Goal: Feedback & Contribution: Contribute content

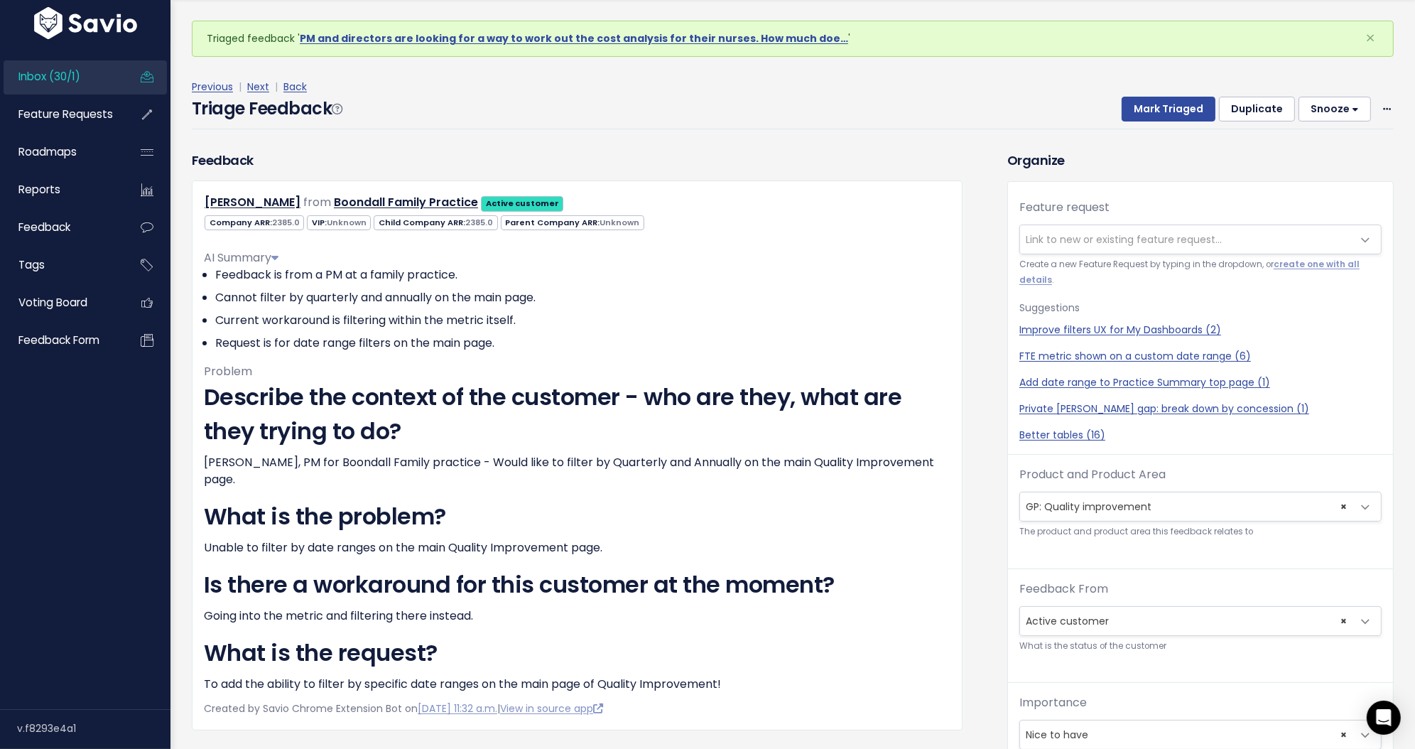
scroll to position [46, 0]
click at [1060, 232] on span "Link to new or existing feature request..." at bounding box center [1124, 239] width 196 height 14
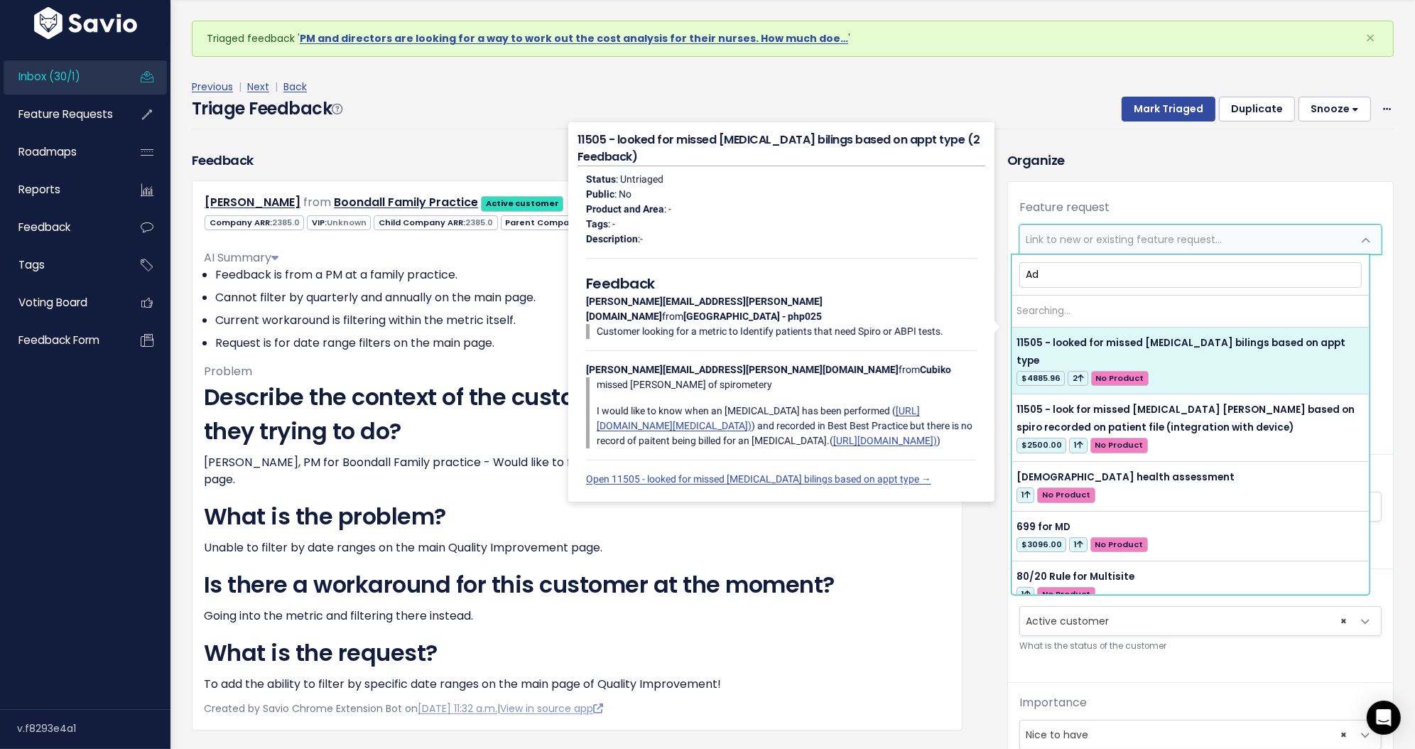
type input "A"
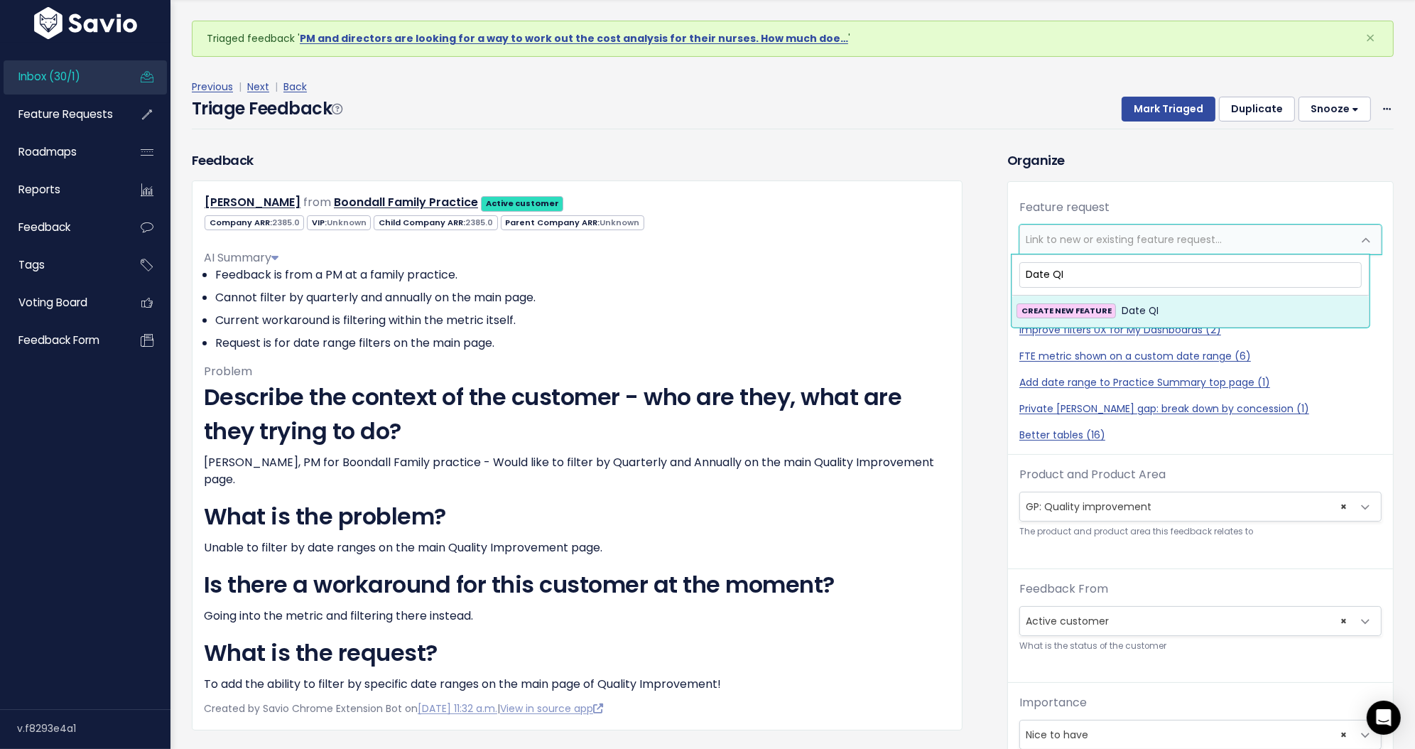
click at [1106, 278] on input "Date QI" at bounding box center [1191, 274] width 342 height 25
type input "Date on landing page for QI measures"
click at [1093, 314] on strong "CREATE NEW FEATURE" at bounding box center [1067, 310] width 90 height 11
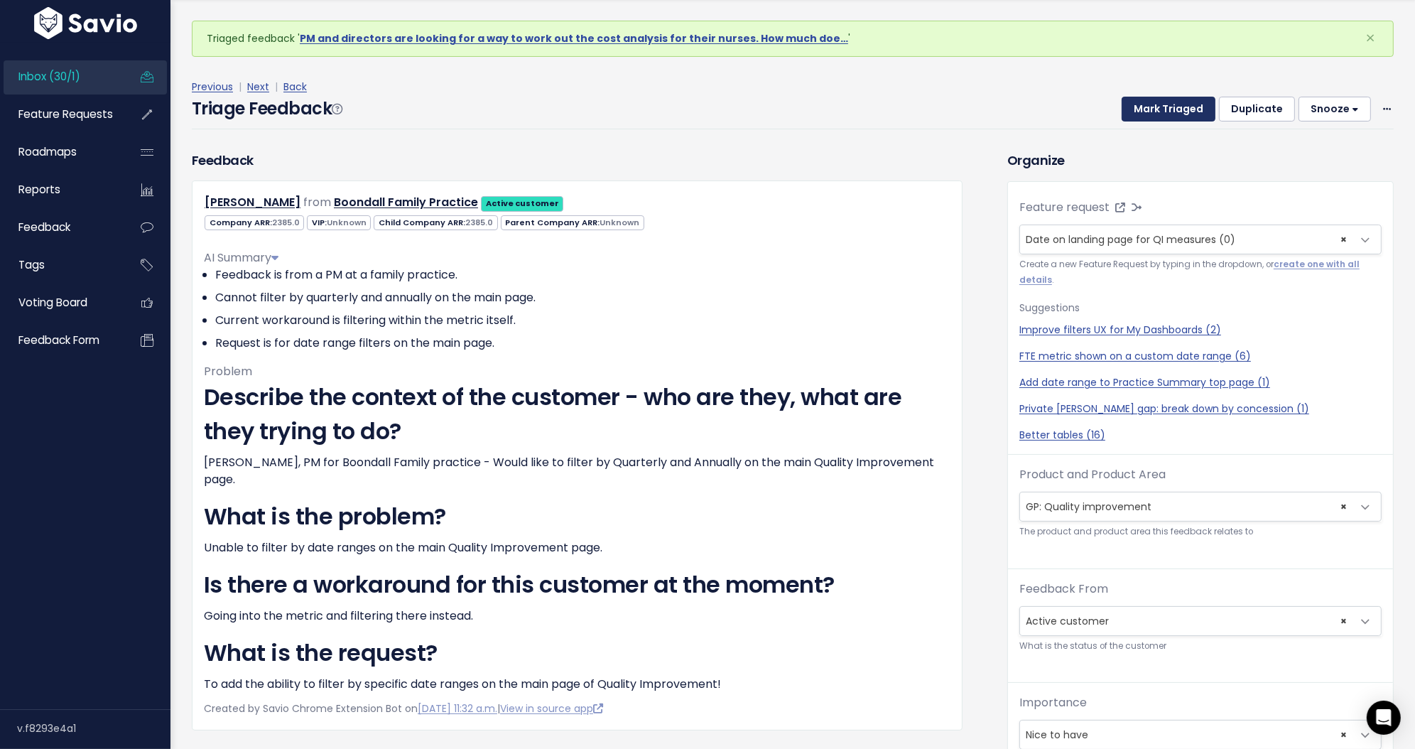
click at [1167, 109] on button "Mark Triaged" at bounding box center [1169, 110] width 94 height 26
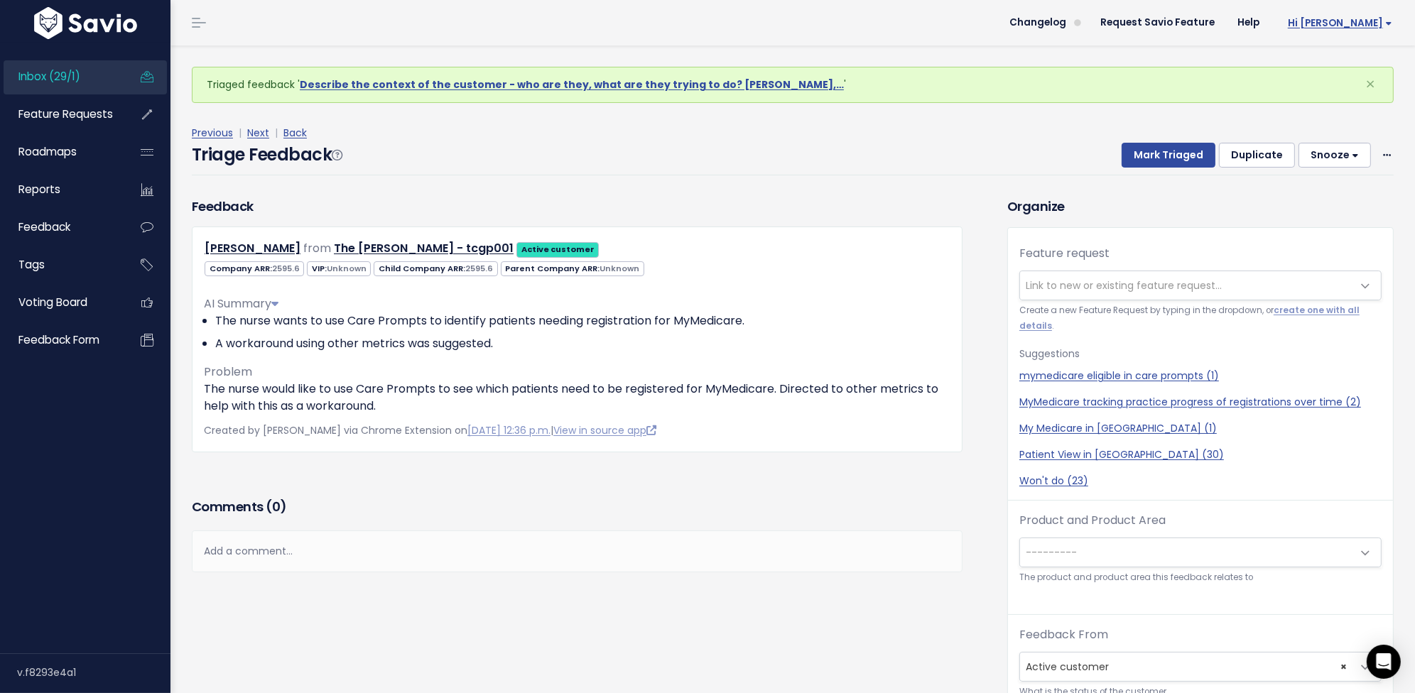
click at [1322, 26] on span "Hi [PERSON_NAME]" at bounding box center [1340, 23] width 104 height 11
click at [1329, 87] on link "My Settings" at bounding box center [1346, 93] width 104 height 28
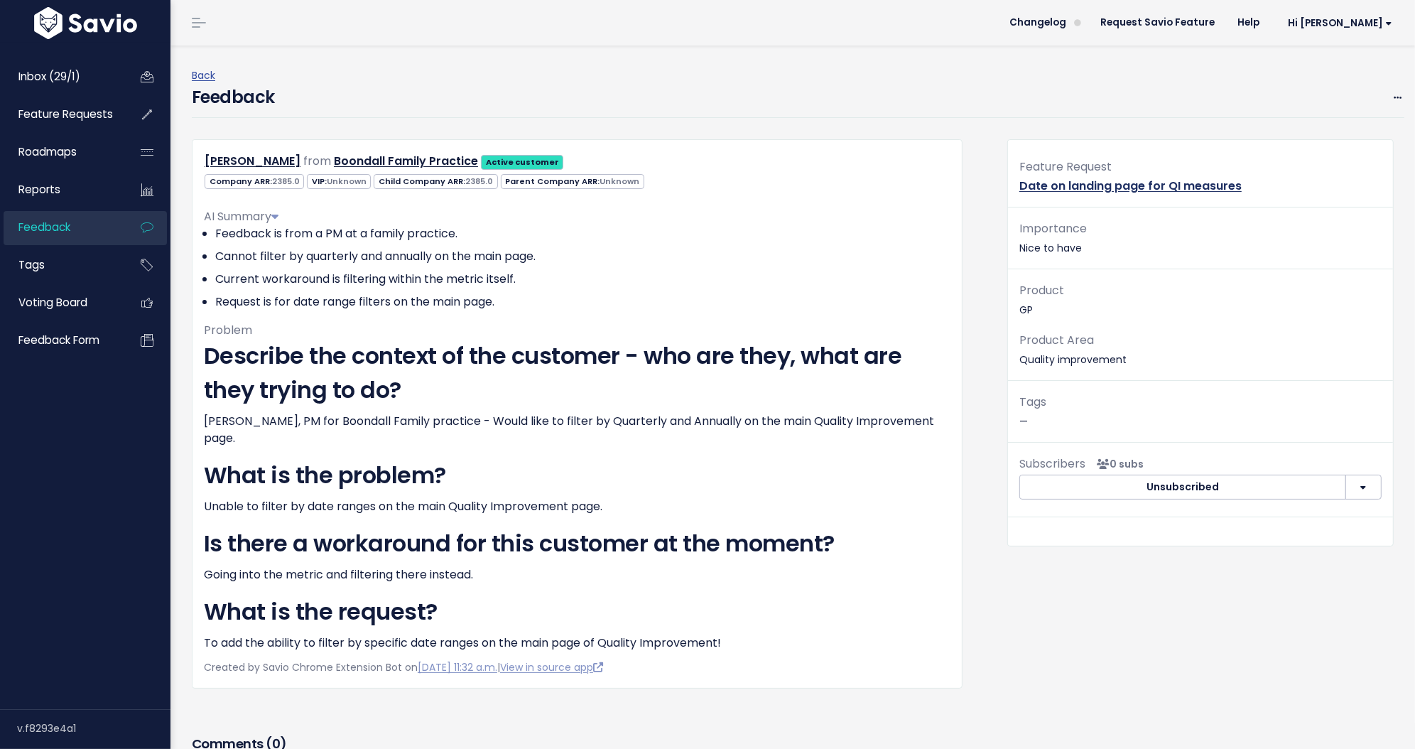
click at [1030, 188] on link "Date on landing page for QI measures" at bounding box center [1131, 186] width 222 height 16
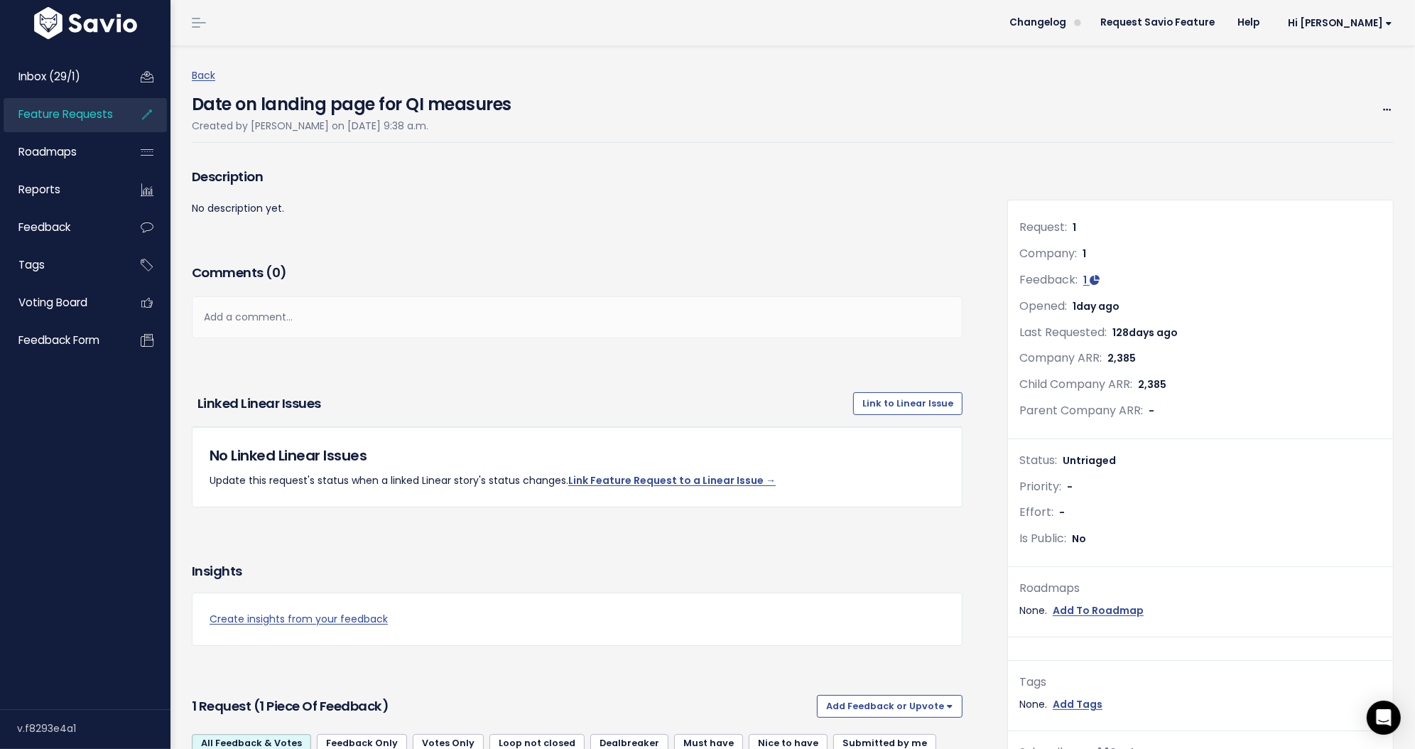
click at [79, 113] on span "Feature Requests" at bounding box center [65, 114] width 94 height 15
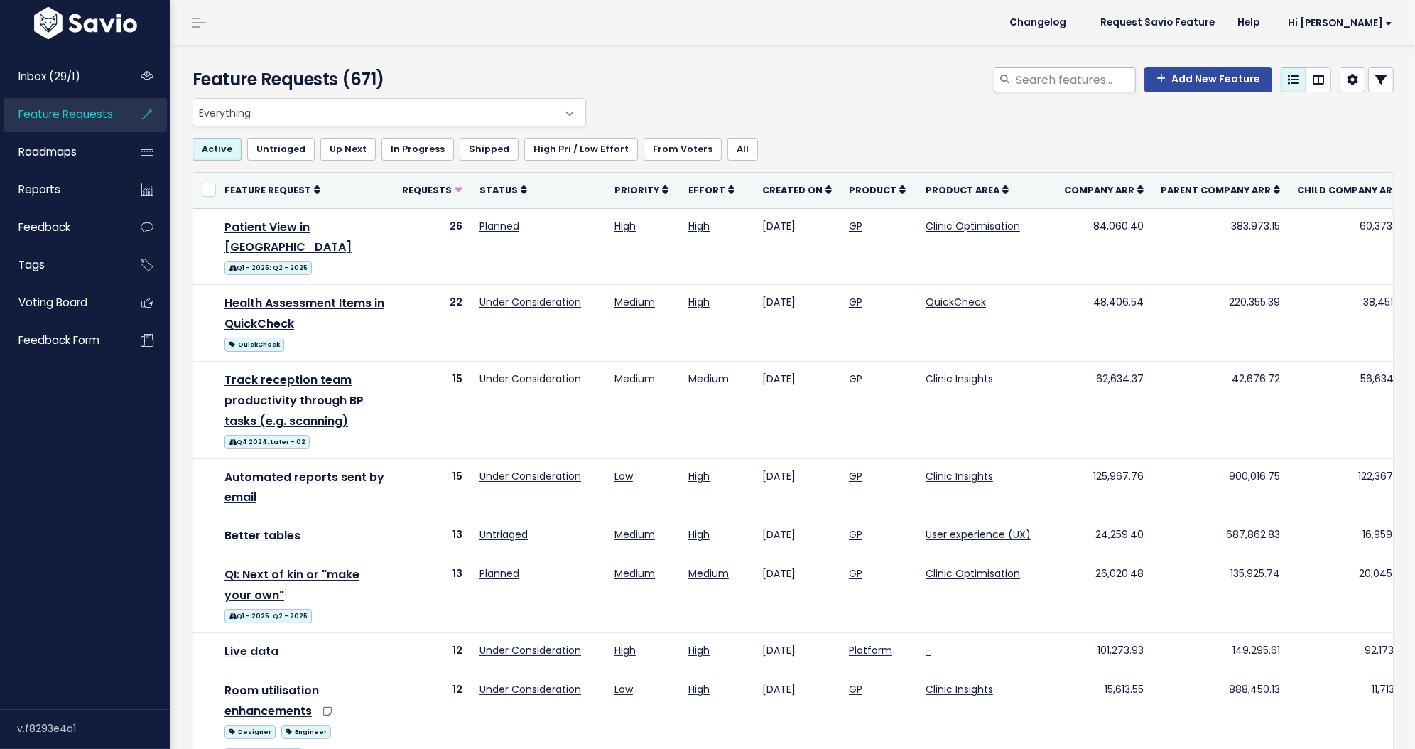
click at [1099, 66] on div "Feature Requests (671) Add New Feature" at bounding box center [791, 71] width 1241 height 53
click at [1101, 75] on input "search" at bounding box center [1075, 80] width 121 height 26
type input "qi"
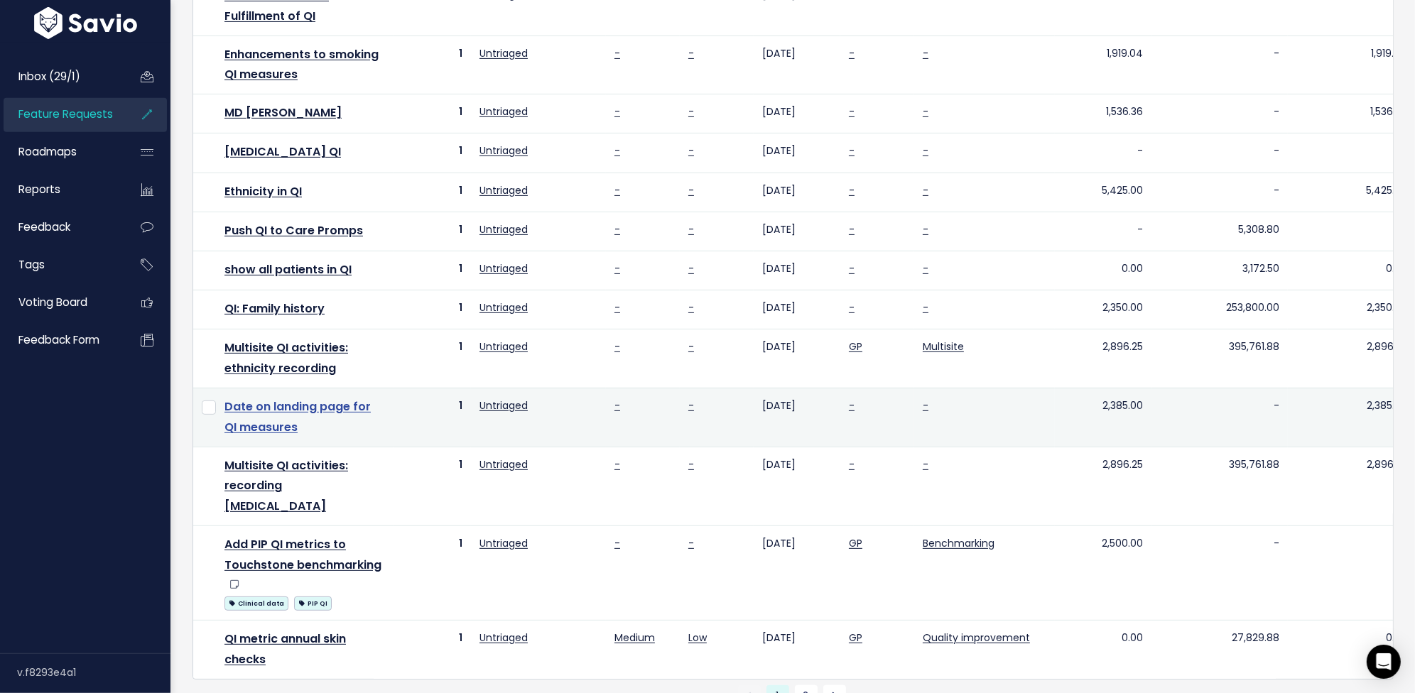
scroll to position [744, 0]
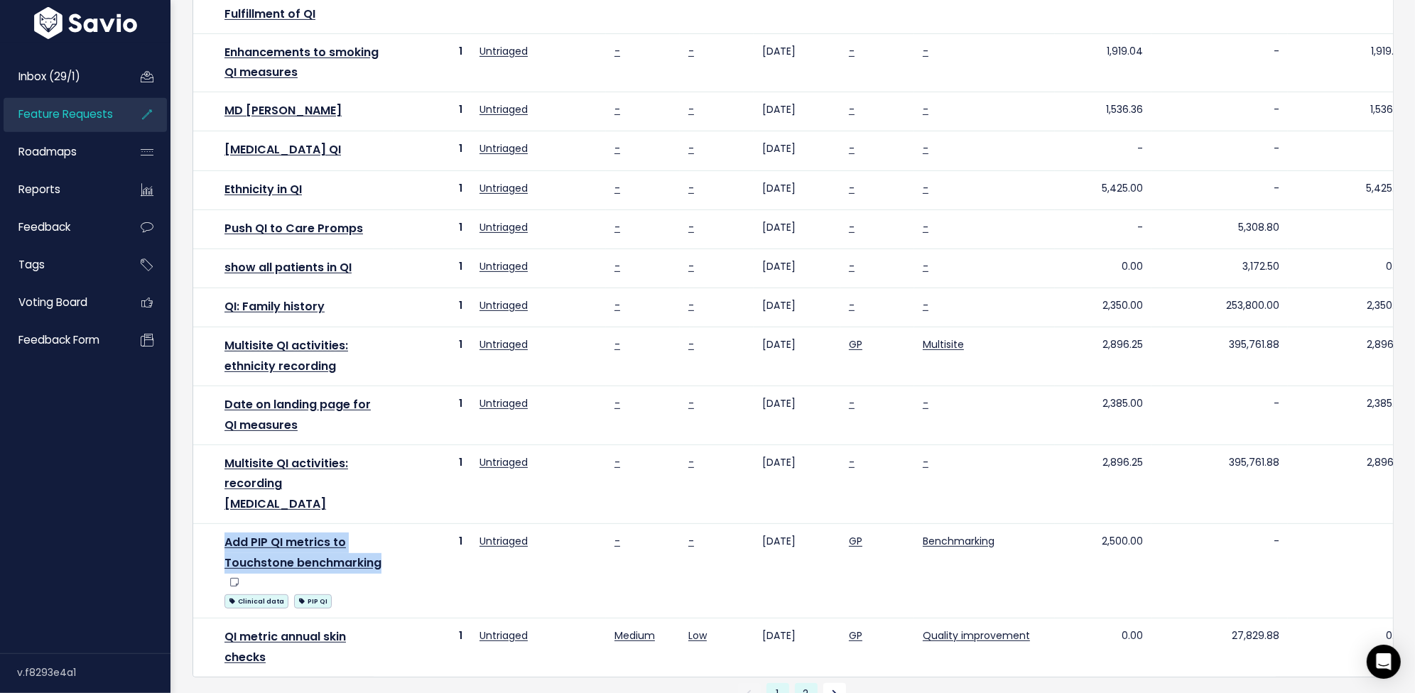
click at [803, 683] on link "2" at bounding box center [806, 694] width 23 height 23
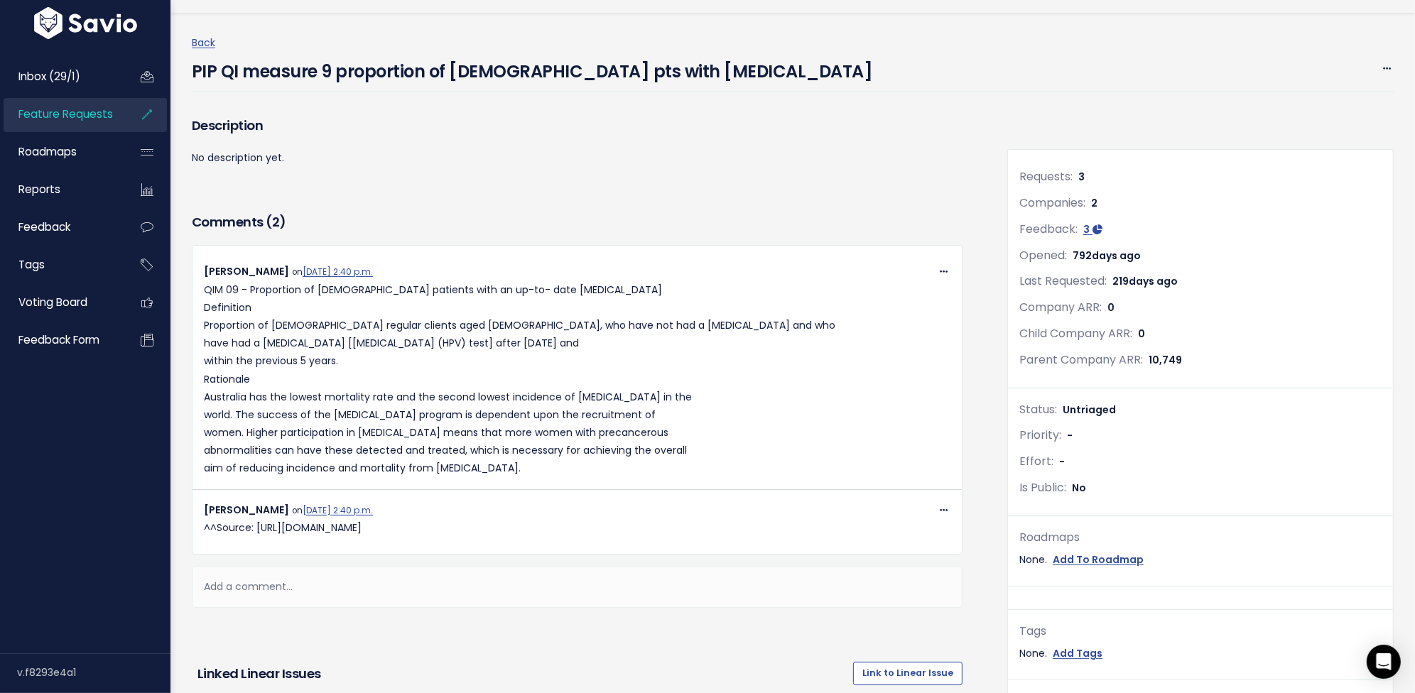
scroll to position [7, 0]
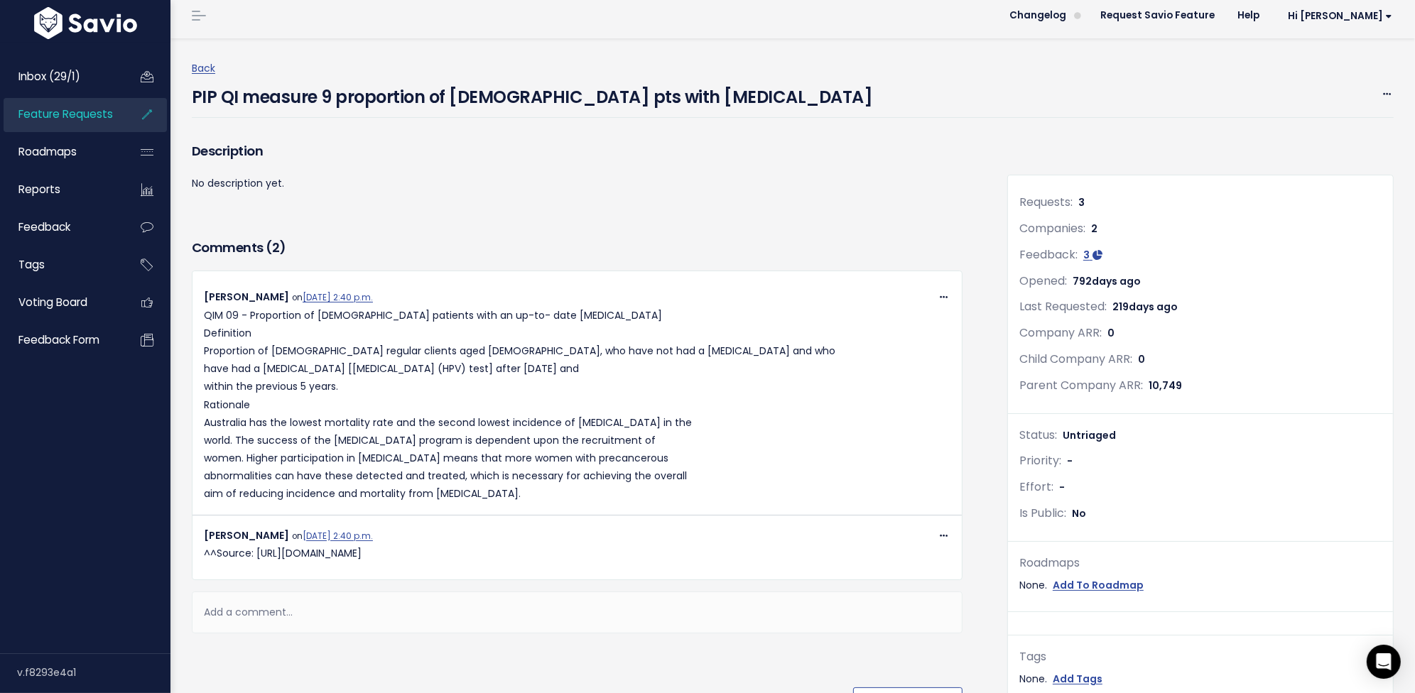
click at [1273, 95] on icon at bounding box center [1387, 94] width 8 height 9
click at [1273, 134] on link "Edit" at bounding box center [1339, 133] width 105 height 28
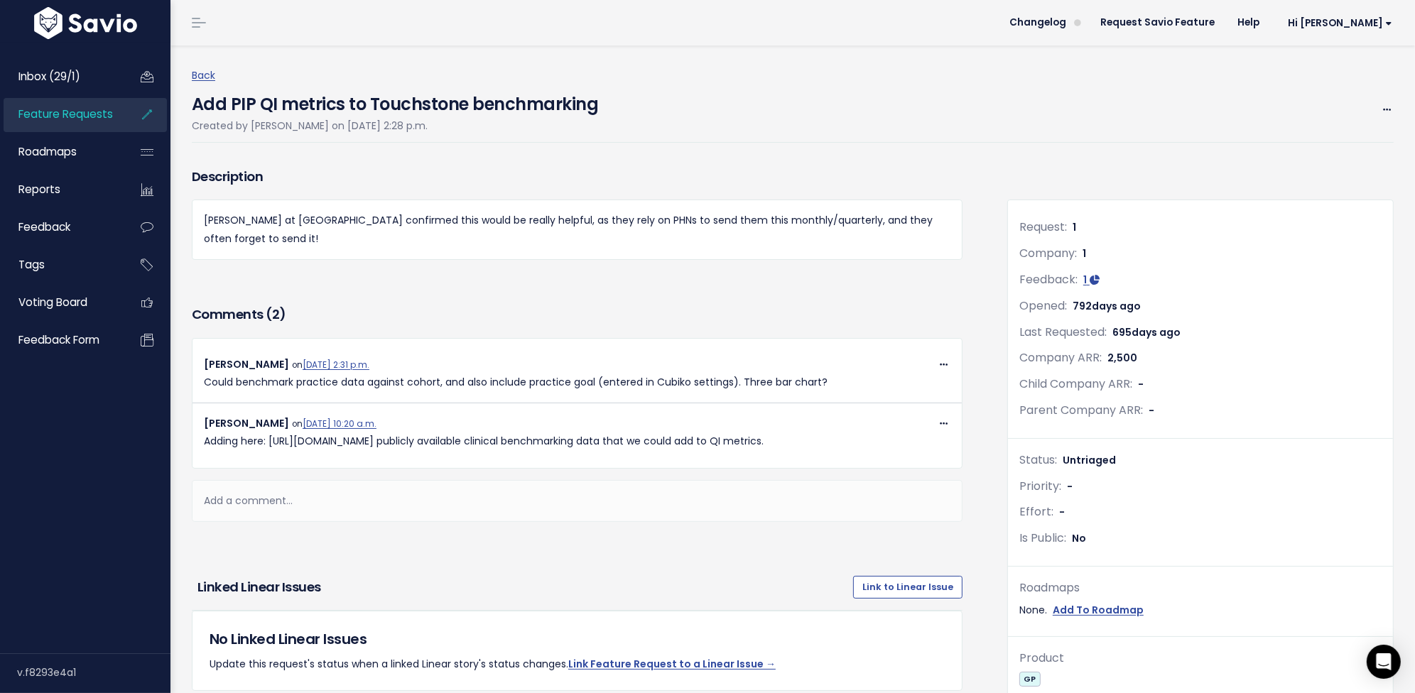
click at [766, 94] on div "Add PIP QI metrics to Touchstone benchmarking Created by Matt Rodin on Aug. 2, …" at bounding box center [793, 114] width 1202 height 58
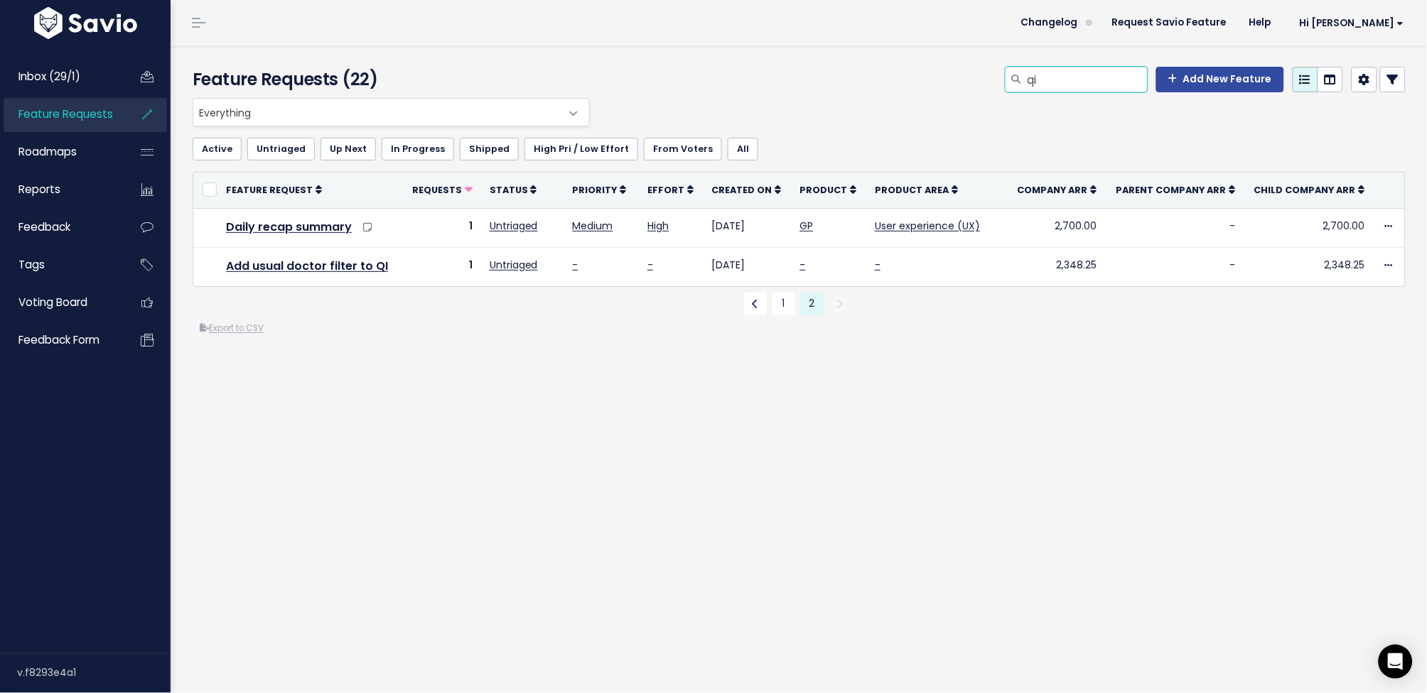
click at [1039, 82] on input "qi" at bounding box center [1086, 80] width 121 height 26
type input "q"
type input "print"
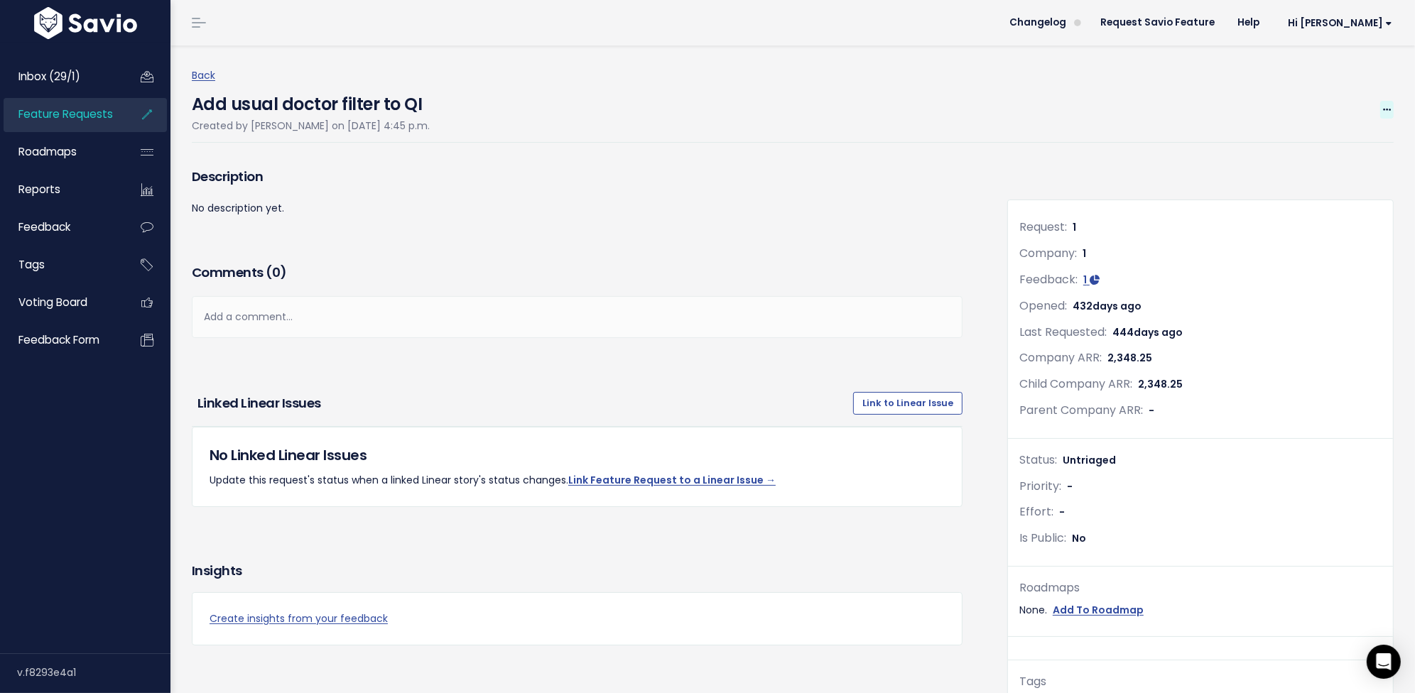
click at [1383, 107] on icon at bounding box center [1387, 110] width 8 height 9
click at [1358, 144] on link "Edit" at bounding box center [1339, 149] width 105 height 28
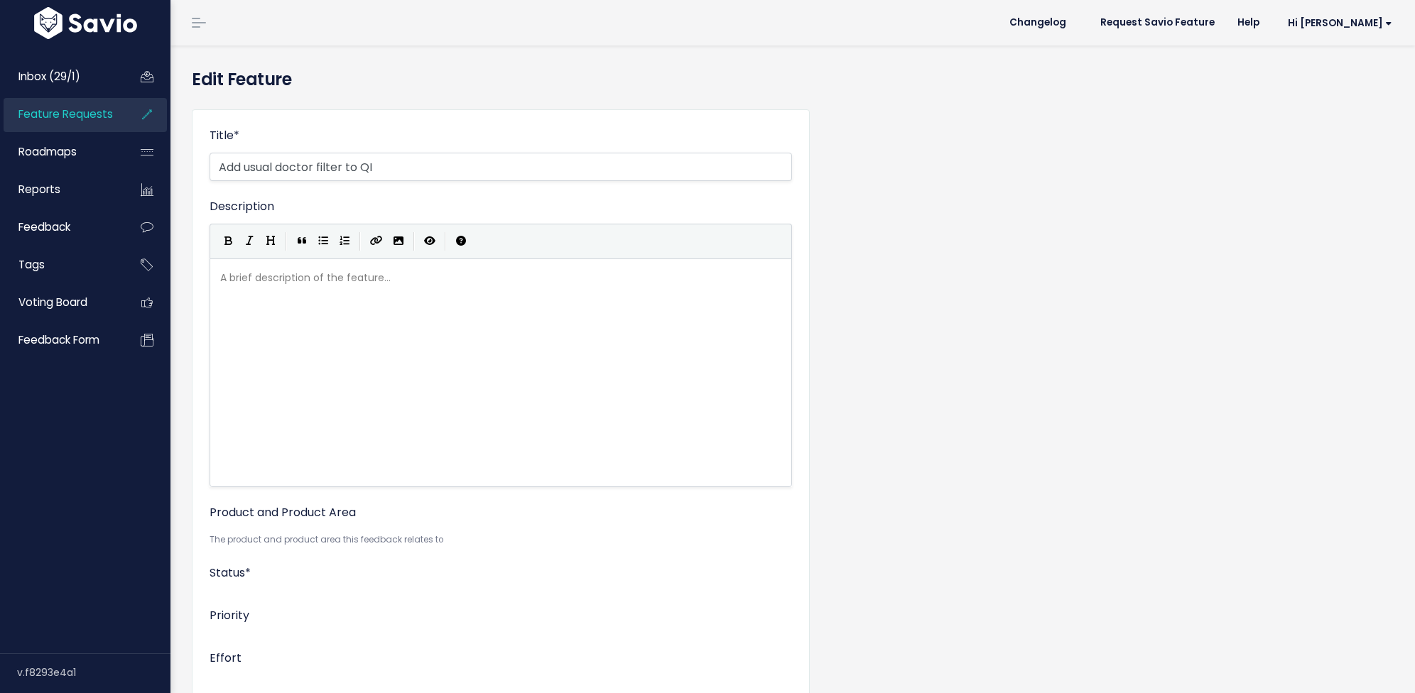
select select
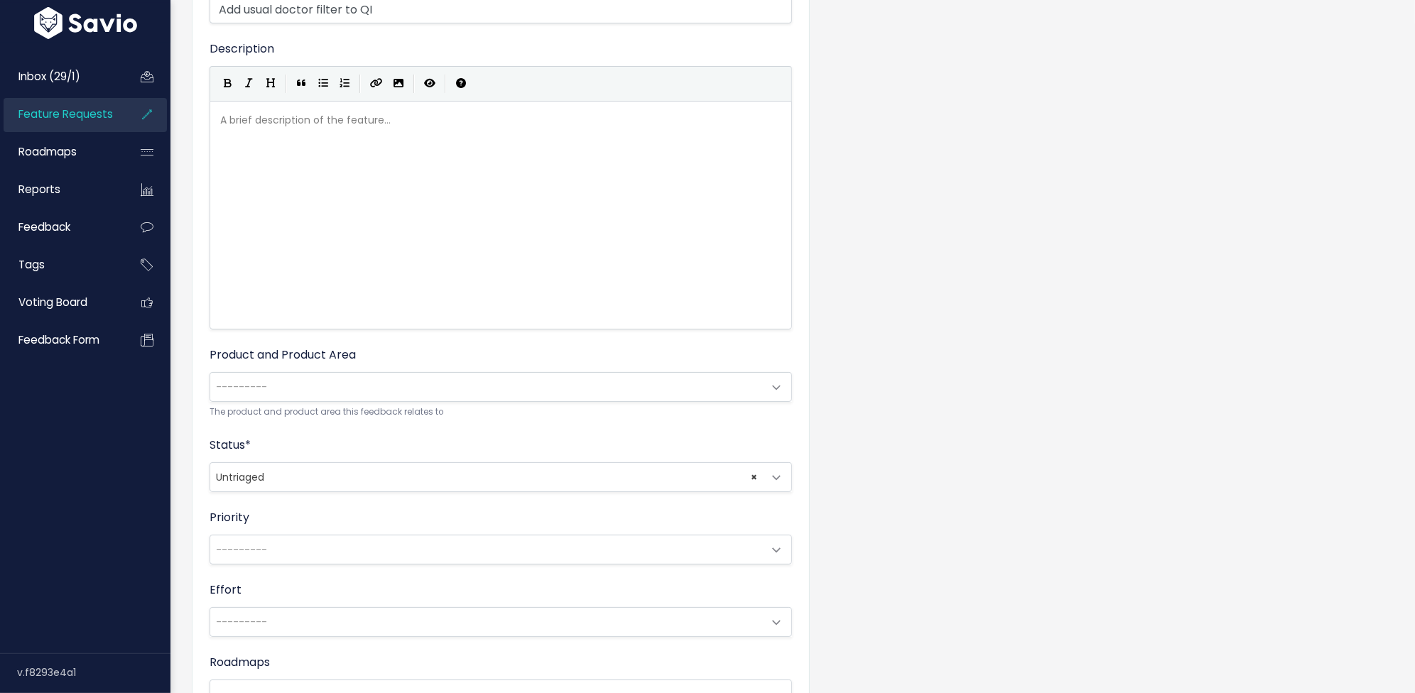
scroll to position [169, 0]
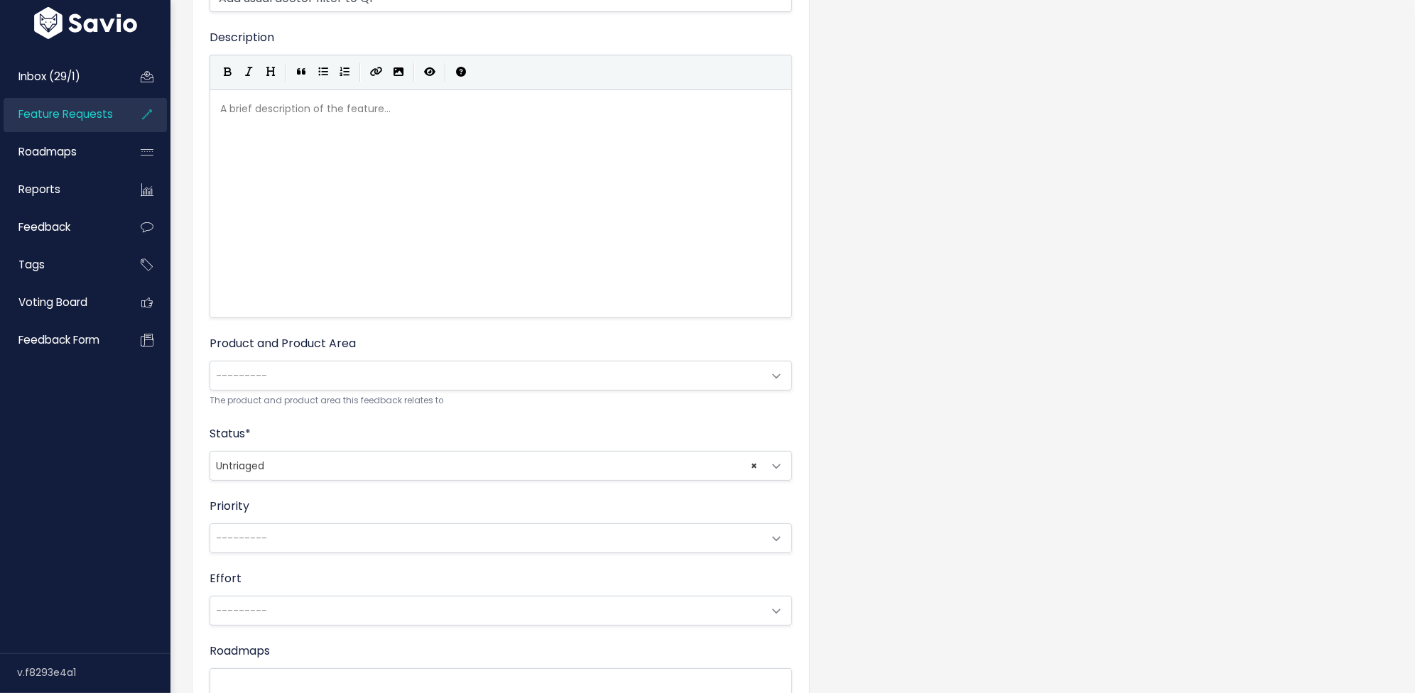
click at [329, 456] on span "× Untriaged" at bounding box center [486, 466] width 553 height 28
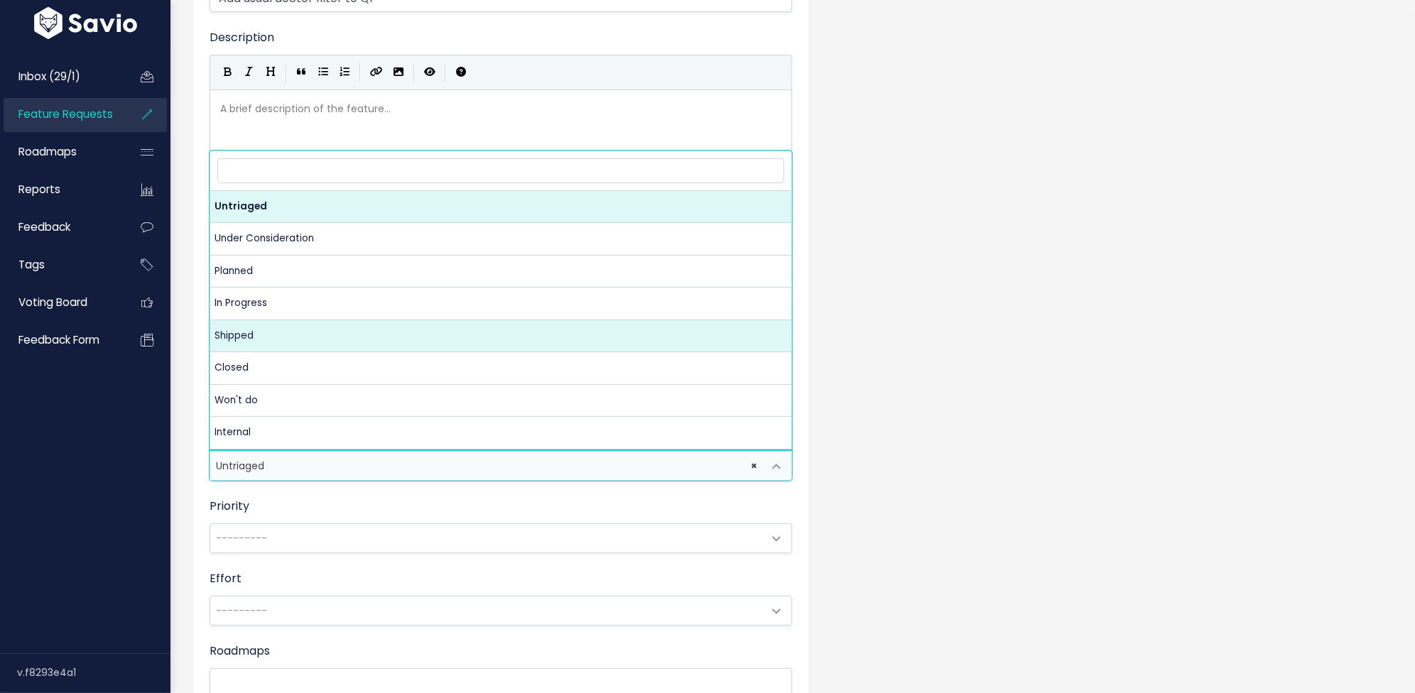
select select "SHIPPED"
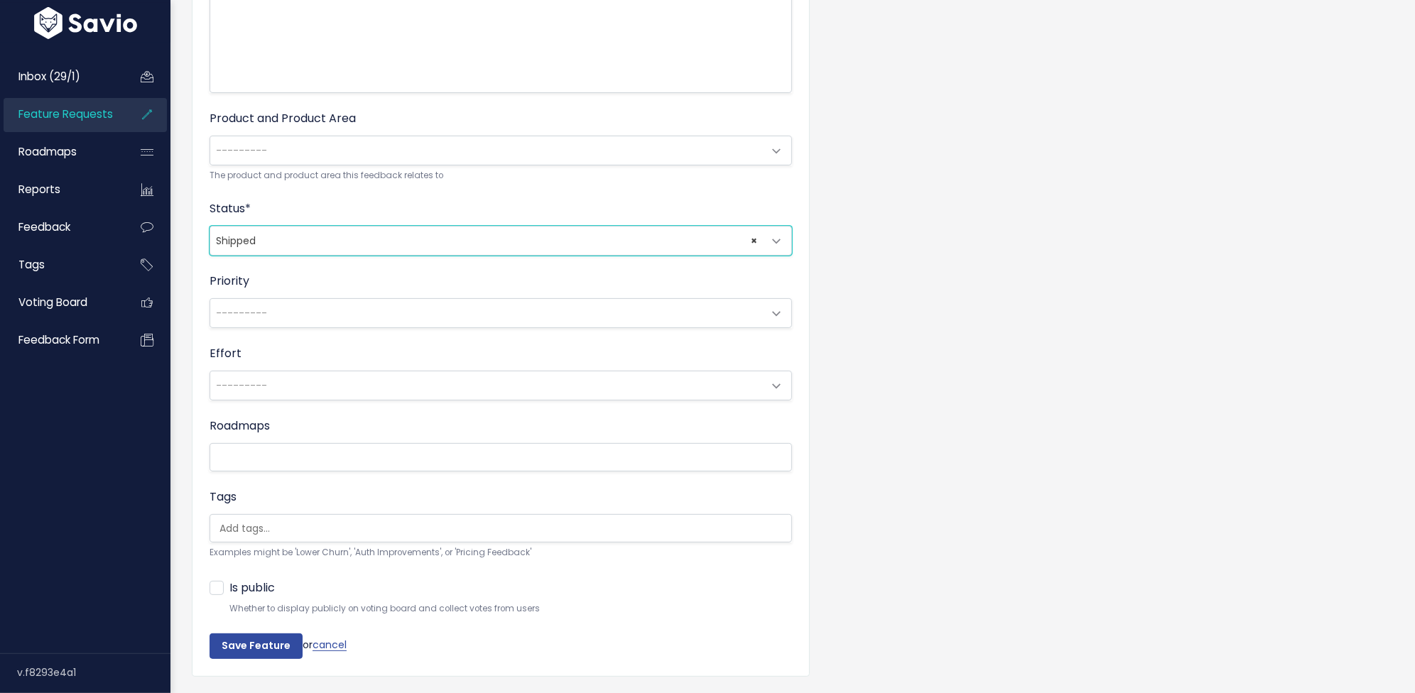
scroll to position [445, 0]
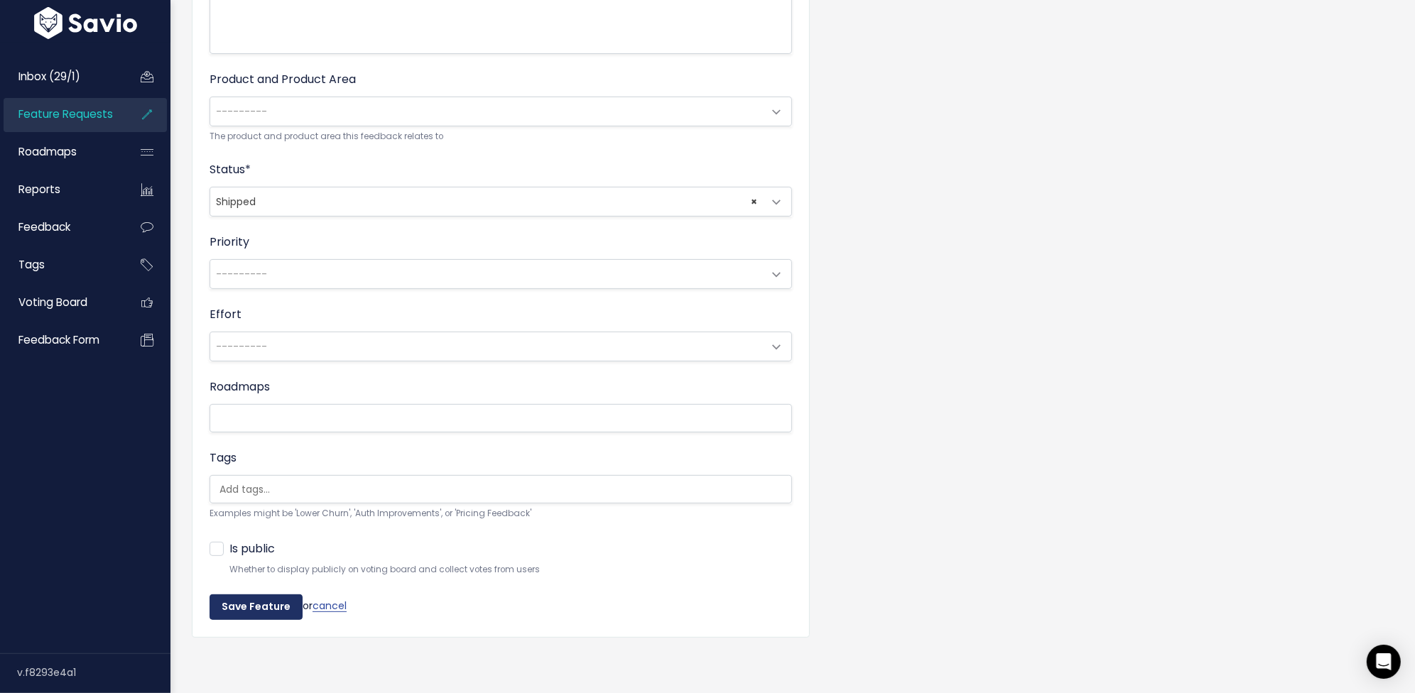
click at [264, 600] on input "Save Feature" at bounding box center [256, 608] width 93 height 26
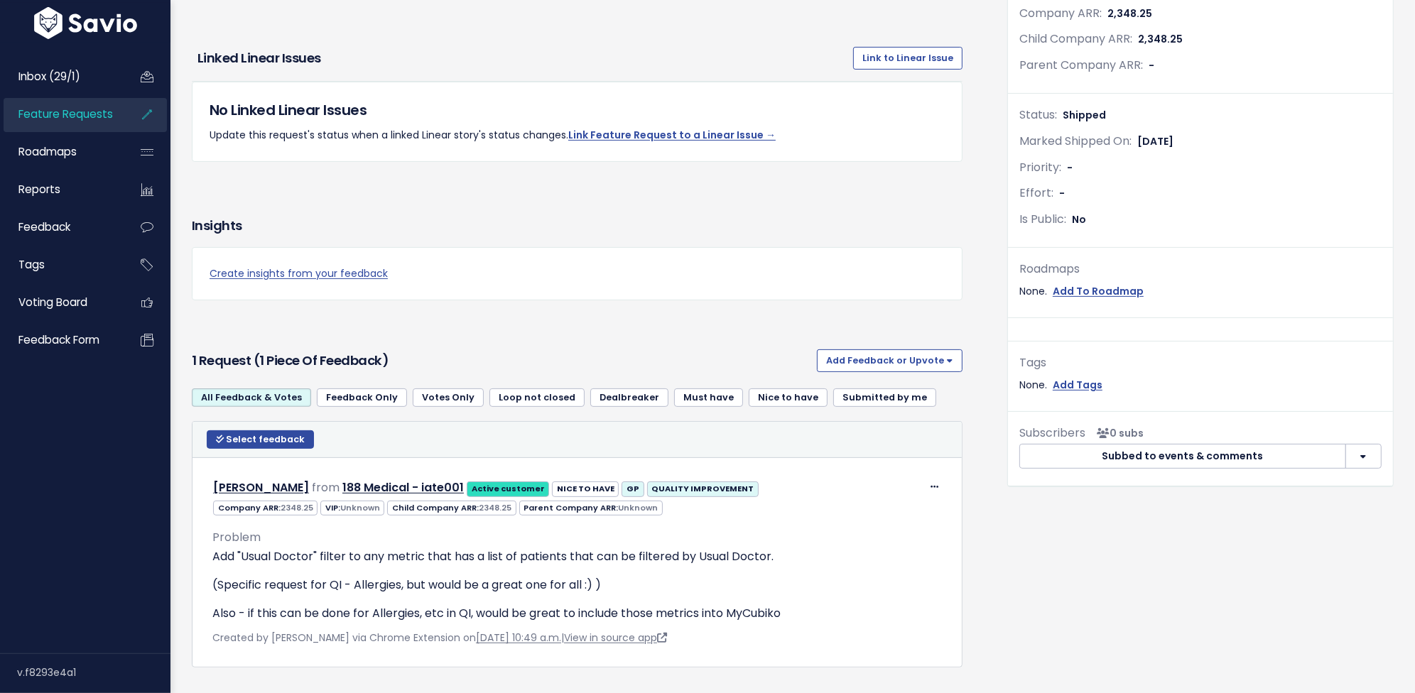
scroll to position [463, 0]
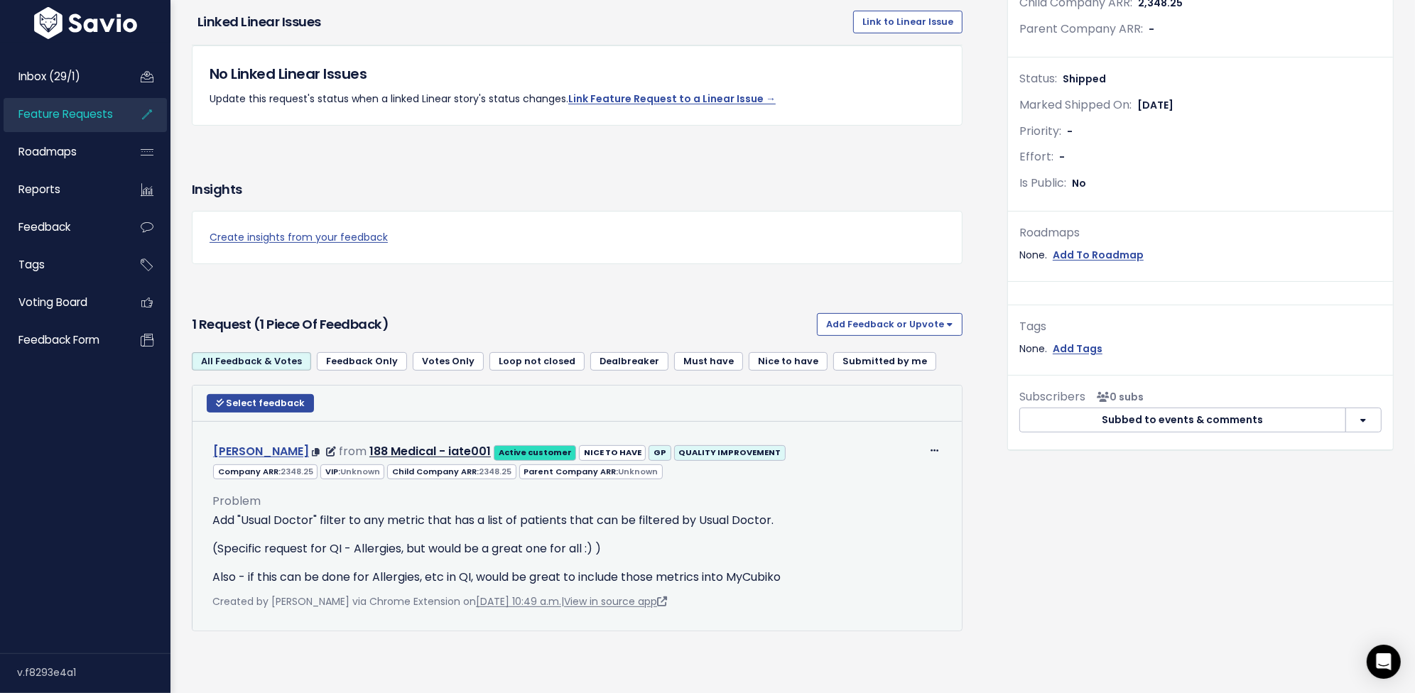
drag, startPoint x: 334, startPoint y: 429, endPoint x: 215, endPoint y: 432, distance: 119.4
click at [215, 442] on div "[PERSON_NAME] from 188 Medical - iate001 Active customer [GEOGRAPHIC_DATA] TO H…" at bounding box center [499, 452] width 573 height 21
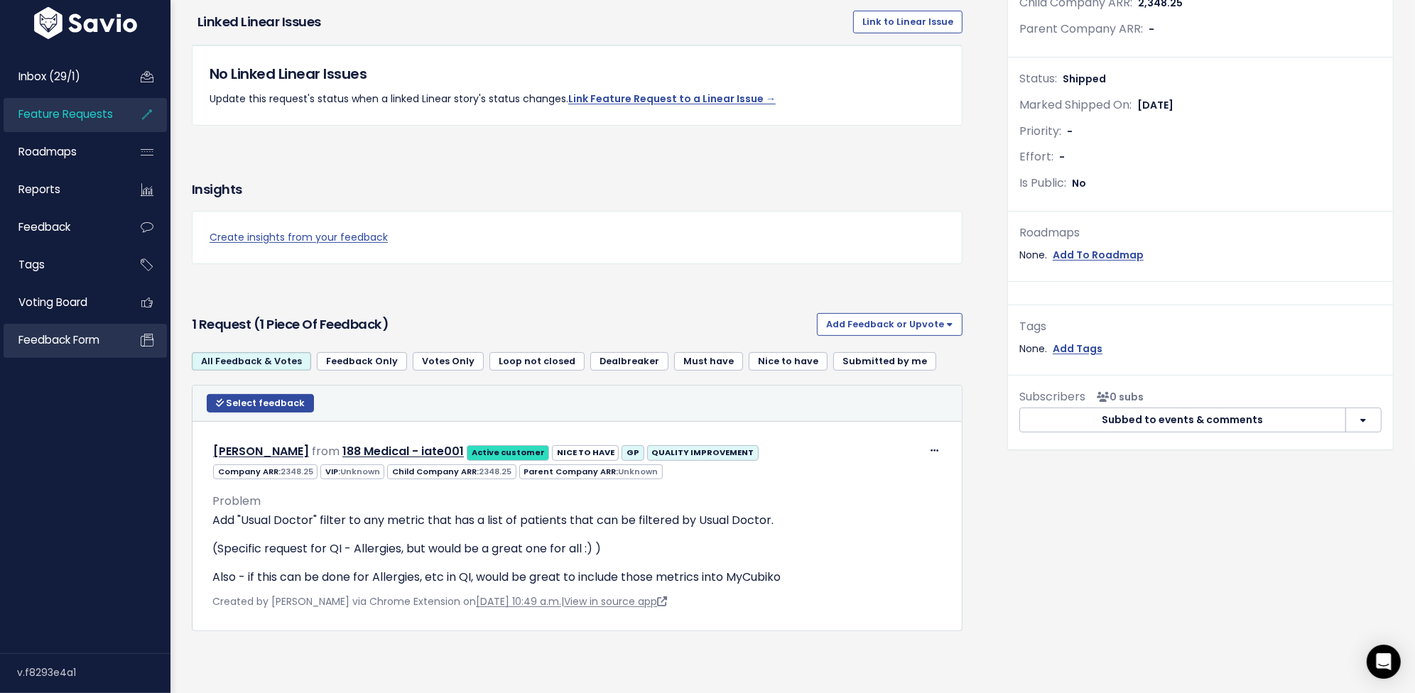
copy link "[PERSON_NAME]"
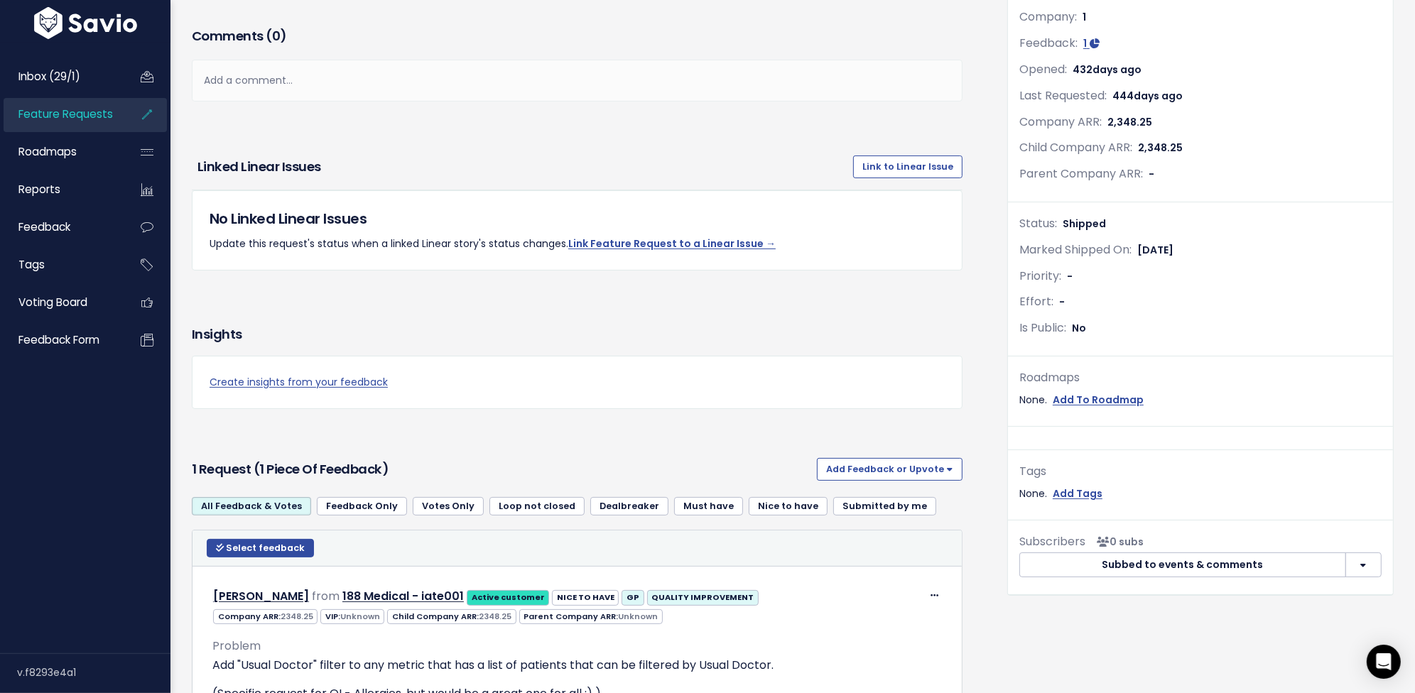
scroll to position [143, 0]
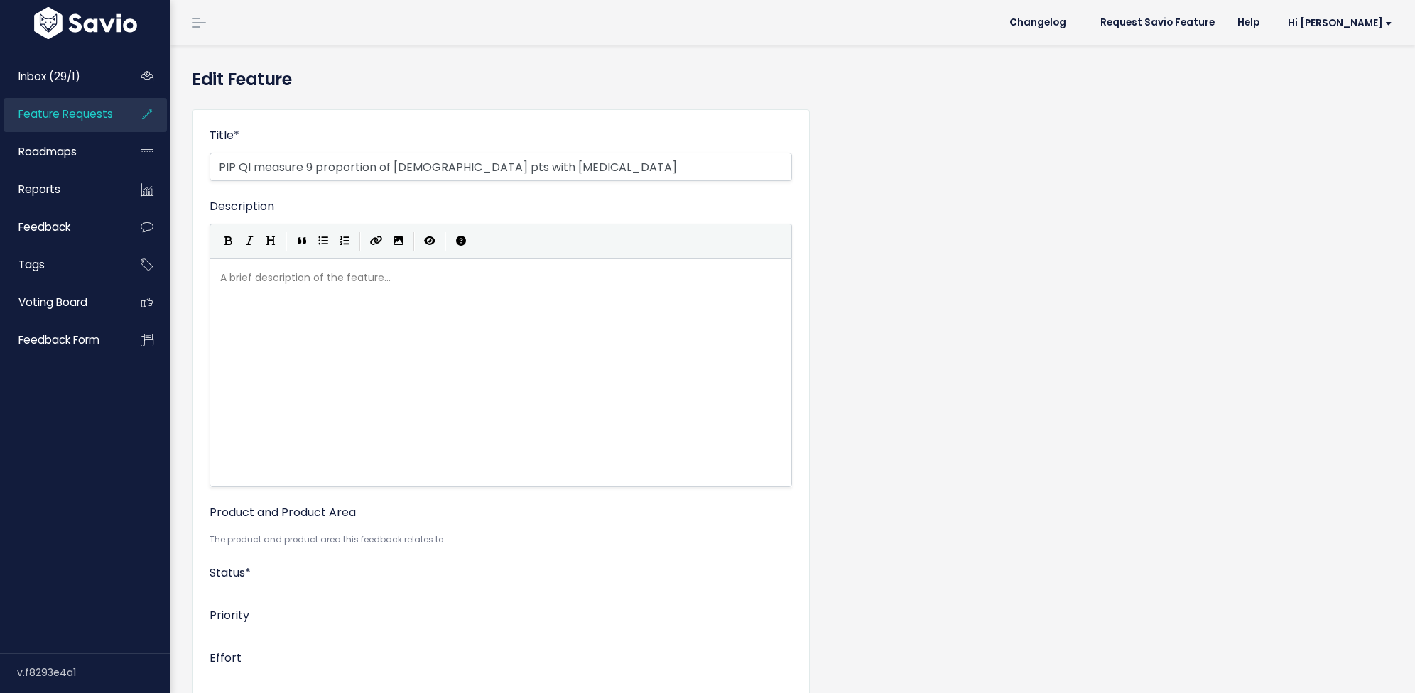
select select
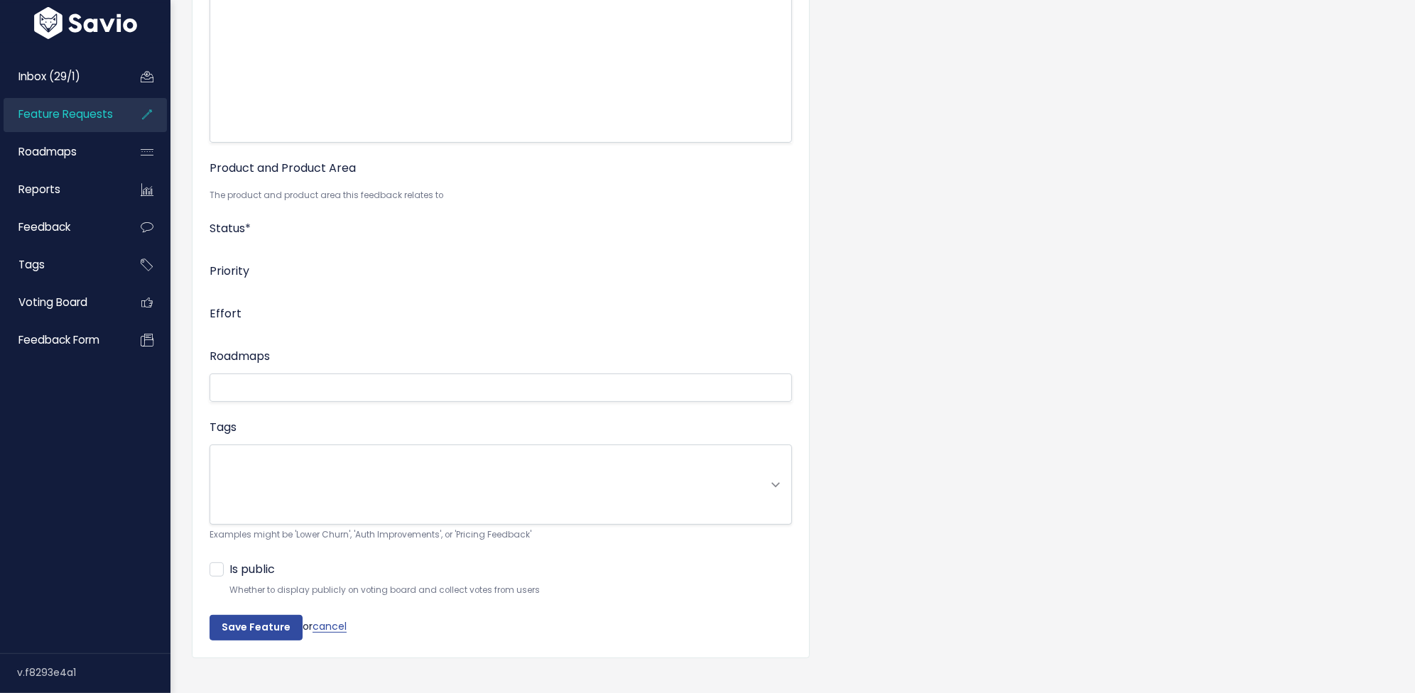
scroll to position [346, 0]
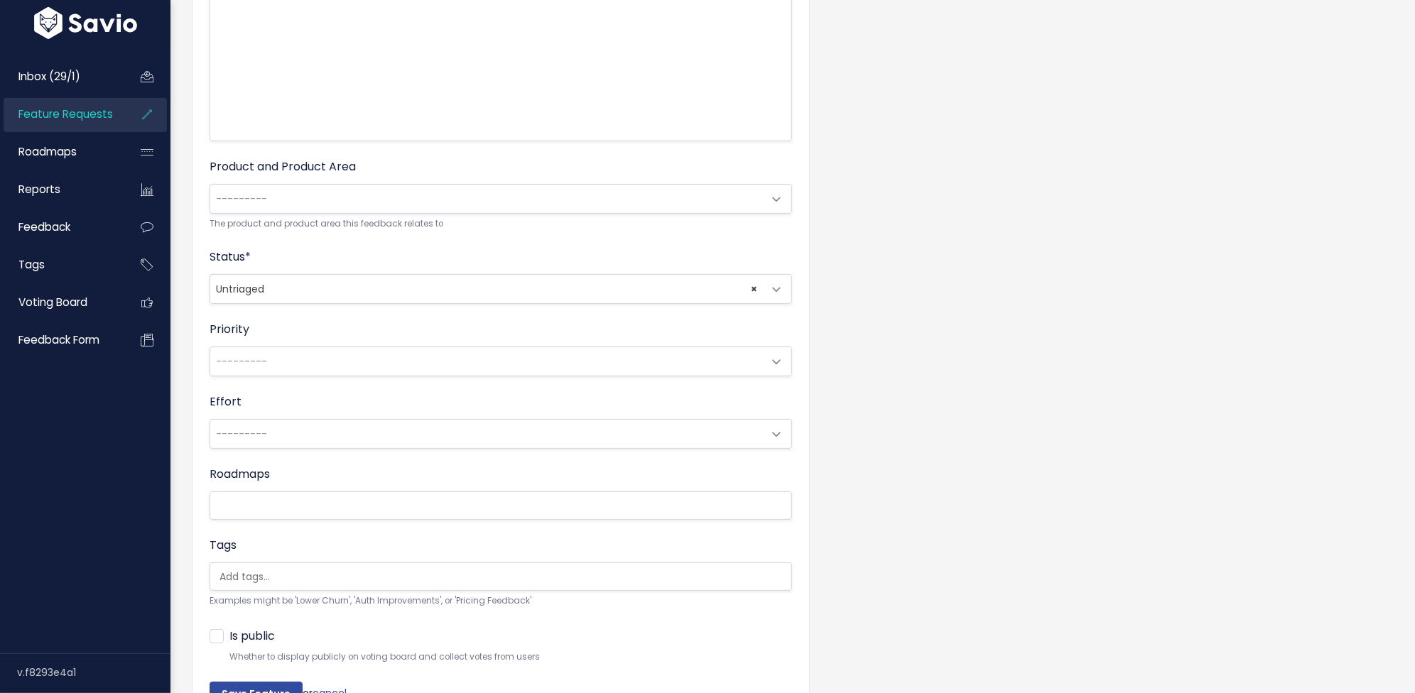
click at [293, 364] on span "---------" at bounding box center [486, 361] width 553 height 28
click at [291, 334] on div "Priority --------- Low Medium High ---------" at bounding box center [501, 348] width 583 height 55
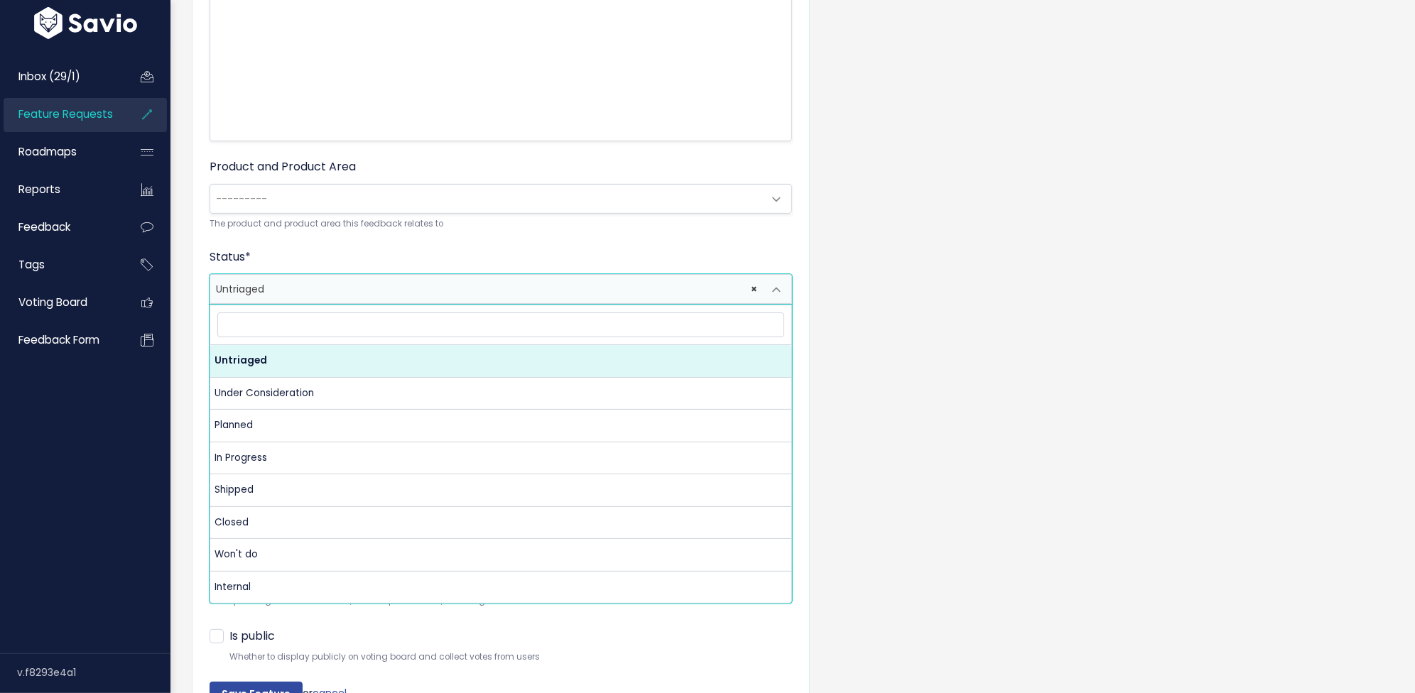
click at [283, 284] on span "× Untriaged" at bounding box center [486, 289] width 553 height 28
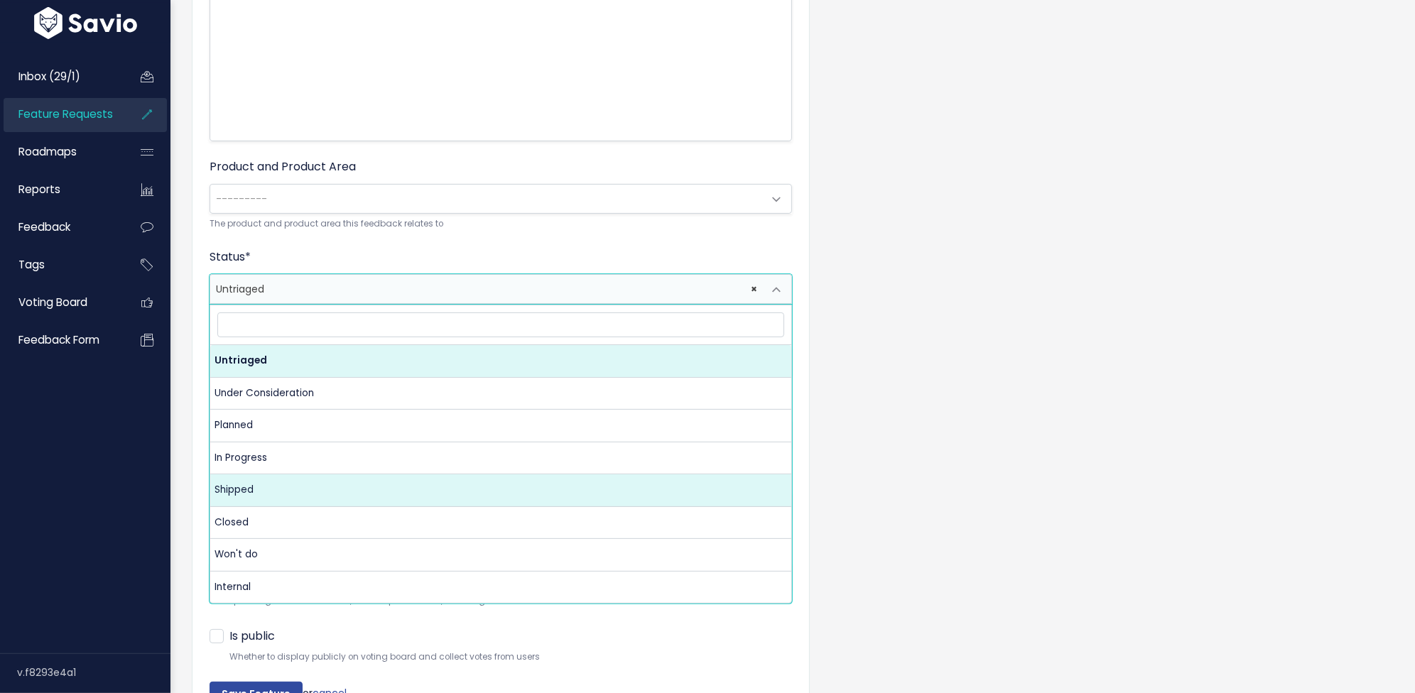
select select "SHIPPED"
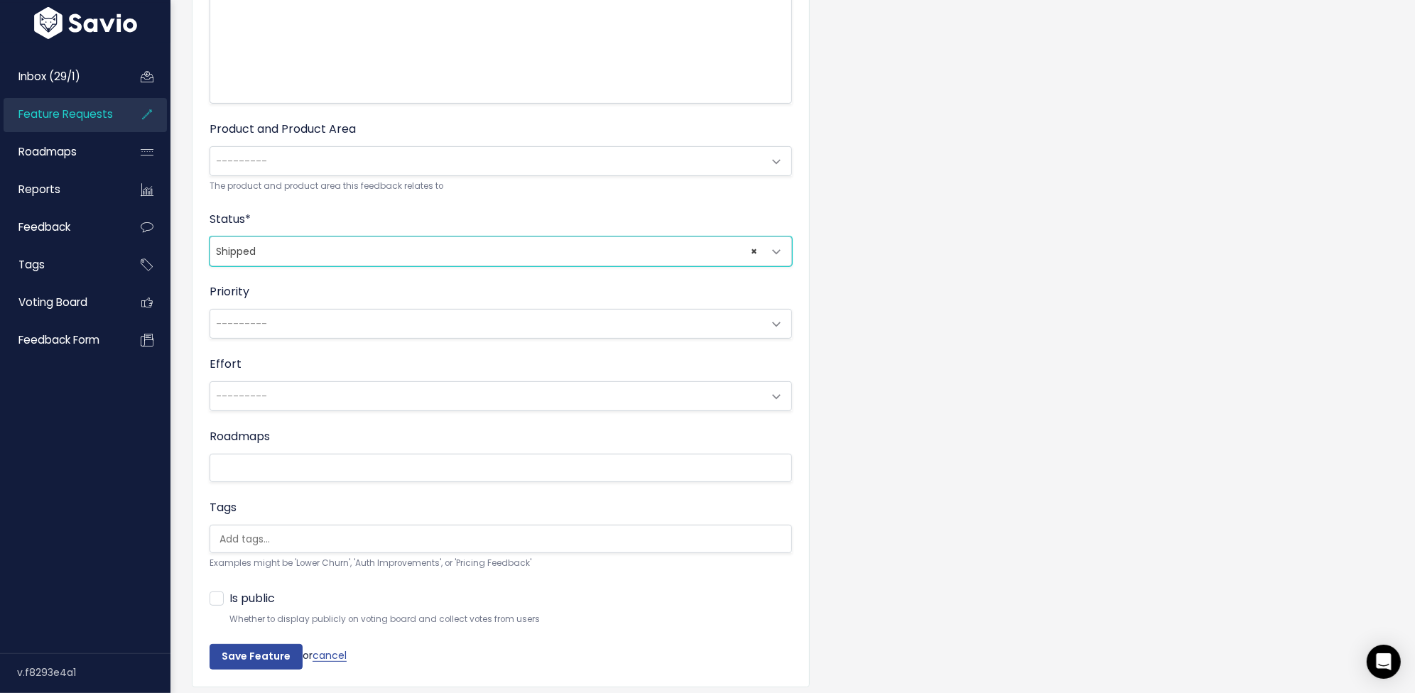
scroll to position [445, 0]
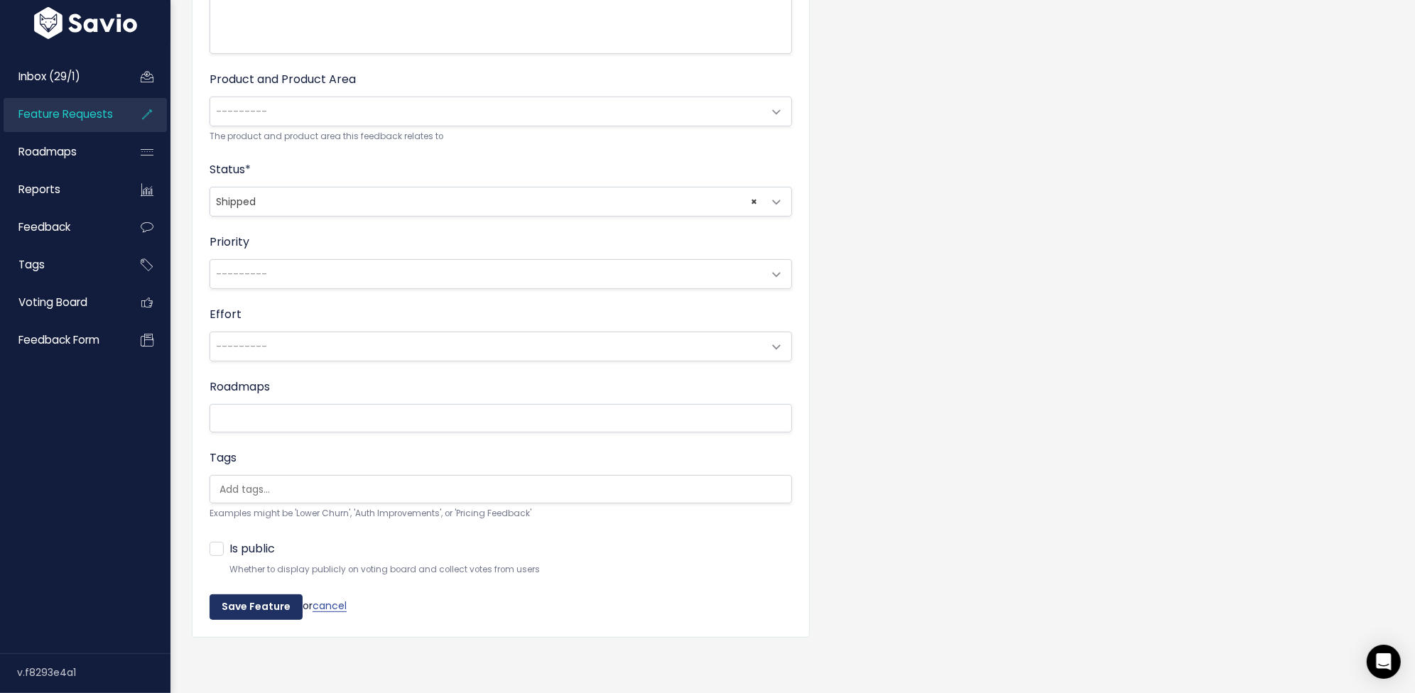
click at [255, 595] on input "Save Feature" at bounding box center [256, 608] width 93 height 26
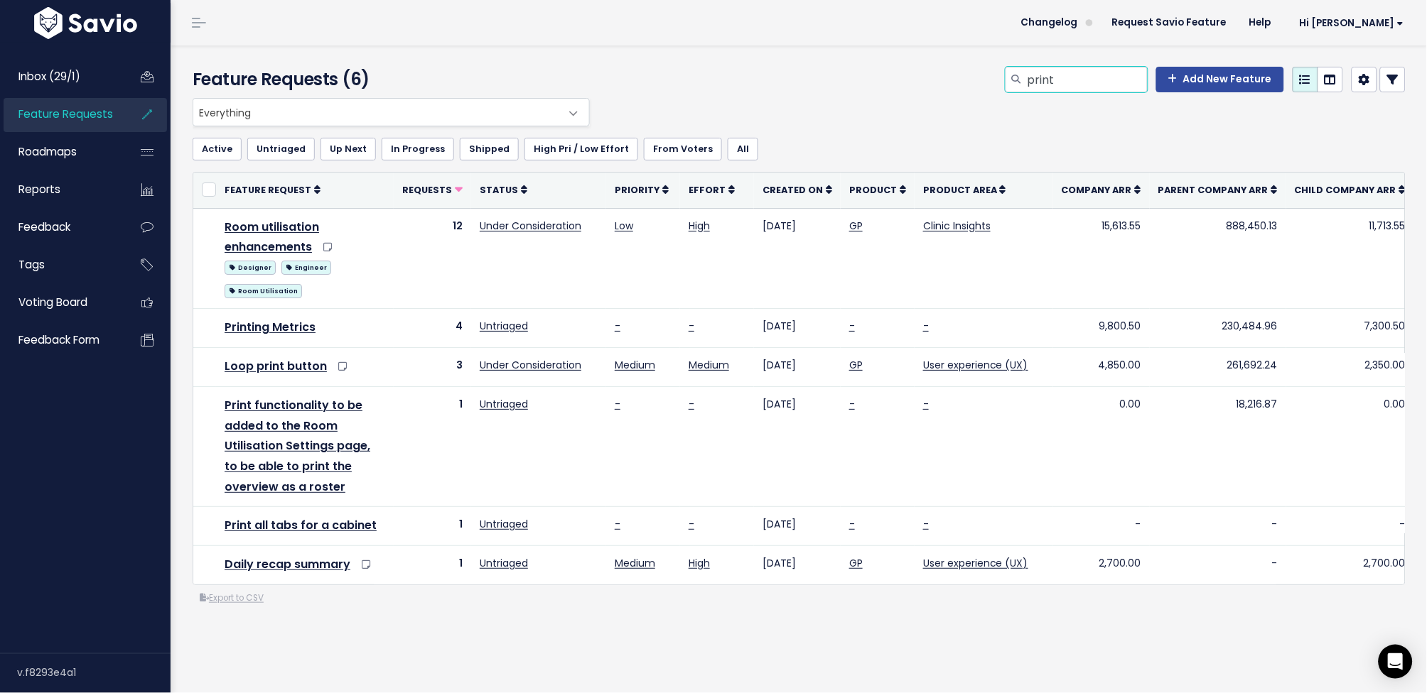
click at [1091, 77] on input "print" at bounding box center [1086, 80] width 121 height 26
type input "quality"
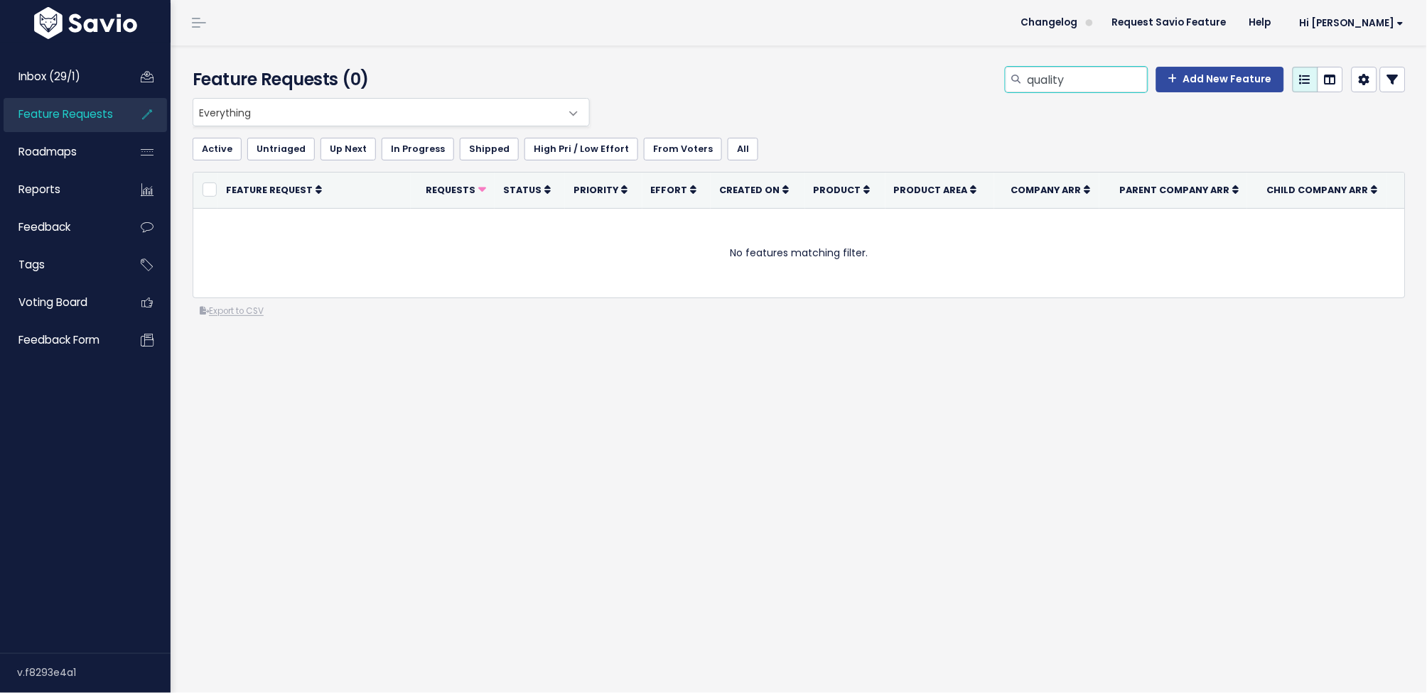
click at [1066, 80] on input "quality" at bounding box center [1086, 80] width 121 height 26
type input "improvement"
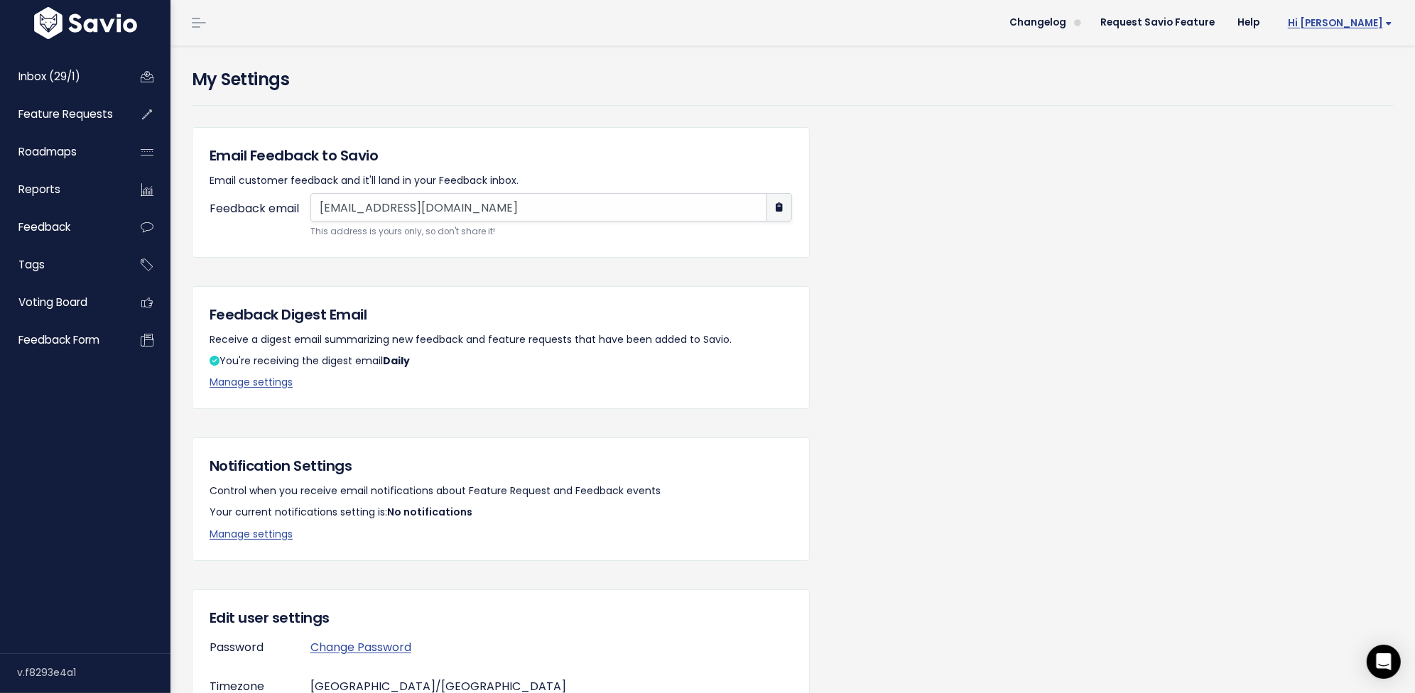
click at [1376, 23] on span "Hi [PERSON_NAME]" at bounding box center [1340, 23] width 104 height 11
click at [1356, 151] on link "Manage Users" at bounding box center [1346, 148] width 104 height 28
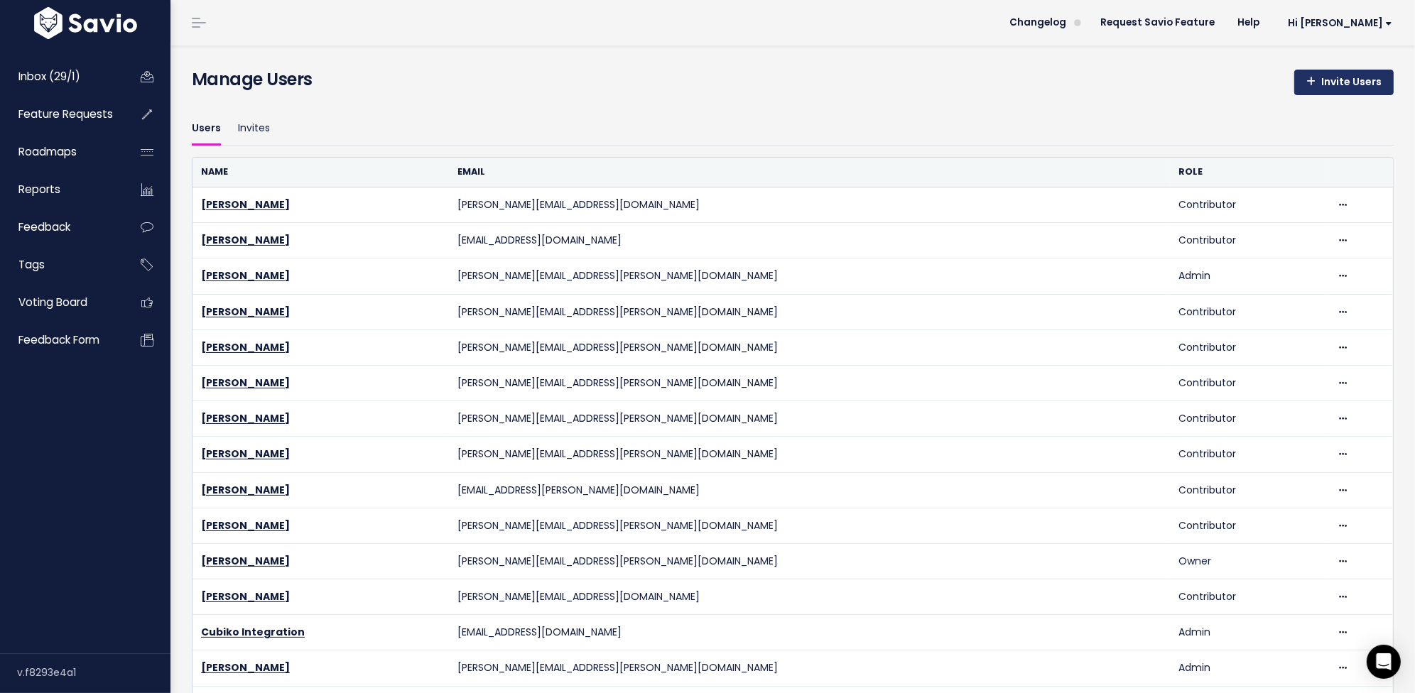
click at [1316, 86] on link "Invite Users" at bounding box center [1344, 83] width 99 height 26
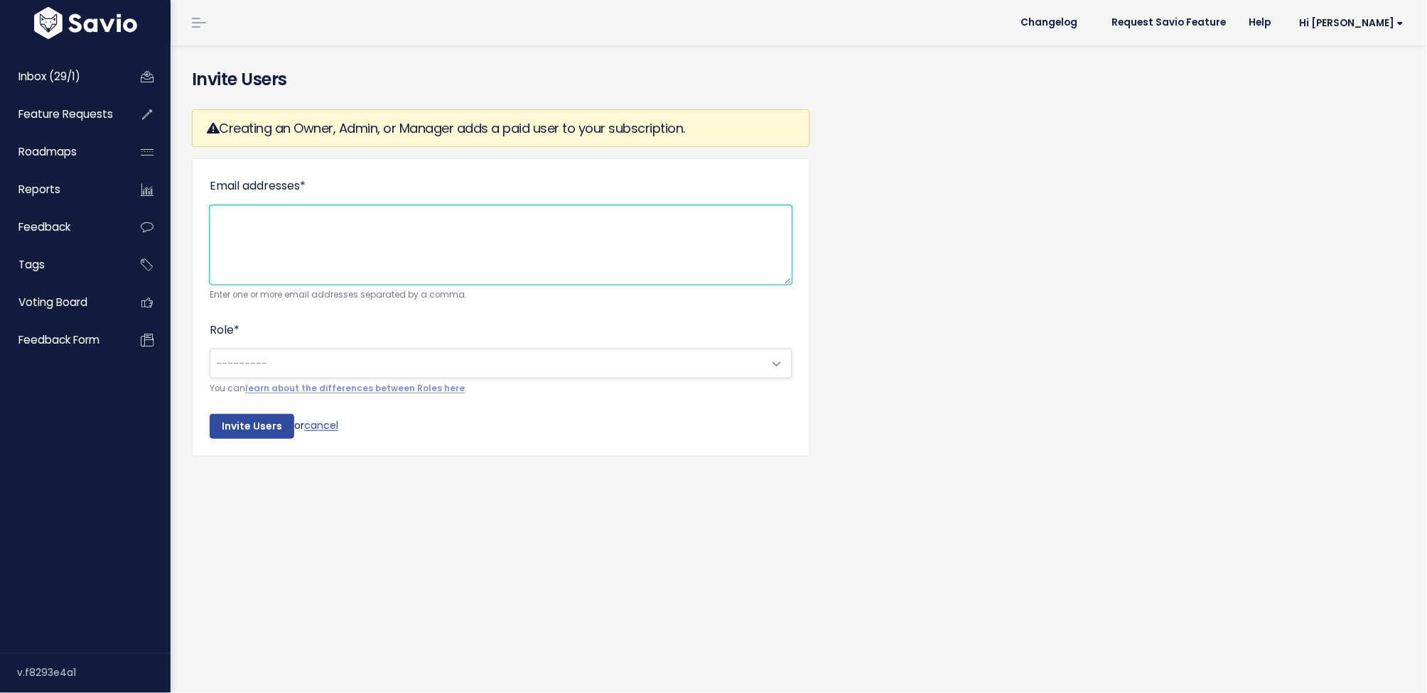
click at [480, 246] on textarea "Email addresses *" at bounding box center [501, 245] width 583 height 80
paste textarea "nandini.mehta@cubiko.com.au"
paste textarea "Holly.McNee@cubiko.com.au"
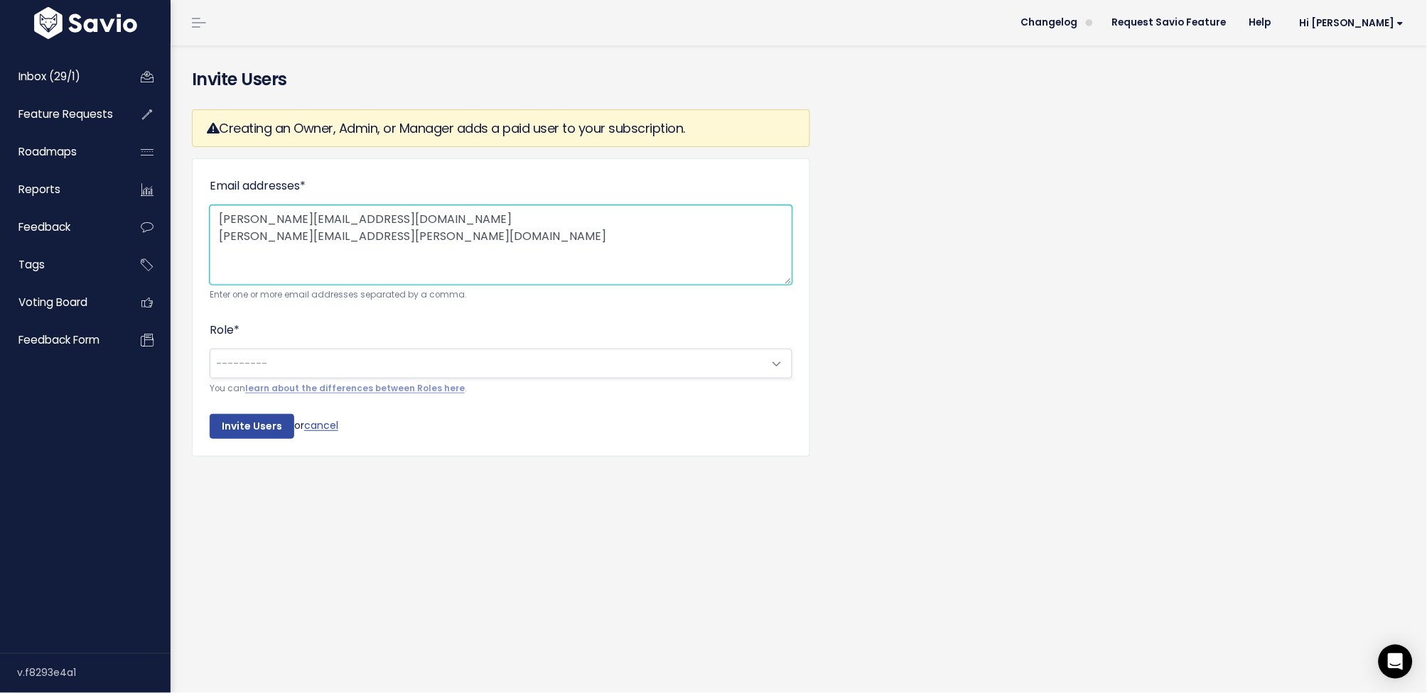
type textarea "nandini.mehta@cubiko.com.au Holly.McNee@cubiko.com.au"
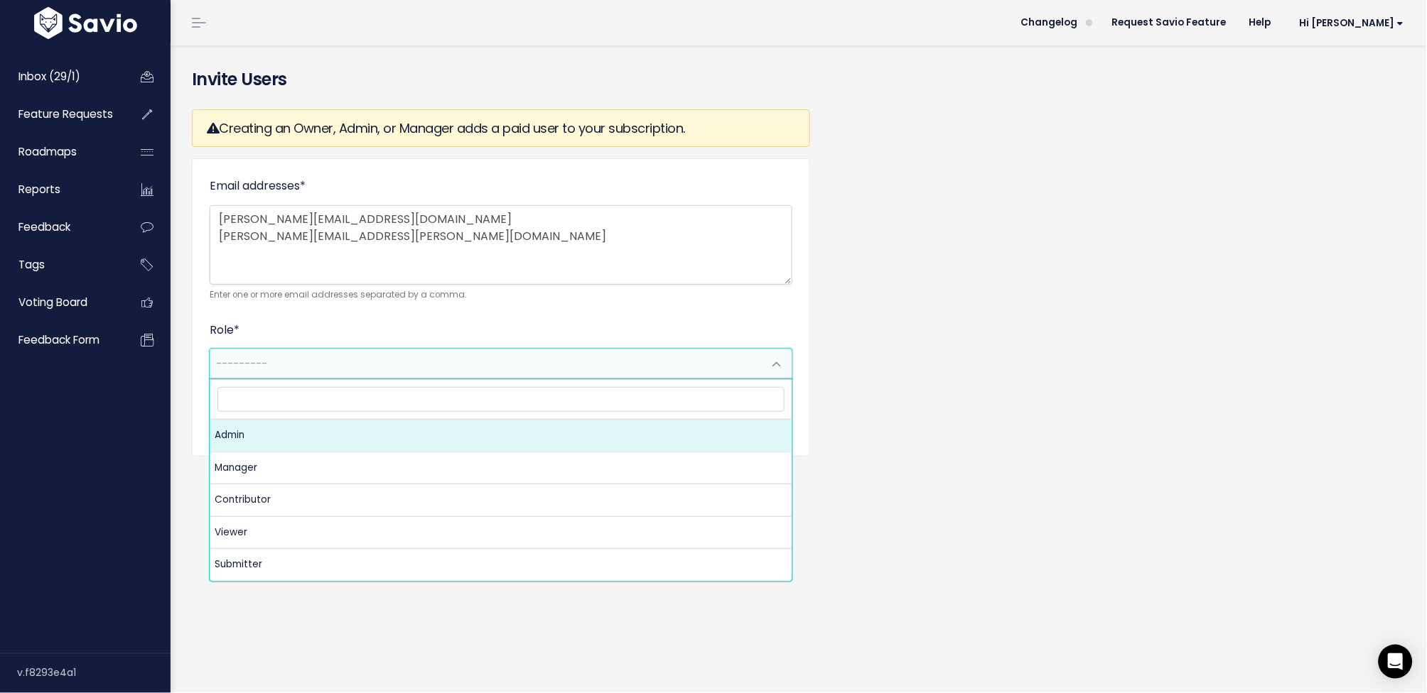
click at [289, 366] on span "---------" at bounding box center [486, 364] width 553 height 28
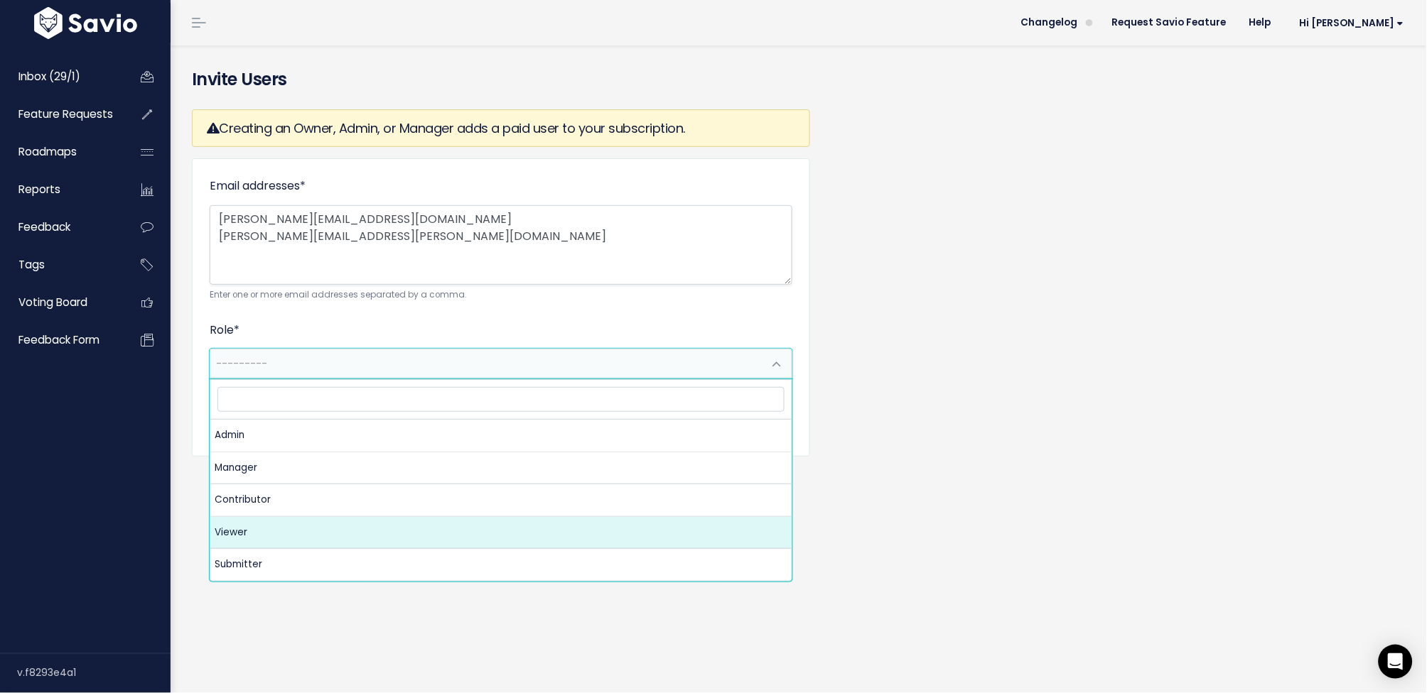
select select "VIEWER"
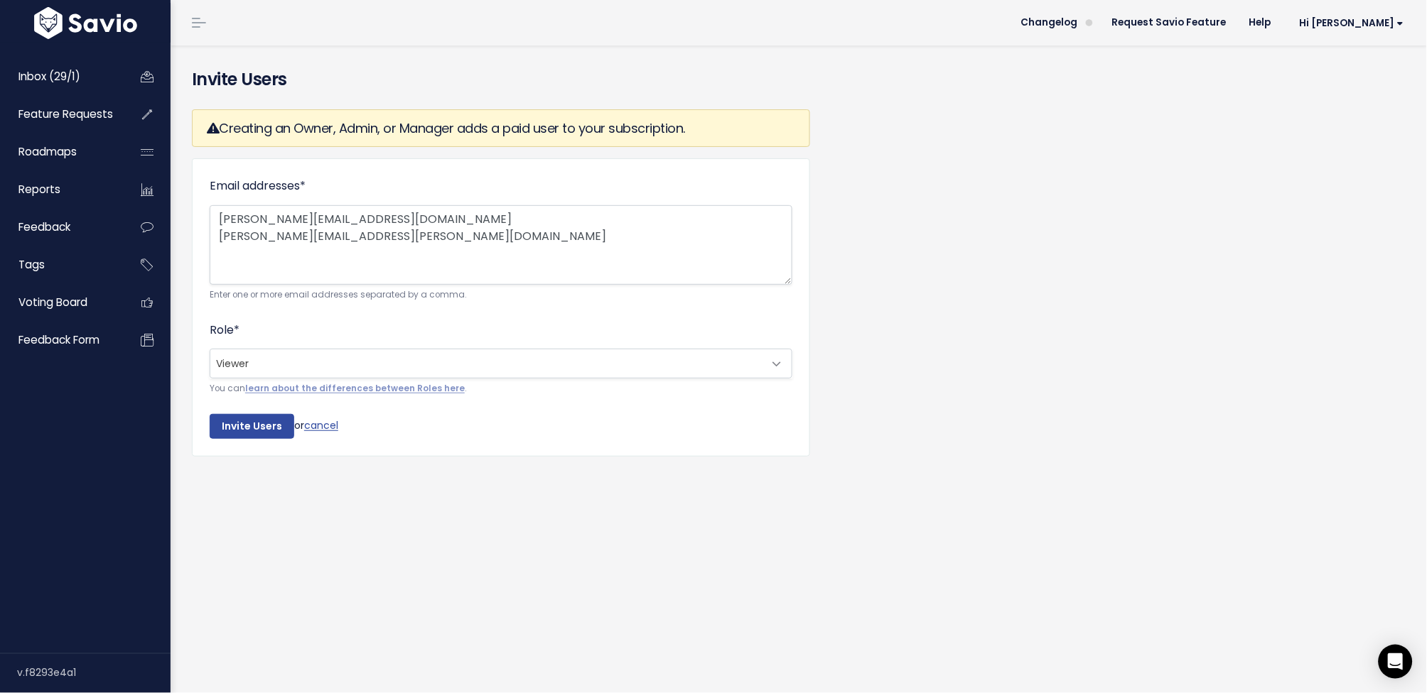
click at [272, 369] on span "Viewer" at bounding box center [486, 364] width 553 height 28
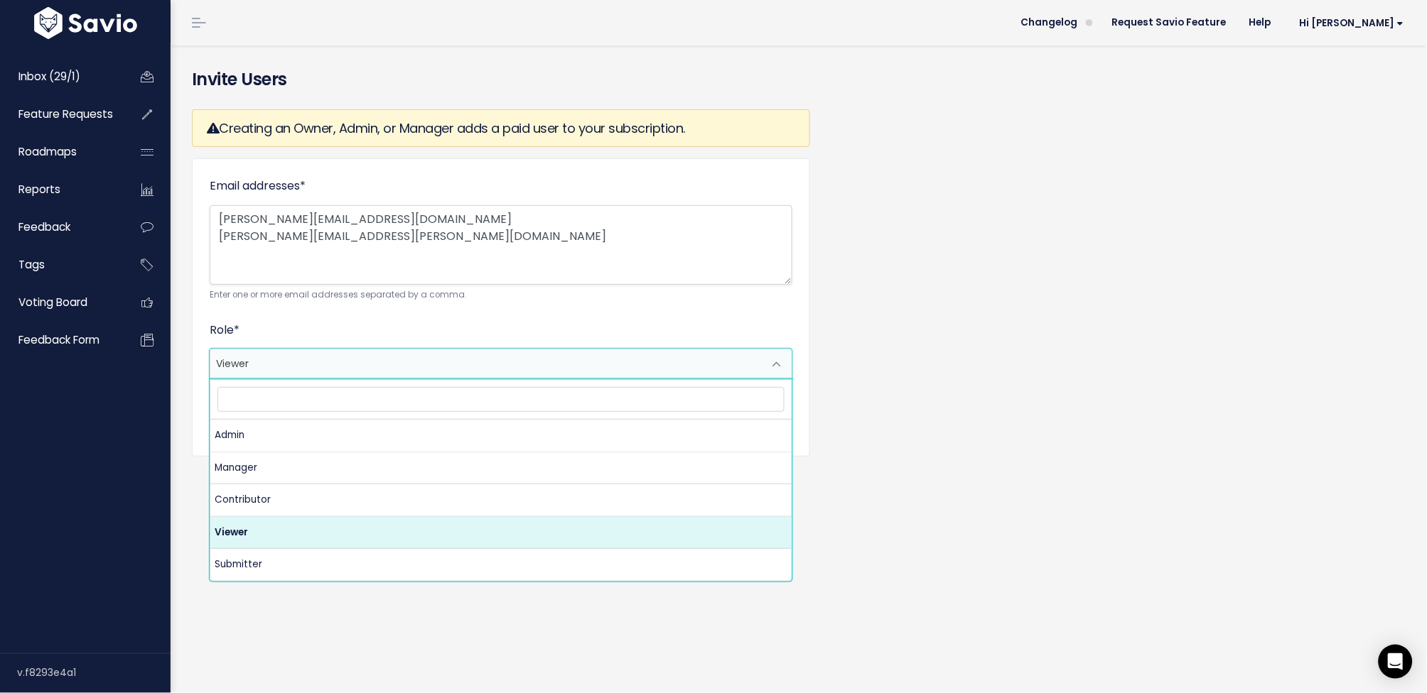
click at [180, 522] on div "Invite Users Creating an Owner, Admin, or Manager adds a paid user to your subs…" at bounding box center [799, 369] width 1256 height 648
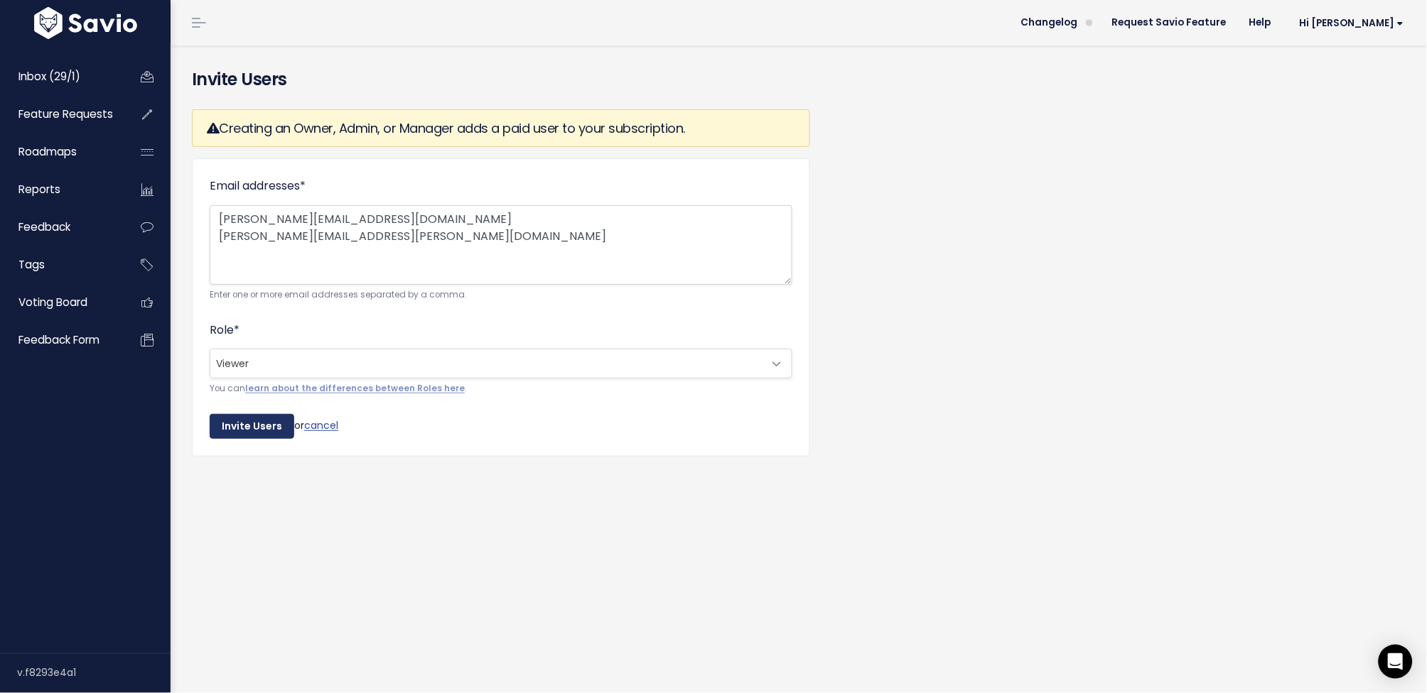
click at [256, 420] on input "Invite Users" at bounding box center [252, 427] width 85 height 26
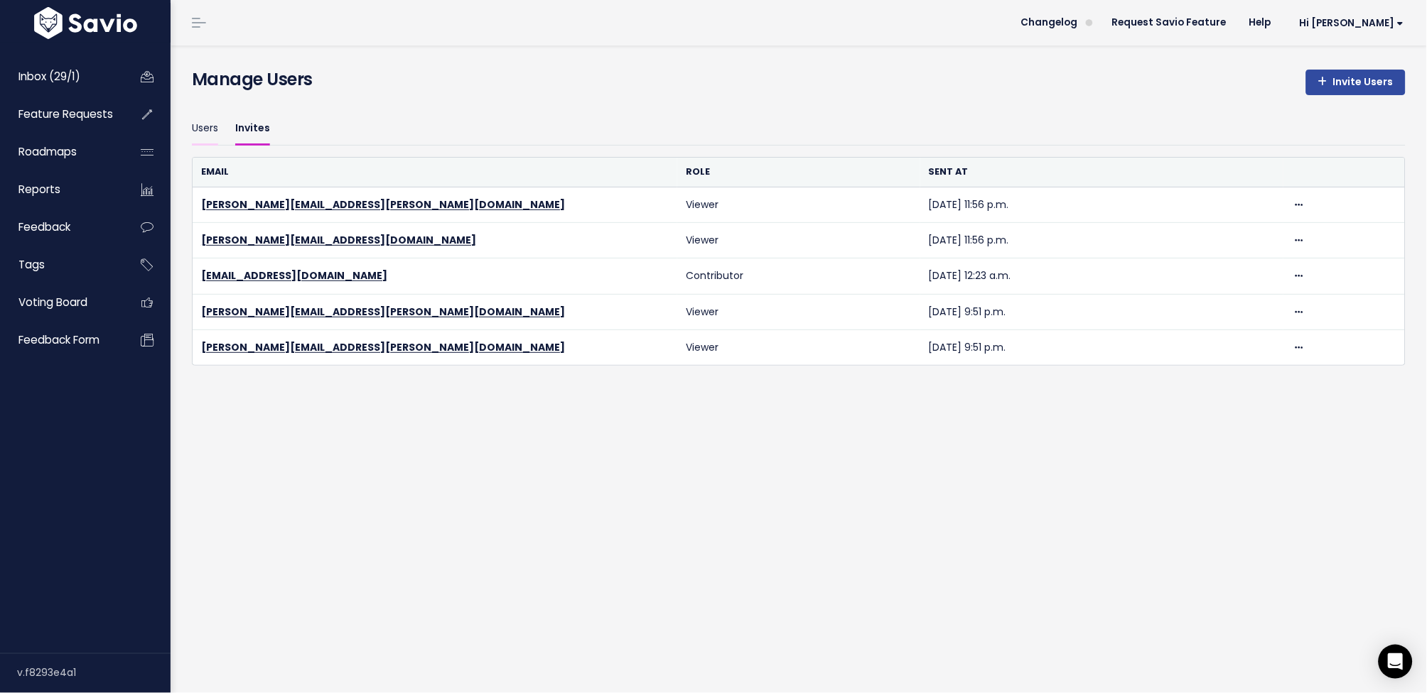
click at [215, 129] on link "Users" at bounding box center [205, 128] width 26 height 33
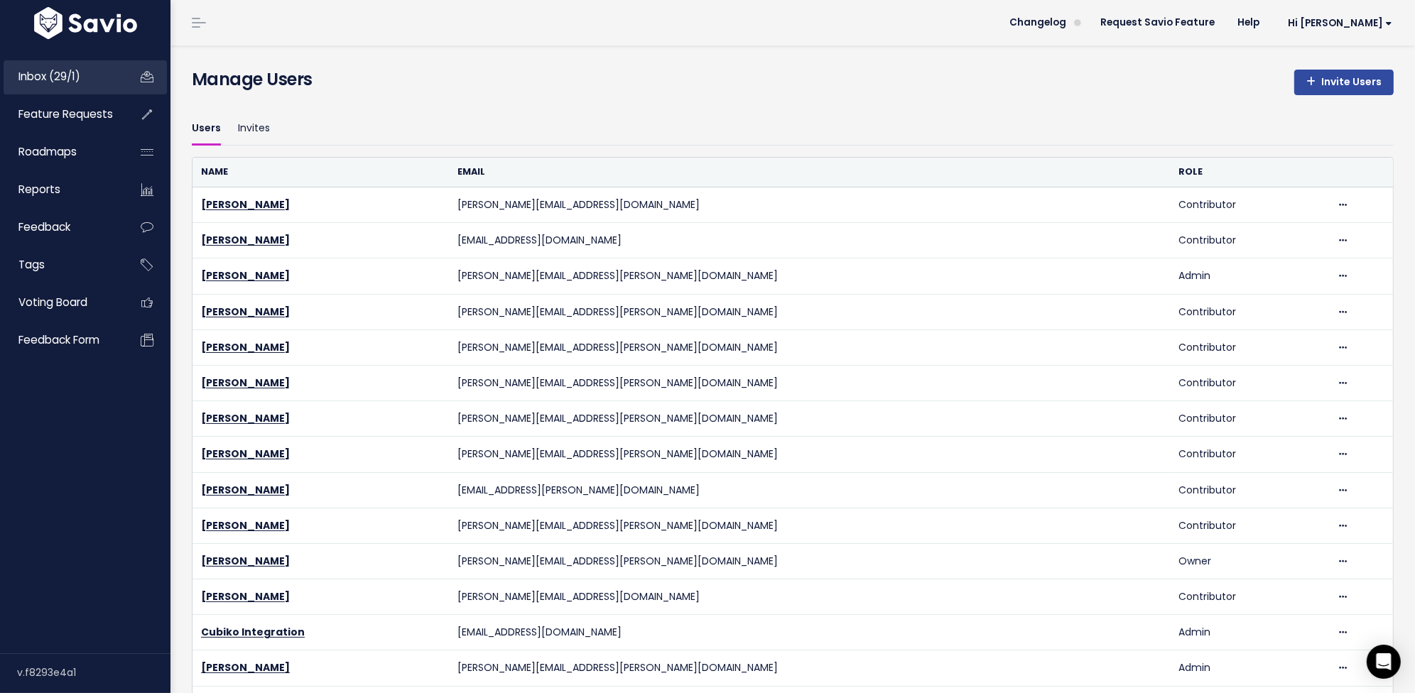
click at [92, 82] on link "Inbox (29/1)" at bounding box center [61, 76] width 114 height 33
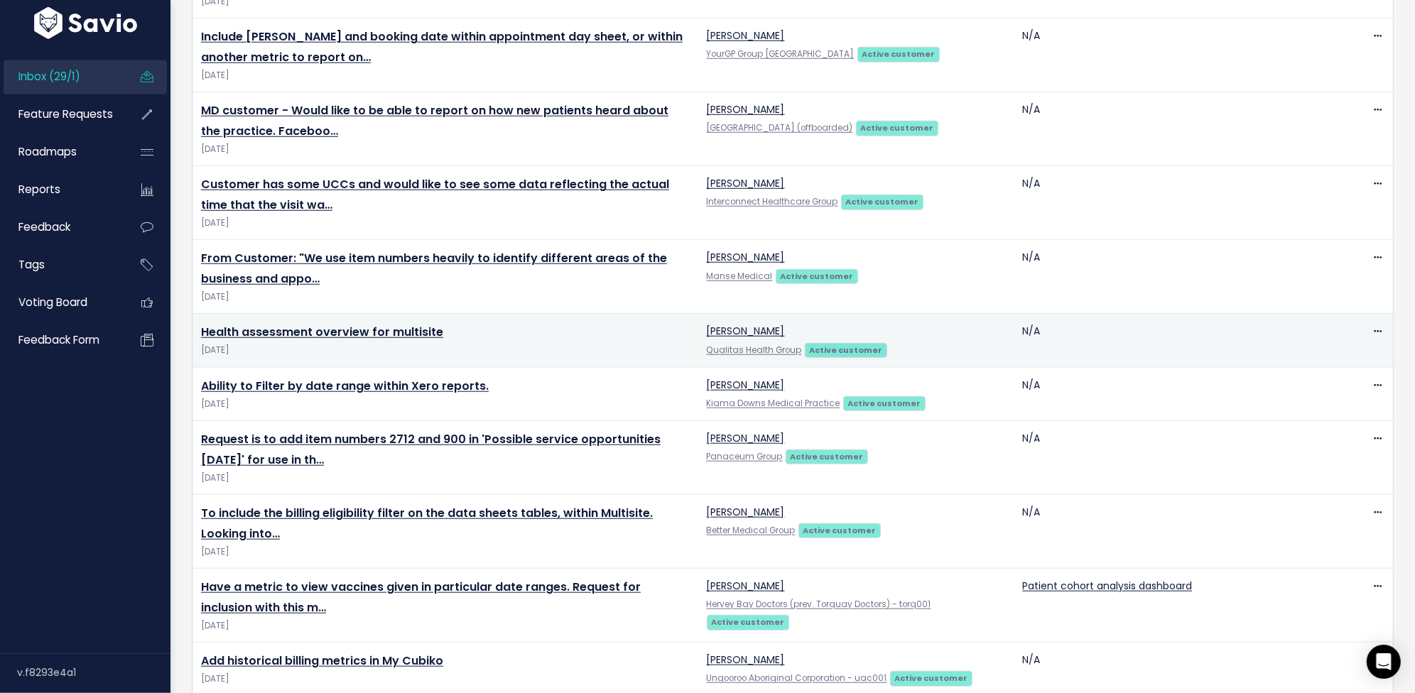
scroll to position [1444, 0]
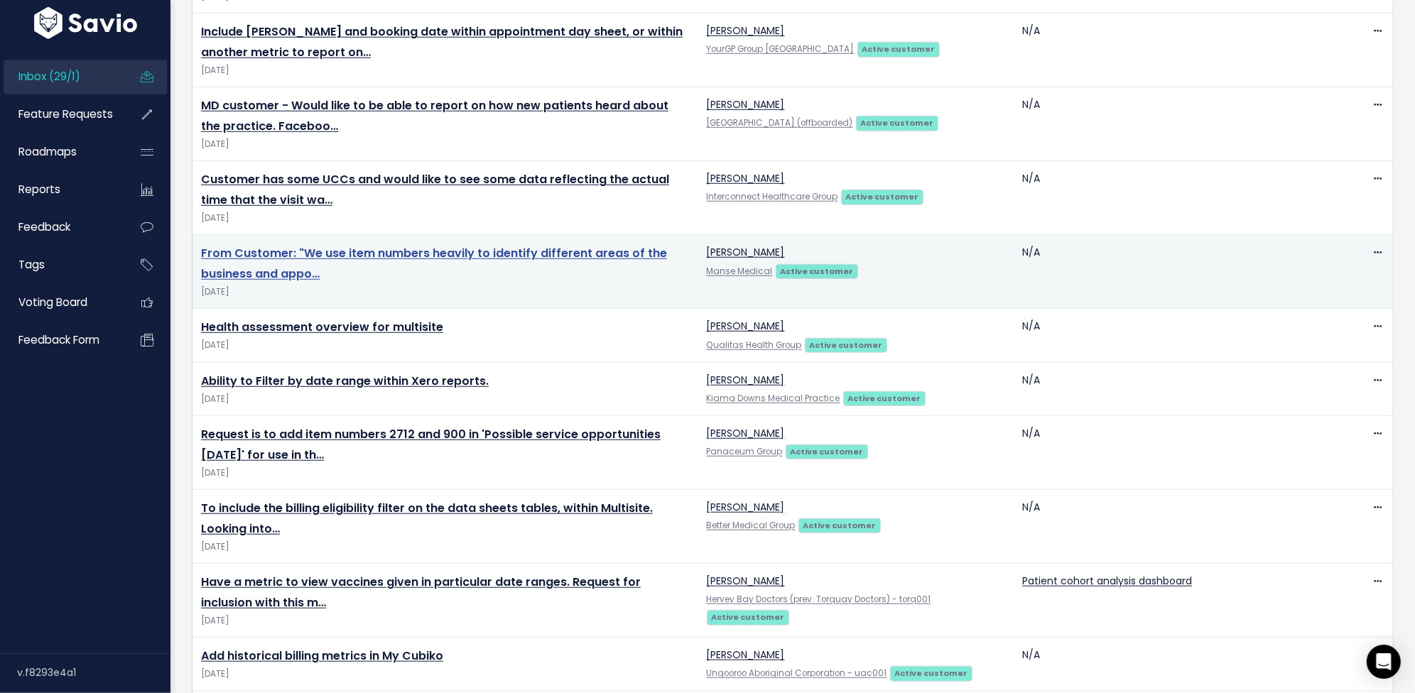
click at [525, 251] on link "From Customer: "We use item numbers heavily to identify different areas of the …" at bounding box center [434, 263] width 466 height 37
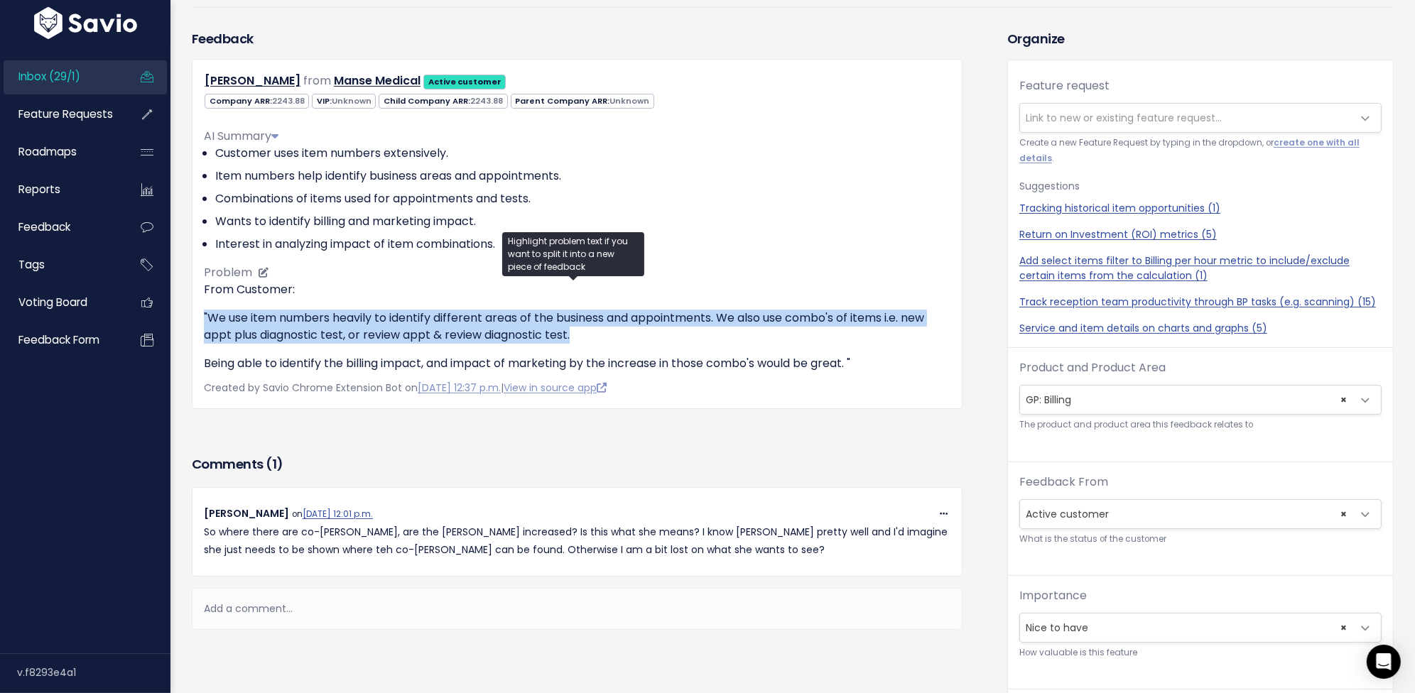
drag, startPoint x: 205, startPoint y: 317, endPoint x: 591, endPoint y: 338, distance: 387.1
click at [589, 339] on p ""We use item numbers heavily to identify different areas of the business and ap…" at bounding box center [577, 327] width 747 height 34
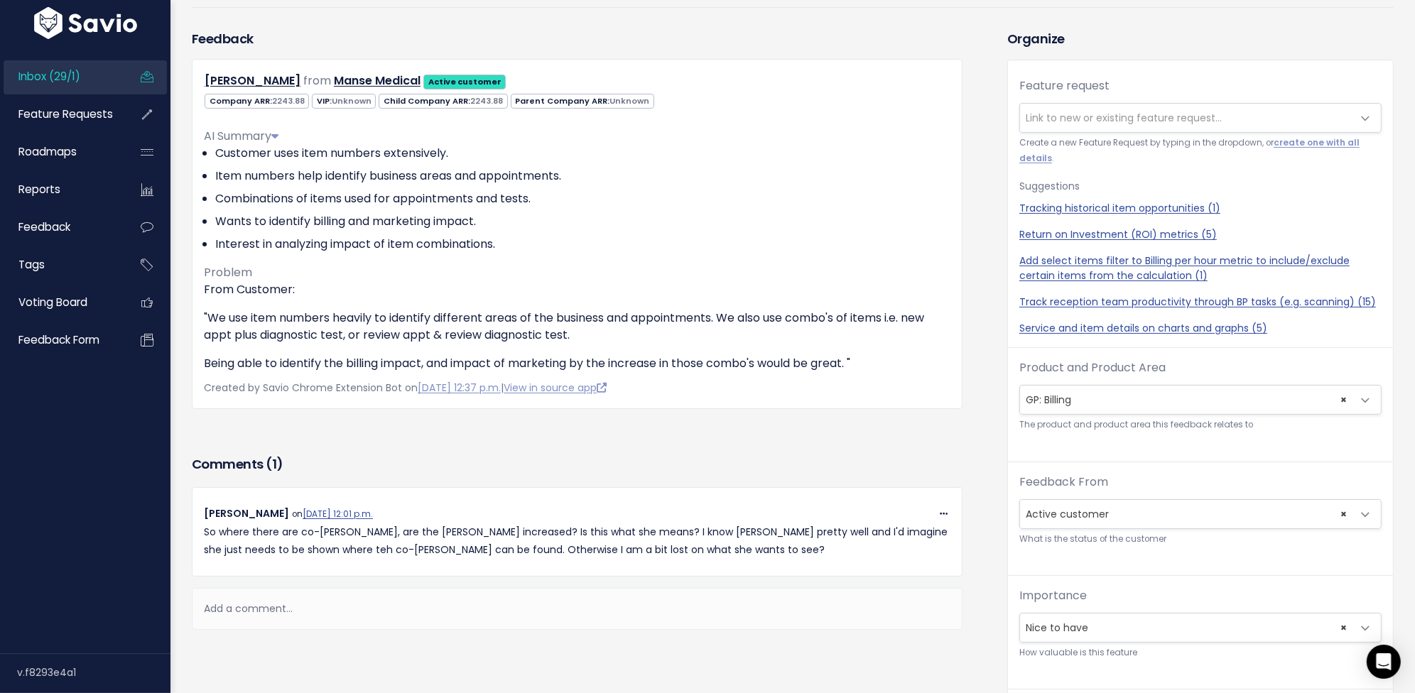
click at [310, 607] on div "Add a comment..." at bounding box center [577, 609] width 771 height 42
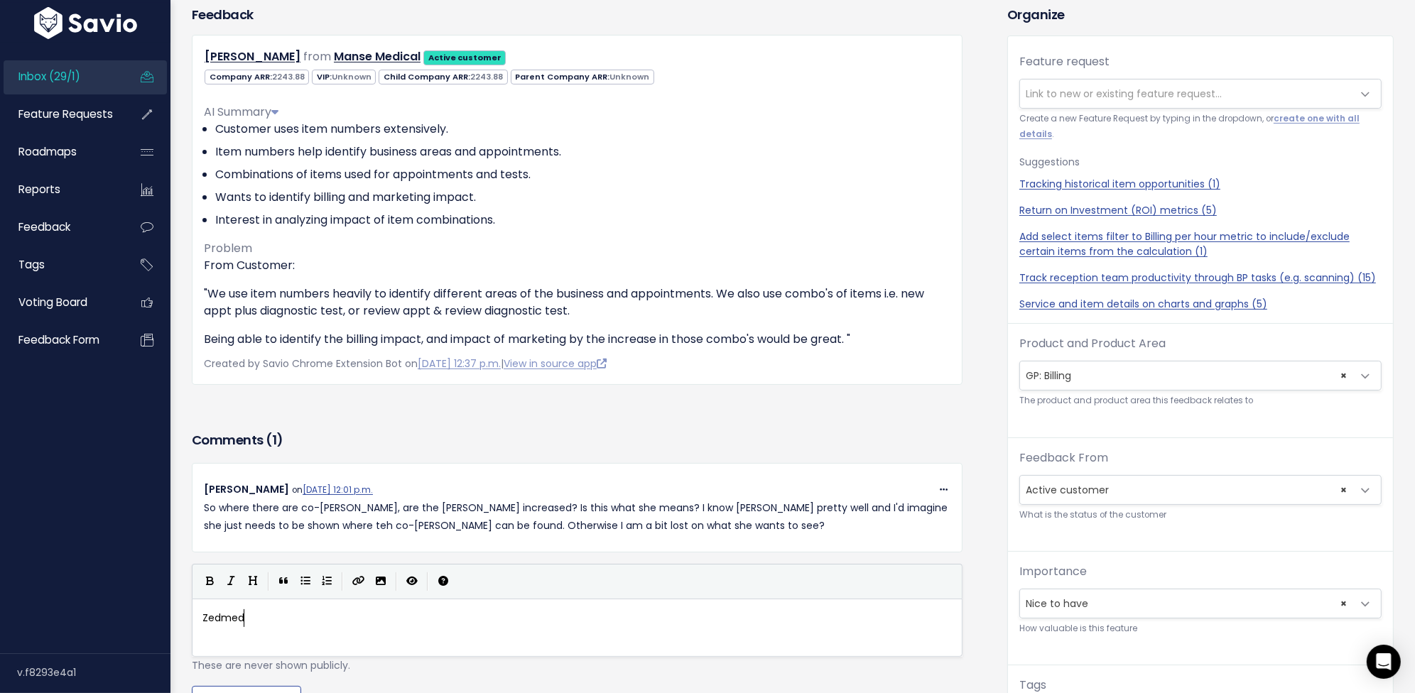
scroll to position [47, 0]
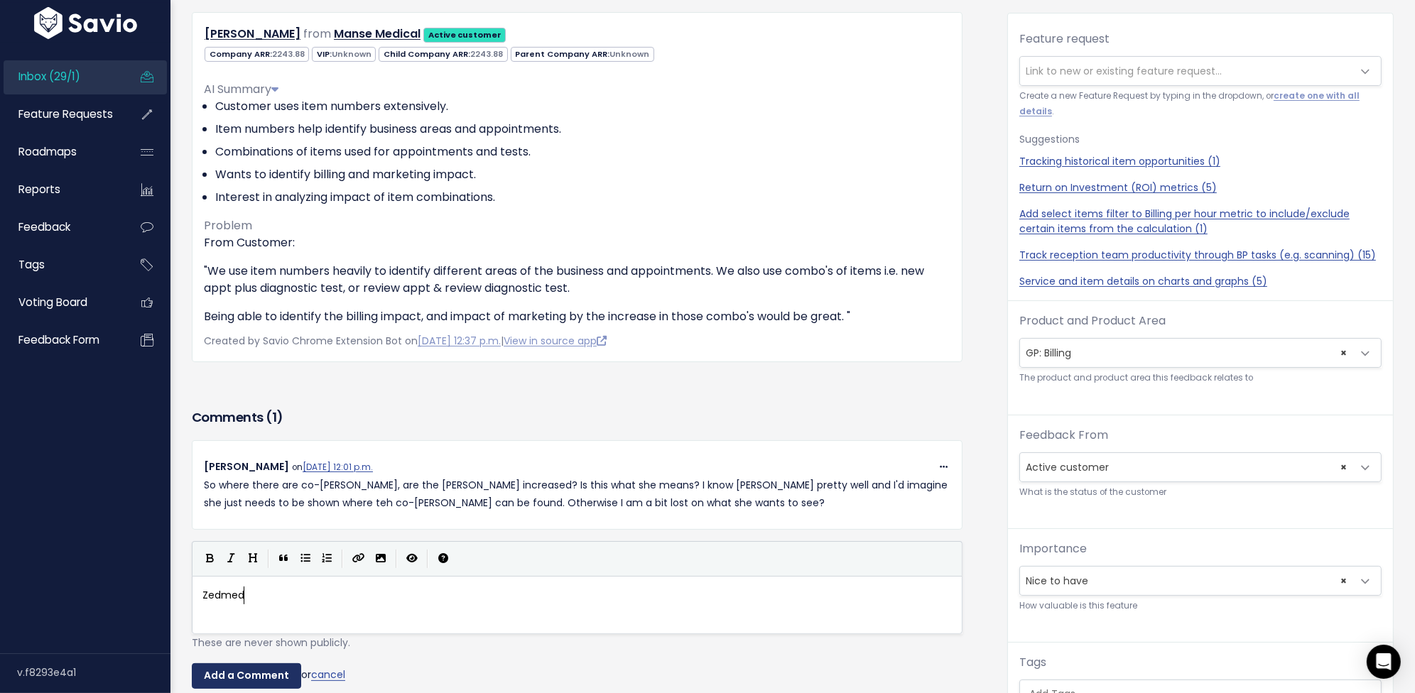
type textarea "Zedmed"
click at [256, 678] on input "Add a Comment" at bounding box center [246, 677] width 109 height 26
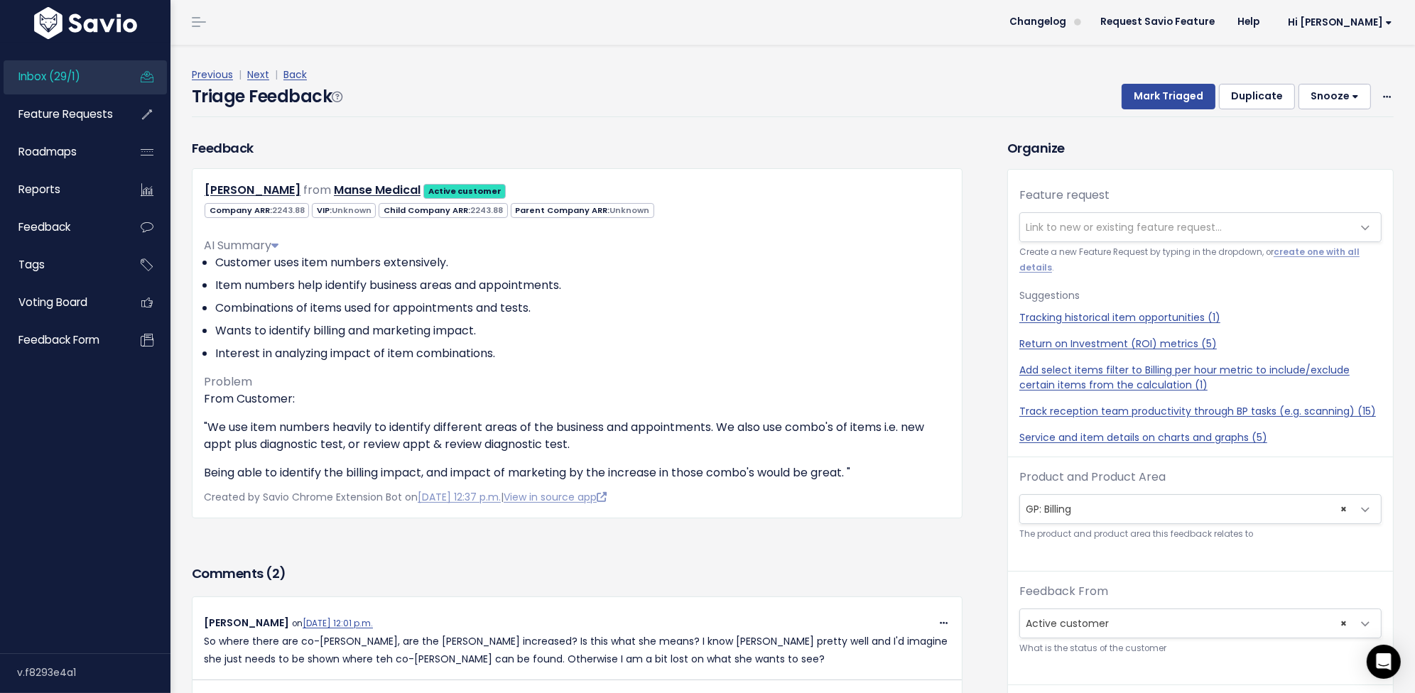
scroll to position [0, 0]
click at [1327, 99] on button "Snooze" at bounding box center [1335, 98] width 72 height 26
click at [1332, 210] on button "14 days" at bounding box center [1341, 216] width 102 height 28
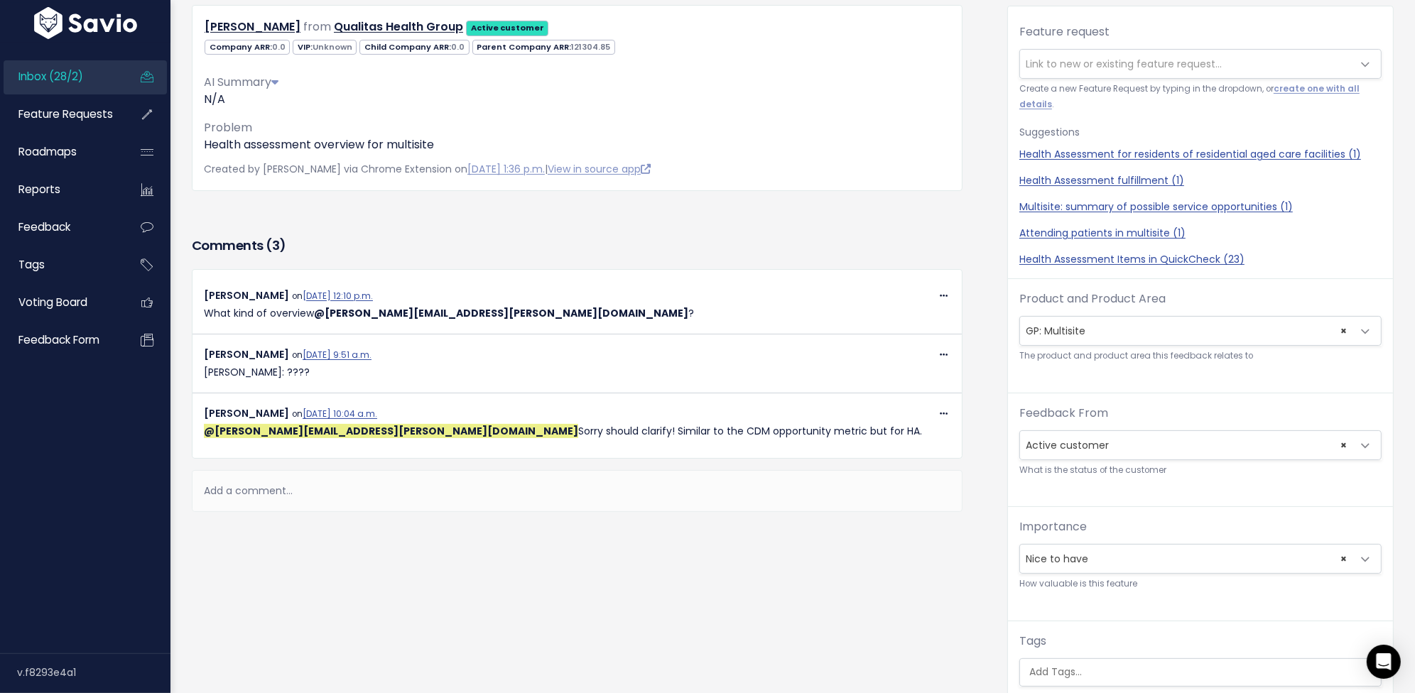
click at [1176, 71] on span "Link to new or existing feature request..." at bounding box center [1186, 64] width 333 height 28
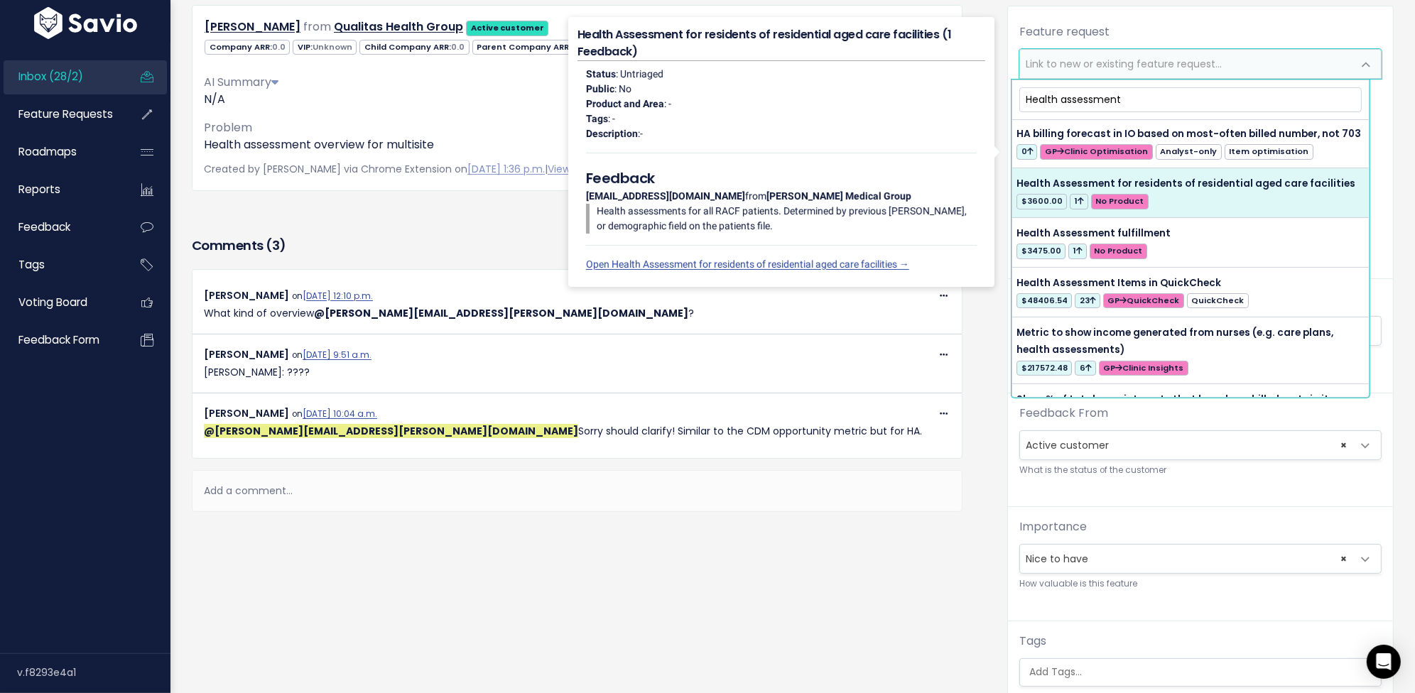
scroll to position [155, 0]
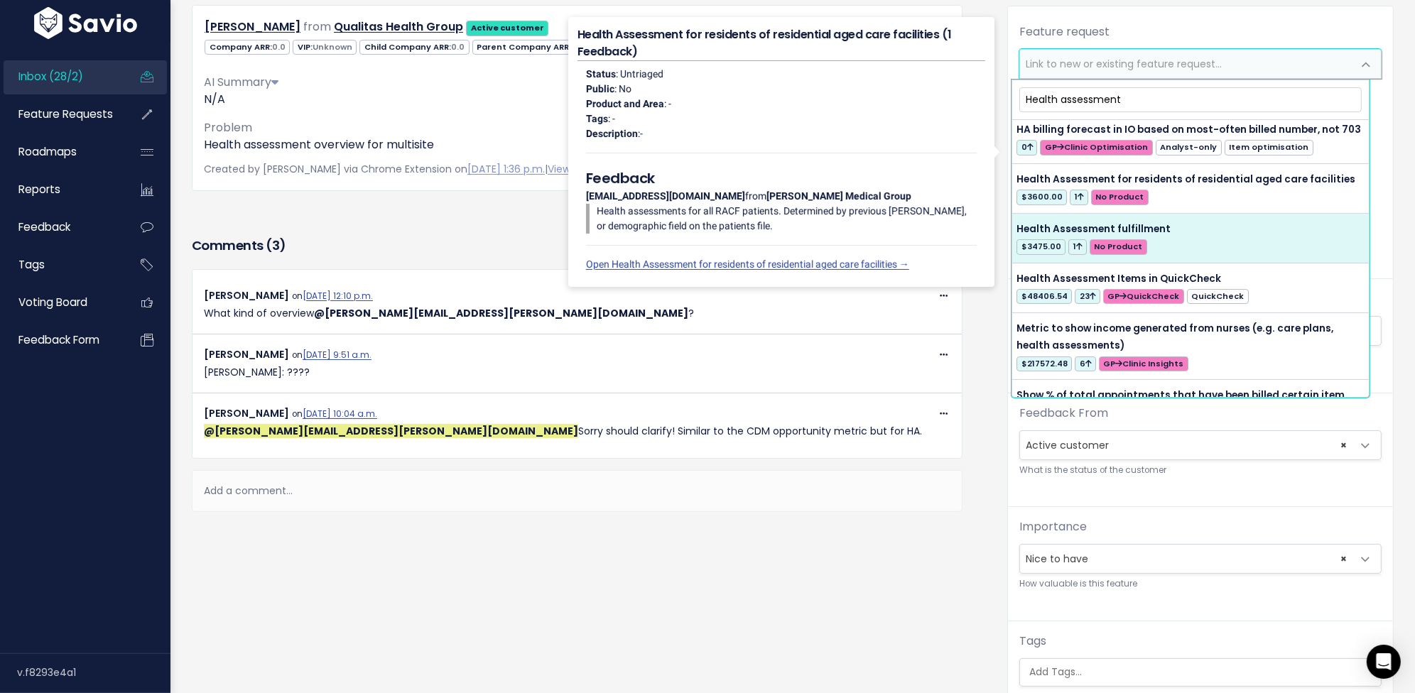
type input "Health assessment"
select select "62805"
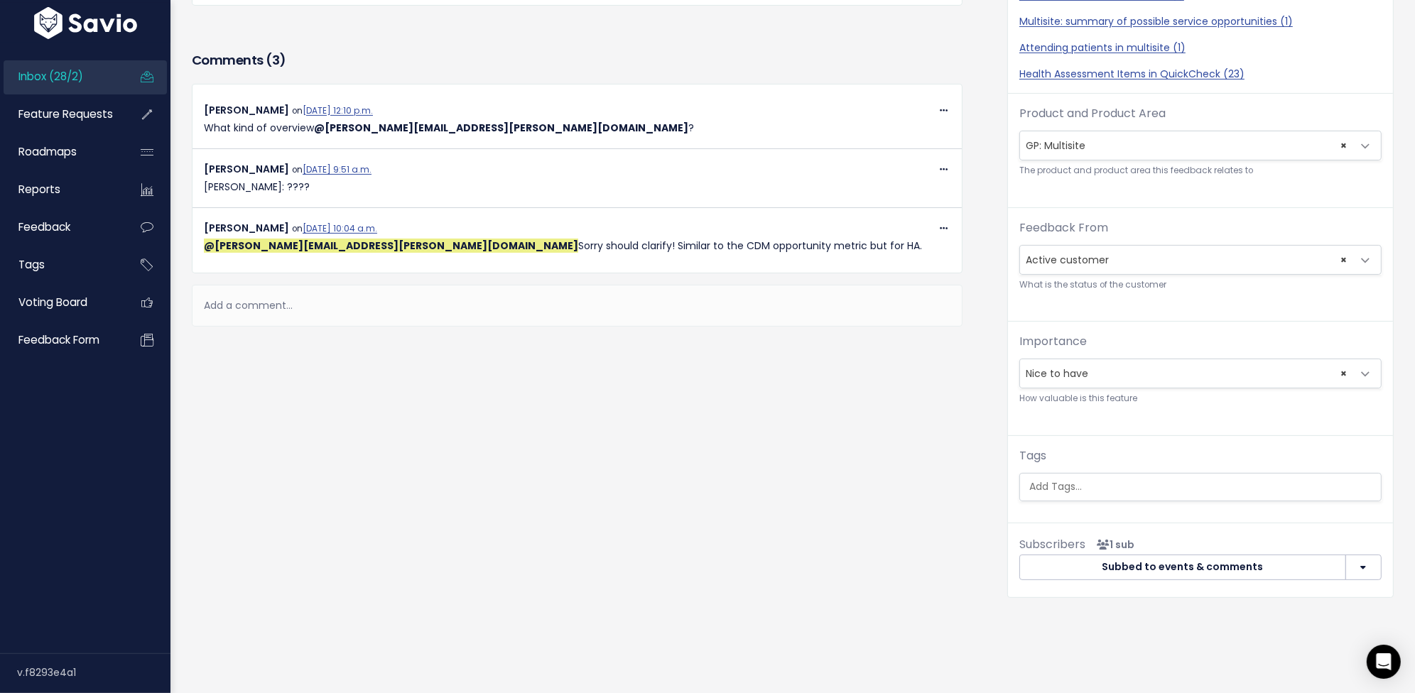
scroll to position [374, 0]
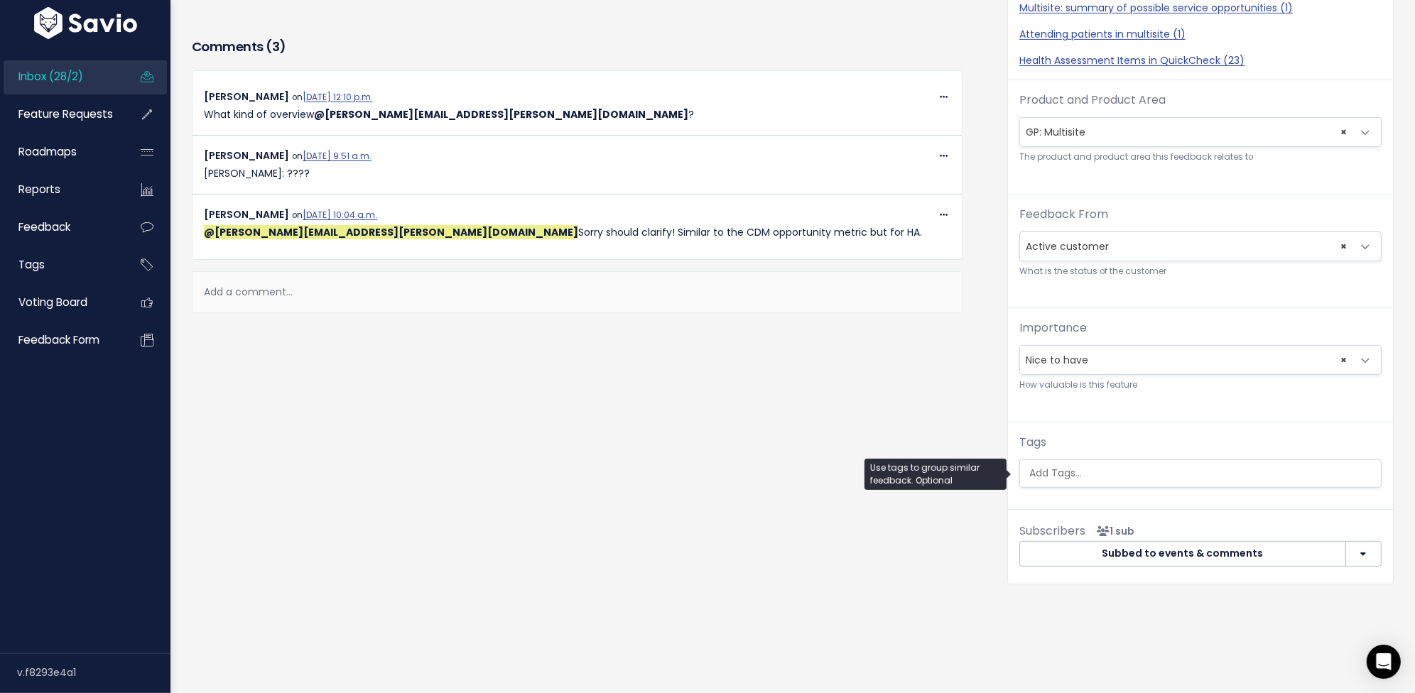
click at [1076, 480] on input "search" at bounding box center [1207, 473] width 366 height 15
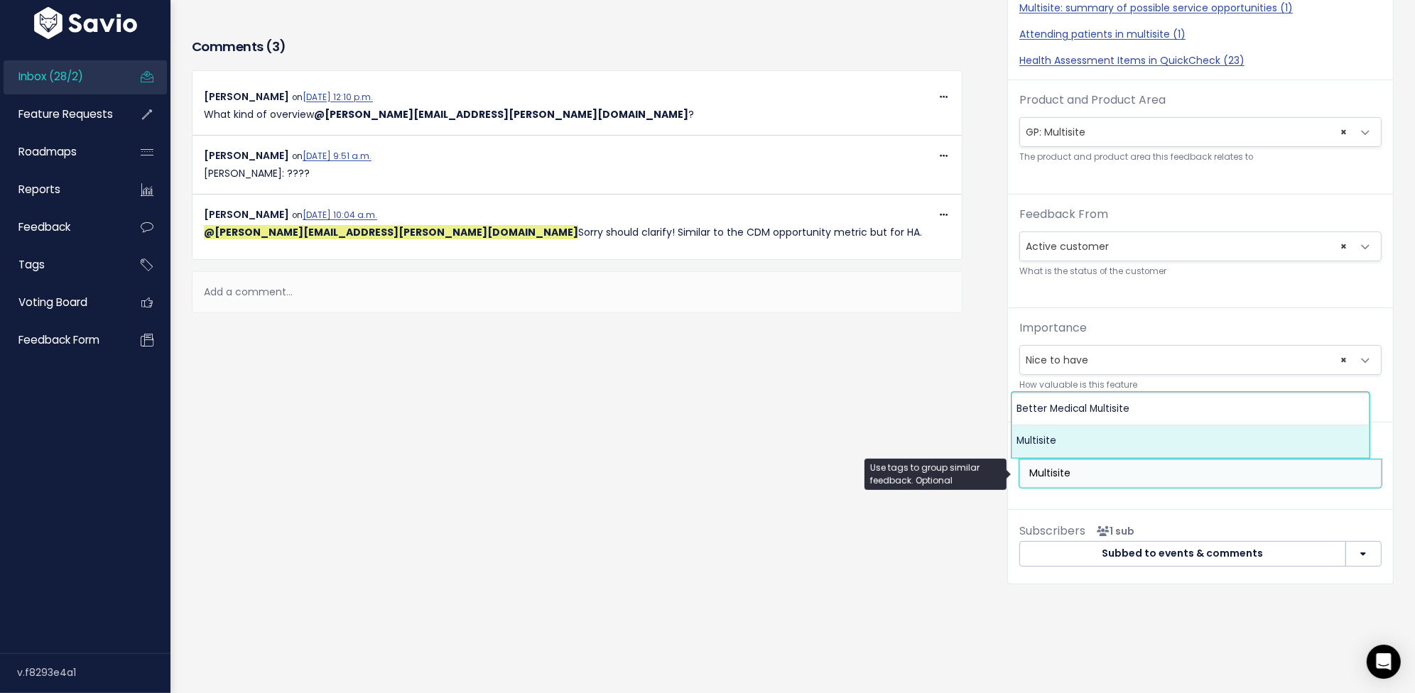
type input "Multisite"
select select "3009"
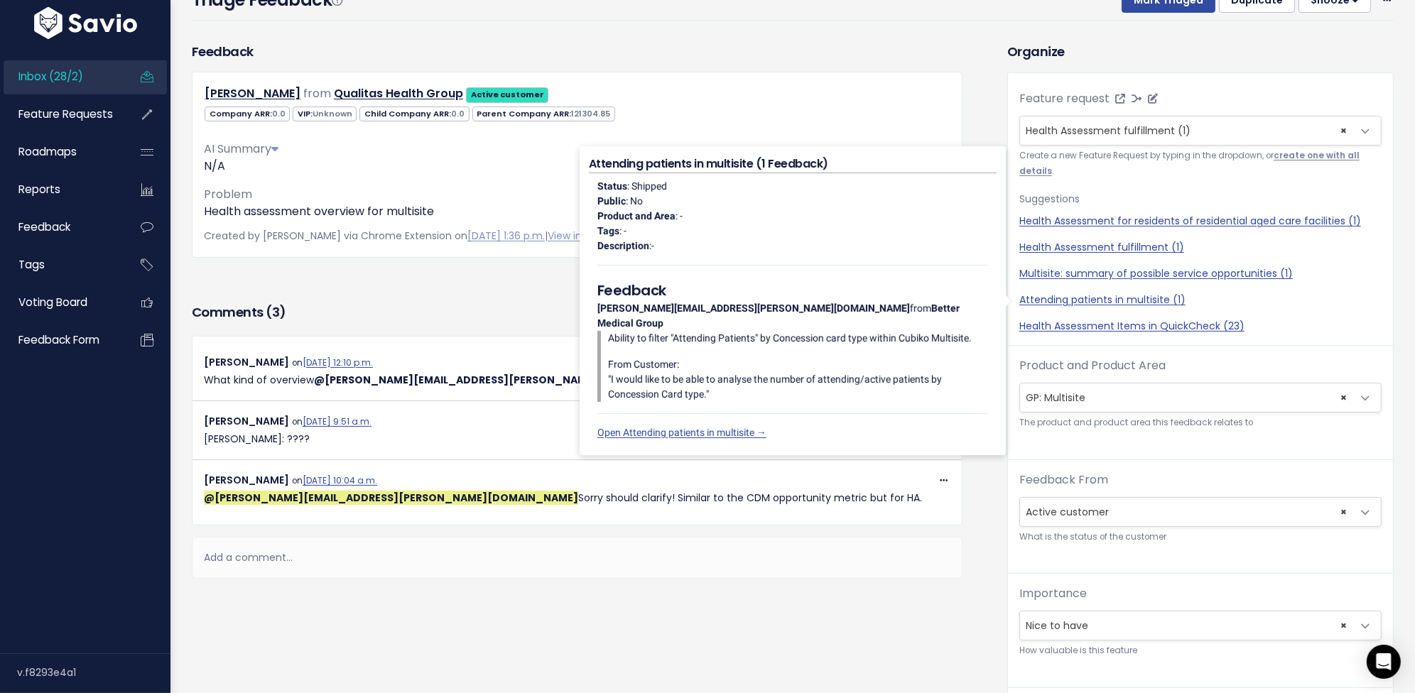
scroll to position [0, 0]
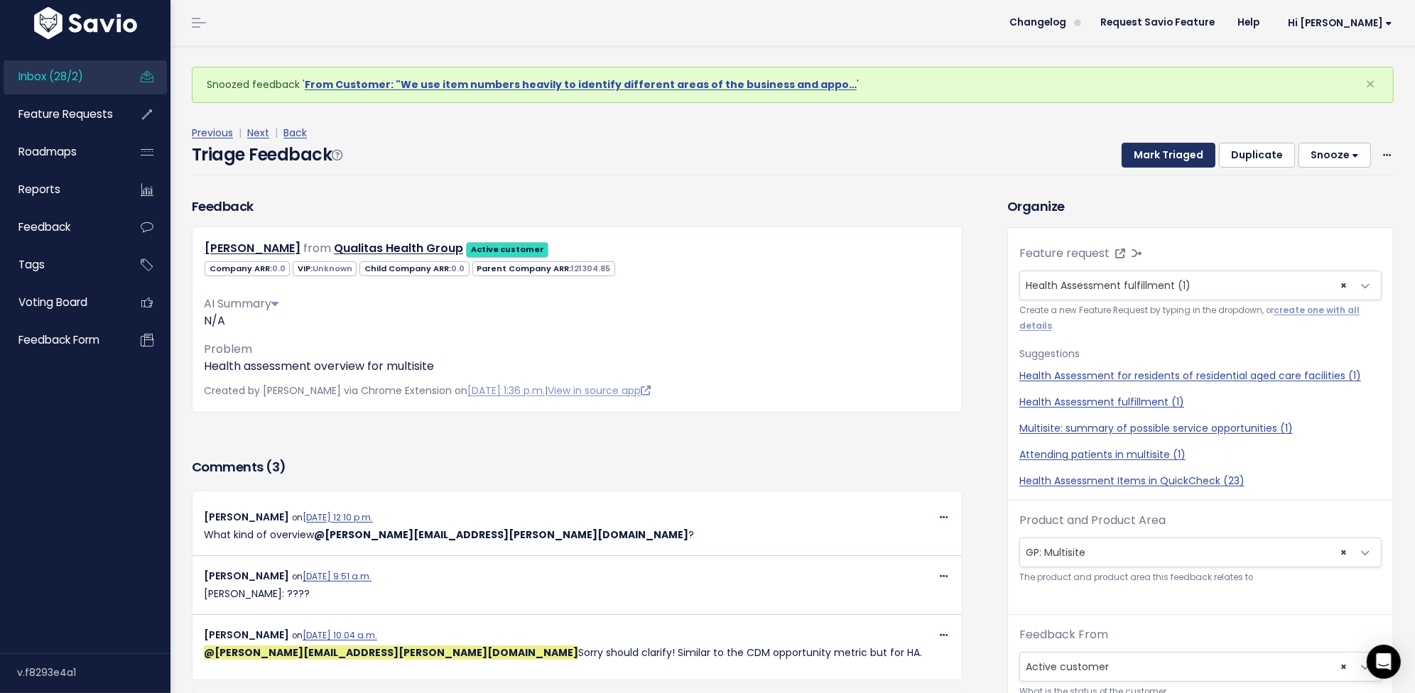
click at [1182, 158] on button "Mark Triaged" at bounding box center [1169, 156] width 94 height 26
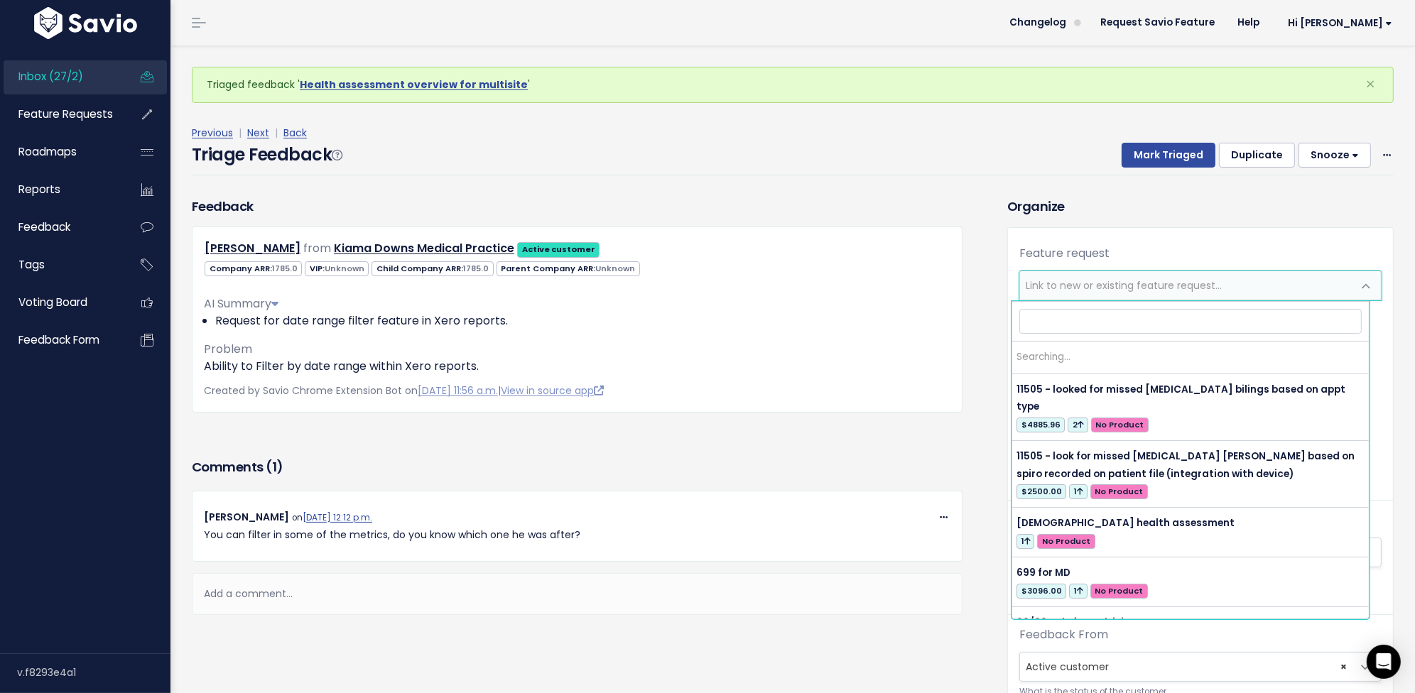
click at [1246, 281] on span "Link to new or existing feature request..." at bounding box center [1186, 285] width 333 height 28
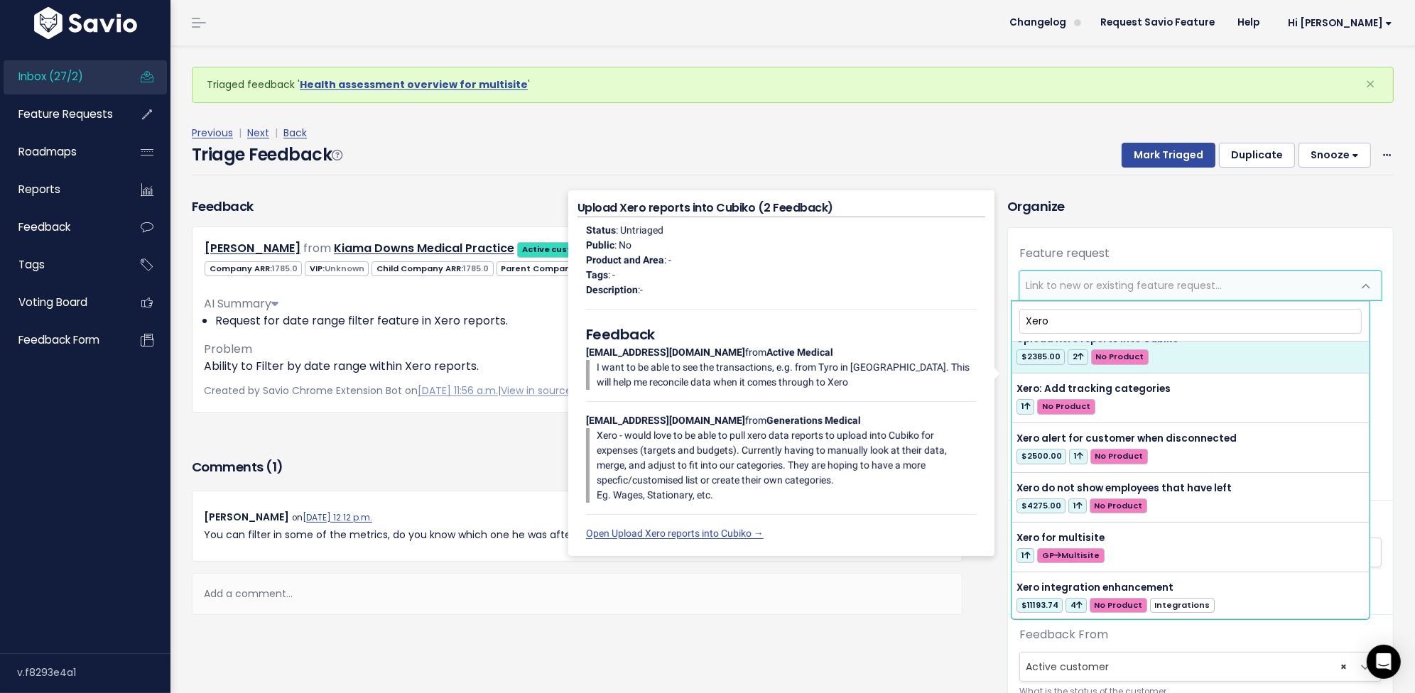
scroll to position [202, 0]
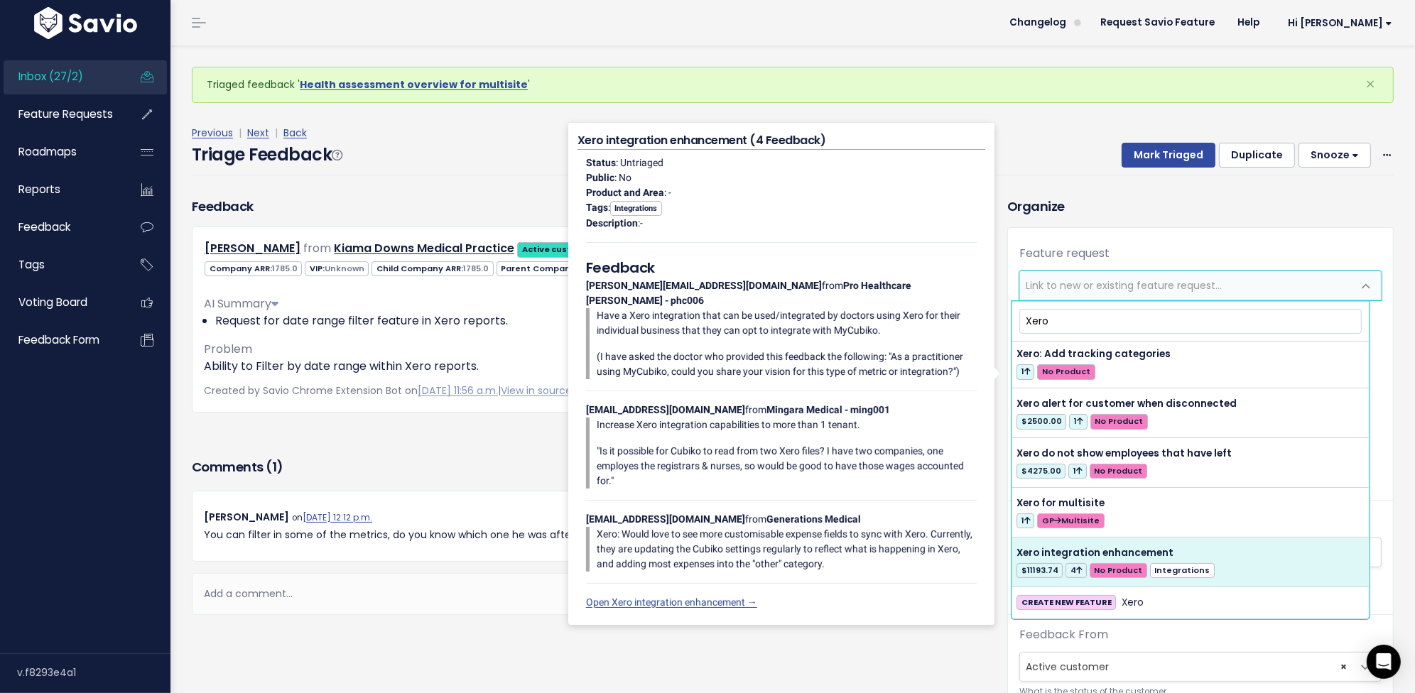
type input "Xero"
select select "11493"
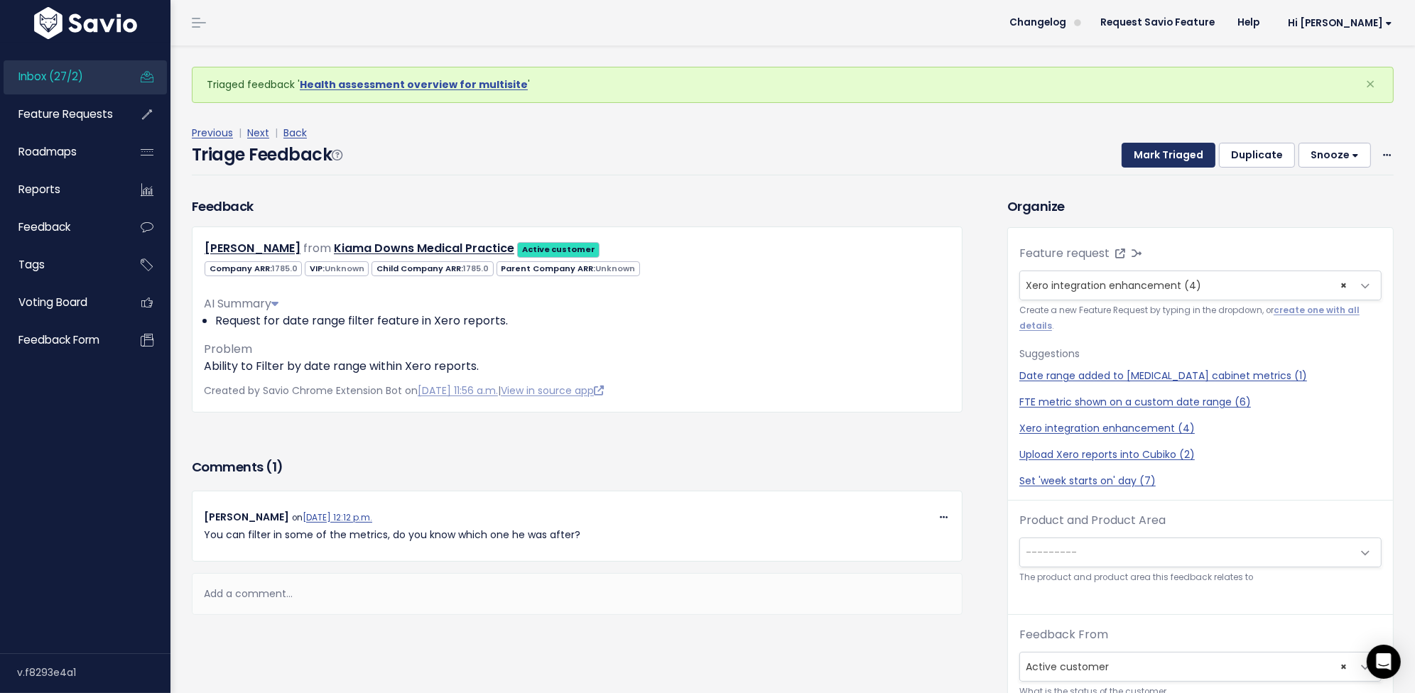
click at [1139, 163] on button "Mark Triaged" at bounding box center [1169, 156] width 94 height 26
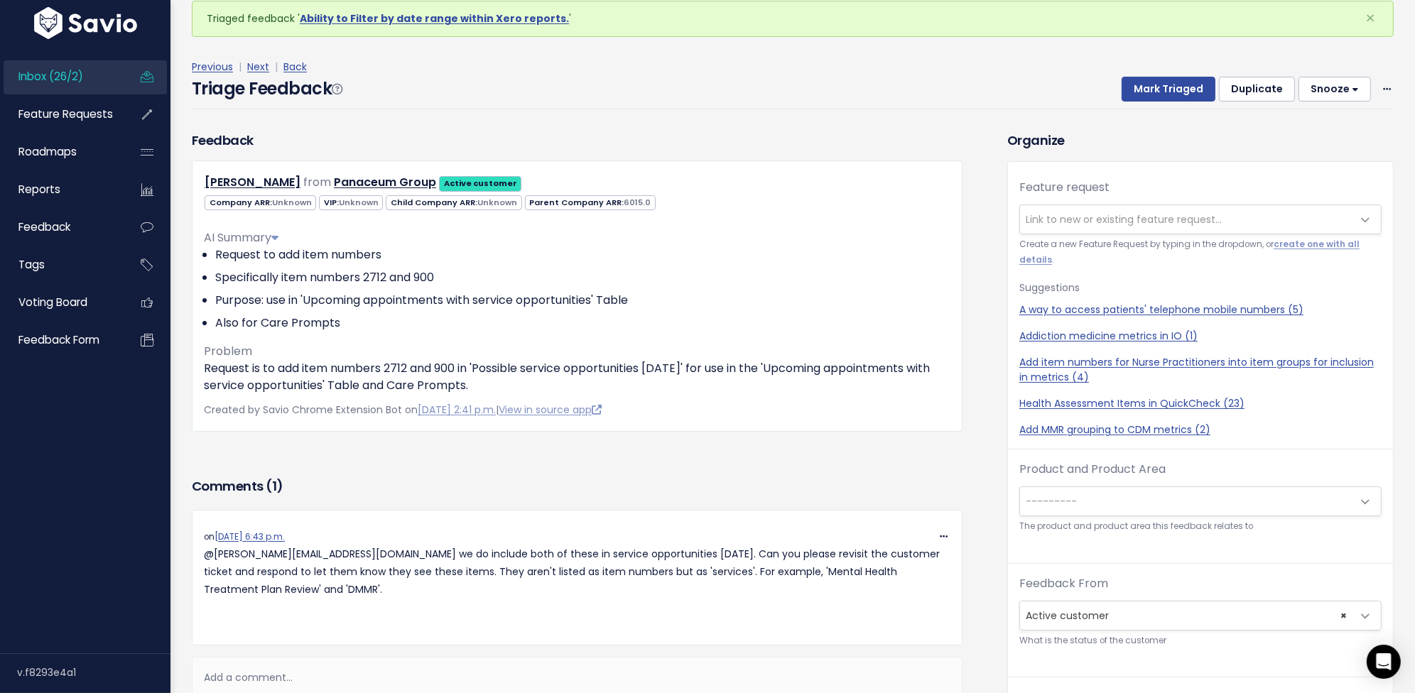
scroll to position [54, 0]
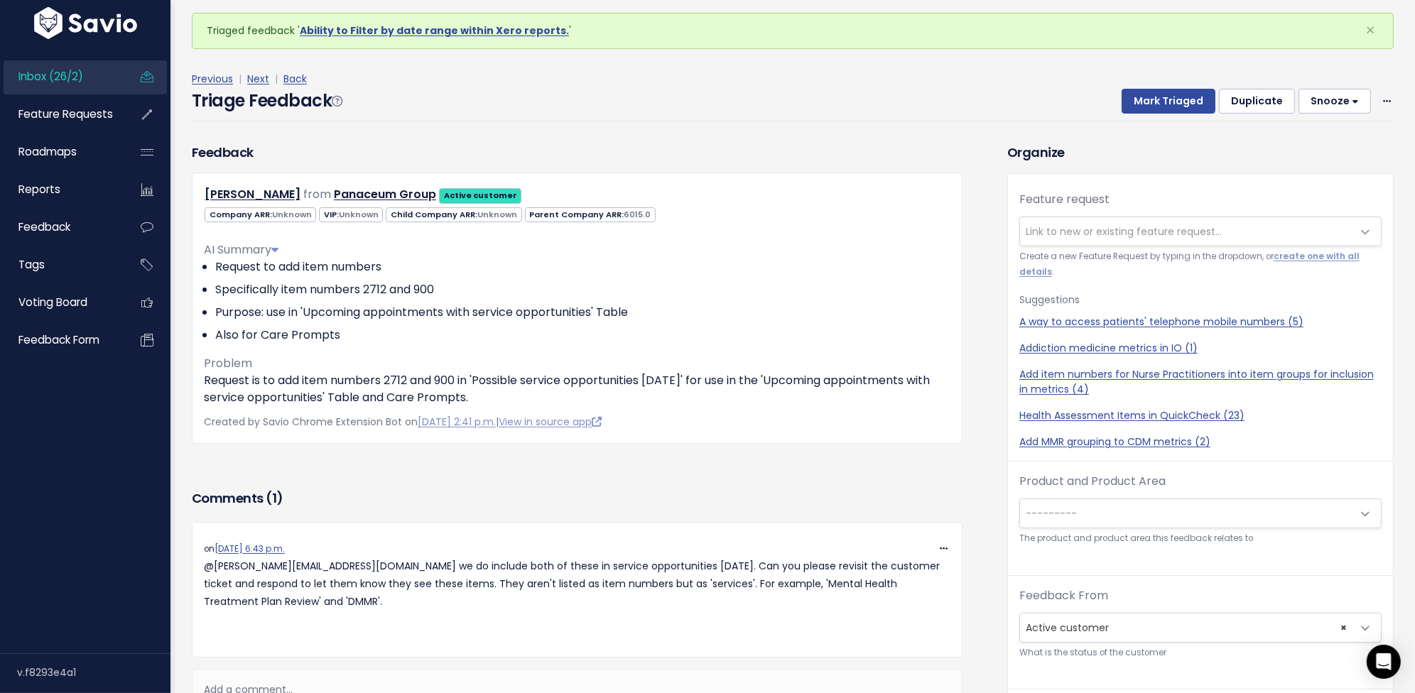
click at [1283, 126] on div "Previous | Next | Back Triage Feedback Mark Triaged Duplicate Snooze 1 day 3 da…" at bounding box center [798, 96] width 1213 height 94
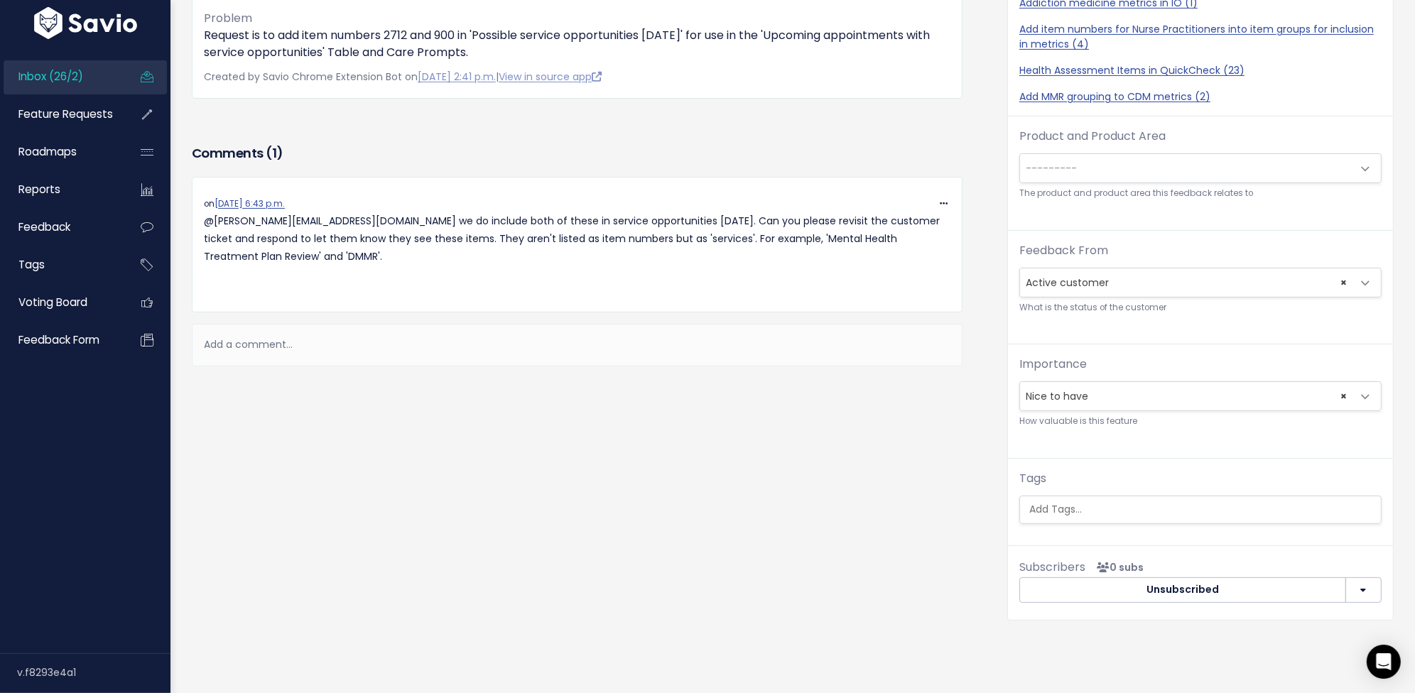
scroll to position [550, 0]
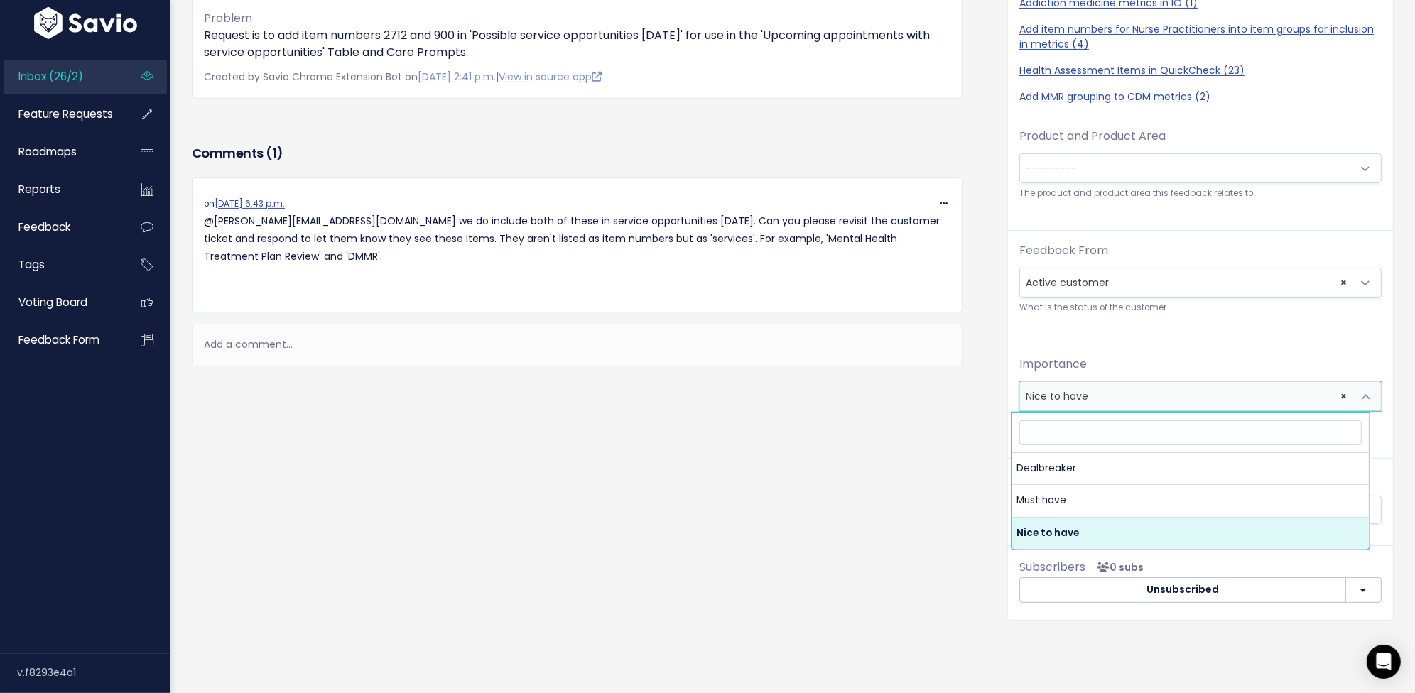
click at [1101, 382] on span "× Nice to have" at bounding box center [1186, 396] width 333 height 28
click at [1104, 356] on div "Importance --------- Dealbreaker Must have Nice to have × Nice to have How valu…" at bounding box center [1201, 392] width 362 height 73
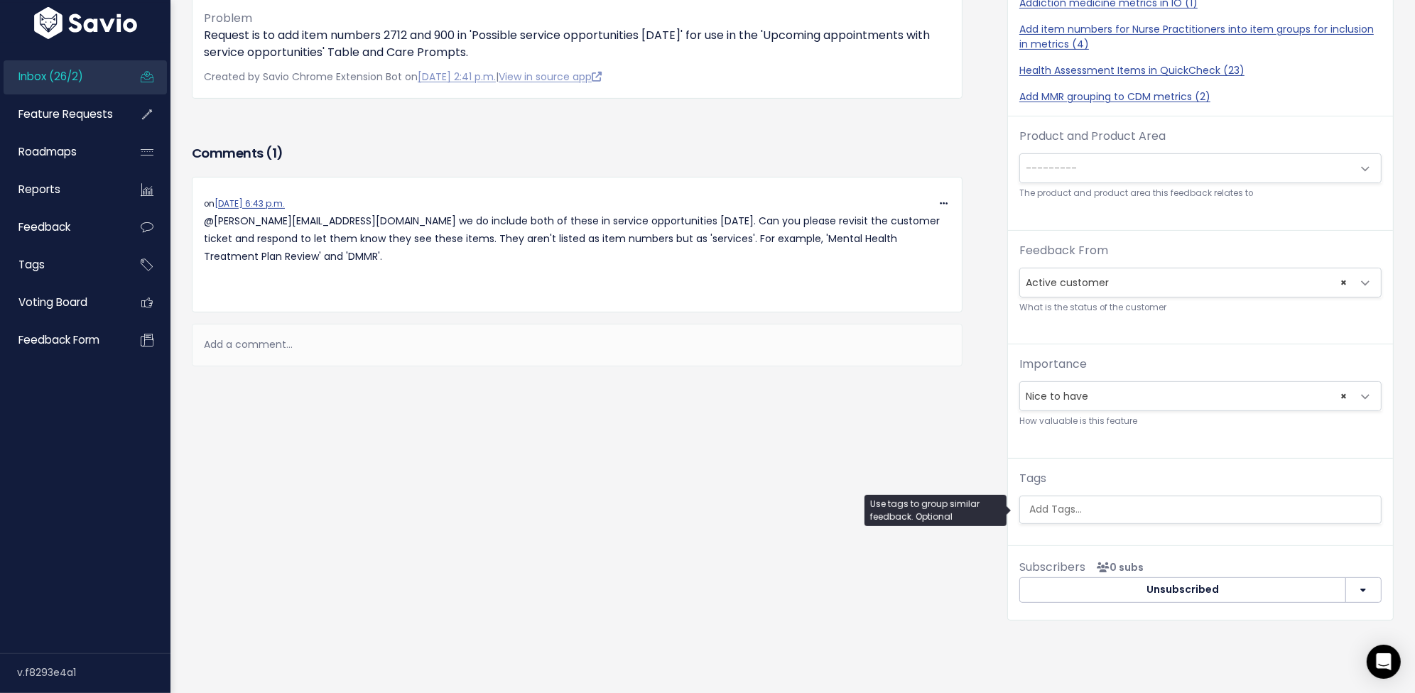
click at [1093, 502] on input "search" at bounding box center [1207, 509] width 366 height 15
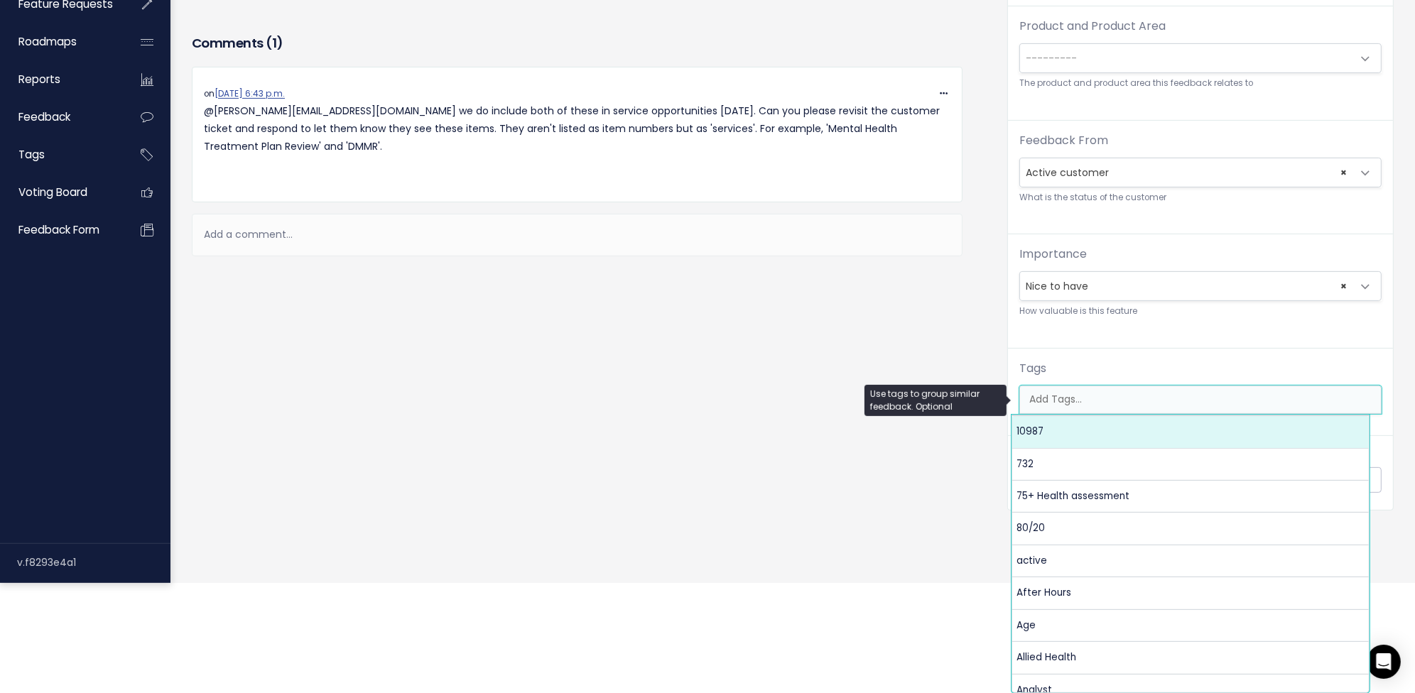
click at [1105, 290] on div "Importance --------- Dealbreaker Must have Nice to have × Nice to have How valu…" at bounding box center [1200, 297] width 385 height 102
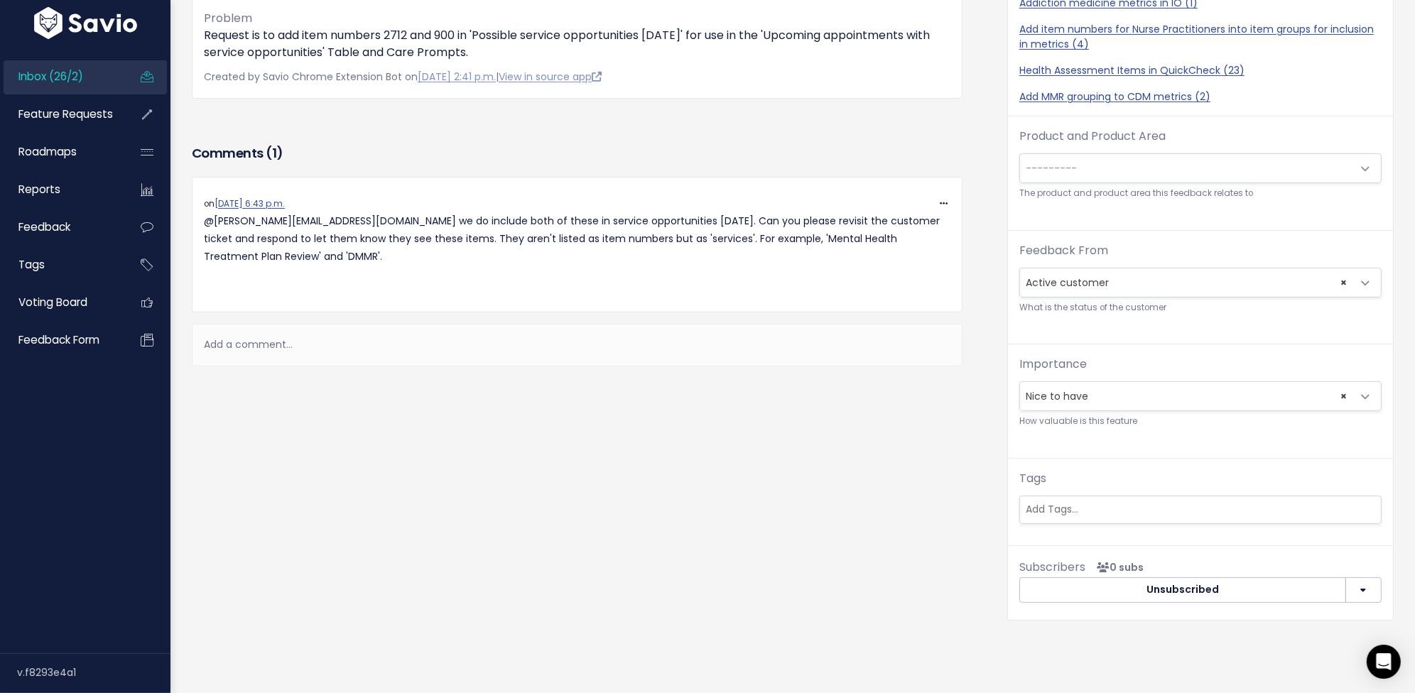
scroll to position [0, 0]
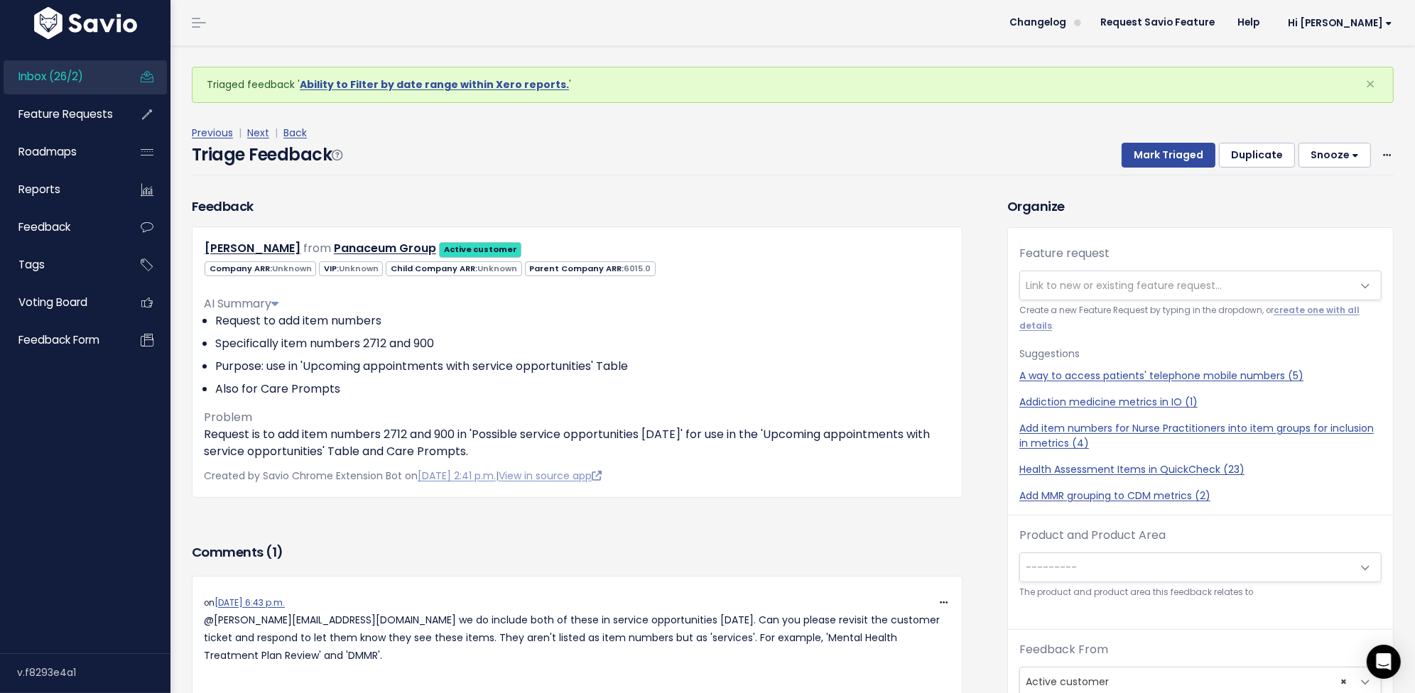
click at [1311, 158] on button "Snooze" at bounding box center [1335, 156] width 72 height 26
click at [1257, 169] on div "Triage Feedback Mark Triaged Duplicate Snooze 1 day 3 days 7 days 14 days Edit …" at bounding box center [793, 158] width 1202 height 33
click at [1383, 152] on icon at bounding box center [1387, 155] width 8 height 9
click at [1336, 221] on link "Delete" at bounding box center [1331, 221] width 102 height 28
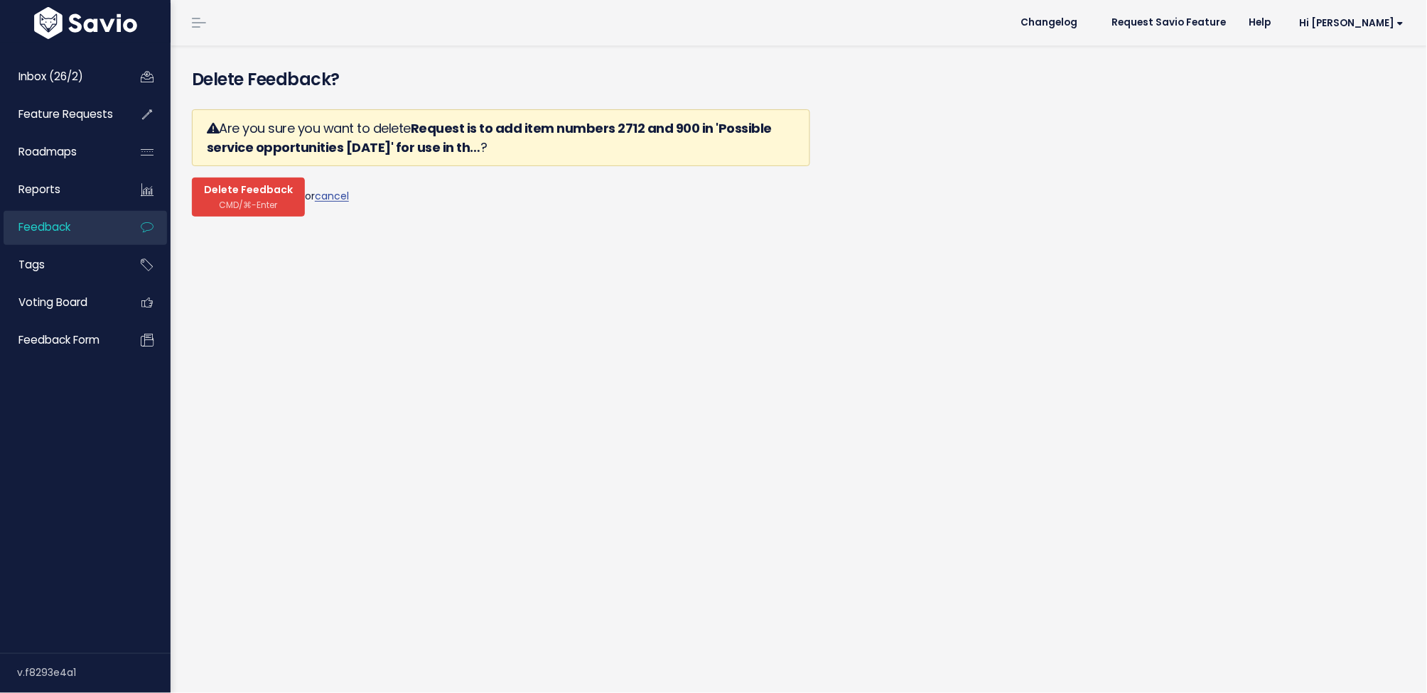
click at [212, 195] on span "Delete Feedback" at bounding box center [248, 190] width 89 height 13
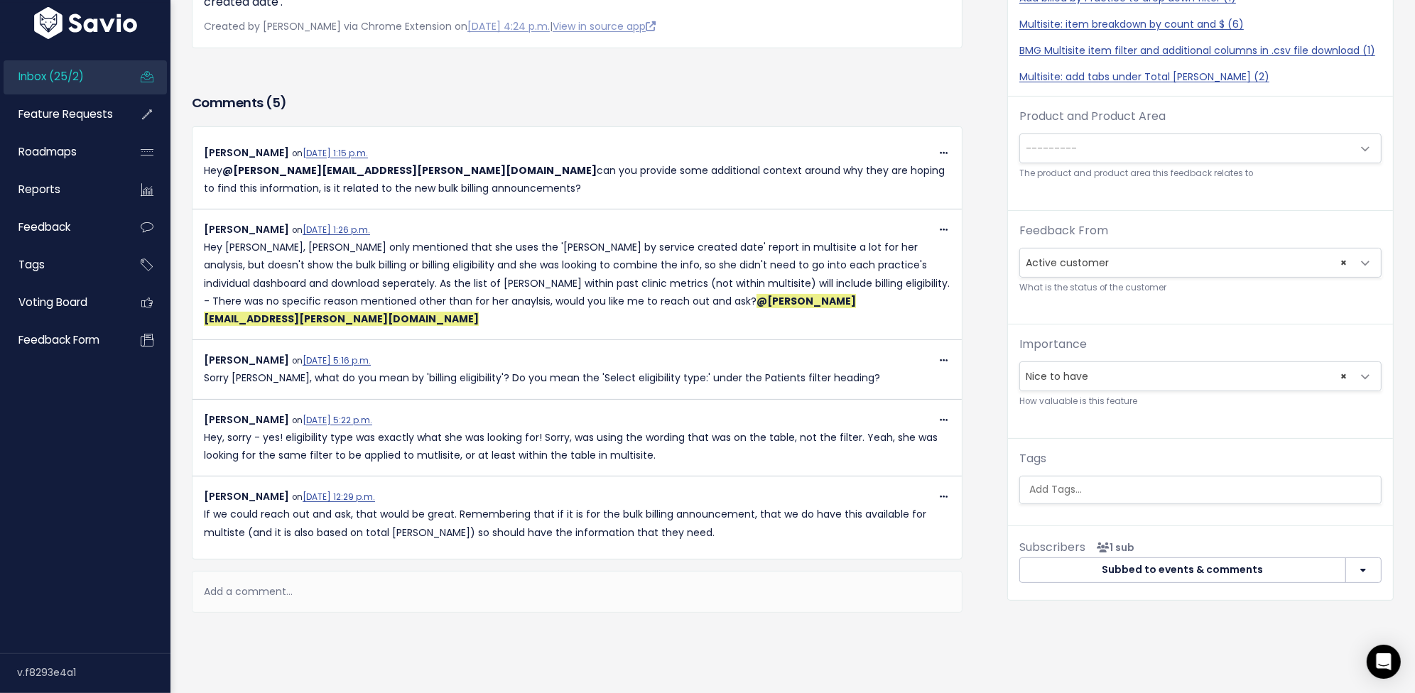
scroll to position [399, 0]
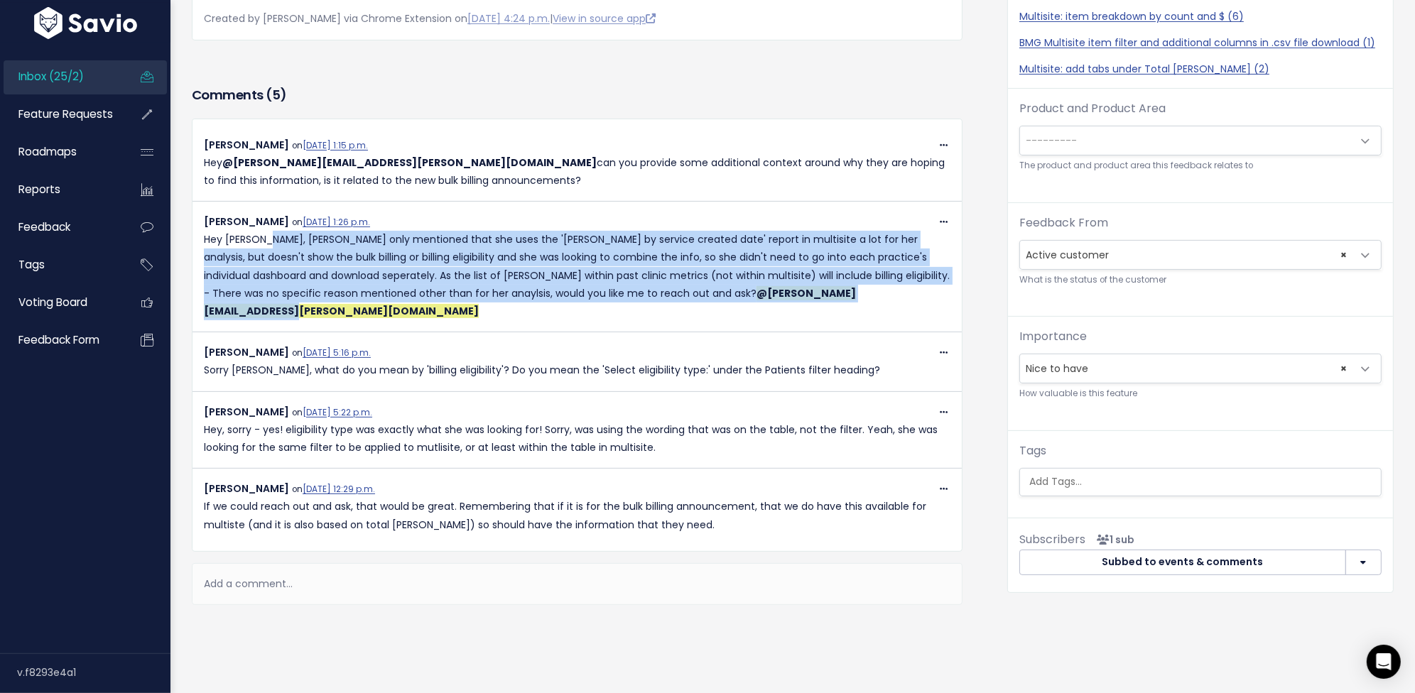
drag, startPoint x: 274, startPoint y: 224, endPoint x: 788, endPoint y: 290, distance: 517.9
click at [787, 291] on div "Copy Link Quote Reply [PERSON_NAME] on [DATE] 1:26 p.m. Hey [PERSON_NAME], [PER…" at bounding box center [577, 272] width 769 height 119
click at [799, 281] on p "Hey [PERSON_NAME], [PERSON_NAME] only mentioned that she uses the '[PERSON_NAME…" at bounding box center [577, 276] width 747 height 90
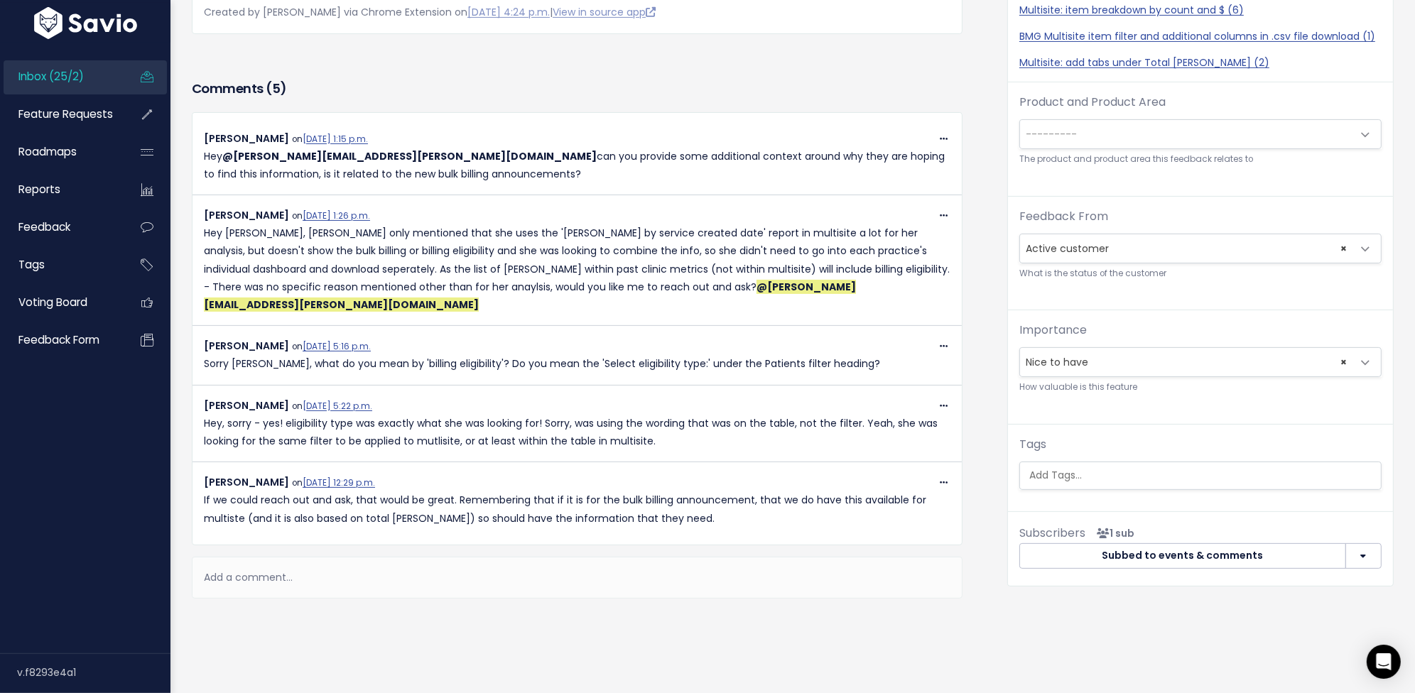
scroll to position [412, 0]
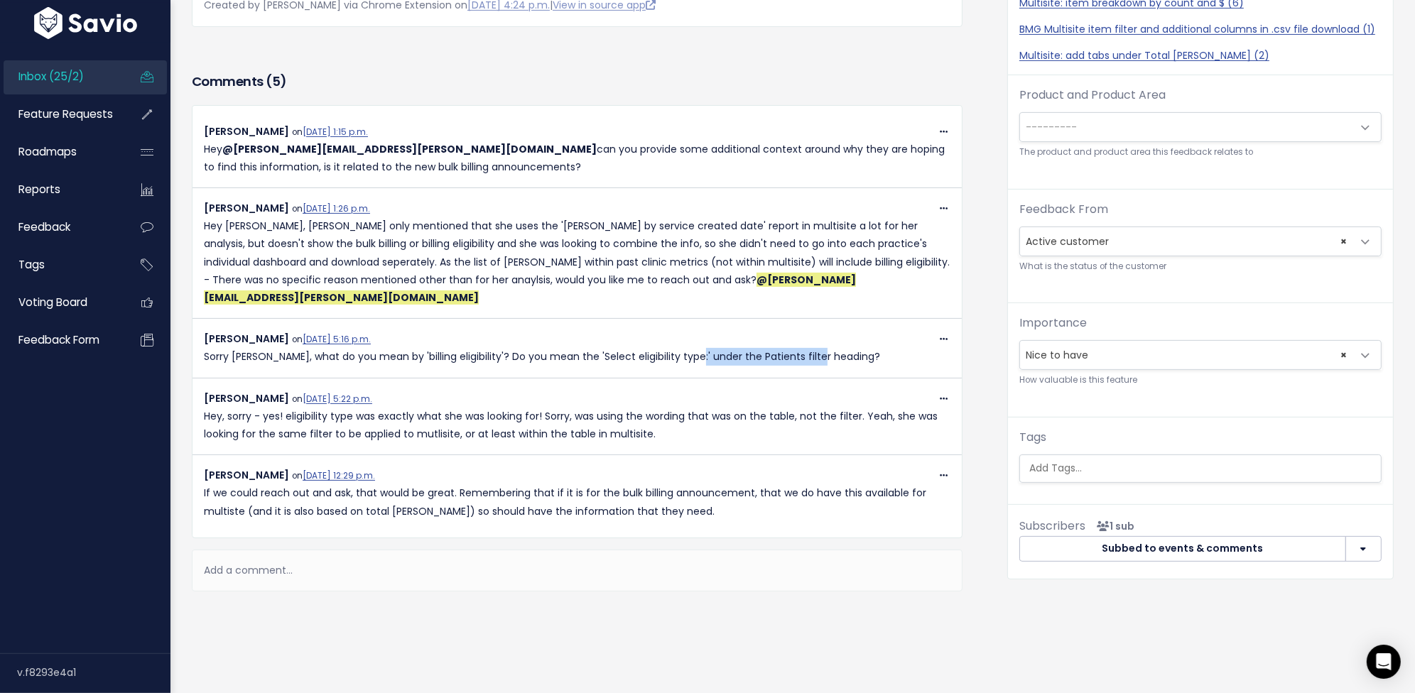
drag, startPoint x: 821, startPoint y: 321, endPoint x: 683, endPoint y: 318, distance: 137.9
click at [683, 348] on p "Sorry [PERSON_NAME], what do you mean by 'billing eligibility'? Do you mean the…" at bounding box center [577, 357] width 747 height 18
drag, startPoint x: 393, startPoint y: 384, endPoint x: 386, endPoint y: 387, distance: 7.7
click at [387, 390] on div "Copy Link Quote Reply [PERSON_NAME] on [DATE] 5:22 p.m. Hey, sorry - yes! eligi…" at bounding box center [577, 417] width 768 height 54
click at [382, 408] on p "Hey, sorry - yes! eligibility type was exactly what she was looking for! Sorry,…" at bounding box center [577, 426] width 747 height 36
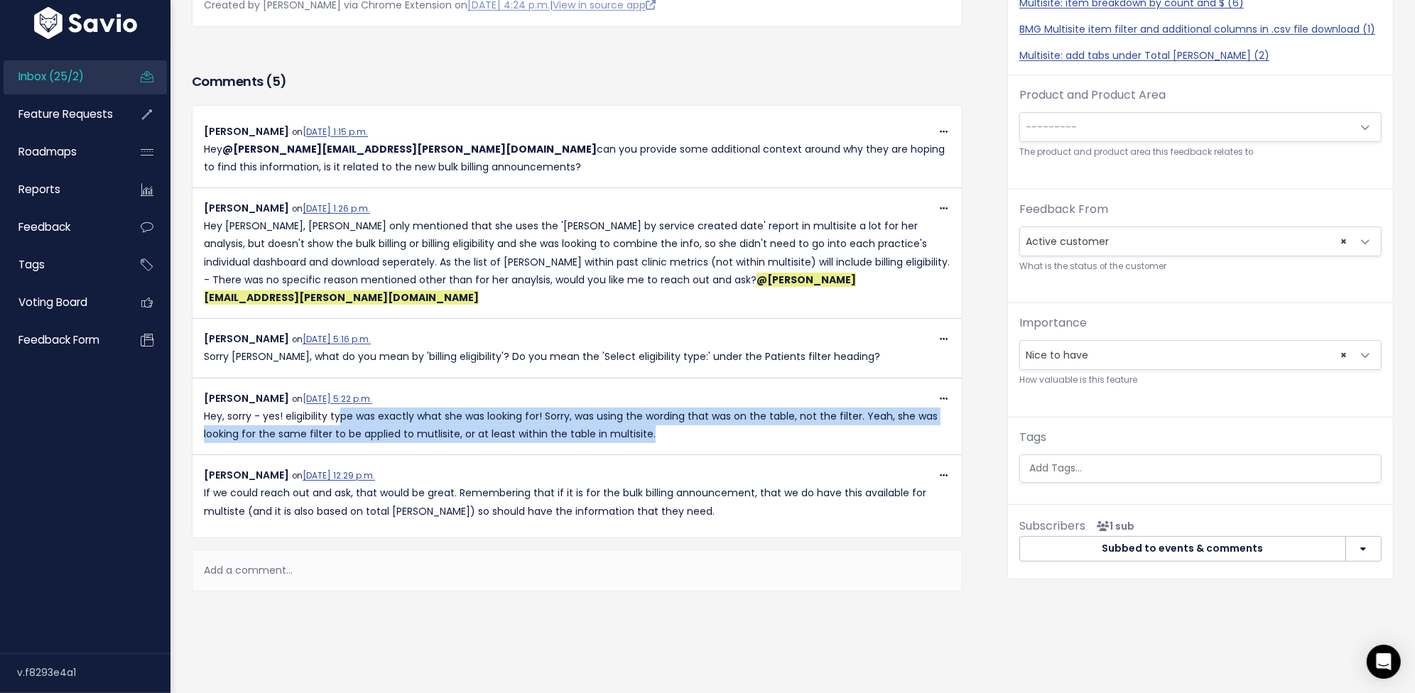
drag, startPoint x: 338, startPoint y: 388, endPoint x: 910, endPoint y: 406, distance: 572.2
click at [910, 408] on p "Hey, sorry - yes! eligibility type was exactly what she was looking for! Sorry,…" at bounding box center [577, 426] width 747 height 36
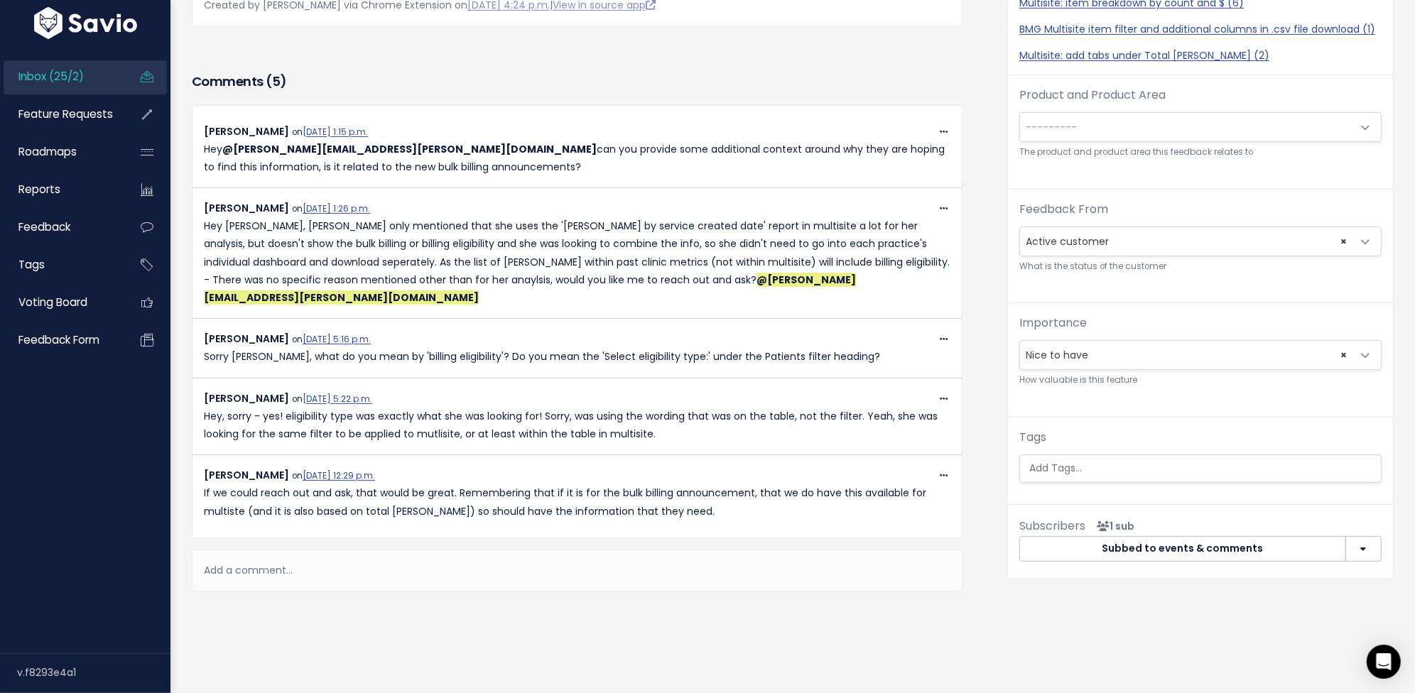
click at [409, 485] on p "If we could reach out and ask, that would be great. Remembering that if it is f…" at bounding box center [577, 503] width 747 height 36
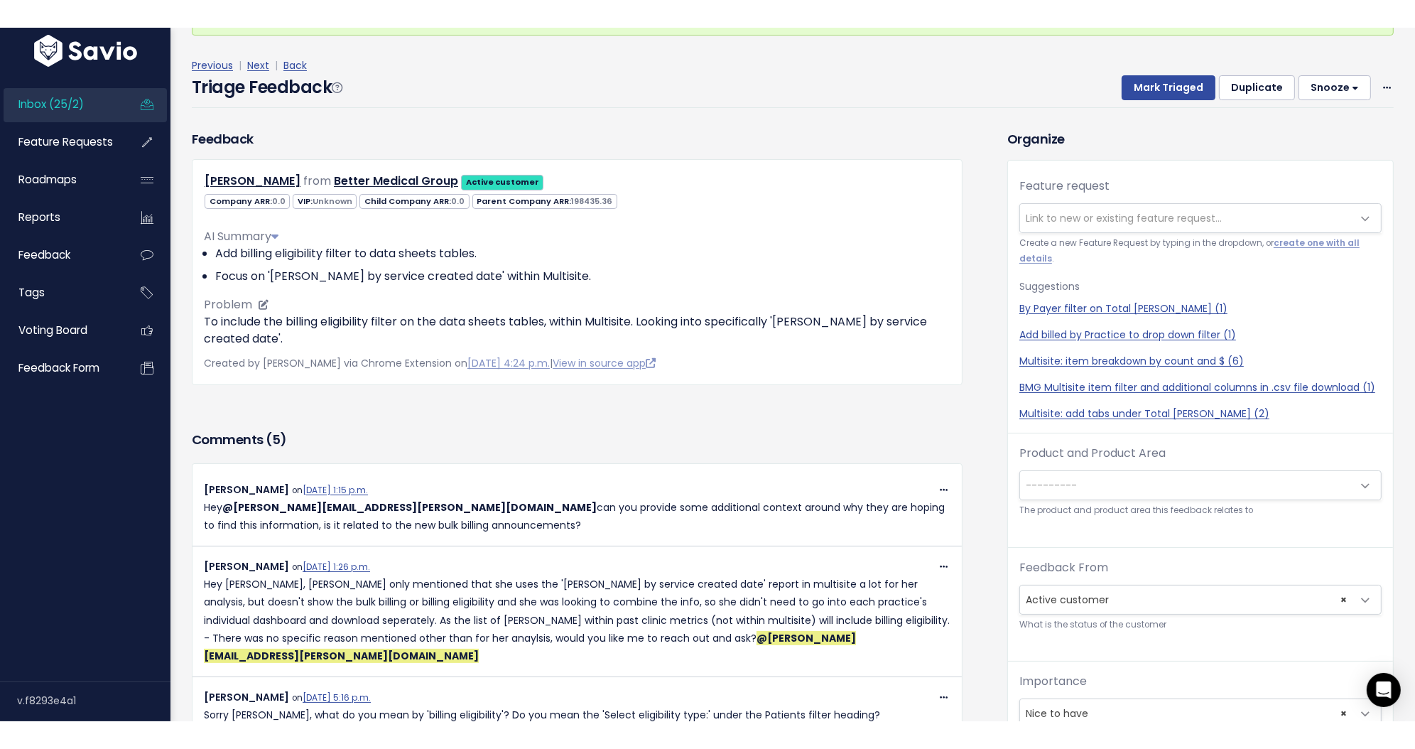
scroll to position [0, 0]
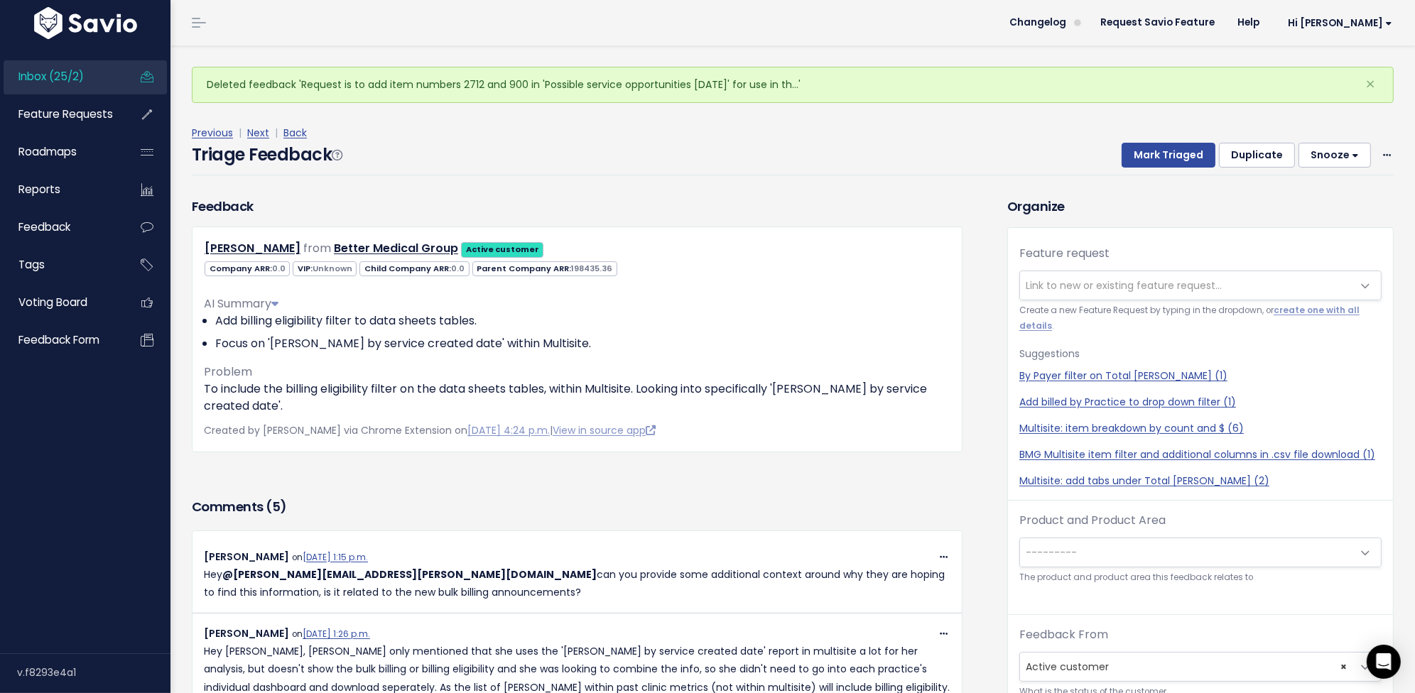
click at [1076, 282] on span "Link to new or existing feature request..." at bounding box center [1124, 286] width 196 height 14
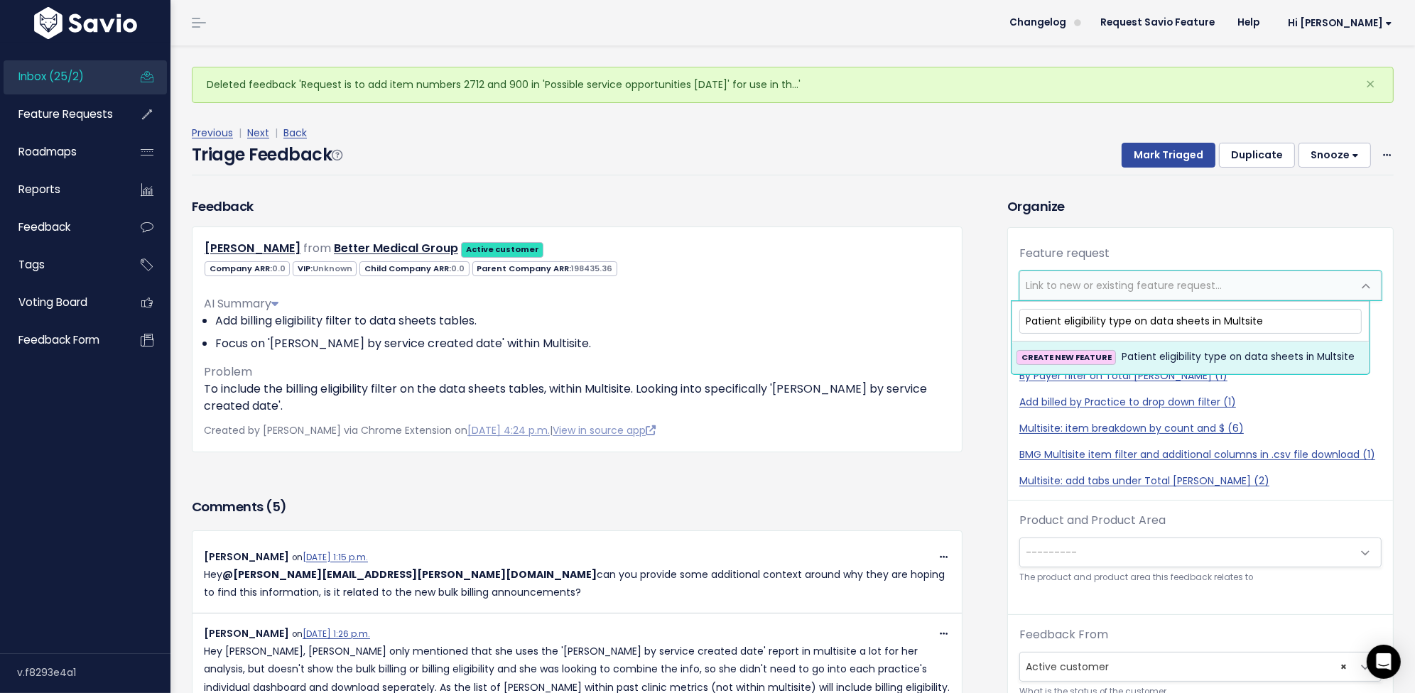
click at [1243, 323] on input "Patient eligibility type on data sheets in Multsite" at bounding box center [1191, 321] width 342 height 25
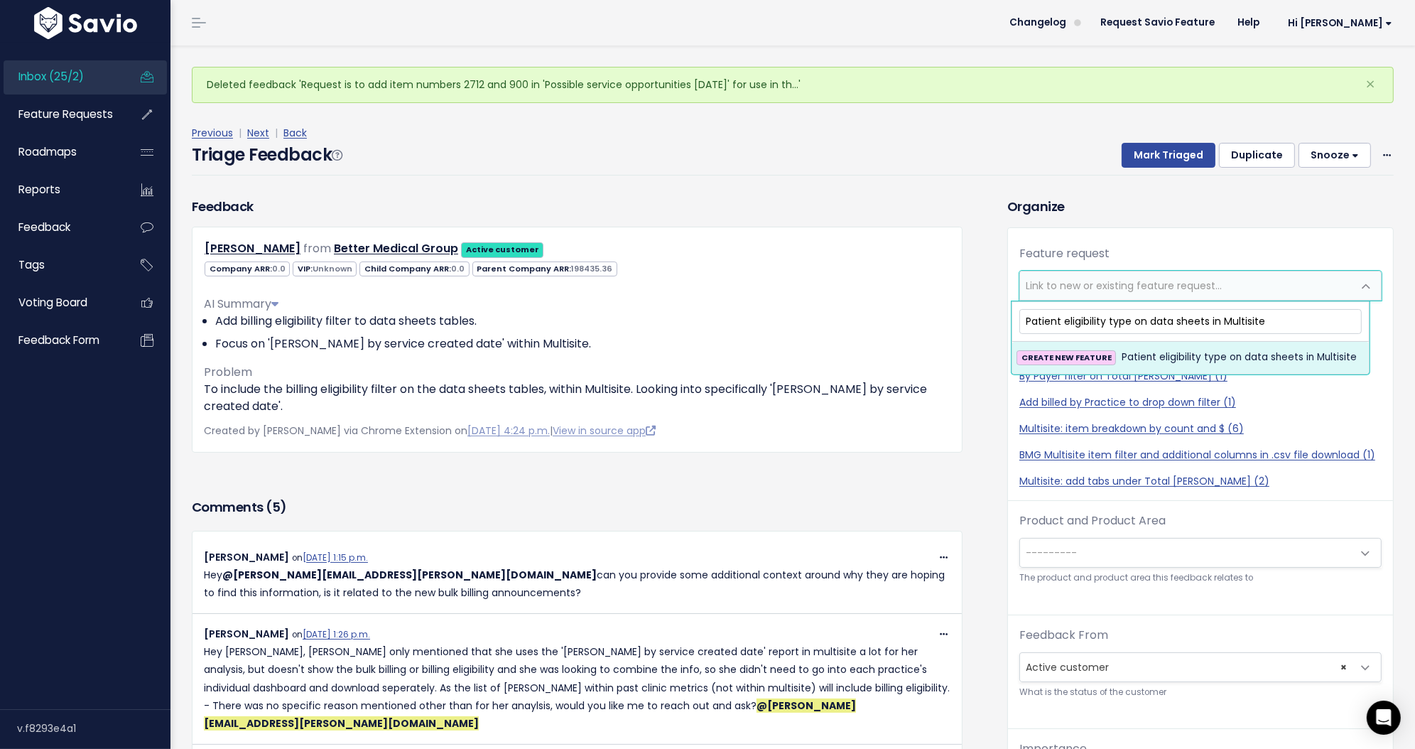
type input "Patient eligibility type on data sheets in Multisite"
click at [1175, 360] on span "Patient eligibility type on data sheets in Multisite" at bounding box center [1239, 357] width 235 height 17
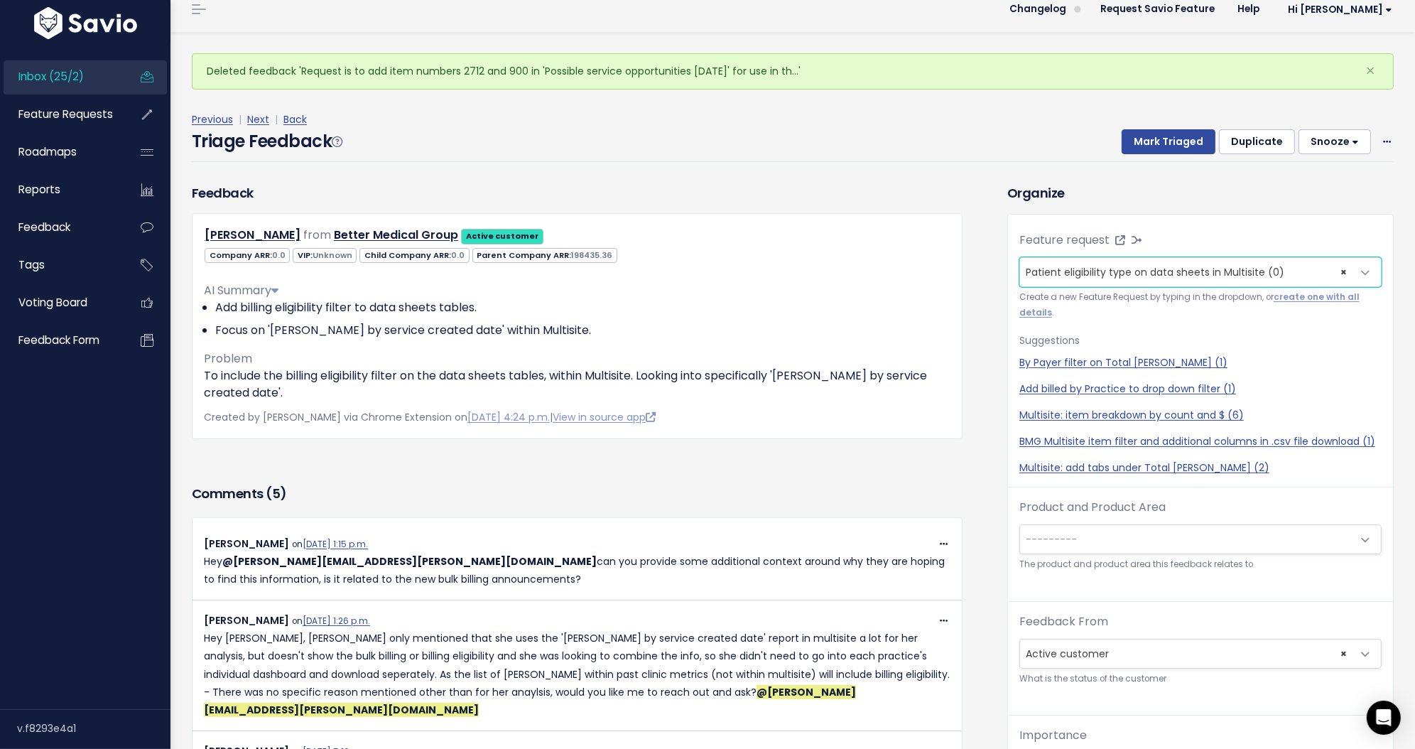
scroll to position [31, 0]
click at [1182, 131] on button "Mark Triaged" at bounding box center [1169, 142] width 94 height 26
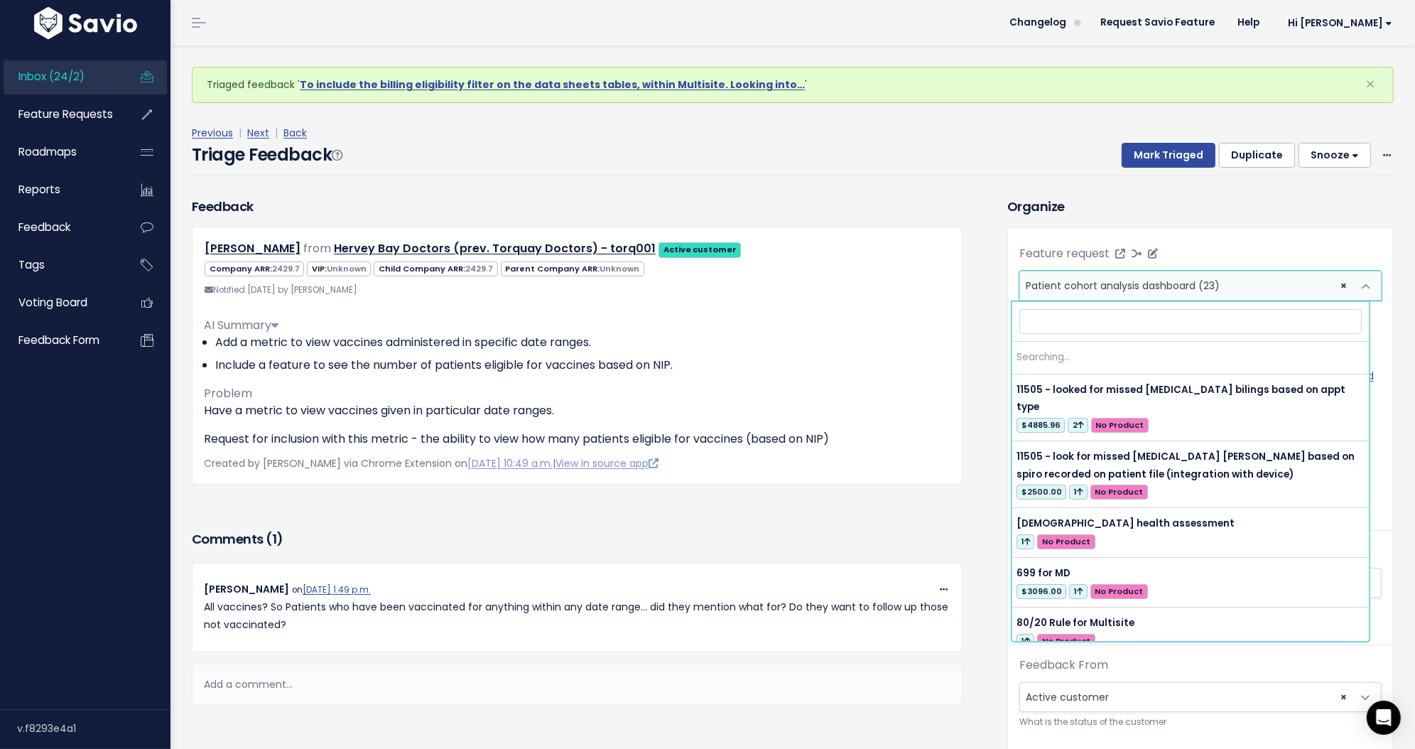
click at [1265, 293] on span "× Patient cohort analysis dashboard (23)" at bounding box center [1186, 285] width 333 height 28
click at [1245, 232] on div "Feature request --------- Patient cohort analysis dashboard (23) × Patient coho…" at bounding box center [1200, 597] width 385 height 738
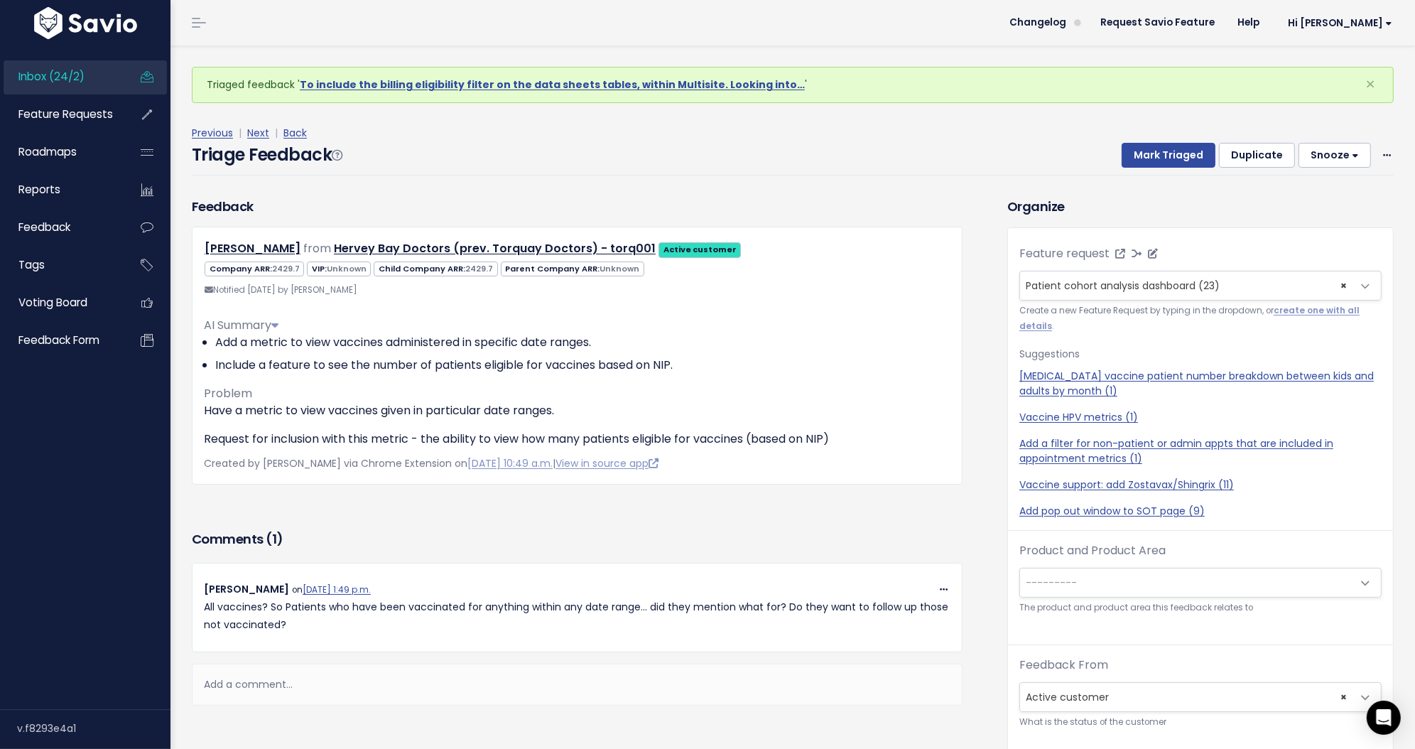
click at [1226, 281] on span "× Patient cohort analysis dashboard (23)" at bounding box center [1186, 285] width 333 height 28
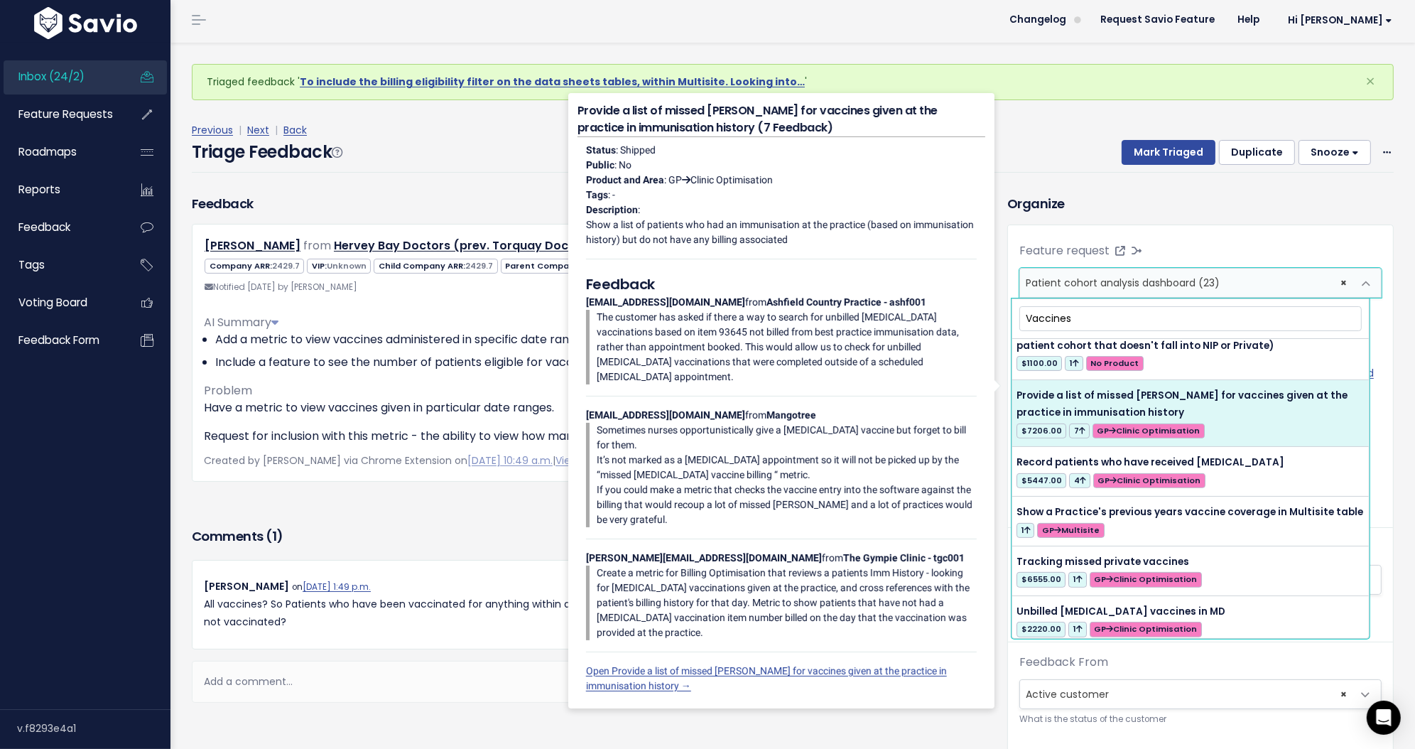
scroll to position [698, 0]
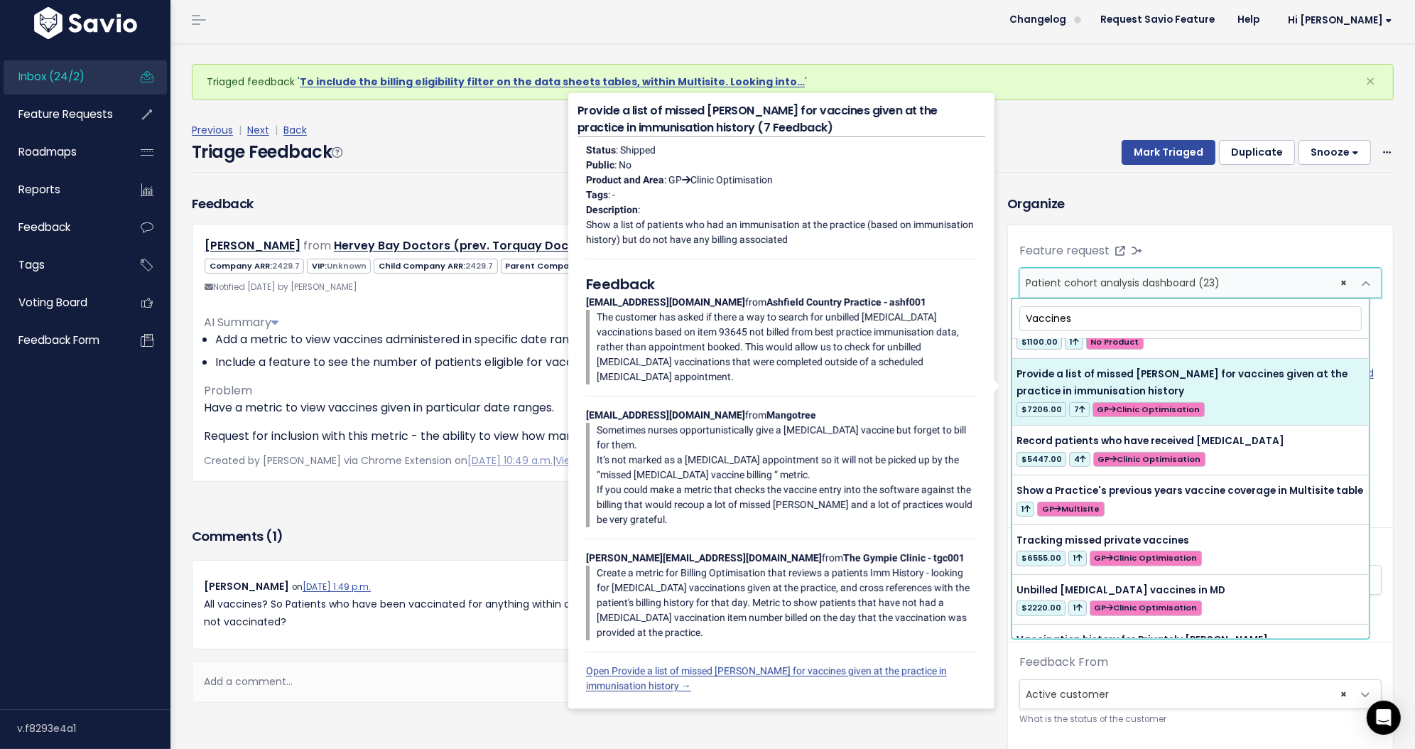
drag, startPoint x: 1091, startPoint y: 318, endPoint x: 976, endPoint y: 307, distance: 115.7
click at [976, 307] on body "Inbox (24/2) Feature Requests Roadmaps ×" at bounding box center [707, 551] width 1415 height 1108
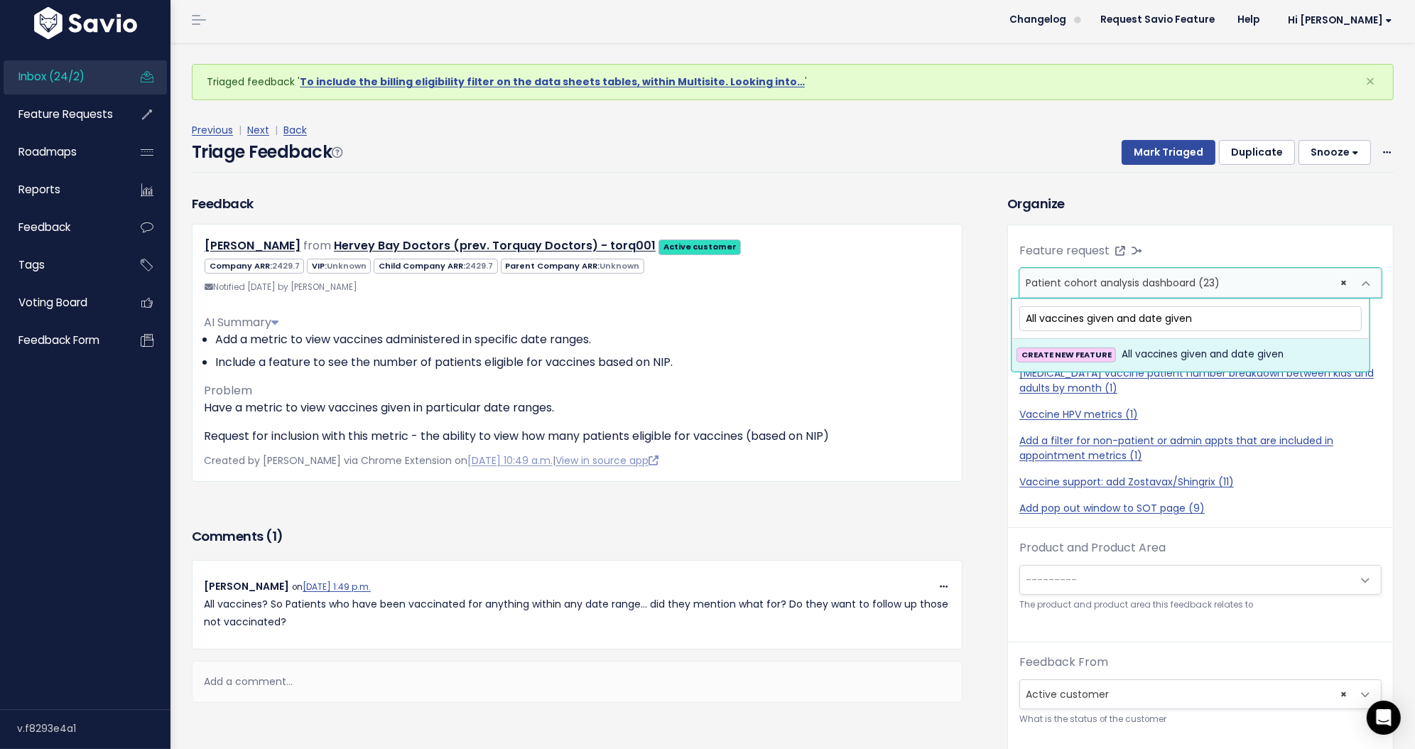
type input "All vaccines given and date given"
click at [1188, 346] on span "All vaccines given and date given" at bounding box center [1203, 354] width 162 height 17
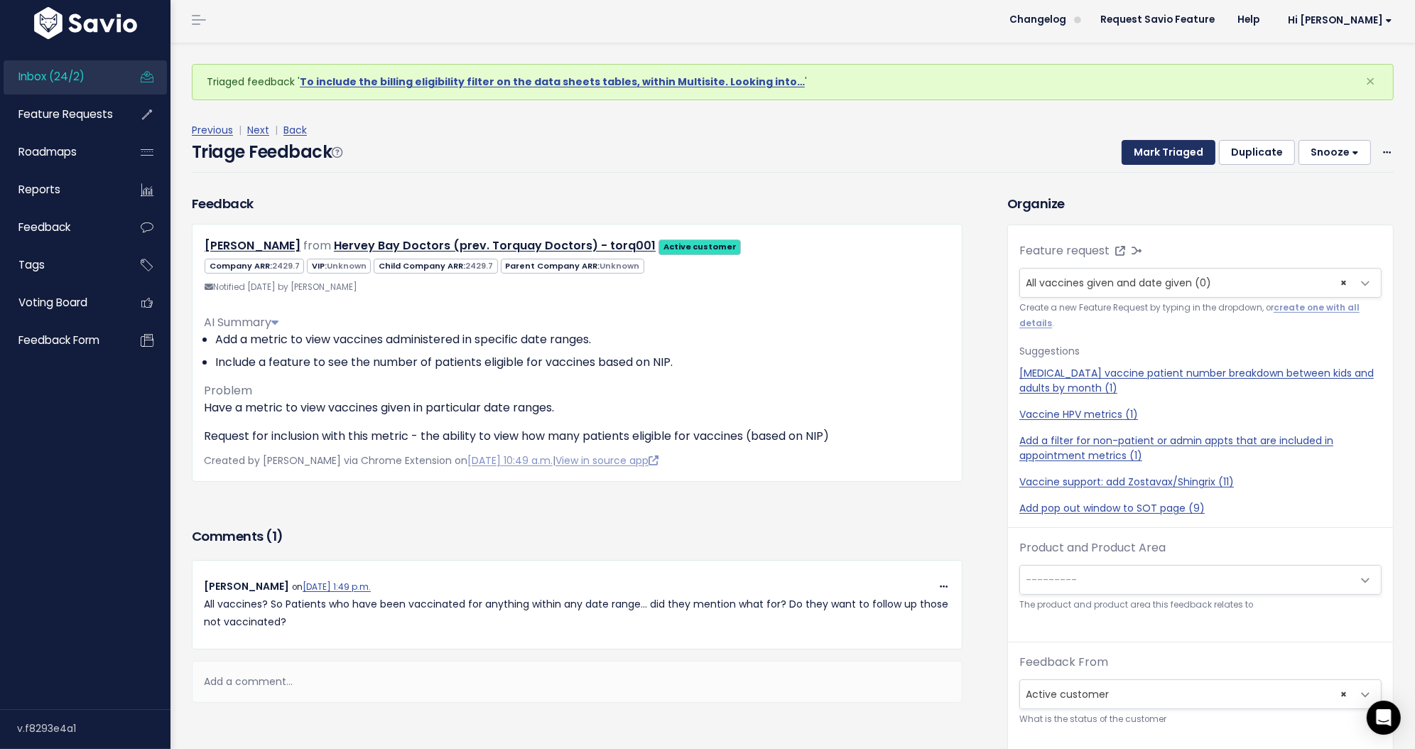
click at [1147, 155] on button "Mark Triaged" at bounding box center [1169, 153] width 94 height 26
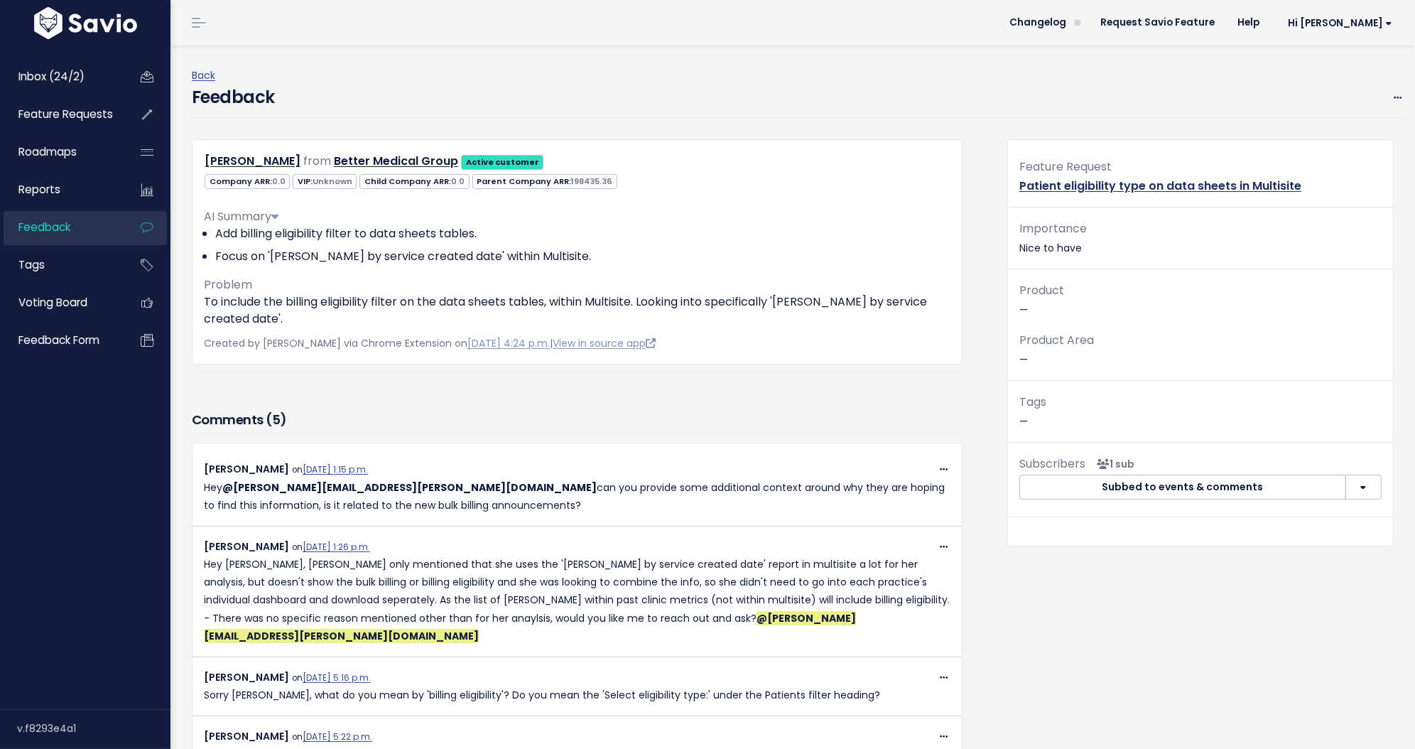
click at [1093, 185] on link "Patient eligibility type on data sheets in Multisite" at bounding box center [1161, 186] width 282 height 16
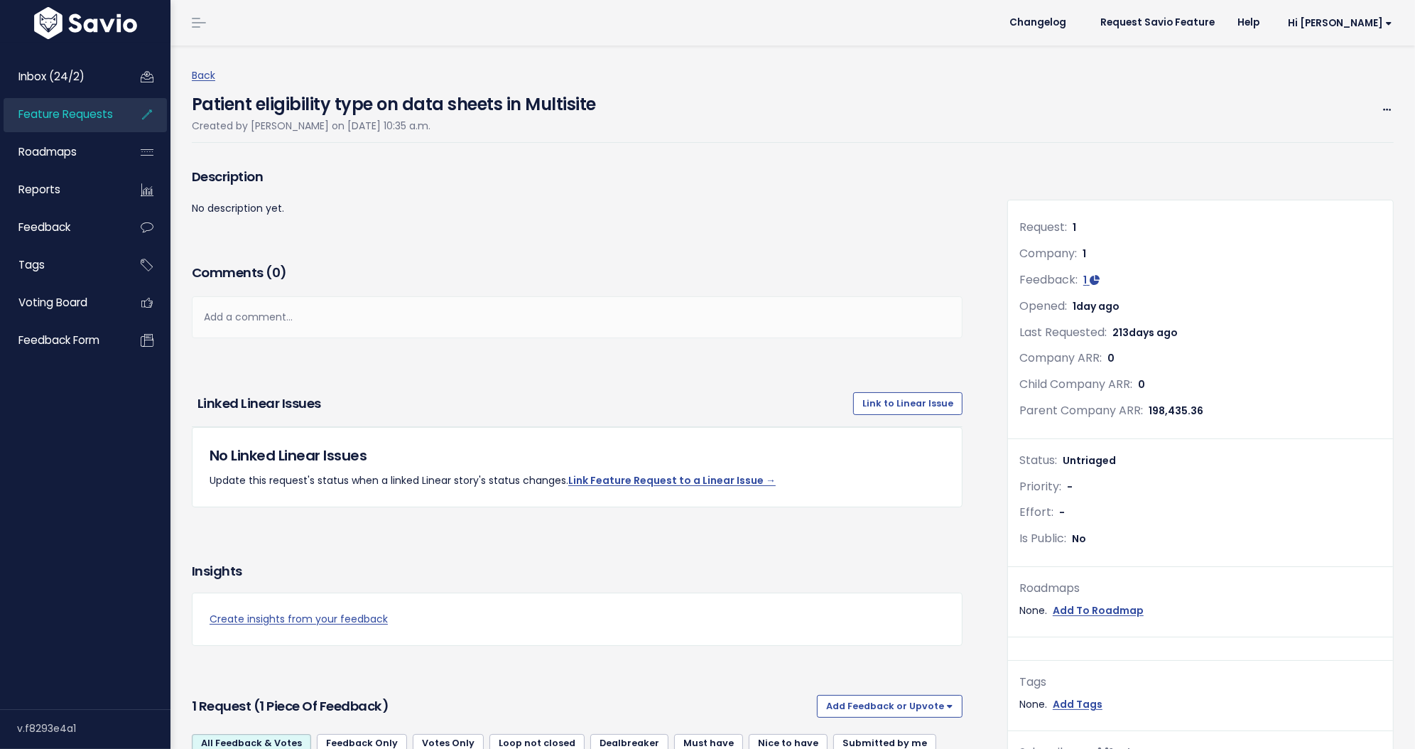
click at [352, 316] on div "Add a comment..." at bounding box center [577, 317] width 771 height 42
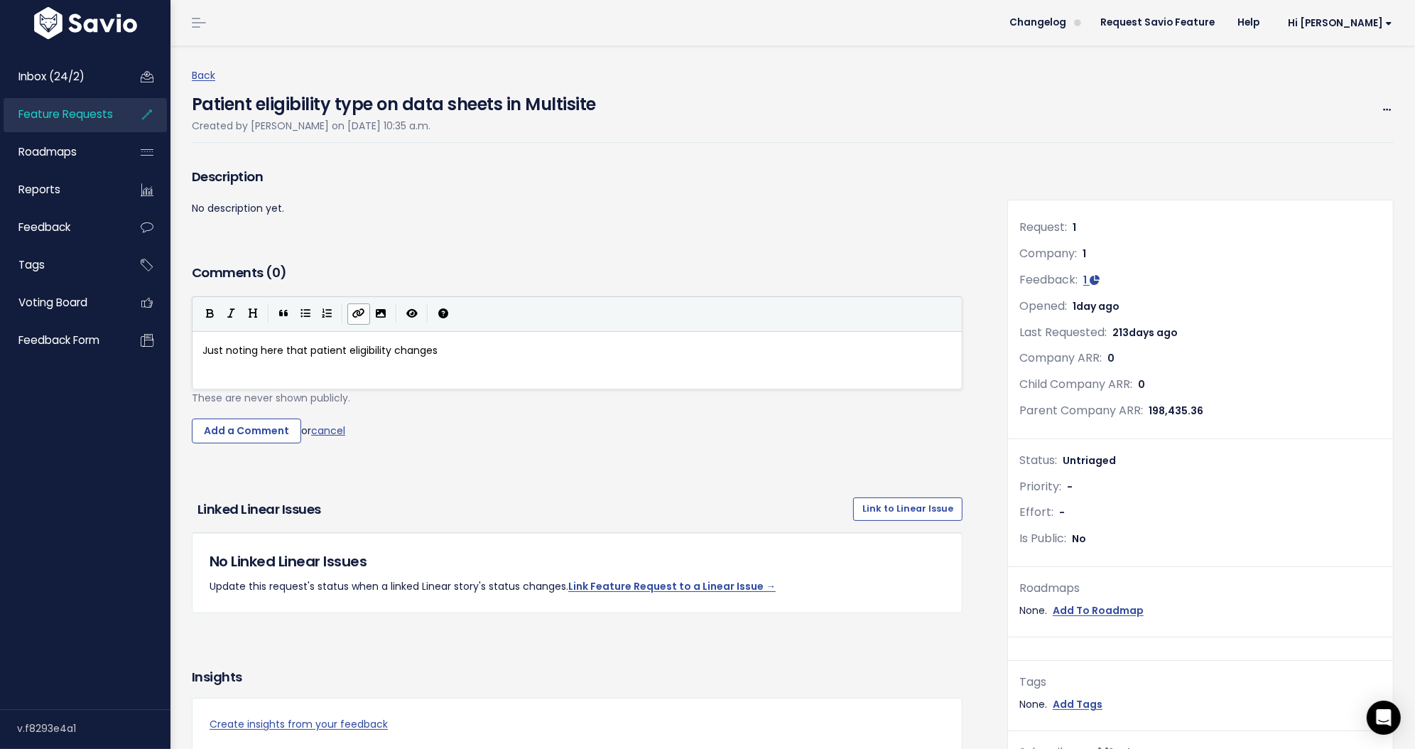
scroll to position [4, 236]
type textarea "Just noting here that patient eligibility changes - si"
type textarea "o not even sure that this one can be done/"
type textarea "."
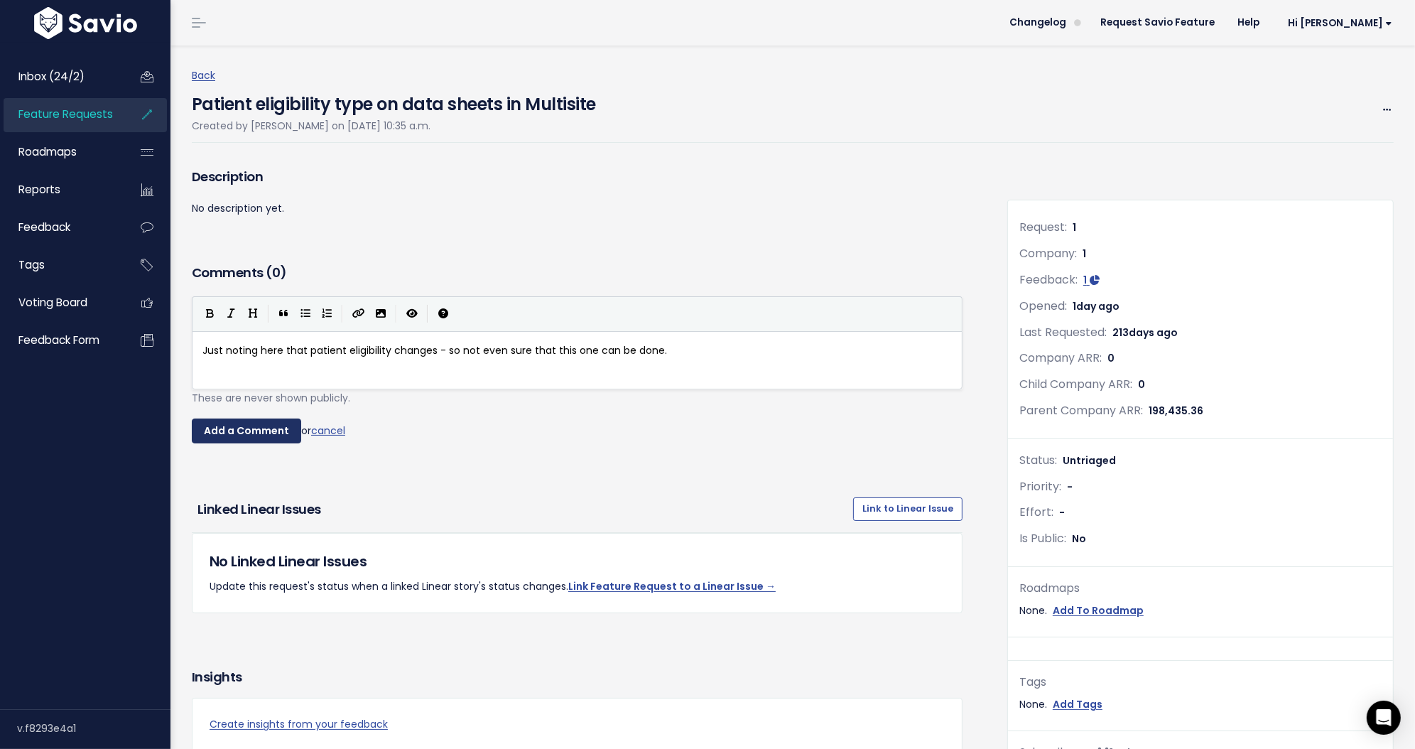
click at [244, 433] on input "Add a Comment" at bounding box center [246, 431] width 109 height 26
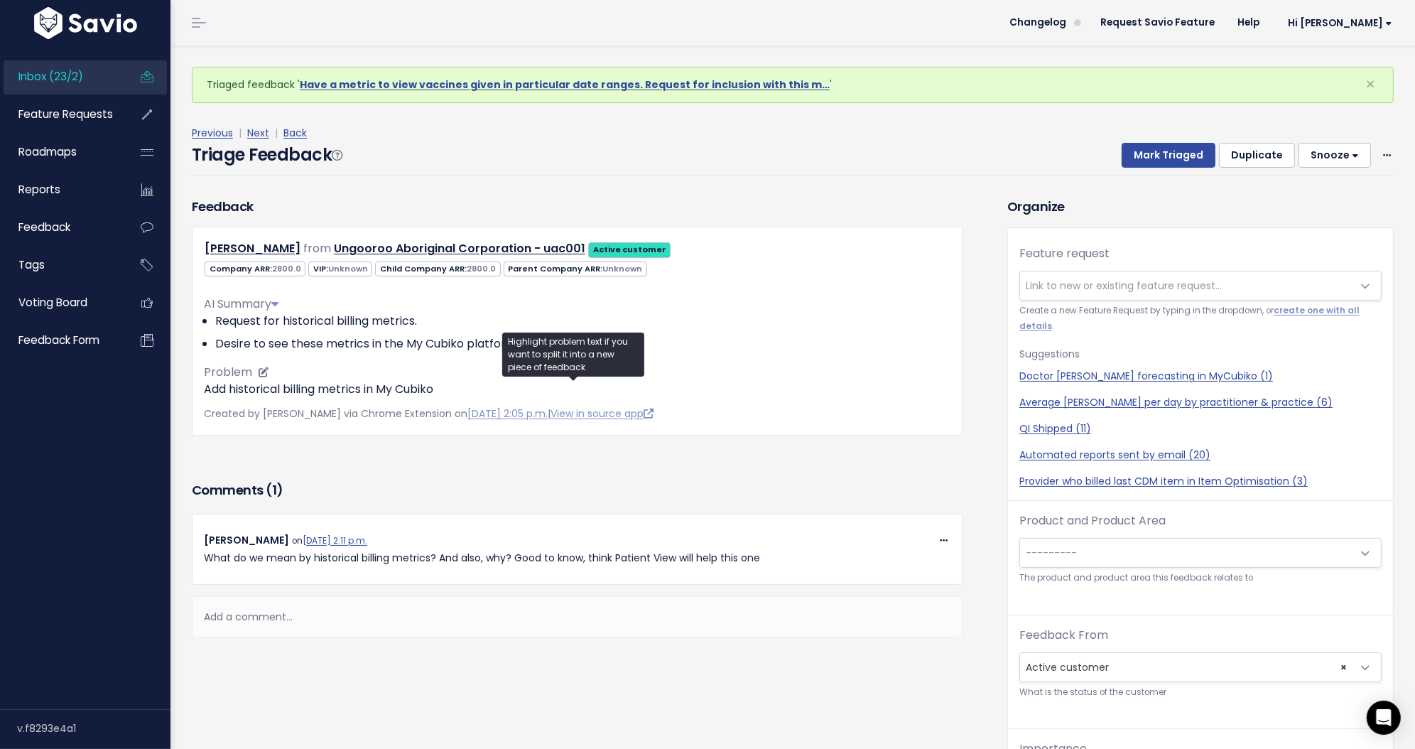
click at [223, 390] on p "Add historical billing metrics in My Cubiko" at bounding box center [577, 389] width 747 height 17
click at [223, 389] on p "Add historical billing metrics in My Cubiko" at bounding box center [577, 389] width 747 height 17
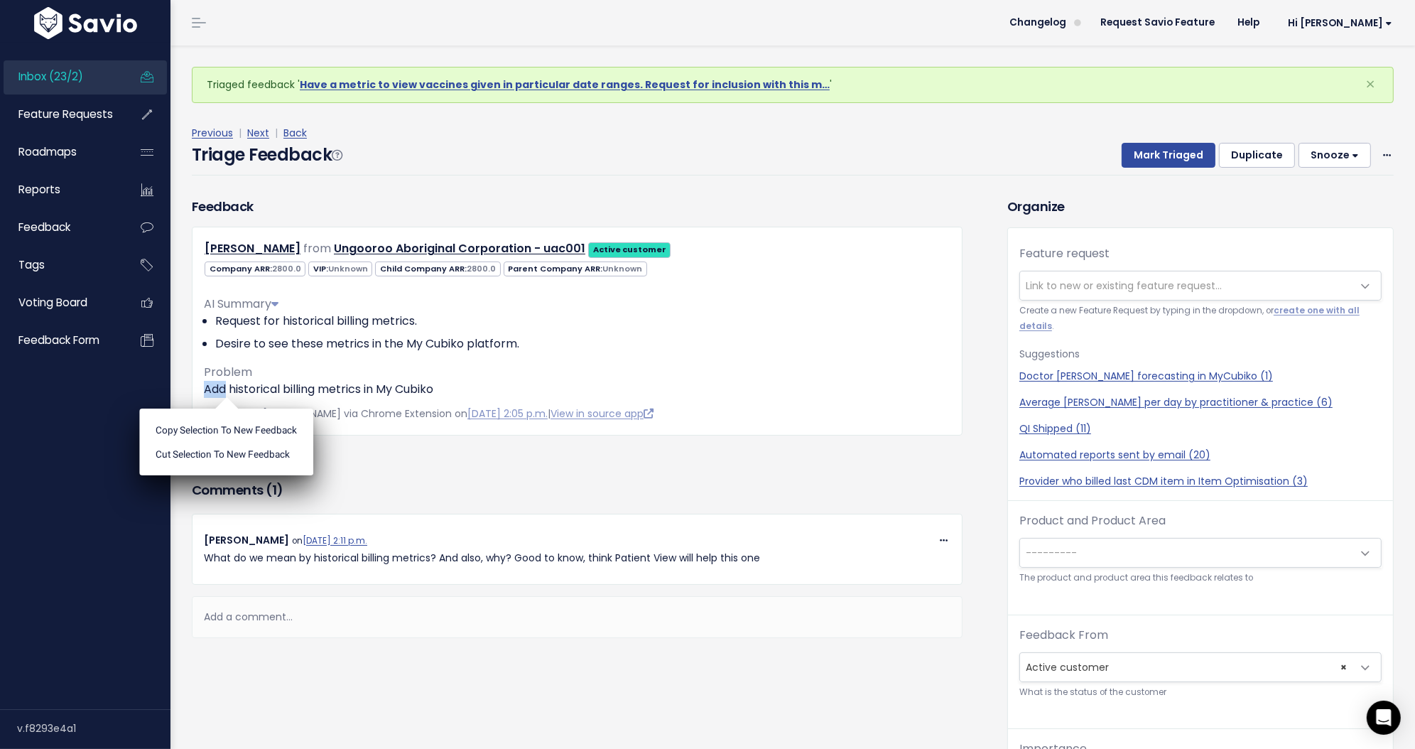
click at [223, 409] on ul "Copy selection to new Feedback Cut selection to new Feedback" at bounding box center [226, 442] width 174 height 67
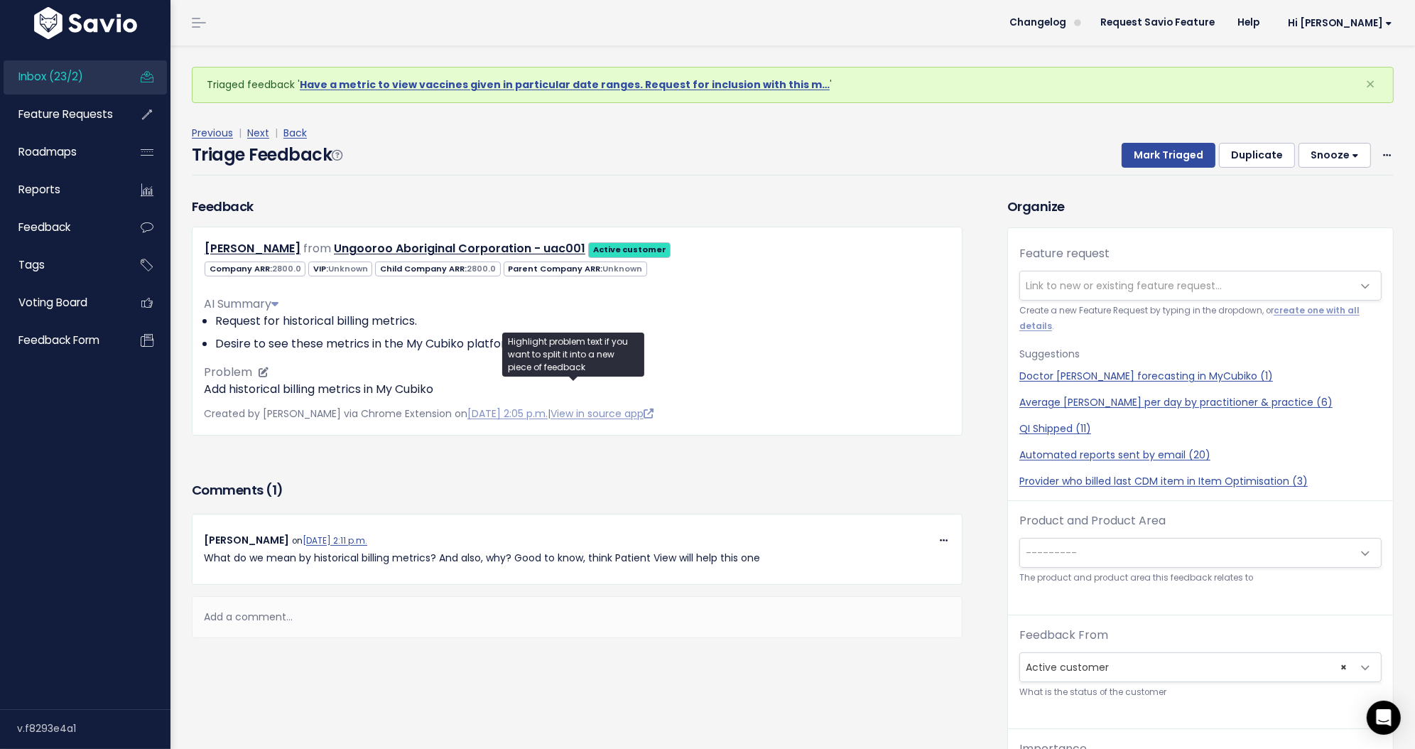
click at [295, 391] on p "Add historical billing metrics in My Cubiko" at bounding box center [577, 389] width 747 height 17
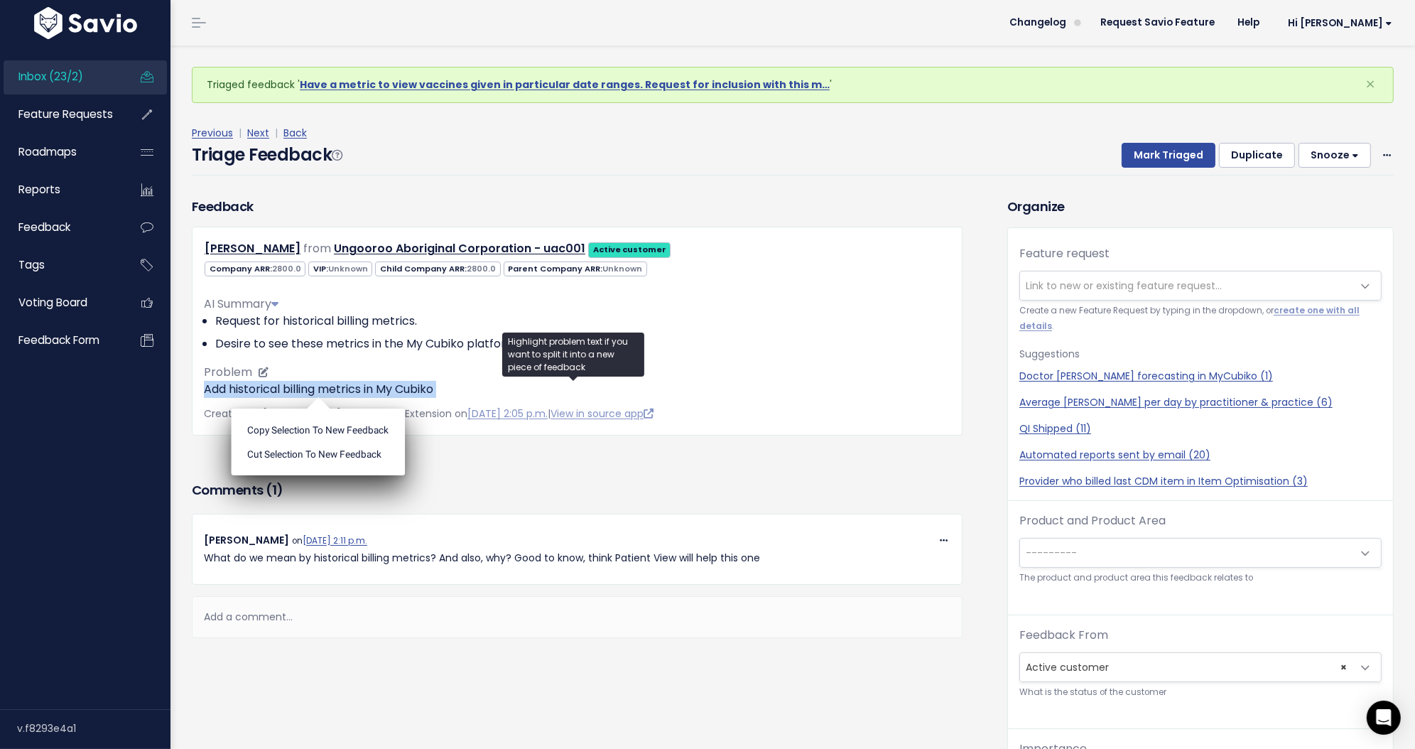
click at [295, 391] on p "Add historical billing metrics in My Cubiko" at bounding box center [577, 389] width 747 height 17
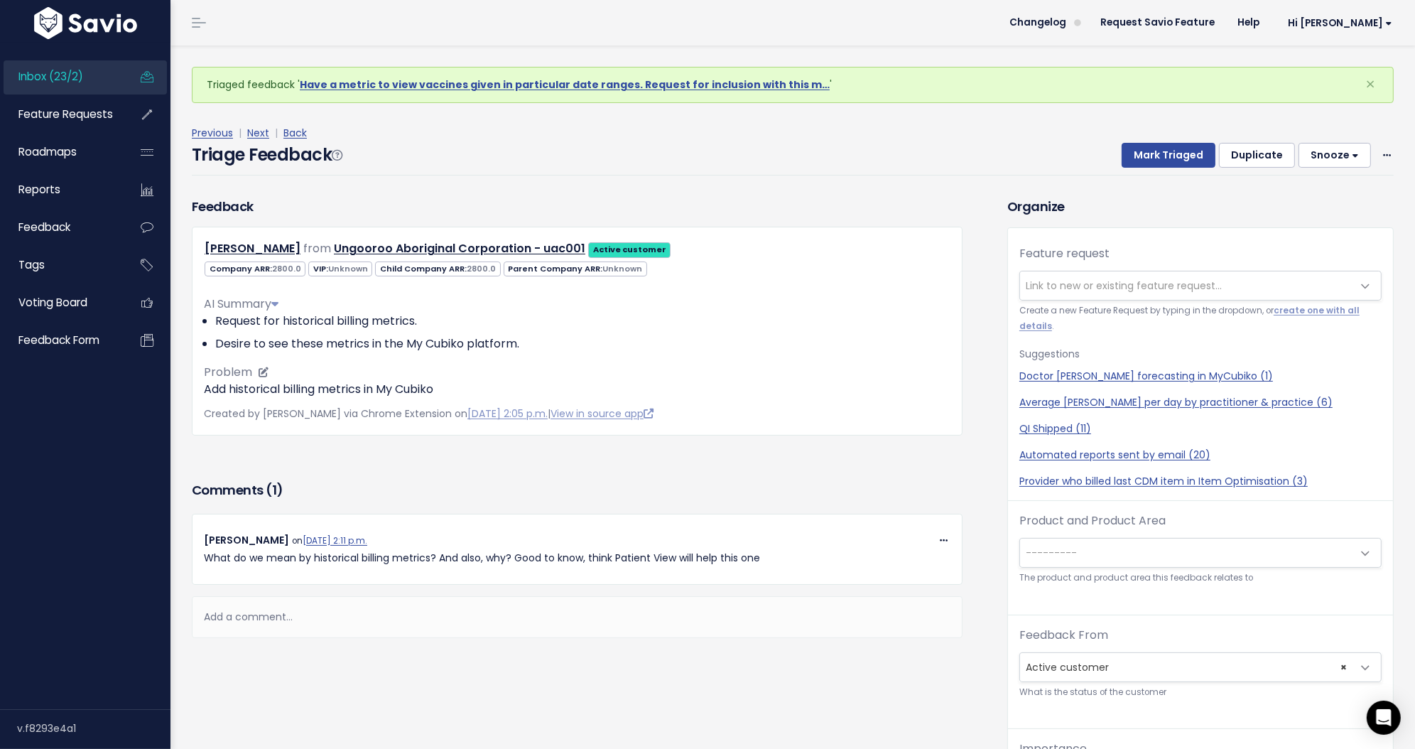
click at [428, 347] on li "Desire to see these metrics in the My Cubiko platform." at bounding box center [582, 343] width 735 height 17
copy link "Taasha Layer"
drag, startPoint x: 230, startPoint y: 248, endPoint x: 229, endPoint y: 9, distance: 239.4
click at [0, 0] on div "Inbox (23/2) Feature Requests Roadmaps" at bounding box center [707, 539] width 1415 height 1078
click at [559, 615] on div "Add a comment..." at bounding box center [577, 617] width 771 height 42
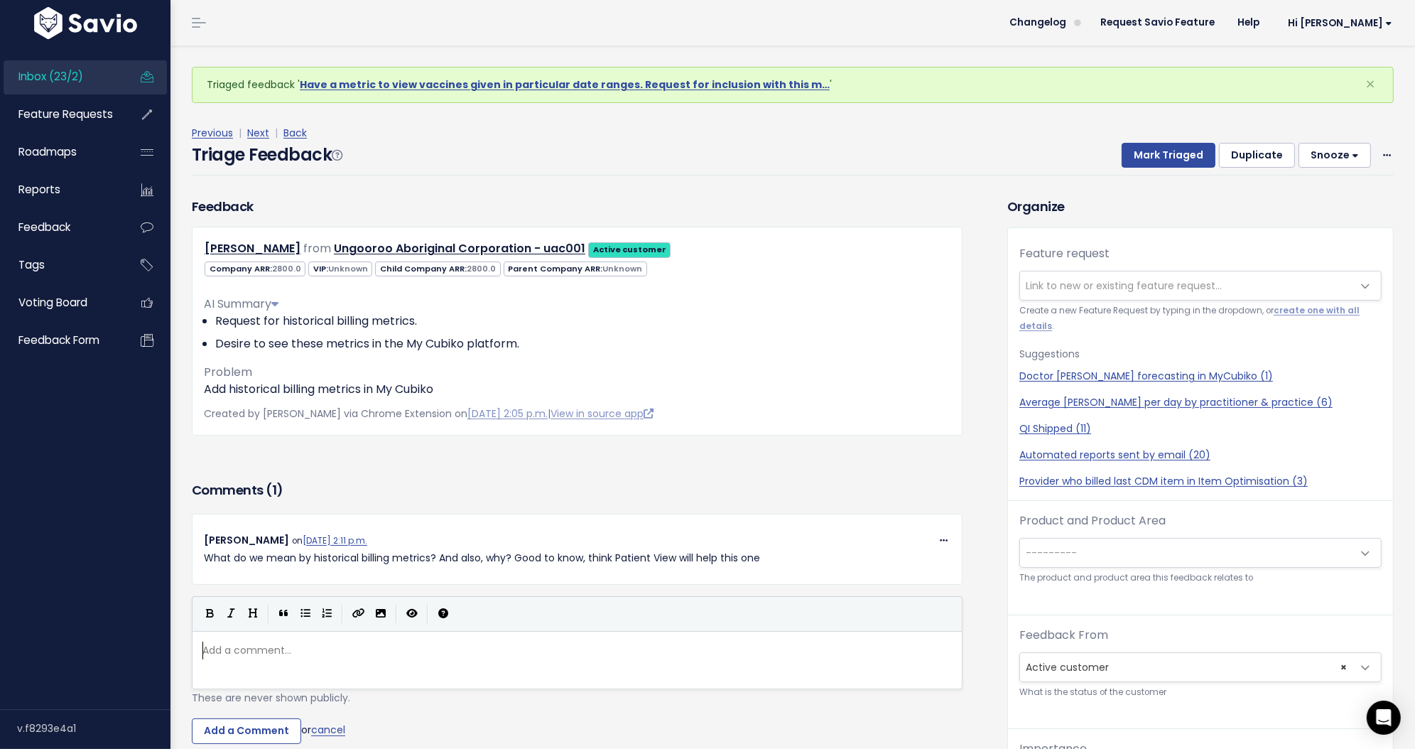
scroll to position [4, 0]
type textarea "Am guessing histpor"
type textarea "orical billing opportunities?"
click at [274, 730] on input "Add a Comment" at bounding box center [246, 731] width 109 height 26
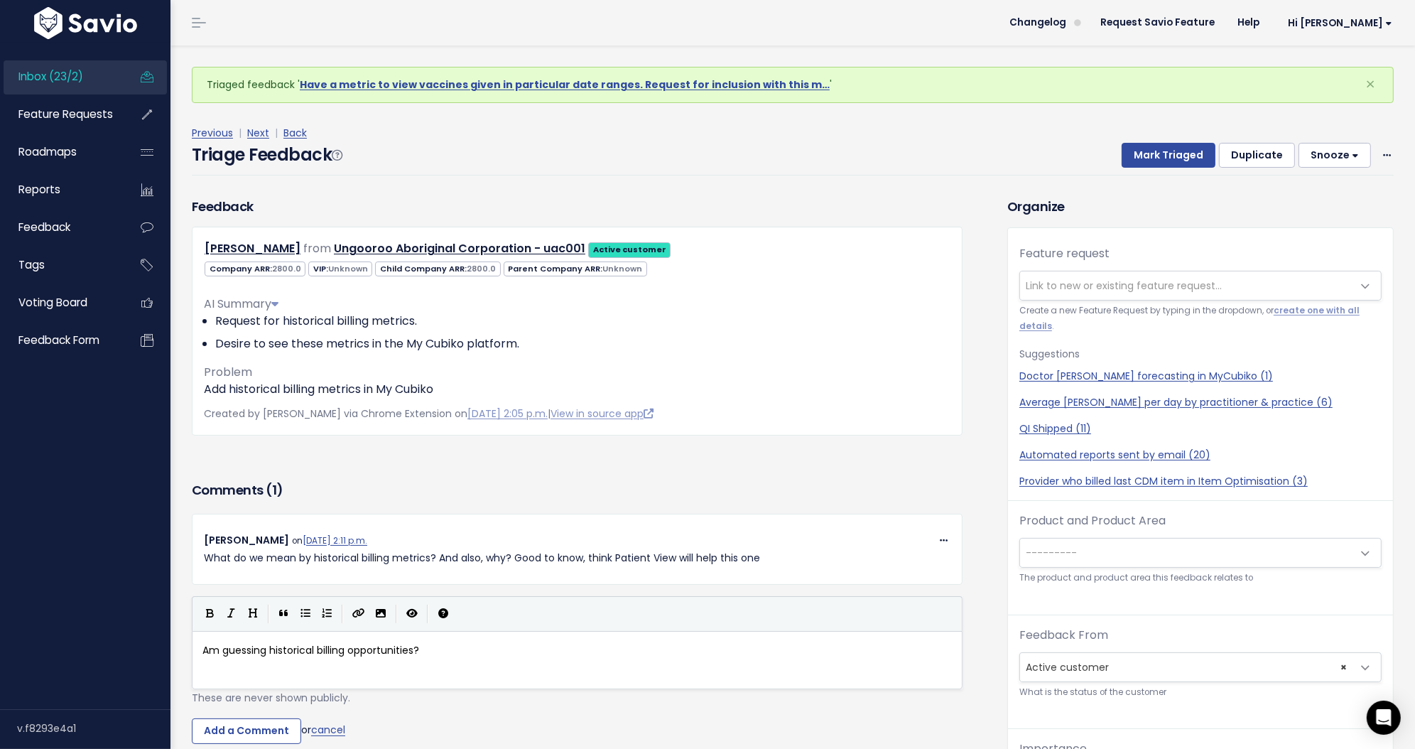
click at [1055, 290] on span "Link to new or existing feature request..." at bounding box center [1124, 286] width 196 height 14
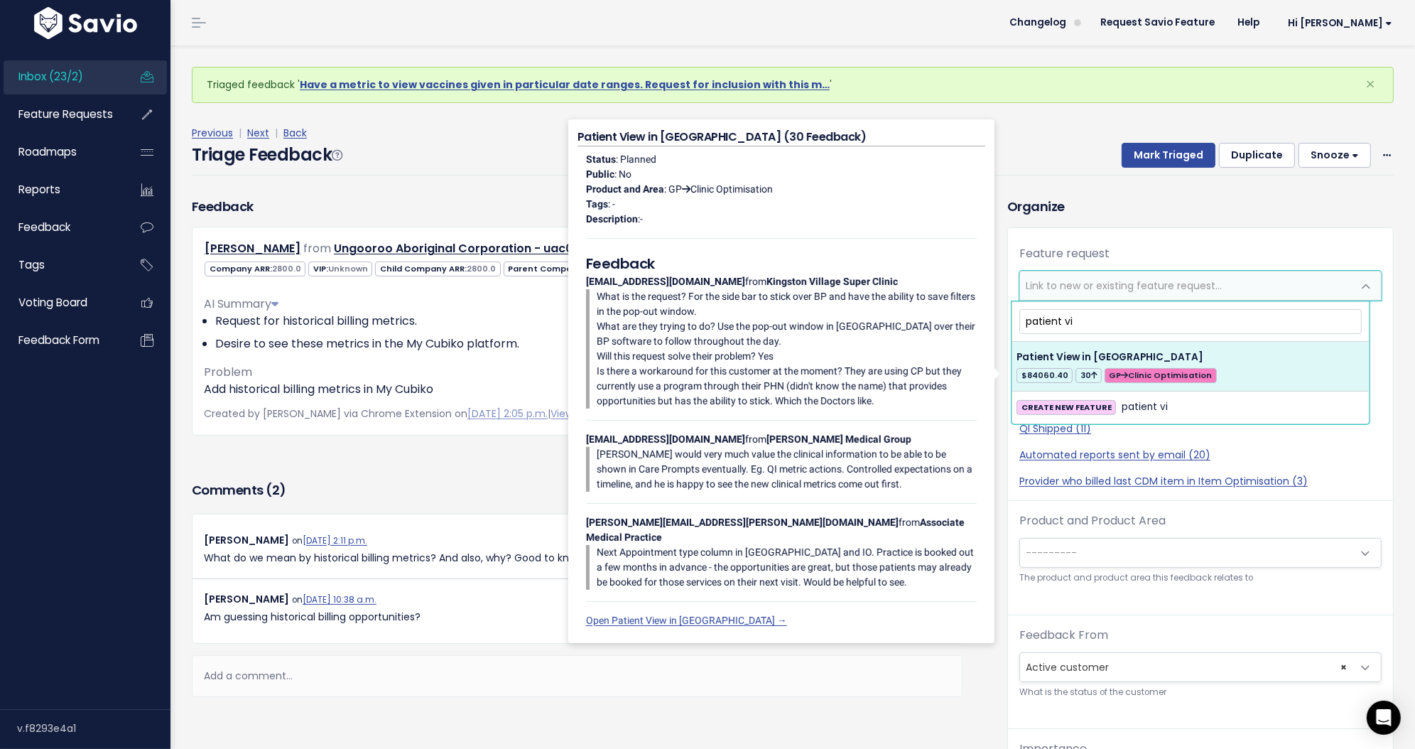
type input "patient vi"
select select "50410"
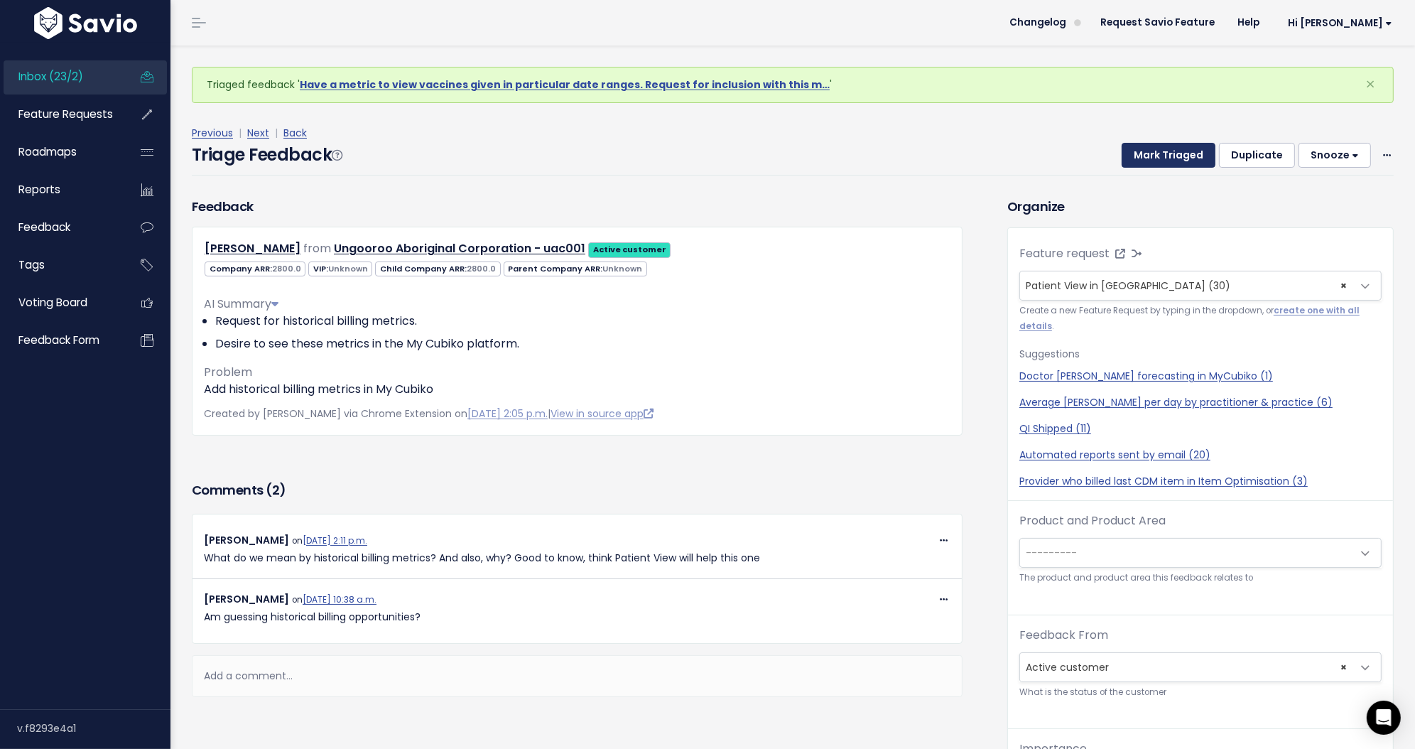
click at [1155, 157] on button "Mark Triaged" at bounding box center [1169, 156] width 94 height 26
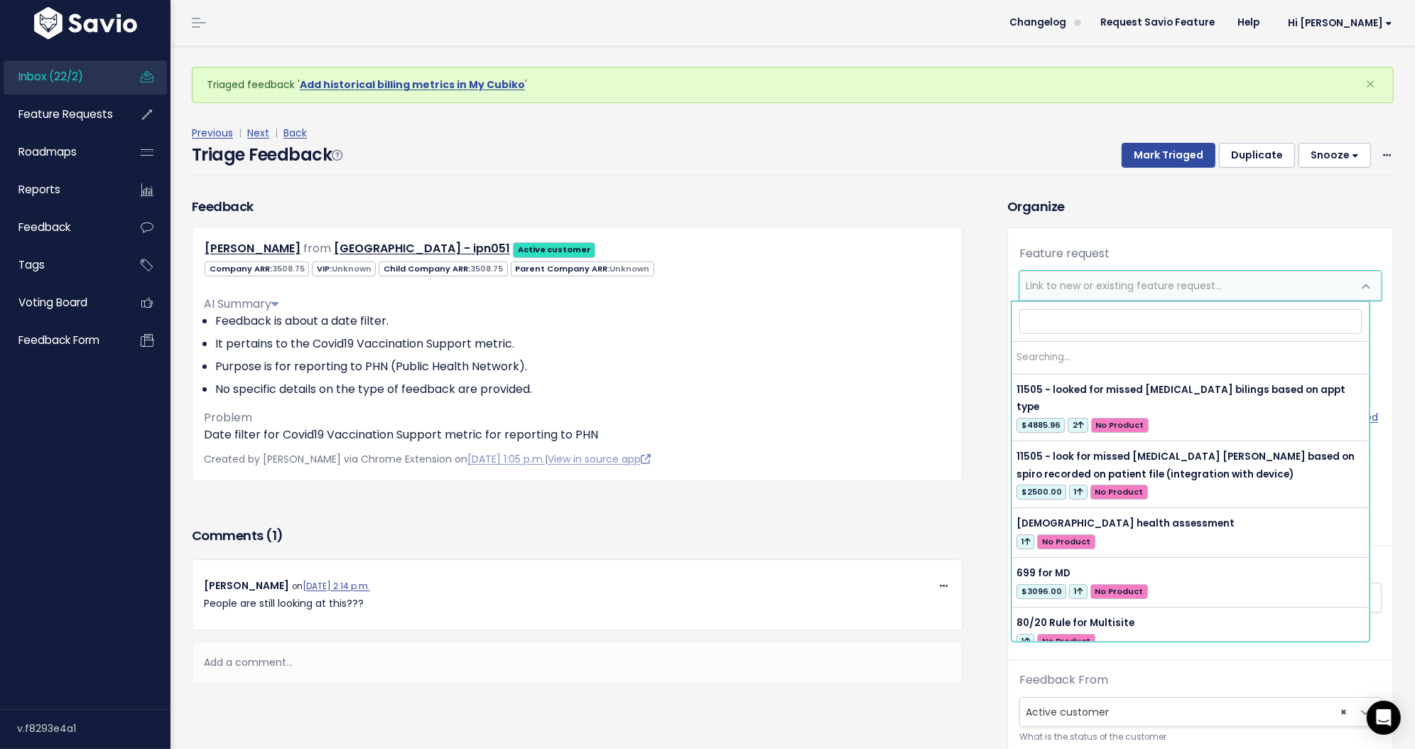
click at [1057, 285] on span "Link to new or existing feature request..." at bounding box center [1124, 286] width 196 height 14
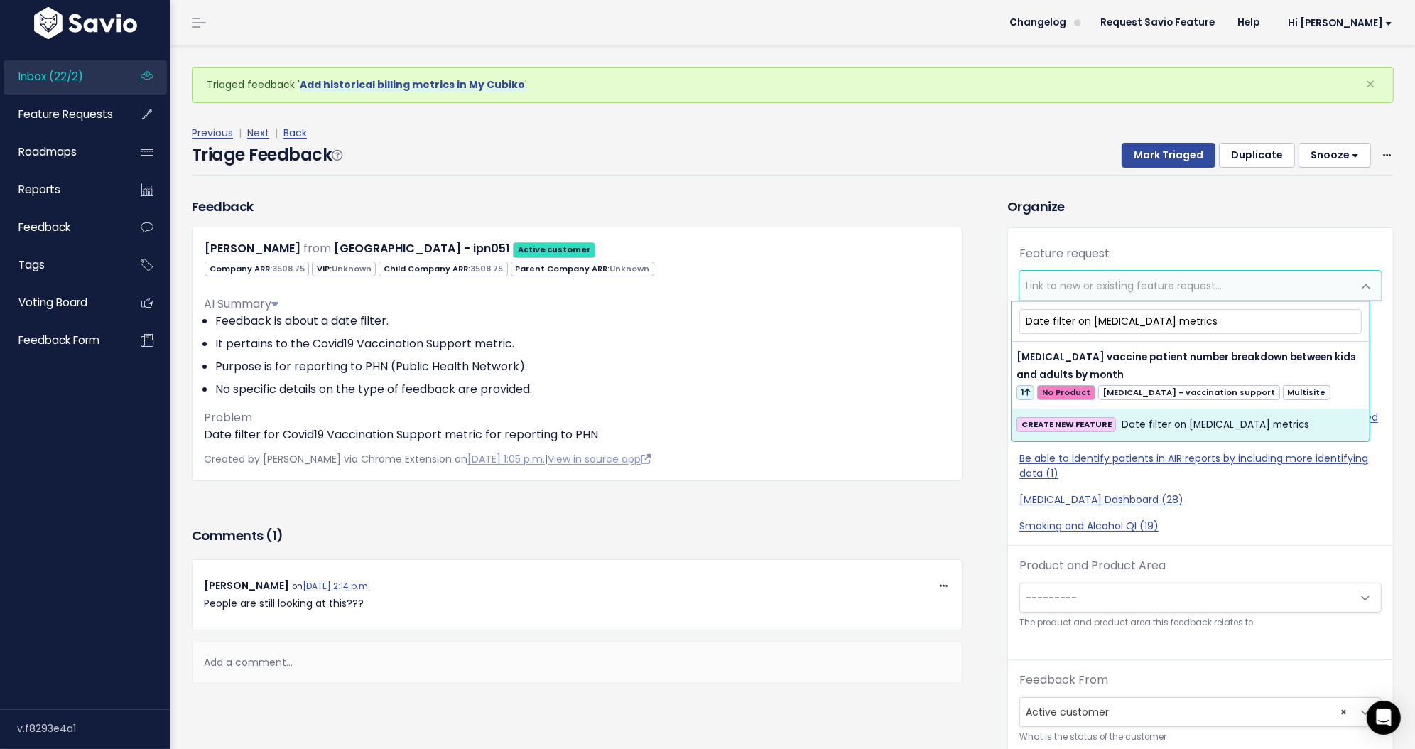
type input "Date filter on covid metrics"
click at [1103, 428] on strong "CREATE NEW FEATURE" at bounding box center [1067, 423] width 90 height 11
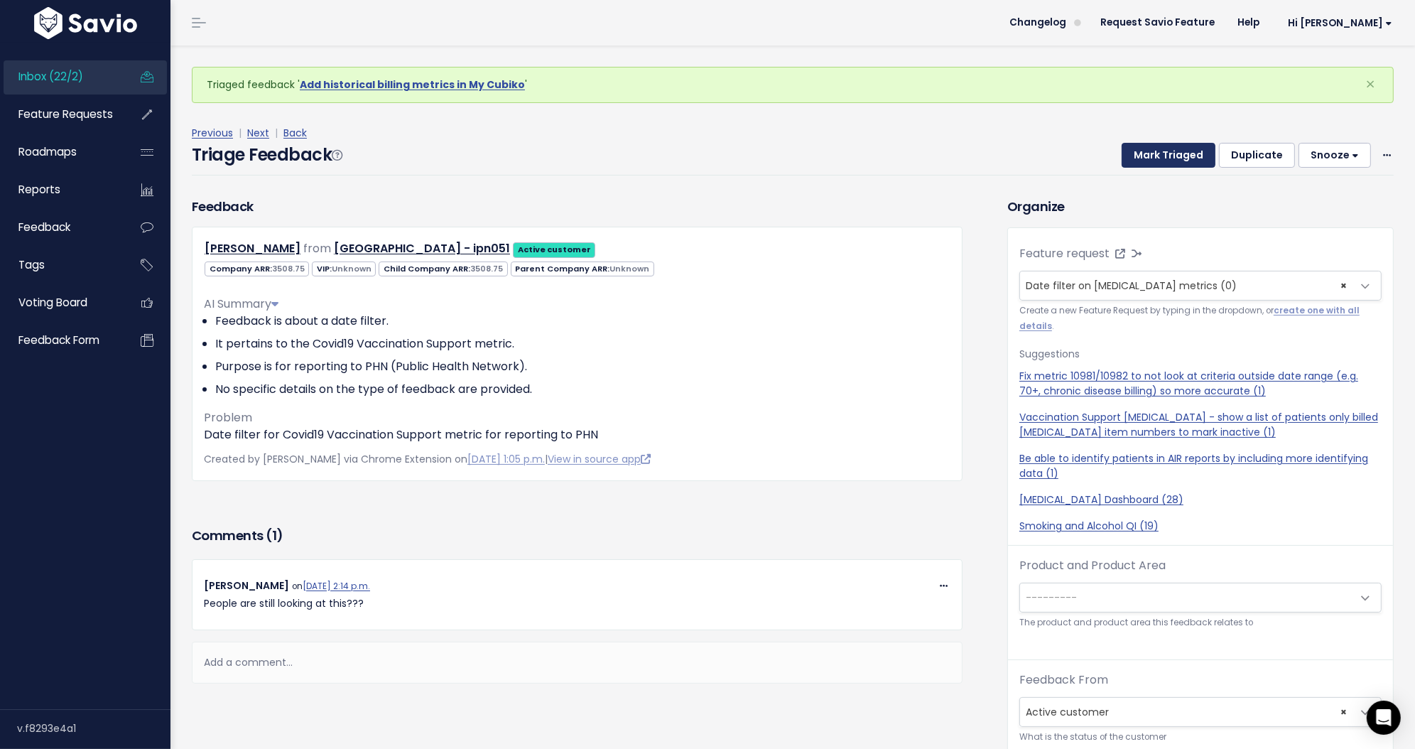
click at [1161, 154] on button "Mark Triaged" at bounding box center [1169, 156] width 94 height 26
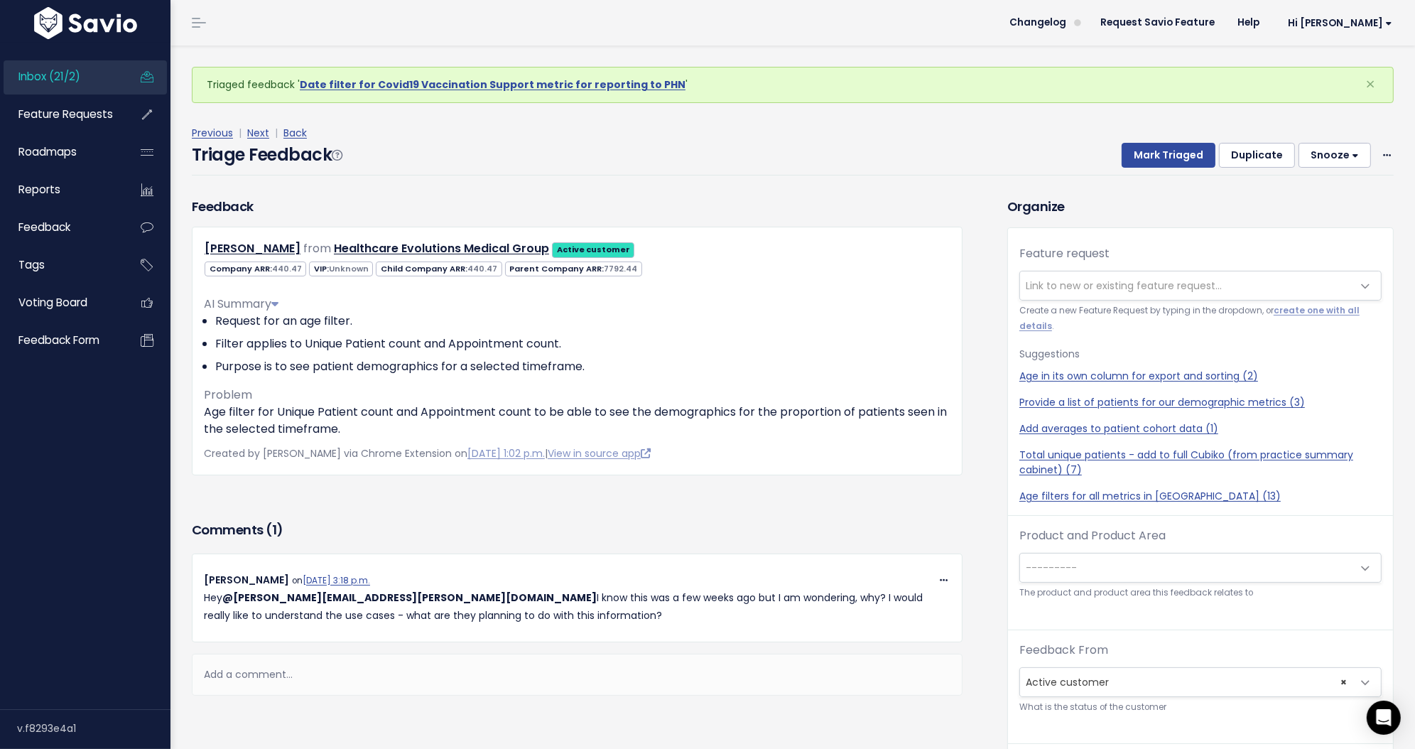
click at [508, 673] on div "Add a comment..." at bounding box center [577, 675] width 771 height 42
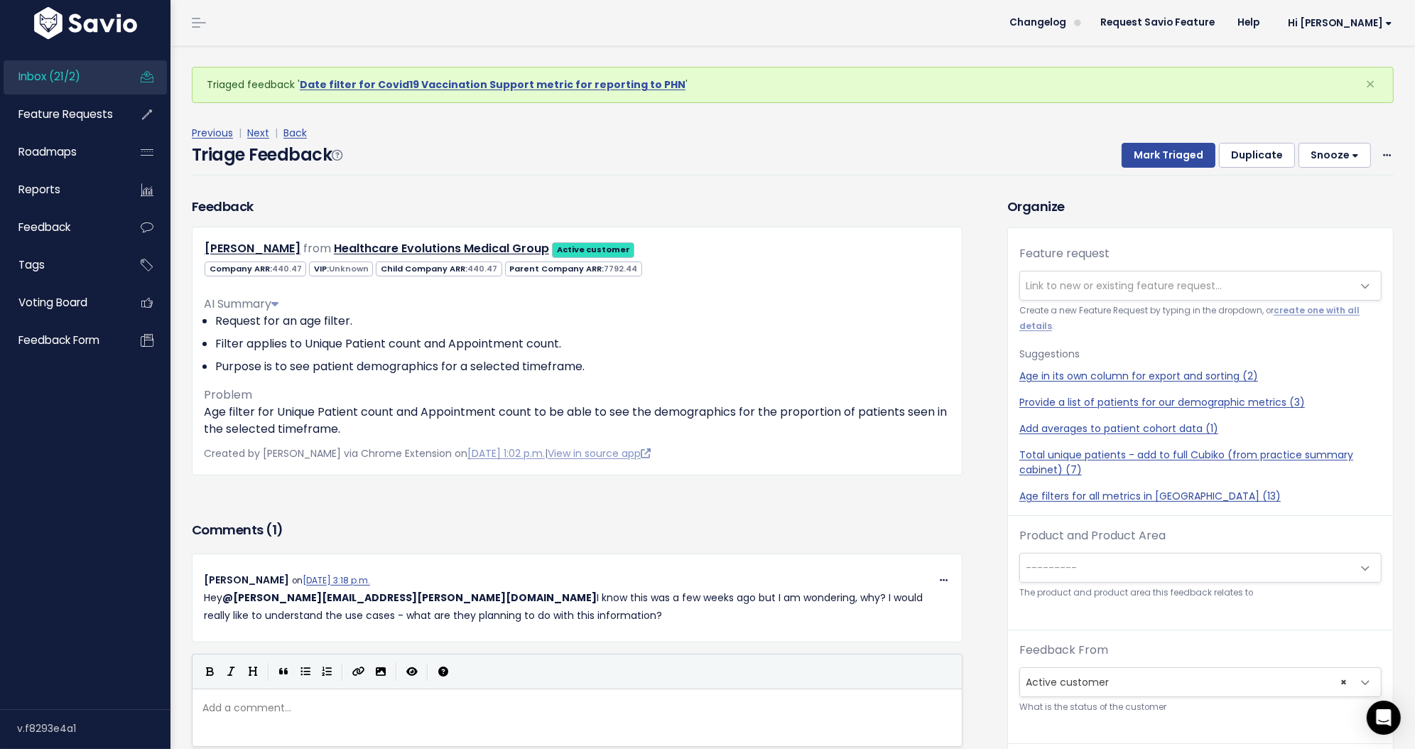
scroll to position [4, 0]
click at [508, 673] on div "| | | |" at bounding box center [577, 671] width 771 height 35
click at [504, 714] on pre "​" at bounding box center [583, 708] width 767 height 18
type textarea "My best guess is that they a"
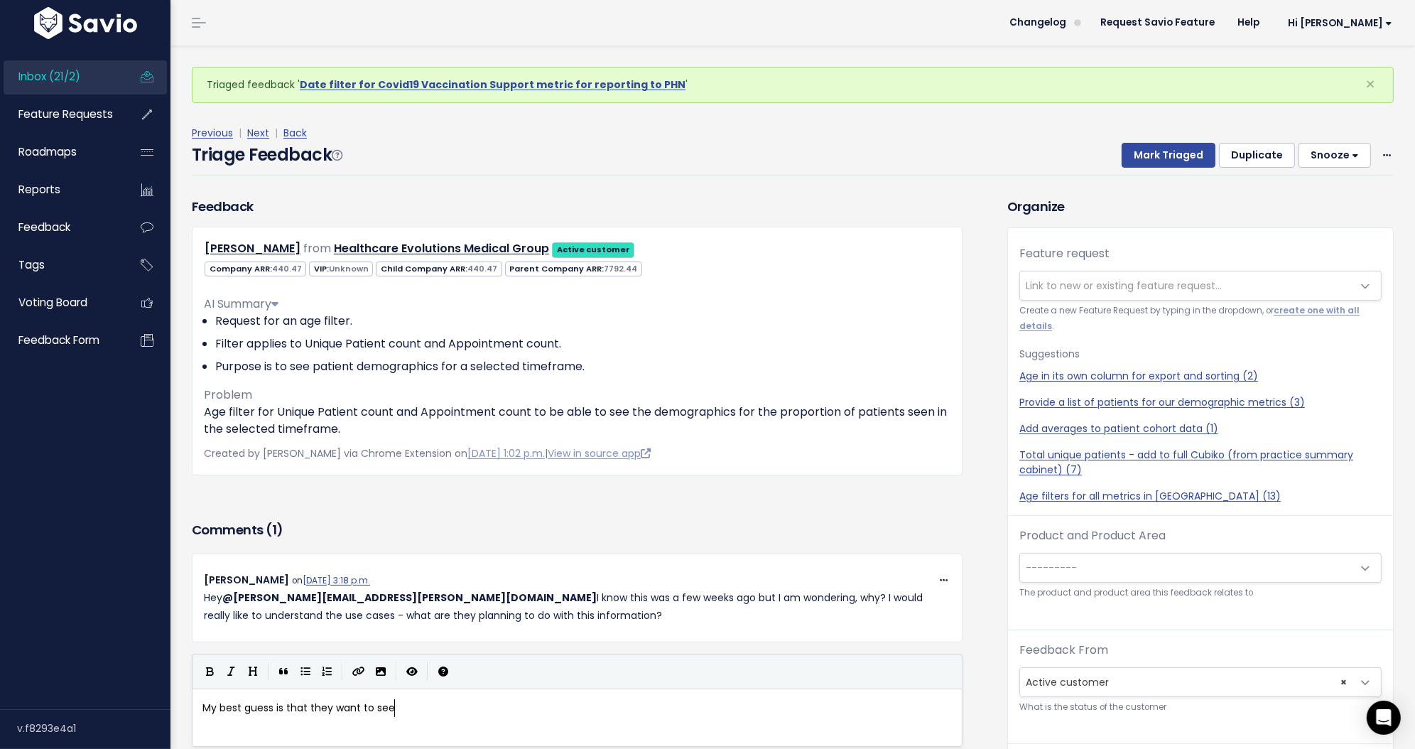
type textarea "want to see at"
type textarea "their attending patients and who they are. We do need to work on our patinet co…"
type textarea "ysis so I will s"
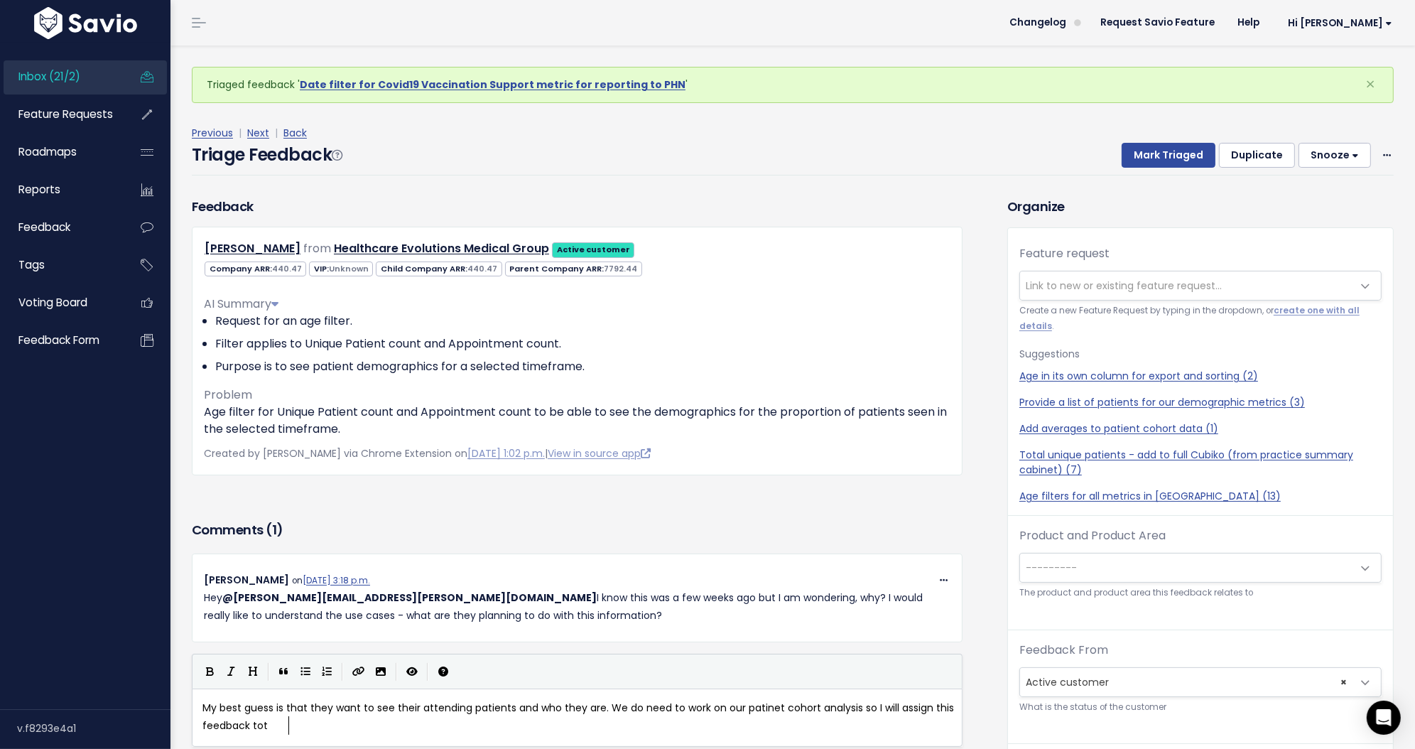
type textarea "assign this feedback tot ag"
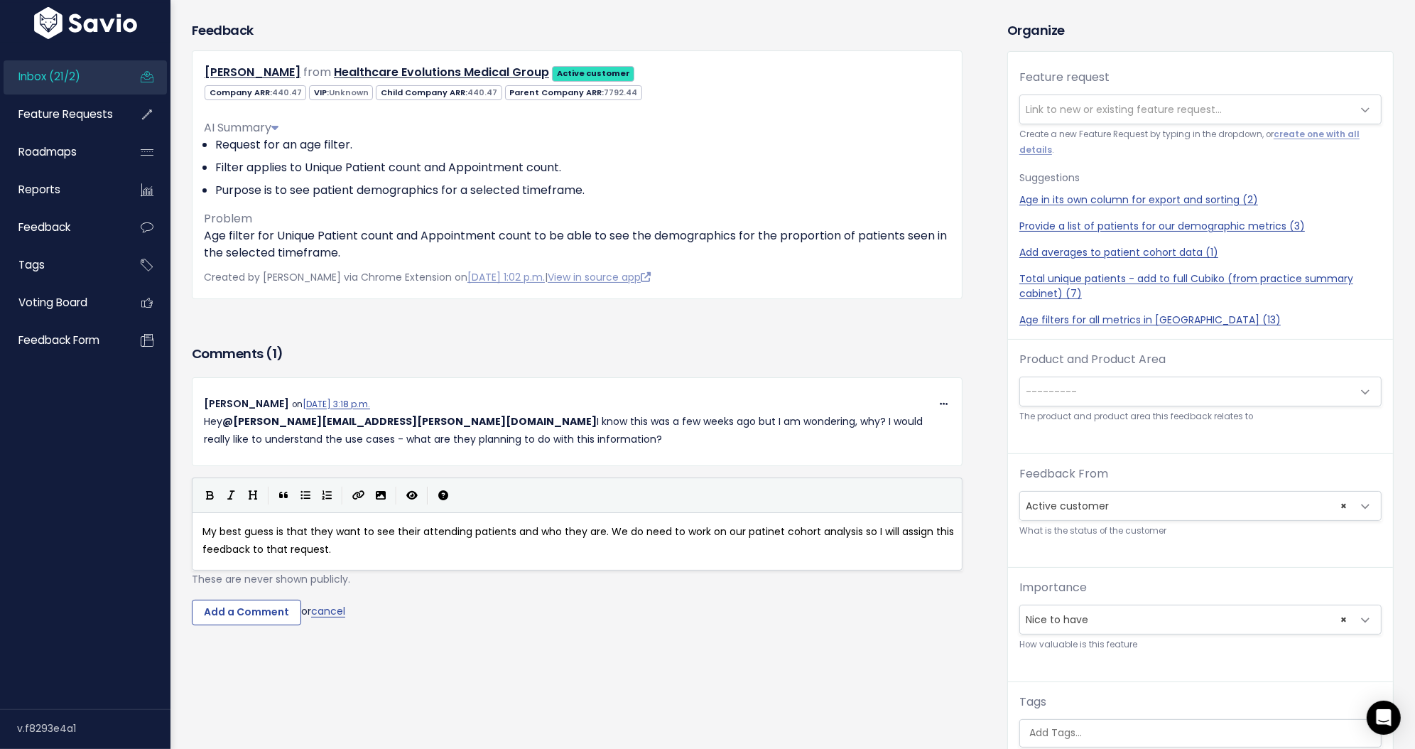
scroll to position [134, 0]
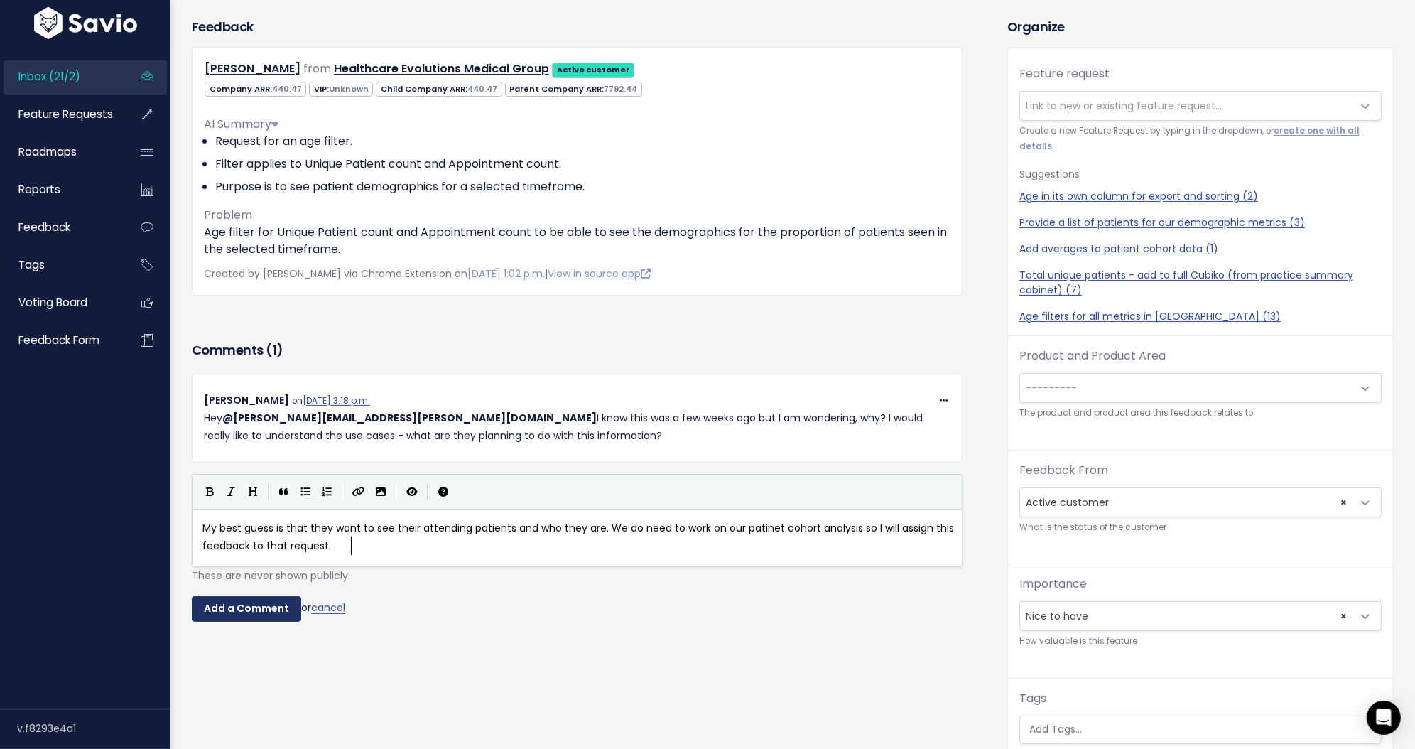
type textarea "that request."
click at [272, 604] on input "Add a Comment" at bounding box center [246, 609] width 109 height 26
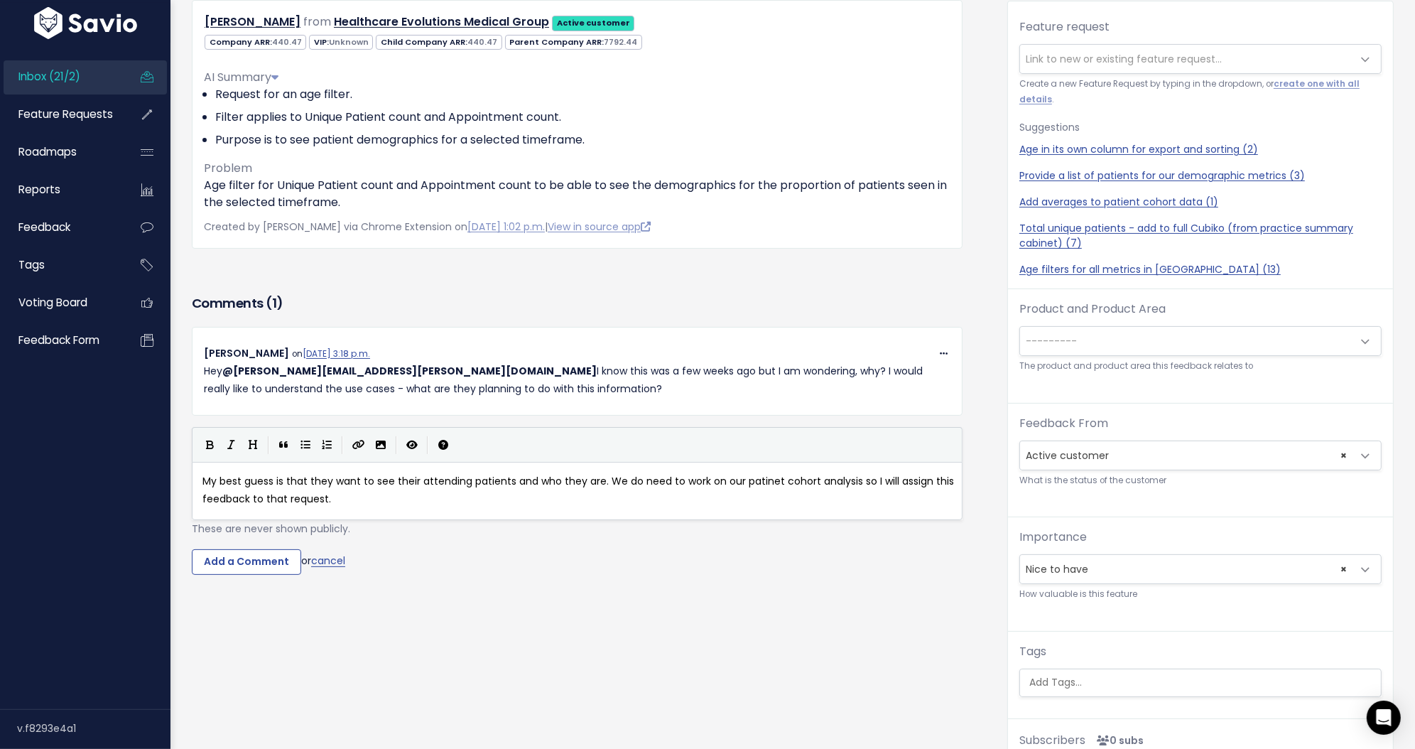
scroll to position [0, 0]
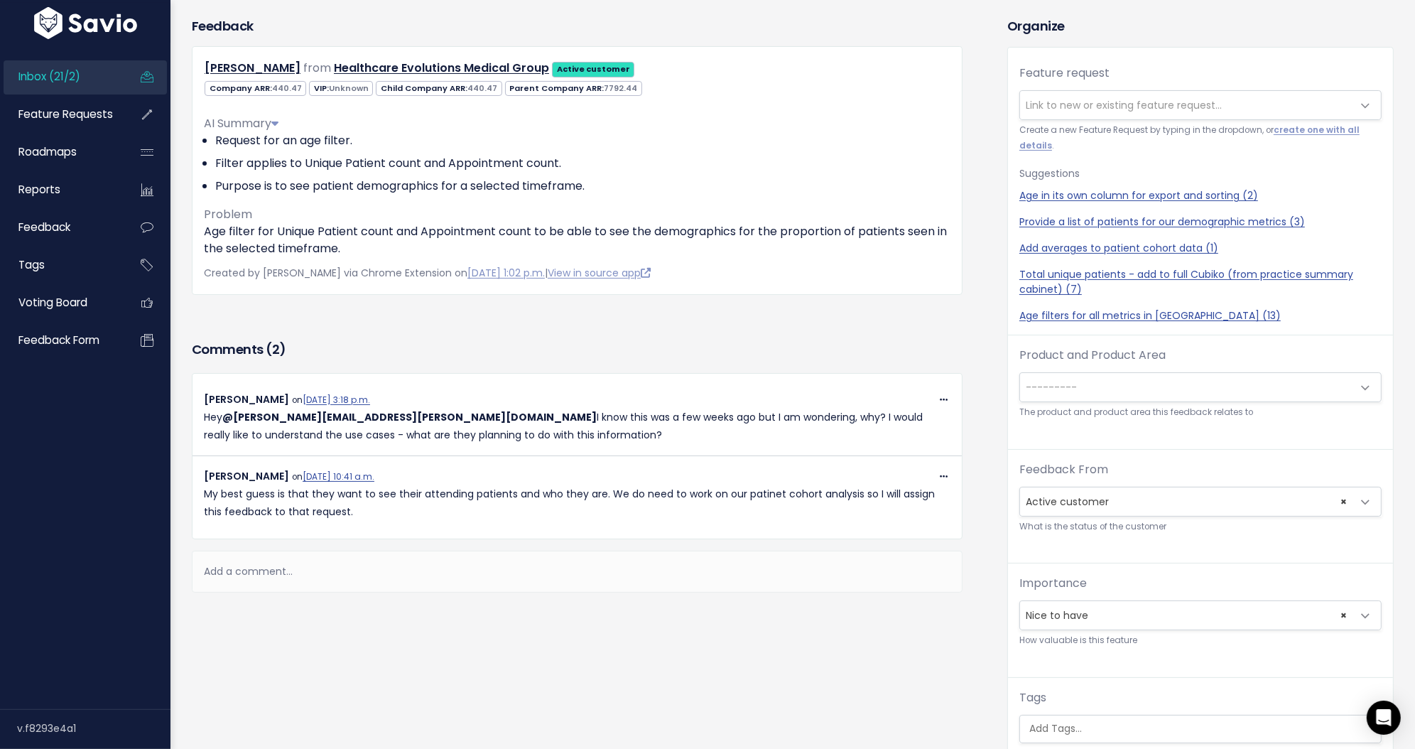
click at [1201, 107] on span "Link to new or existing feature request..." at bounding box center [1124, 105] width 196 height 14
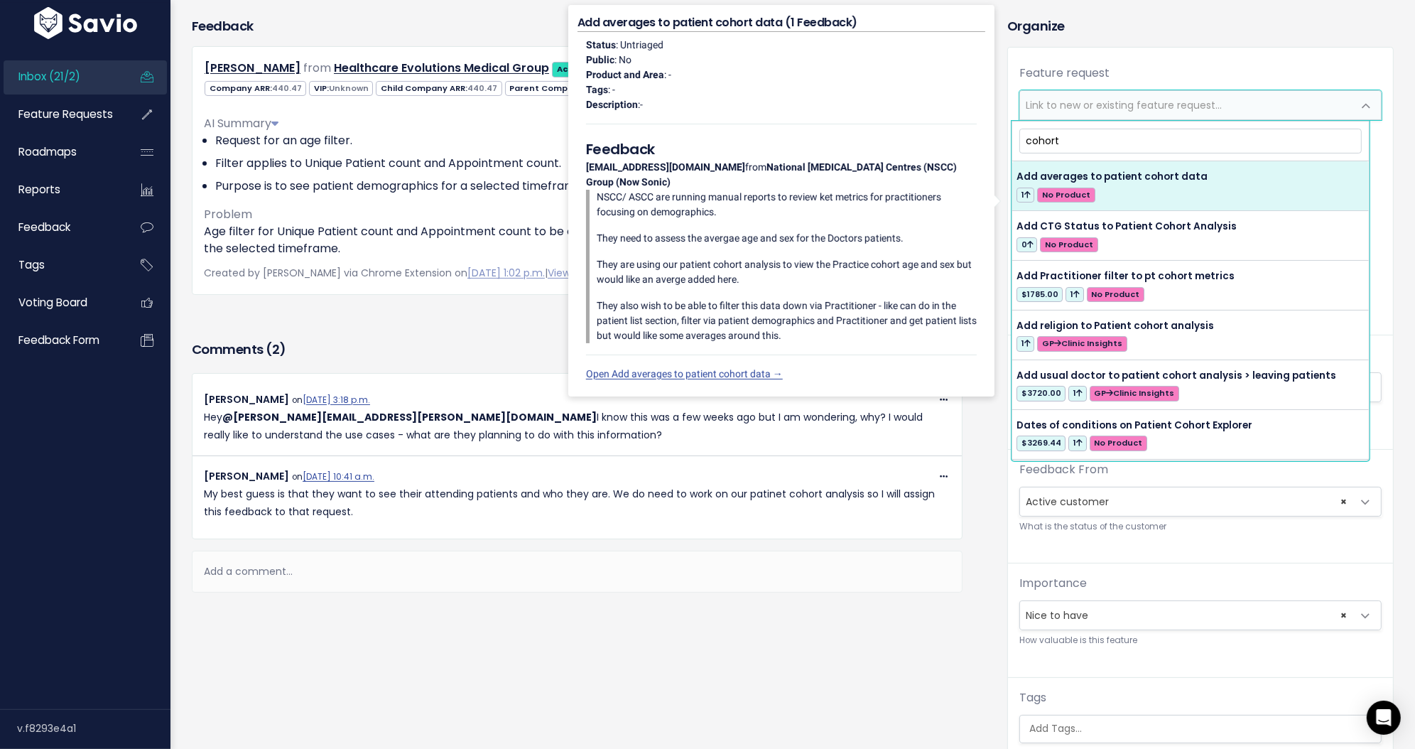
click at [1111, 134] on input "cohort" at bounding box center [1191, 141] width 342 height 25
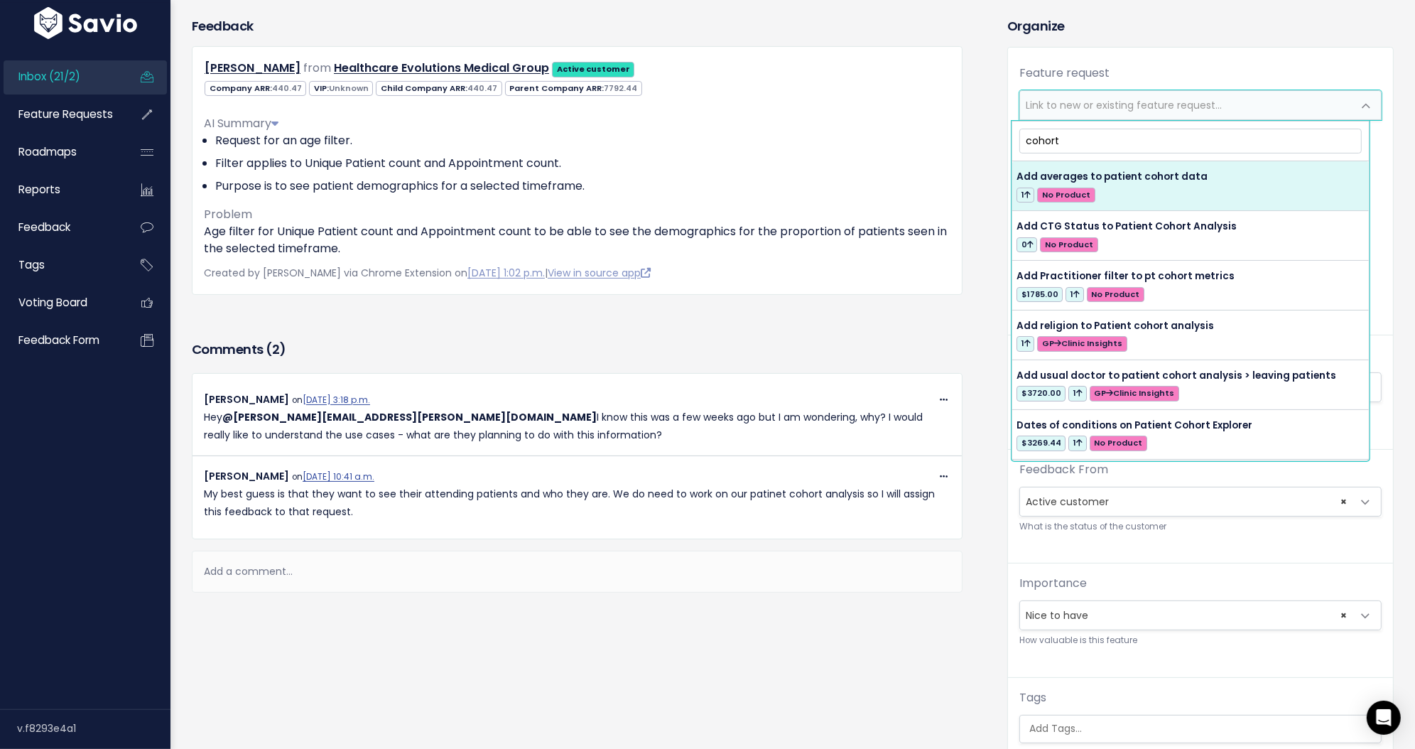
click at [1111, 134] on input "cohort" at bounding box center [1191, 141] width 342 height 25
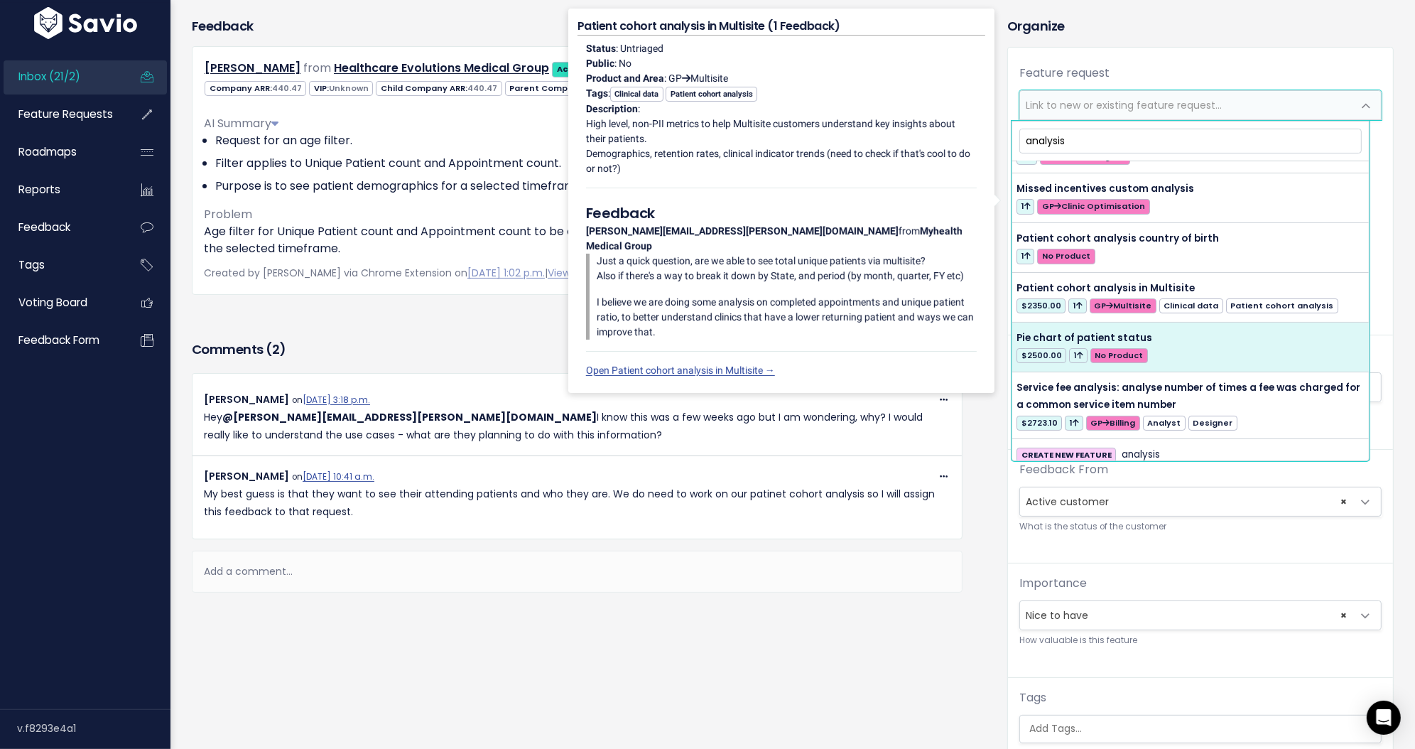
scroll to position [197, 0]
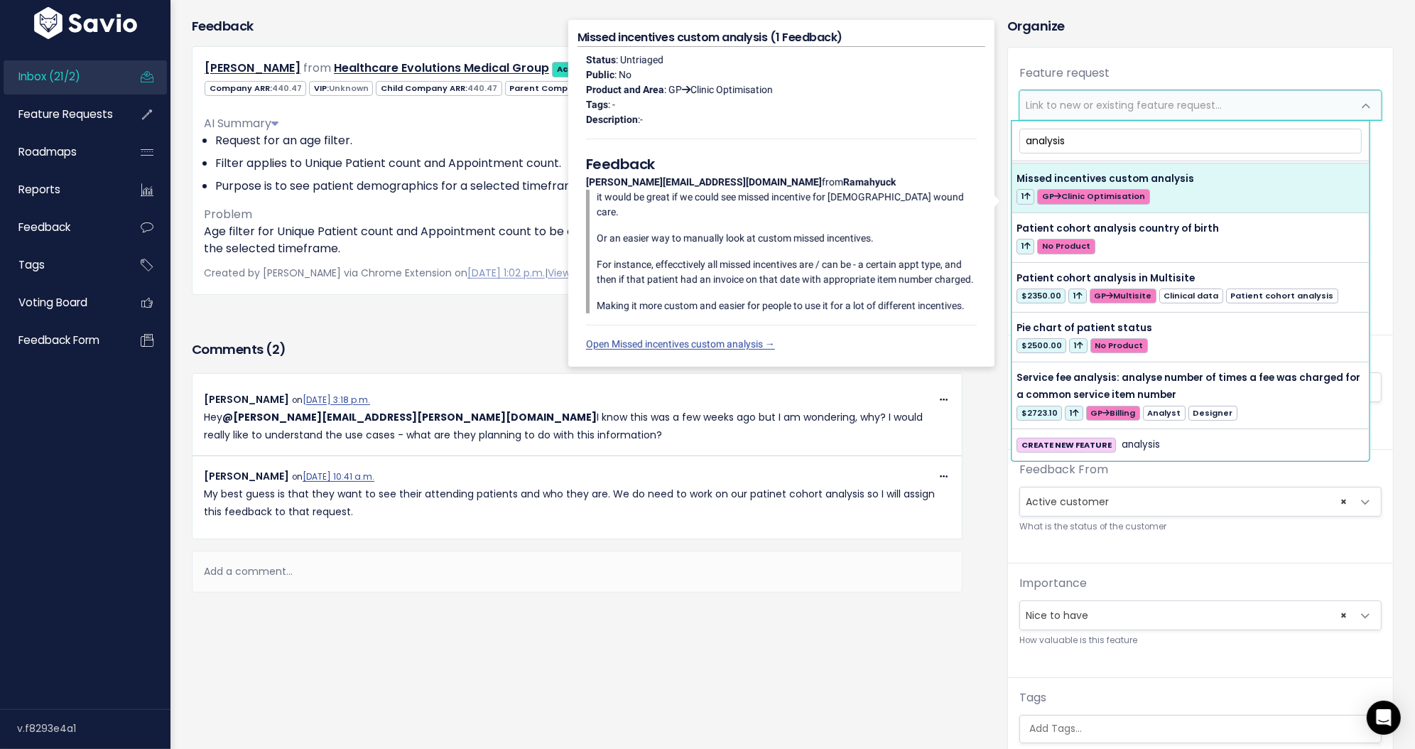
click at [1086, 144] on input "analysis" at bounding box center [1191, 141] width 342 height 25
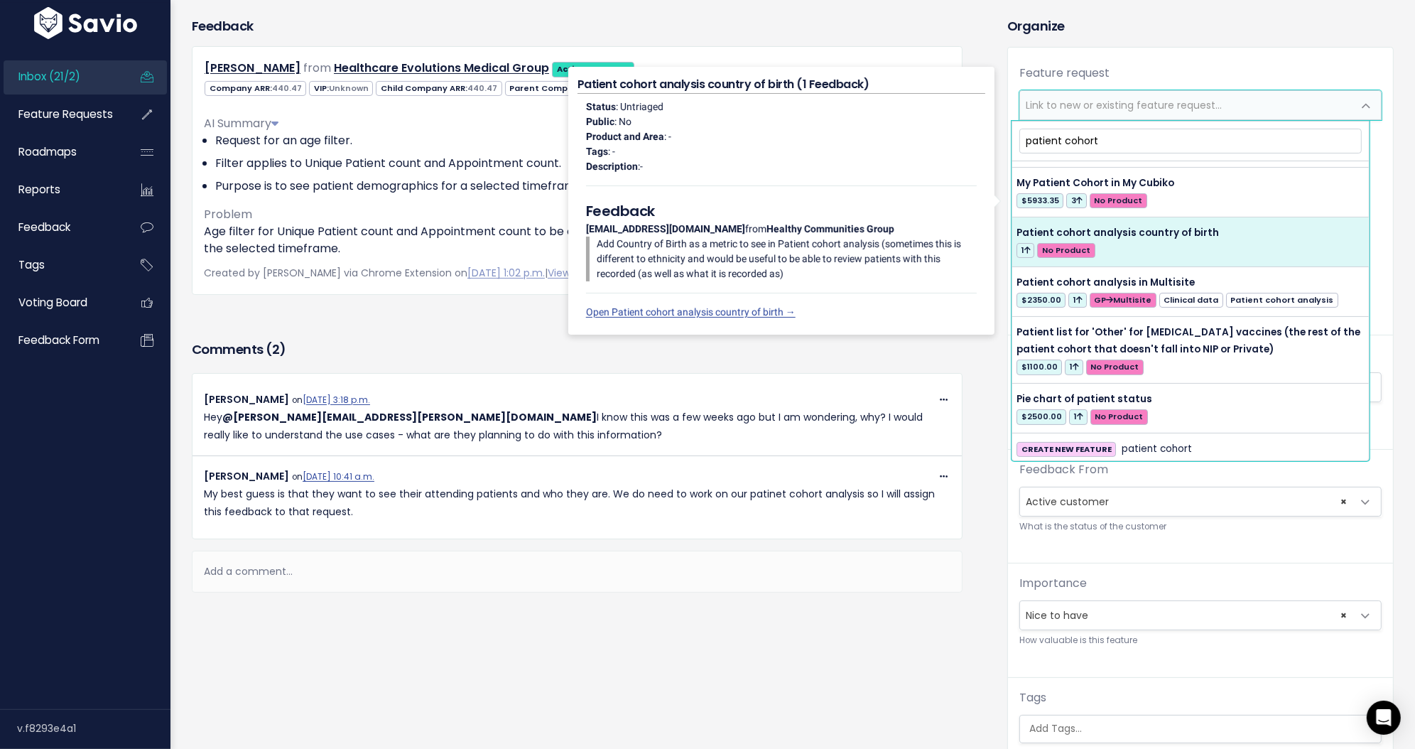
scroll to position [346, 0]
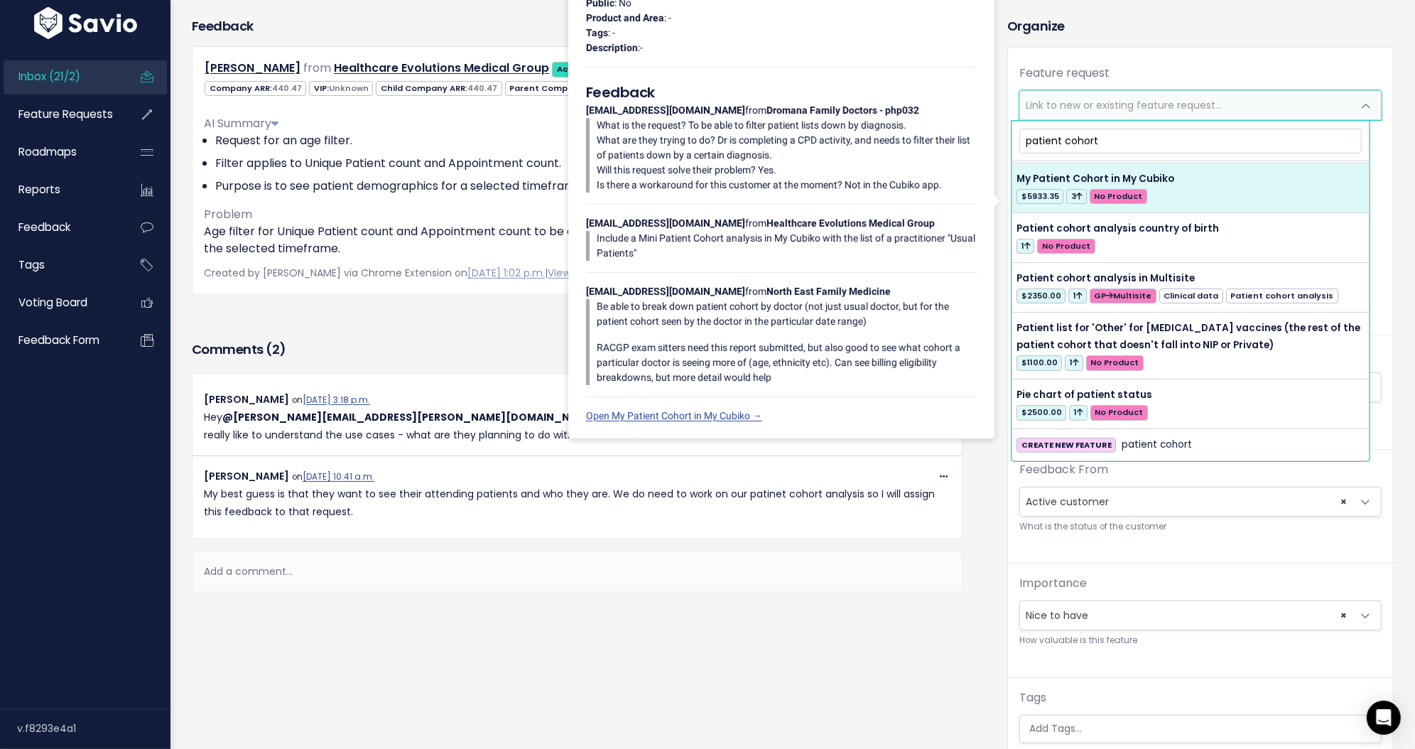
drag, startPoint x: 1158, startPoint y: 141, endPoint x: 1029, endPoint y: 136, distance: 129.4
click at [1029, 136] on input "patient cohort" at bounding box center [1191, 141] width 342 height 25
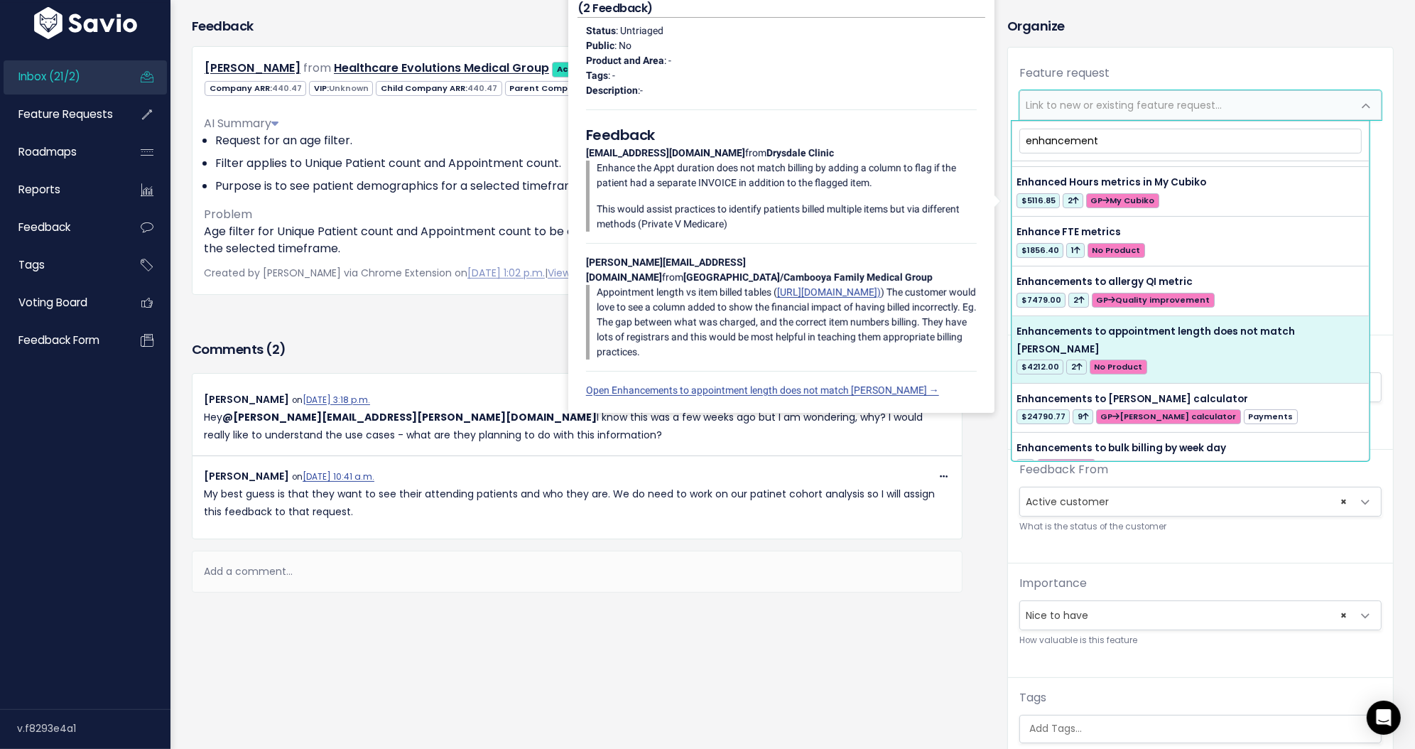
scroll to position [261, 0]
click at [1099, 142] on input "enhancement" at bounding box center [1191, 141] width 342 height 25
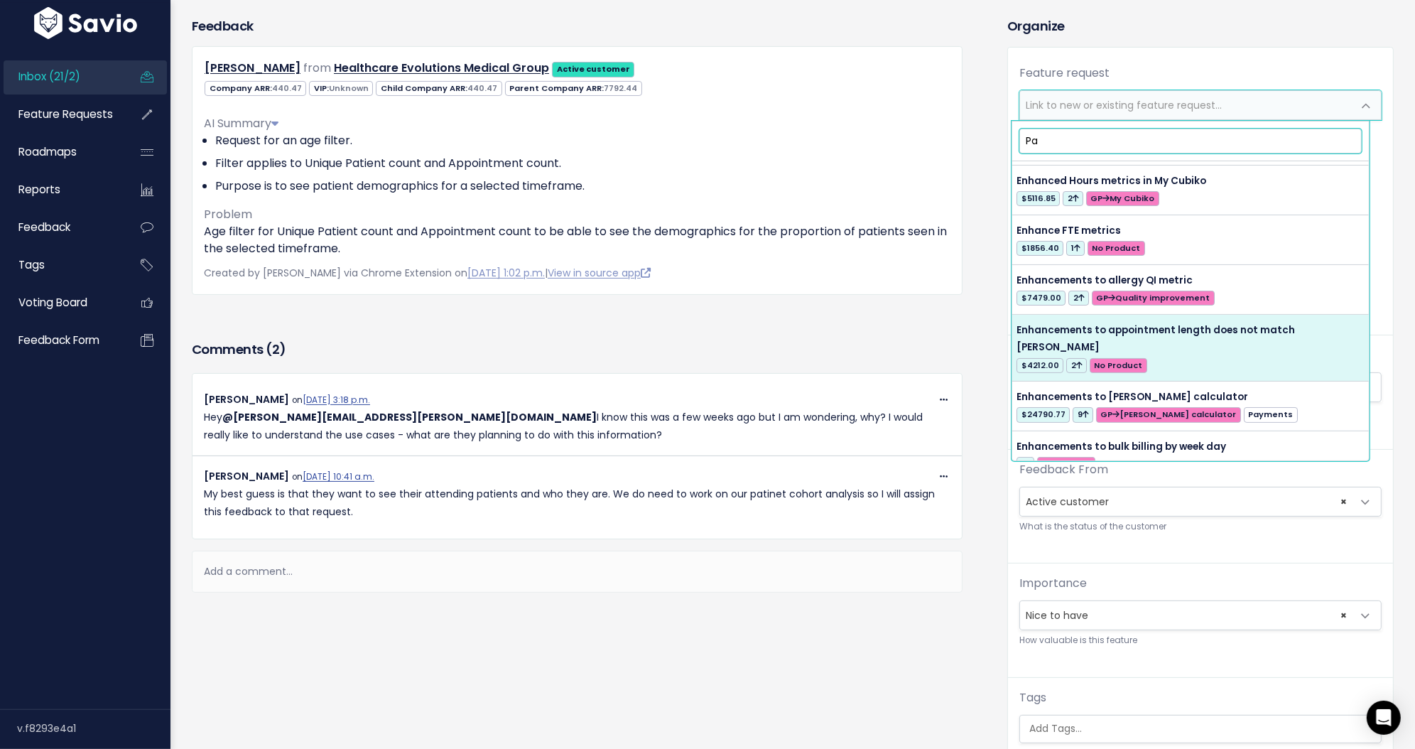
scroll to position [0, 0]
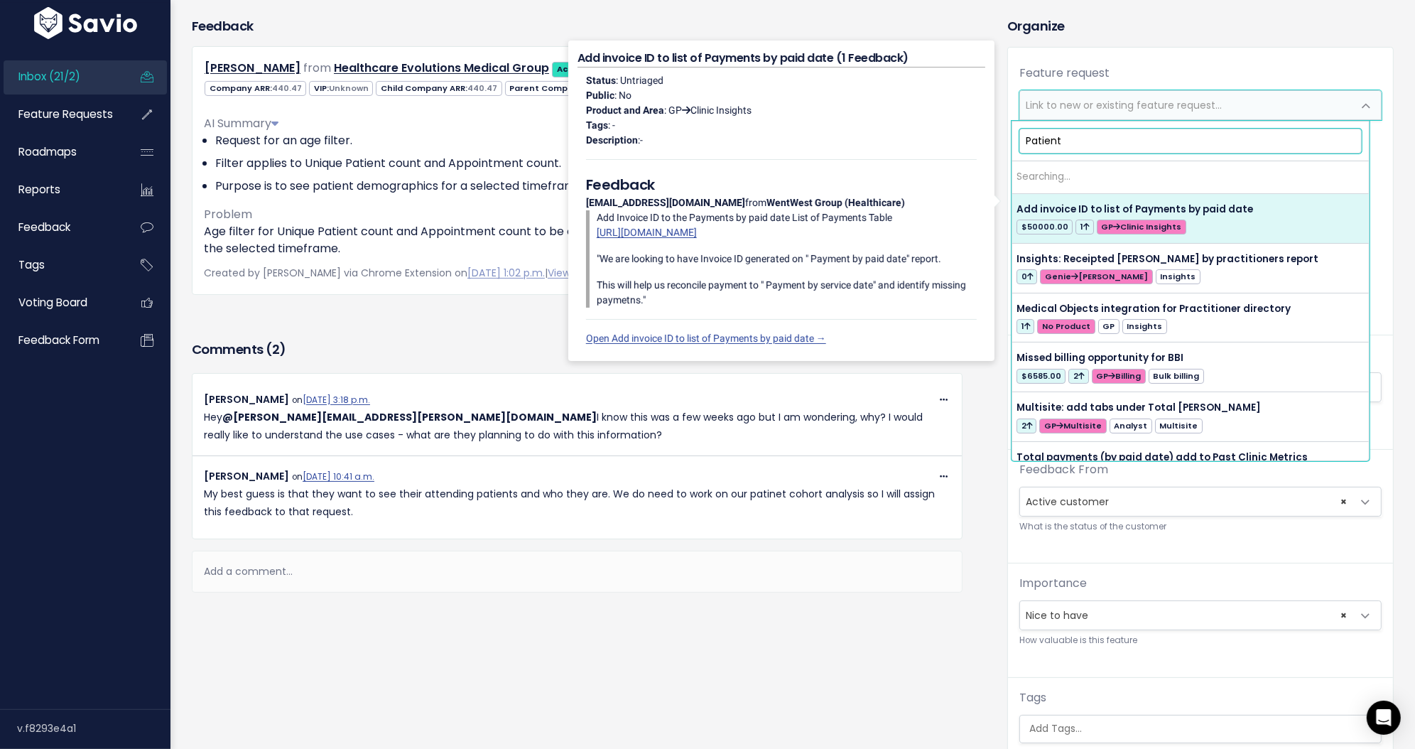
type input "Patient"
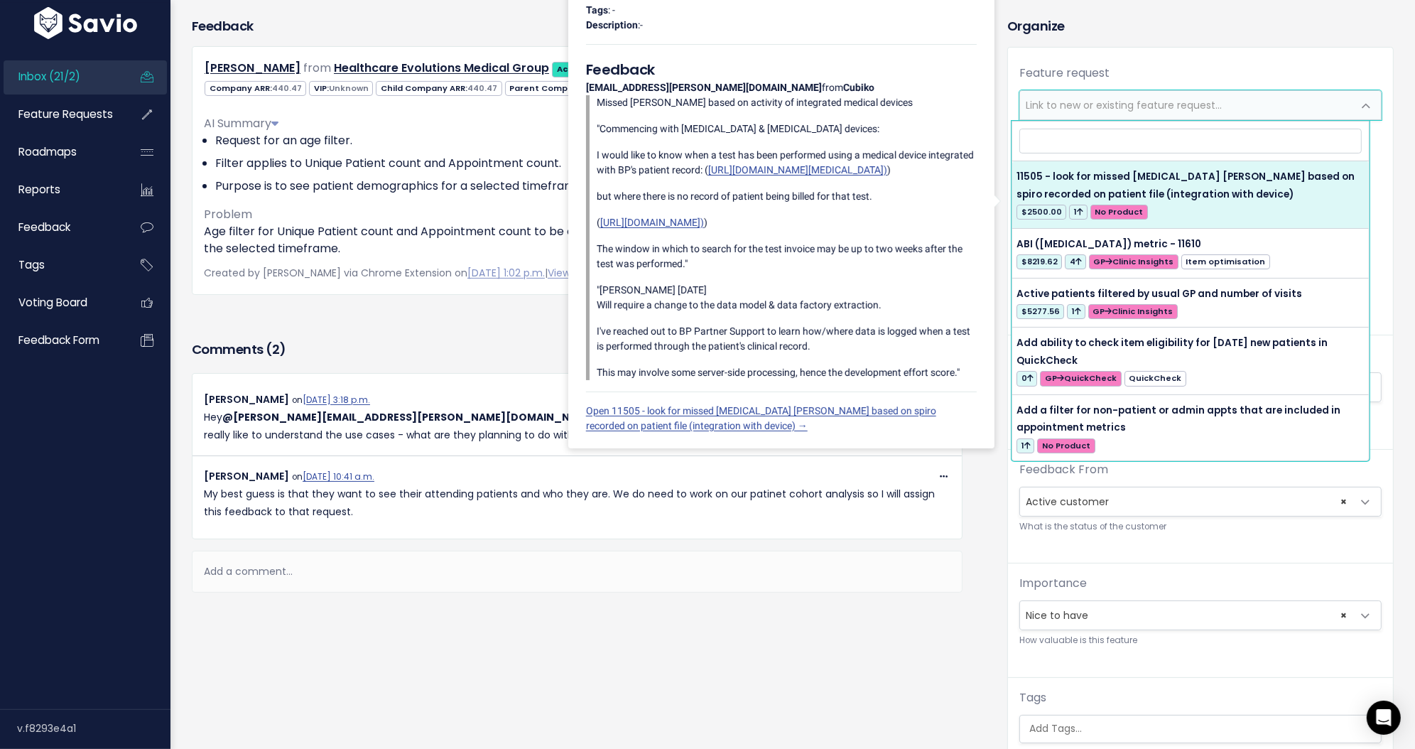
click at [850, 58] on div "Status : Untriaged Public : No Product and Area : - Tags : - Description : - Fe…" at bounding box center [782, 195] width 408 height 487
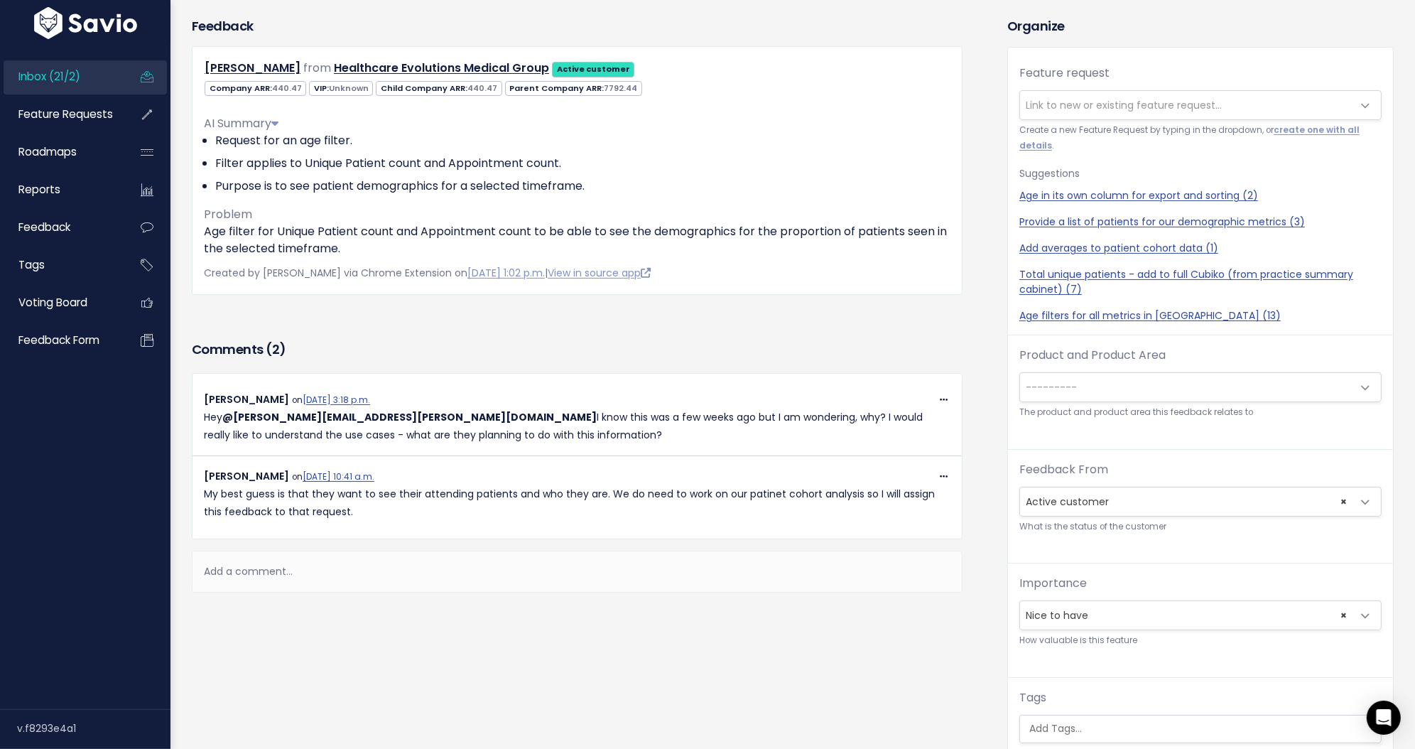
click at [399, 515] on p "My best guess is that they want to see their attending patients and who they ar…" at bounding box center [577, 503] width 747 height 36
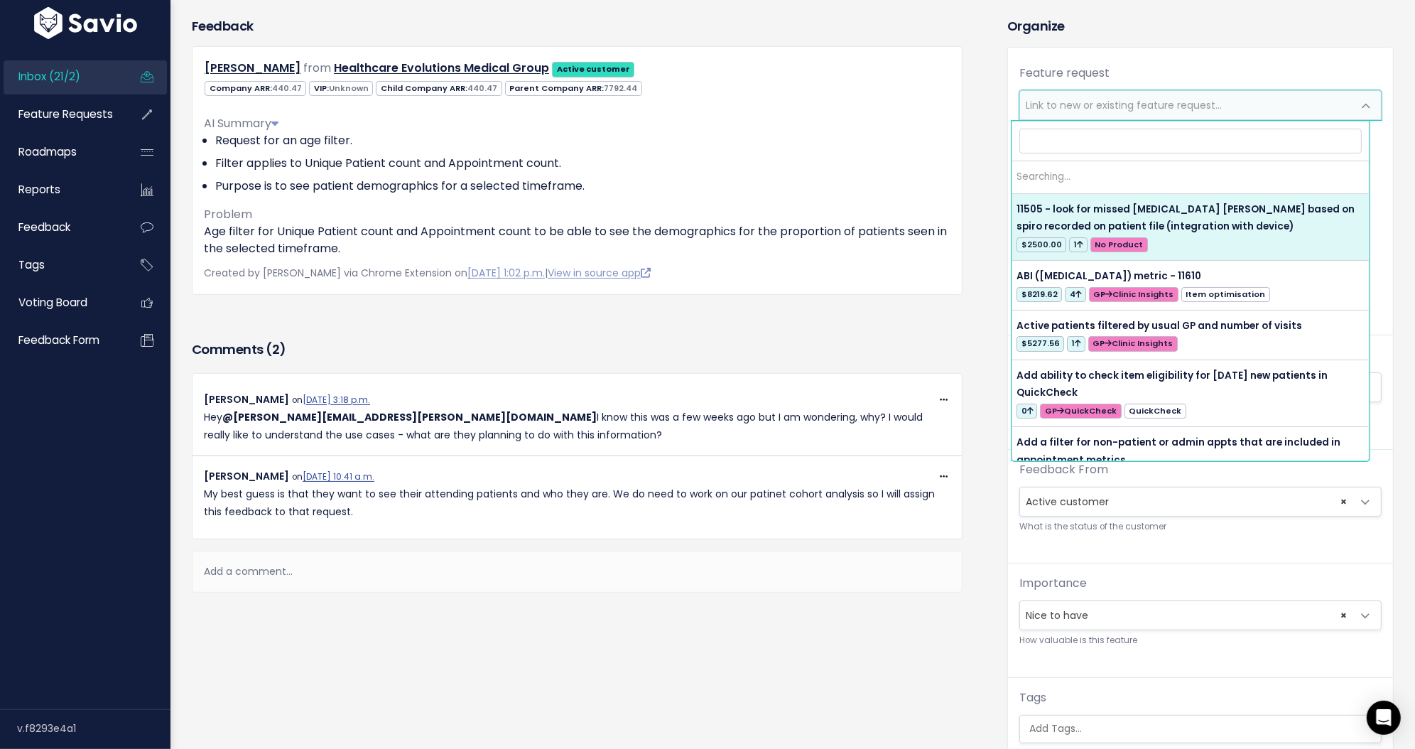
click at [1061, 113] on span "Link to new or existing feature request..." at bounding box center [1186, 105] width 333 height 28
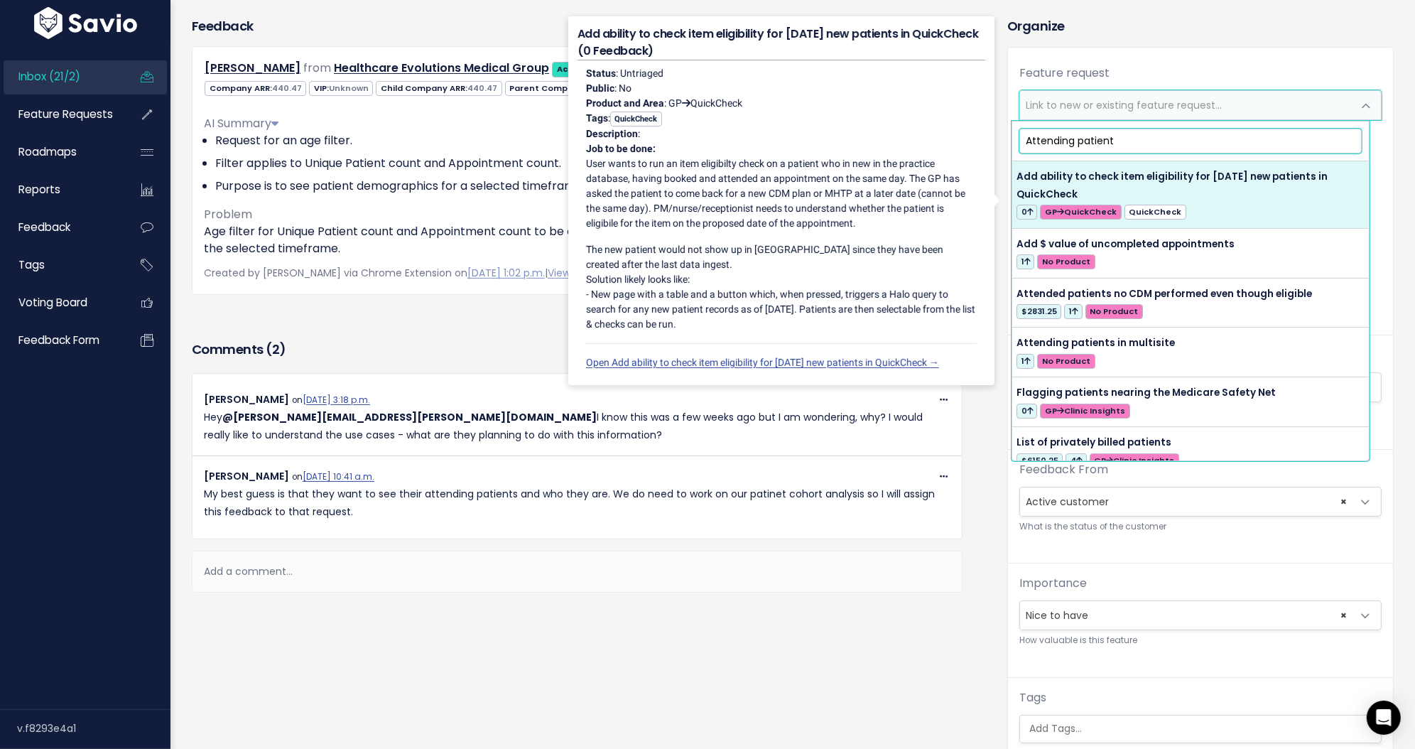
click at [1203, 153] on span "Attending patient" at bounding box center [1191, 141] width 348 height 31
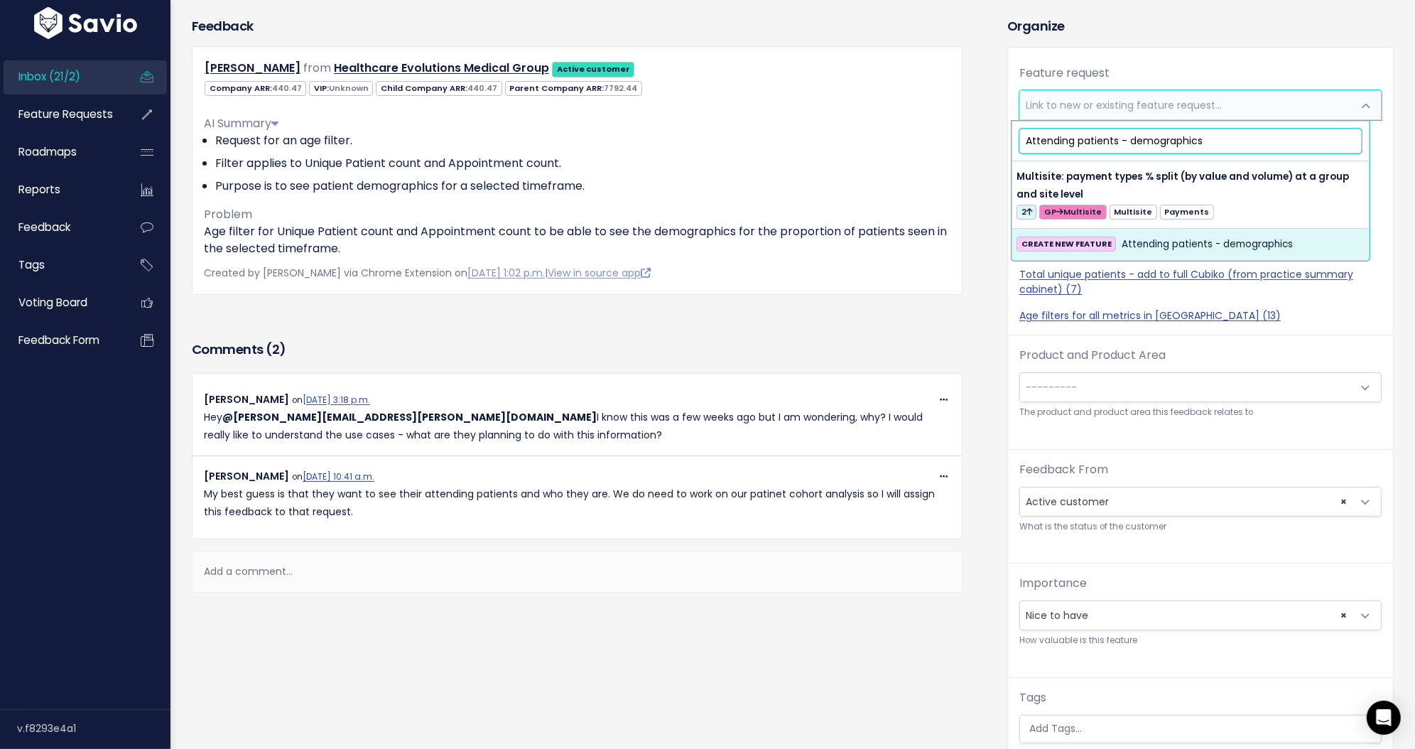
type input "Attending patients - demographics"
click at [1142, 241] on span "Attending patients - demographics" at bounding box center [1207, 244] width 171 height 17
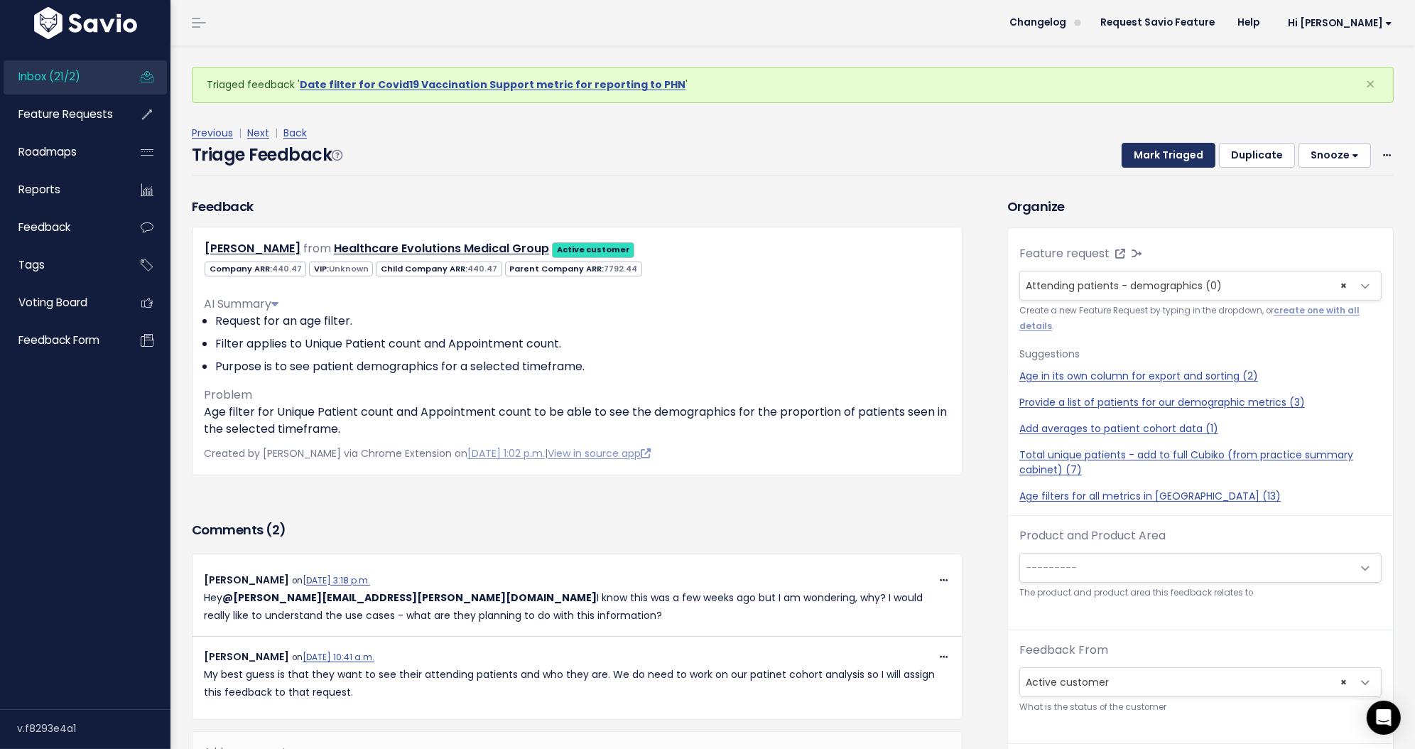
click at [1167, 160] on button "Mark Triaged" at bounding box center [1169, 156] width 94 height 26
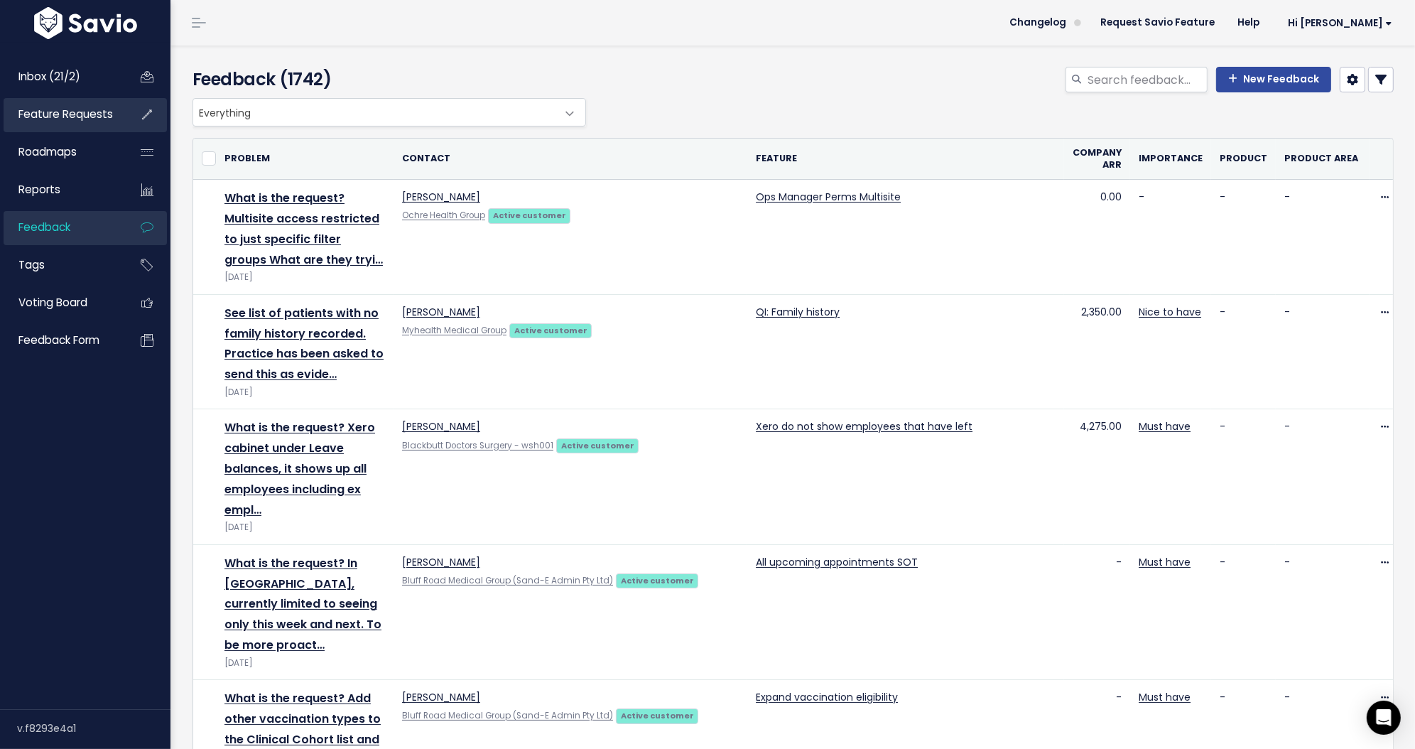
click at [63, 112] on span "Feature Requests" at bounding box center [65, 114] width 94 height 15
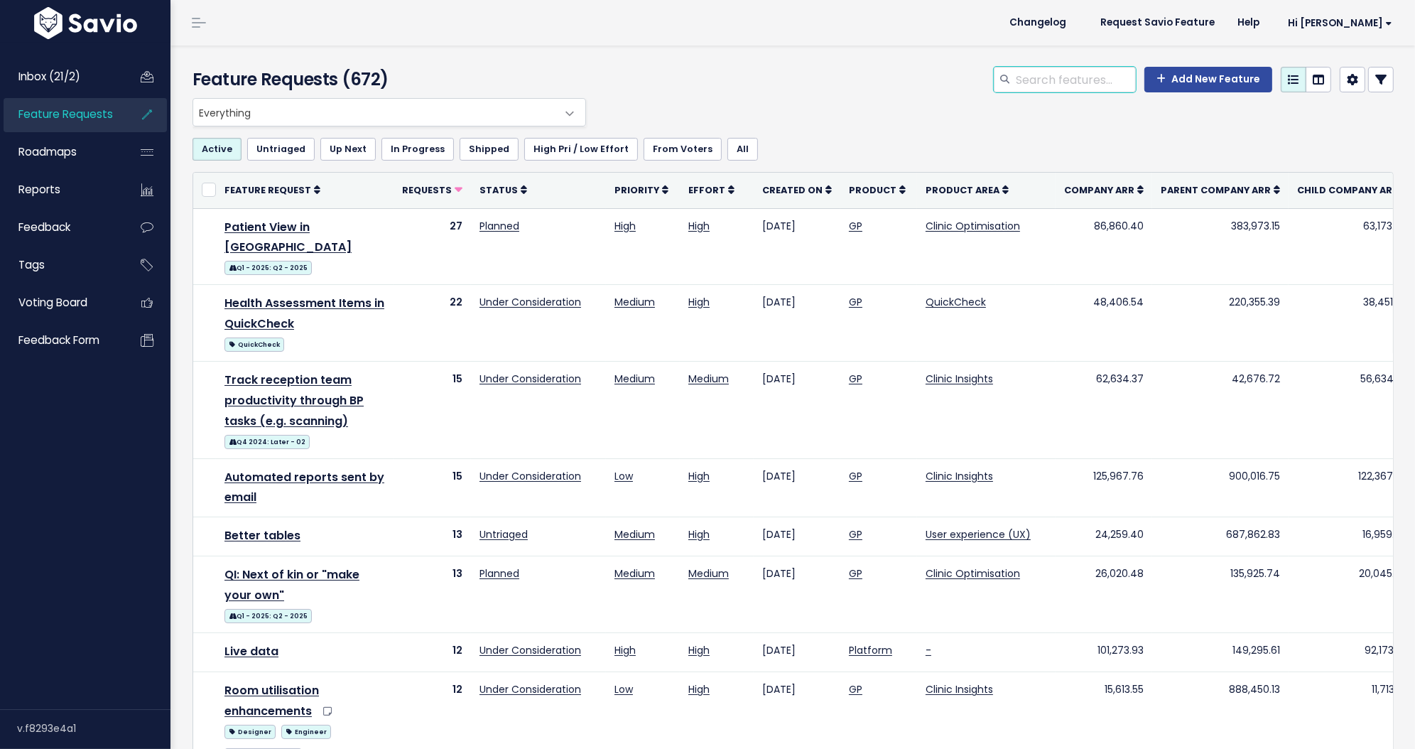
click at [1098, 80] on input "search" at bounding box center [1075, 80] width 121 height 26
type input "enhancements to appointment length"
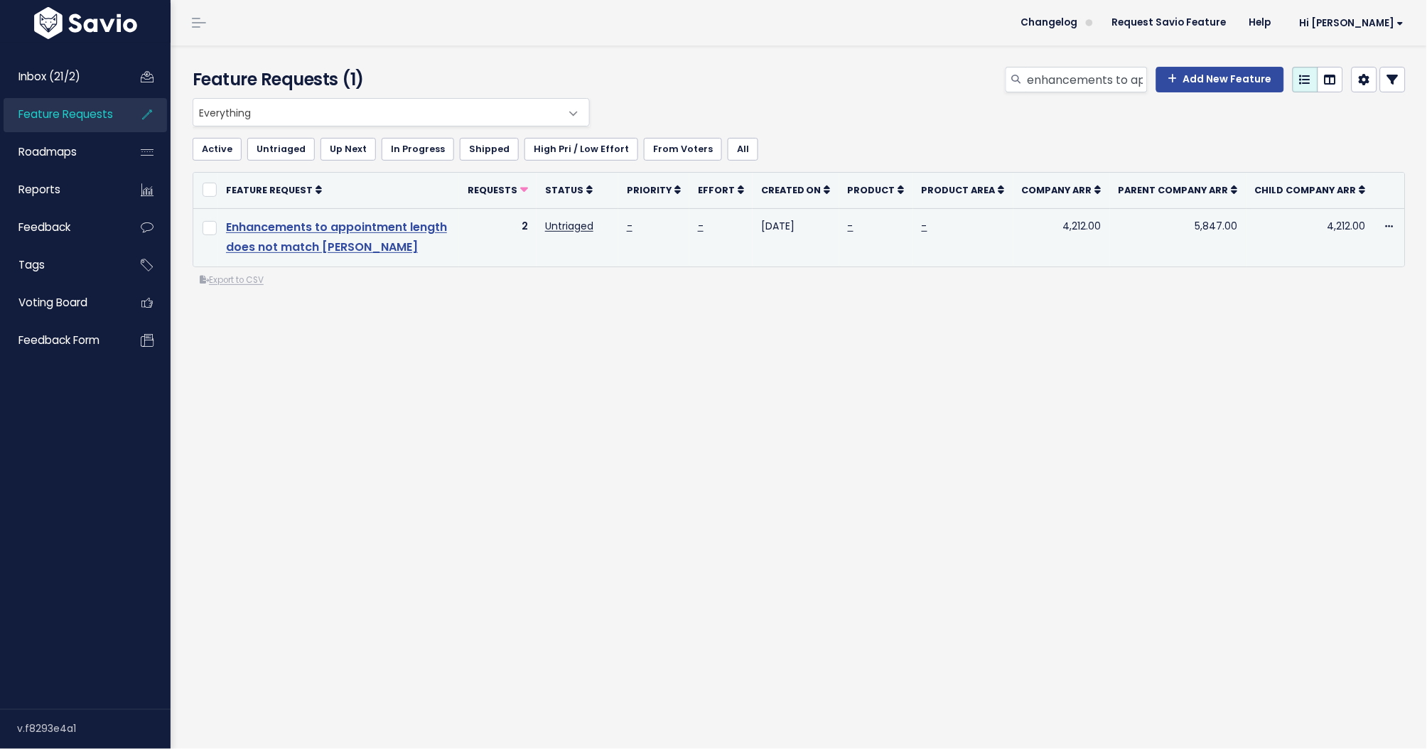
click at [444, 225] on link "Enhancements to appointment length does not match [PERSON_NAME]" at bounding box center [336, 237] width 221 height 37
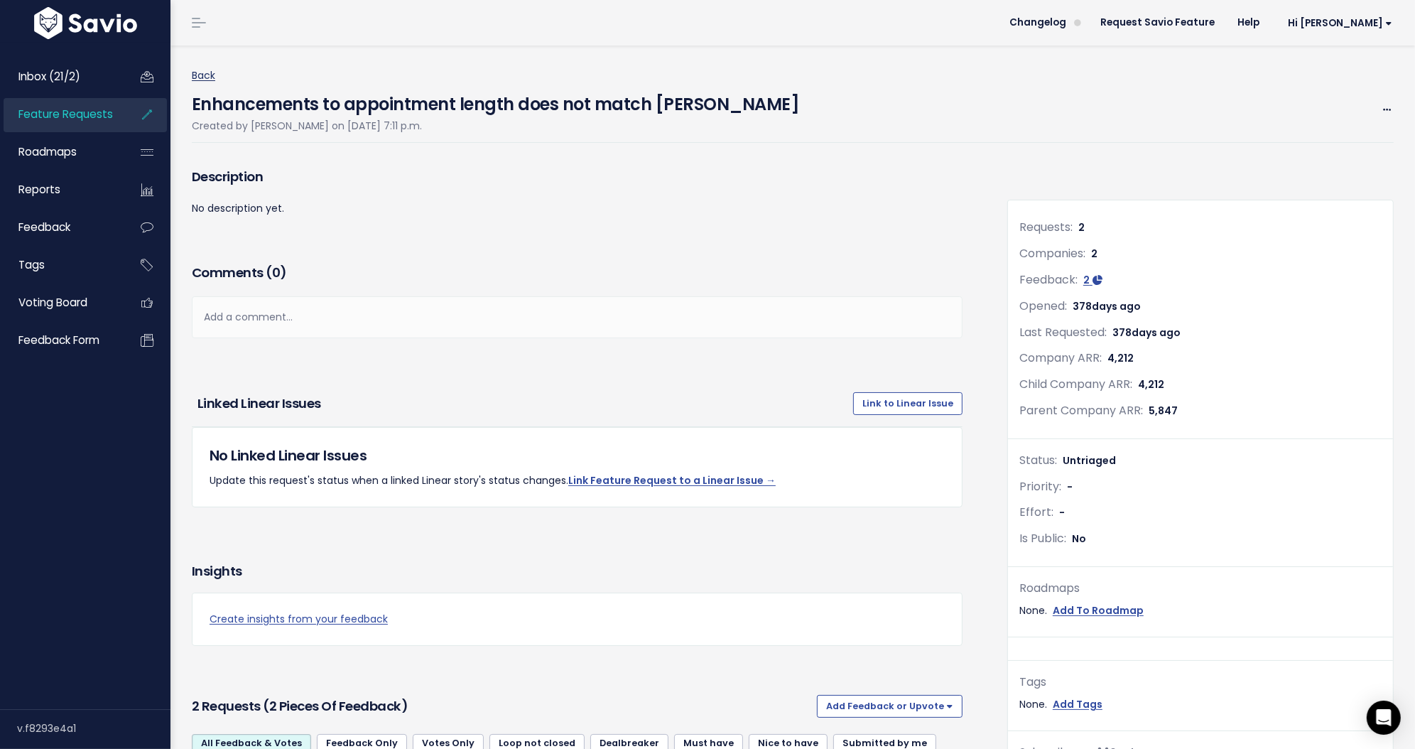
click at [215, 75] on link "Back" at bounding box center [203, 75] width 23 height 14
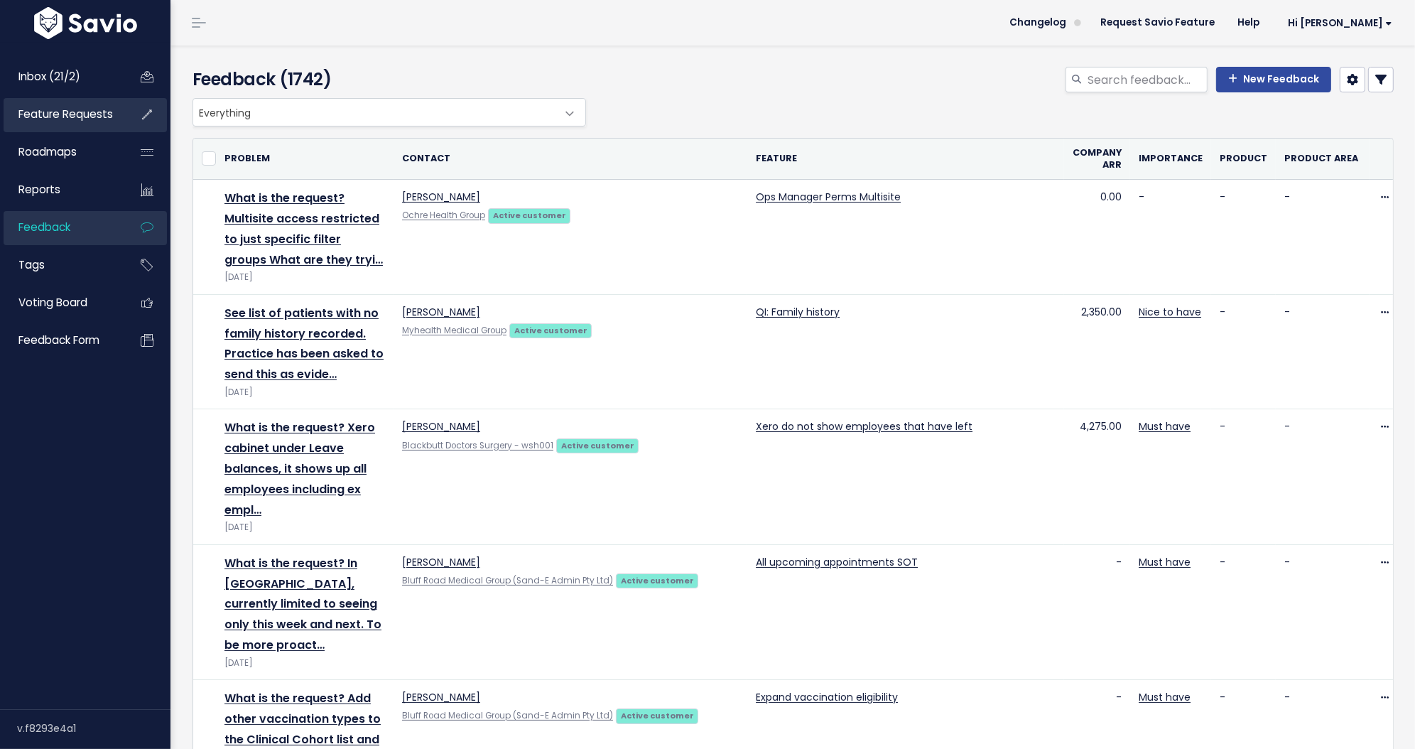
click at [58, 125] on link "Feature Requests" at bounding box center [61, 114] width 114 height 33
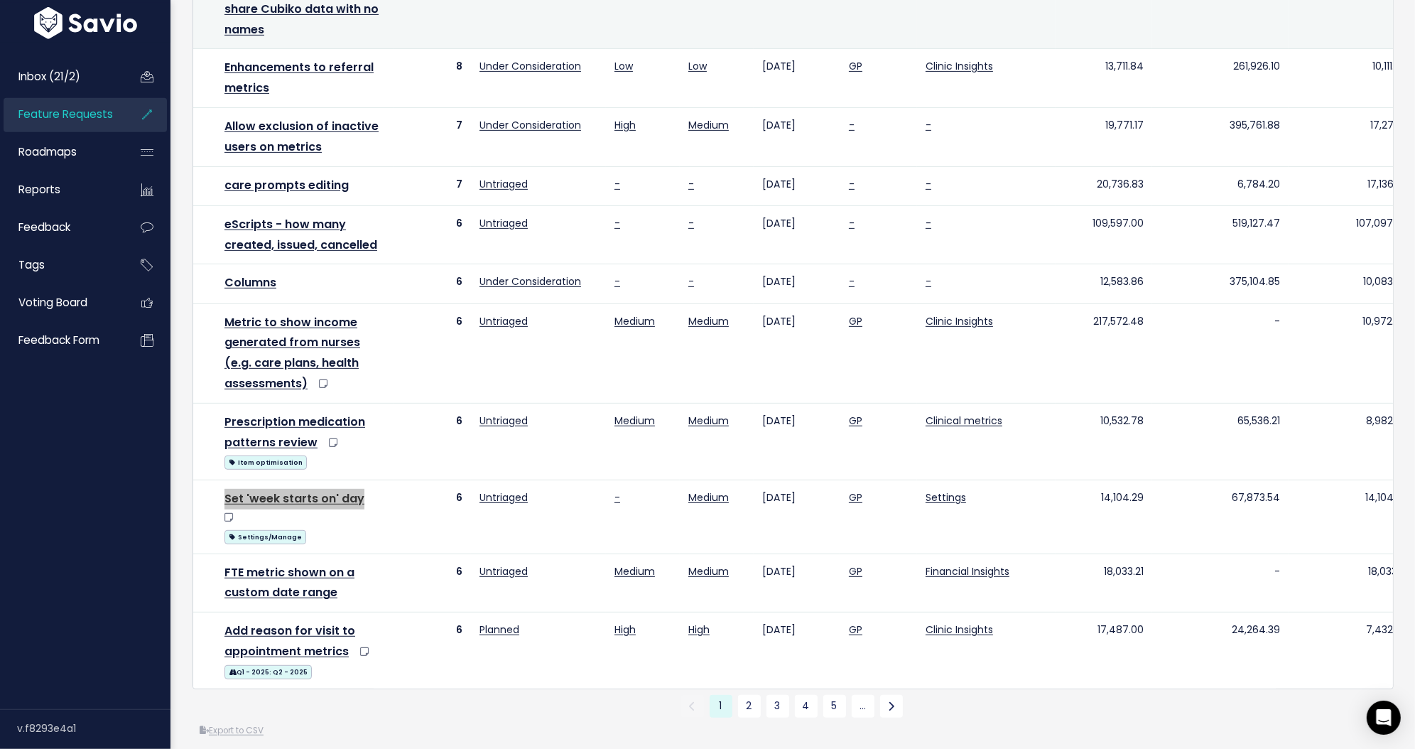
scroll to position [850, 0]
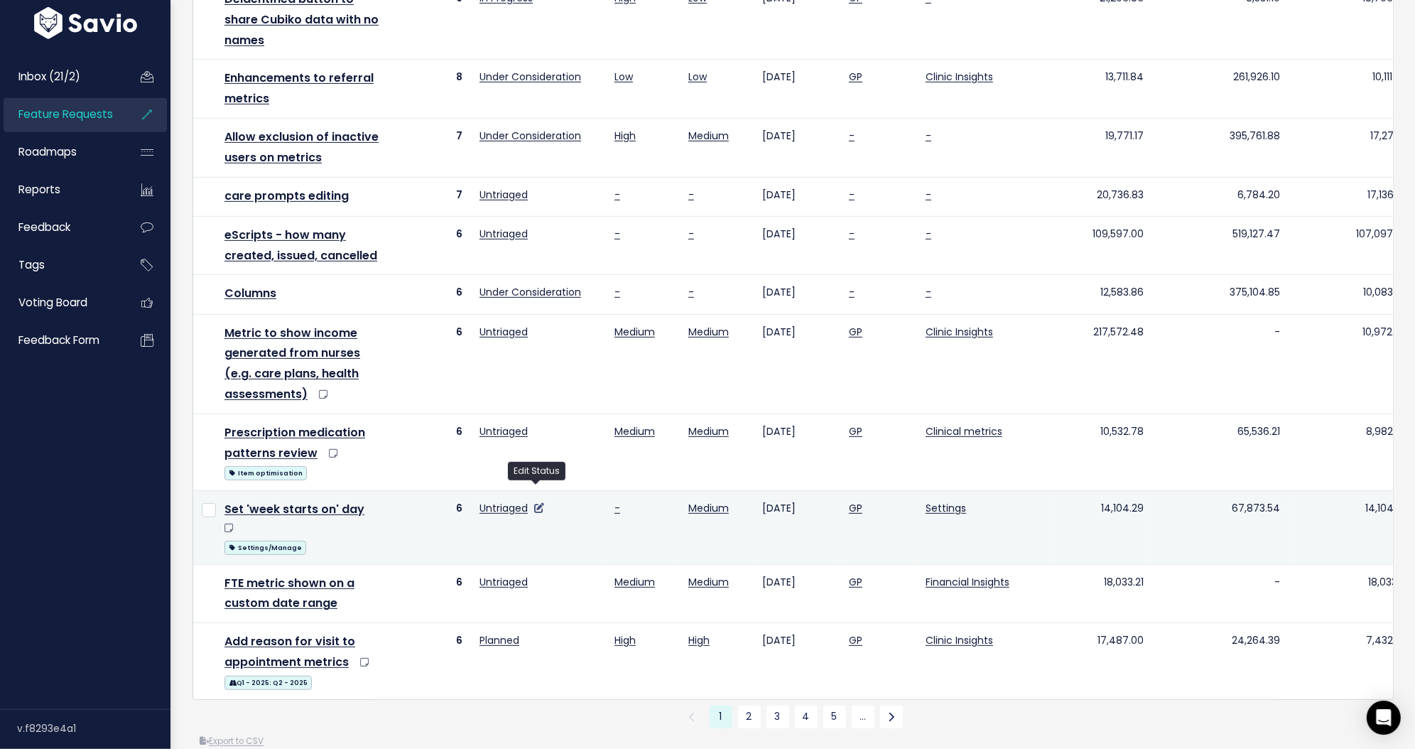
click at [536, 503] on icon at bounding box center [539, 508] width 10 height 10
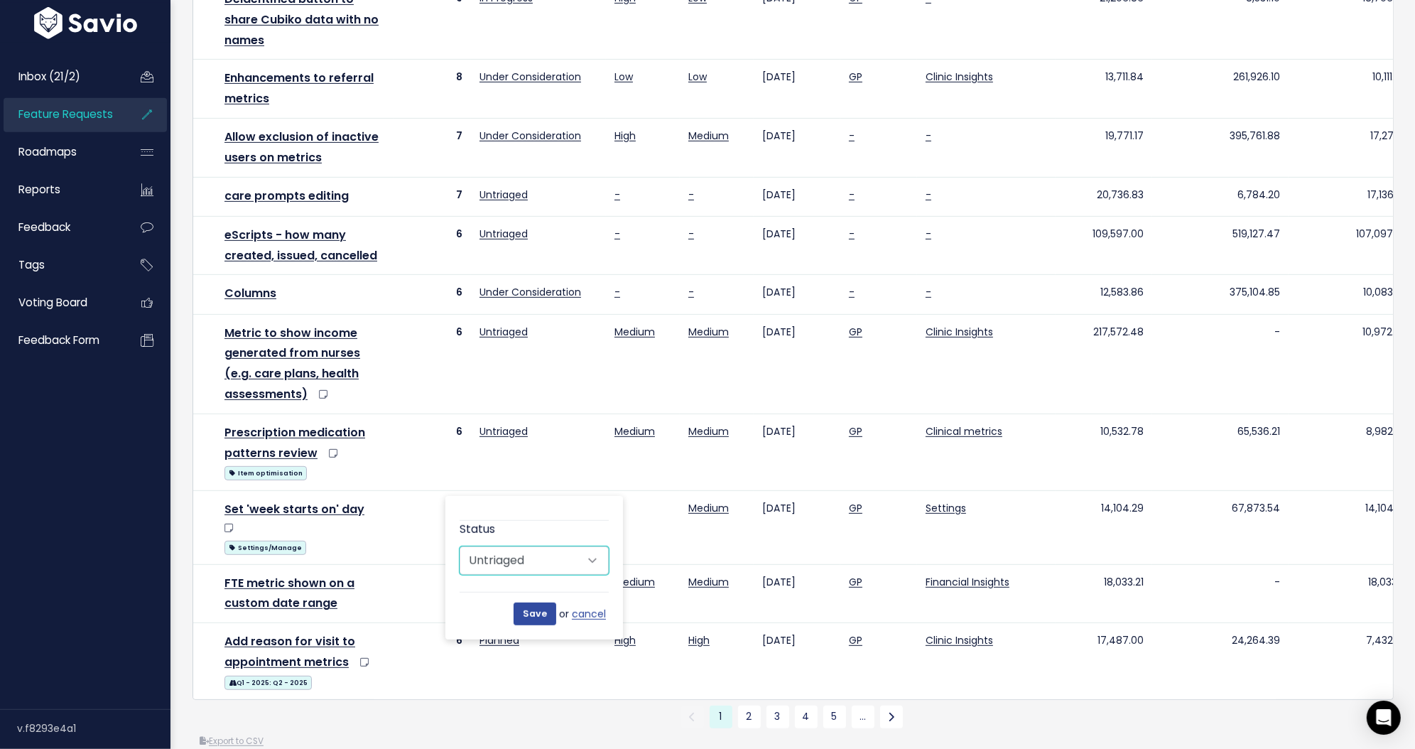
click at [534, 559] on select "Untriaged Under Consideration Planned In Progress Shipped Closed Won't do Inter…" at bounding box center [534, 560] width 149 height 28
click at [460, 546] on select "Untriaged Under Consideration Planned In Progress Shipped Closed Won't do Inter…" at bounding box center [534, 560] width 149 height 28
click at [536, 554] on select "Untriaged Under Consideration Planned In Progress Shipped Closed Won't do Inter…" at bounding box center [534, 560] width 149 height 28
select select "UNDER_CONSIDERATION"
click at [460, 546] on select "Untriaged Under Consideration Planned In Progress Shipped Closed Won't do Inter…" at bounding box center [534, 560] width 149 height 28
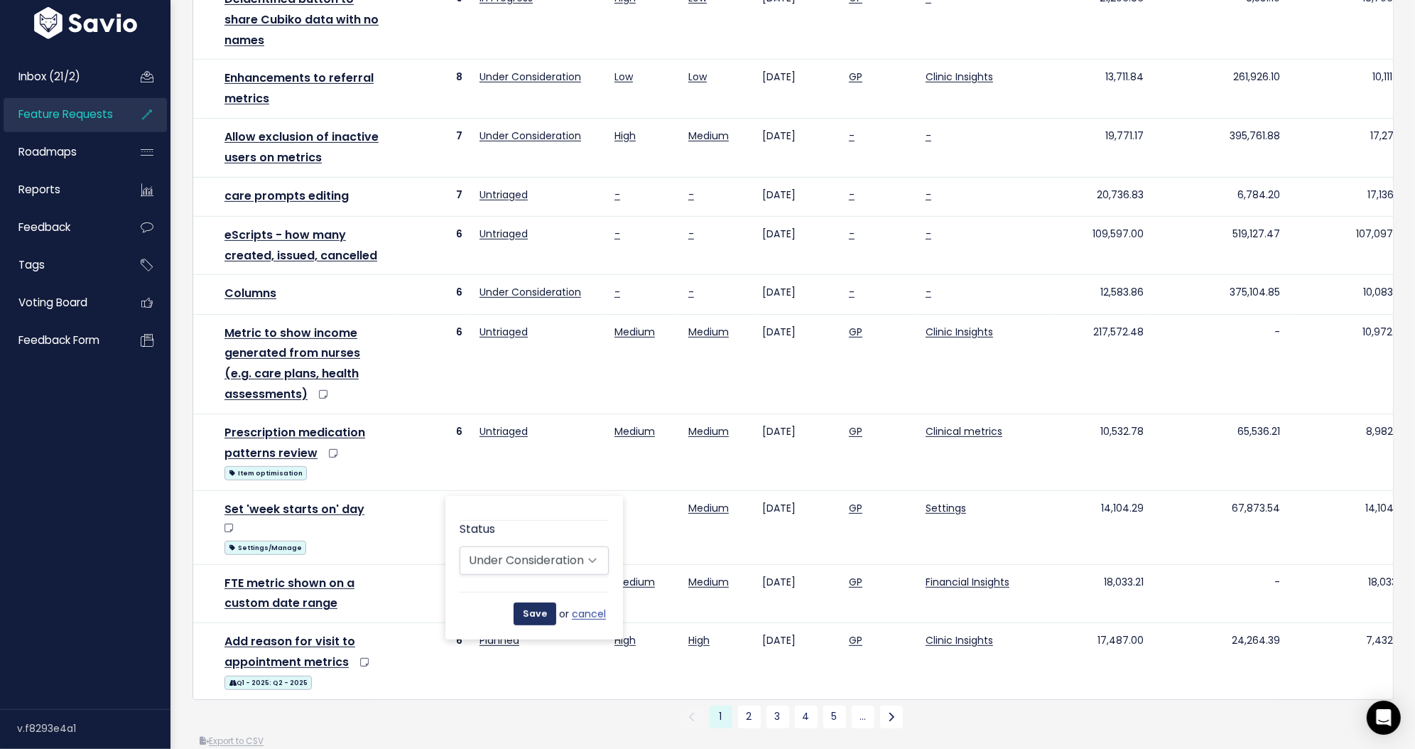
click at [534, 610] on input "Save" at bounding box center [535, 613] width 43 height 23
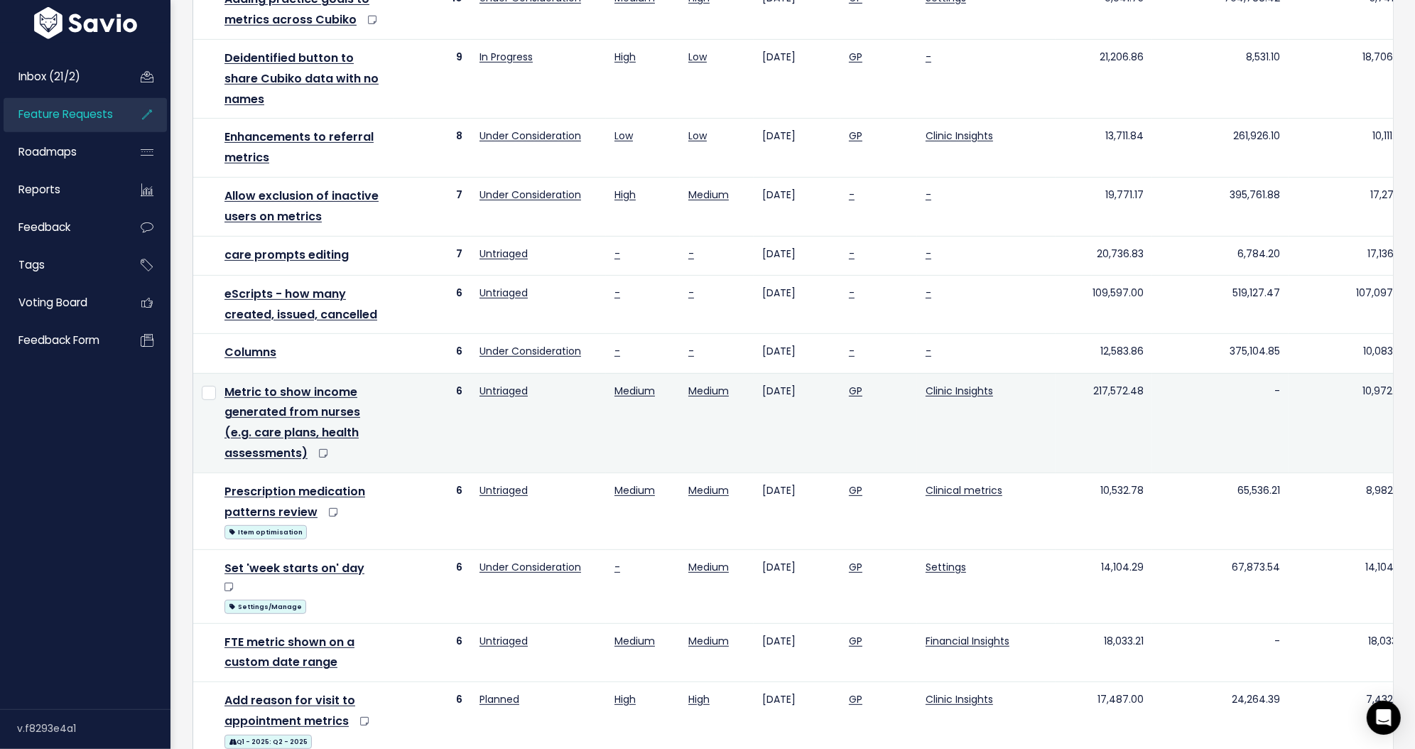
scroll to position [783, 0]
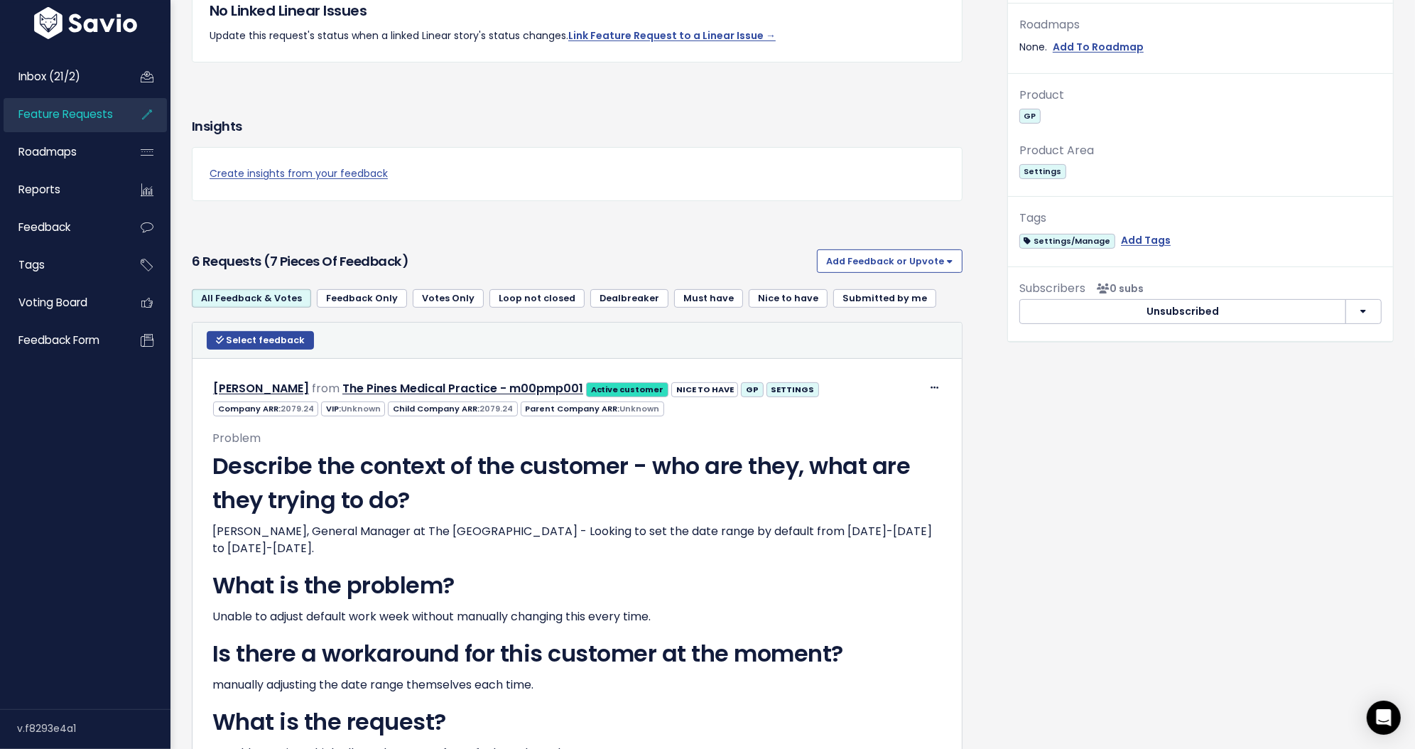
scroll to position [458, 0]
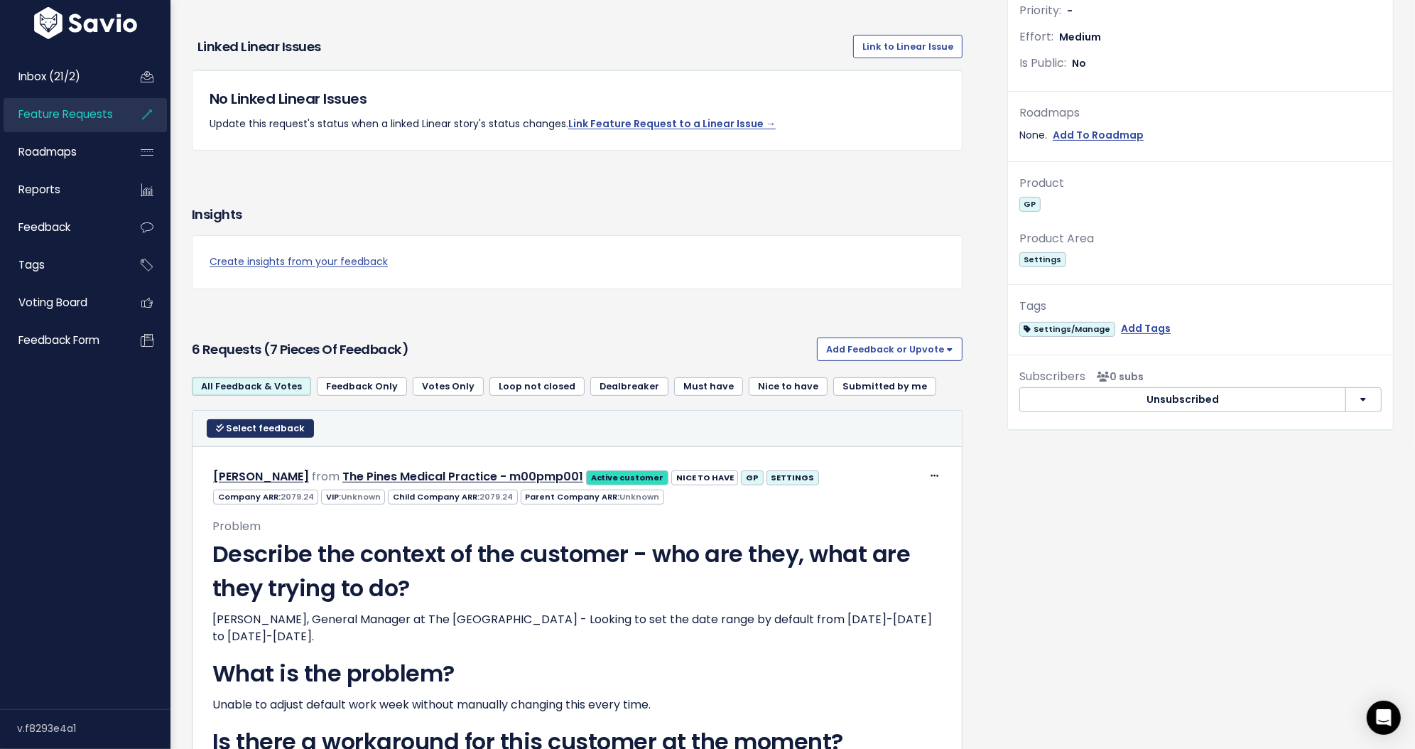
click at [230, 426] on span "Select feedback" at bounding box center [265, 428] width 79 height 12
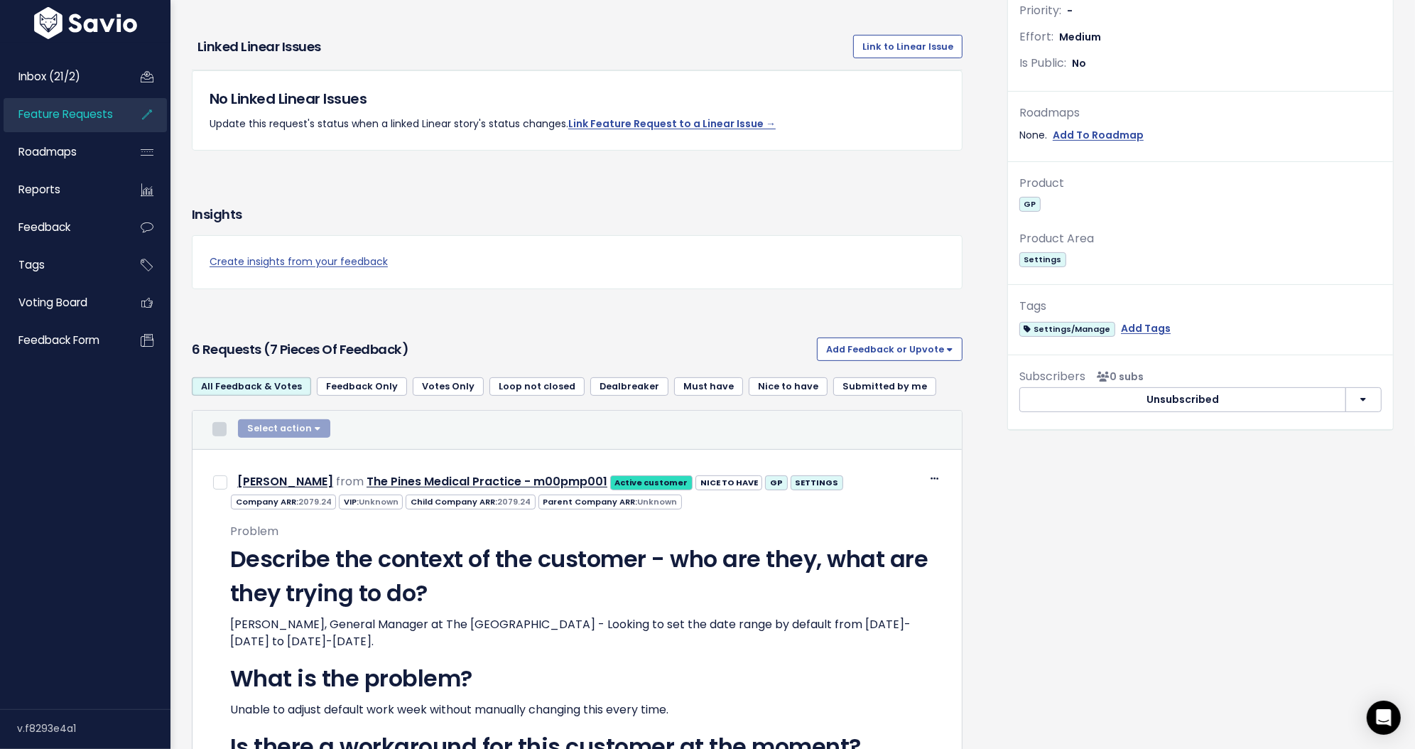
click at [221, 435] on input "checkbox" at bounding box center [219, 429] width 14 height 14
checkbox input "true"
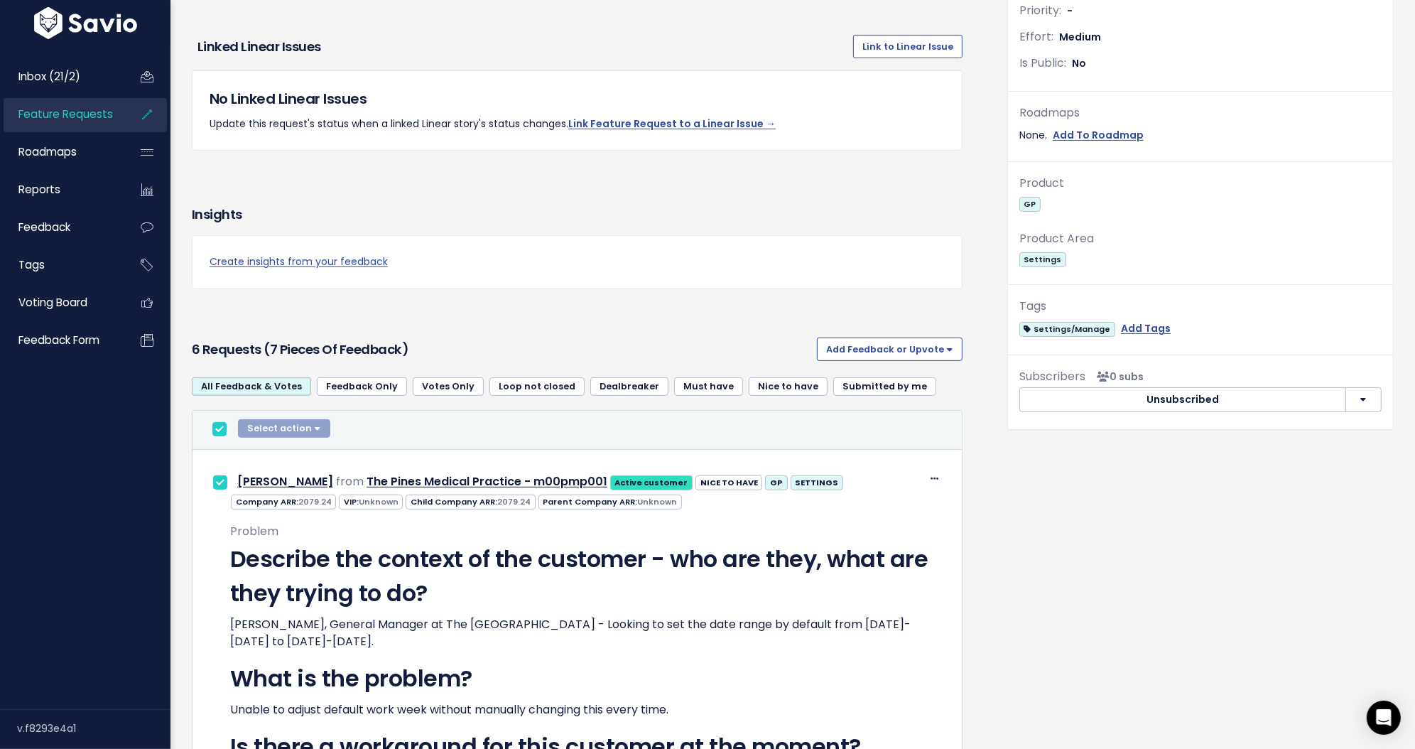
checkbox input "true"
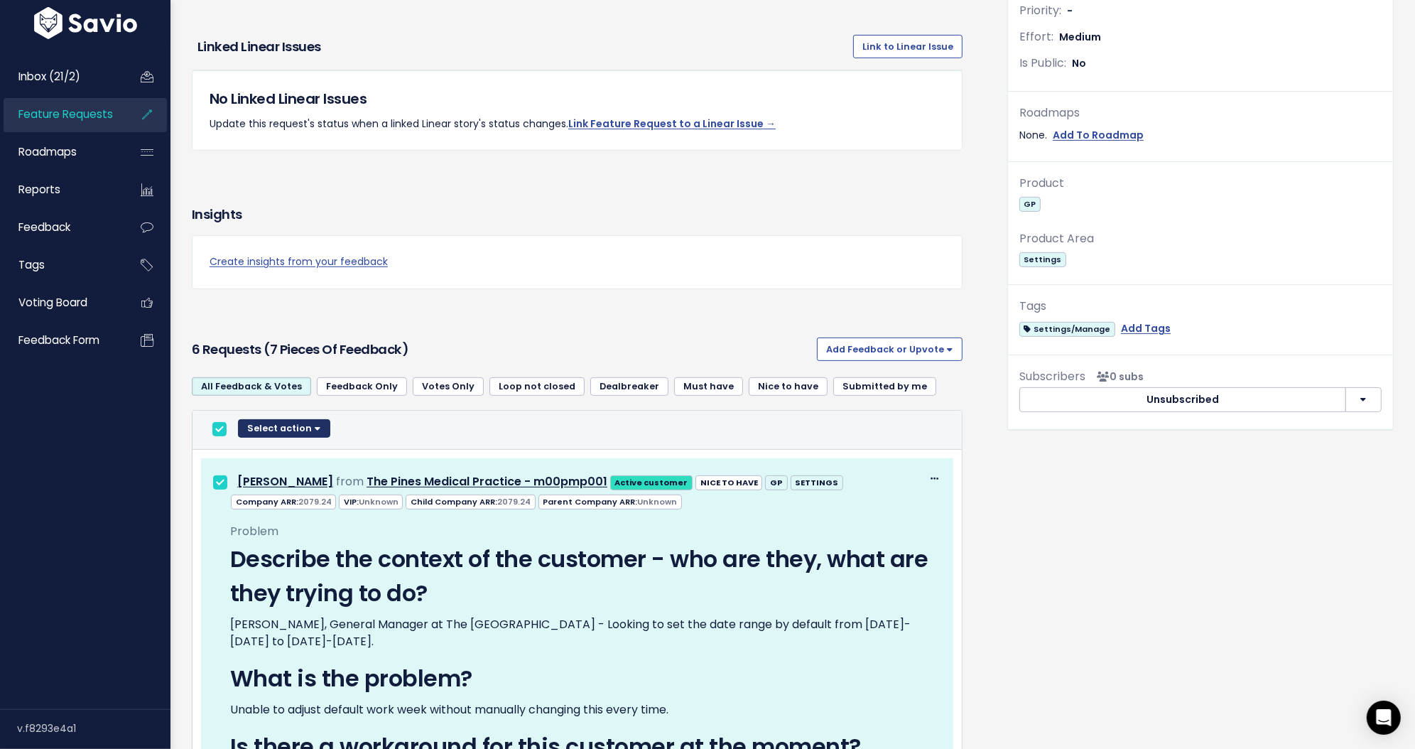
click at [312, 428] on button "Select action" at bounding box center [284, 428] width 92 height 18
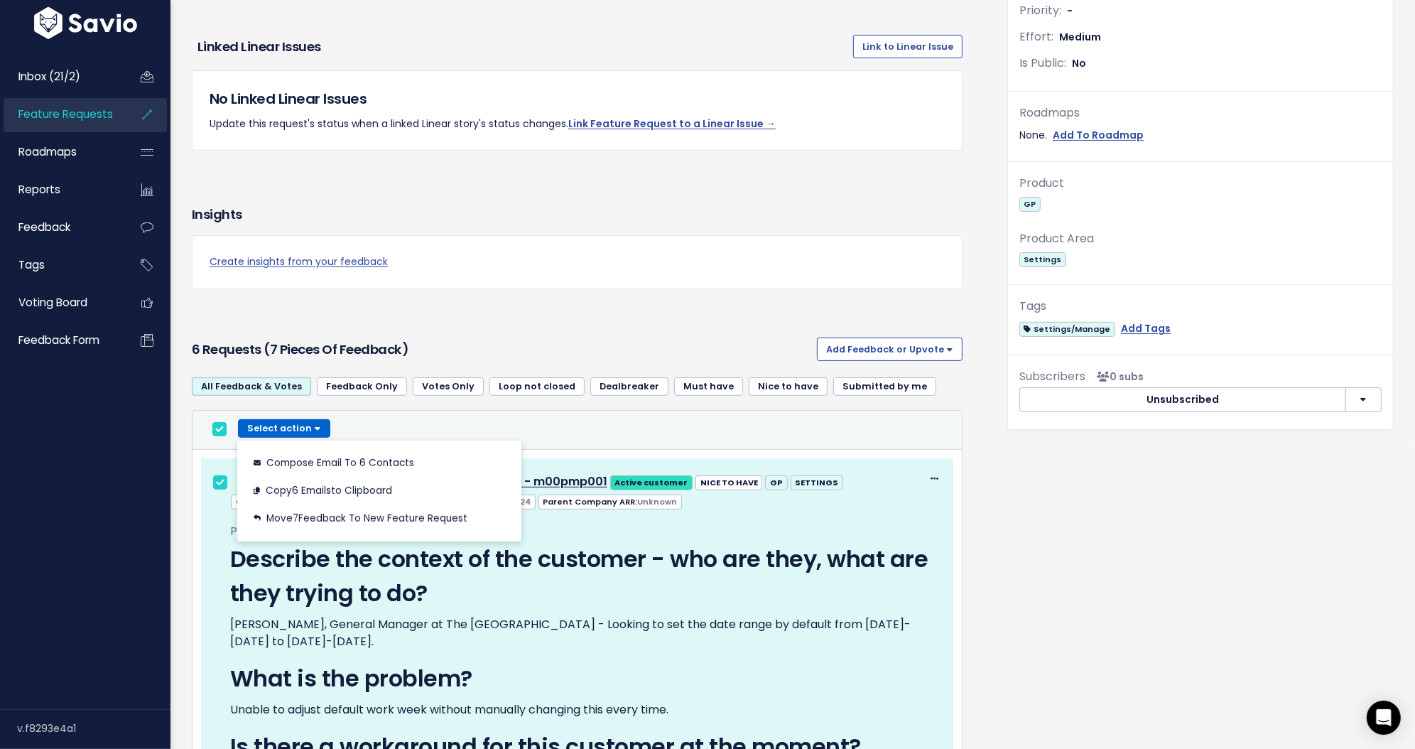
click at [401, 419] on div "Select action Compose Email to 6 Contacts Copy 6 Emails to Clipboard Move 7 Fee…" at bounding box center [577, 429] width 741 height 21
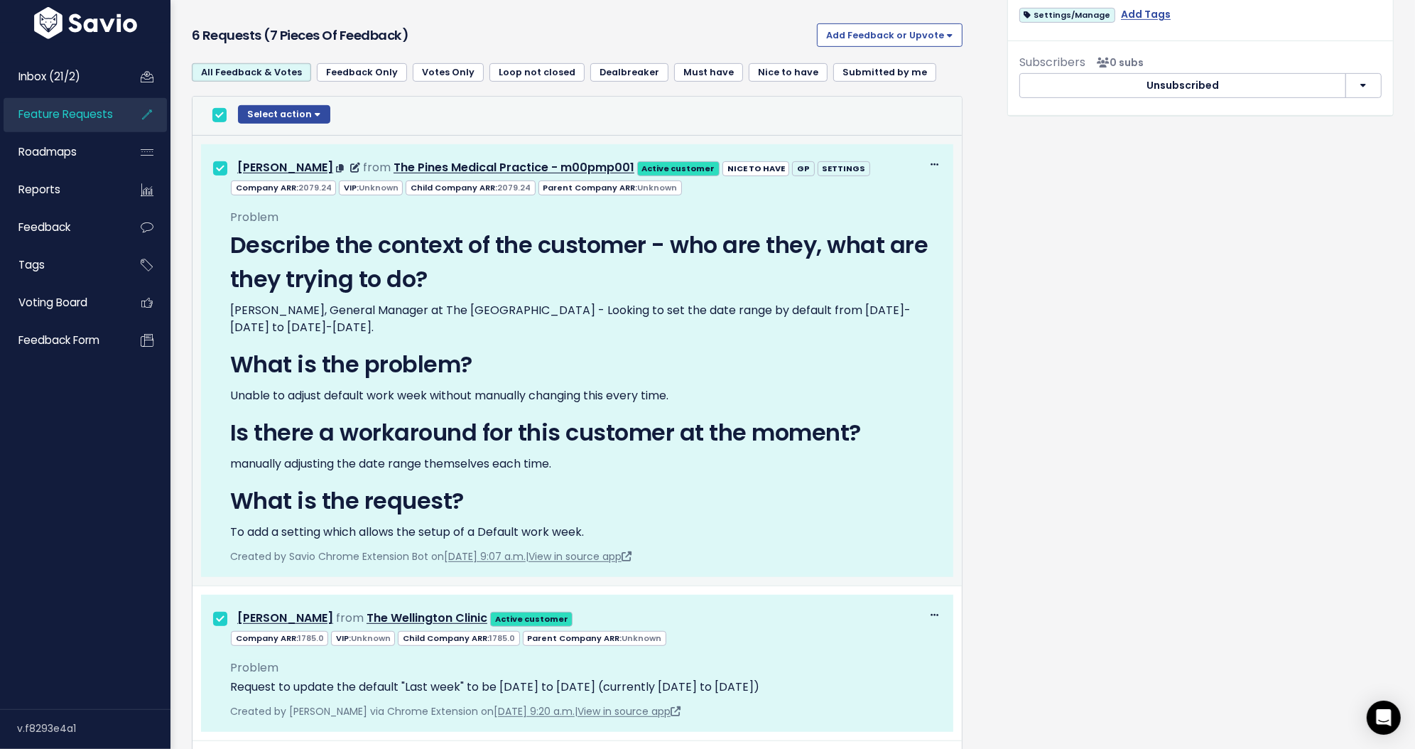
scroll to position [700, 0]
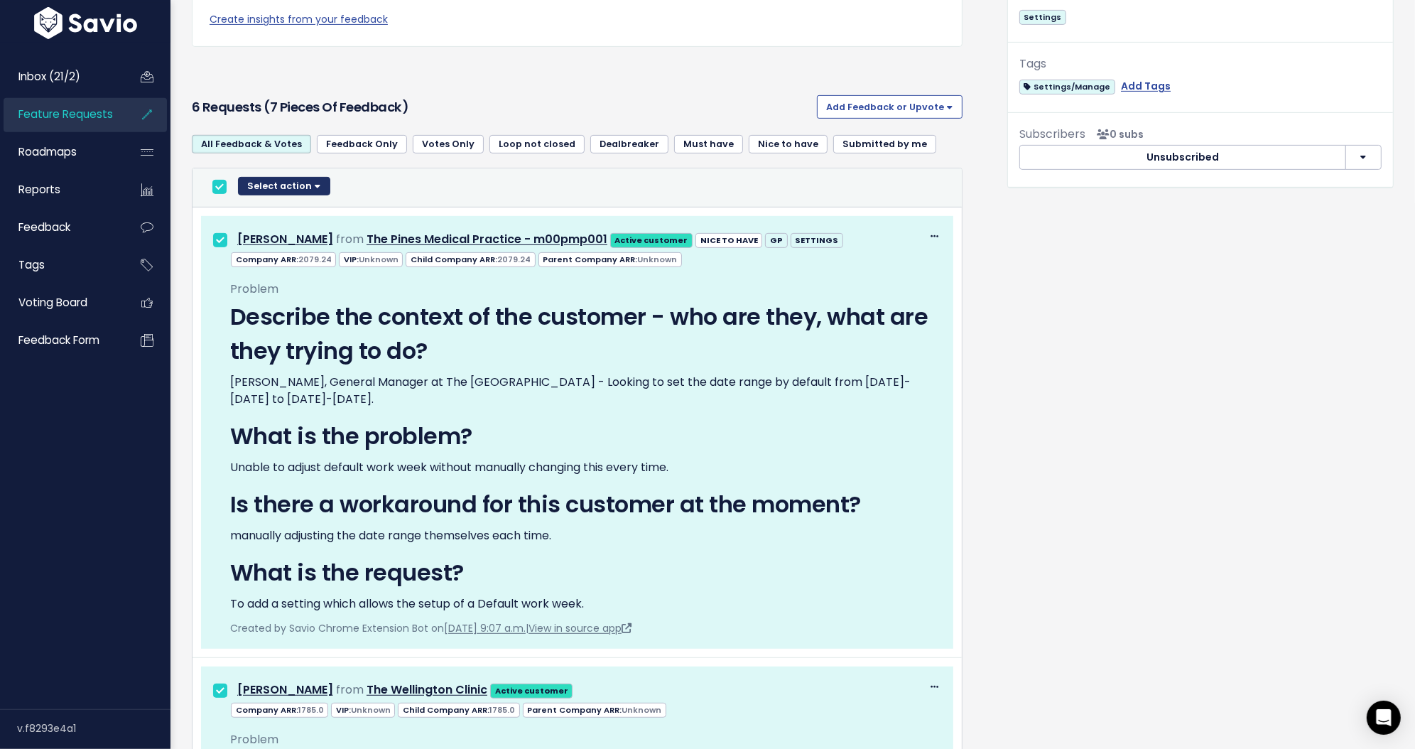
click at [318, 188] on button "Select action" at bounding box center [284, 186] width 92 height 18
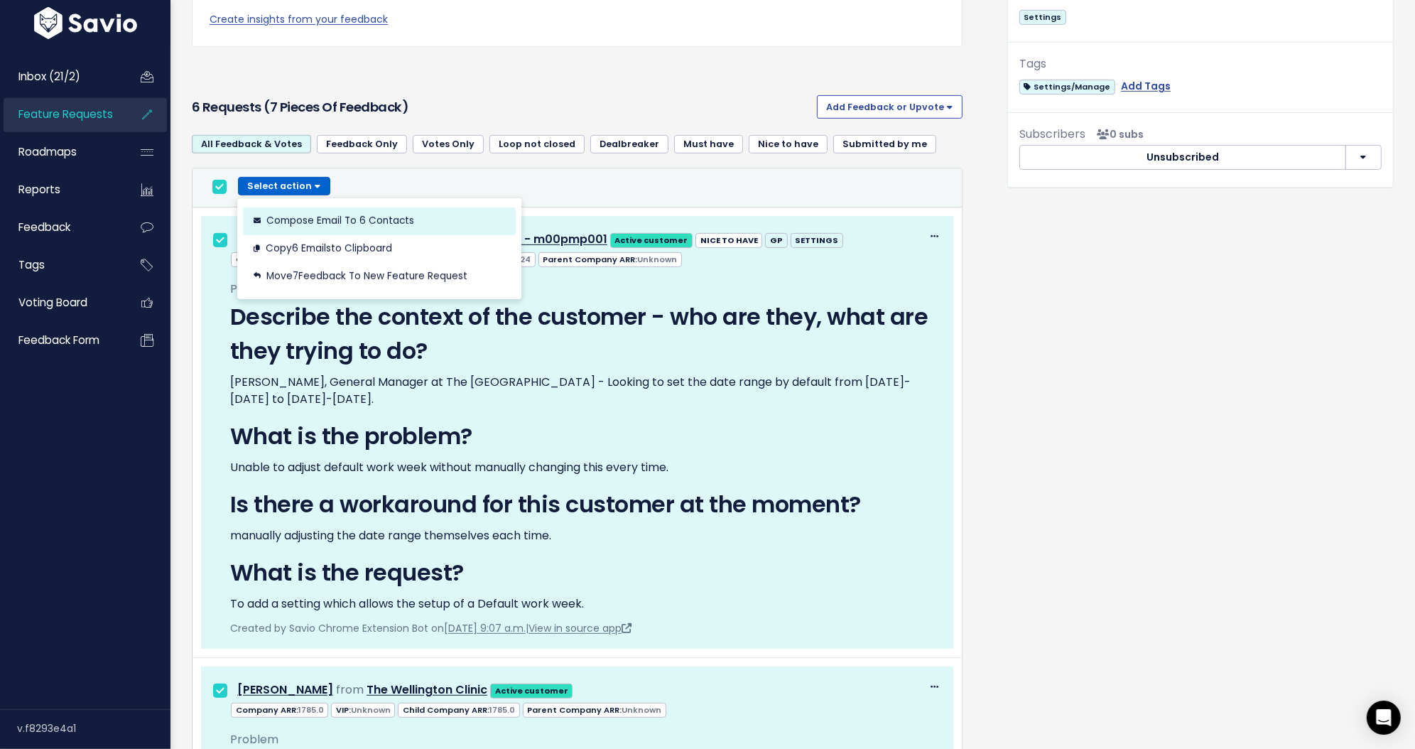
click at [323, 228] on button "Compose Email to 6 Contacts" at bounding box center [379, 221] width 273 height 28
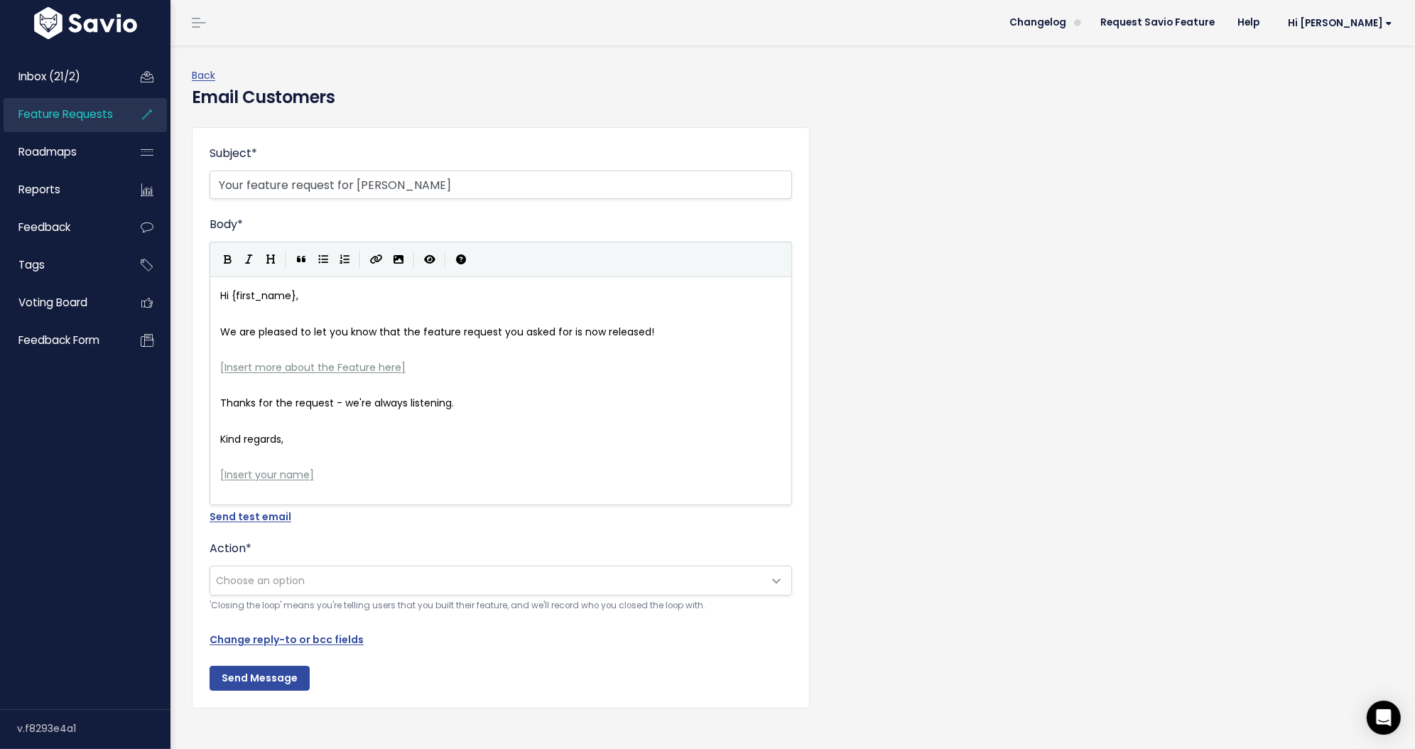
type input "Your feature request for [PERSON_NAME]"
click at [212, 74] on link "Back" at bounding box center [203, 75] width 23 height 14
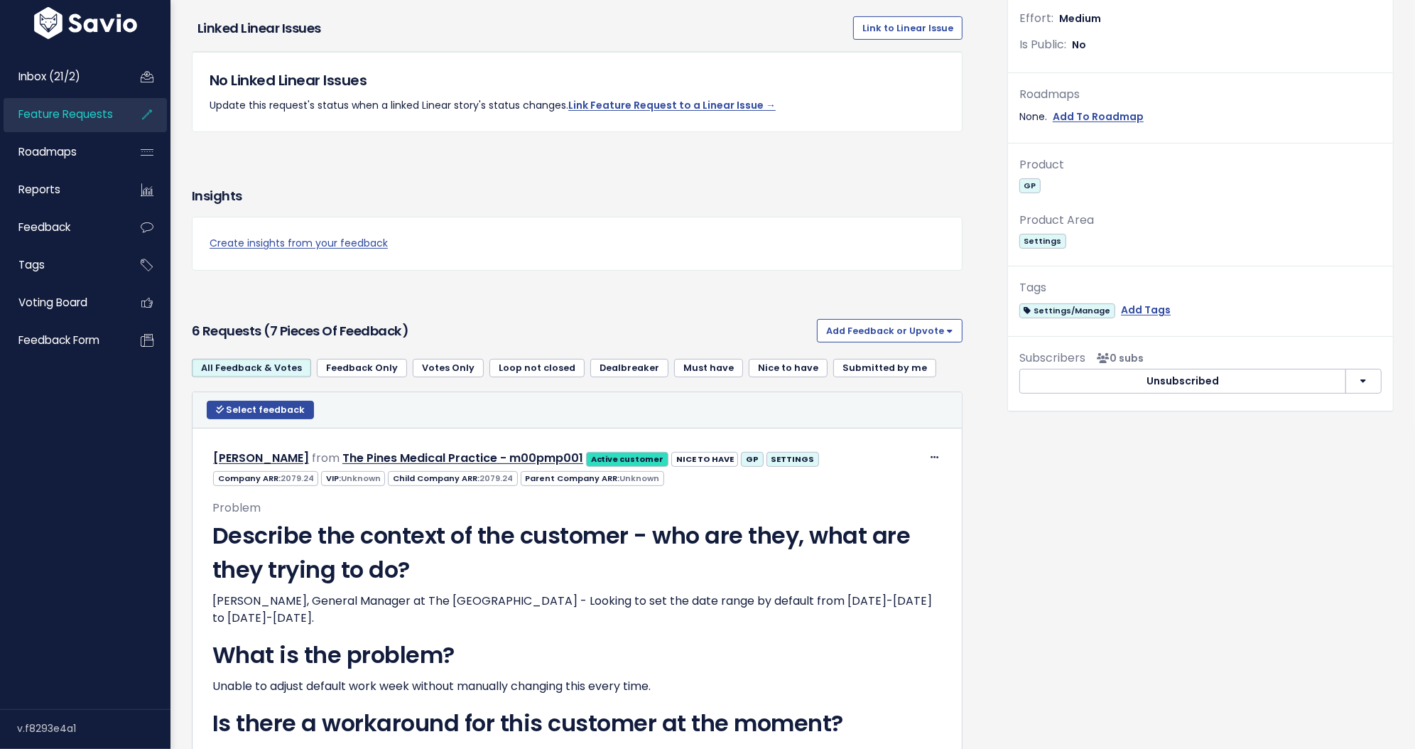
scroll to position [571, 0]
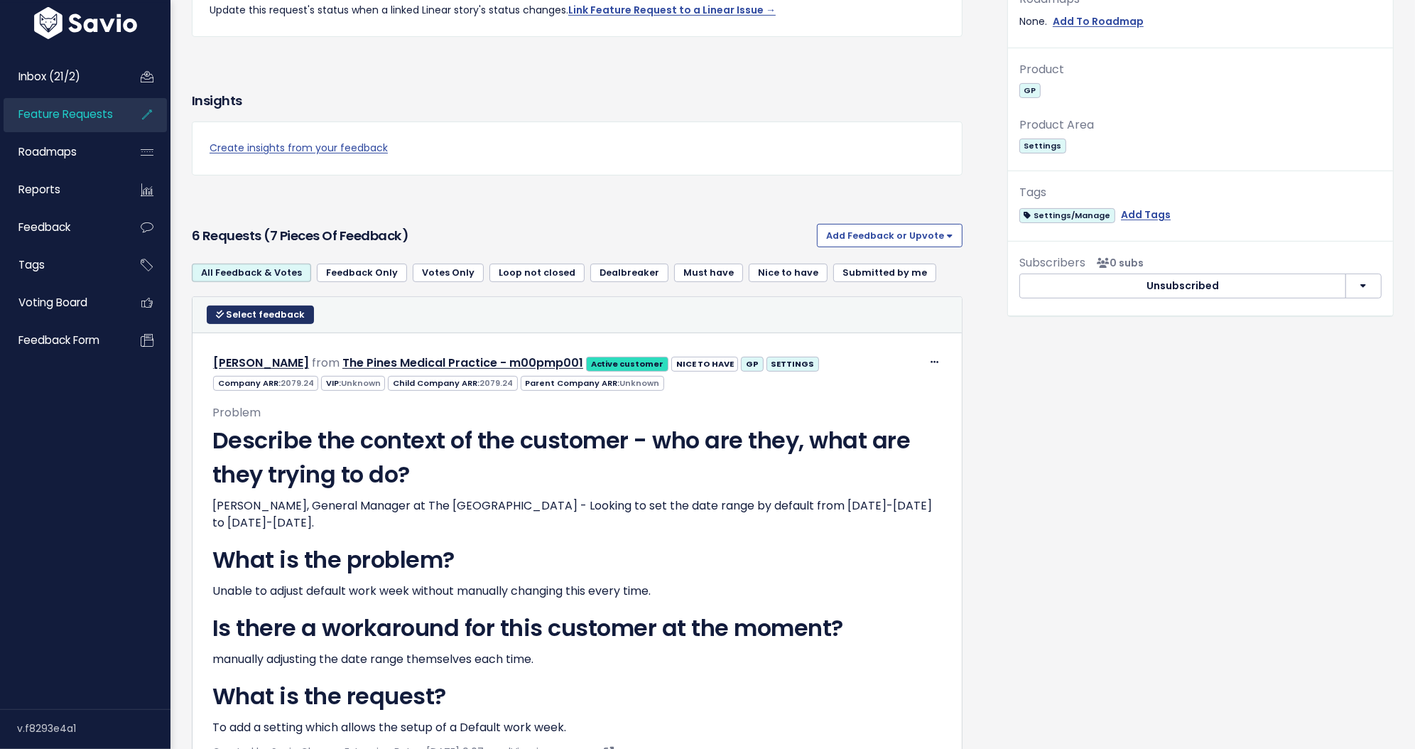
click at [236, 319] on span "Select feedback" at bounding box center [265, 314] width 79 height 12
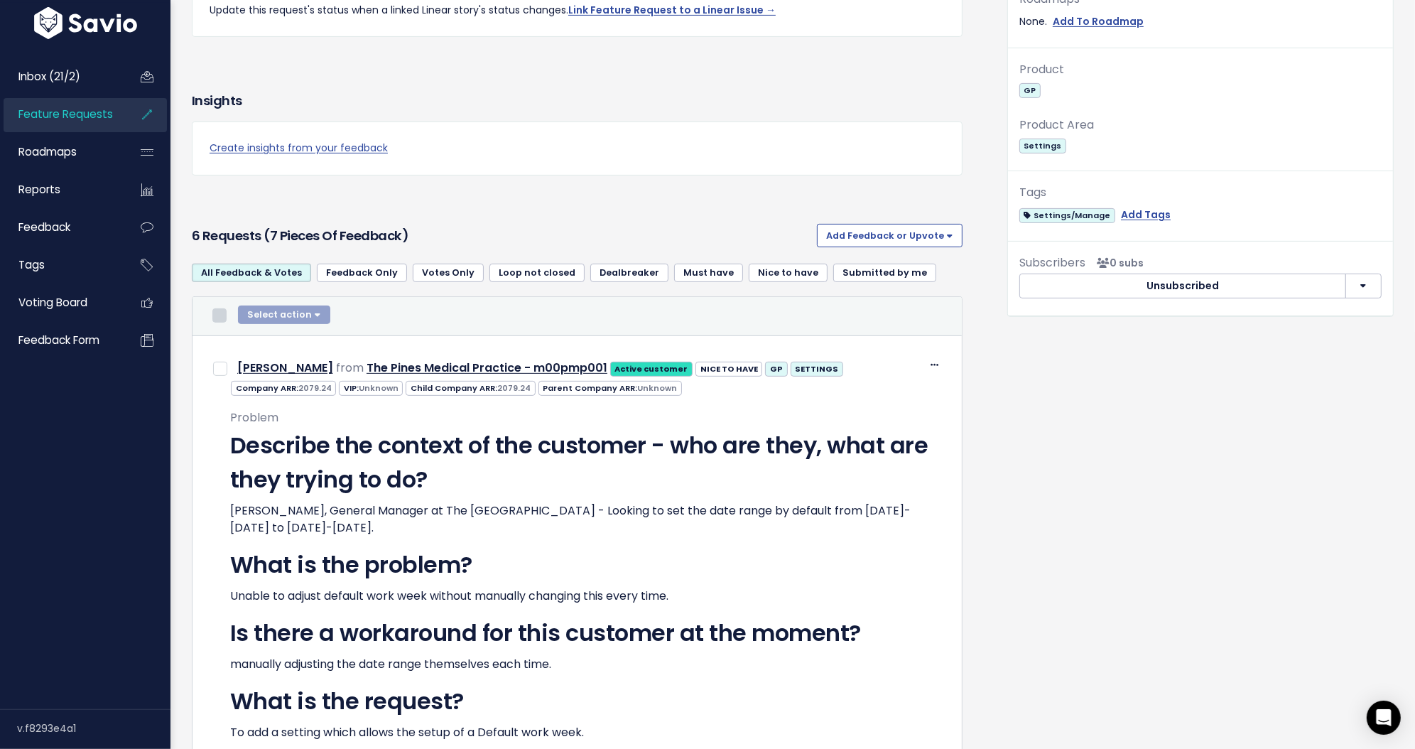
click at [221, 323] on input "checkbox" at bounding box center [219, 315] width 14 height 14
checkbox input "true"
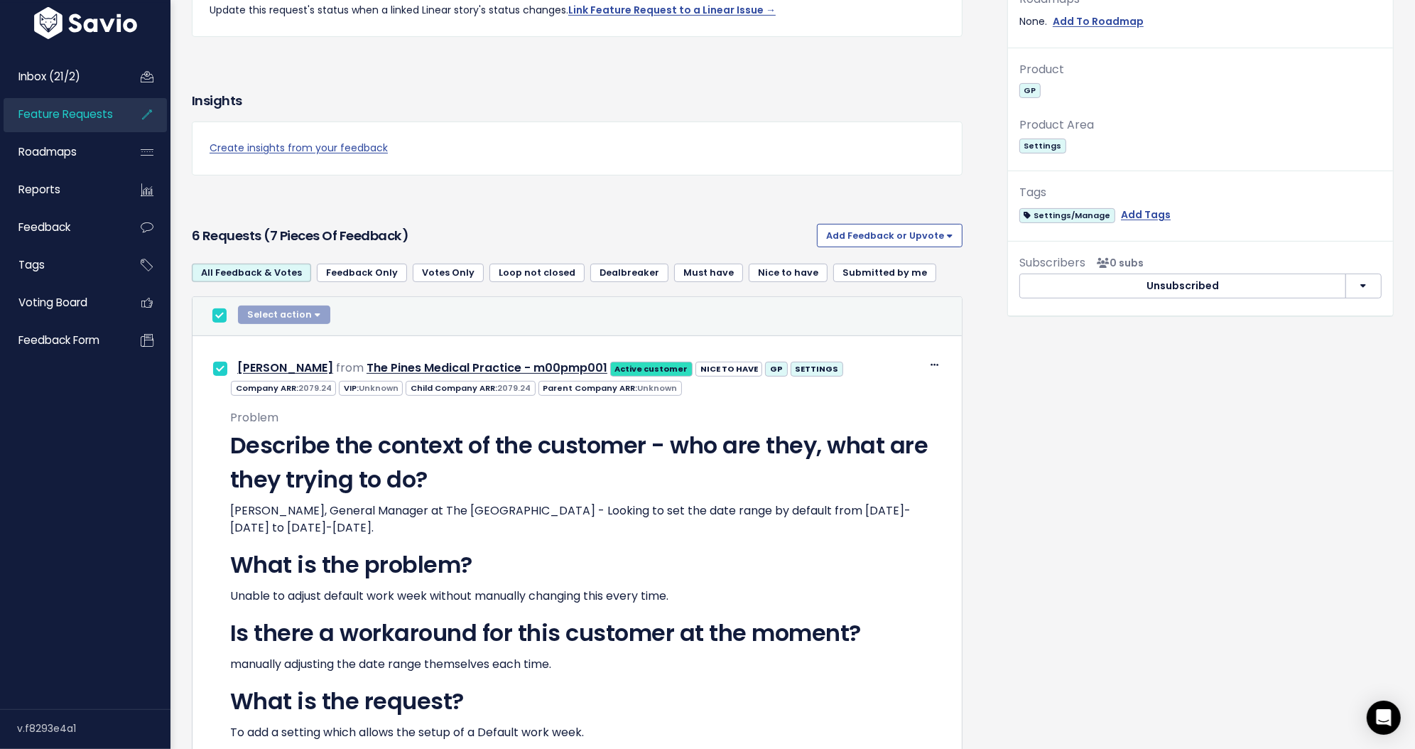
checkbox input "true"
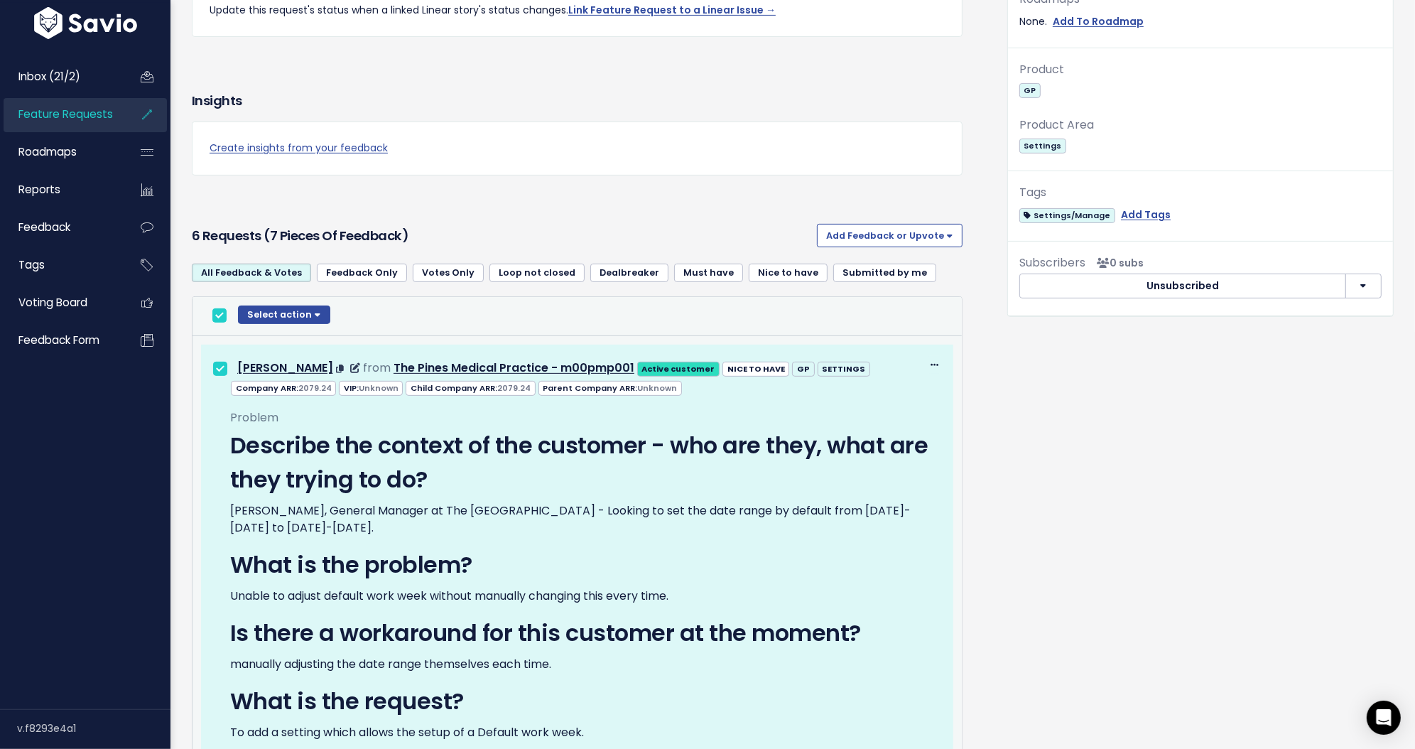
drag, startPoint x: 944, startPoint y: 367, endPoint x: 923, endPoint y: 367, distance: 20.6
click at [944, 367] on div "Edit Return to Inbox Delete Rick Mckee from The Pines Medical Practice - m00pmp…" at bounding box center [577, 367] width 751 height 23
click at [931, 367] on icon at bounding box center [935, 365] width 8 height 9
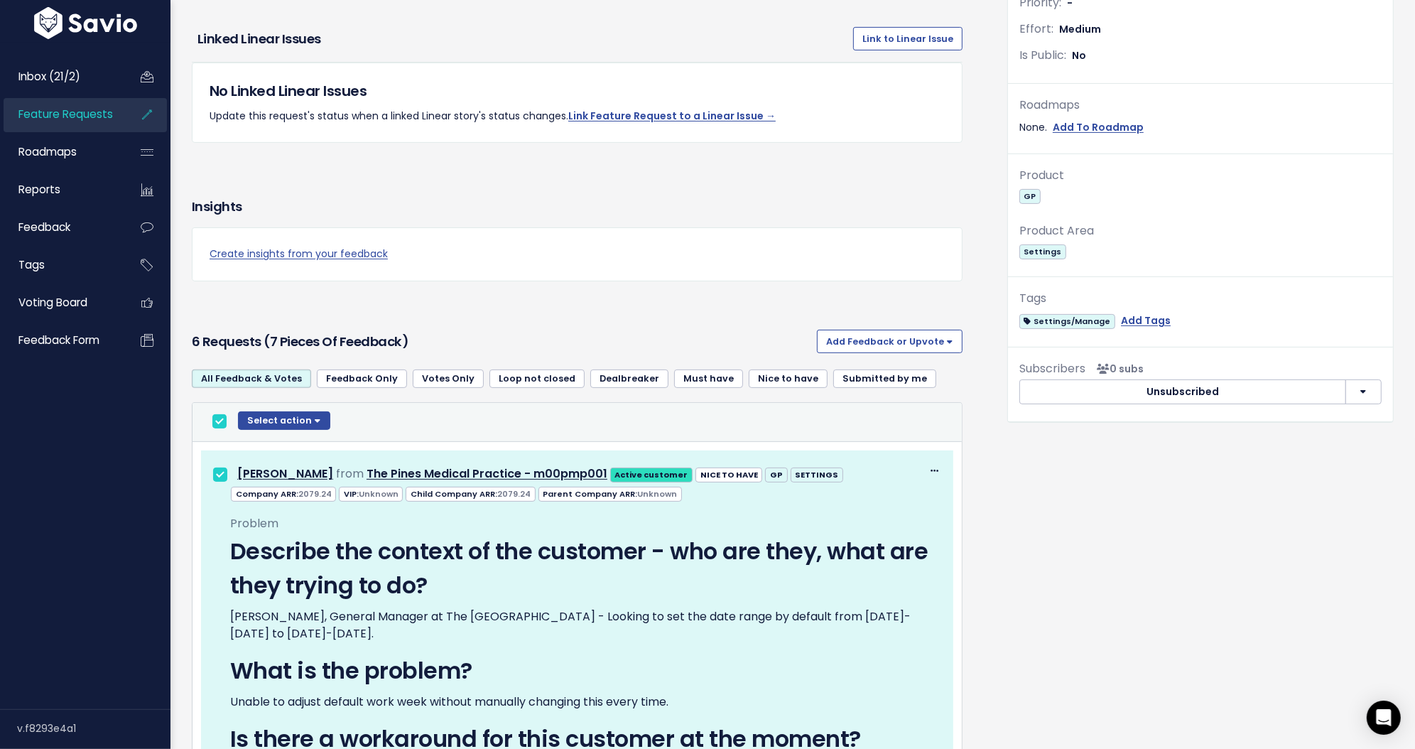
scroll to position [432, 0]
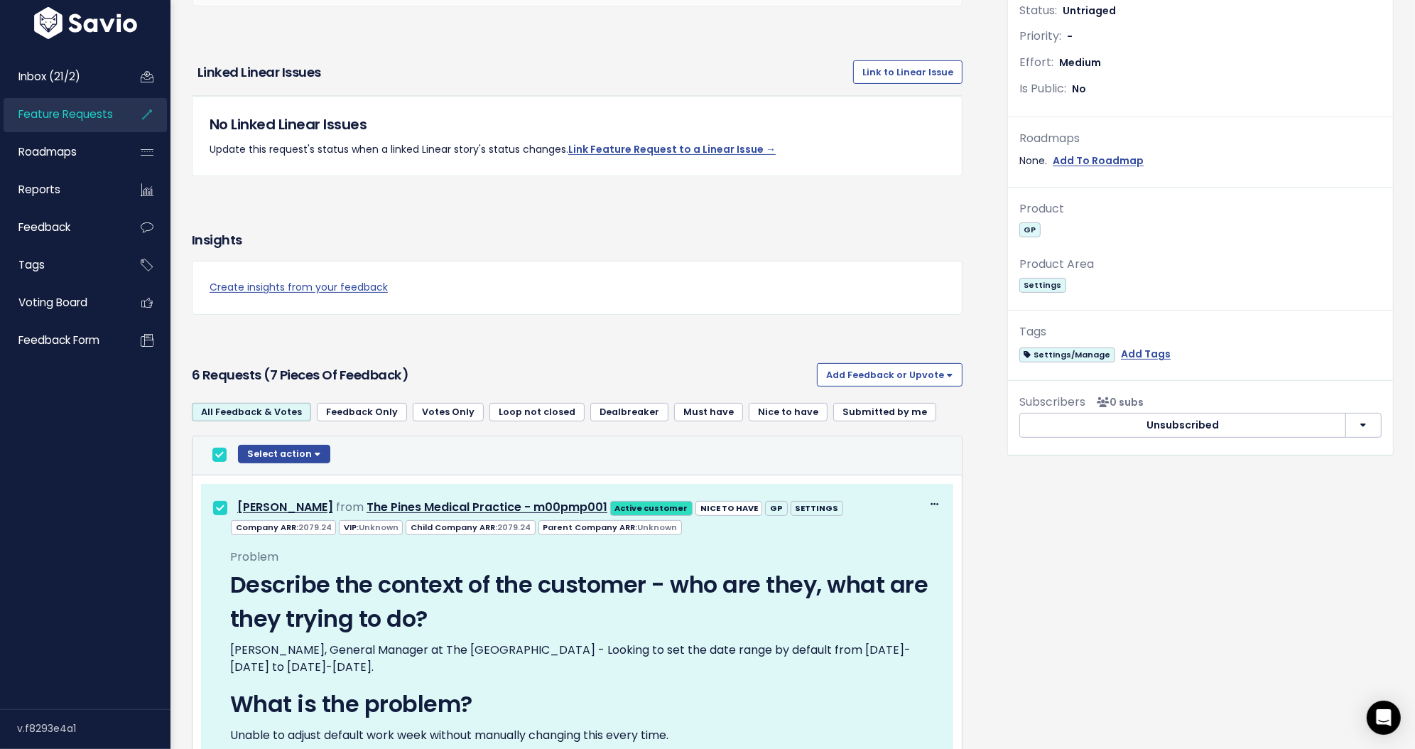
click at [223, 455] on input "checkbox" at bounding box center [219, 455] width 14 height 14
checkbox input "false"
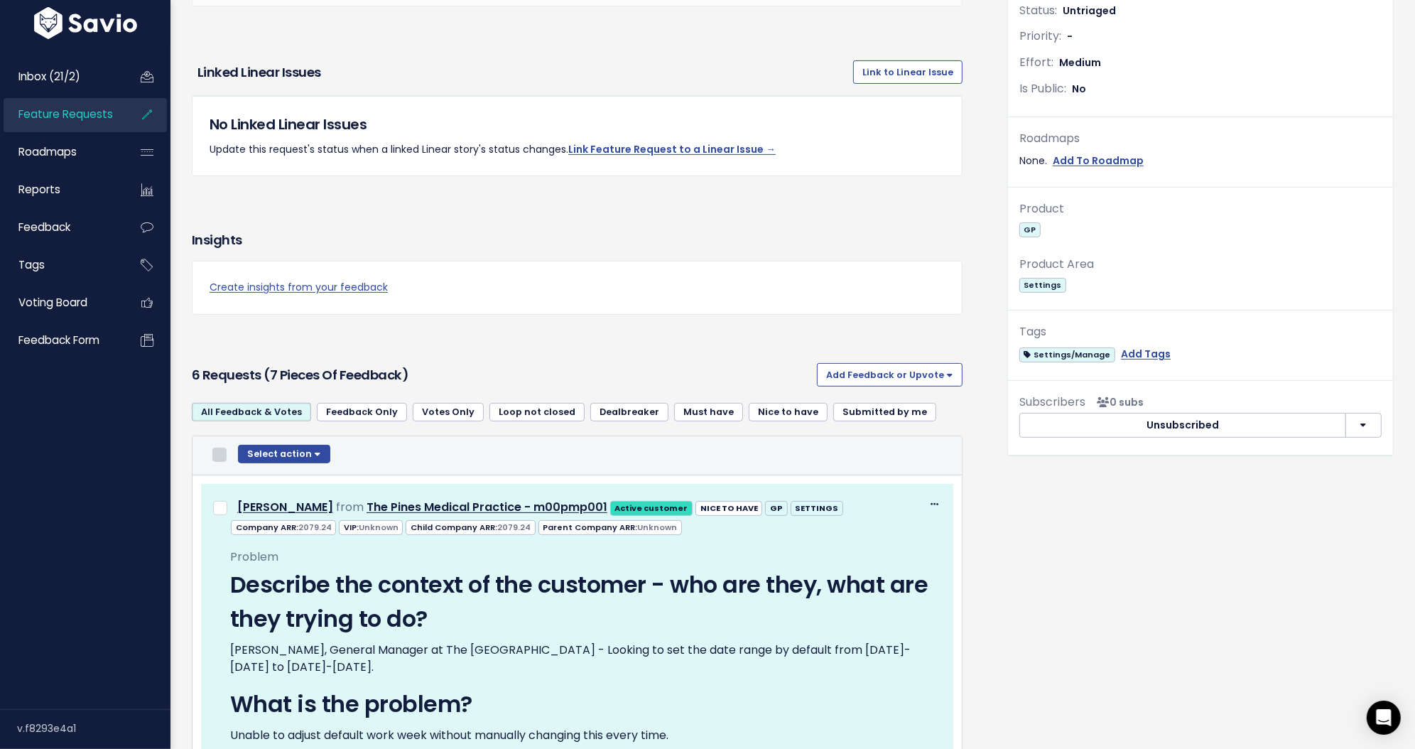
checkbox input "false"
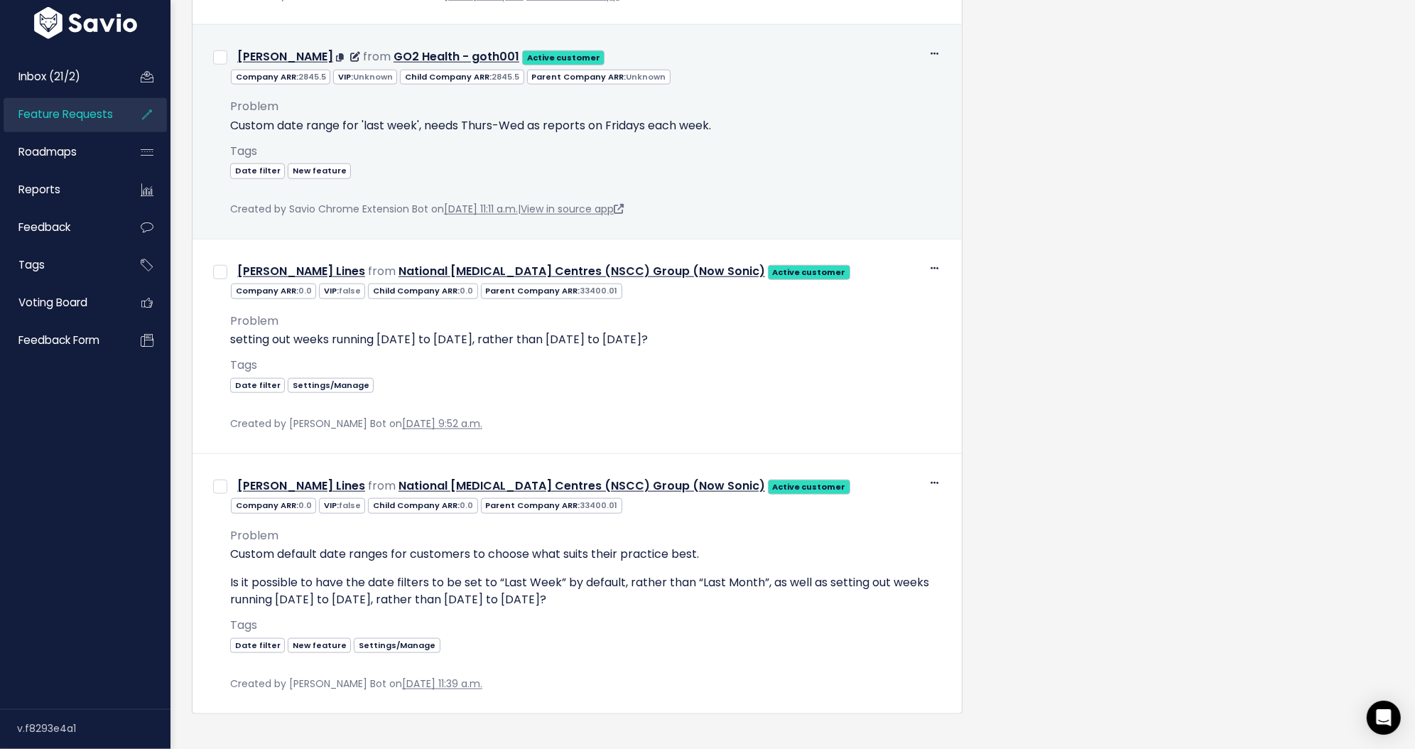
scroll to position [1849, 0]
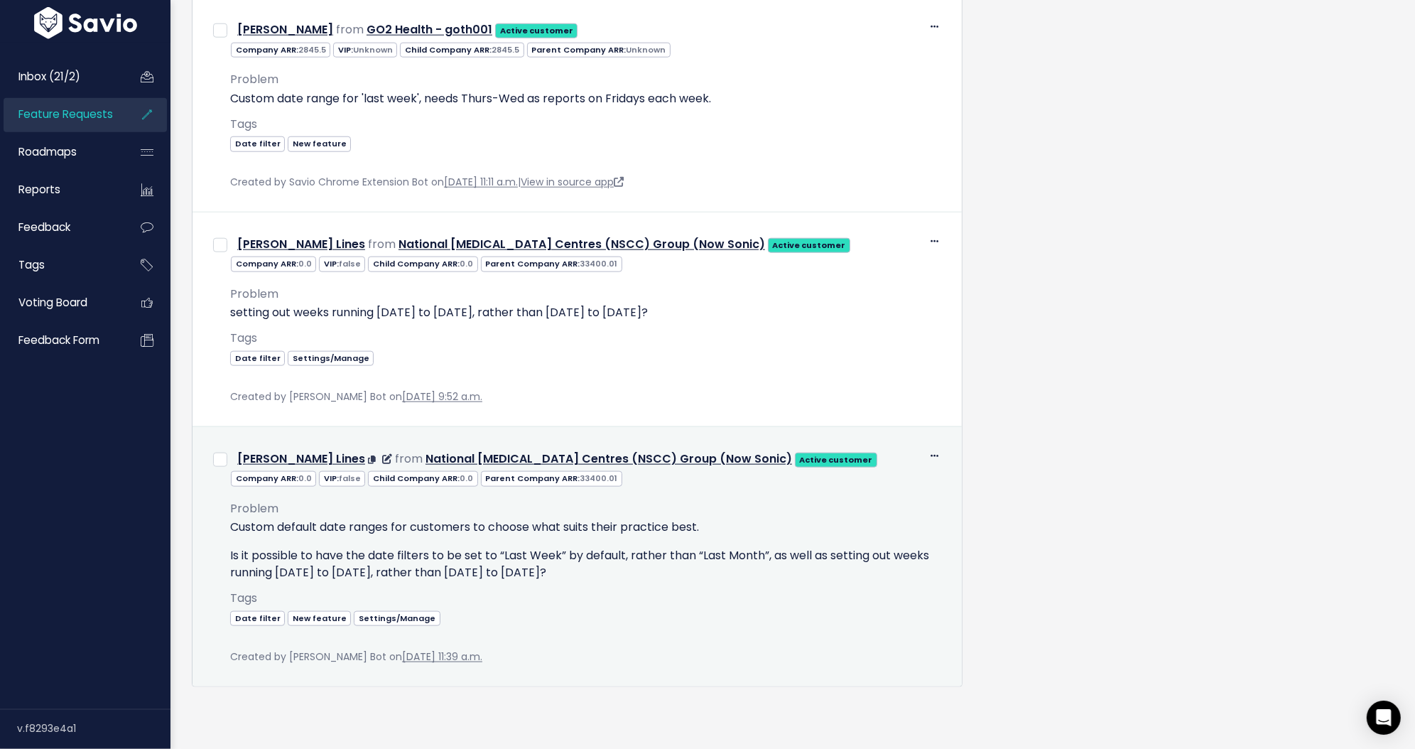
click at [222, 447] on div "Edit Return to Inbox Delete Duane Lines from National Skin Cancer Centres (NSCC…" at bounding box center [577, 458] width 751 height 23
click at [222, 453] on input "checkbox" at bounding box center [220, 460] width 14 height 14
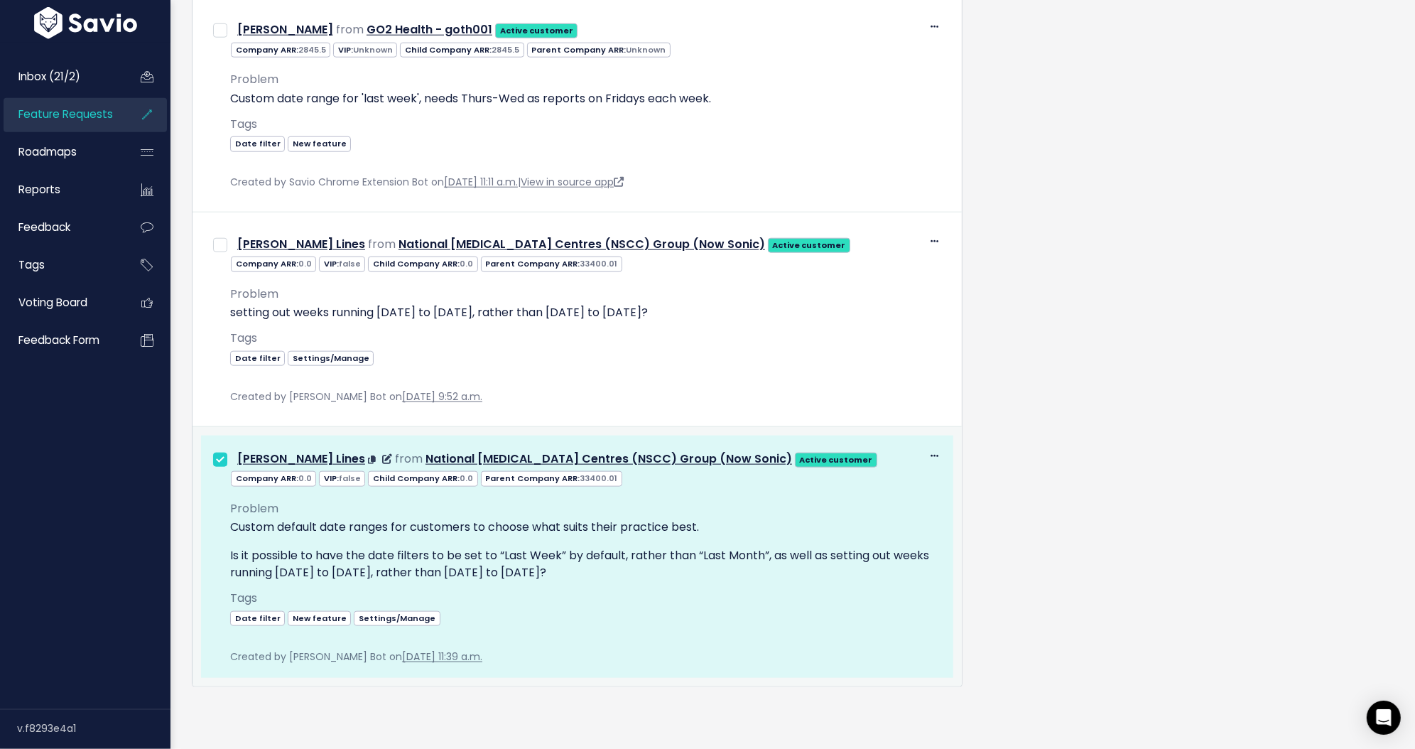
click at [222, 453] on input "checkbox" at bounding box center [220, 460] width 14 height 14
checkbox input "false"
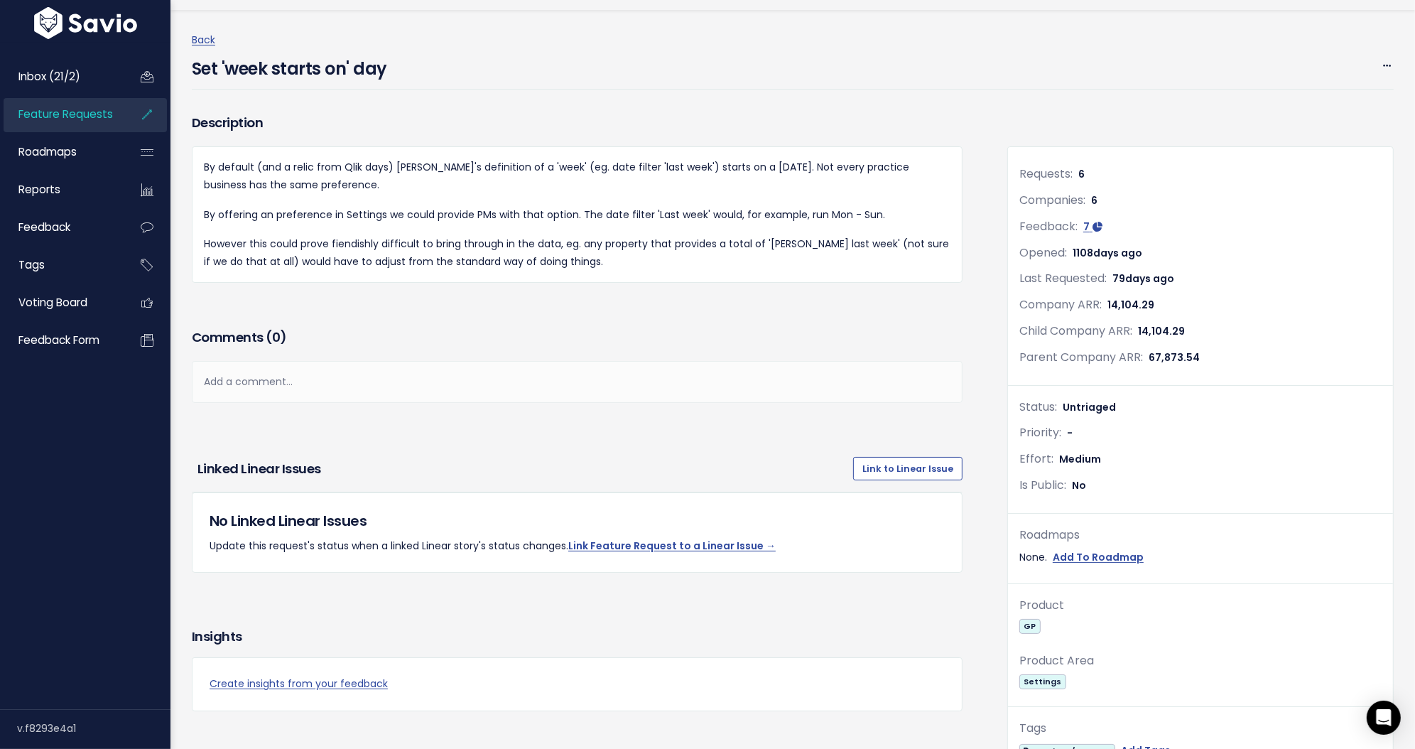
scroll to position [423, 0]
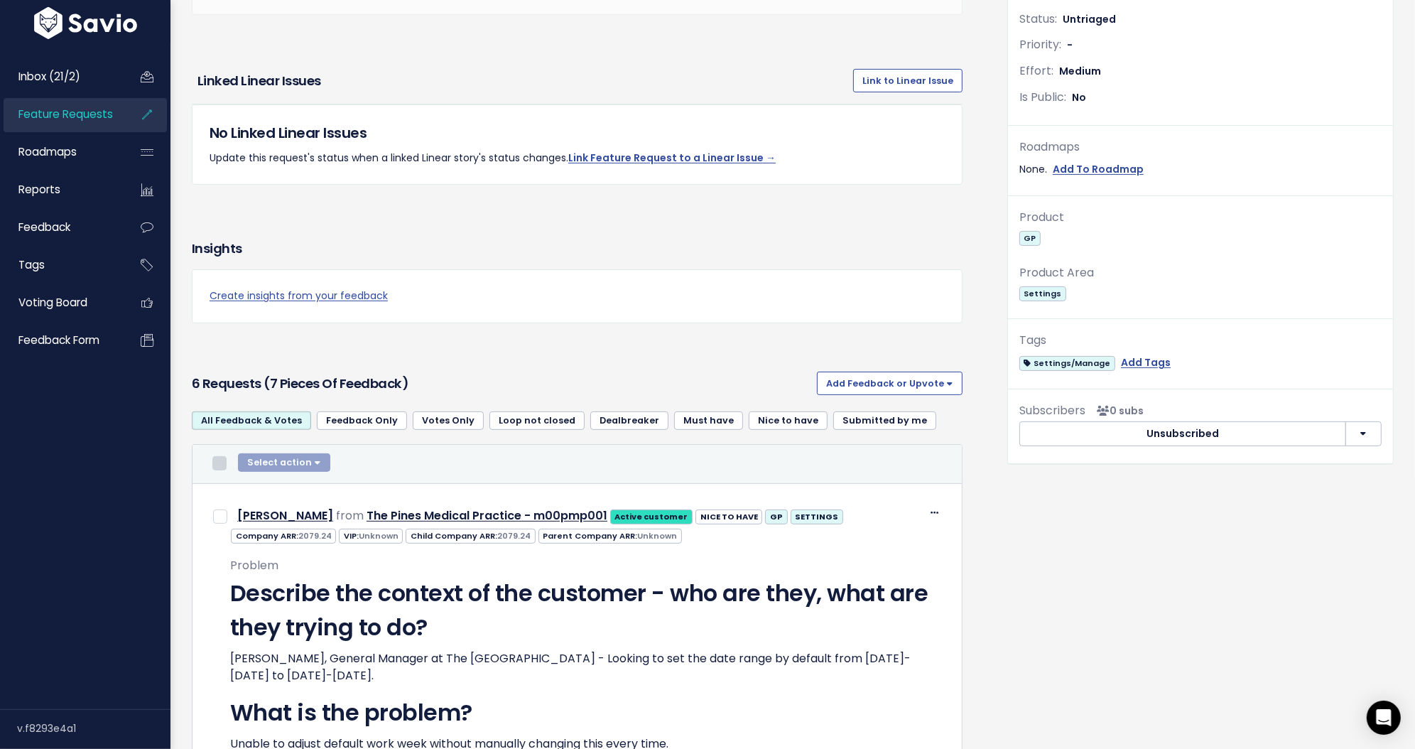
click at [221, 459] on input "checkbox" at bounding box center [219, 463] width 14 height 14
checkbox input "true"
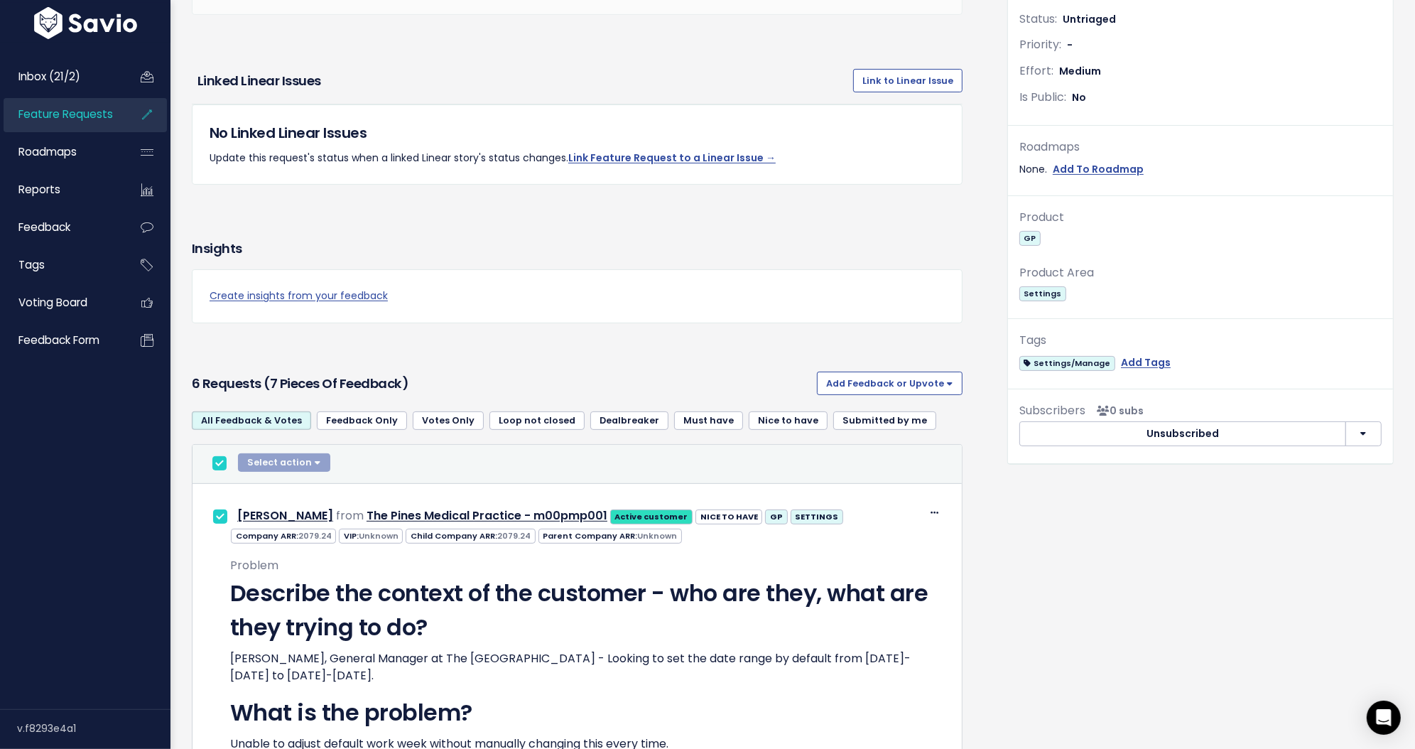
checkbox input "true"
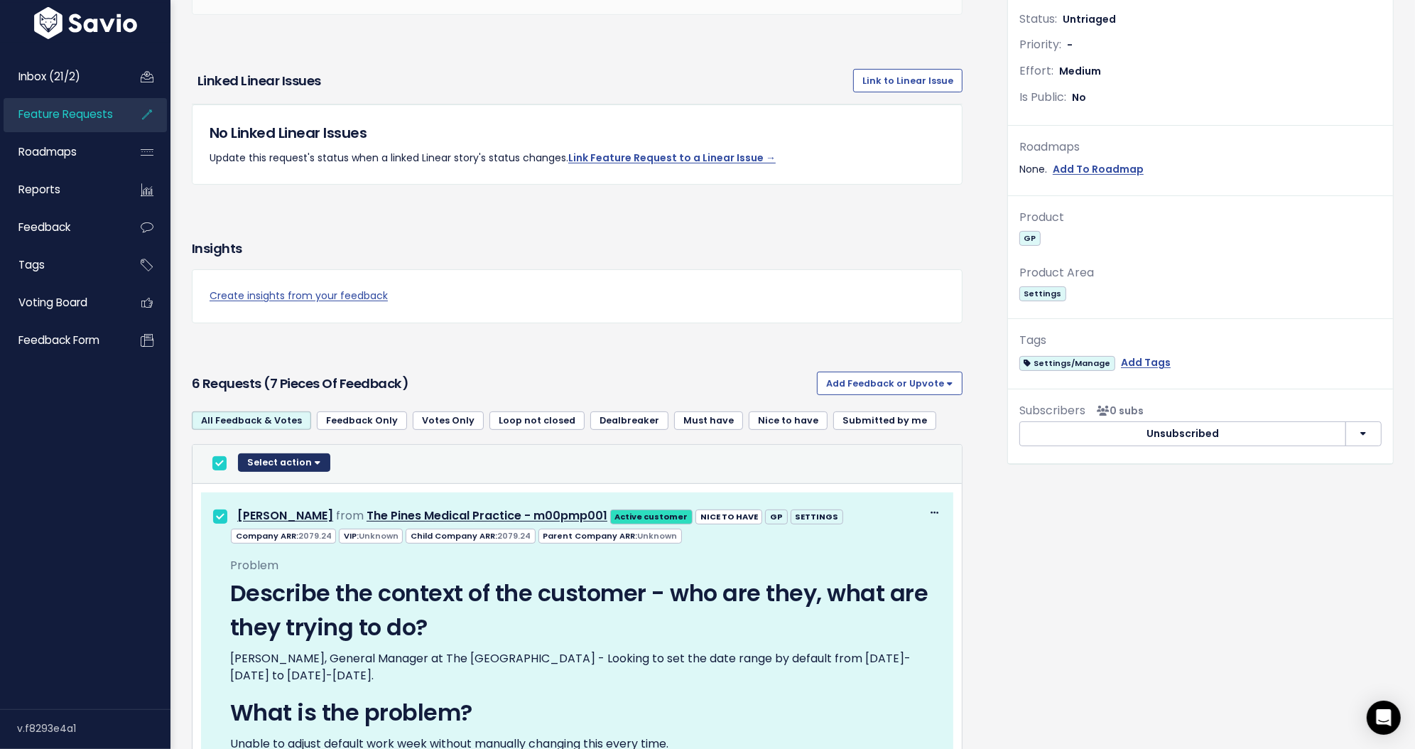
click at [293, 461] on button "Select action" at bounding box center [284, 462] width 92 height 18
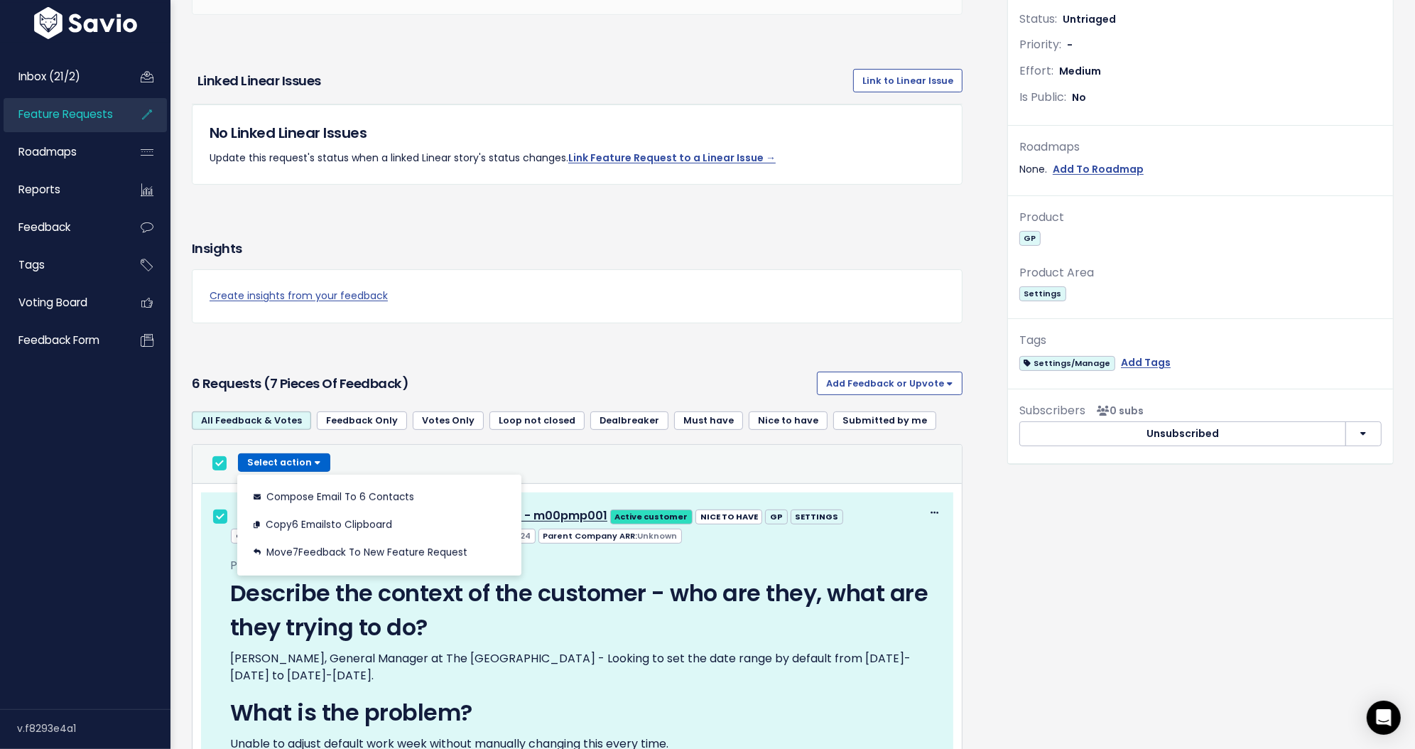
click at [459, 461] on div "Select action Compose Email to 6 Contacts Copy 6 Emails to Clipboard Move 7 Fee…" at bounding box center [577, 463] width 741 height 21
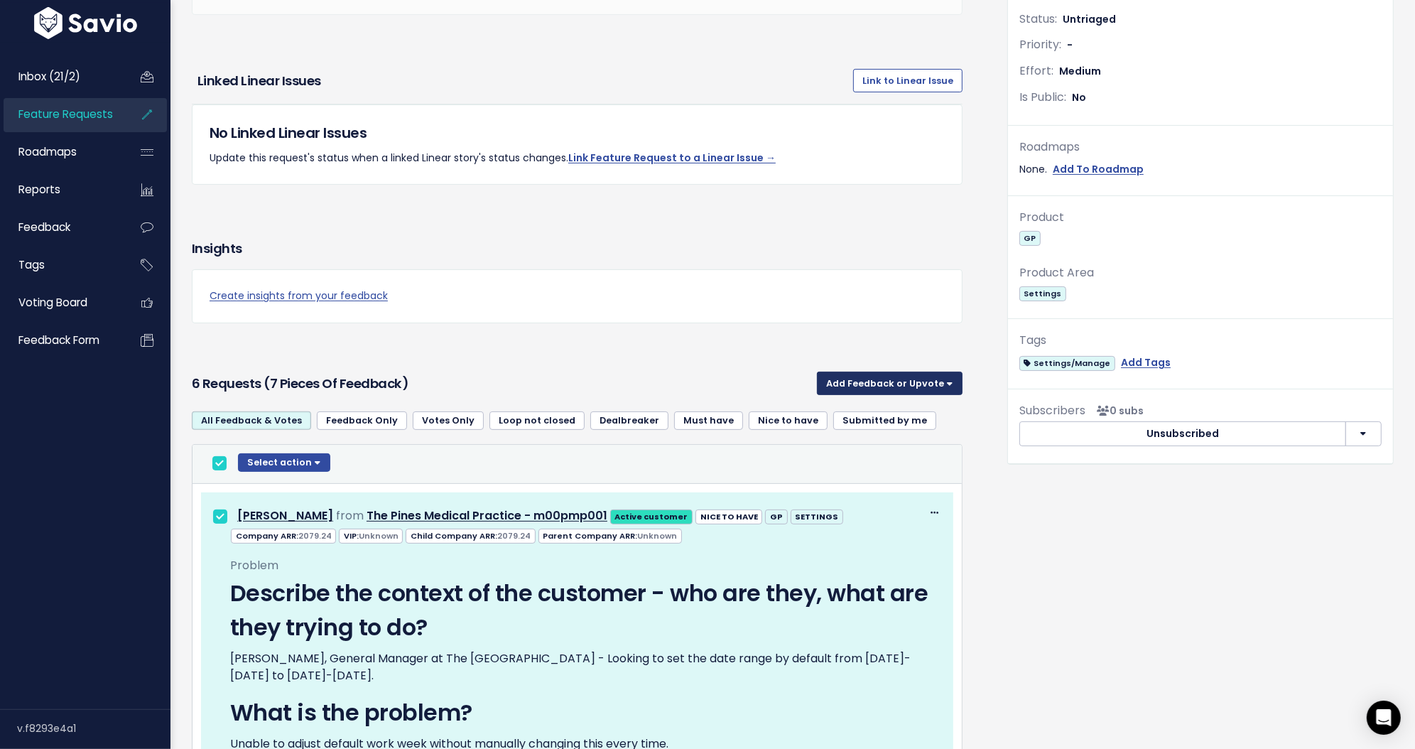
click at [887, 381] on button "Add Feedback or Upvote" at bounding box center [890, 383] width 146 height 23
click at [746, 379] on h3 "6 Requests (7 pieces of Feedback)" at bounding box center [502, 384] width 620 height 20
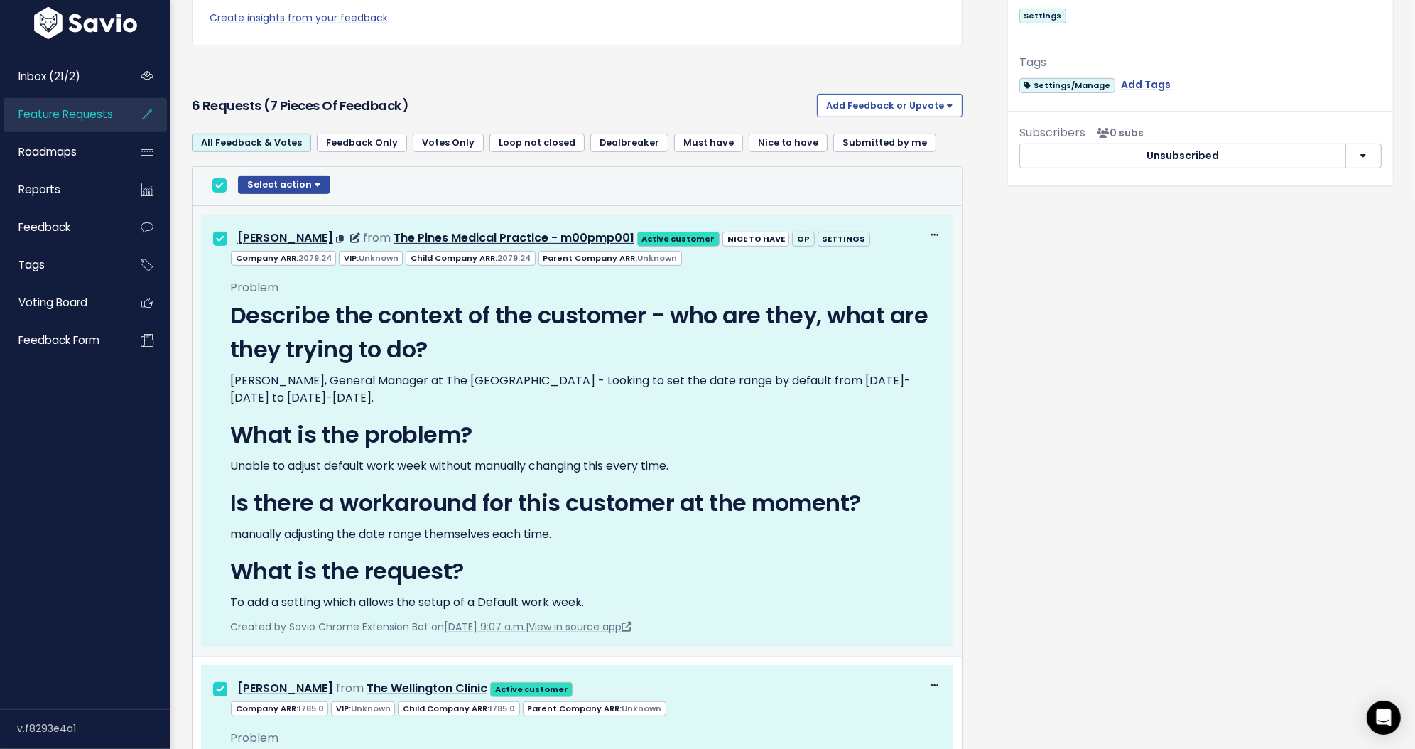
scroll to position [524, 0]
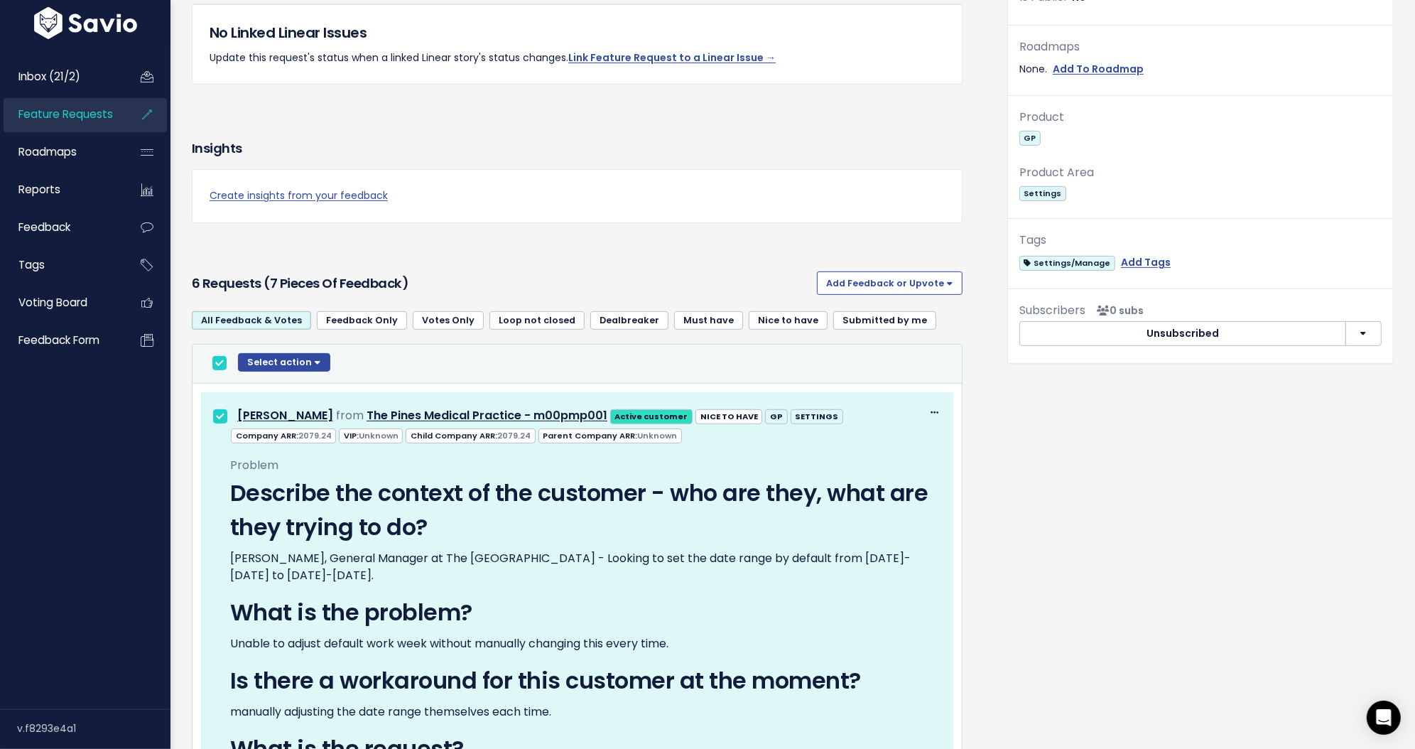
click at [683, 269] on div "6 Requests (7 pieces of Feedback) Add Feedback or Upvote Upvote Add Feedback" at bounding box center [577, 284] width 771 height 36
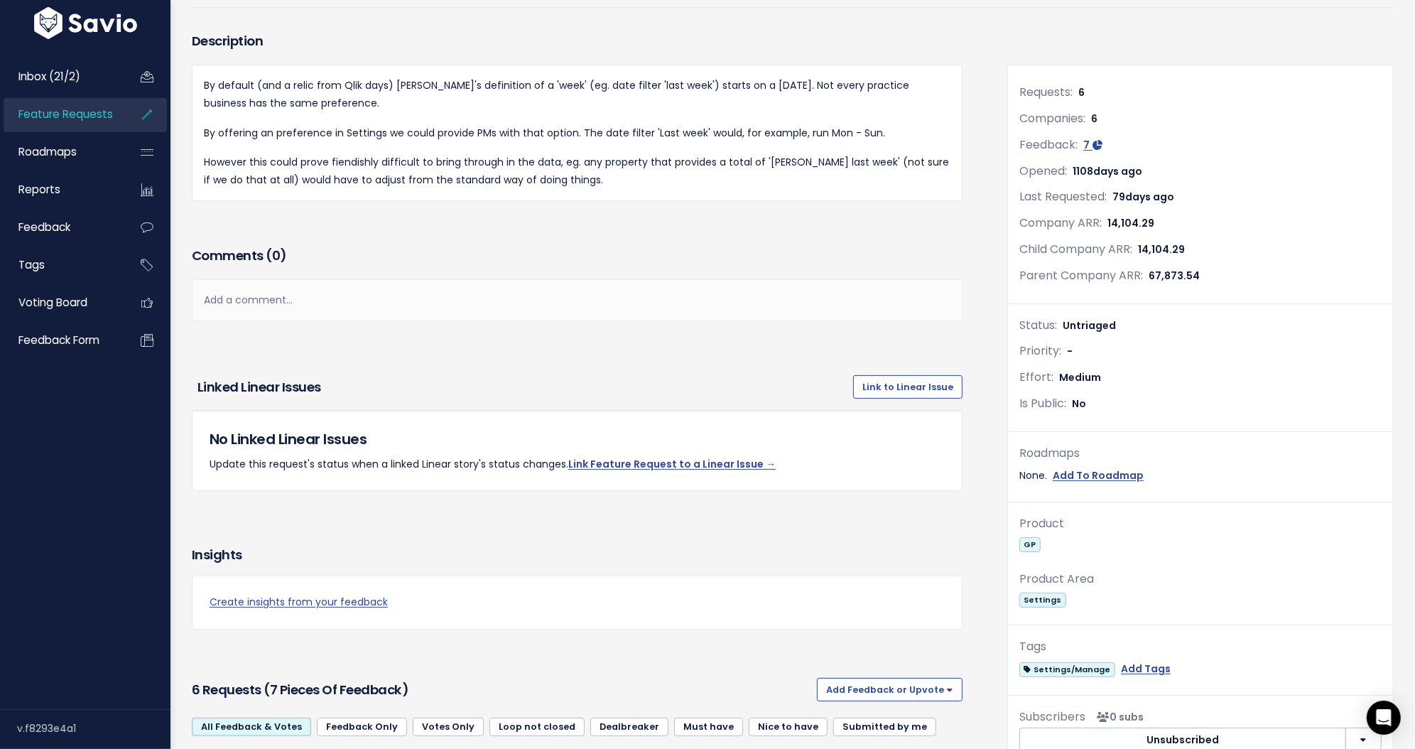
scroll to position [38, 0]
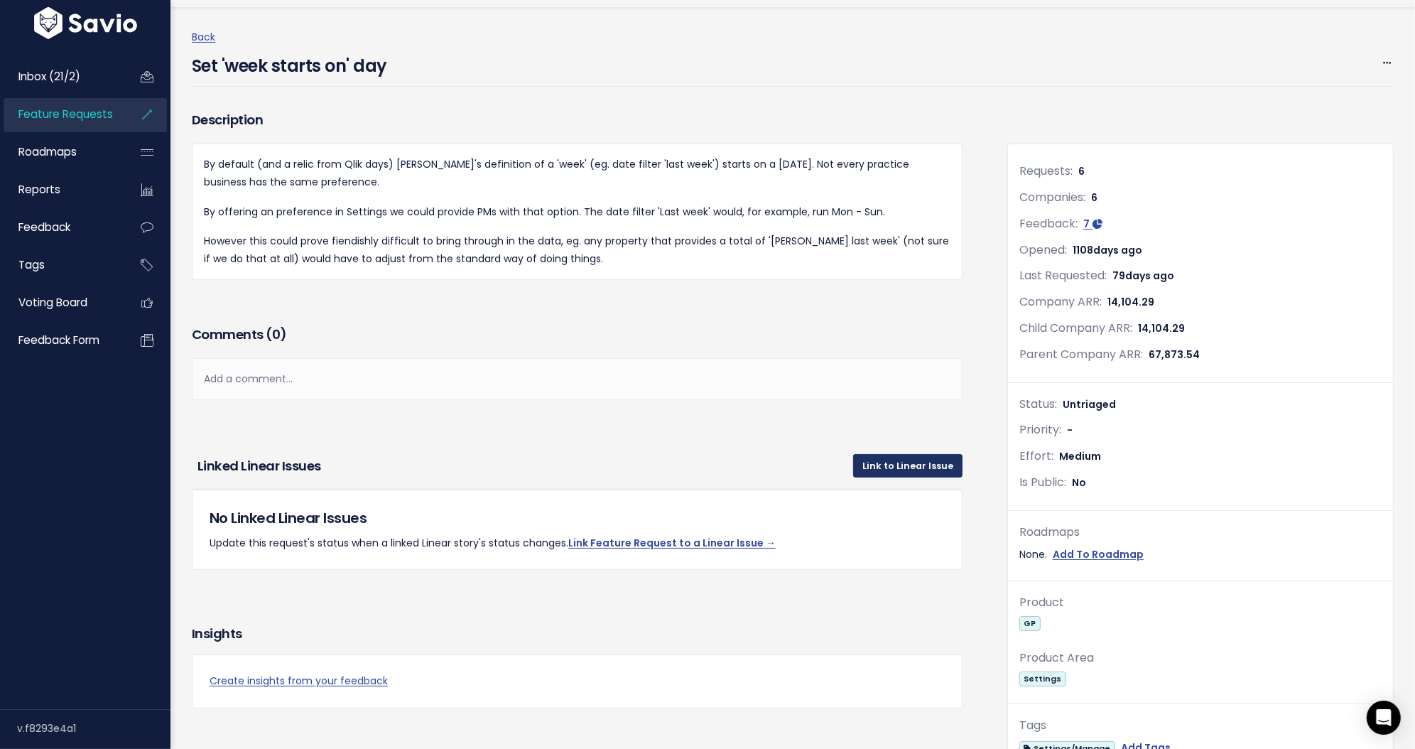
click at [887, 464] on link "Link to Linear Issue" at bounding box center [907, 465] width 109 height 23
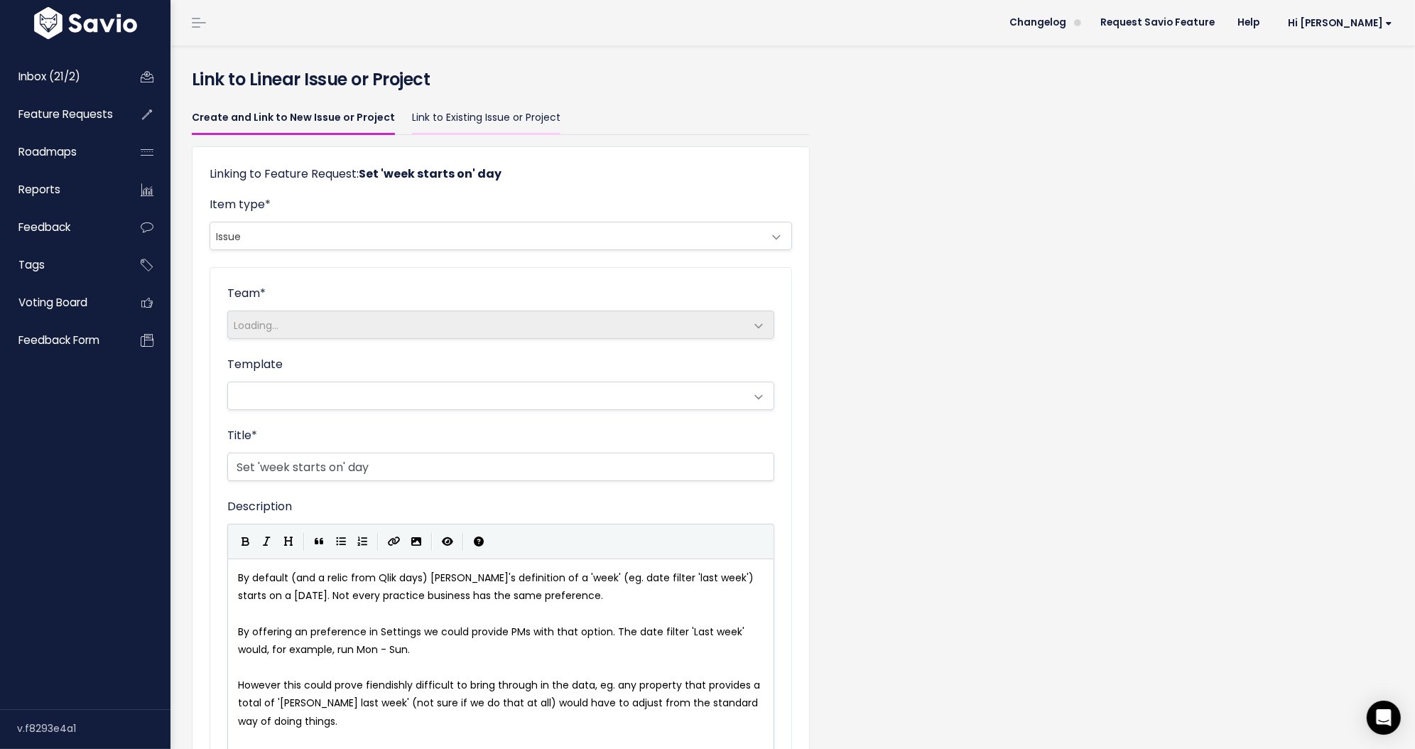
click at [436, 114] on link "Link to Existing Issue or Project" at bounding box center [486, 118] width 148 height 33
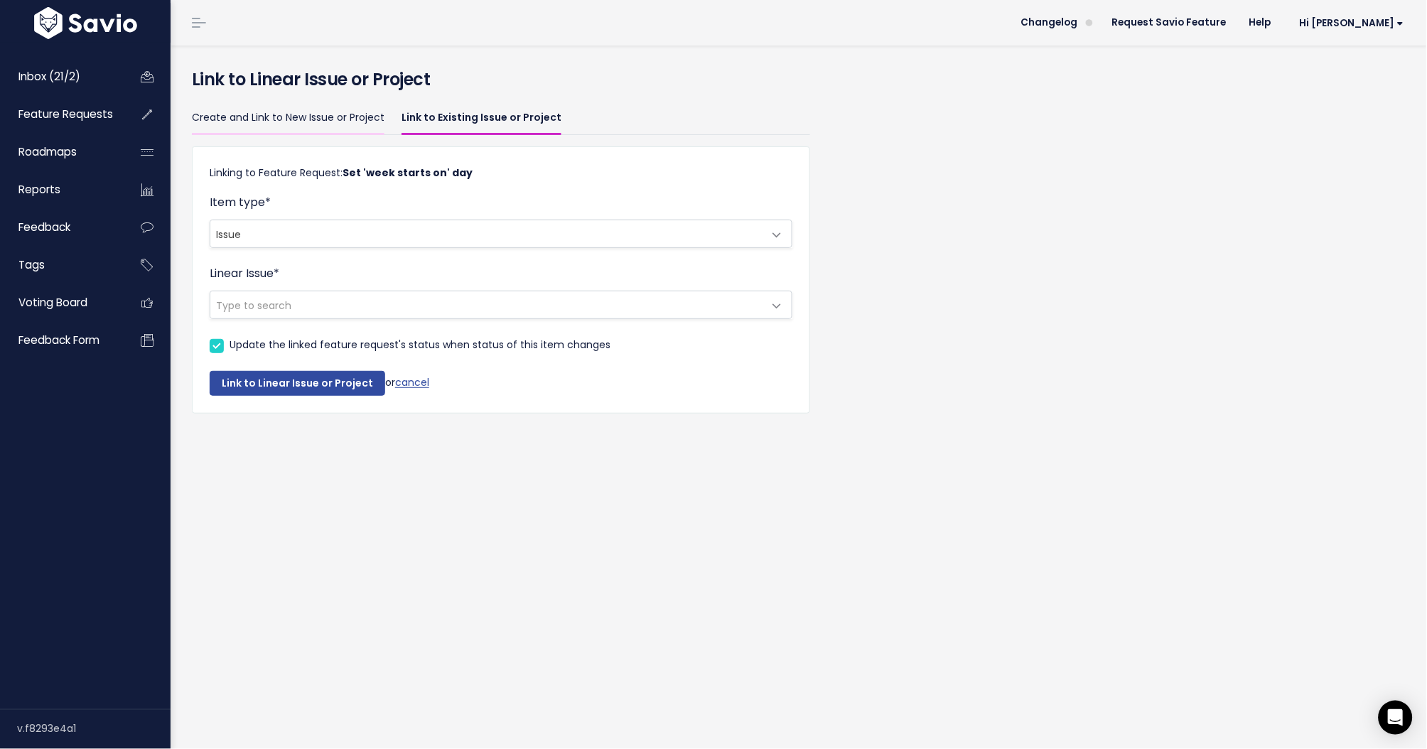
click at [328, 121] on link "Create and Link to New Issue or Project" at bounding box center [288, 118] width 193 height 33
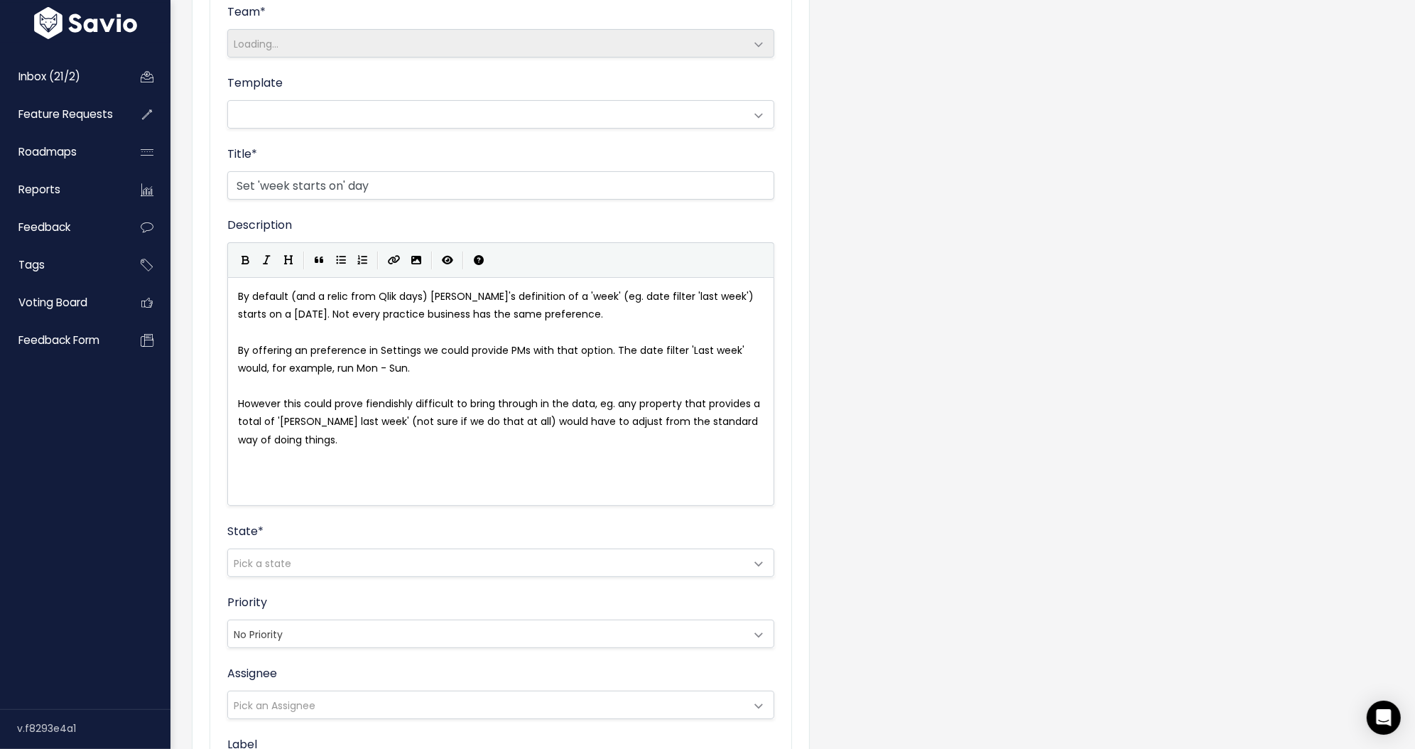
scroll to position [4, 0]
click at [595, 320] on pre "By default (and a relic from Qlik days) Cubiko's definition of a 'week' (eg. da…" at bounding box center [507, 306] width 544 height 36
click at [364, 441] on pre "However this could prove fiendishly difficult to bring through in the data, eg.…" at bounding box center [507, 422] width 544 height 54
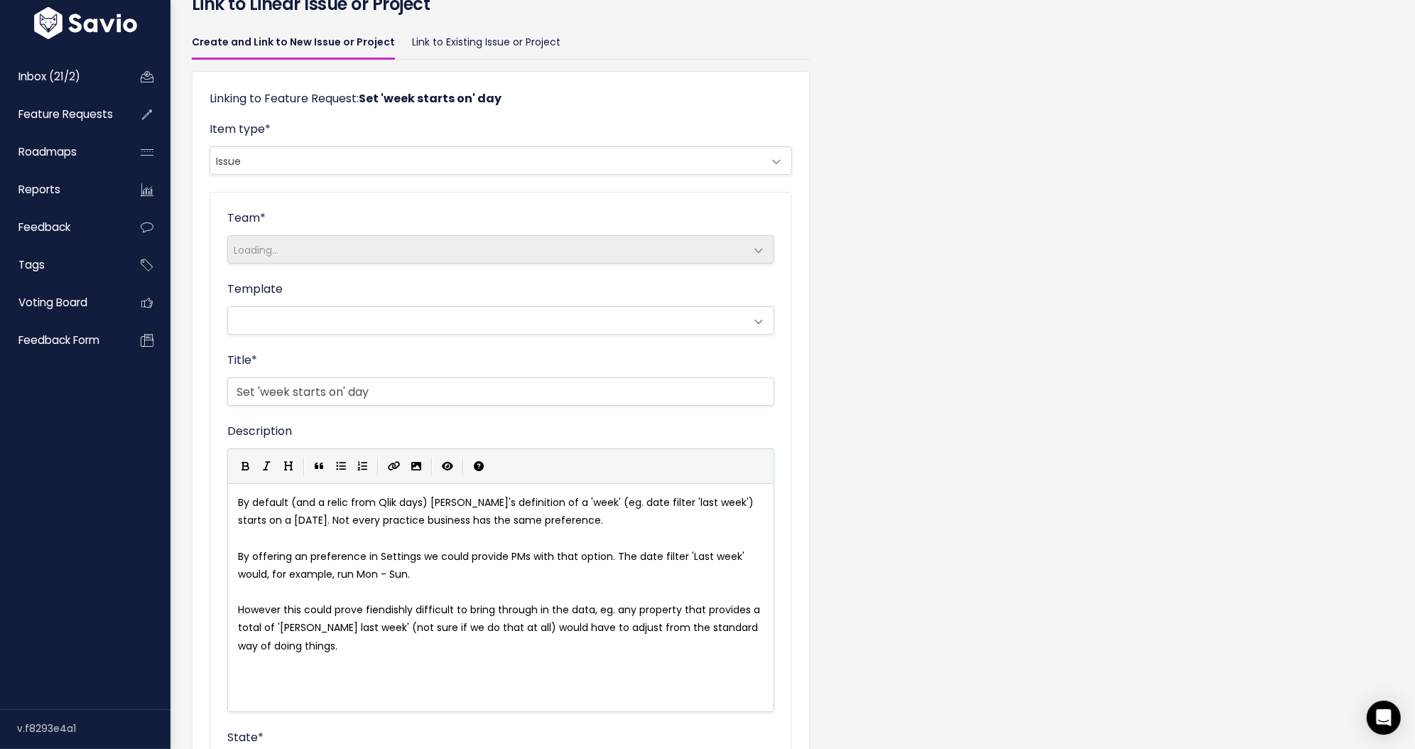
scroll to position [0, 0]
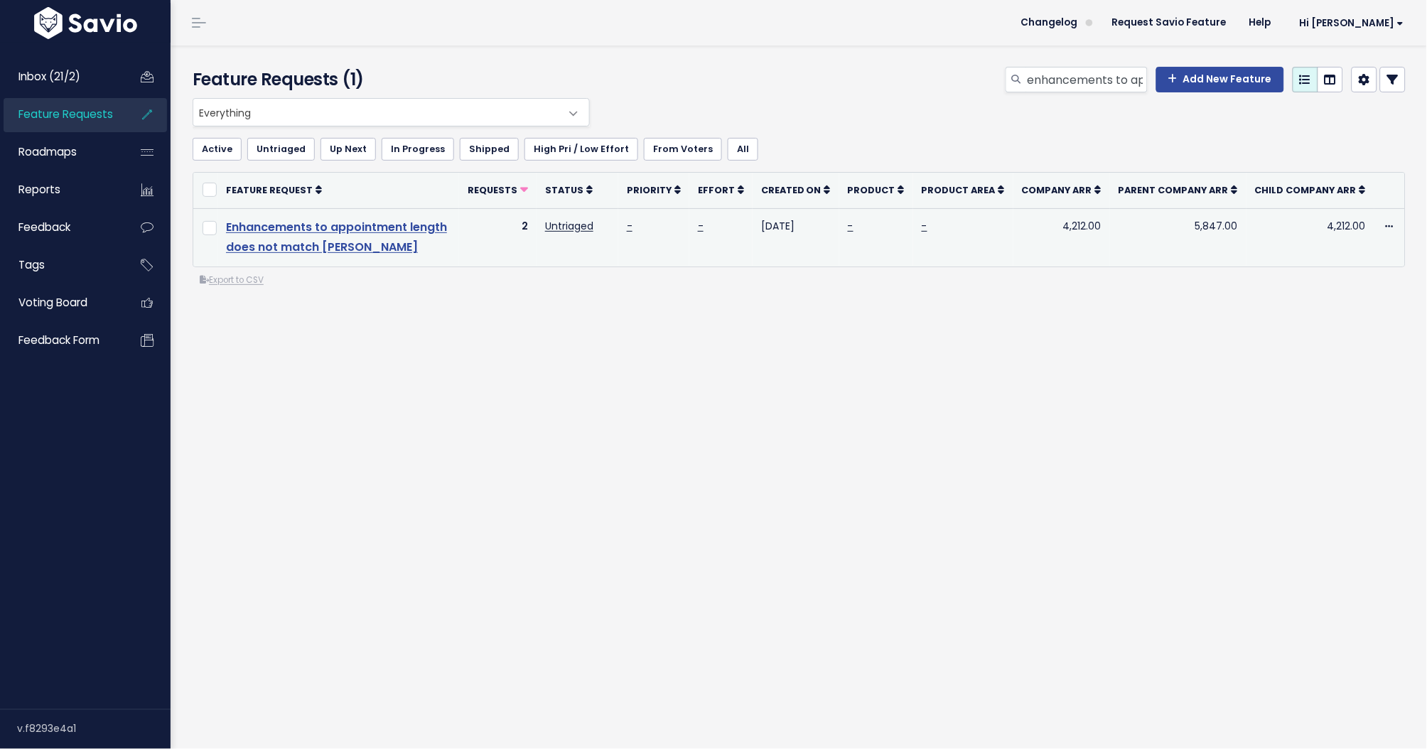
click at [297, 225] on link "Enhancements to appointment length does not match [PERSON_NAME]" at bounding box center [336, 237] width 221 height 37
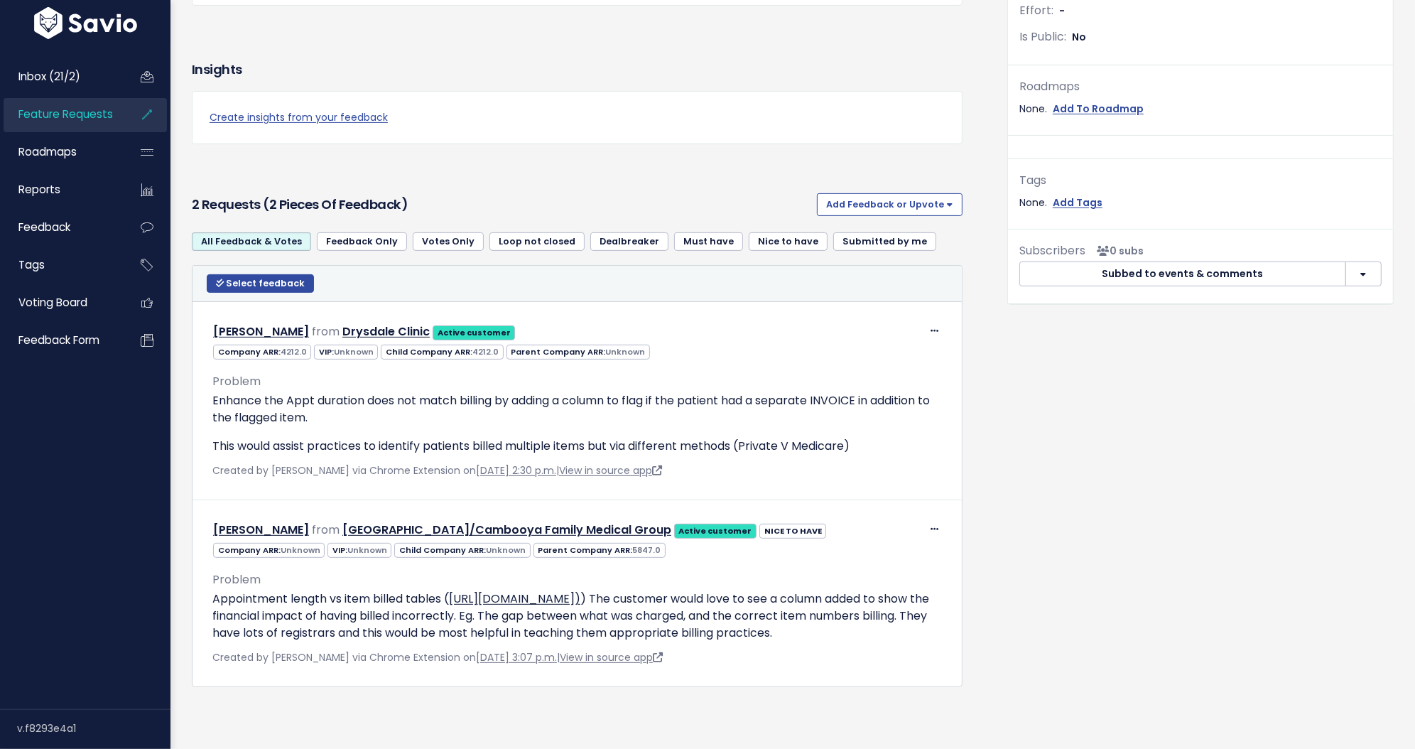
scroll to position [543, 0]
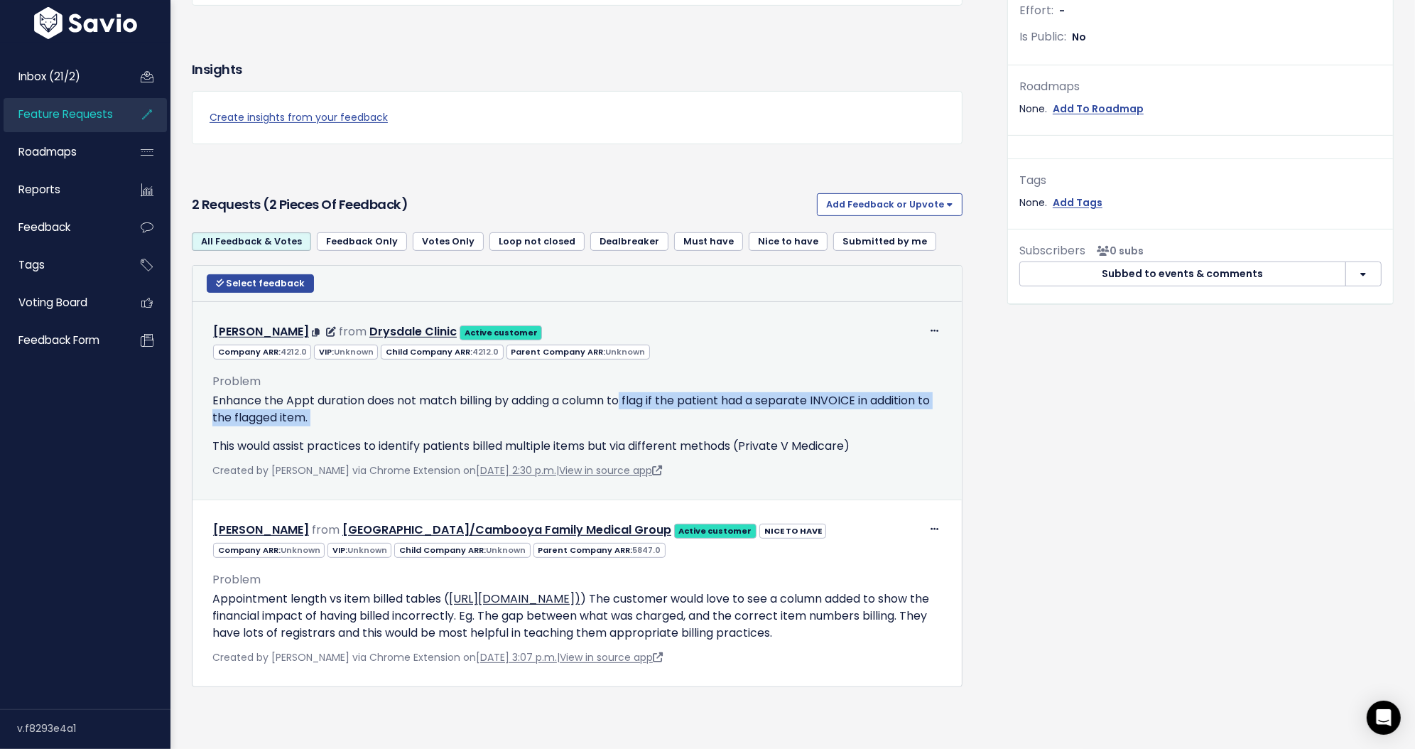
drag, startPoint x: 875, startPoint y: 397, endPoint x: 571, endPoint y: 359, distance: 306.5
click at [585, 392] on div "Enhance the Appt duration does not match billing by adding a column to flag if …" at bounding box center [577, 423] width 730 height 63
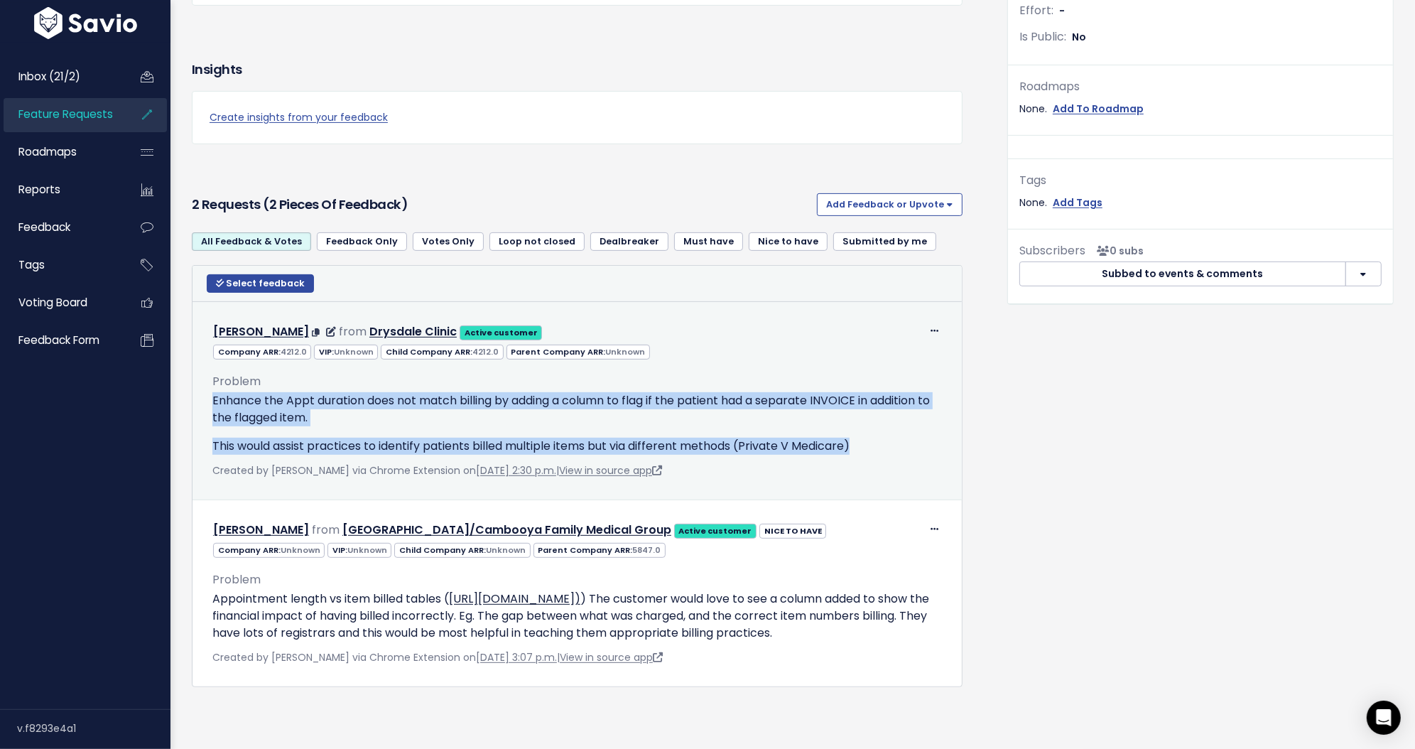
drag, startPoint x: 204, startPoint y: 358, endPoint x: 919, endPoint y: 404, distance: 717.0
click at [919, 404] on div "Problem Enhance the Appt duration does not match billing by adding a column to …" at bounding box center [577, 419] width 751 height 119
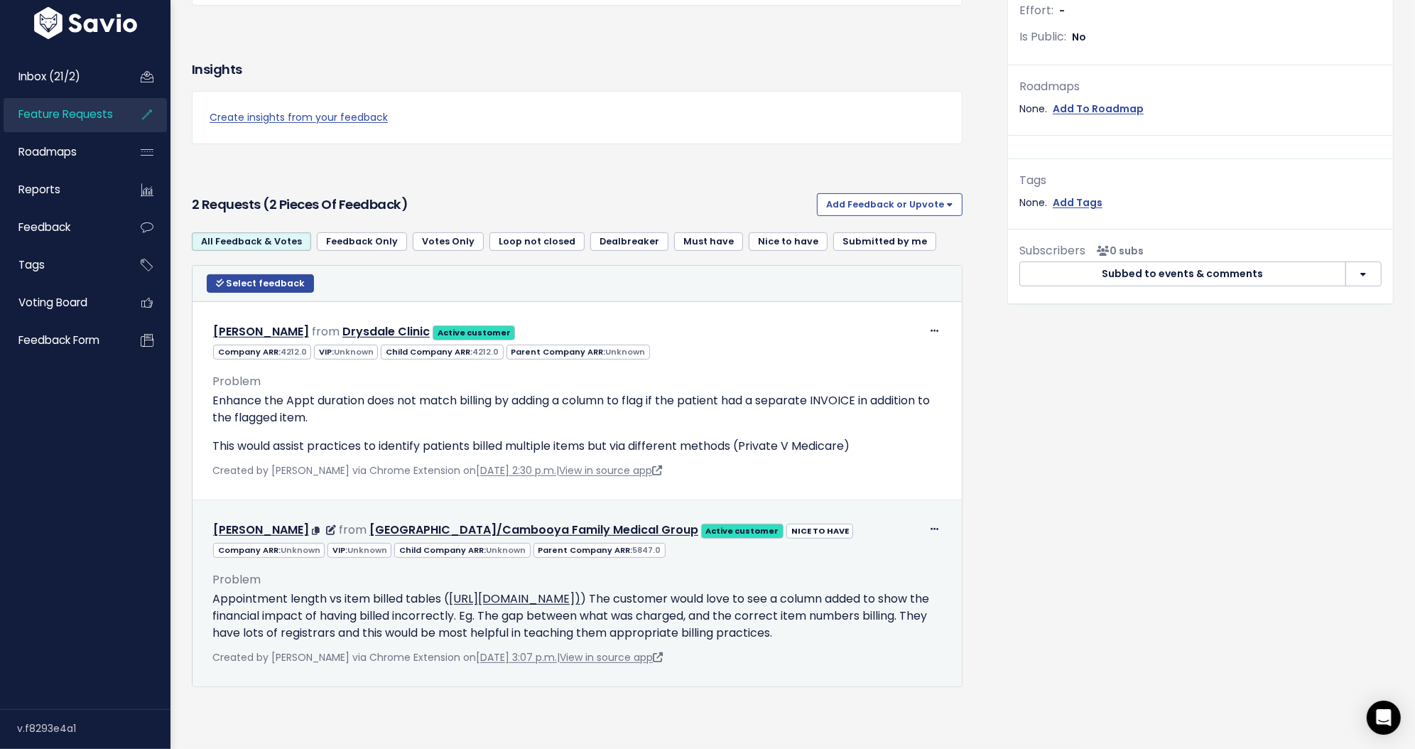
click at [258, 570] on div "Problem Appointment length vs item billed tables ( https://app.cubiko.com.au/ap…" at bounding box center [577, 606] width 730 height 72
click at [384, 590] on p "Appointment length vs item billed tables ( https://app.cubiko.com.au/app/wfm002…" at bounding box center [577, 615] width 730 height 51
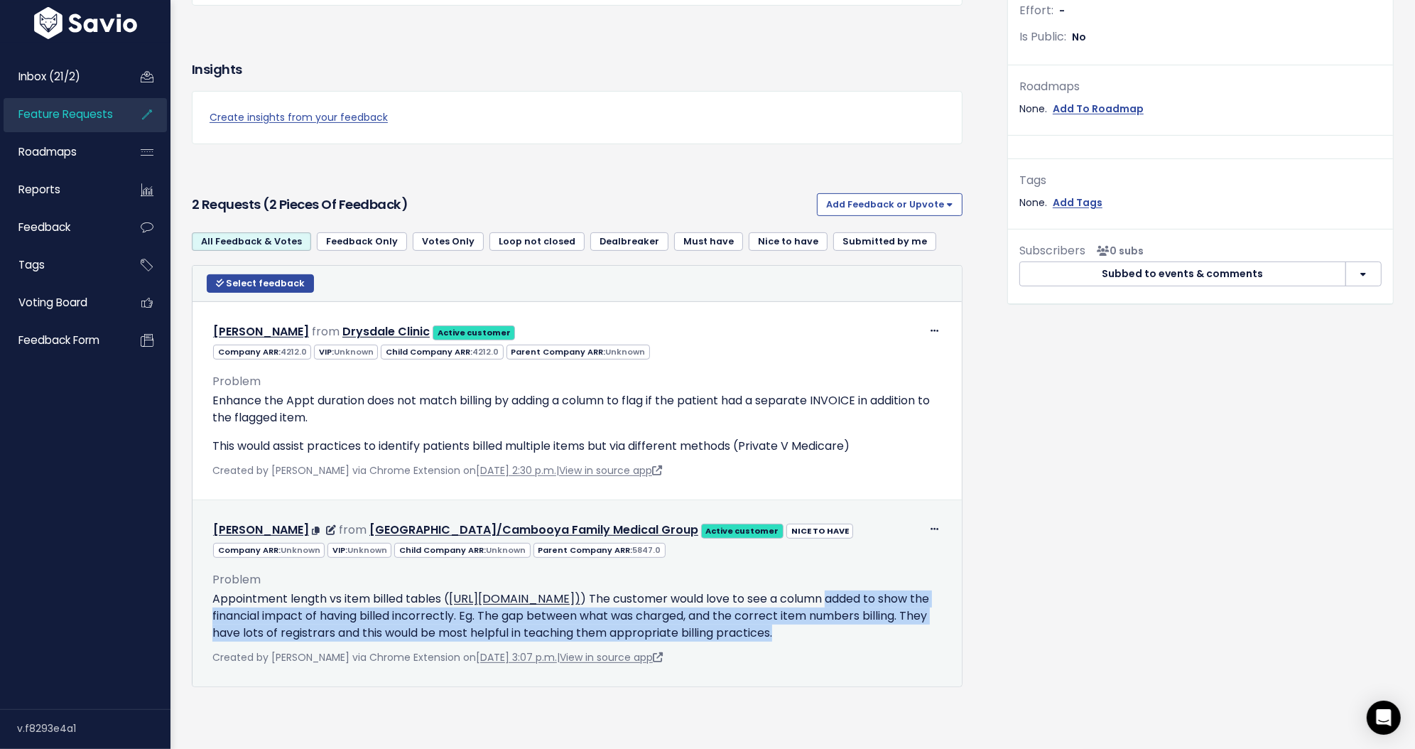
drag, startPoint x: 370, startPoint y: 573, endPoint x: 871, endPoint y: 605, distance: 501.9
click at [871, 605] on p "Appointment length vs item billed tables ( https://app.cubiko.com.au/app/wfm002…" at bounding box center [577, 615] width 730 height 51
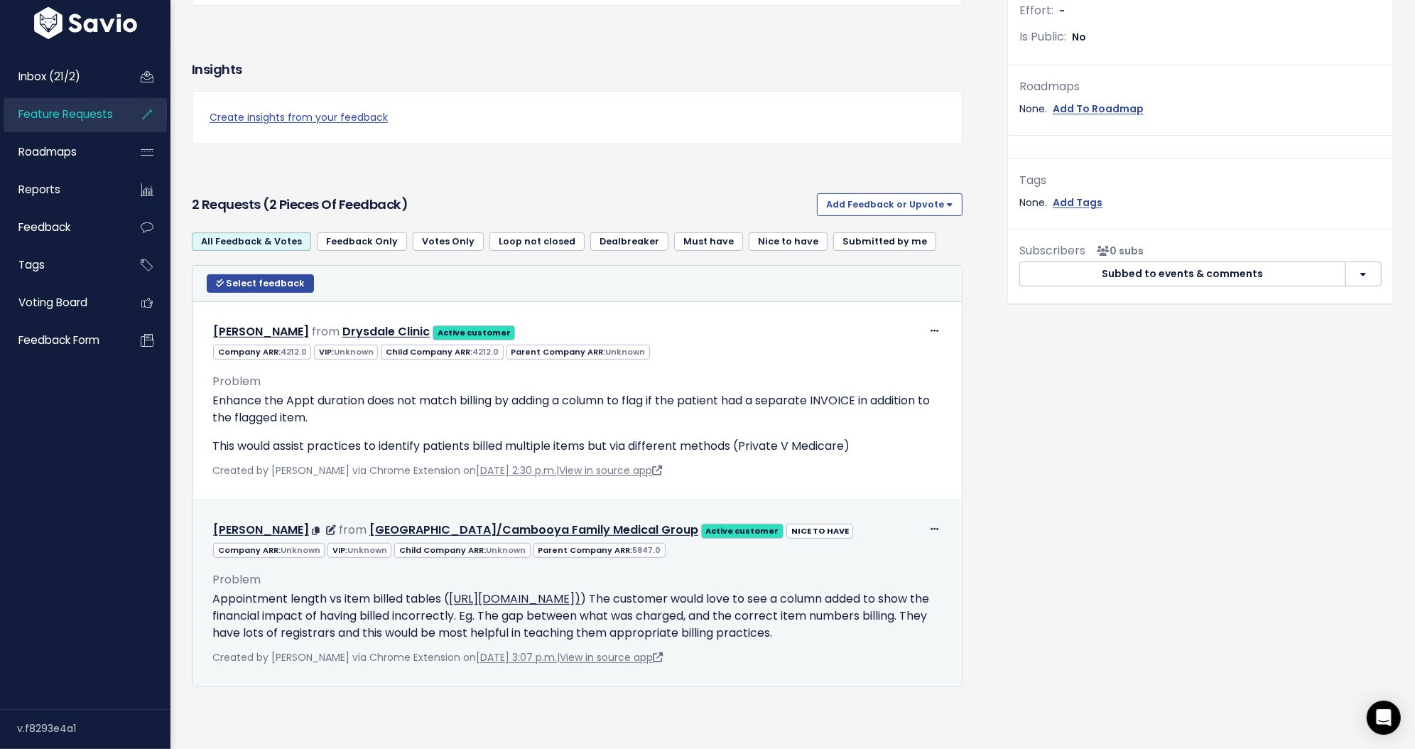
drag, startPoint x: 714, startPoint y: 599, endPoint x: 703, endPoint y: 596, distance: 11.7
click at [713, 599] on p "Appointment length vs item billed tables ( https://app.cubiko.com.au/app/wfm002…" at bounding box center [577, 615] width 730 height 51
click at [556, 590] on p "Appointment length vs item billed tables ( https://app.cubiko.com.au/app/wfm002…" at bounding box center [577, 615] width 730 height 51
click at [385, 596] on p "Appointment length vs item billed tables ( https://app.cubiko.com.au/app/wfm002…" at bounding box center [577, 615] width 730 height 51
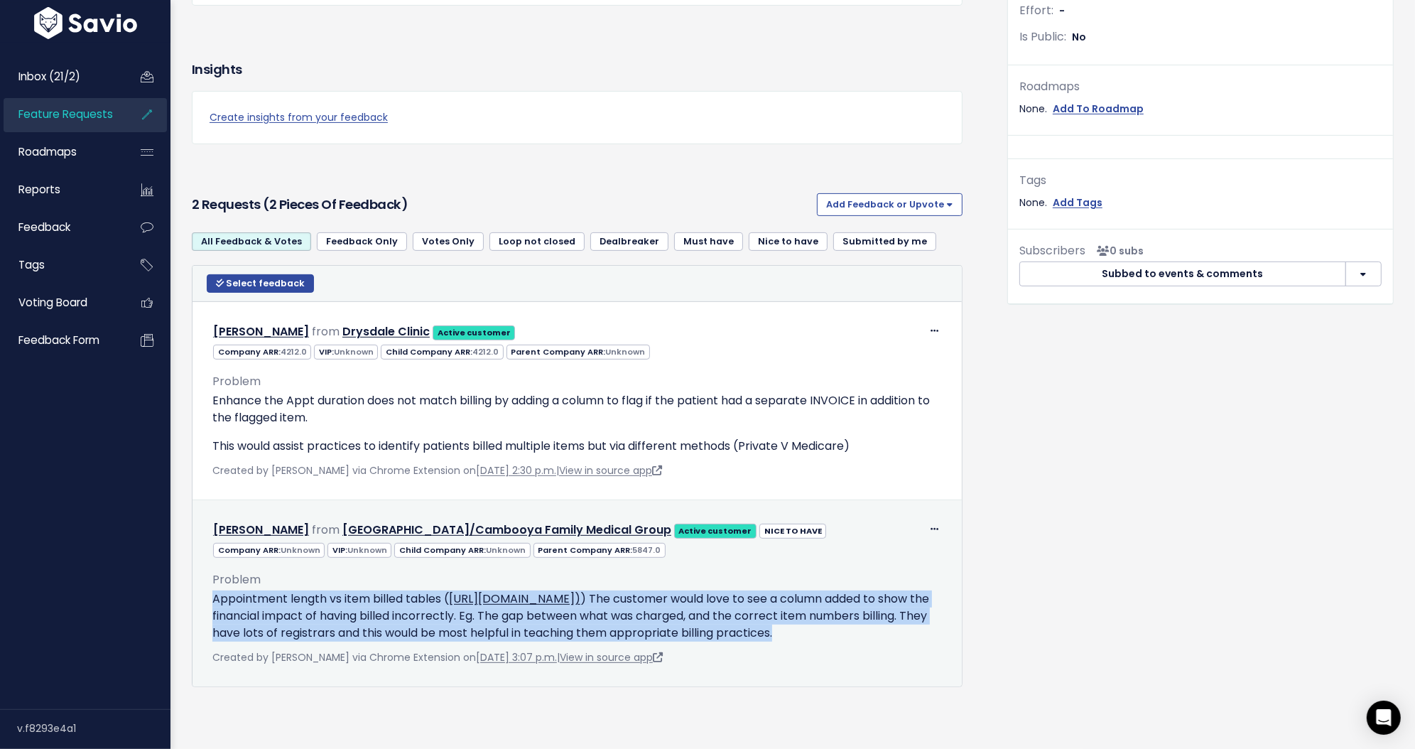
drag, startPoint x: 390, startPoint y: 613, endPoint x: 200, endPoint y: 556, distance: 198.9
click at [200, 556] on td "Edit Return to Inbox Delete Michelle Casten from Westbrook/Cambooya Family Medi…" at bounding box center [577, 593] width 769 height 186
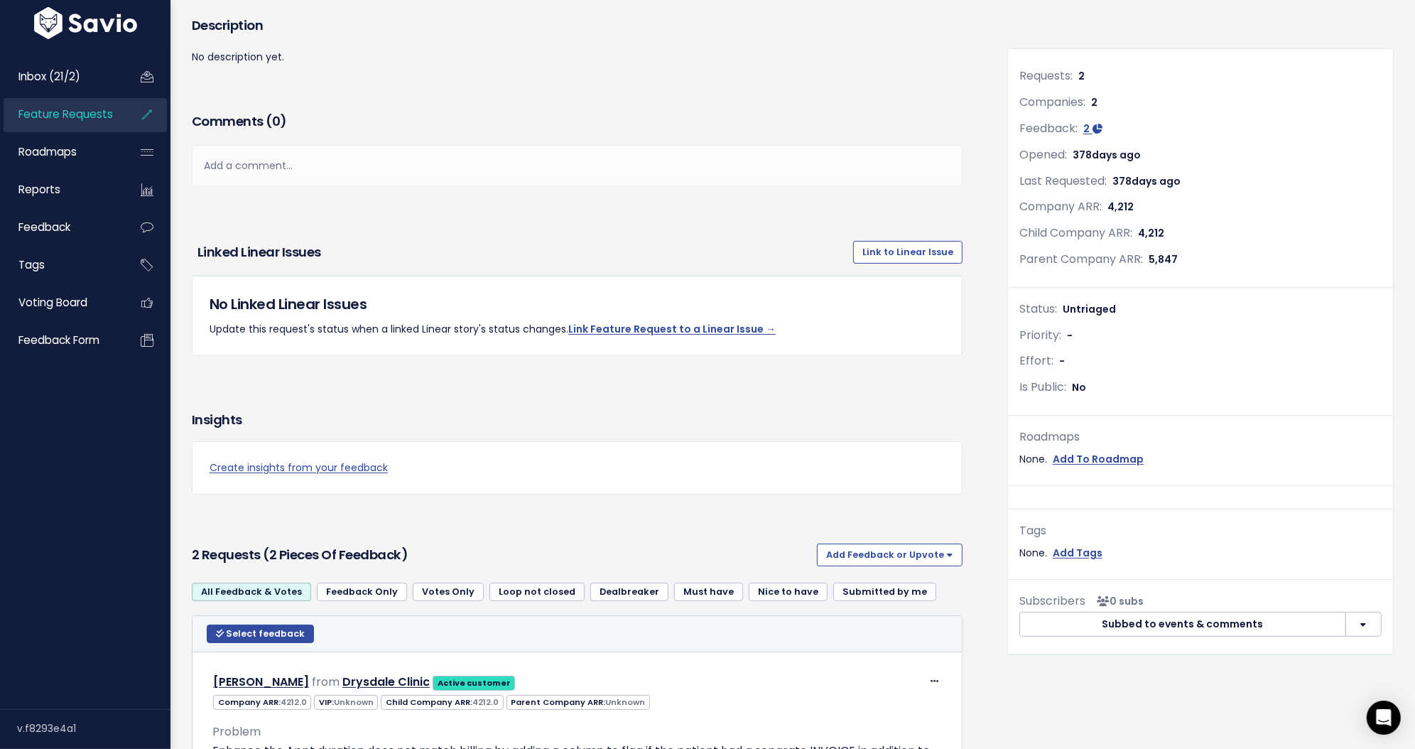
scroll to position [7, 0]
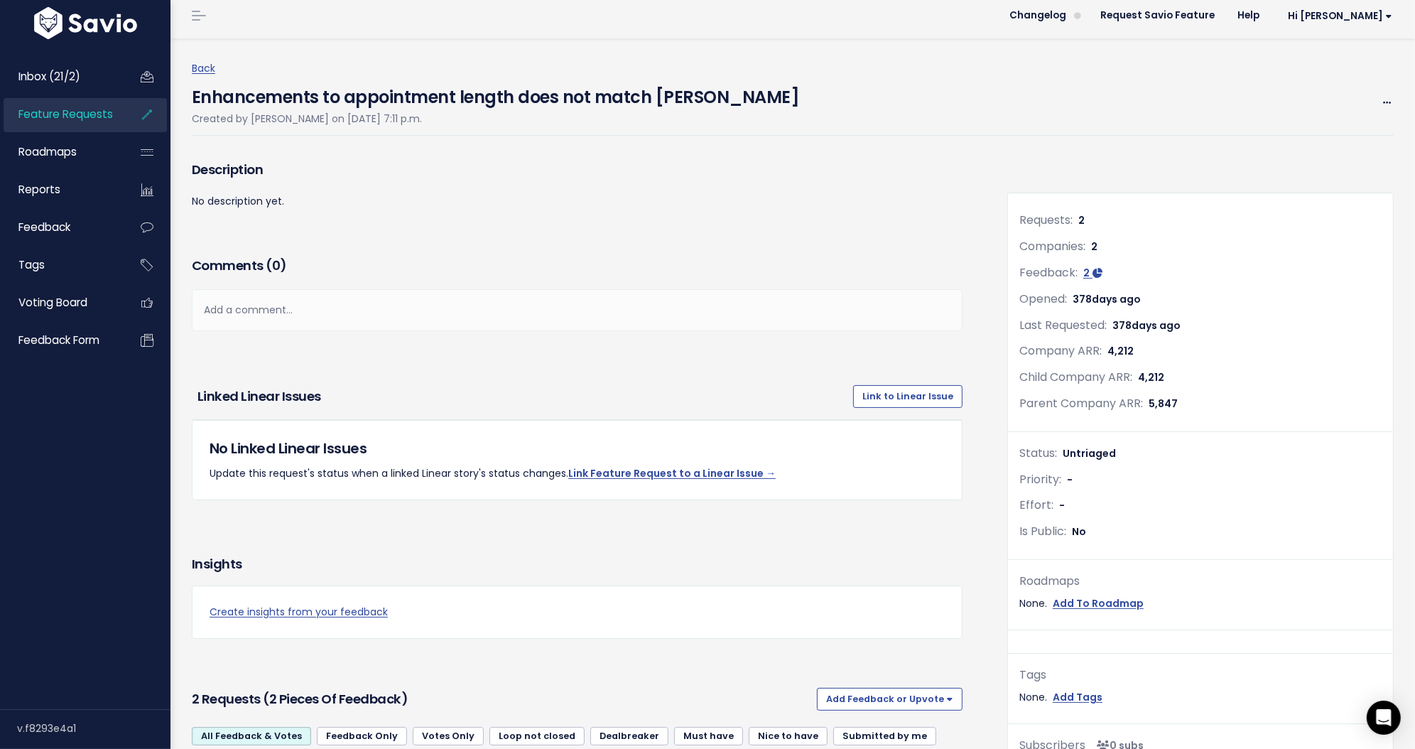
click at [323, 308] on div "Add a comment..." at bounding box center [577, 310] width 771 height 42
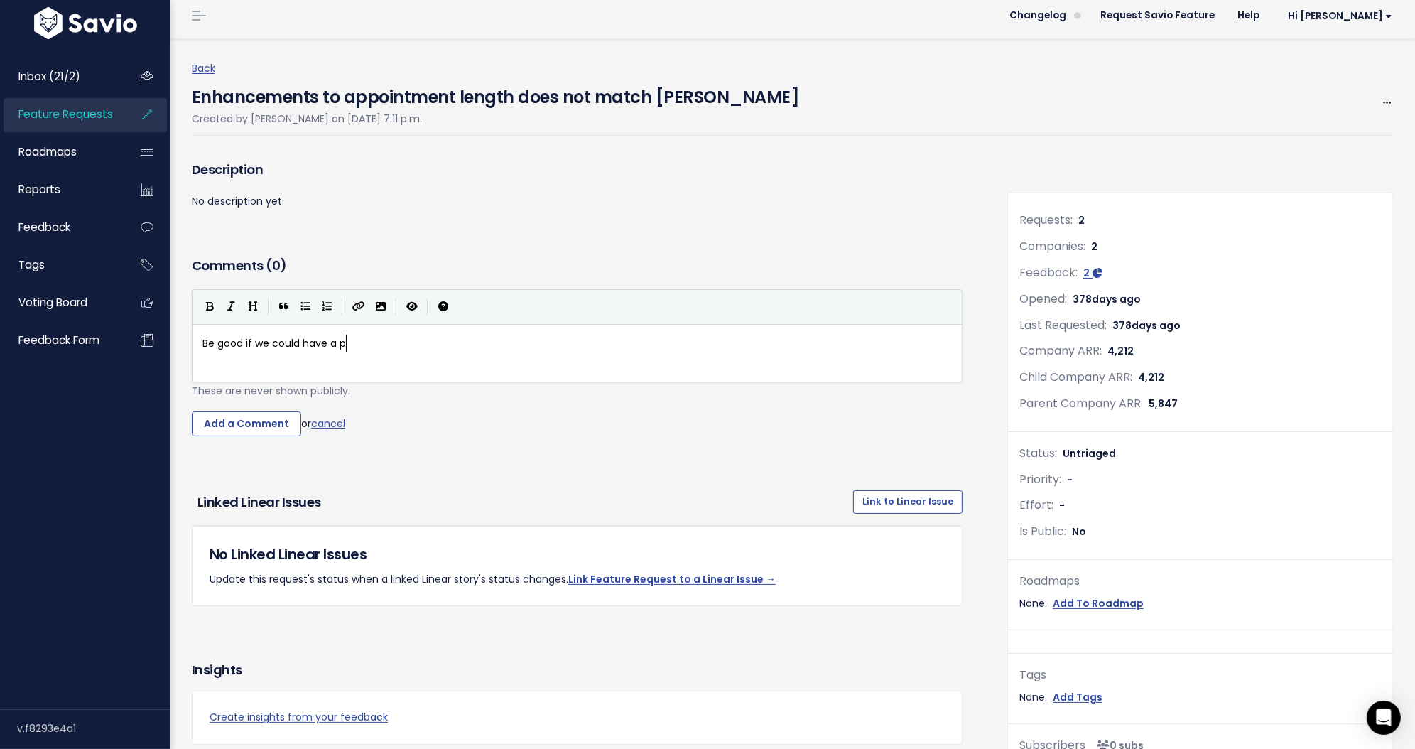
scroll to position [4, 161]
type textarea "Be good if we could have a piote"
type textarea "otenut"
type textarea "ntial lost ree"
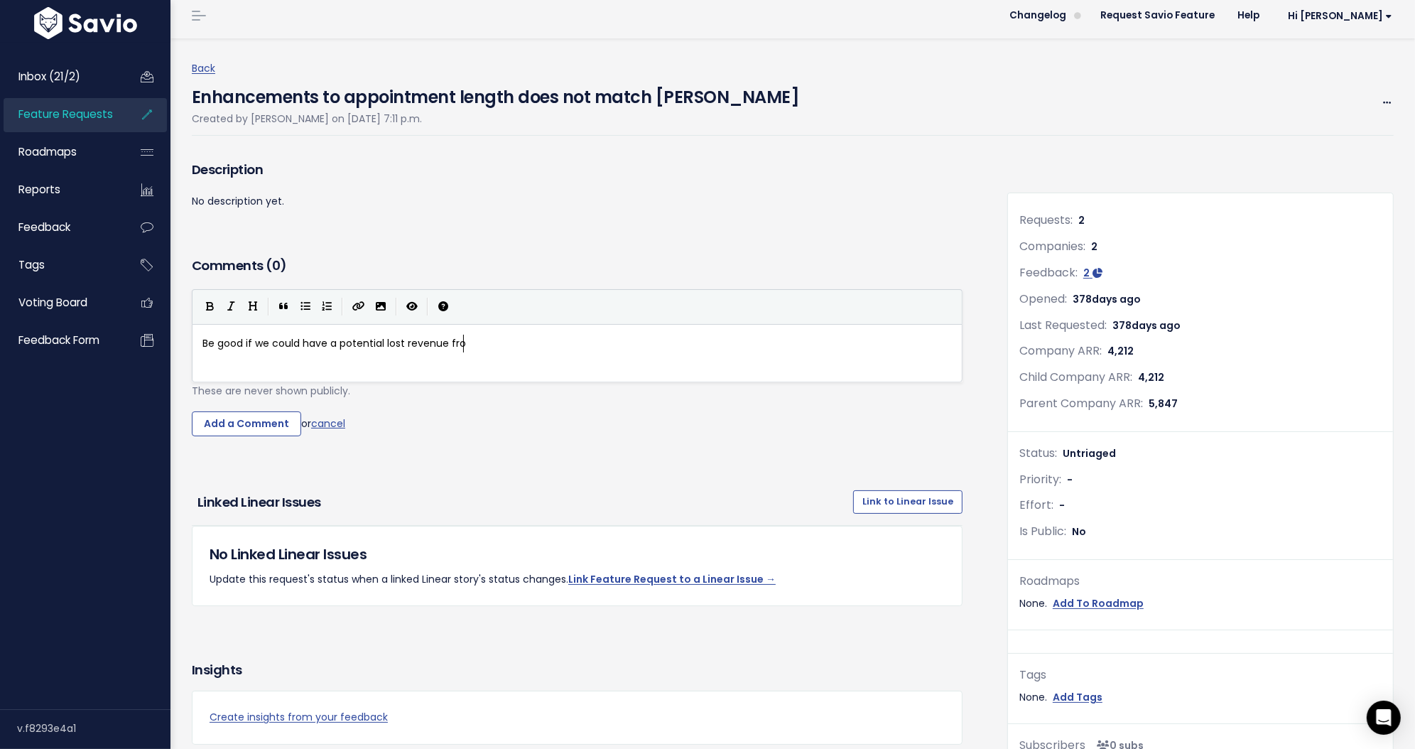
type textarea "venue fro"
type textarea ""lost ree"
type textarea "venue" from this metric, but h"
type textarea "wh"
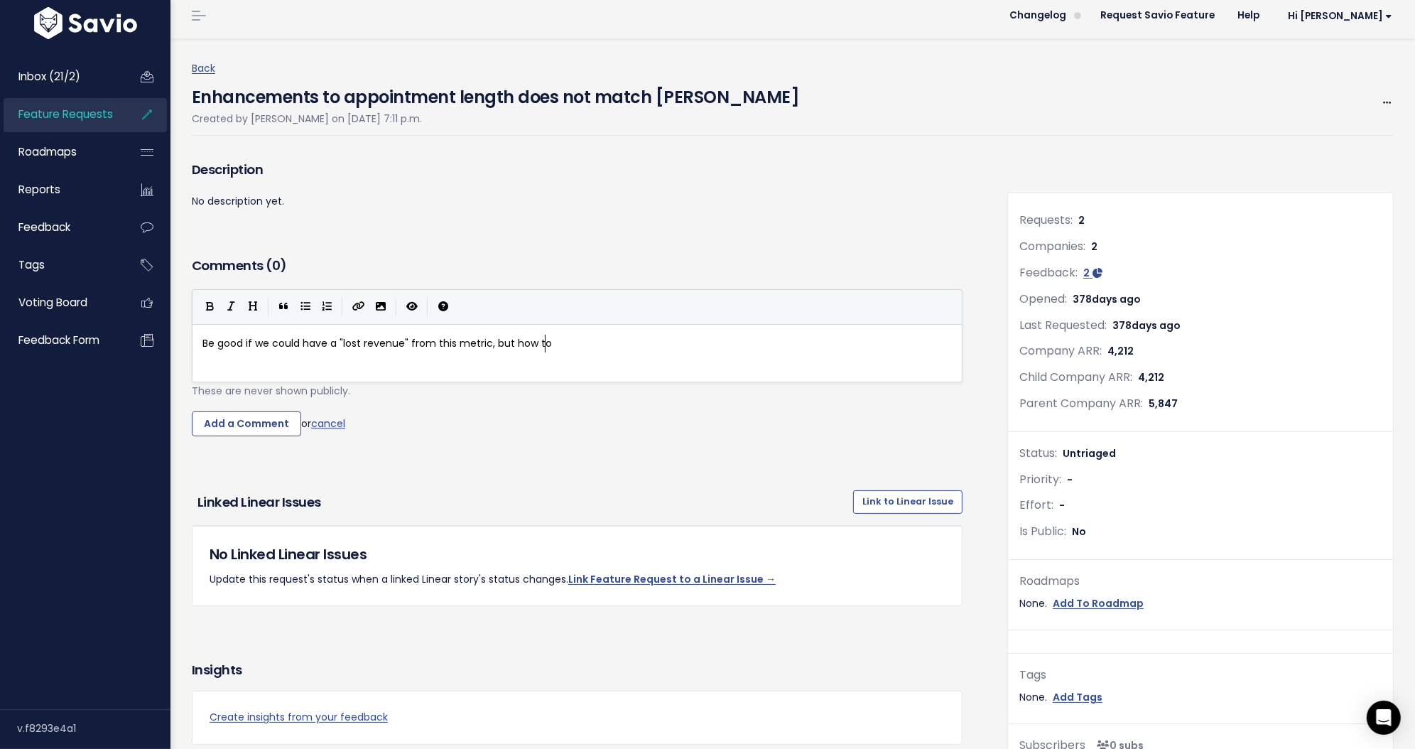
type textarea "how to"
type textarea "do they corrrct"
type textarea "ect"
type textarea "rect it?"
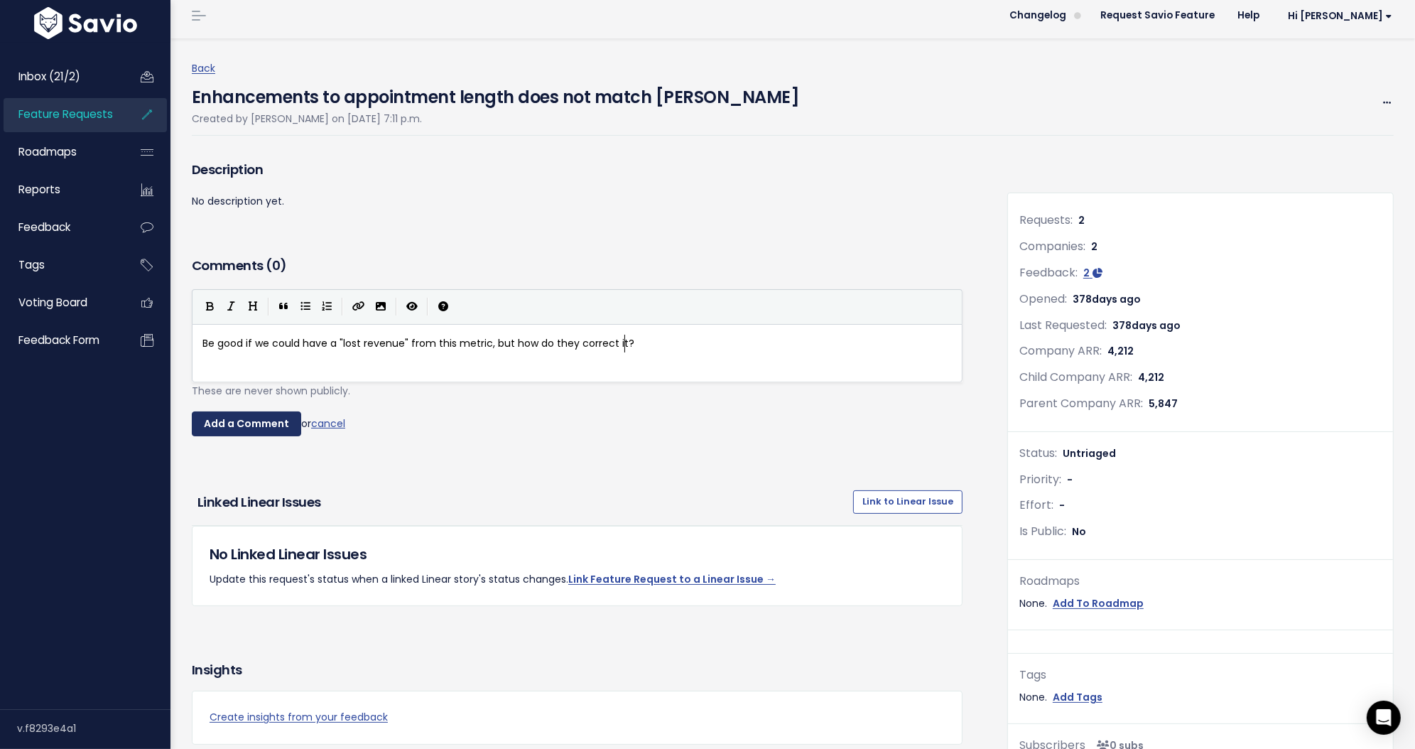
click at [274, 429] on input "Add a Comment" at bounding box center [246, 424] width 109 height 26
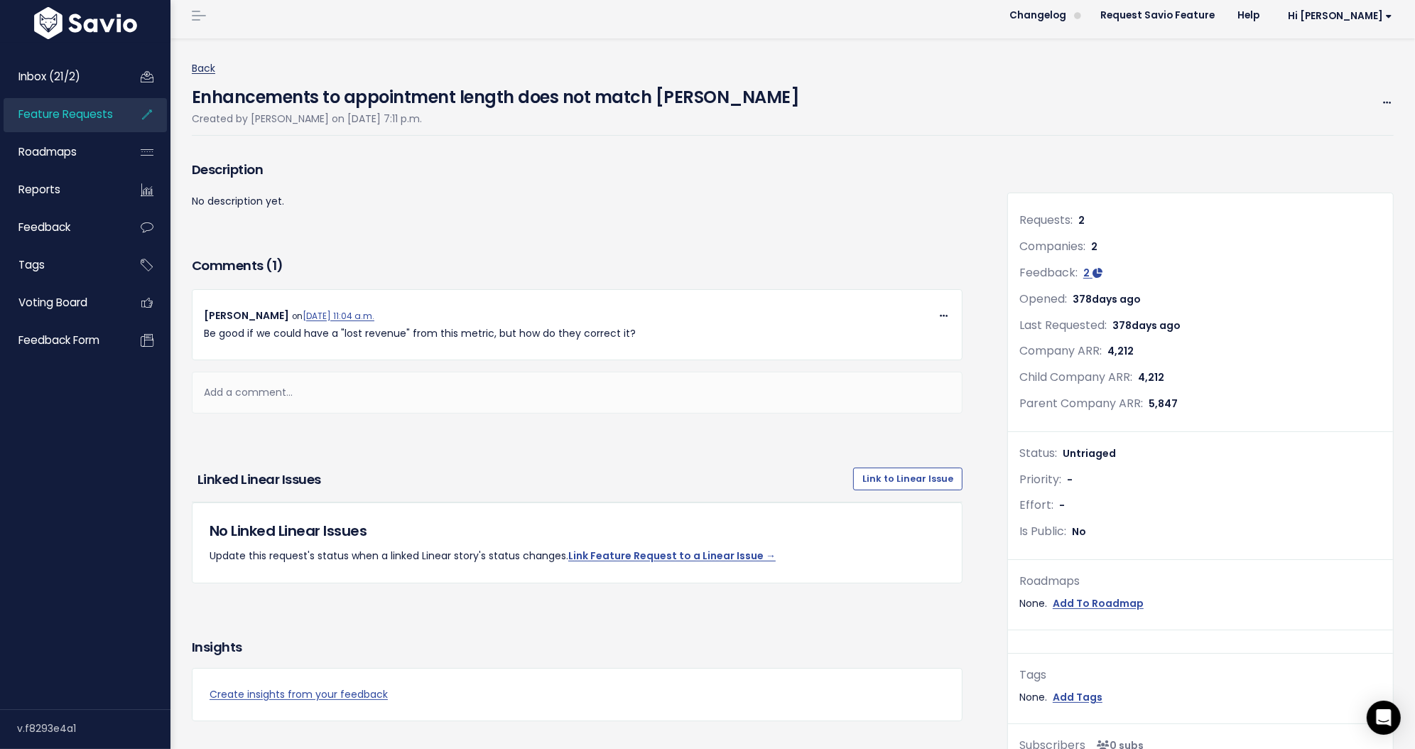
click at [205, 70] on link "Back" at bounding box center [203, 68] width 23 height 14
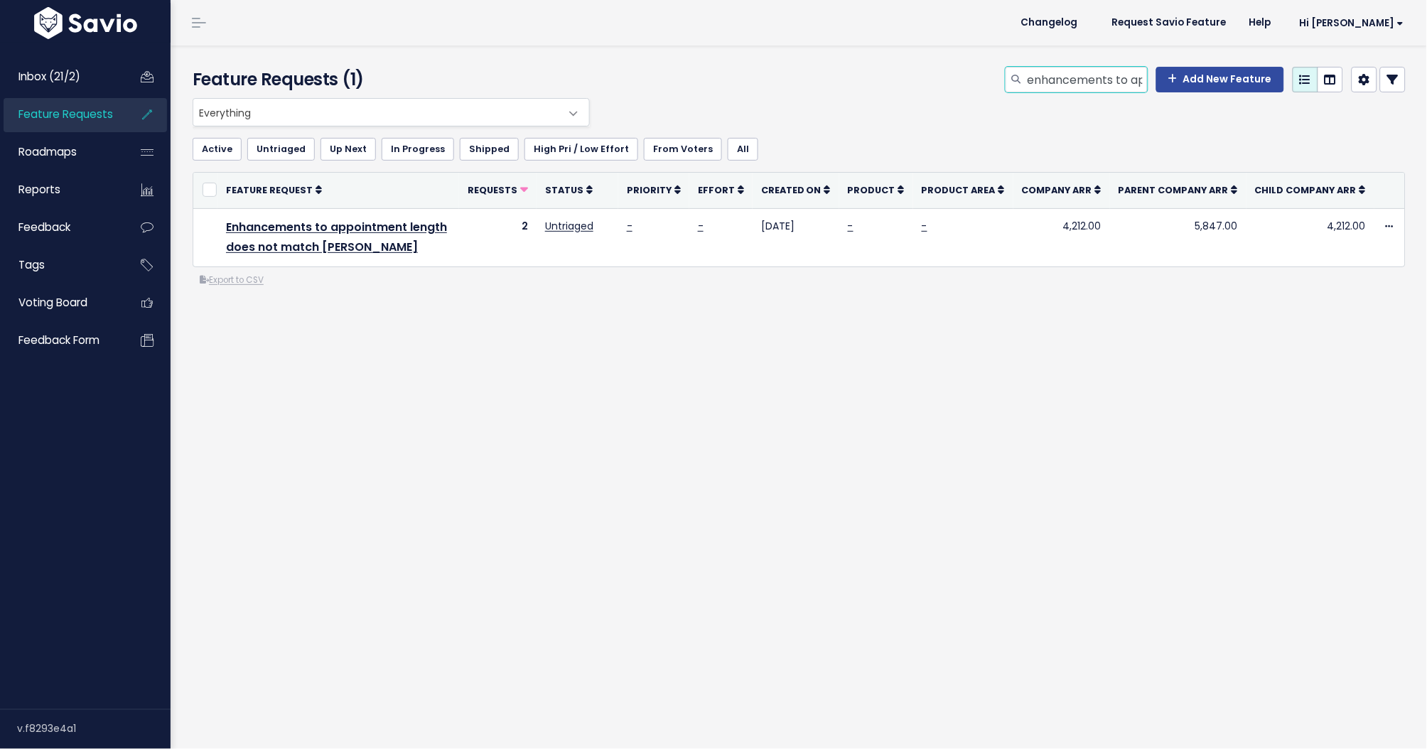
click at [1037, 77] on input "enhancements to appointment length" at bounding box center [1086, 80] width 121 height 26
type input "attending patients in multsite"
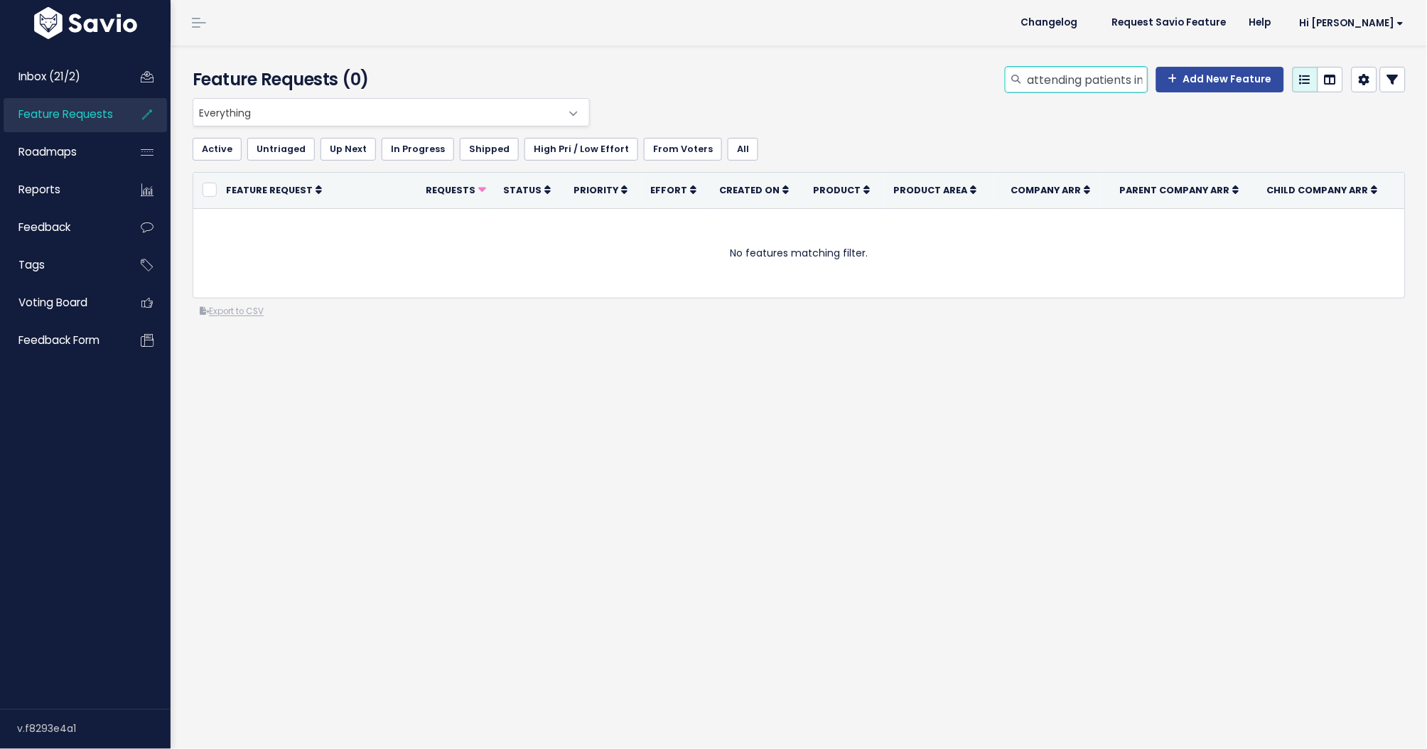
click at [1117, 75] on input "attending patients in multsite" at bounding box center [1086, 80] width 121 height 26
type input "attending patients in multisite"
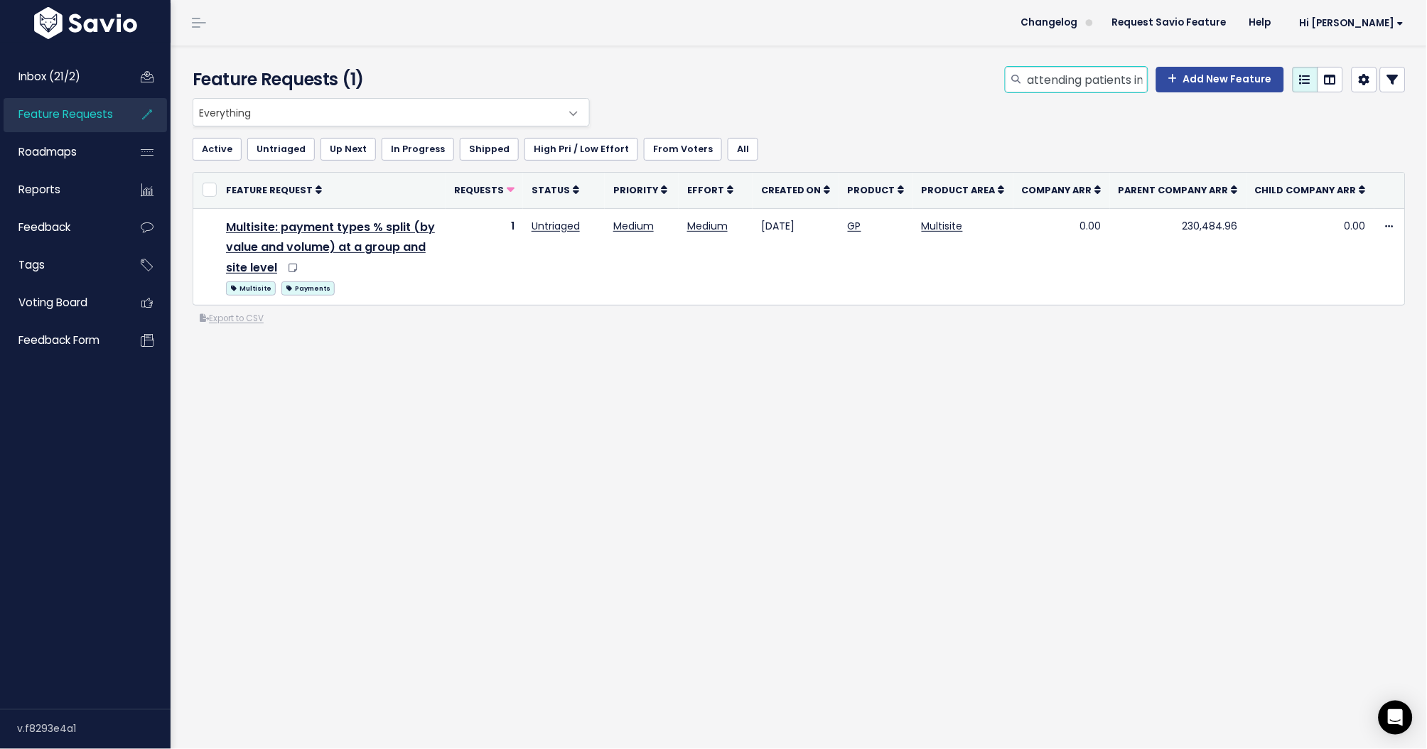
scroll to position [0, 55]
drag, startPoint x: 1128, startPoint y: 80, endPoint x: 1147, endPoint y: 79, distance: 19.2
click at [1147, 79] on div "attending patients in multisite Add New Feature" at bounding box center [1205, 80] width 400 height 26
type input "attending patients"
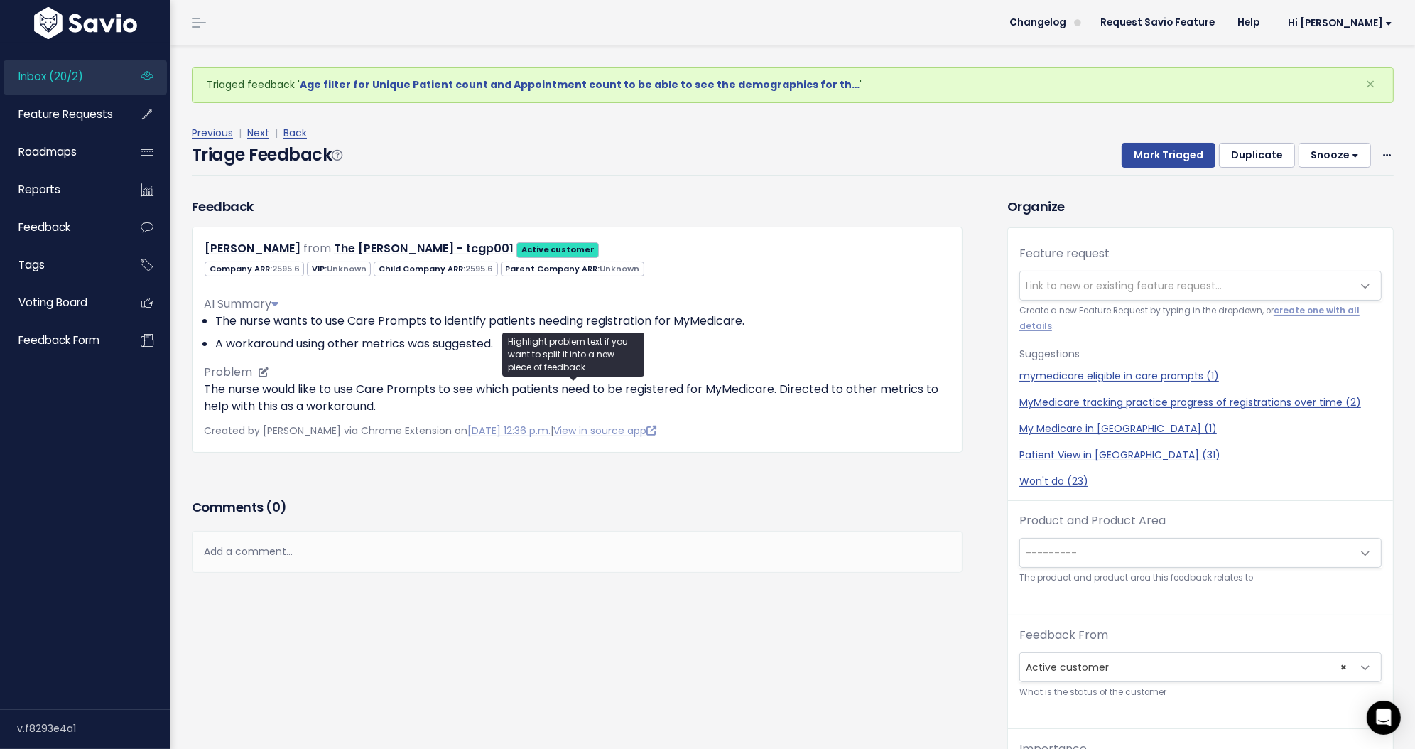
click at [538, 382] on p "The nurse would like to use Care Prompts to see which patients need to be regis…" at bounding box center [577, 398] width 747 height 34
click at [497, 408] on p "The nurse would like to use Care Prompts to see which patients need to be regis…" at bounding box center [577, 398] width 747 height 34
click at [1142, 279] on span "Link to new or existing feature request..." at bounding box center [1124, 286] width 196 height 14
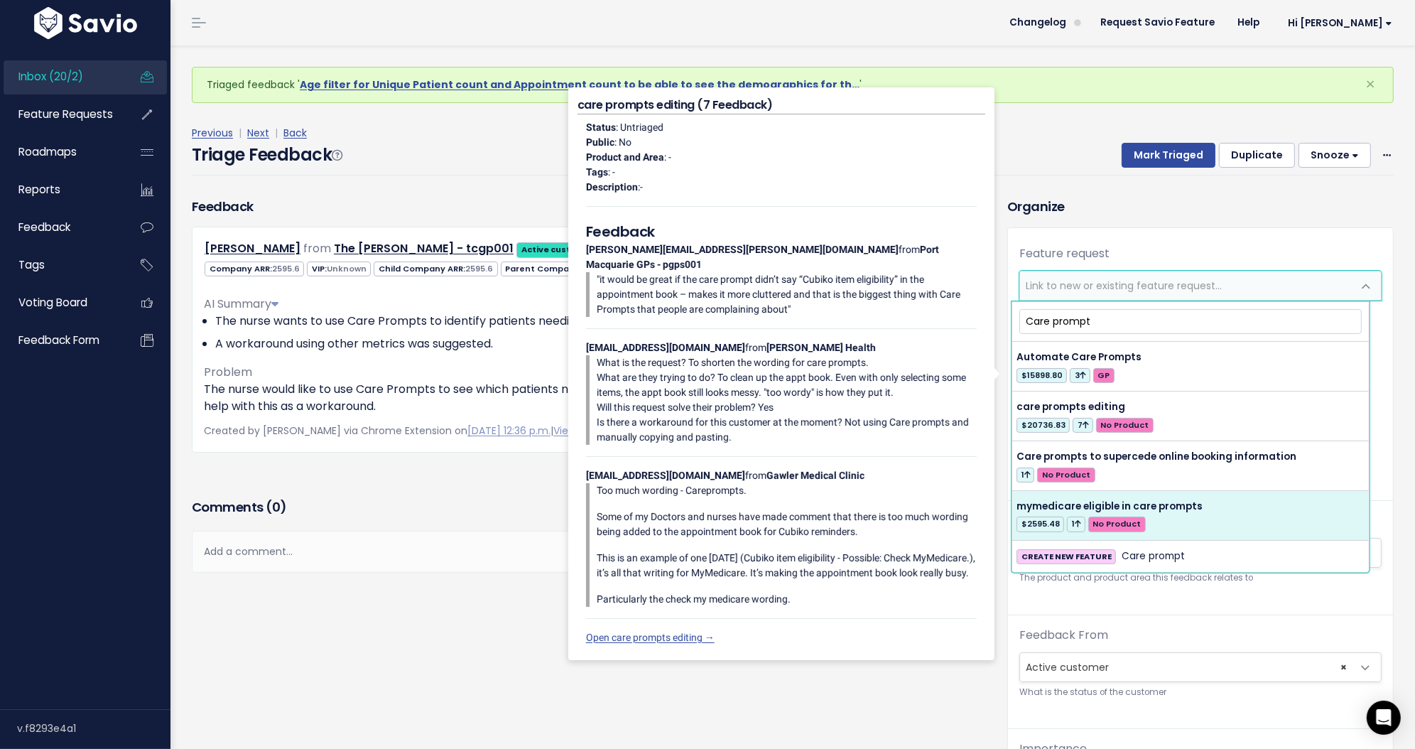
type input "Care prompt"
select select "63030"
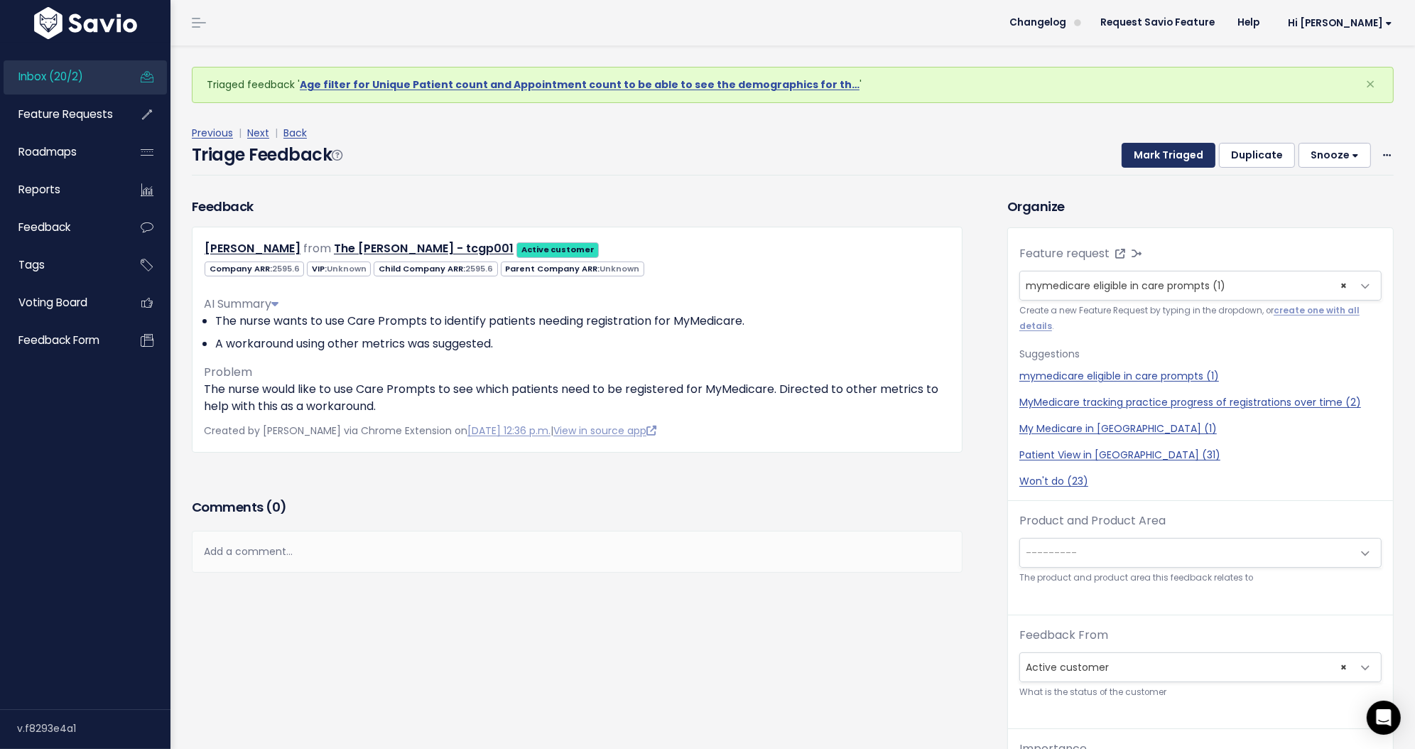
click at [1143, 159] on button "Mark Triaged" at bounding box center [1169, 156] width 94 height 26
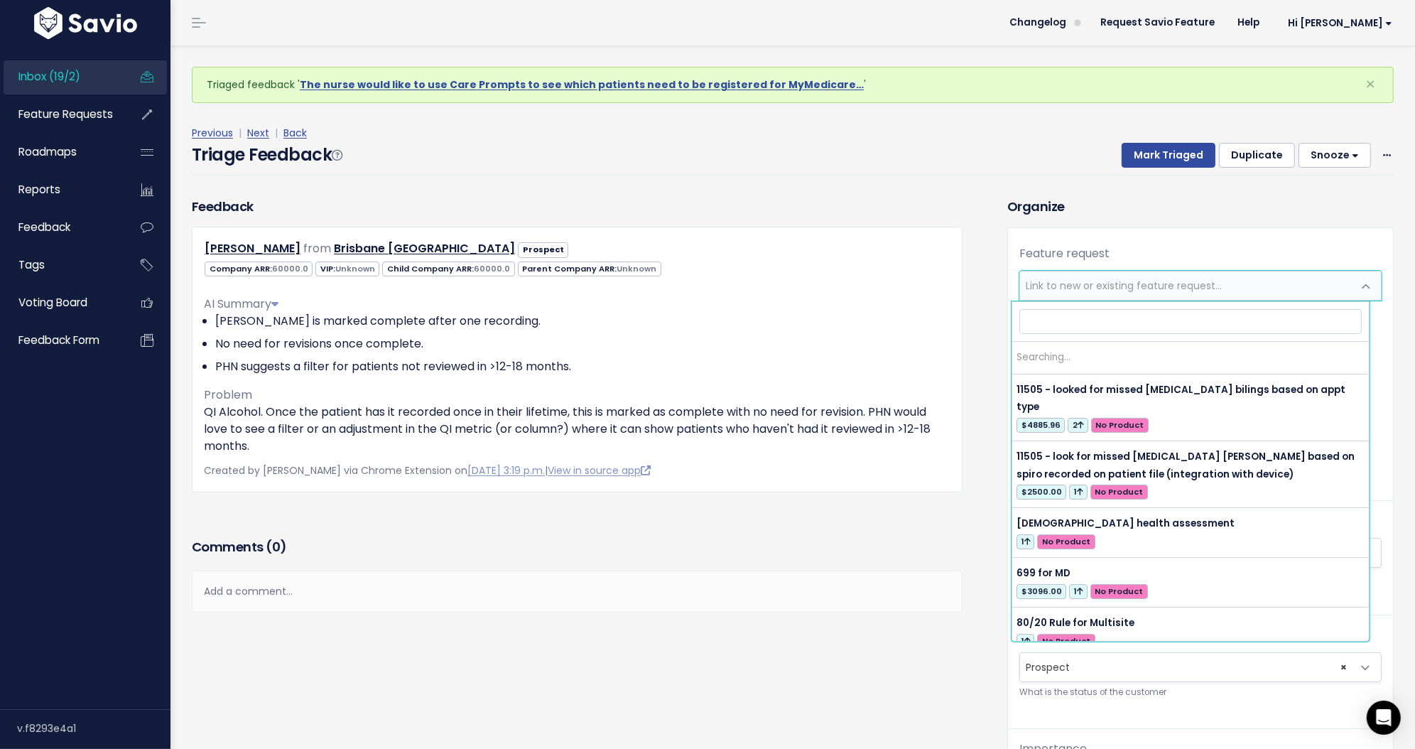
click at [1049, 288] on span "Link to new or existing feature request..." at bounding box center [1124, 286] width 196 height 14
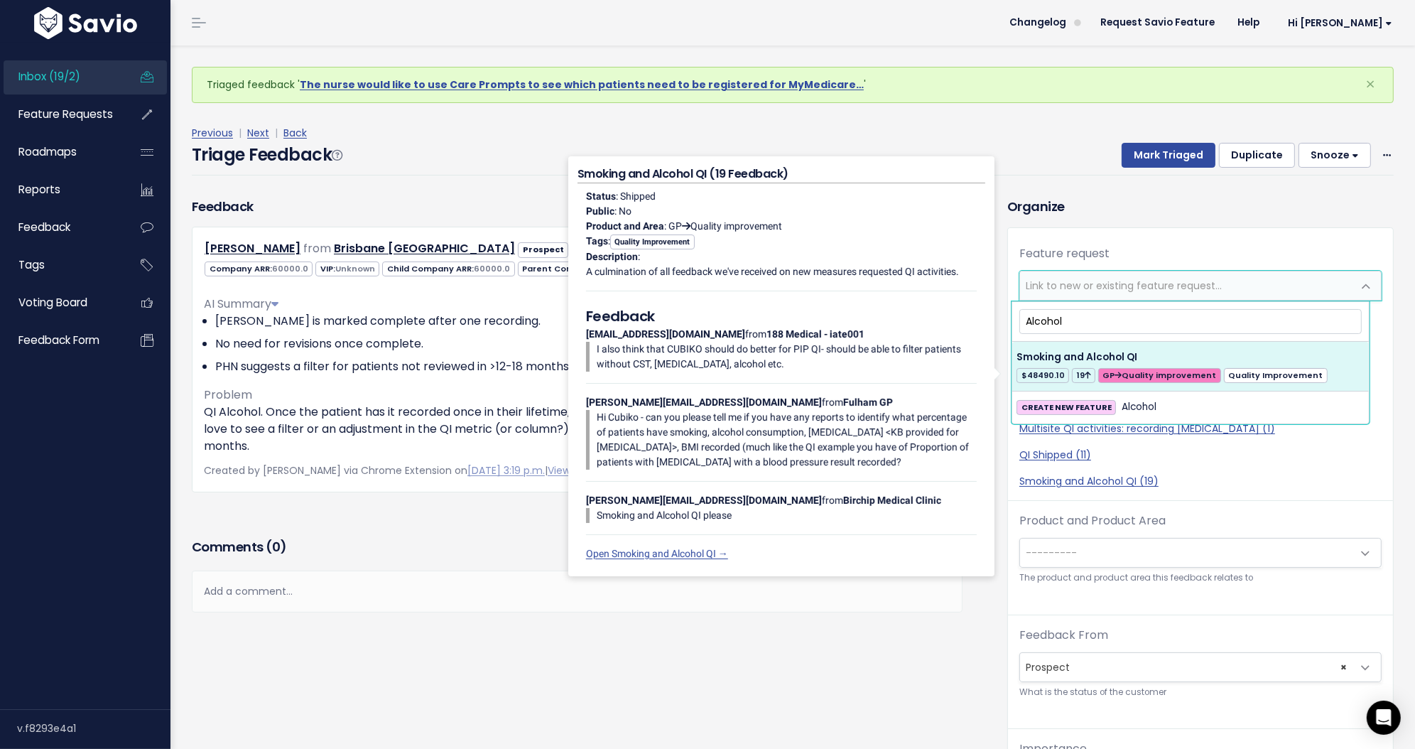
drag, startPoint x: 1113, startPoint y: 318, endPoint x: 1020, endPoint y: 318, distance: 93.1
click at [1020, 318] on input "Alcohol" at bounding box center [1191, 321] width 342 height 25
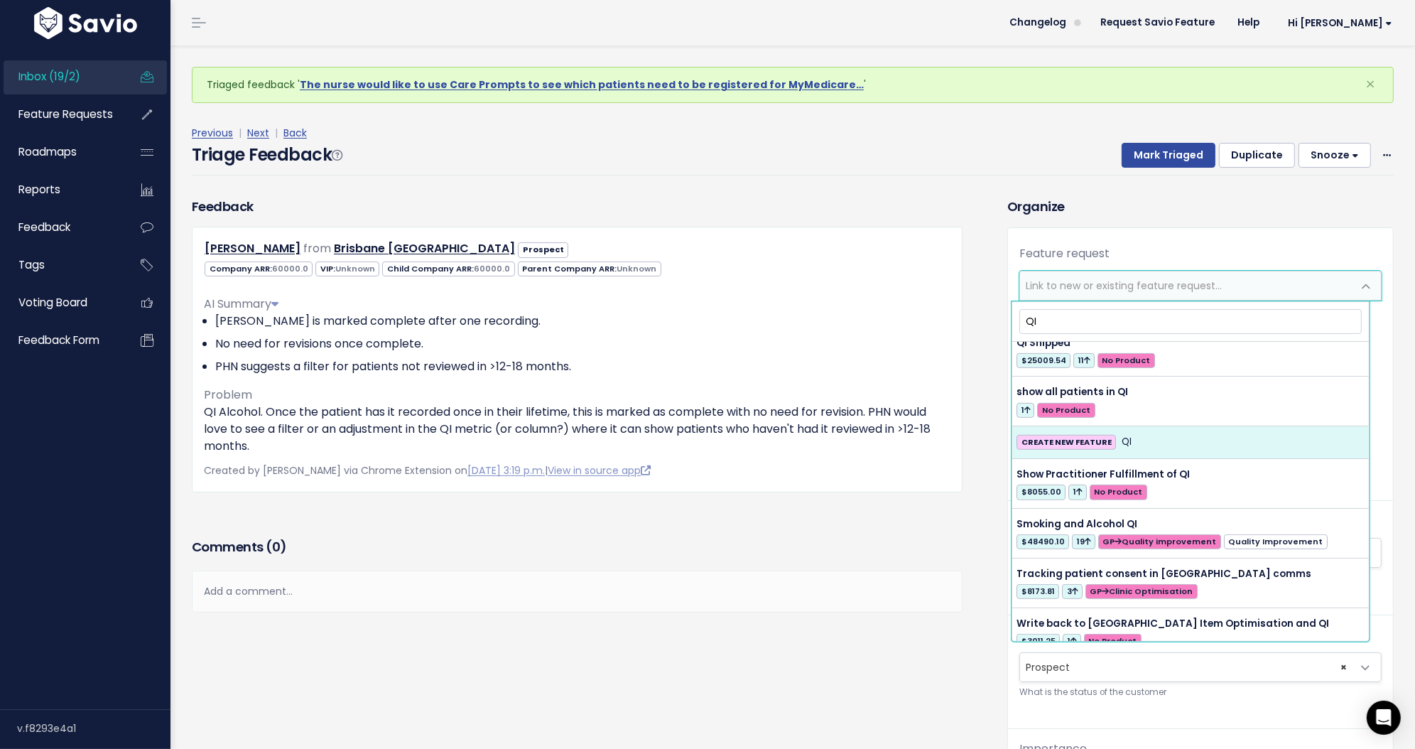
scroll to position [926, 0]
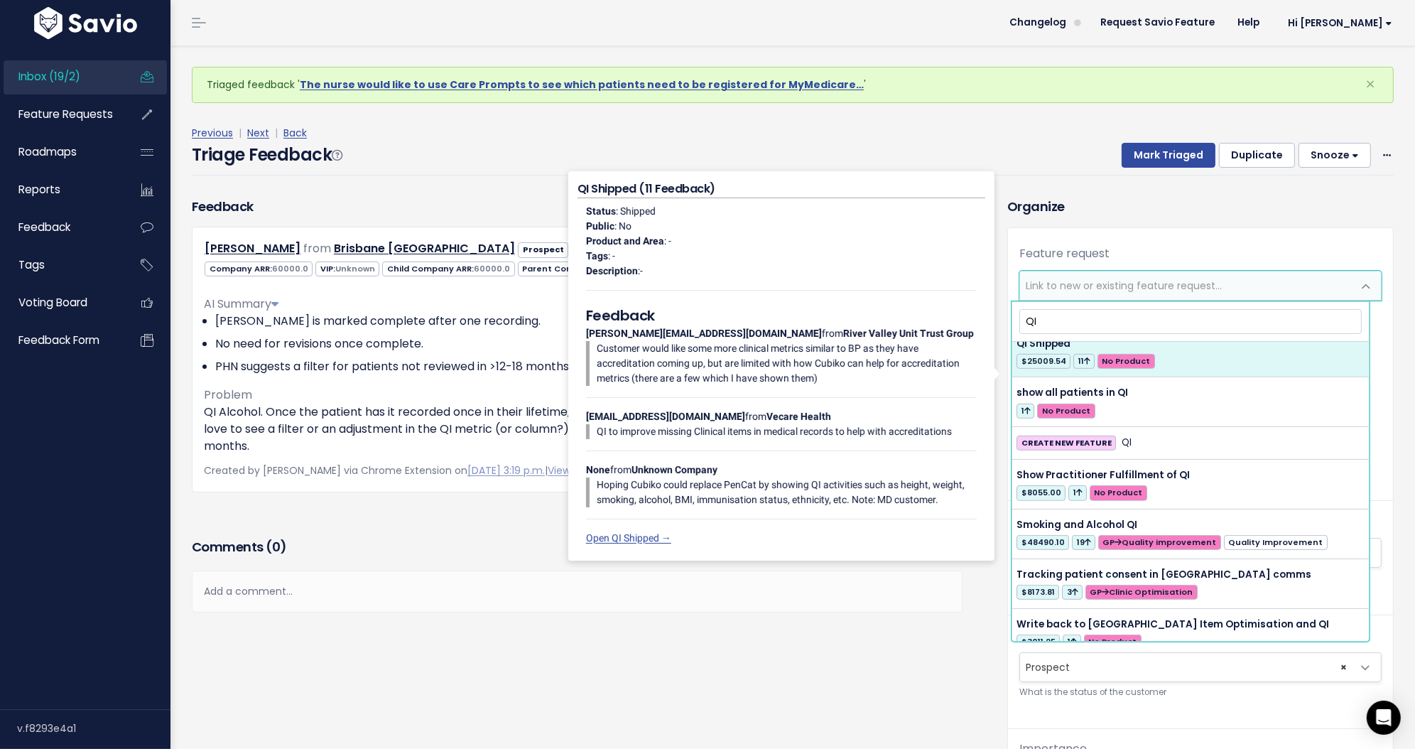
click at [1145, 325] on input "QI" at bounding box center [1191, 321] width 342 height 25
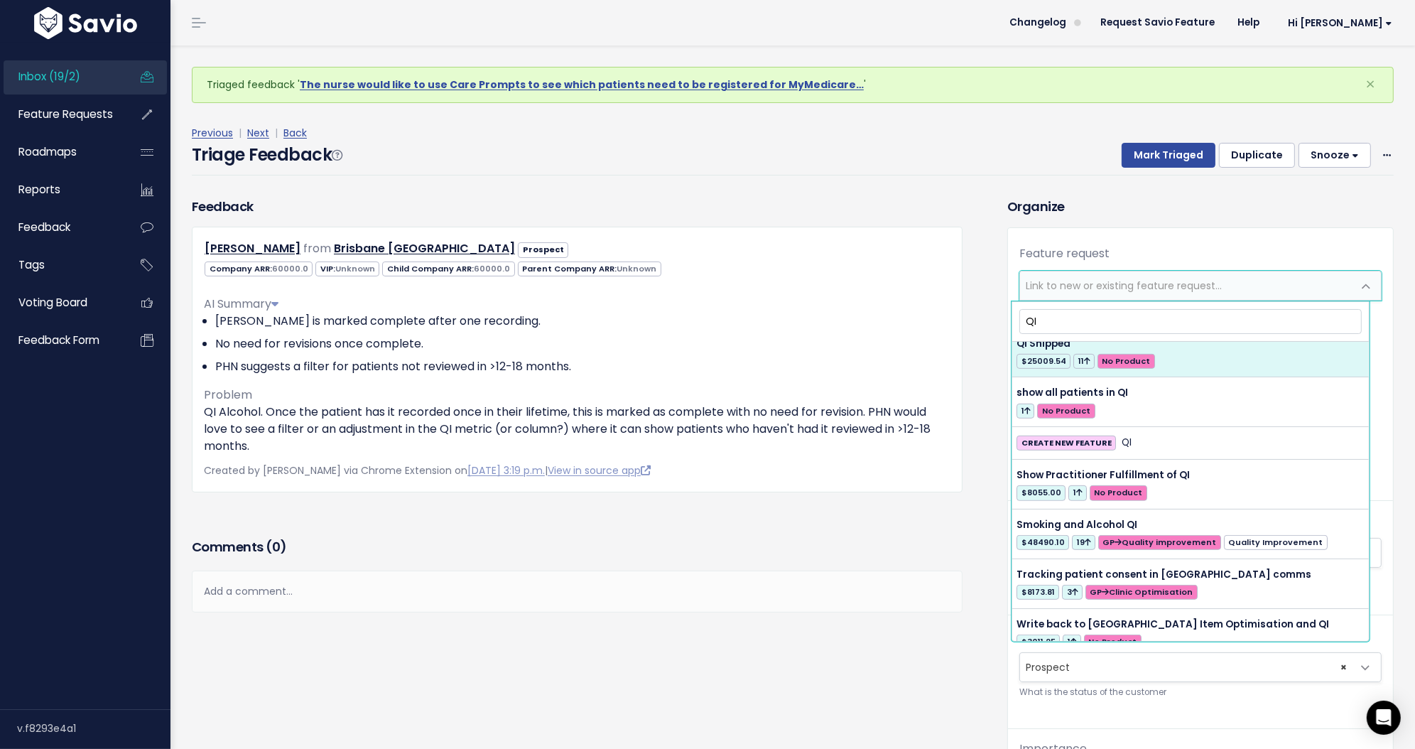
type input "Q"
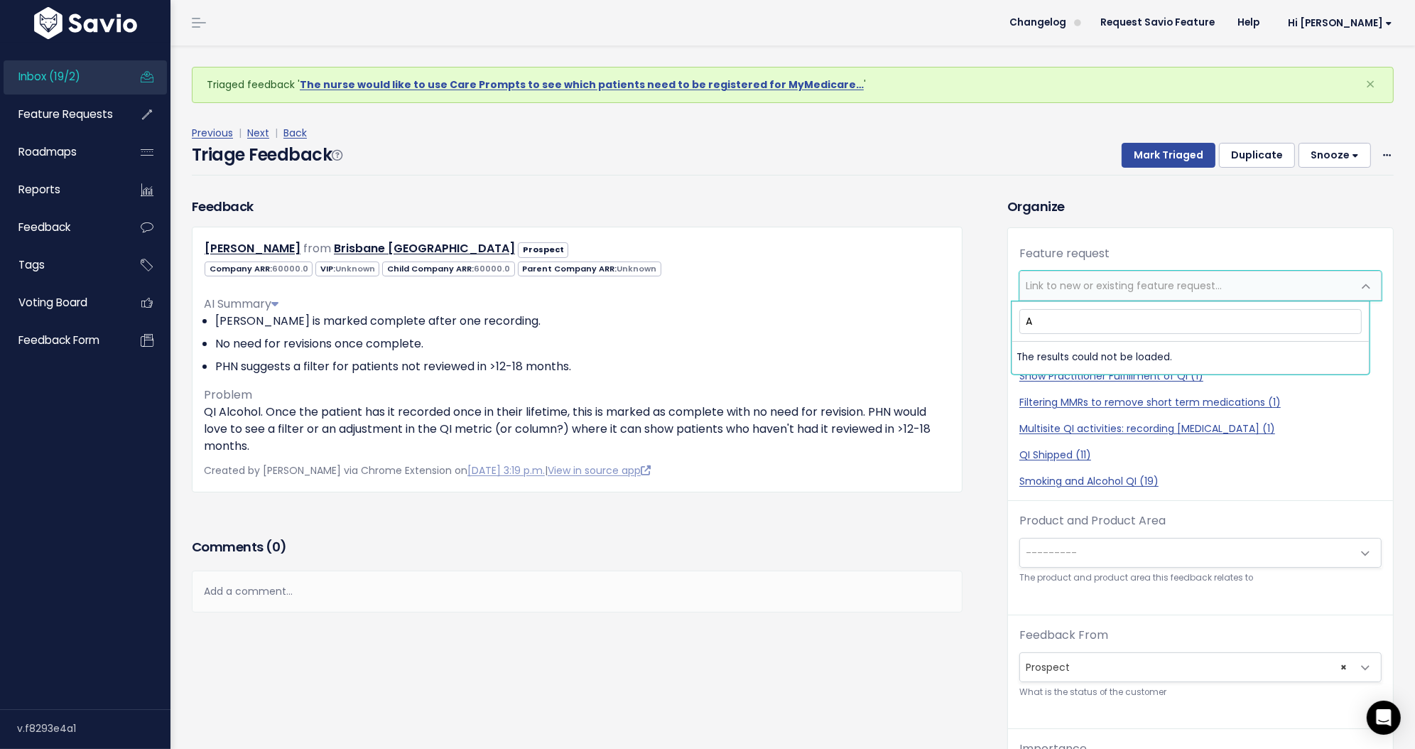
scroll to position [0, 0]
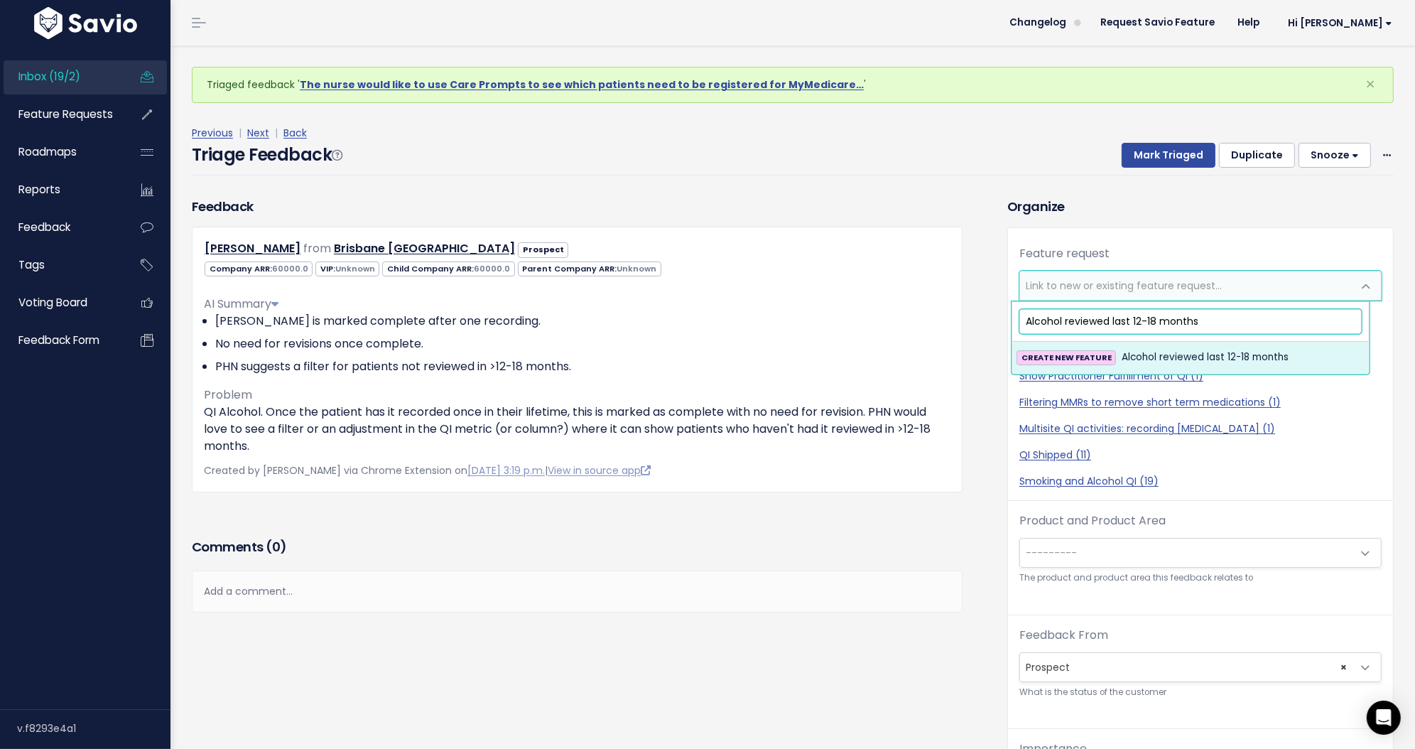
type input "Alcohol reviewed last 12-18 months"
click at [1233, 357] on span "Alcohol reviewed last 12-18 months" at bounding box center [1205, 357] width 167 height 17
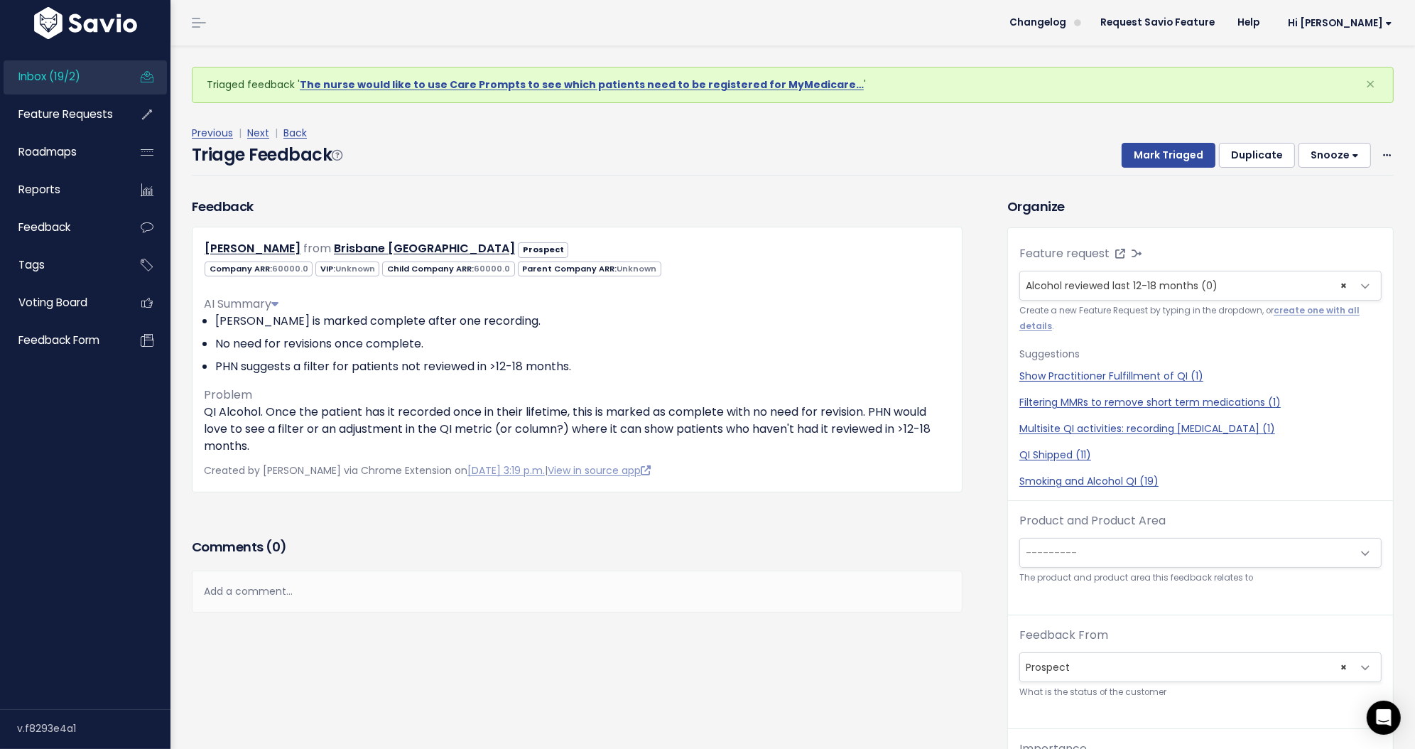
click at [1153, 168] on div "Triage Feedback Mark Triaged Duplicate Snooze 1 day 3 days 7 days 14 days Edit …" at bounding box center [793, 158] width 1202 height 33
click at [1155, 161] on button "Mark Triaged" at bounding box center [1169, 156] width 94 height 26
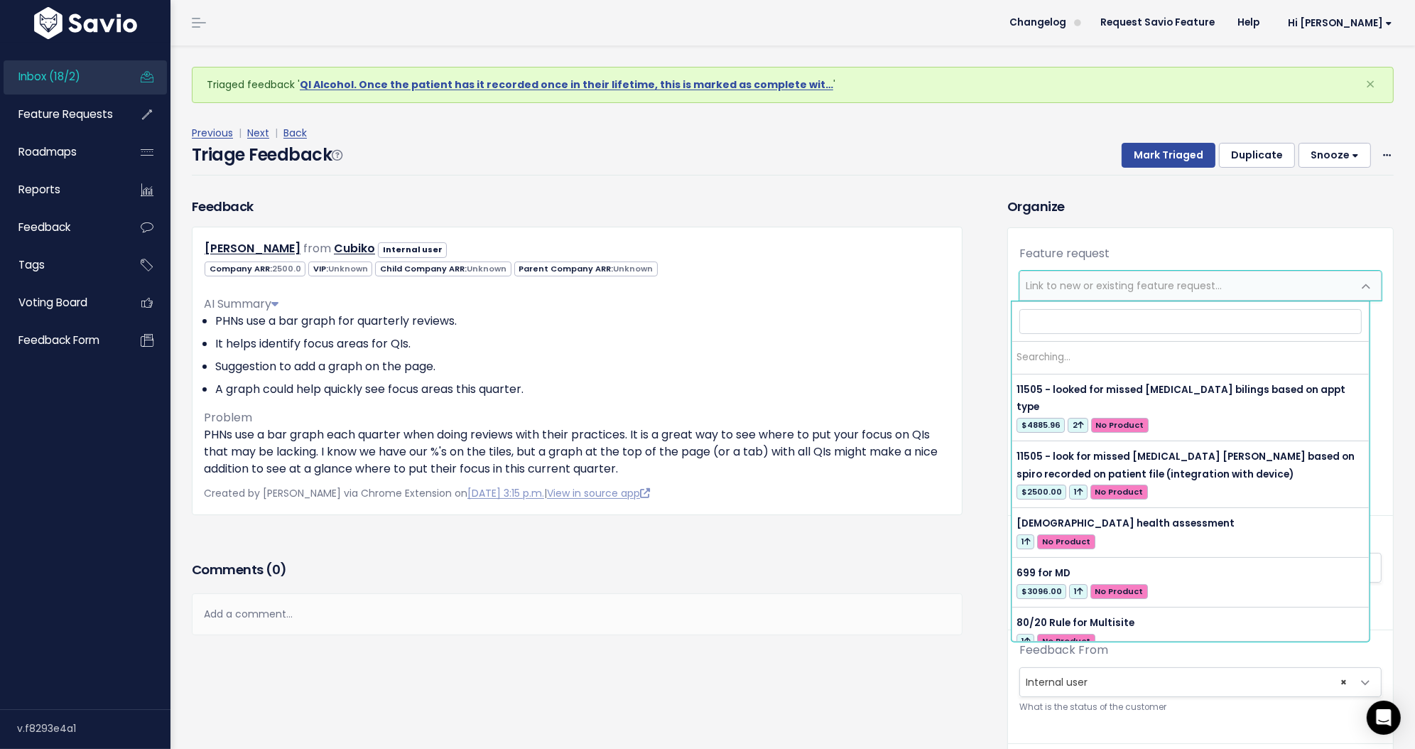
click at [1122, 286] on span "Link to new or existing feature request..." at bounding box center [1124, 286] width 196 height 14
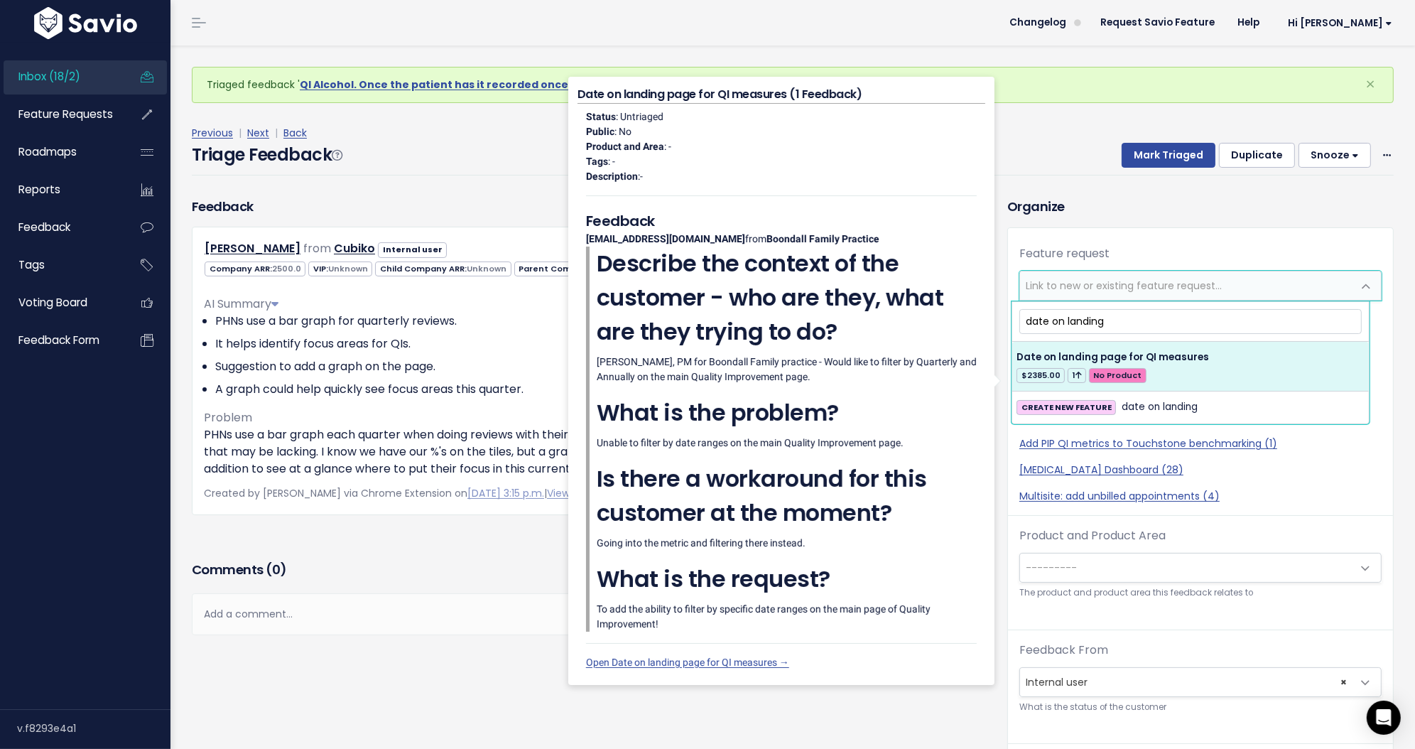
drag, startPoint x: 1154, startPoint y: 319, endPoint x: 1016, endPoint y: 315, distance: 137.9
click at [1017, 315] on span "date on landing" at bounding box center [1191, 321] width 348 height 31
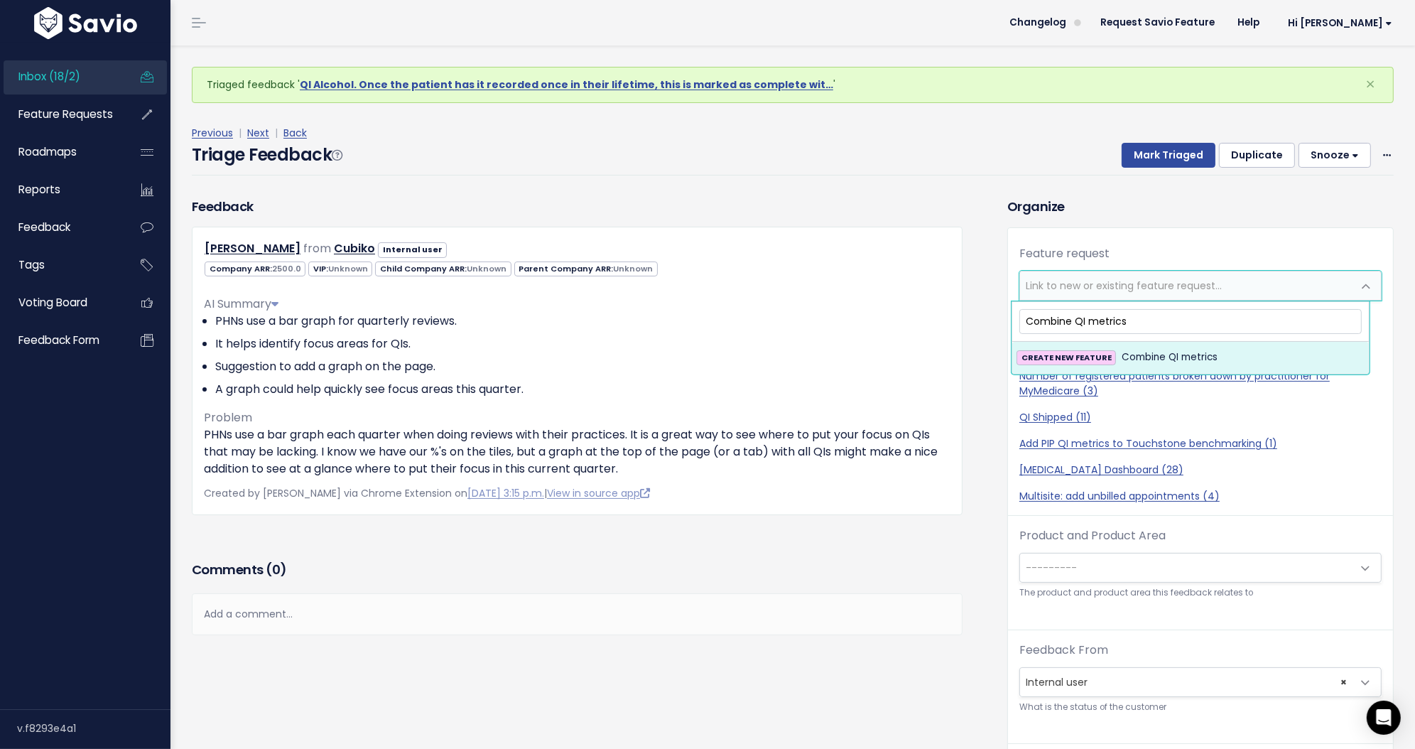
type input "Combine QI metrics"
click at [1142, 340] on span "Combine QI metrics CREATE NEW FEATURE Combine QI metrics" at bounding box center [1191, 337] width 358 height 73
click at [1143, 351] on span "Combine QI metrics" at bounding box center [1170, 357] width 96 height 17
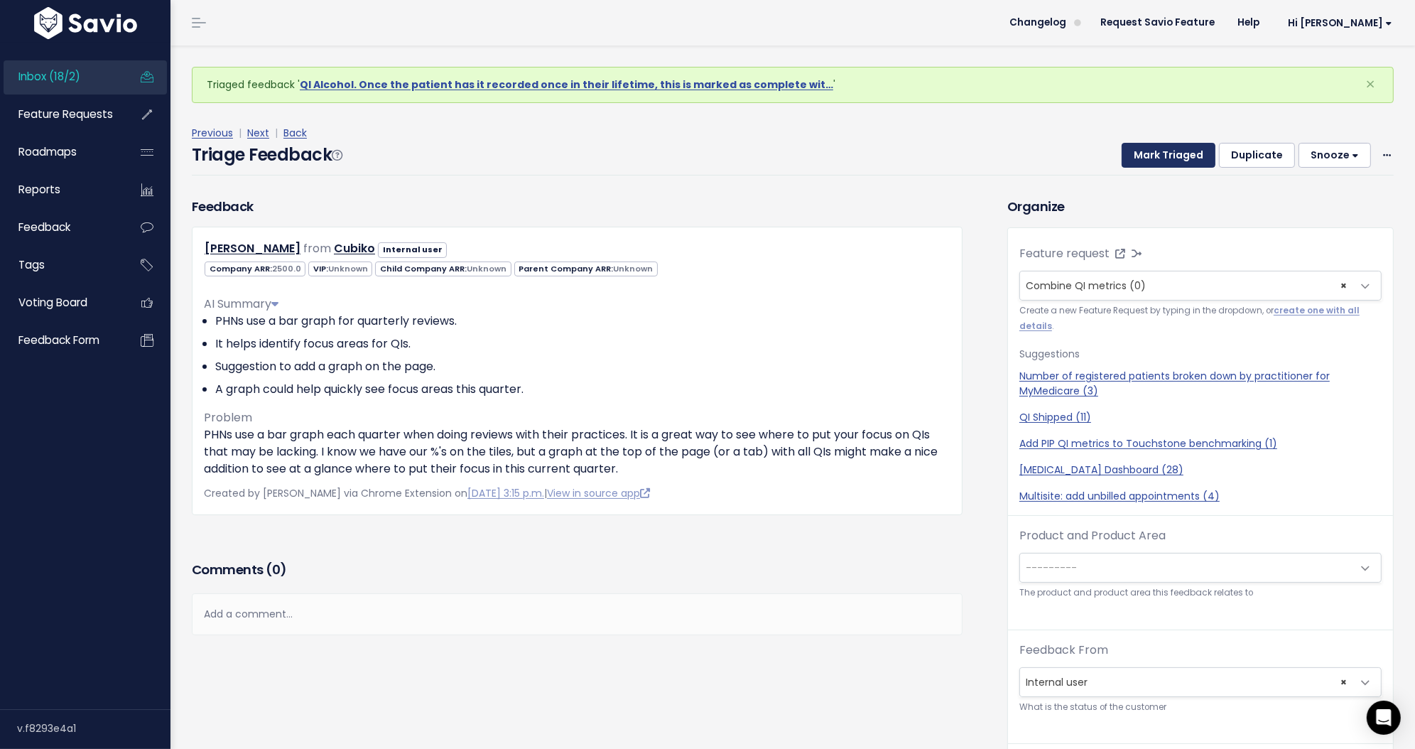
click at [1155, 158] on button "Mark Triaged" at bounding box center [1169, 156] width 94 height 26
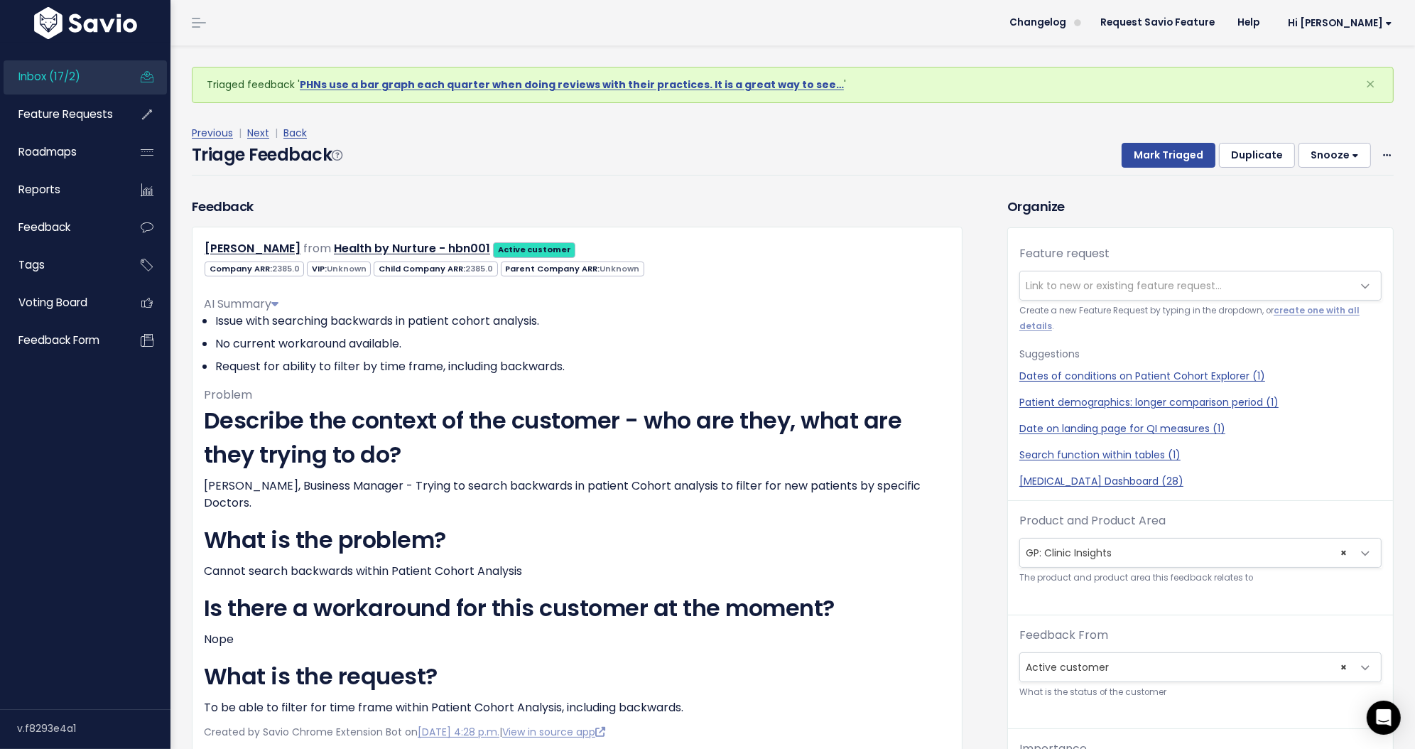
click at [607, 156] on div "Triage Feedback Mark Triaged Duplicate [GEOGRAPHIC_DATA] 1 day 3 days 7 days 14…" at bounding box center [793, 158] width 1202 height 33
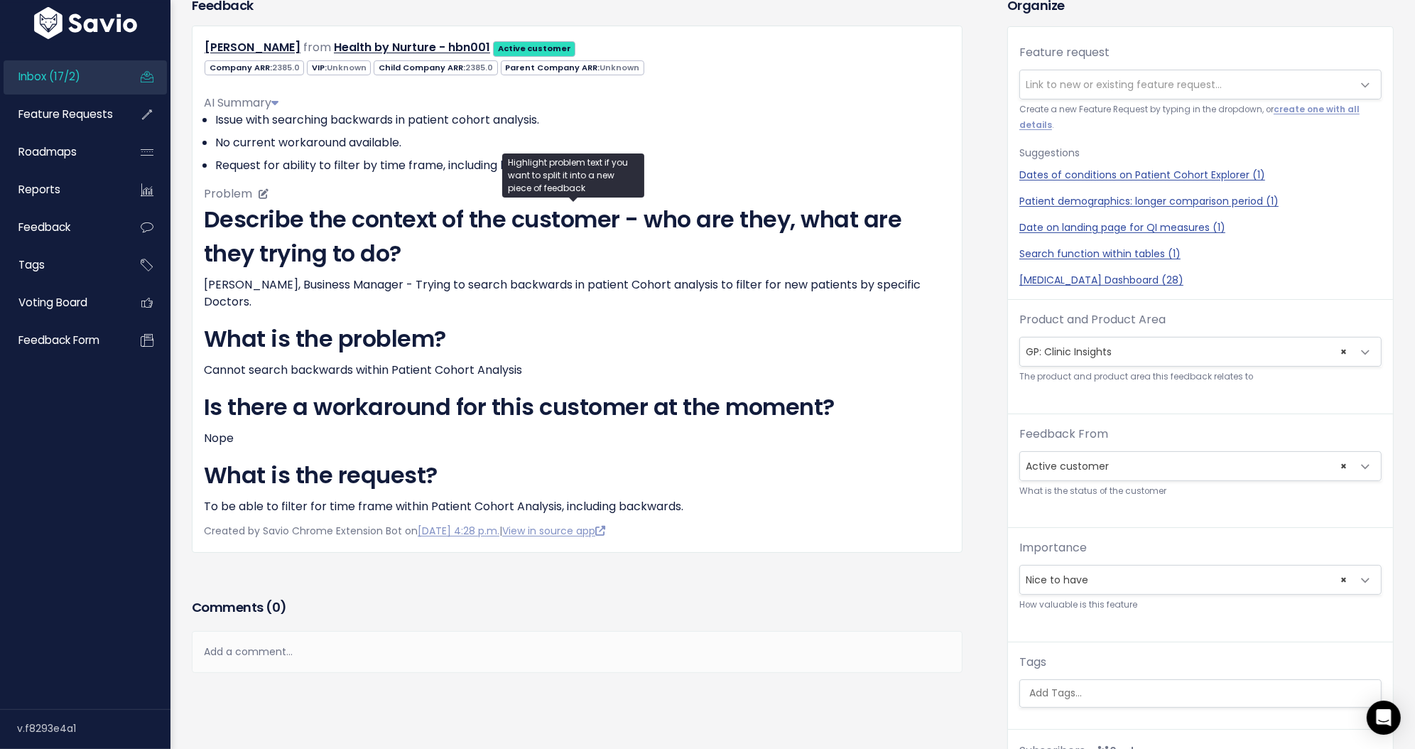
scroll to position [161, 0]
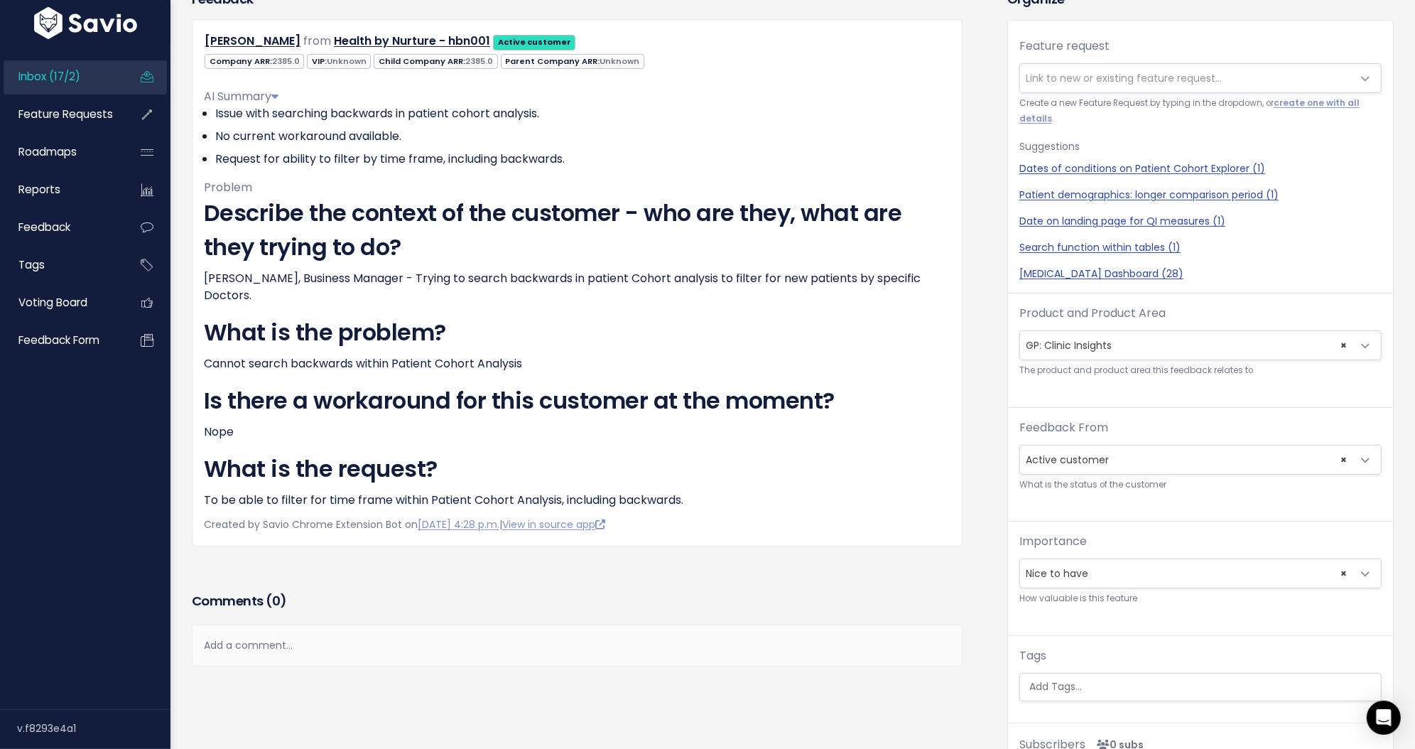
click at [1080, 72] on span "Link to new or existing feature request..." at bounding box center [1124, 78] width 196 height 14
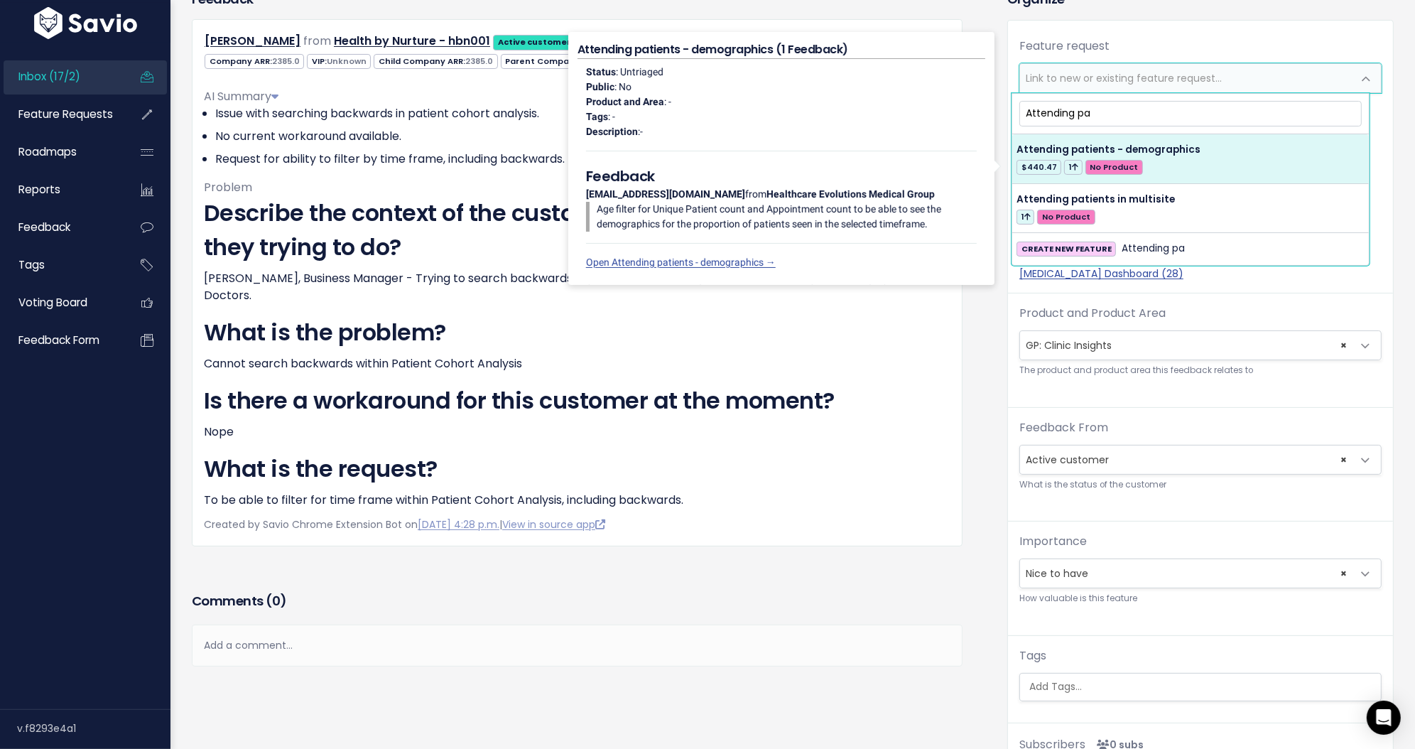
type input "Attending pa"
select select "64557"
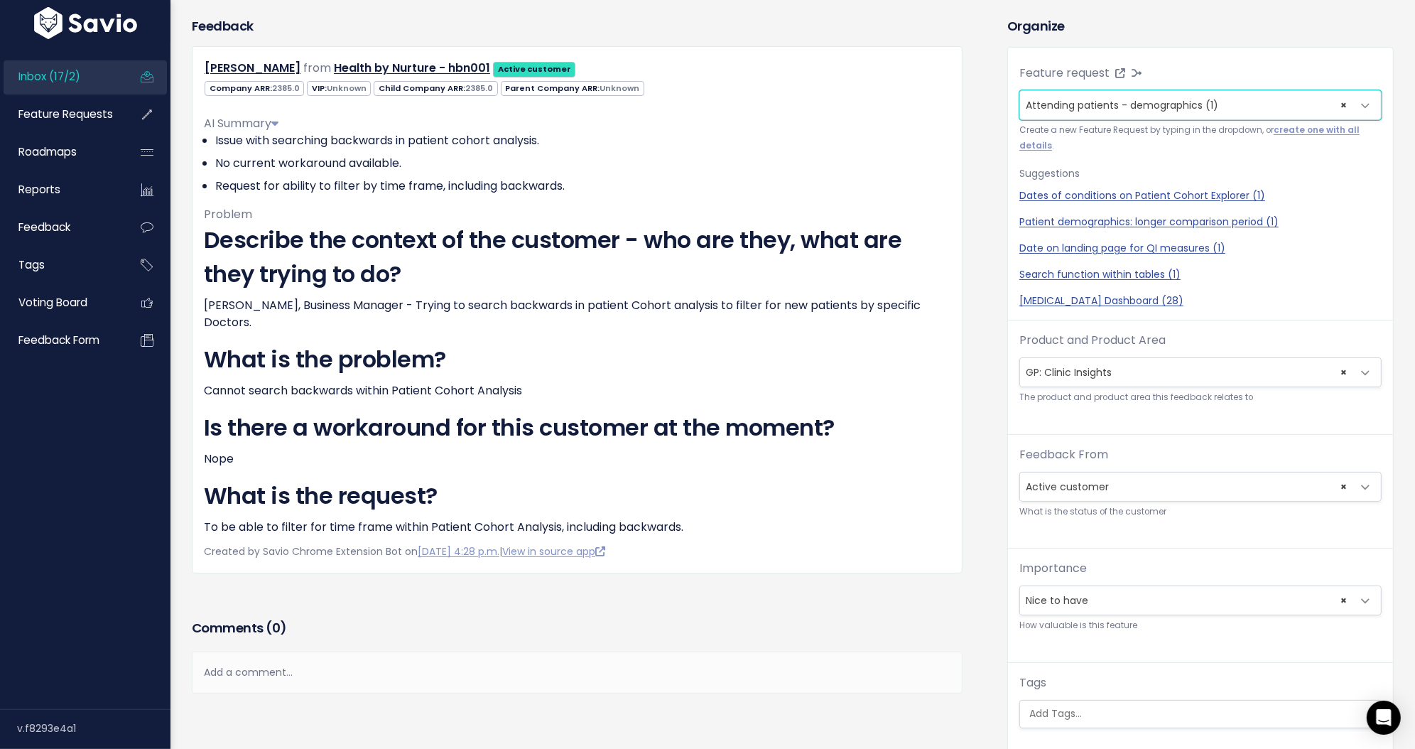
scroll to position [0, 0]
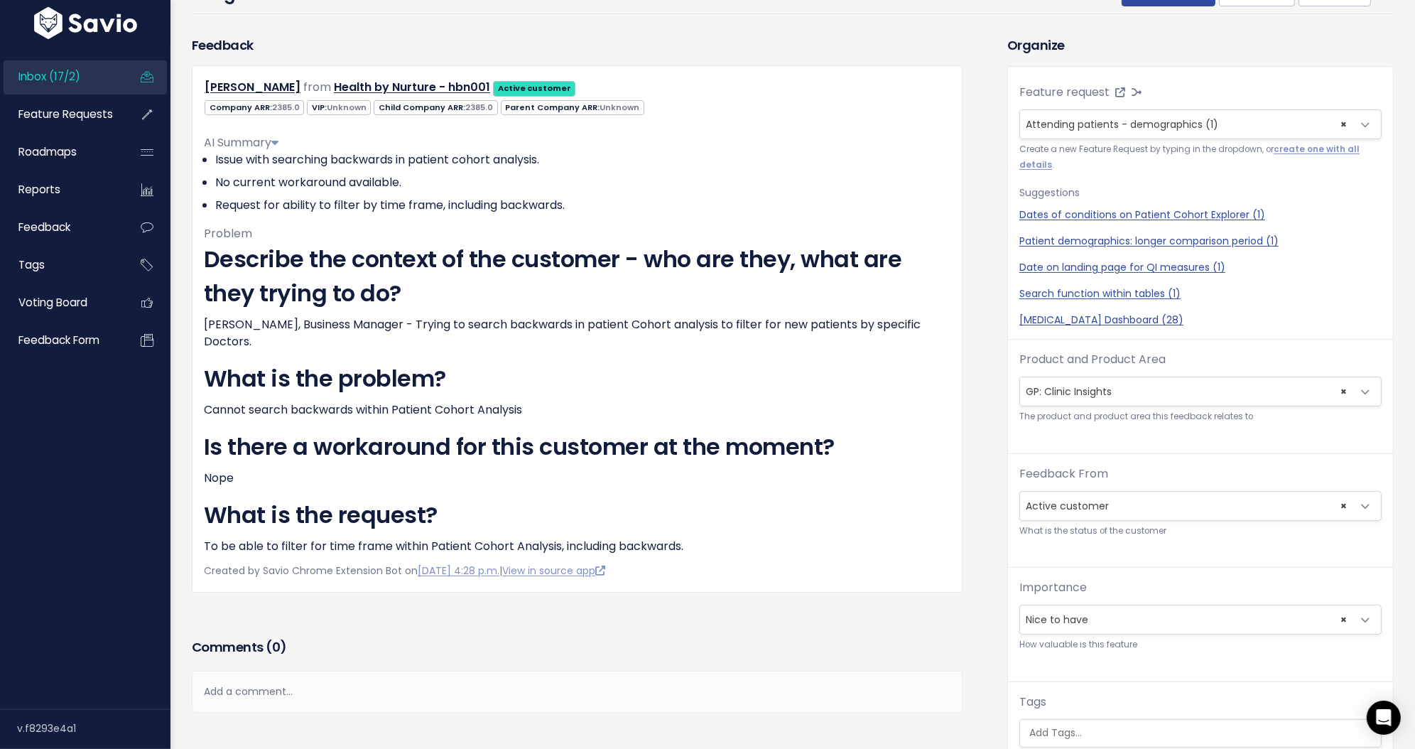
click at [720, 671] on div "Add a comment..." at bounding box center [577, 692] width 771 height 42
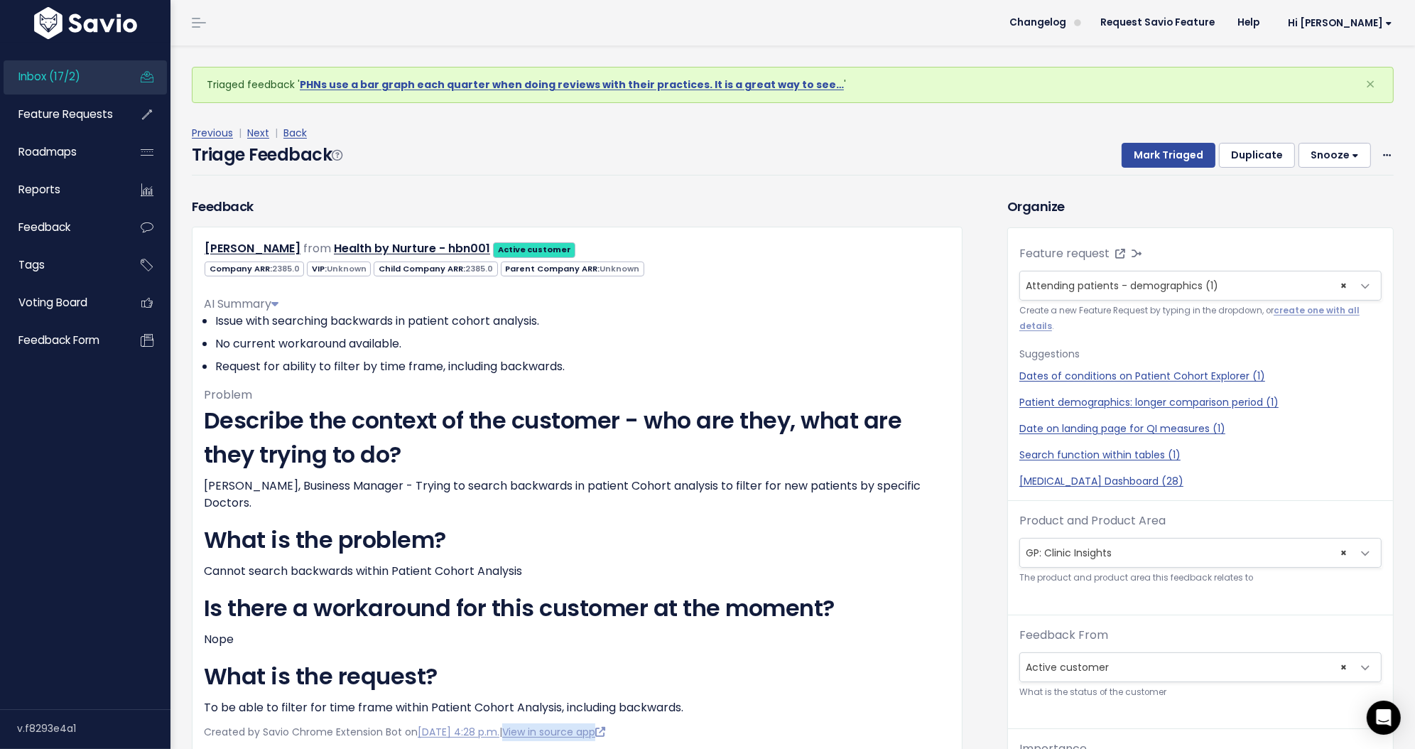
click at [1324, 157] on button "Snooze" at bounding box center [1335, 156] width 72 height 26
click at [1253, 110] on div "Previous | Next | Back Triage Feedback Mark Triaged Duplicate Snooze 1 day 3 da…" at bounding box center [798, 150] width 1213 height 94
click at [1383, 156] on icon at bounding box center [1387, 155] width 8 height 9
click at [1331, 221] on link "Delete" at bounding box center [1331, 221] width 102 height 28
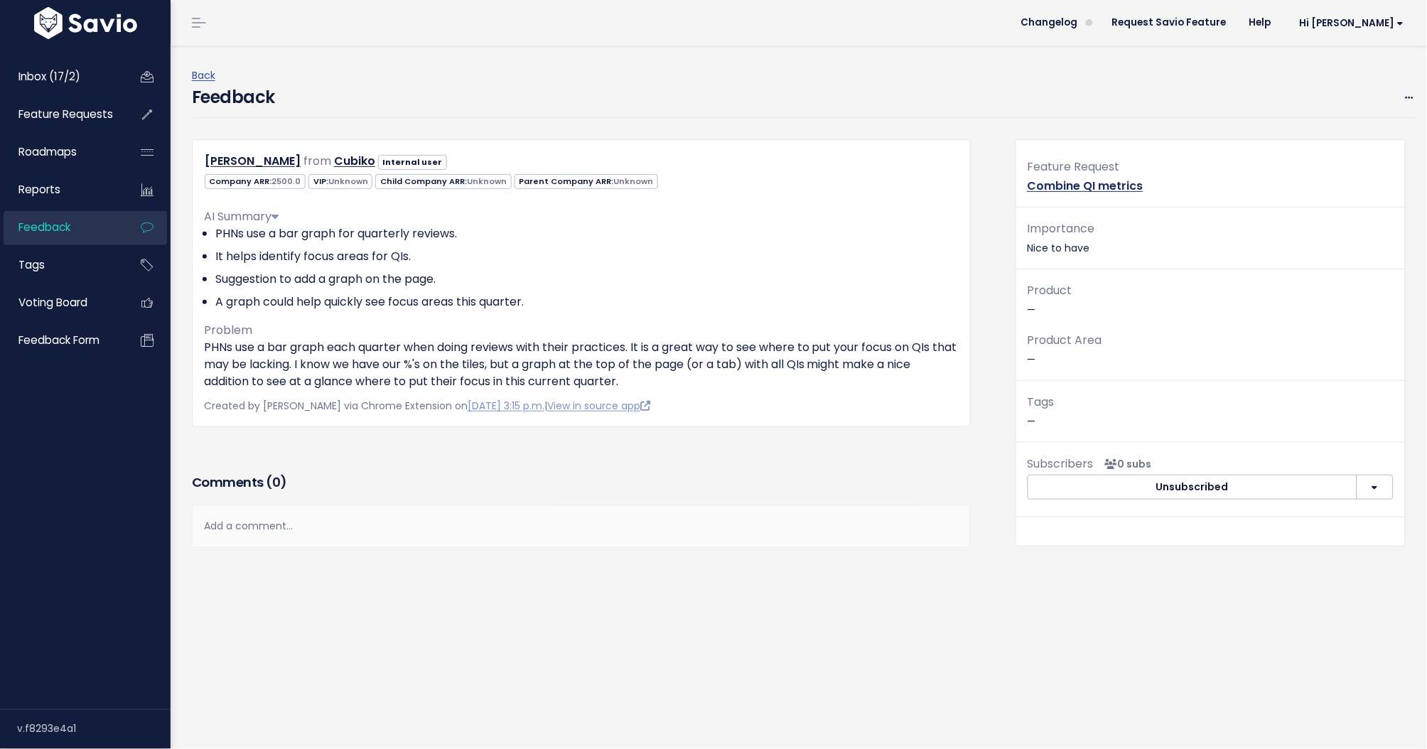
click at [1049, 188] on link "Combine QI metrics" at bounding box center [1085, 186] width 116 height 16
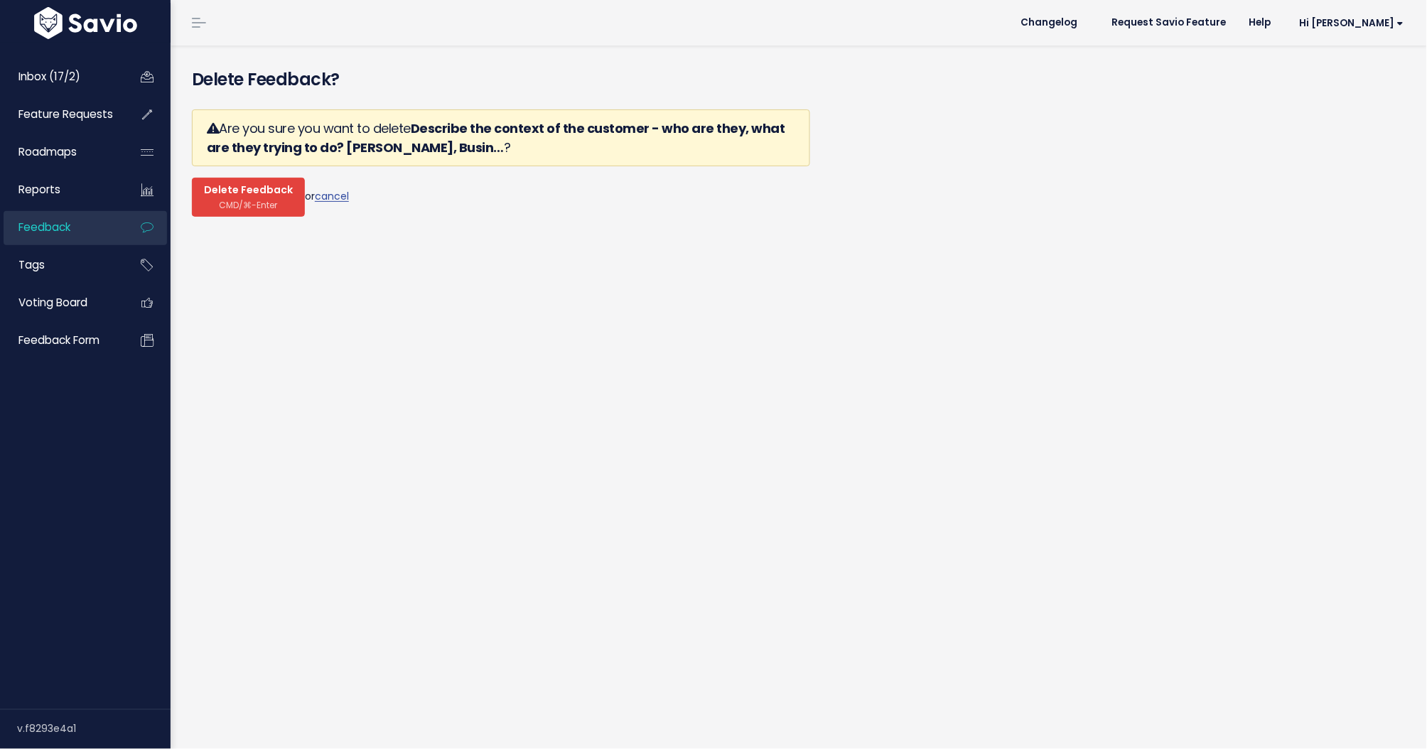
click at [248, 198] on button "Delete Feedback CMD/⌘-Enter" at bounding box center [248, 197] width 113 height 39
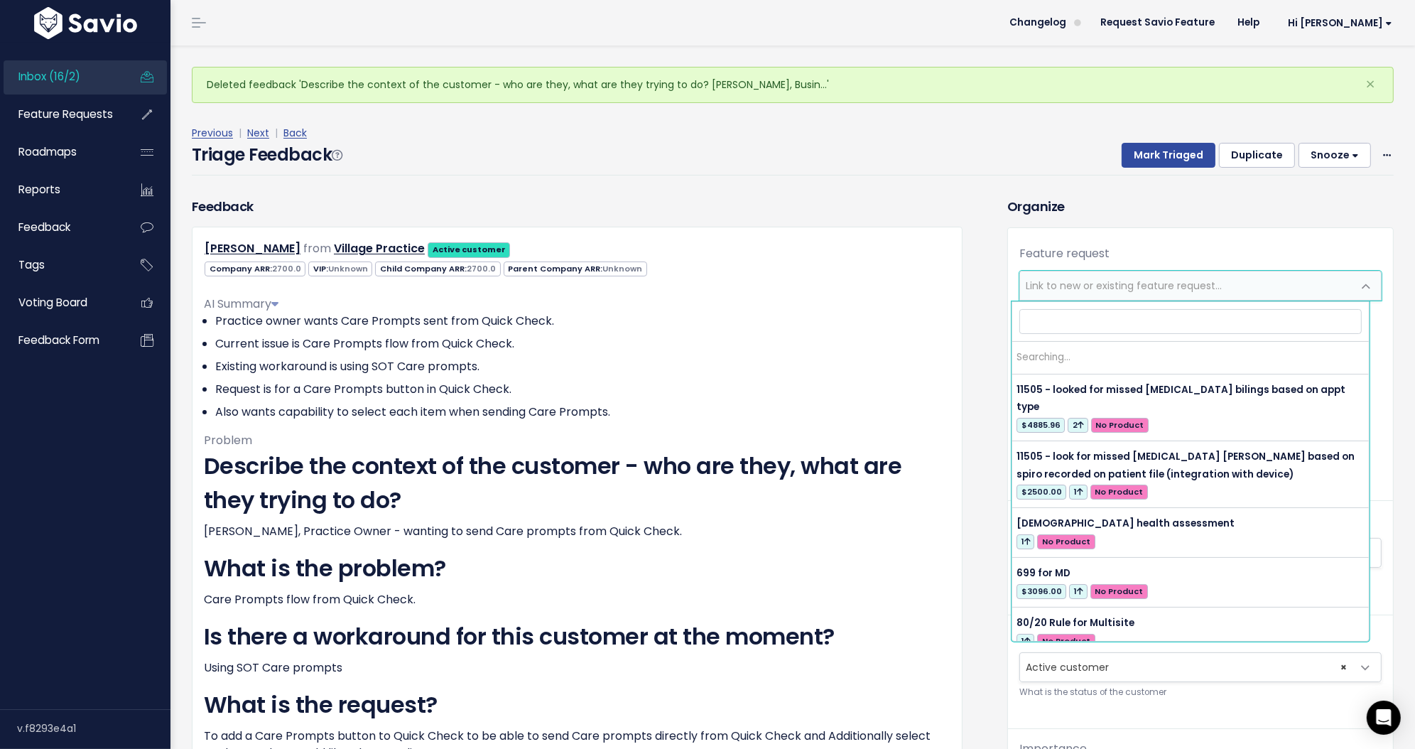
click at [1178, 287] on span "Link to new or existing feature request..." at bounding box center [1124, 286] width 196 height 14
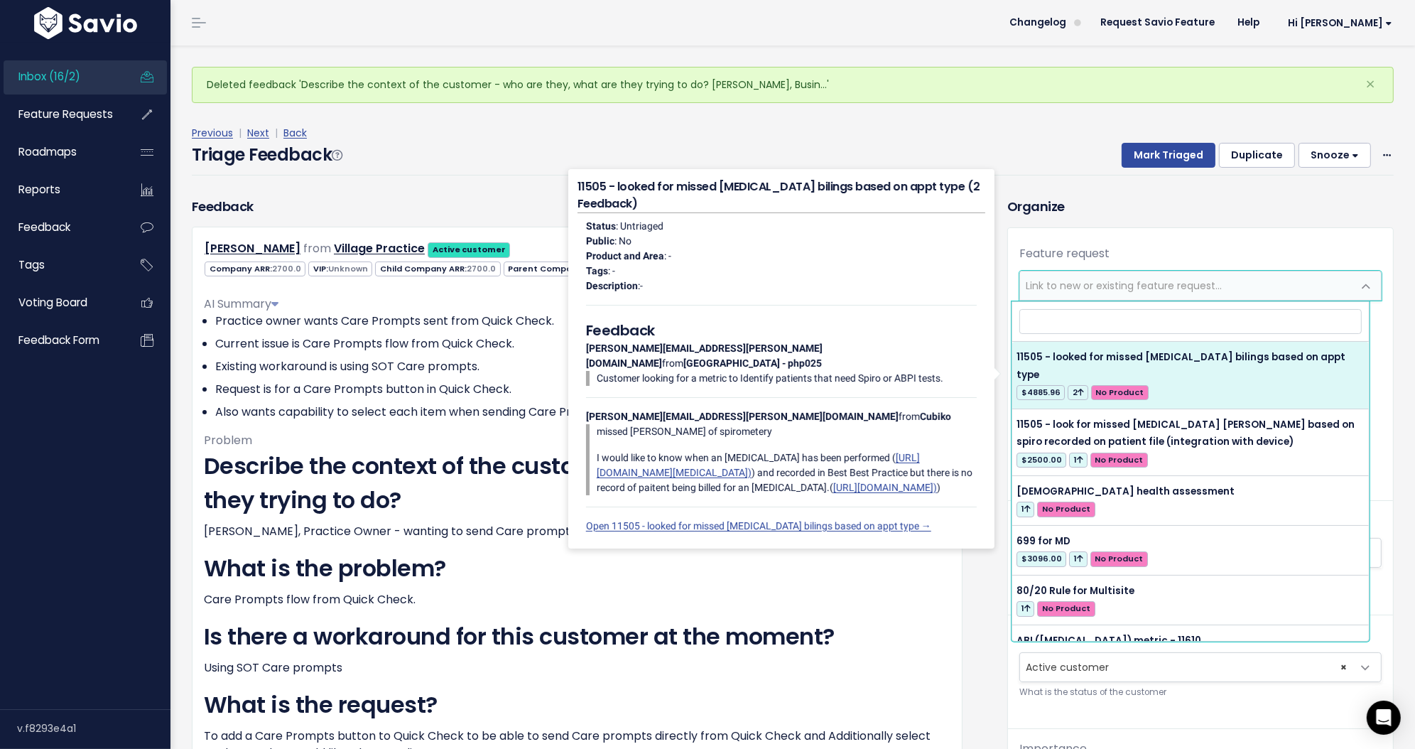
click at [1199, 237] on div "Feature request --------- Link to new or existing feature request... Create a n…" at bounding box center [1200, 582] width 385 height 708
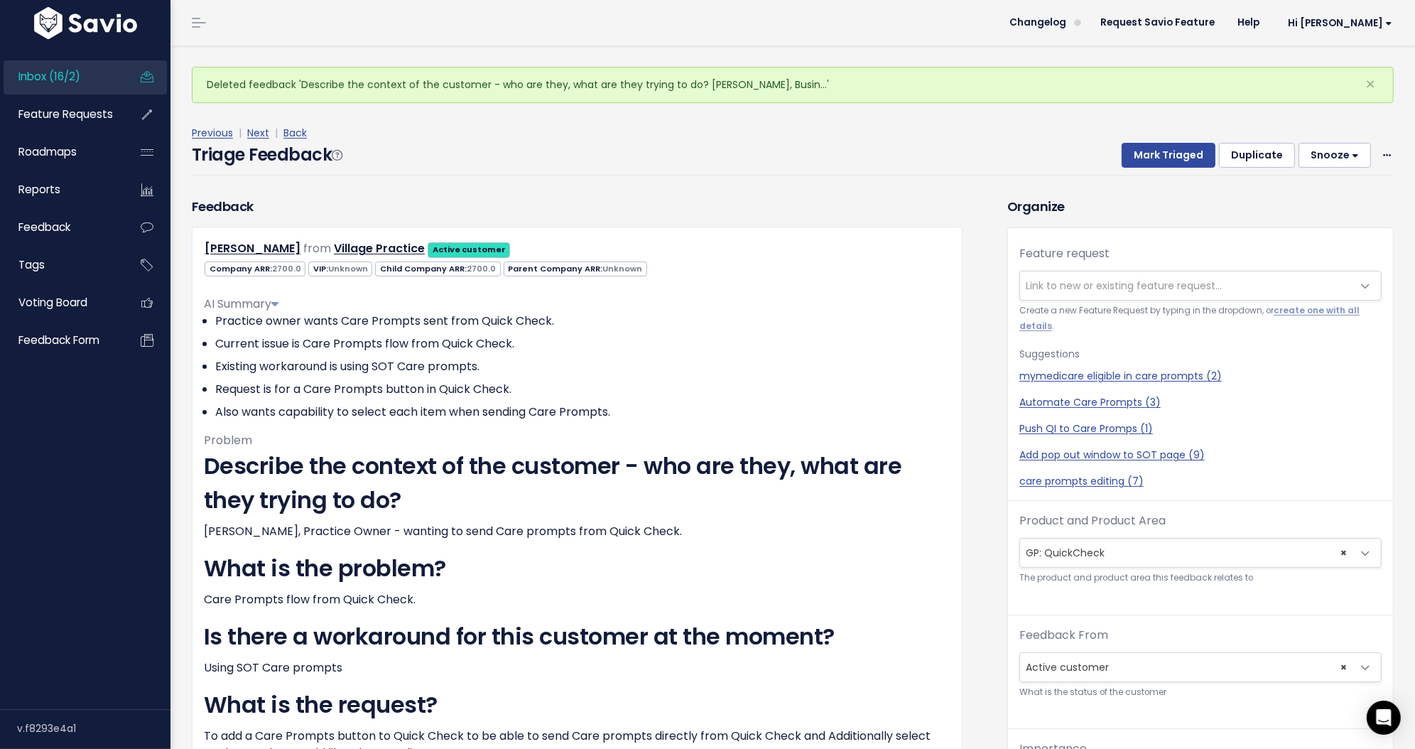
click at [1265, 200] on h3 "Organize" at bounding box center [1200, 206] width 387 height 19
click at [1208, 281] on span "Link to new or existing feature request..." at bounding box center [1124, 286] width 196 height 14
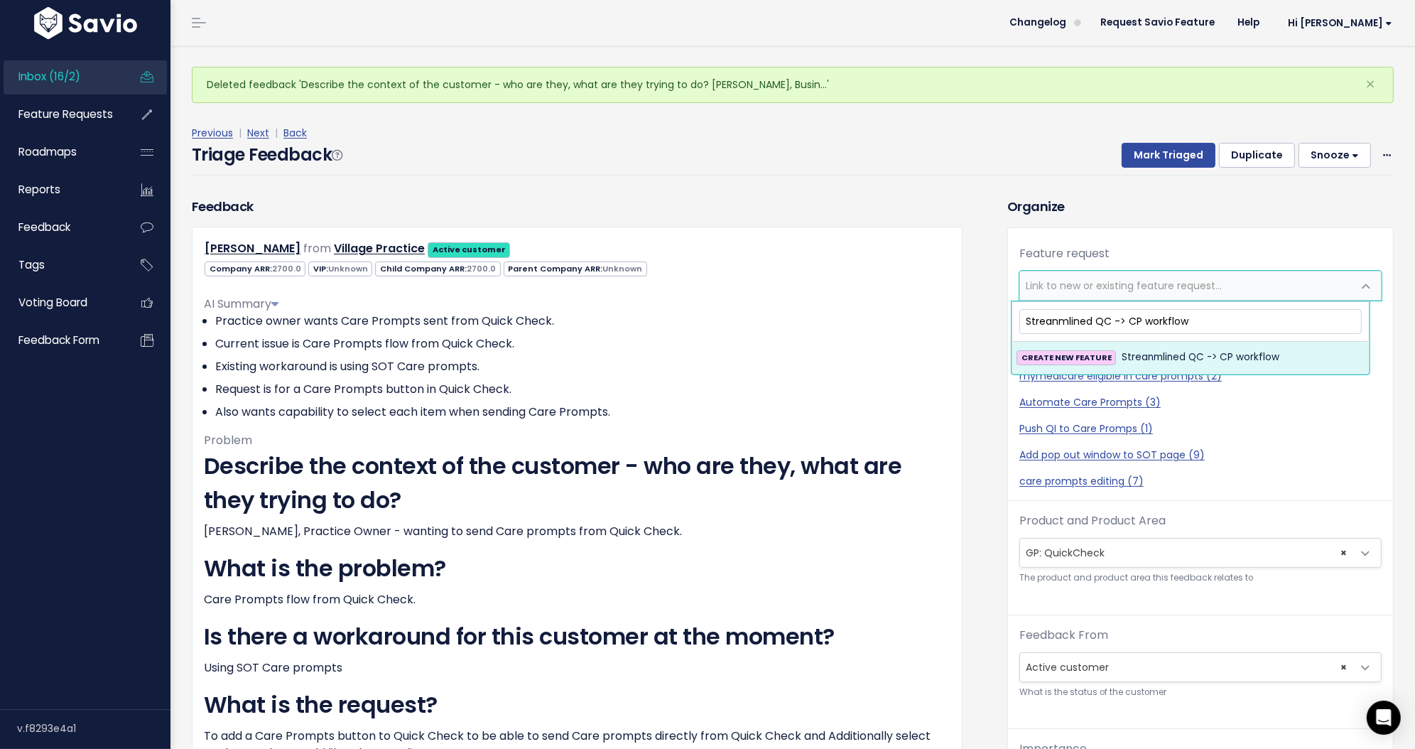
type input "Streanmlined QC -> CP workflow"
click at [1212, 359] on span "Streanmlined QC -> CP workflow" at bounding box center [1201, 357] width 158 height 17
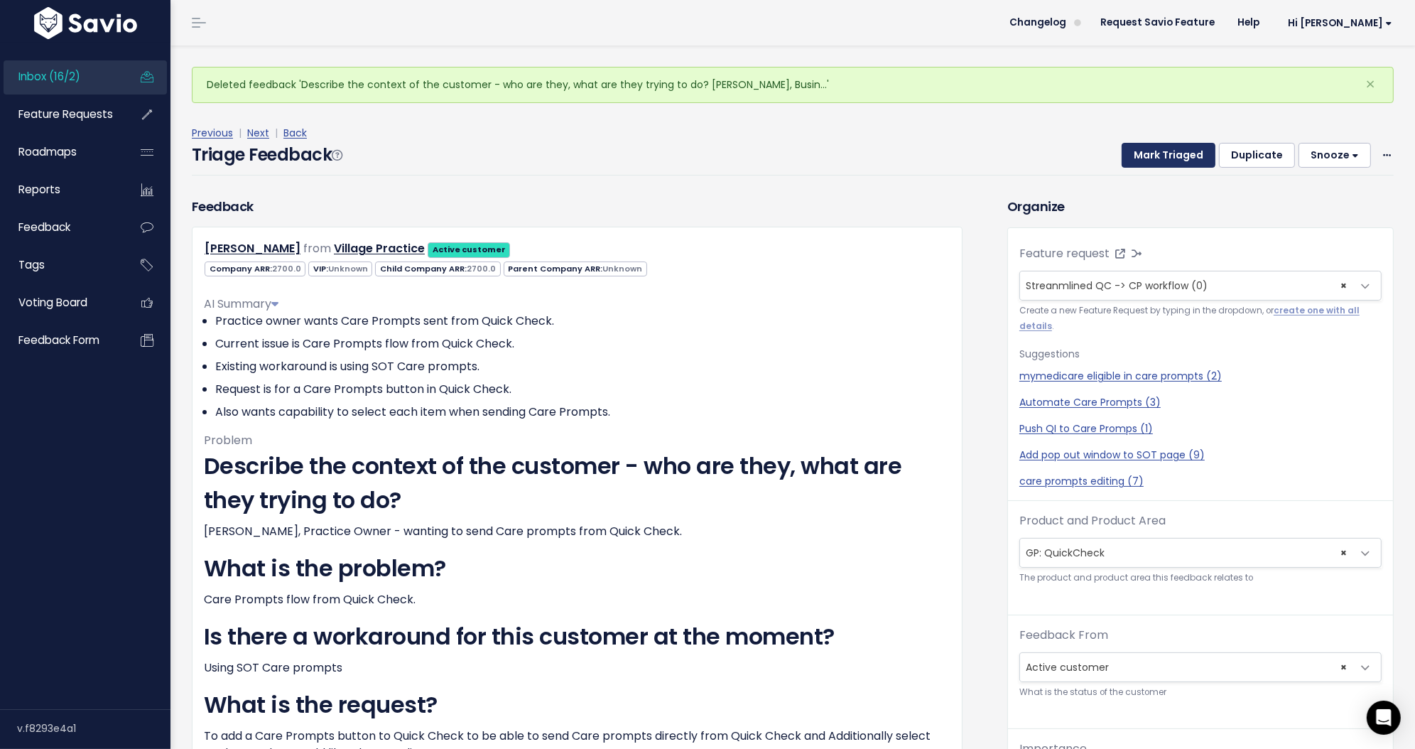
click at [1152, 158] on button "Mark Triaged" at bounding box center [1169, 156] width 94 height 26
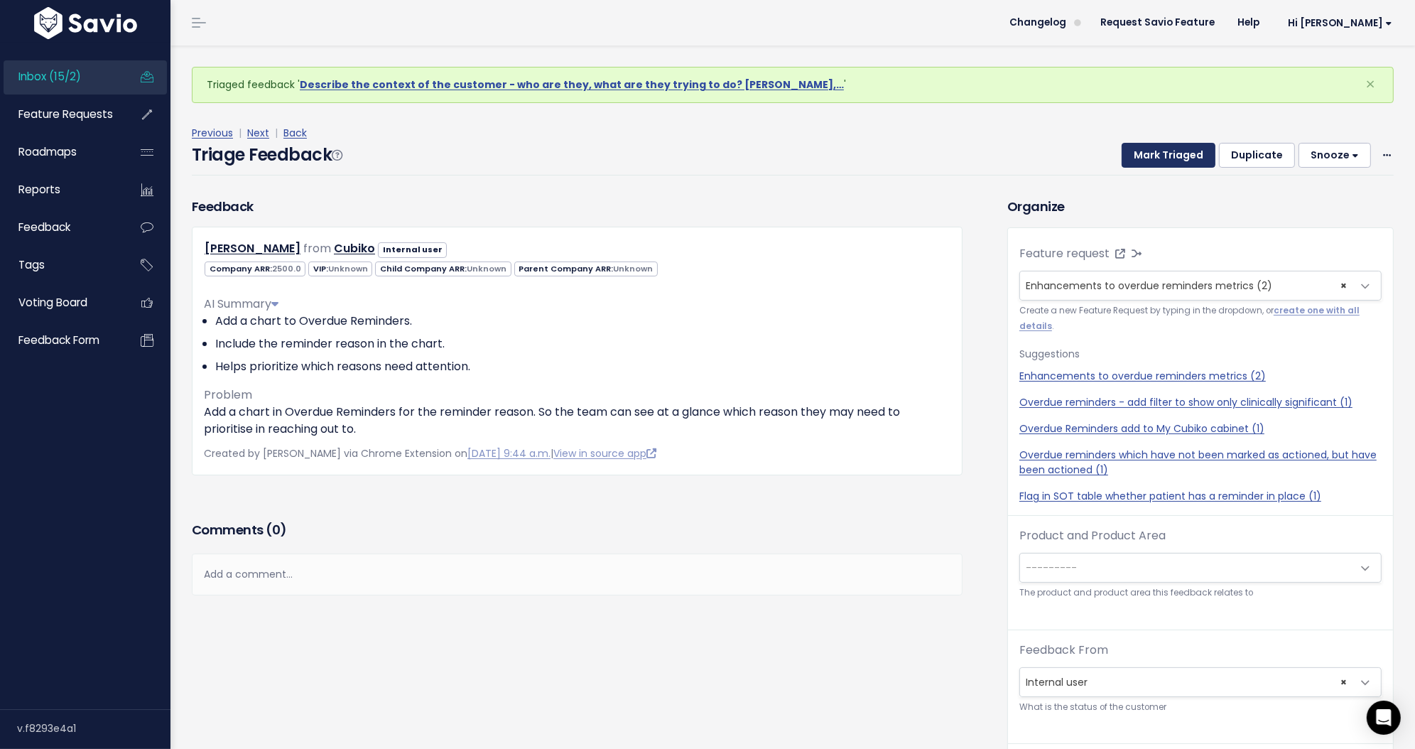
click at [1166, 166] on button "Mark Triaged" at bounding box center [1169, 156] width 94 height 26
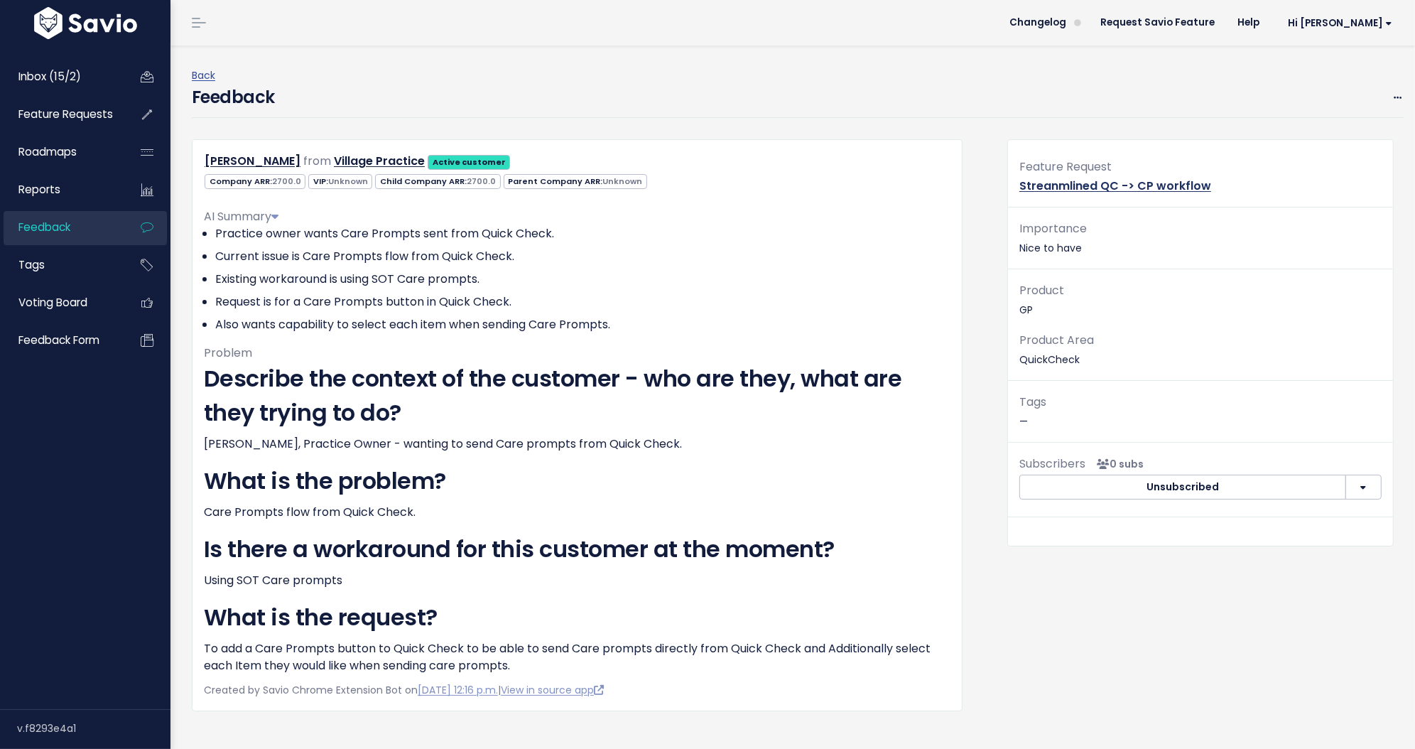
click at [1096, 189] on link "Streanmlined QC -> CP workflow" at bounding box center [1116, 186] width 192 height 16
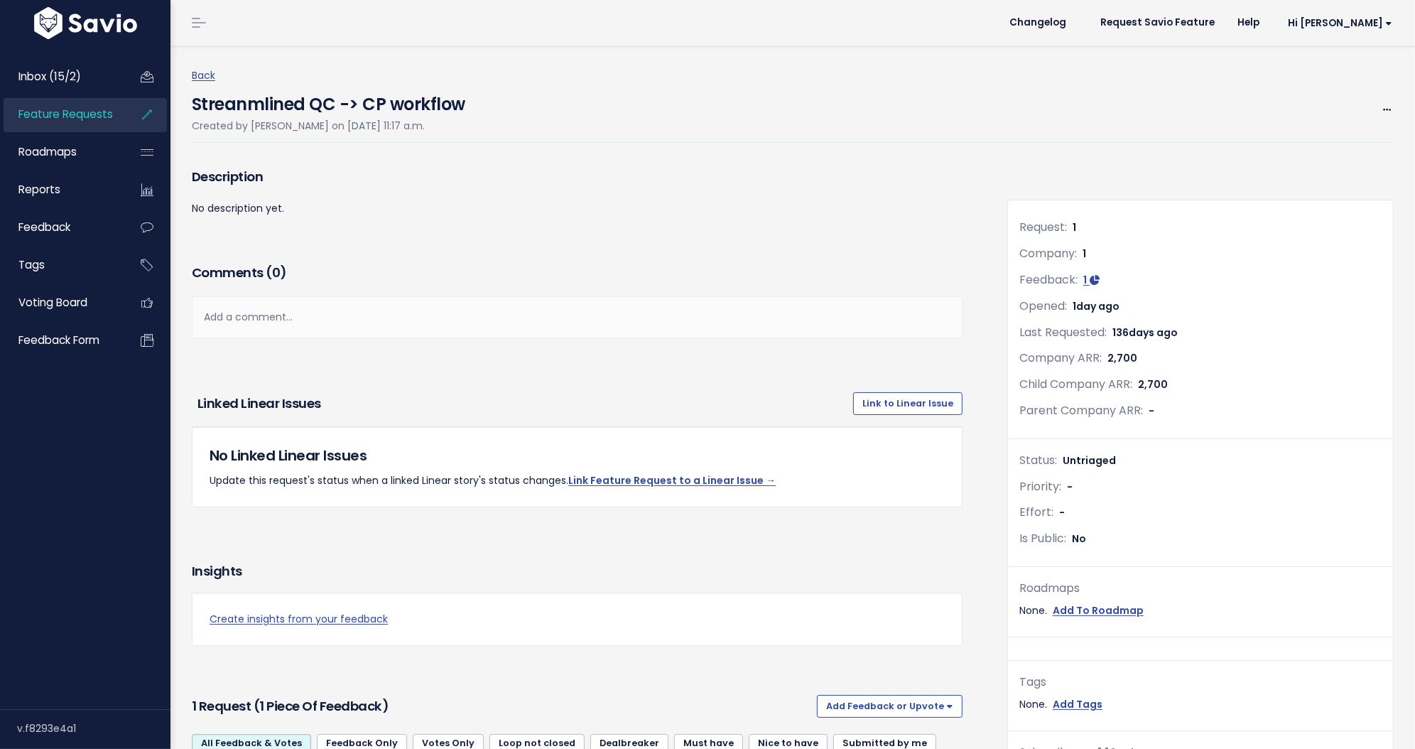
click at [347, 96] on h4 "Streanmlined QC -> CP workflow" at bounding box center [329, 101] width 274 height 33
click at [1383, 107] on icon at bounding box center [1387, 110] width 8 height 9
click at [1333, 146] on link "Edit" at bounding box center [1339, 149] width 105 height 28
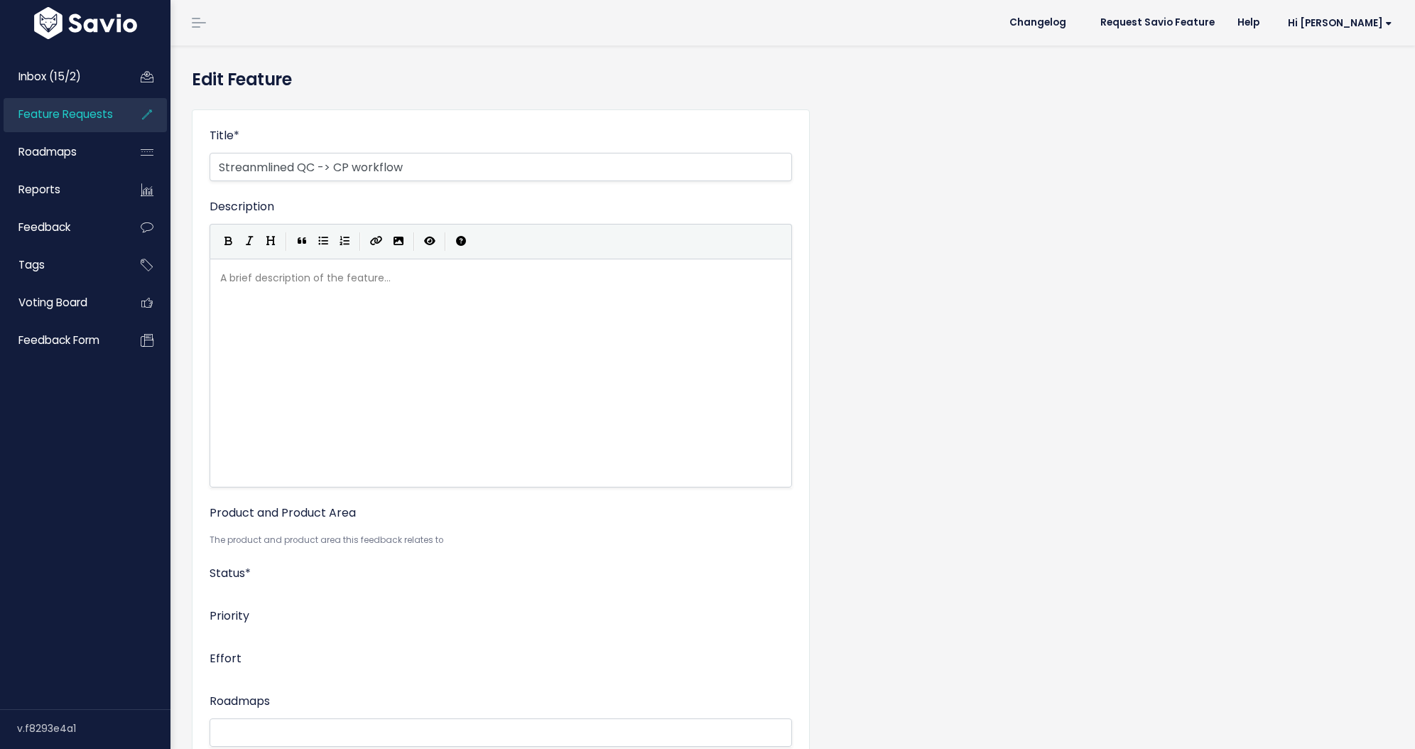
select select
click at [257, 170] on input "Streanmlined QC -> CP workflow" at bounding box center [501, 167] width 583 height 28
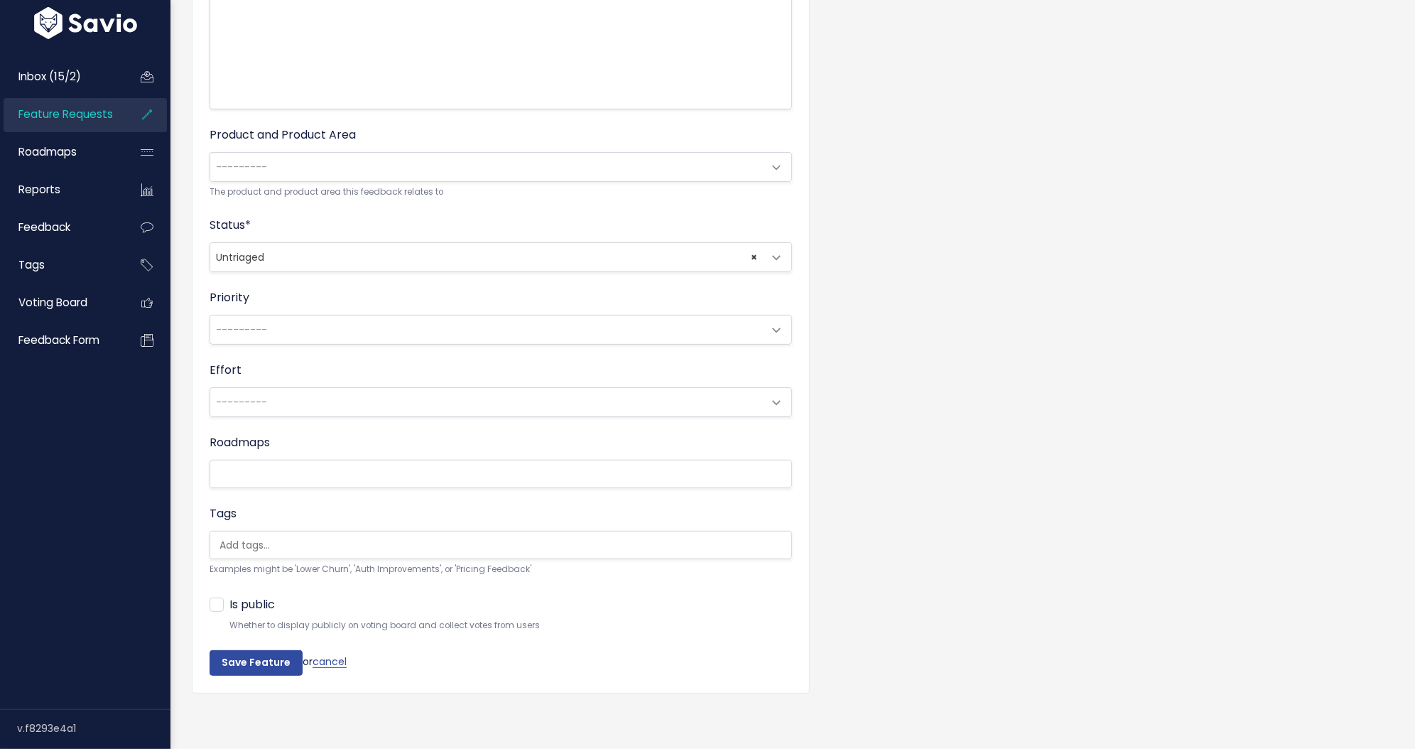
scroll to position [389, 0]
type input "Streamlined QC -> CP workflow"
click at [264, 650] on input "Save Feature" at bounding box center [256, 663] width 93 height 26
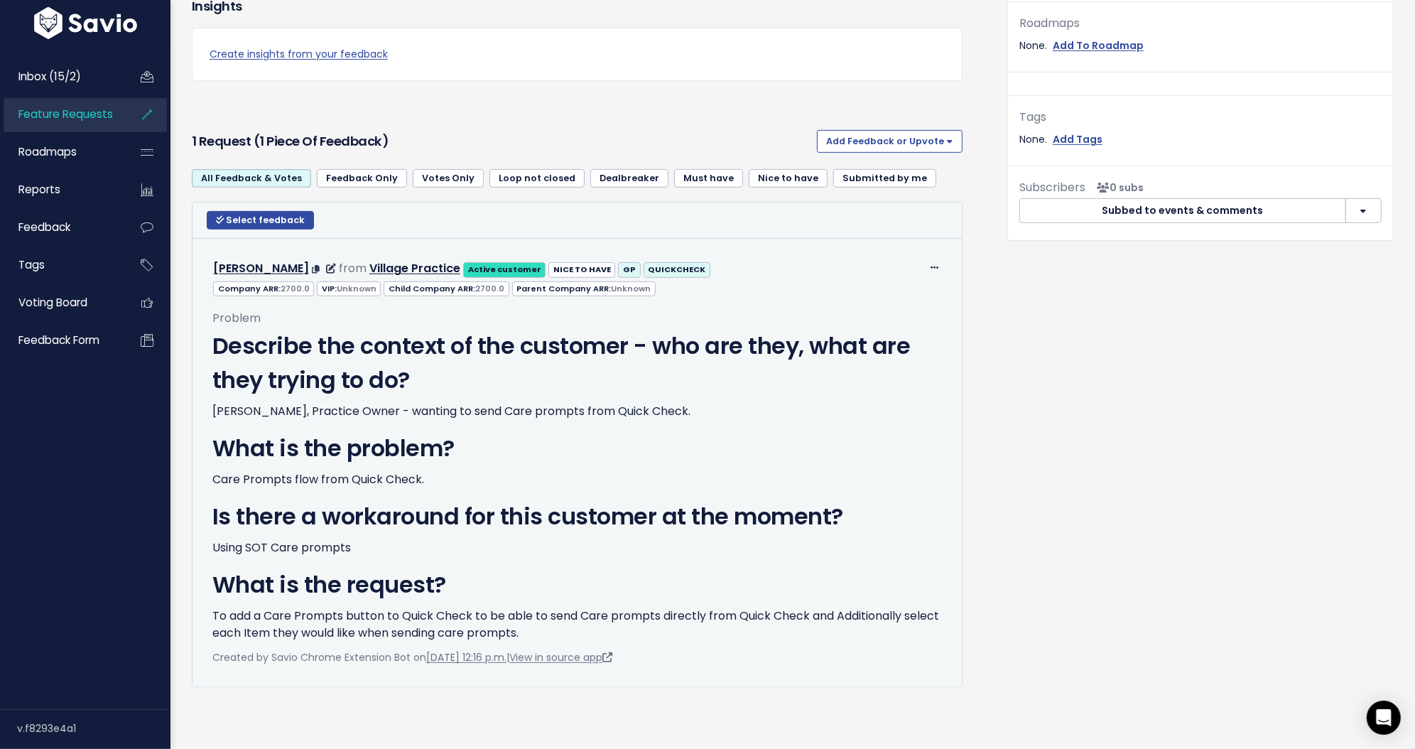
scroll to position [647, 0]
click at [583, 650] on link "View in source app" at bounding box center [560, 657] width 103 height 14
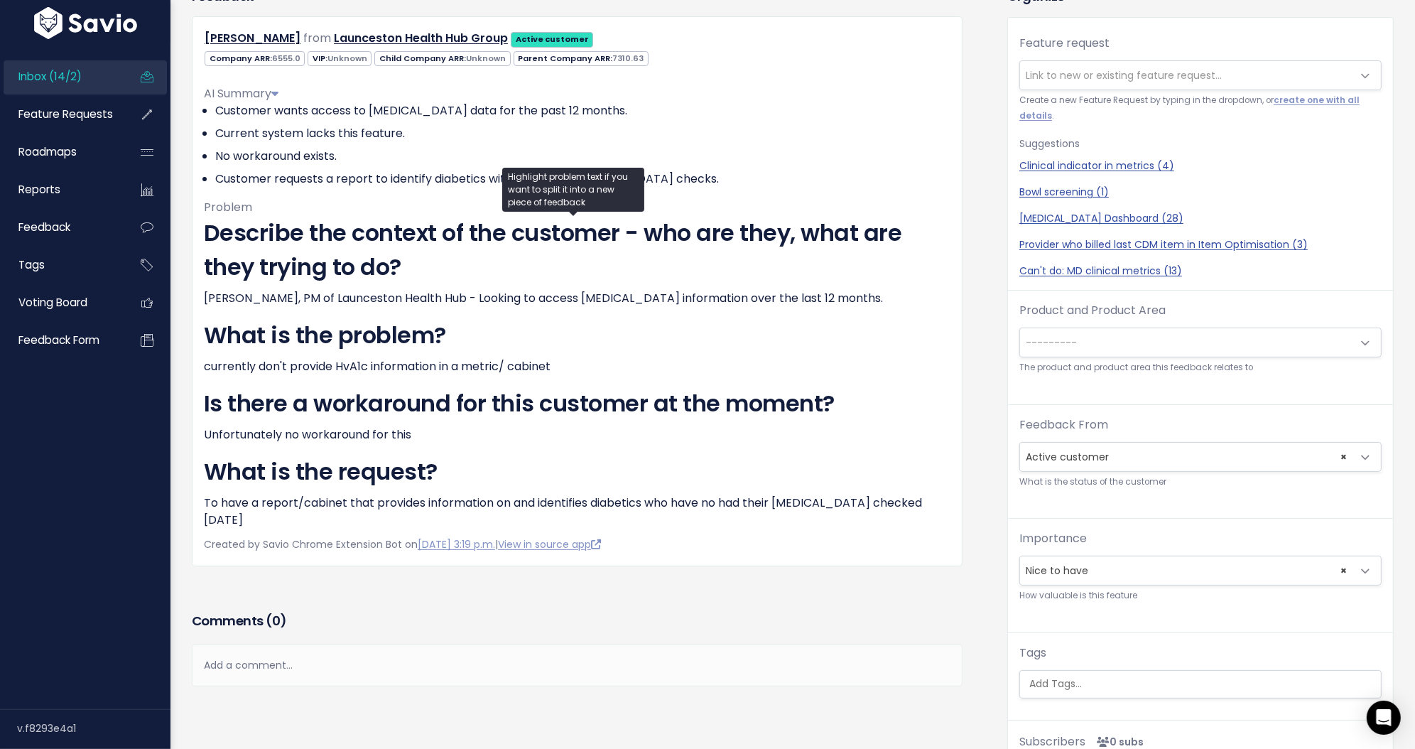
scroll to position [121, 0]
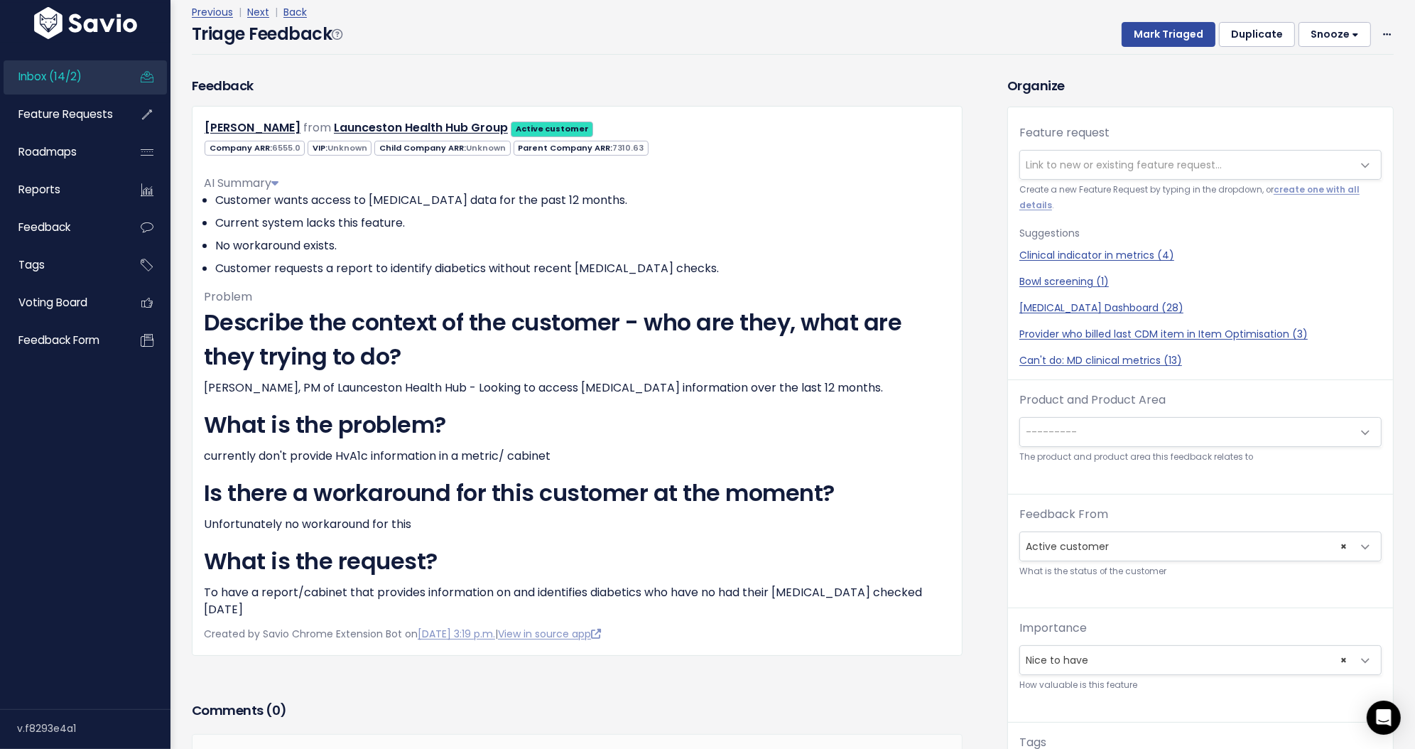
click at [1382, 33] on div "Previous | Next | Back Triage Feedback Mark Triaged Duplicate Snooze 1 day 3 da…" at bounding box center [798, 29] width 1213 height 51
click at [1380, 32] on span at bounding box center [1386, 35] width 13 height 18
click at [1334, 67] on link "Edit" at bounding box center [1331, 74] width 102 height 28
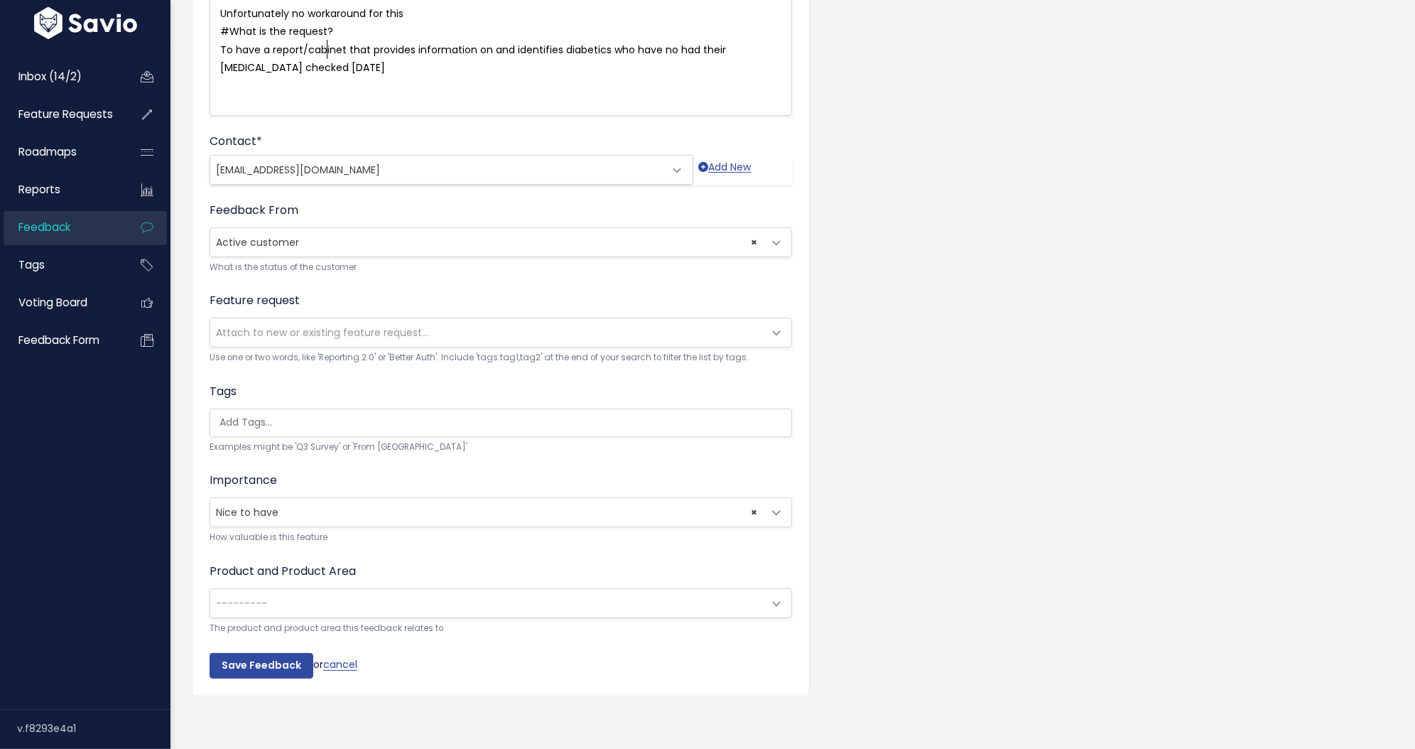
scroll to position [315, 0]
click at [481, 322] on span "Attach to new or existing feature request..." at bounding box center [486, 329] width 553 height 28
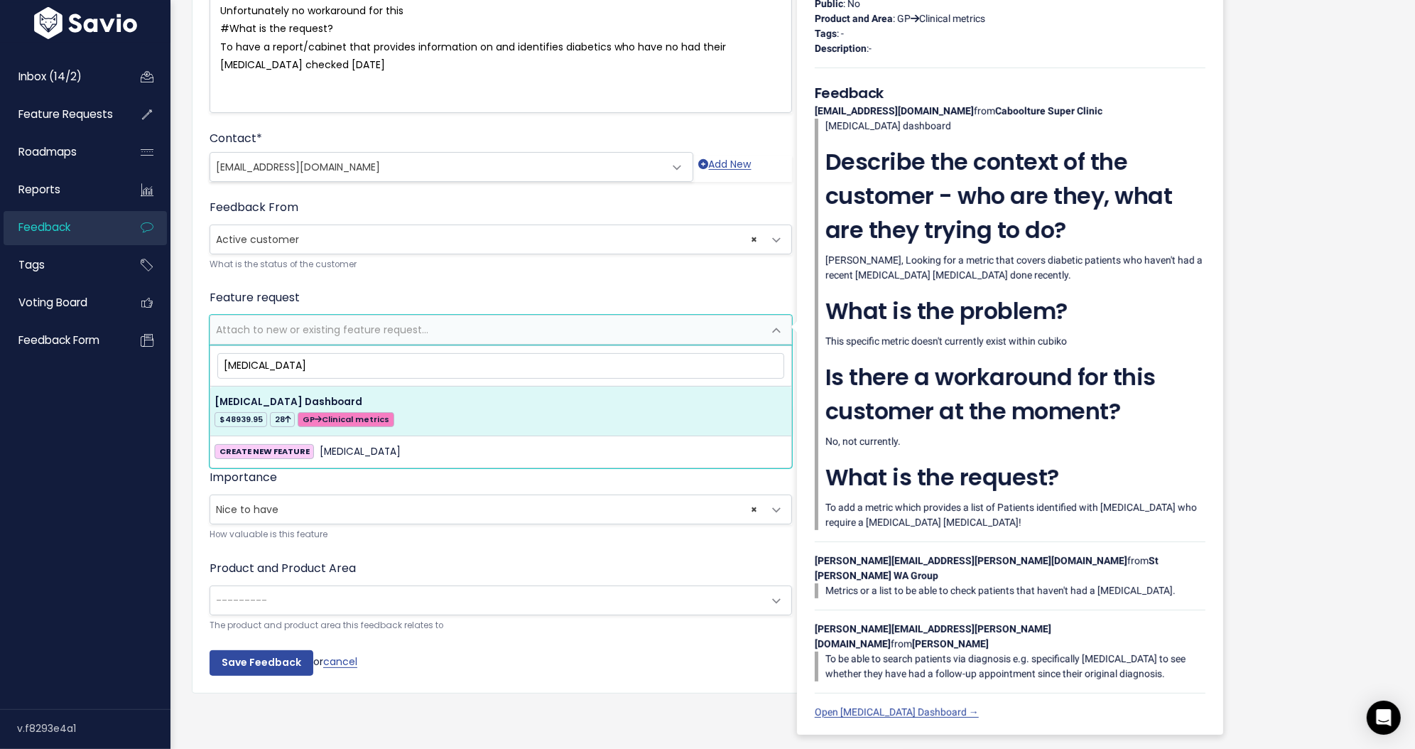
type input "diabetes"
select select "54230"
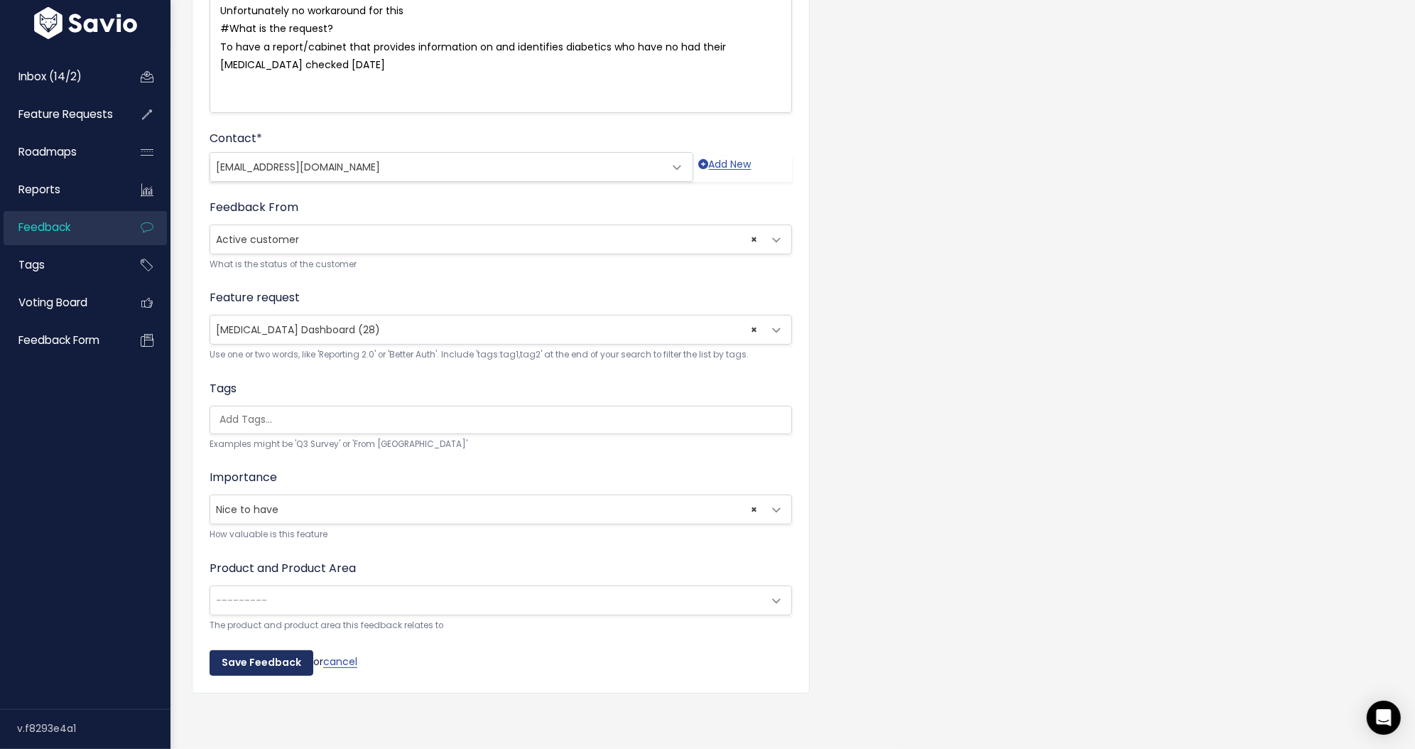
click at [264, 651] on input "Save Feedback" at bounding box center [262, 663] width 104 height 26
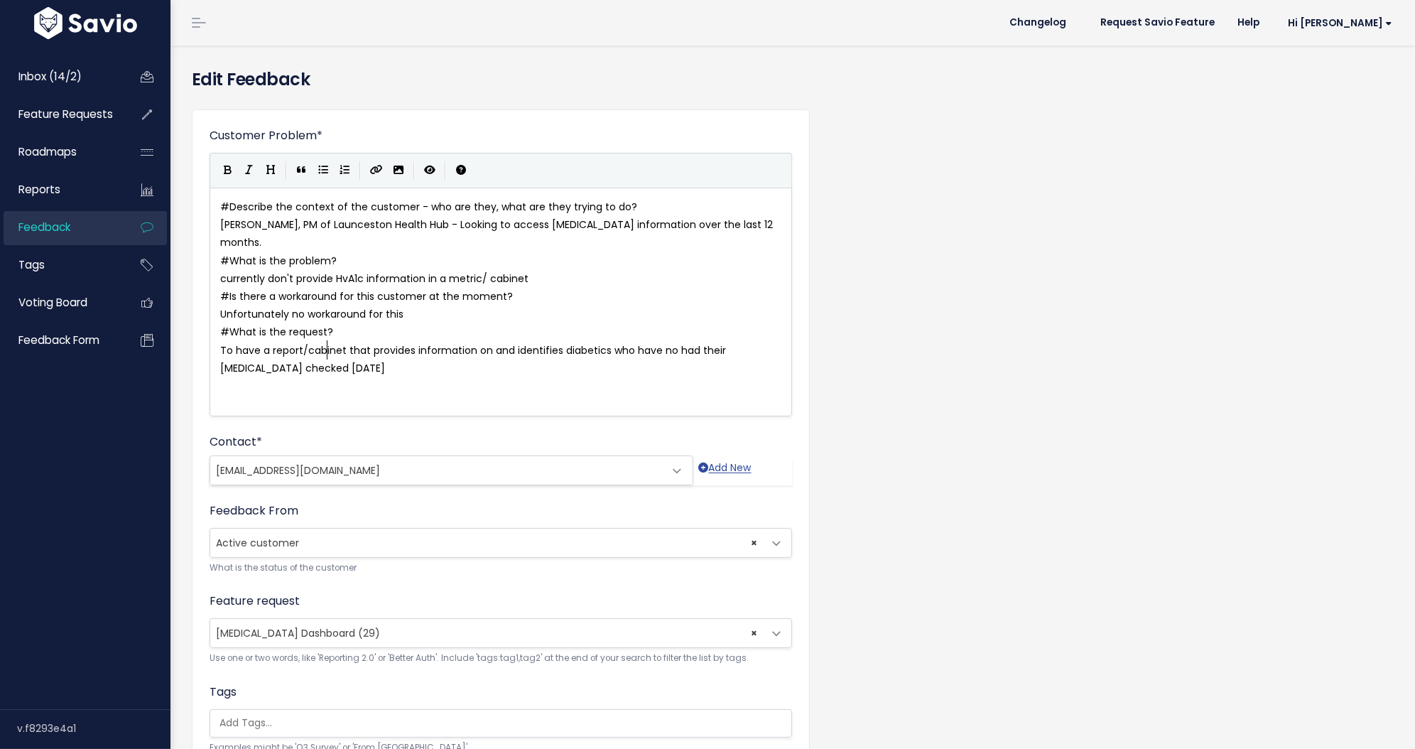
scroll to position [2, 0]
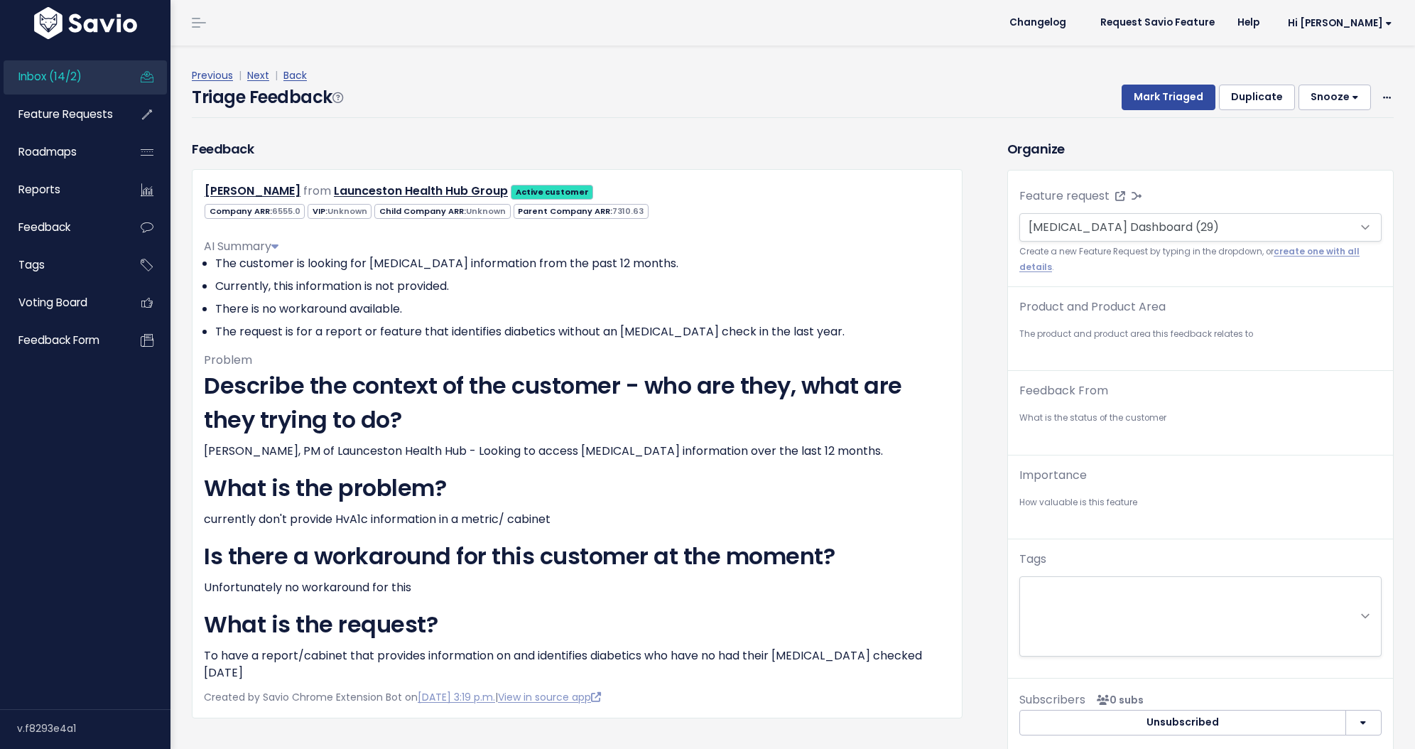
scroll to position [121, 0]
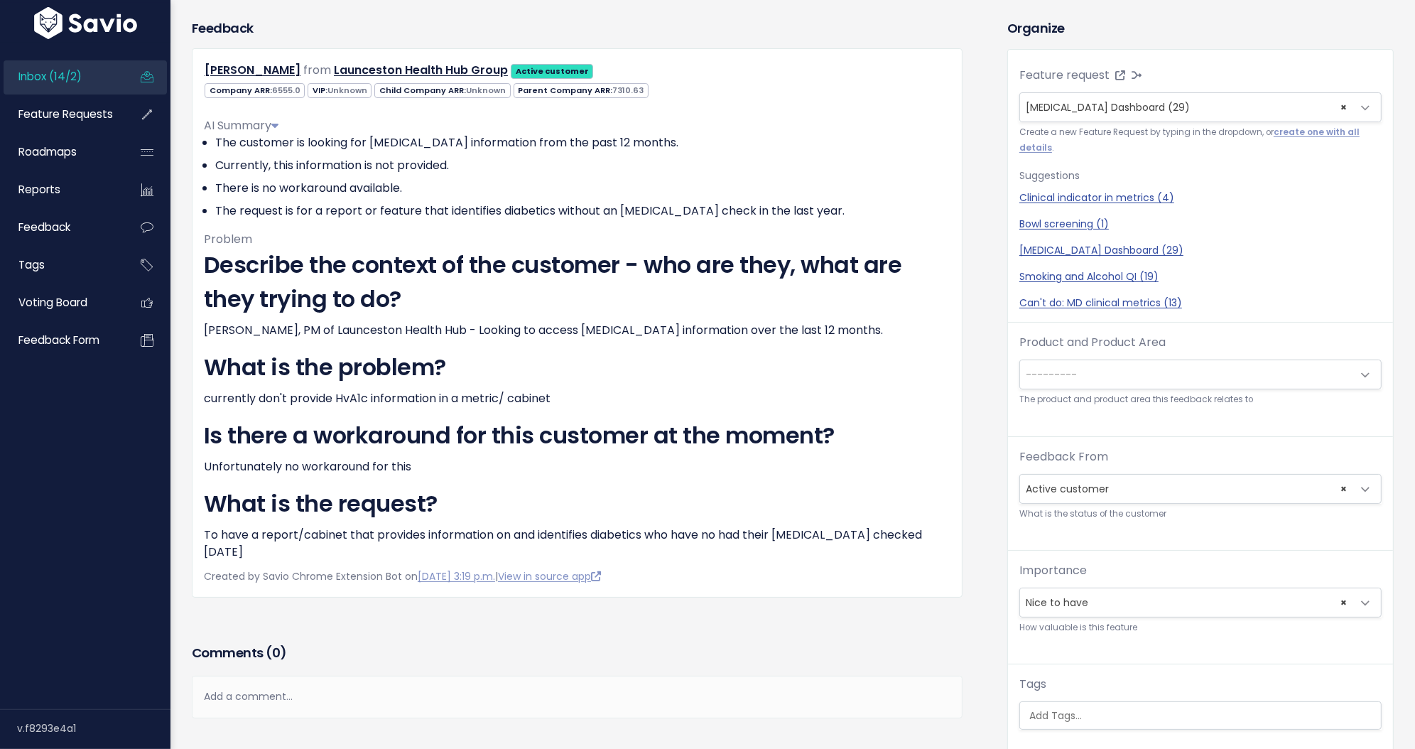
click at [59, 74] on span "Inbox (14/2)" at bounding box center [49, 76] width 63 height 15
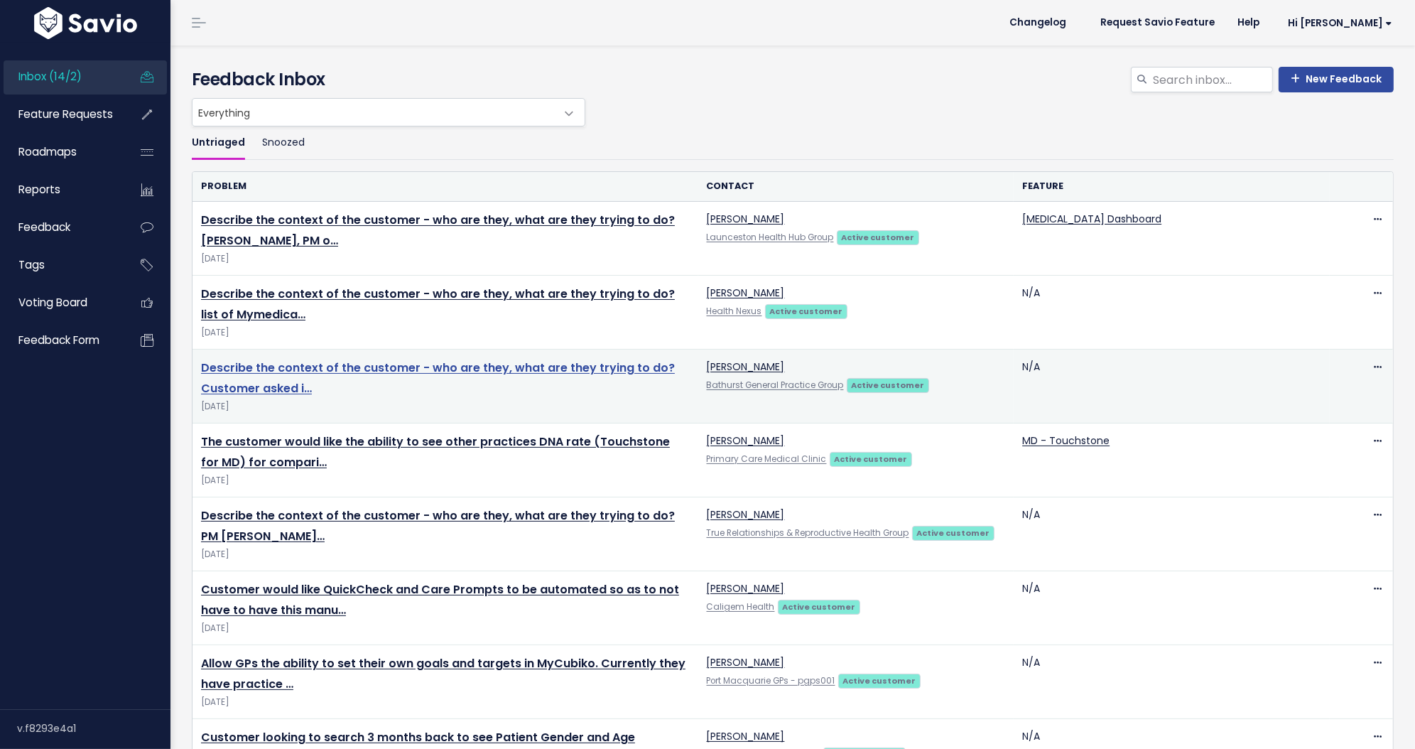
scroll to position [534, 0]
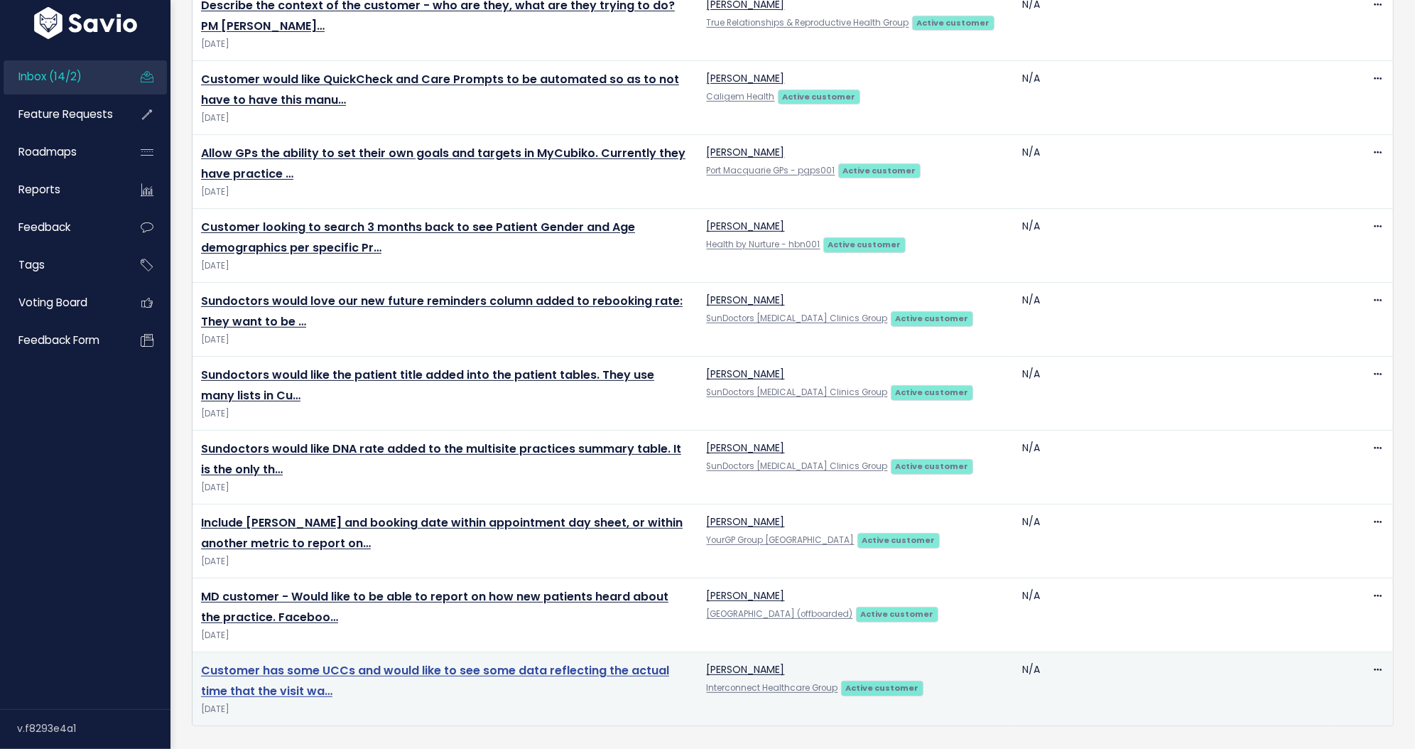
click at [380, 662] on link "Customer has some UCCs and would like to see some data reflecting the actual ti…" at bounding box center [435, 680] width 468 height 37
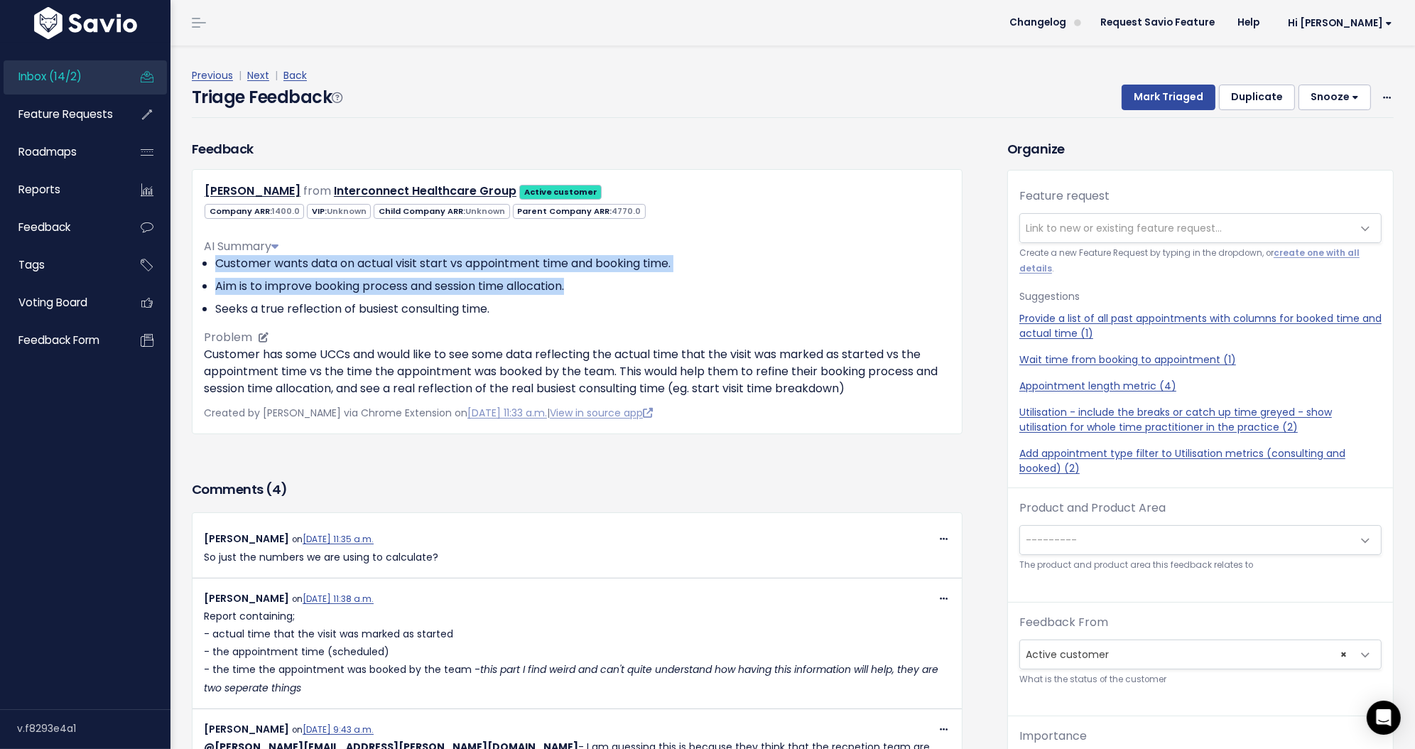
drag, startPoint x: 212, startPoint y: 263, endPoint x: 652, endPoint y: 283, distance: 440.3
click at [652, 283] on ul "Customer wants data on actual visit start vs appointment time and booking time.…" at bounding box center [577, 286] width 747 height 63
click at [445, 273] on ul "Customer wants data on actual visit start vs appointment time and booking time.…" at bounding box center [577, 286] width 747 height 63
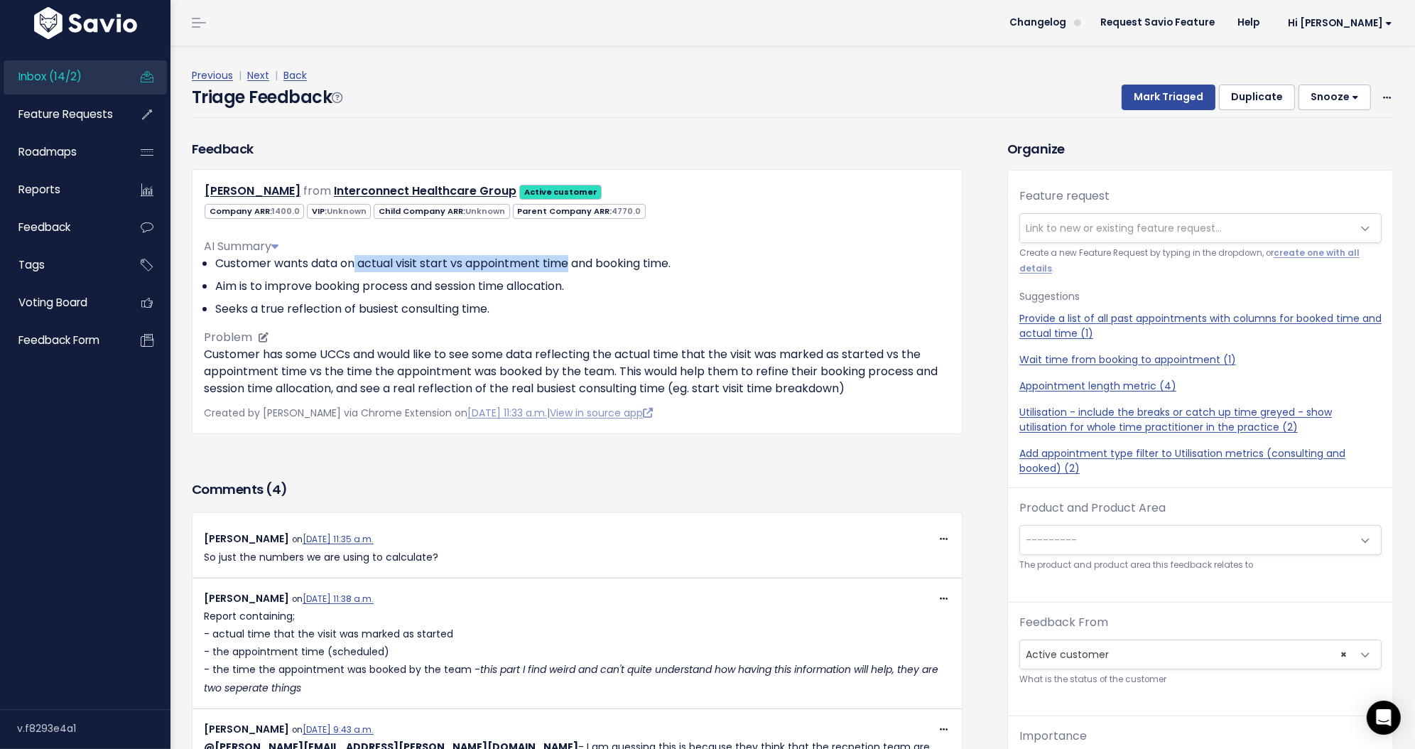
drag, startPoint x: 357, startPoint y: 263, endPoint x: 574, endPoint y: 260, distance: 217.4
click at [574, 260] on li "Customer wants data on actual visit start vs appointment time and booking time." at bounding box center [582, 263] width 735 height 17
click at [629, 281] on li "Aim is to improve booking process and session time allocation." at bounding box center [582, 286] width 735 height 17
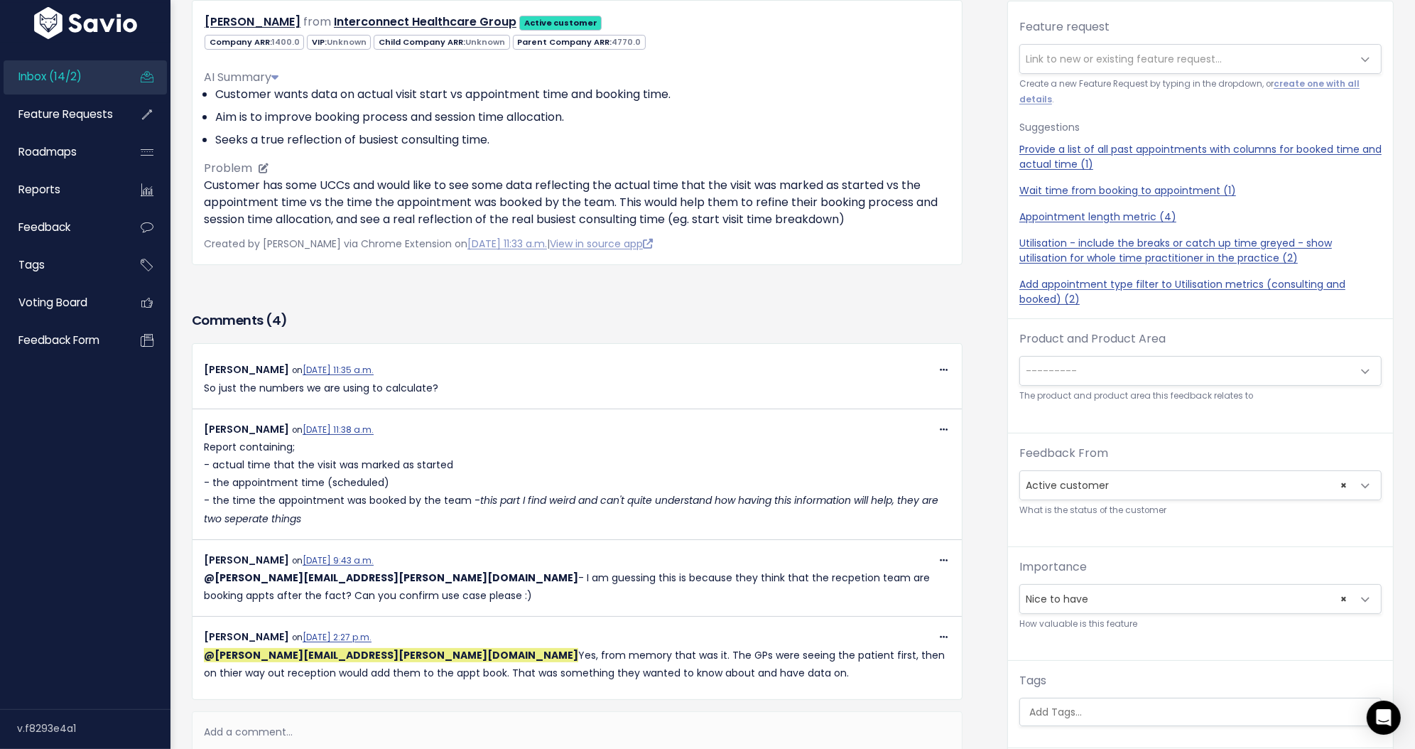
scroll to position [209, 0]
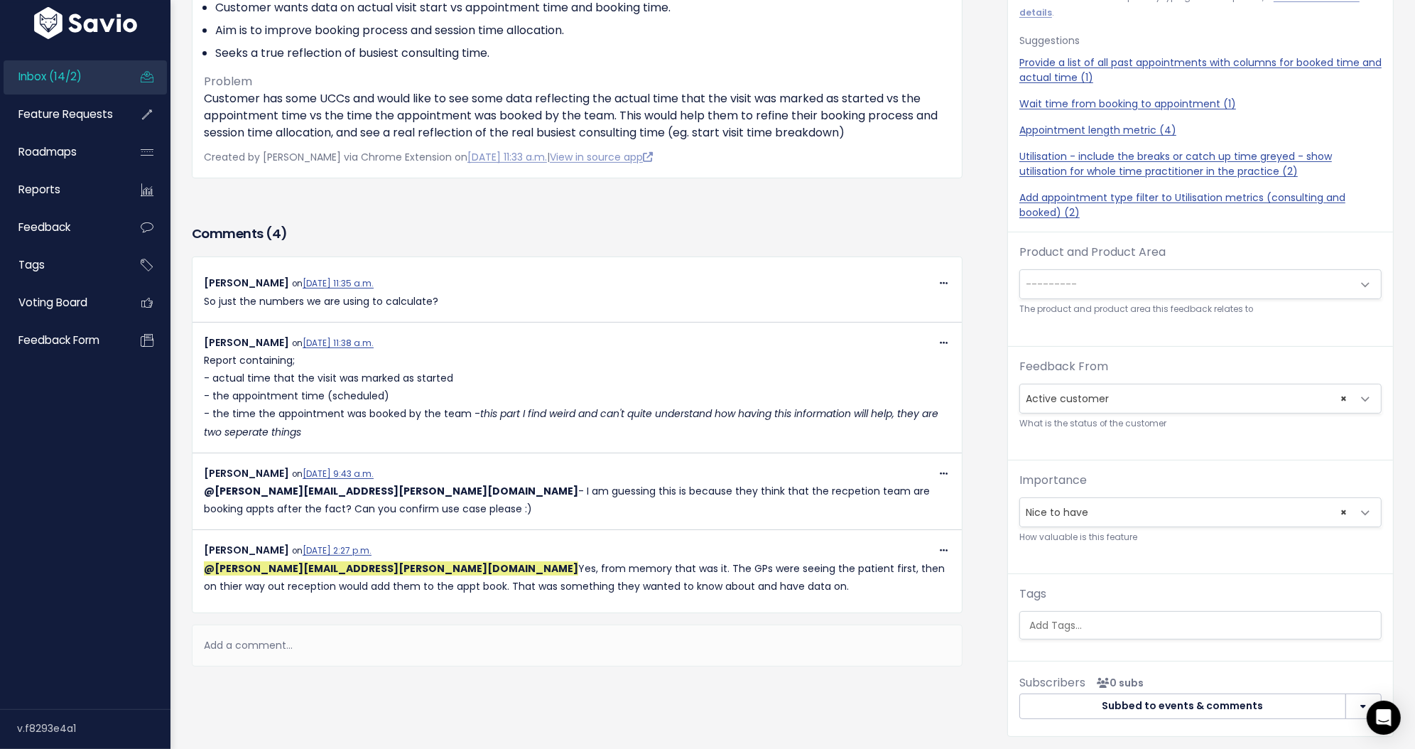
drag, startPoint x: 207, startPoint y: 364, endPoint x: 441, endPoint y: 377, distance: 234.9
click at [442, 377] on p "Report containing; - actual time that the visit was marked as started - the app…" at bounding box center [577, 397] width 747 height 90
drag, startPoint x: 407, startPoint y: 388, endPoint x: 349, endPoint y: 385, distance: 58.3
click at [407, 388] on p "Report containing; - actual time that the visit was marked as started - the app…" at bounding box center [577, 397] width 747 height 90
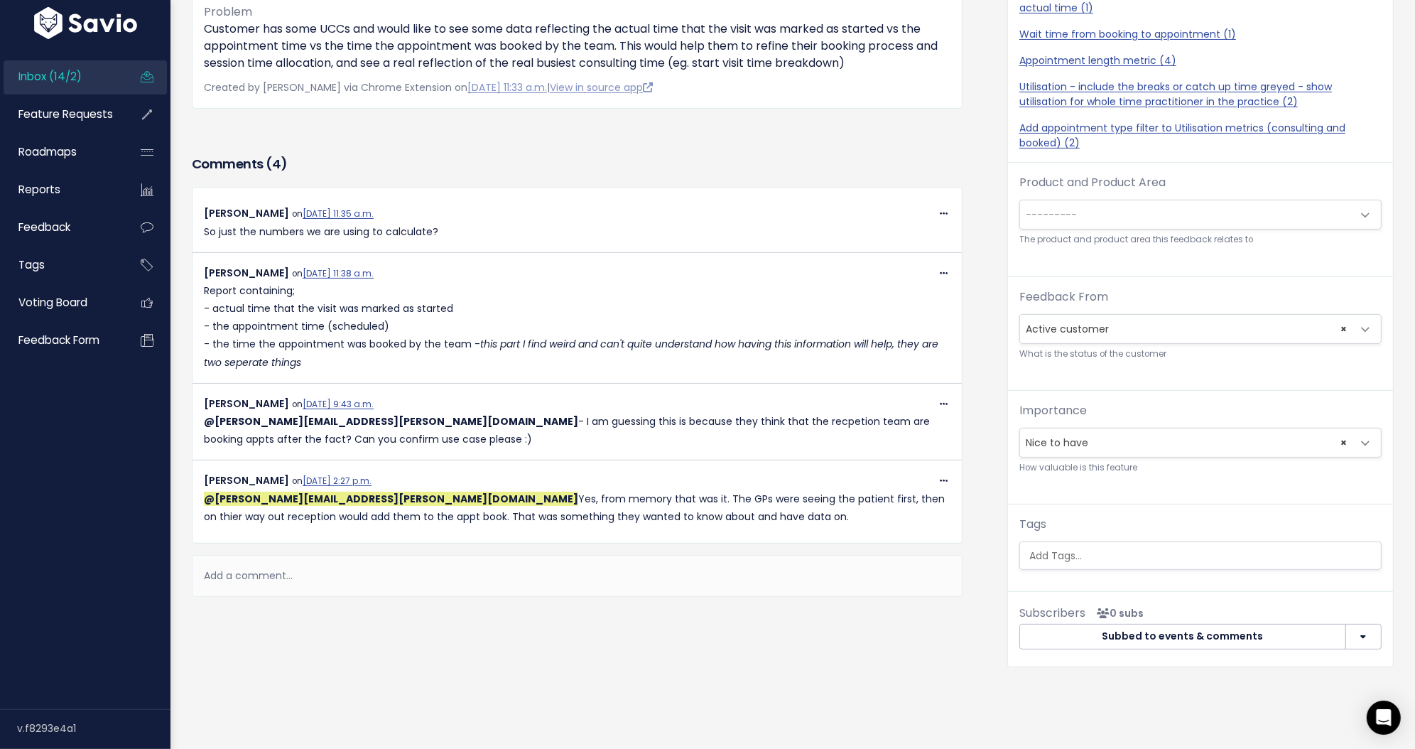
scroll to position [284, 0]
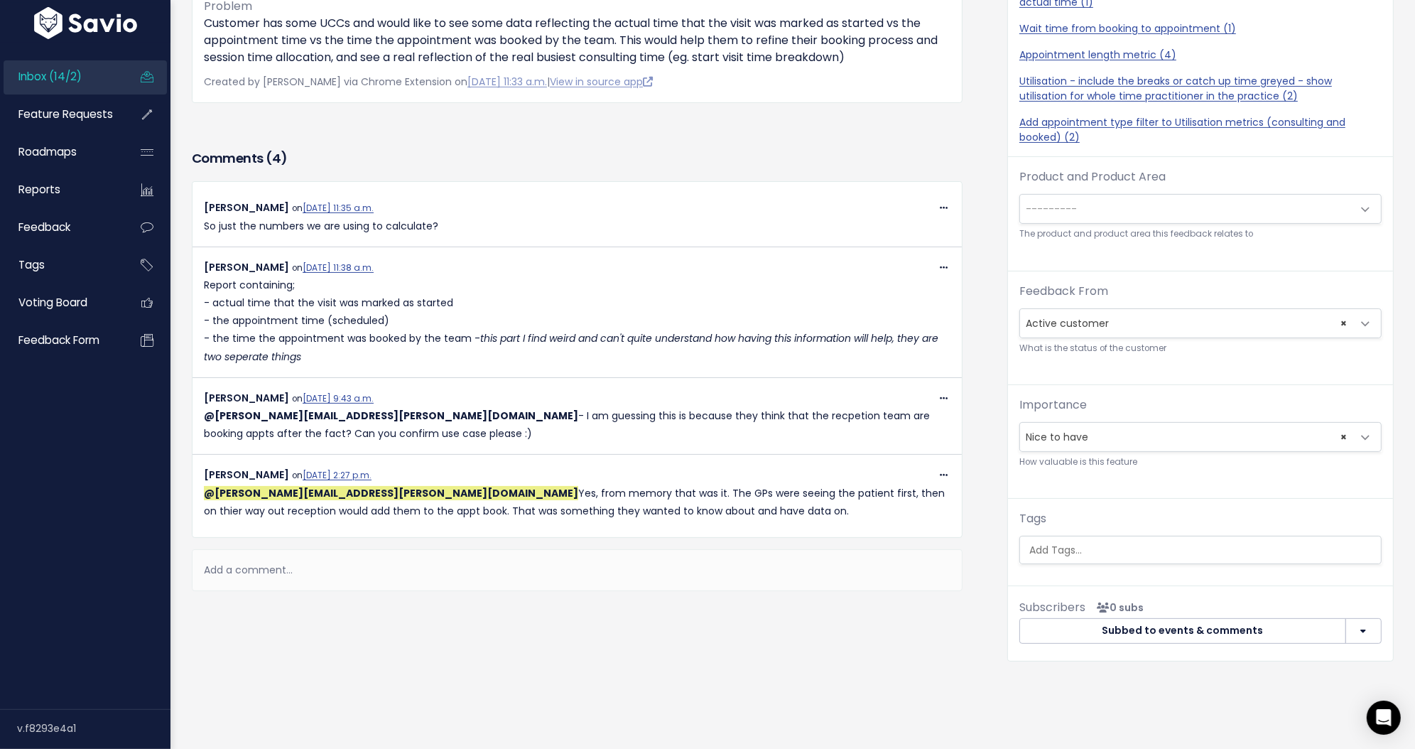
click at [672, 506] on p "@amanda.johnson@cubiko.com.au Yes, from memory that was it. The GPs were seeing…" at bounding box center [577, 503] width 747 height 36
drag, startPoint x: 672, startPoint y: 510, endPoint x: 394, endPoint y: 489, distance: 279.3
click at [394, 489] on p "@amanda.johnson@cubiko.com.au Yes, from memory that was it. The GPs were seeing…" at bounding box center [577, 503] width 747 height 36
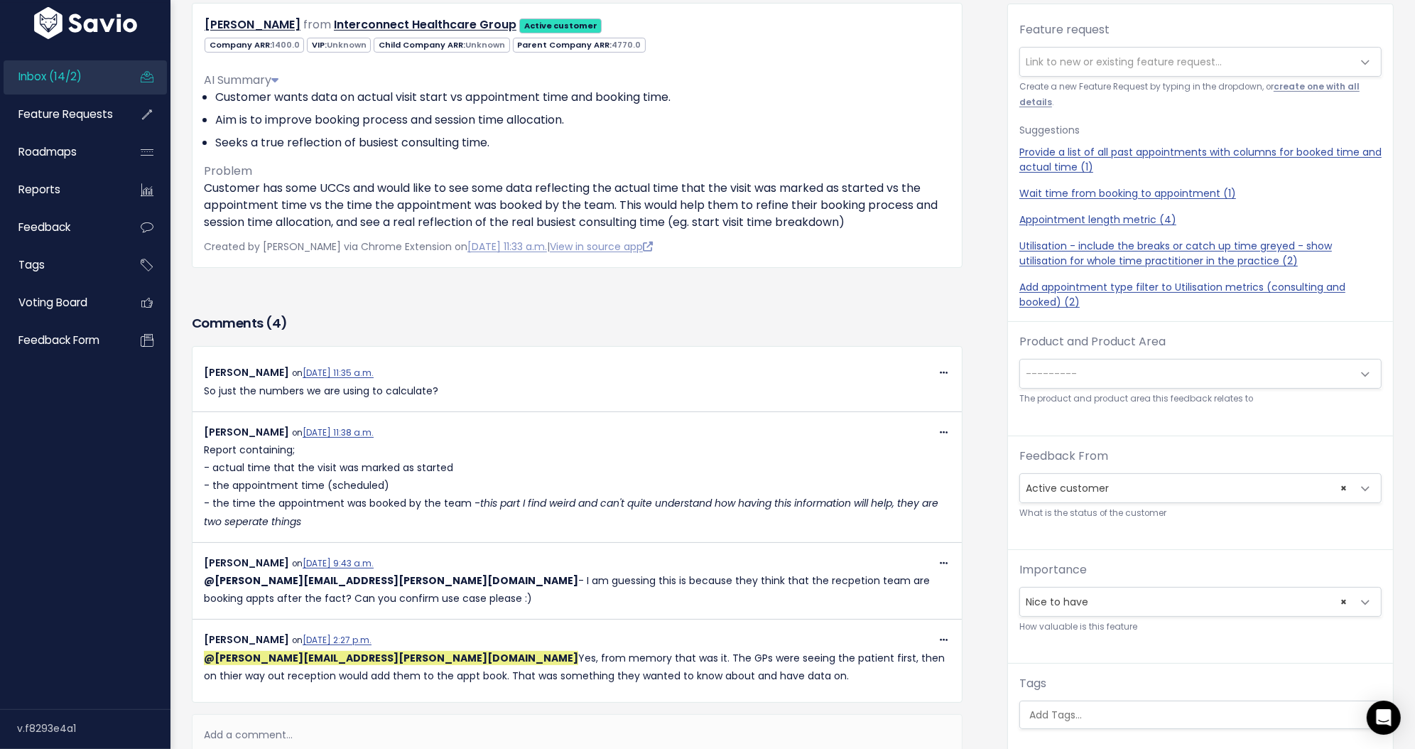
scroll to position [157, 0]
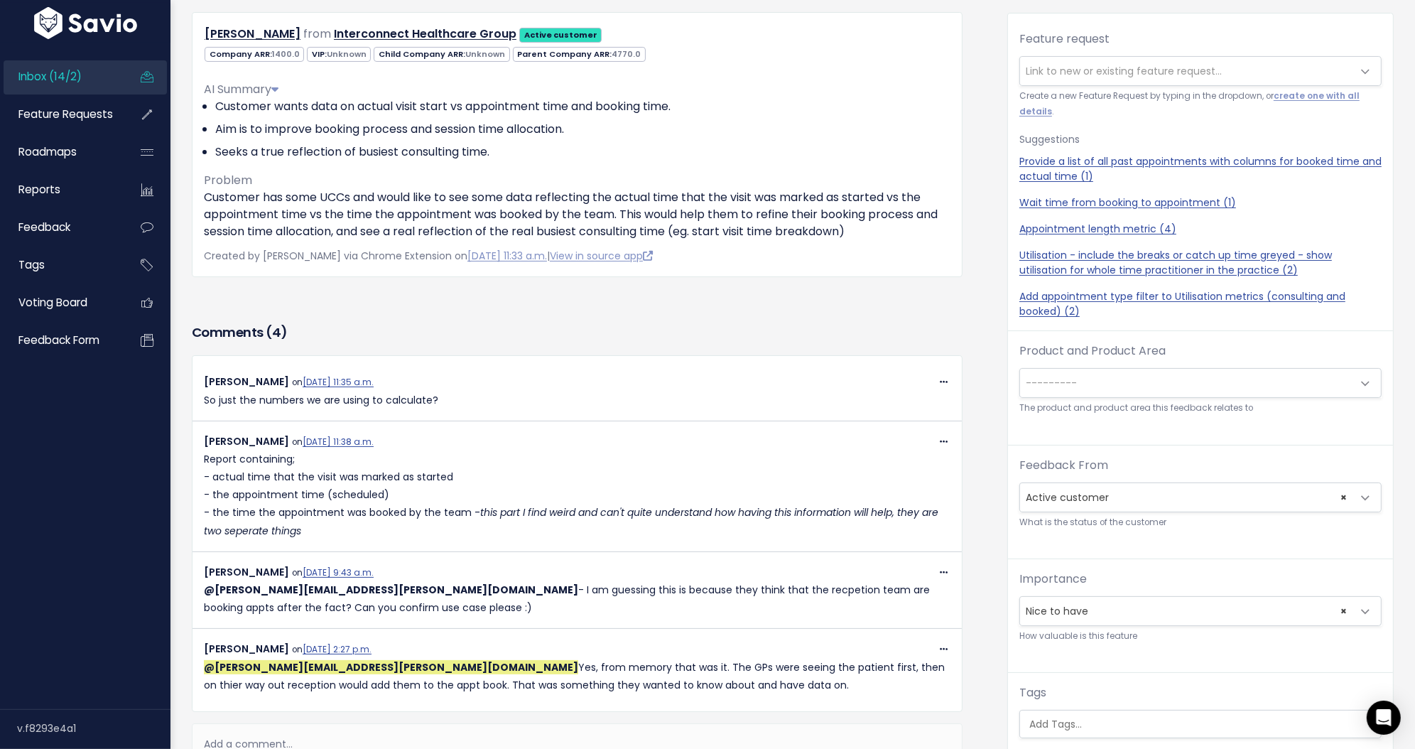
click at [1047, 73] on span "Link to new or existing feature request..." at bounding box center [1124, 71] width 196 height 14
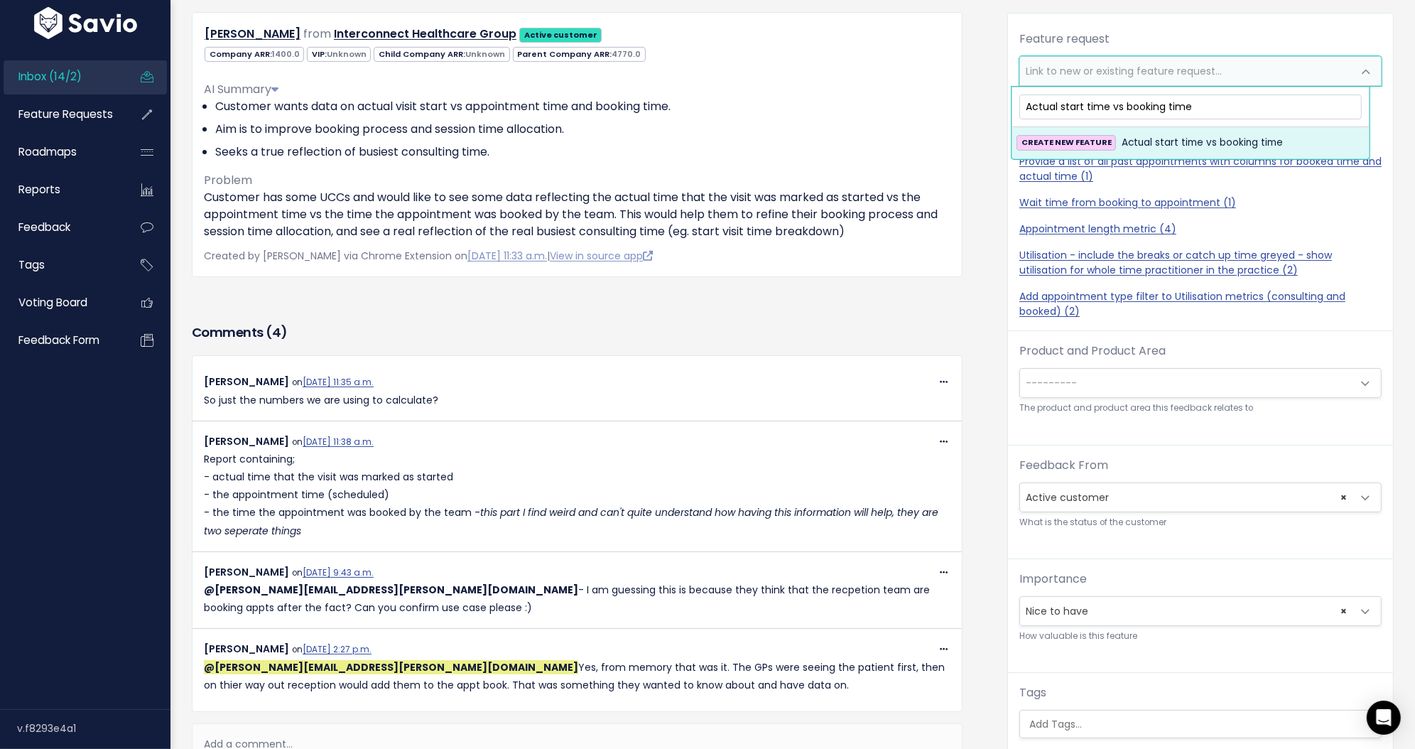
type input "Actual start time vs booking time"
click at [1123, 146] on span "Actual start time vs booking time" at bounding box center [1202, 142] width 161 height 17
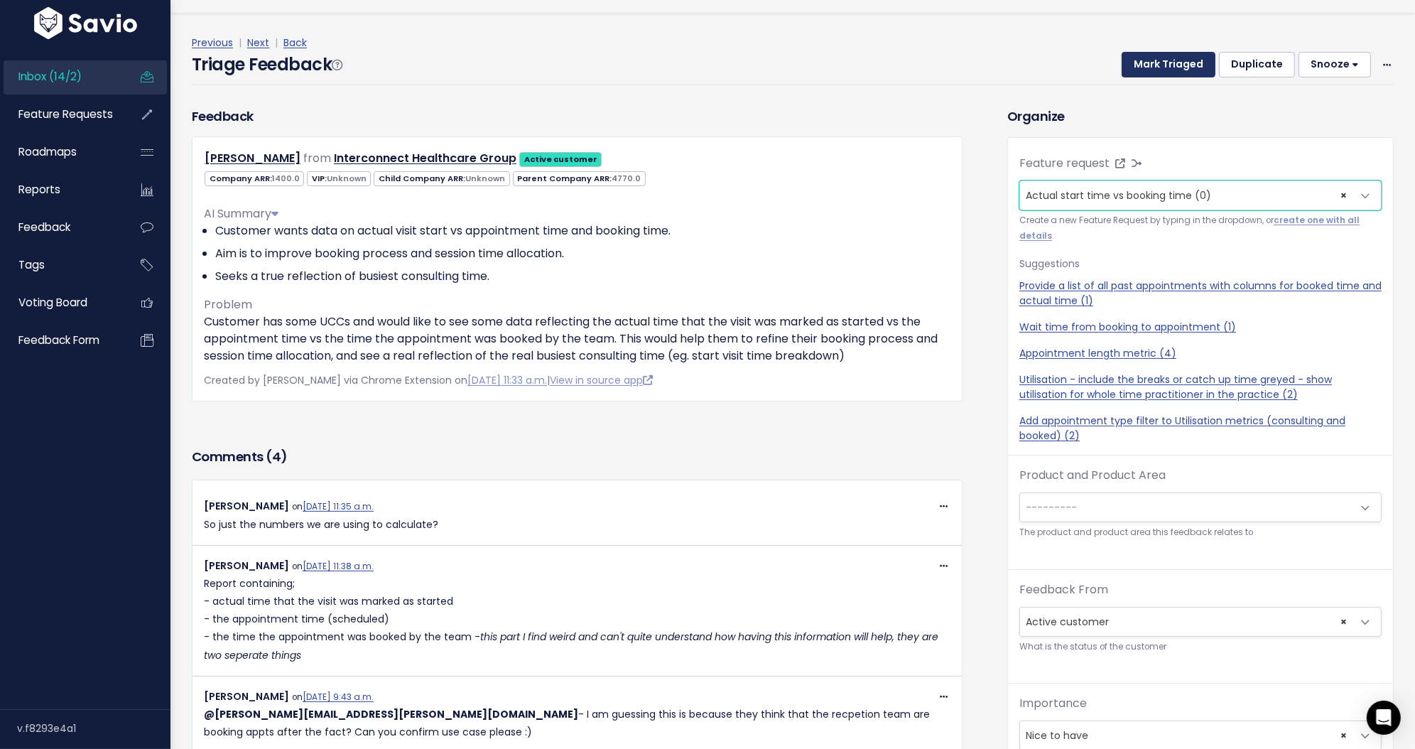
scroll to position [0, 0]
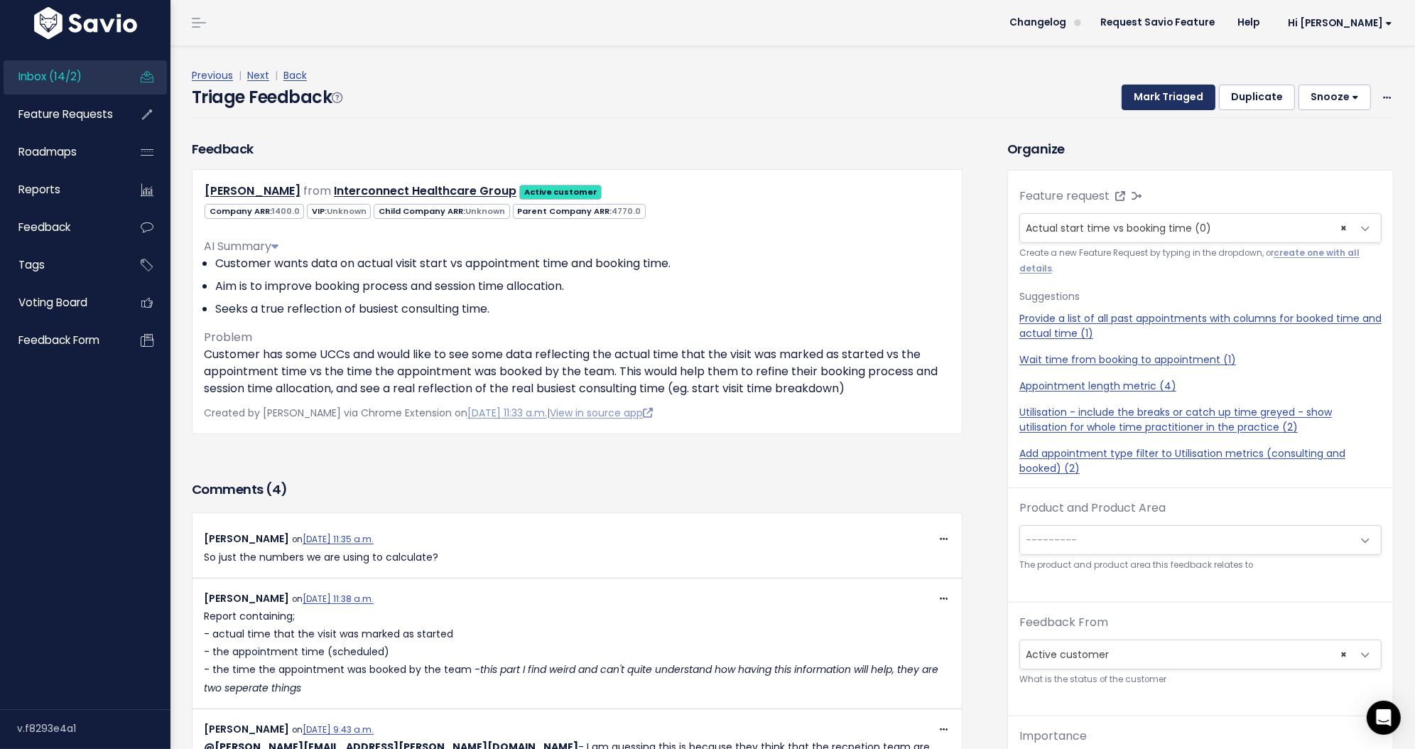
click at [1155, 96] on button "Mark Triaged" at bounding box center [1169, 98] width 94 height 26
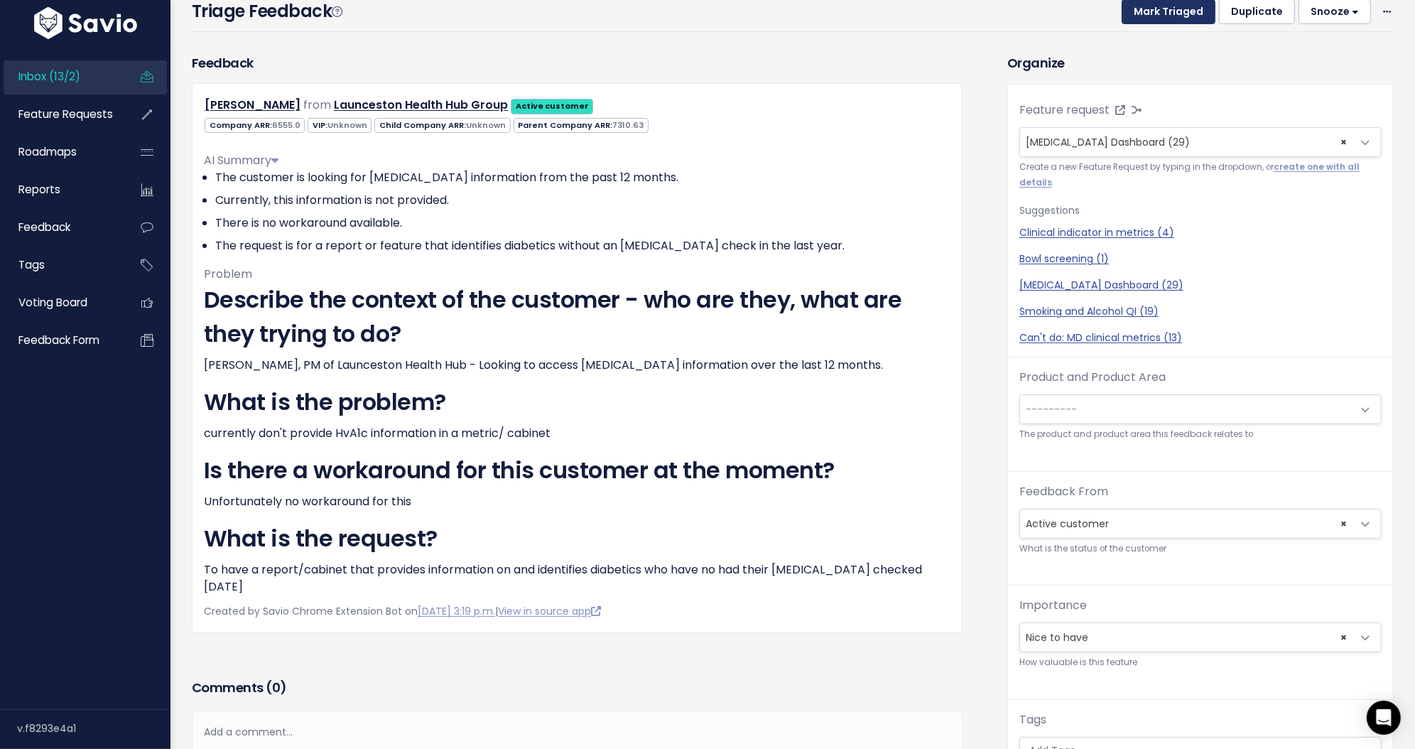
click at [1157, 14] on button "Mark Triaged" at bounding box center [1169, 12] width 94 height 26
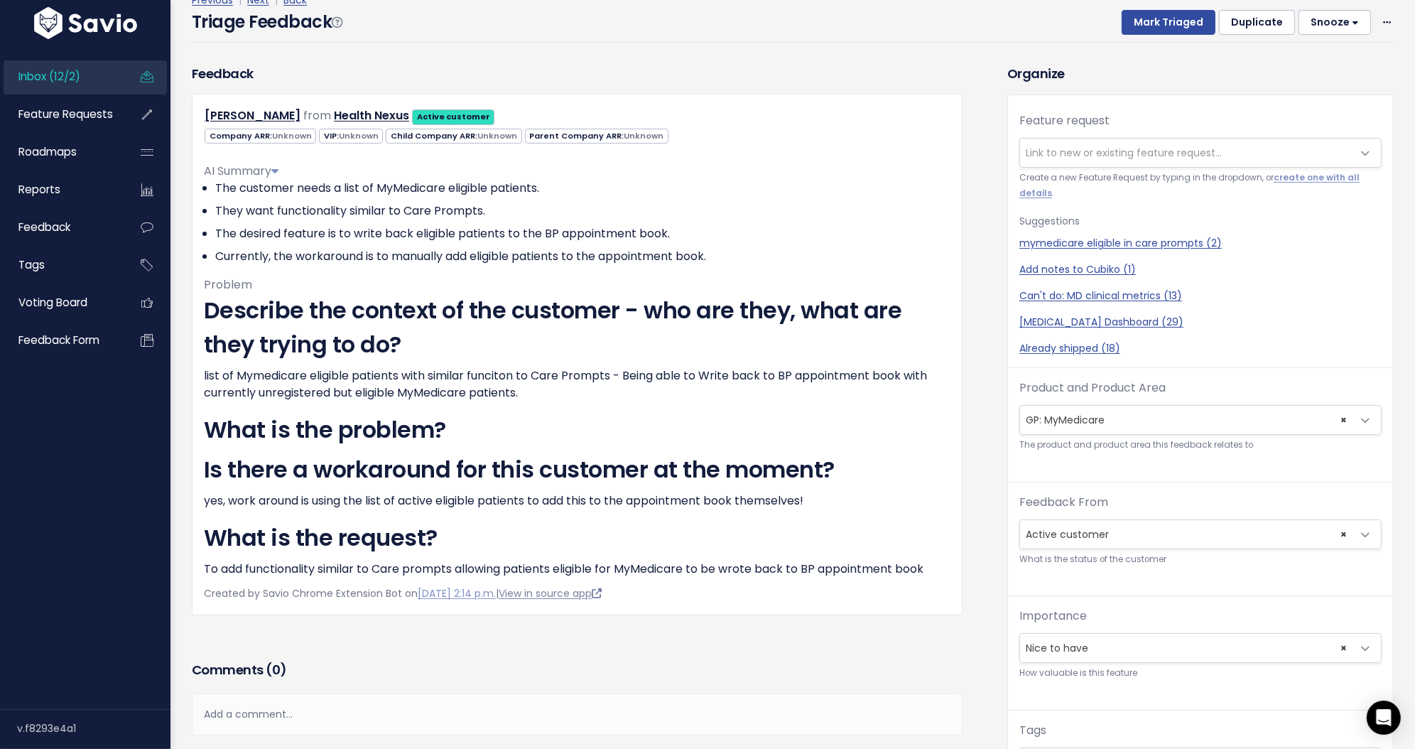
click at [602, 595] on link "View in source app" at bounding box center [550, 593] width 103 height 14
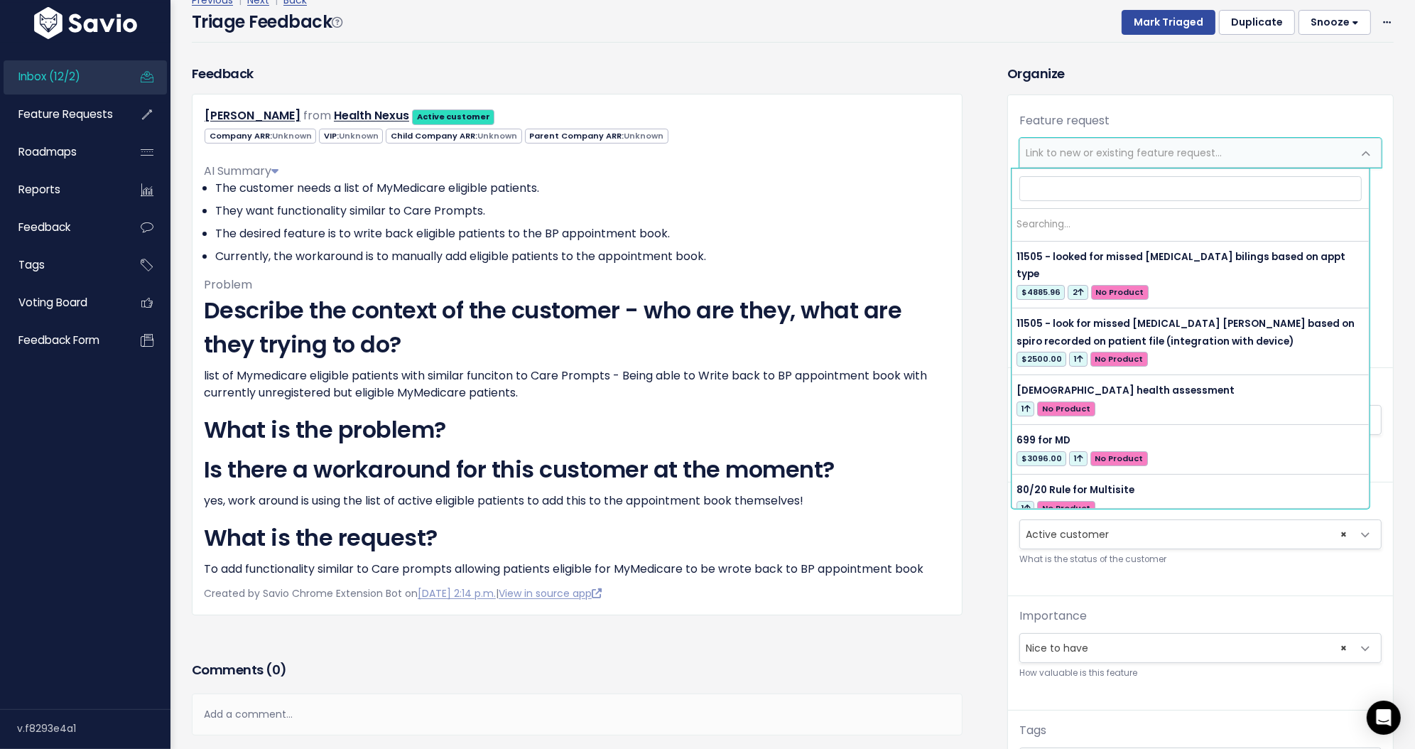
click at [1095, 158] on span "Link to new or existing feature request..." at bounding box center [1124, 153] width 196 height 14
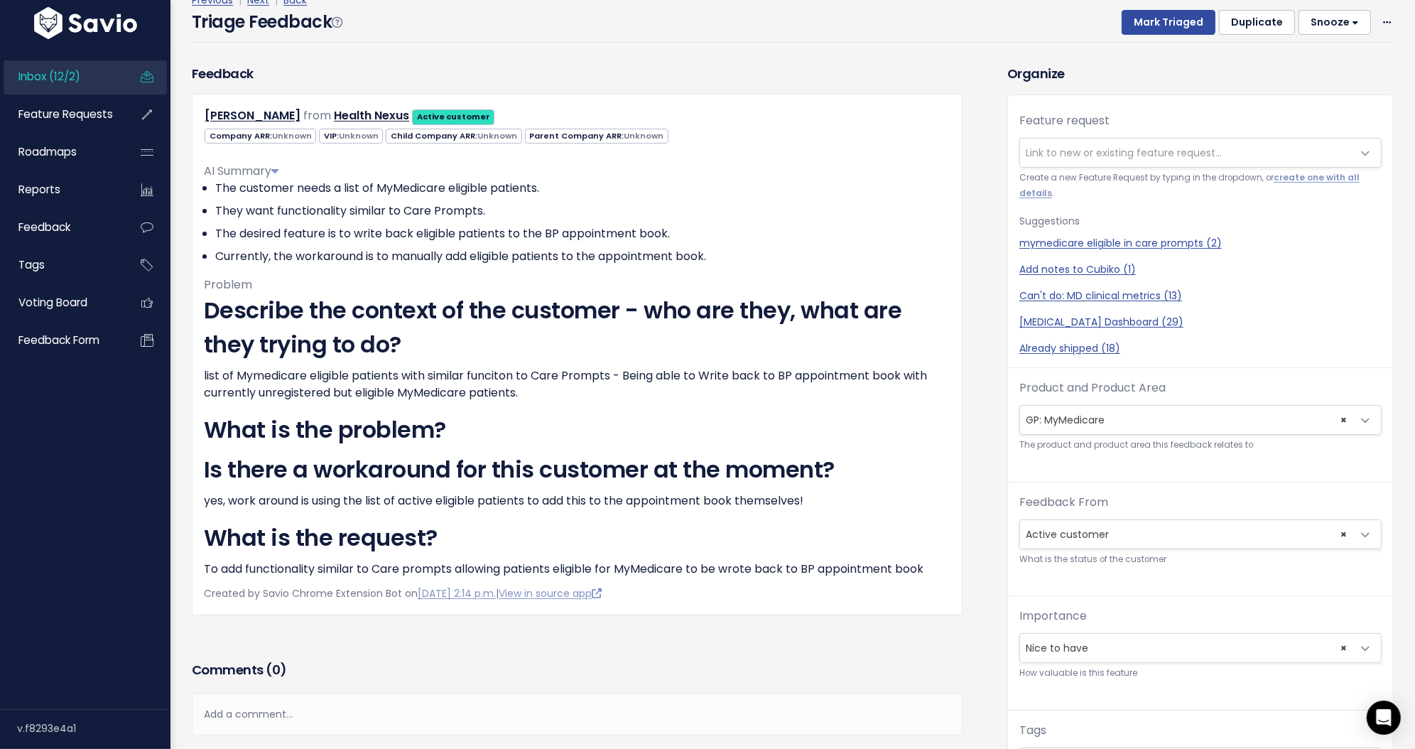
click at [488, 75] on div "Feedback [PERSON_NAME] from Health Nexus Active customer" at bounding box center [577, 339] width 771 height 551
drag, startPoint x: 283, startPoint y: 117, endPoint x: 207, endPoint y: 114, distance: 76.8
click at [207, 114] on div "[PERSON_NAME] from Health Nexus Active customer" at bounding box center [379, 116] width 348 height 21
copy link "Taylor Brooks"
click at [1138, 245] on link "mymedicare eligible in care prompts (2)" at bounding box center [1201, 243] width 362 height 15
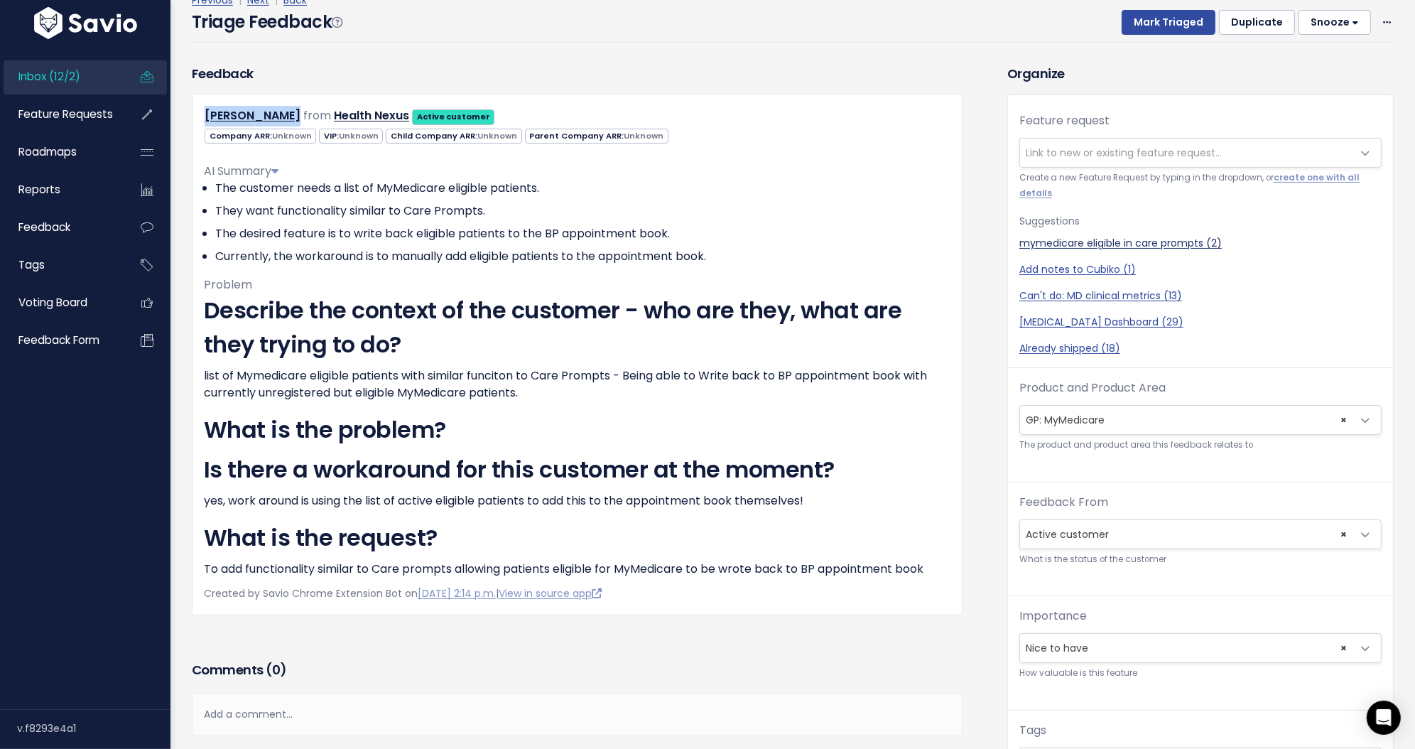
select select "63030"
click at [1169, 26] on button "Mark Triaged" at bounding box center [1169, 23] width 94 height 26
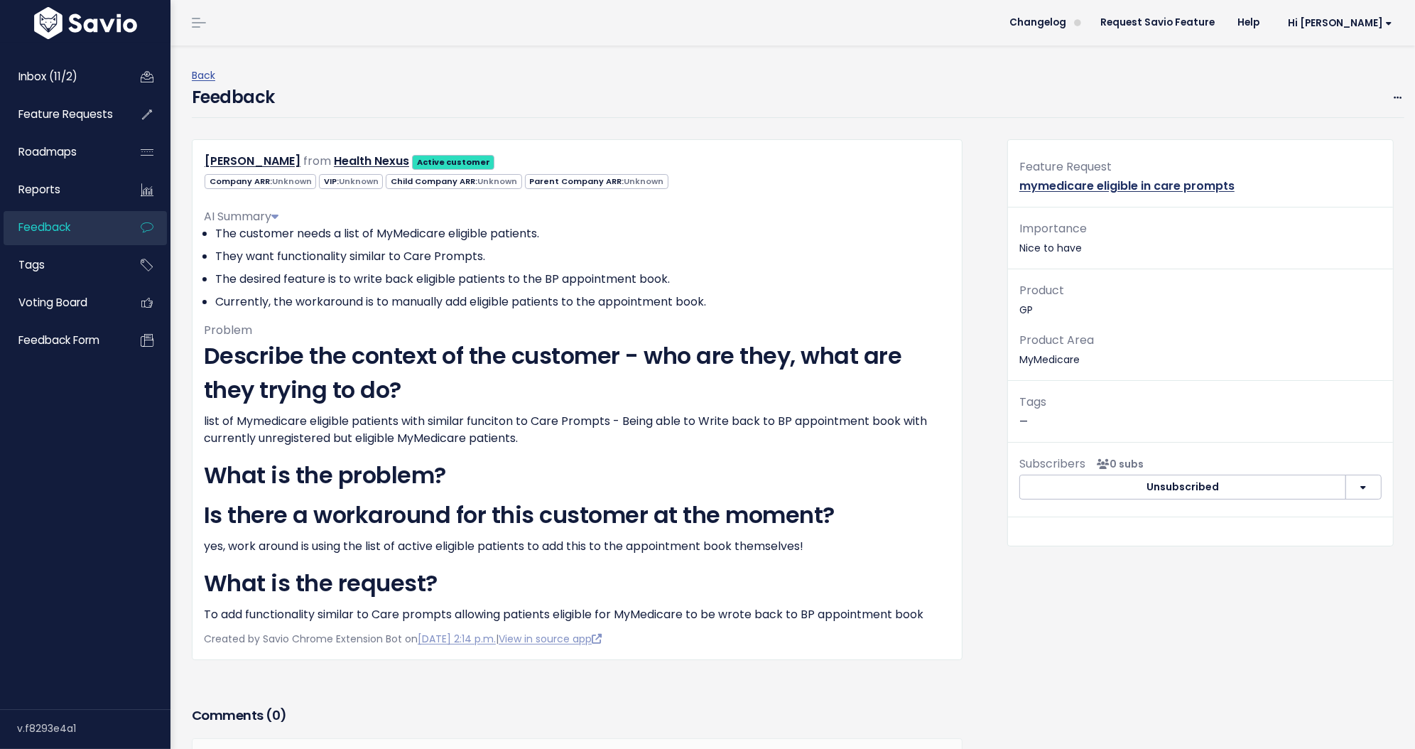
click at [1125, 188] on link "mymedicare eligible in care prompts" at bounding box center [1127, 186] width 215 height 16
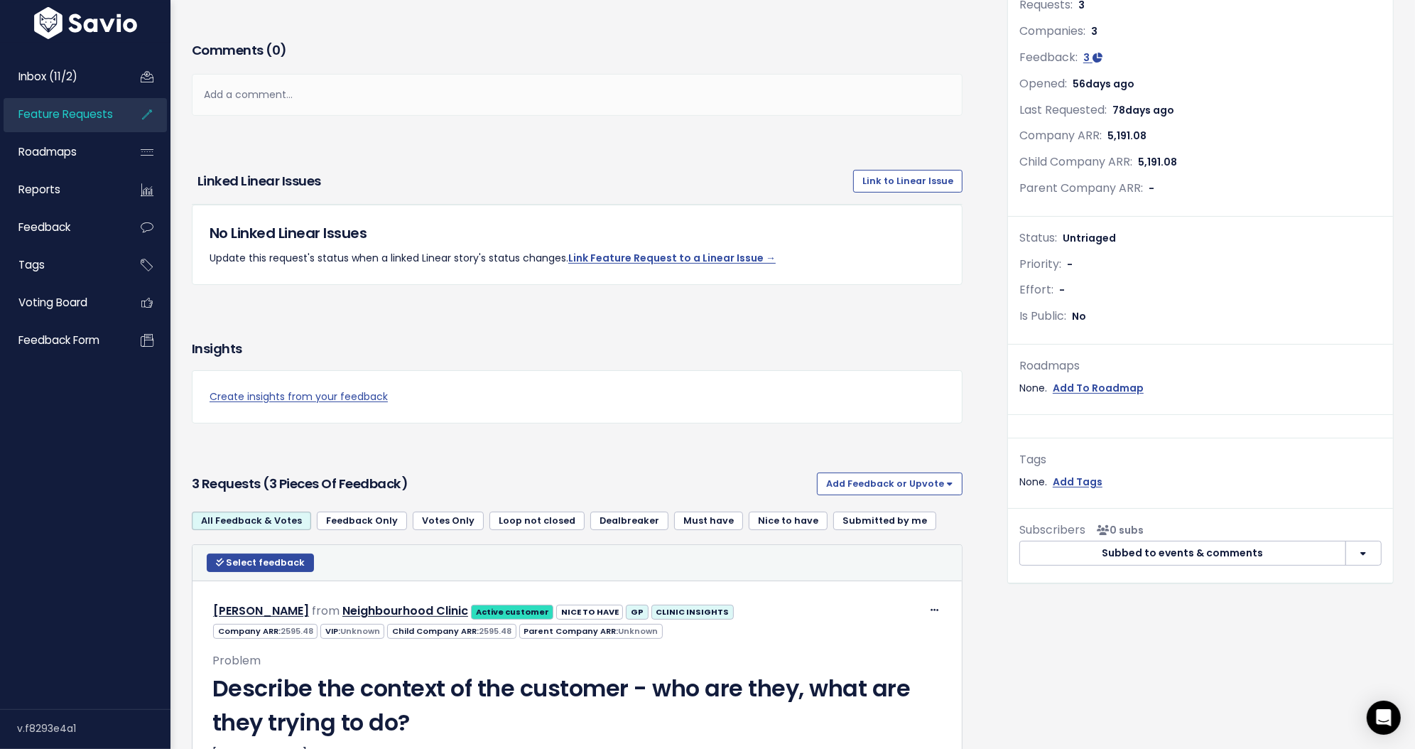
scroll to position [81, 0]
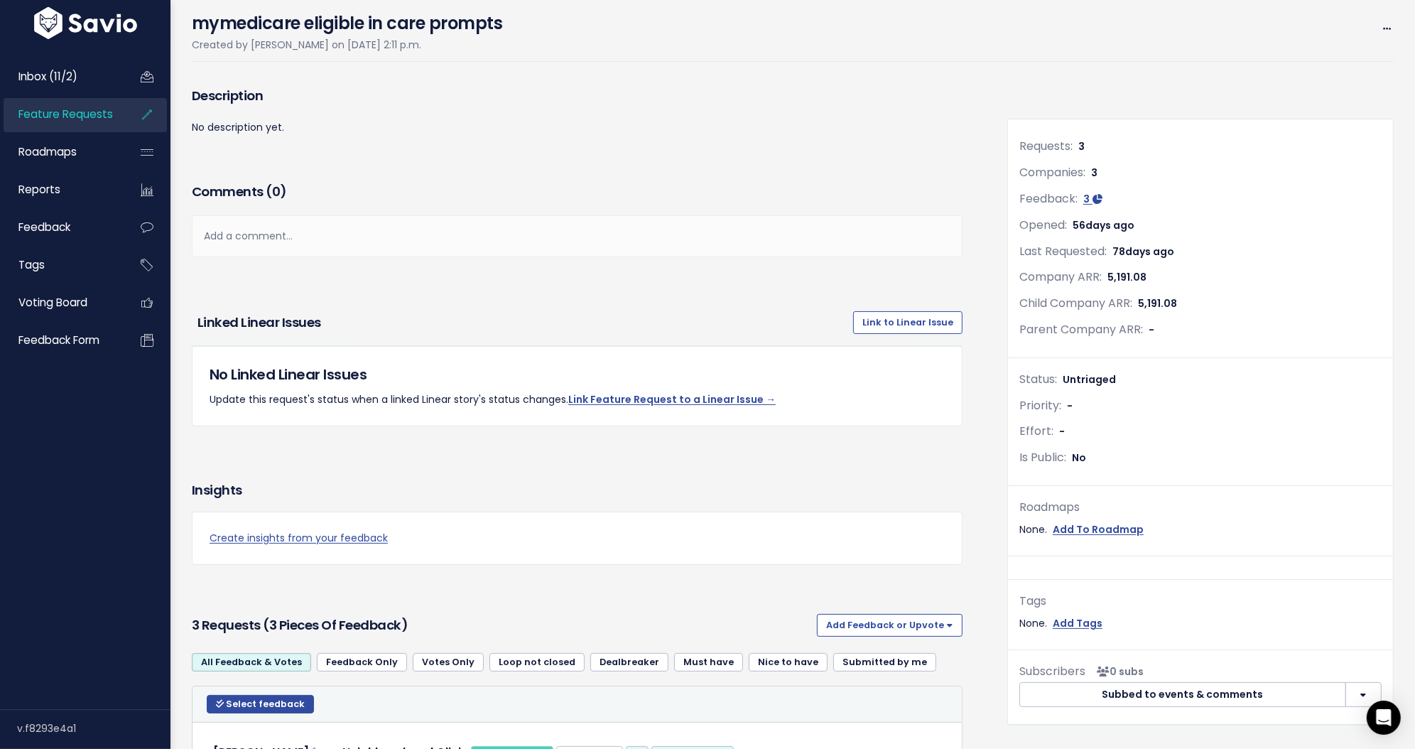
click at [496, 242] on div "Add a comment..." at bounding box center [577, 236] width 771 height 42
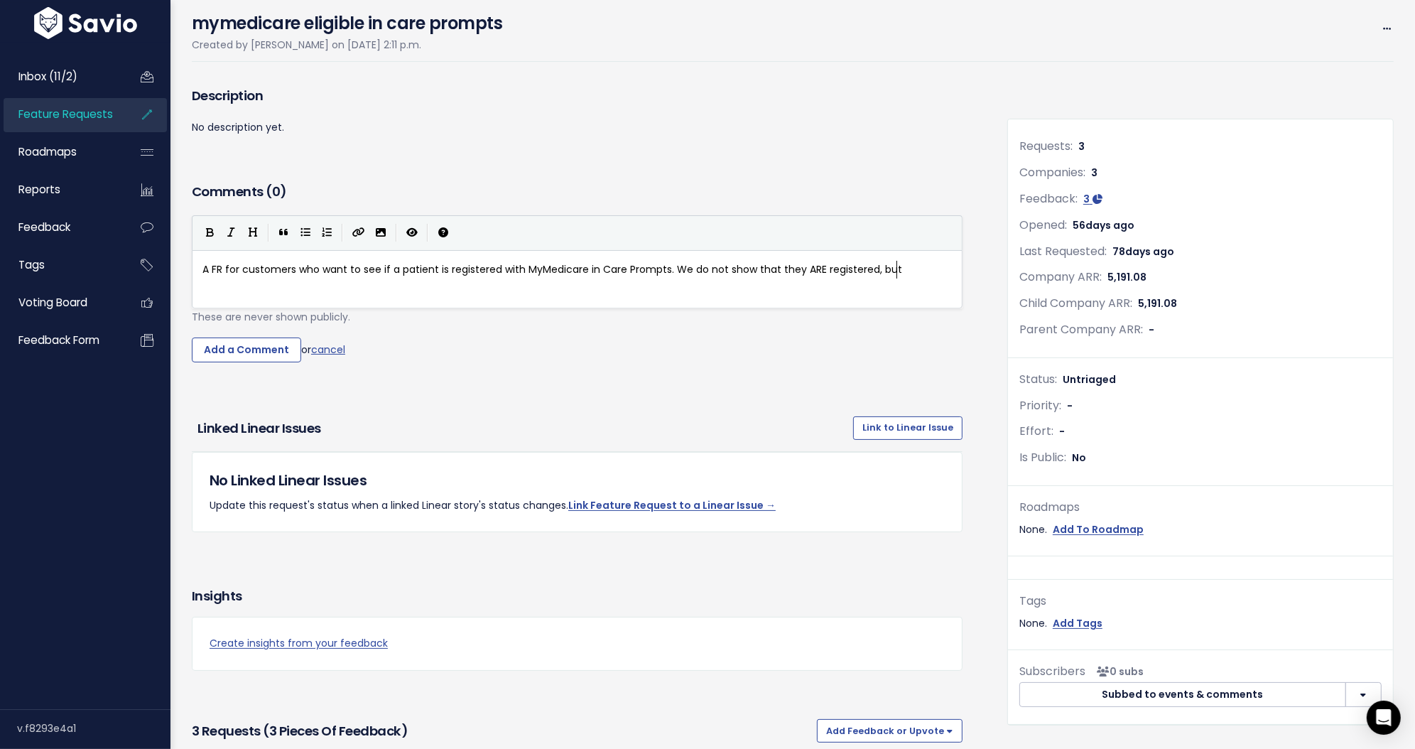
scroll to position [18, 0]
type textarea "A FR for customers who want to see if a patient is registered with MyMedicare i…"
type textarea "igible to be registered or that they are"
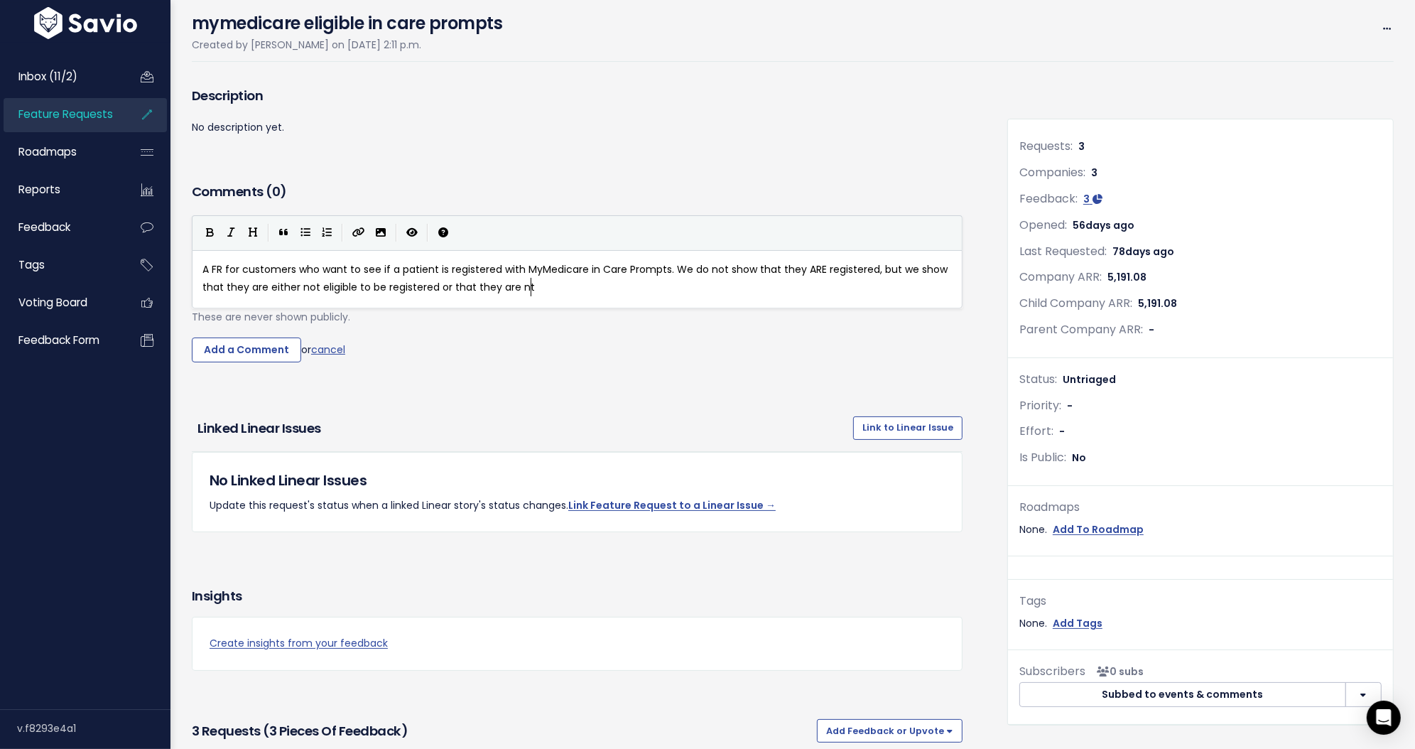
type textarea "nt cu"
type textarea "ot currently registered (or meay"
type textarea "ay"
type textarea "ay be registered elsewhere, if th"
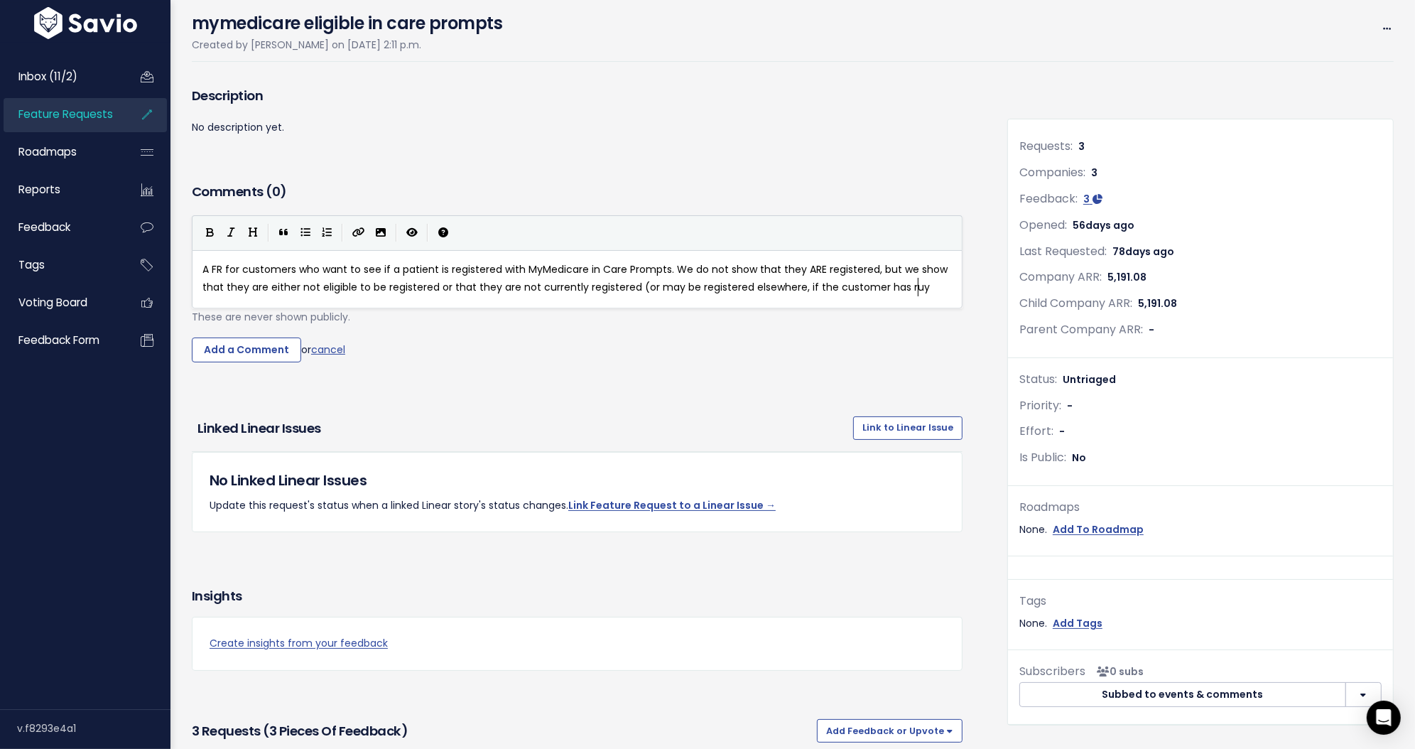
type textarea "the customer has ruyn"
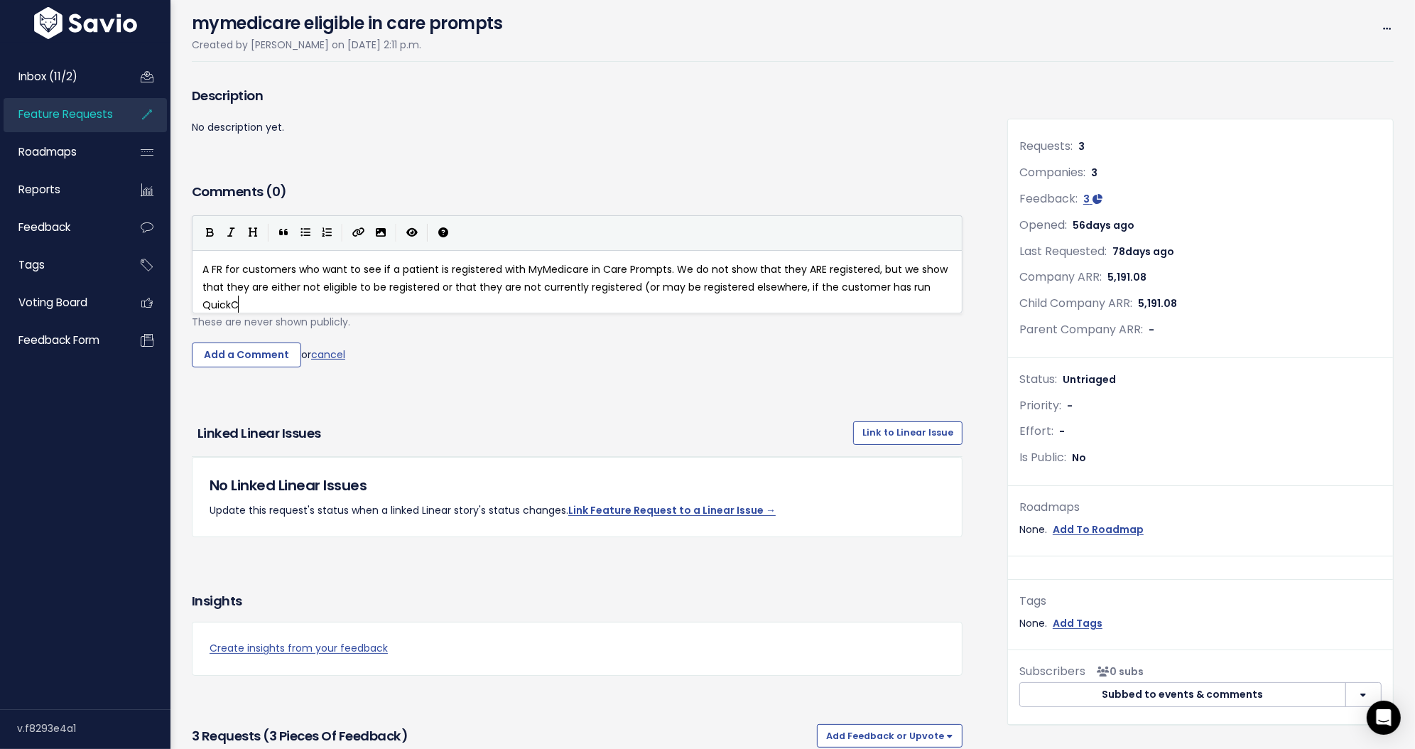
type textarea "n QuickCec"
type textarea "heck and revie"
type textarea "cieved this error). If theya"
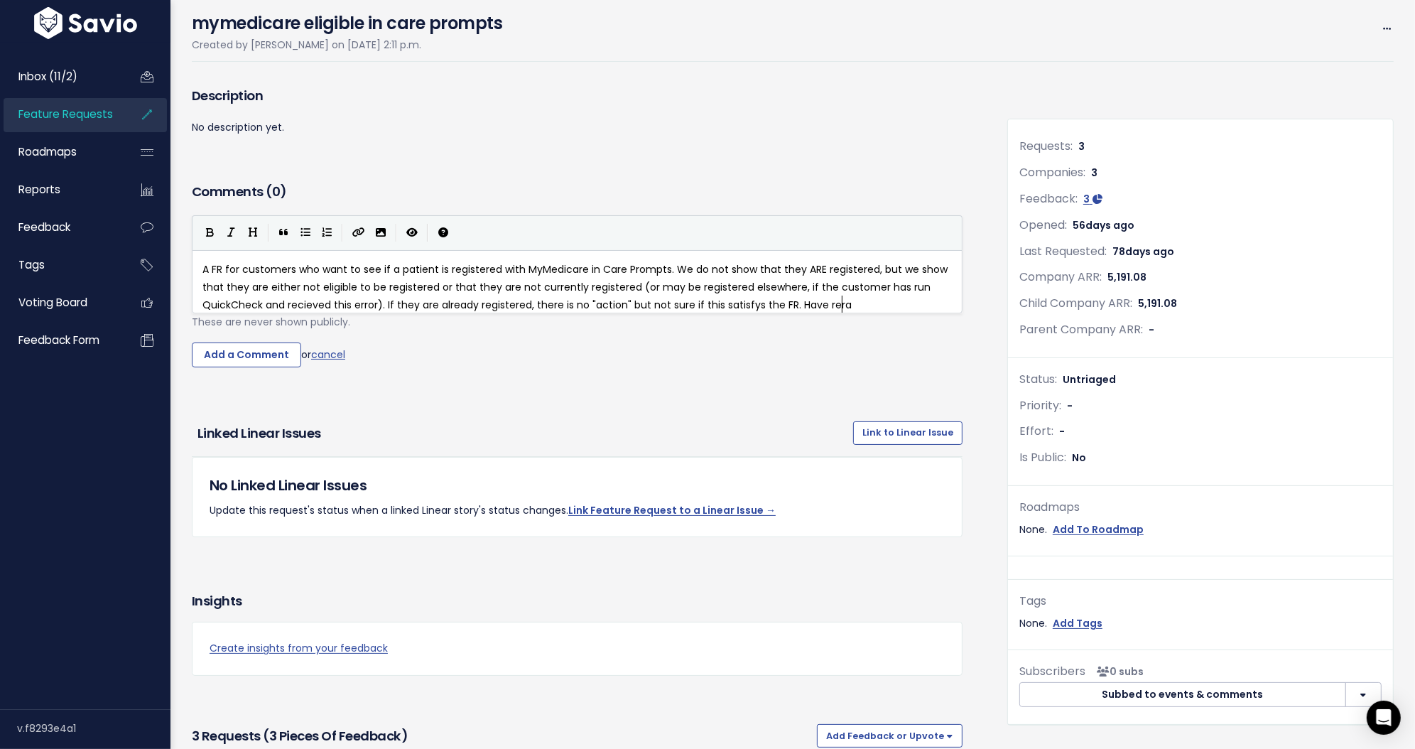
type textarea "are already registered, there is no "action" but not sure if this satisfys the …"
type textarea "ace"
type textarea "hed out to a cpu"
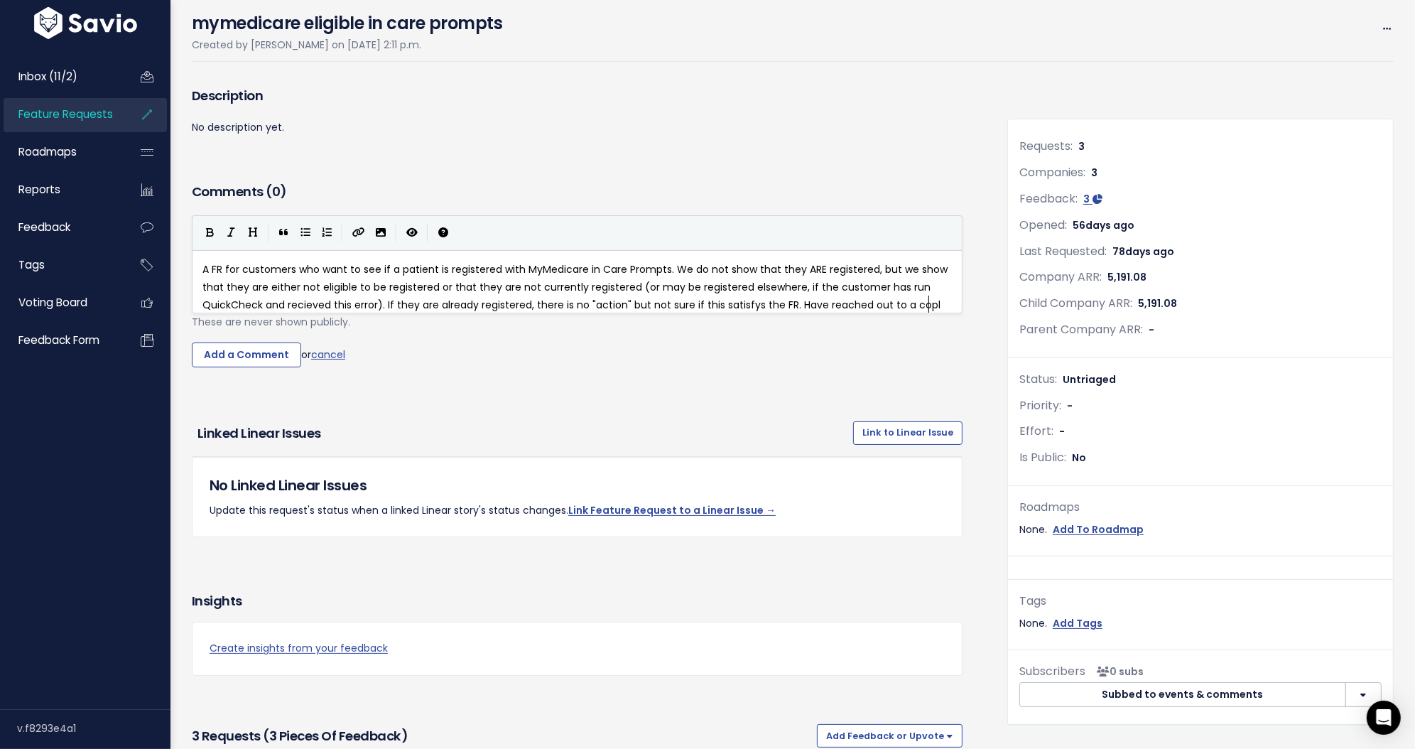
type textarea "ople"
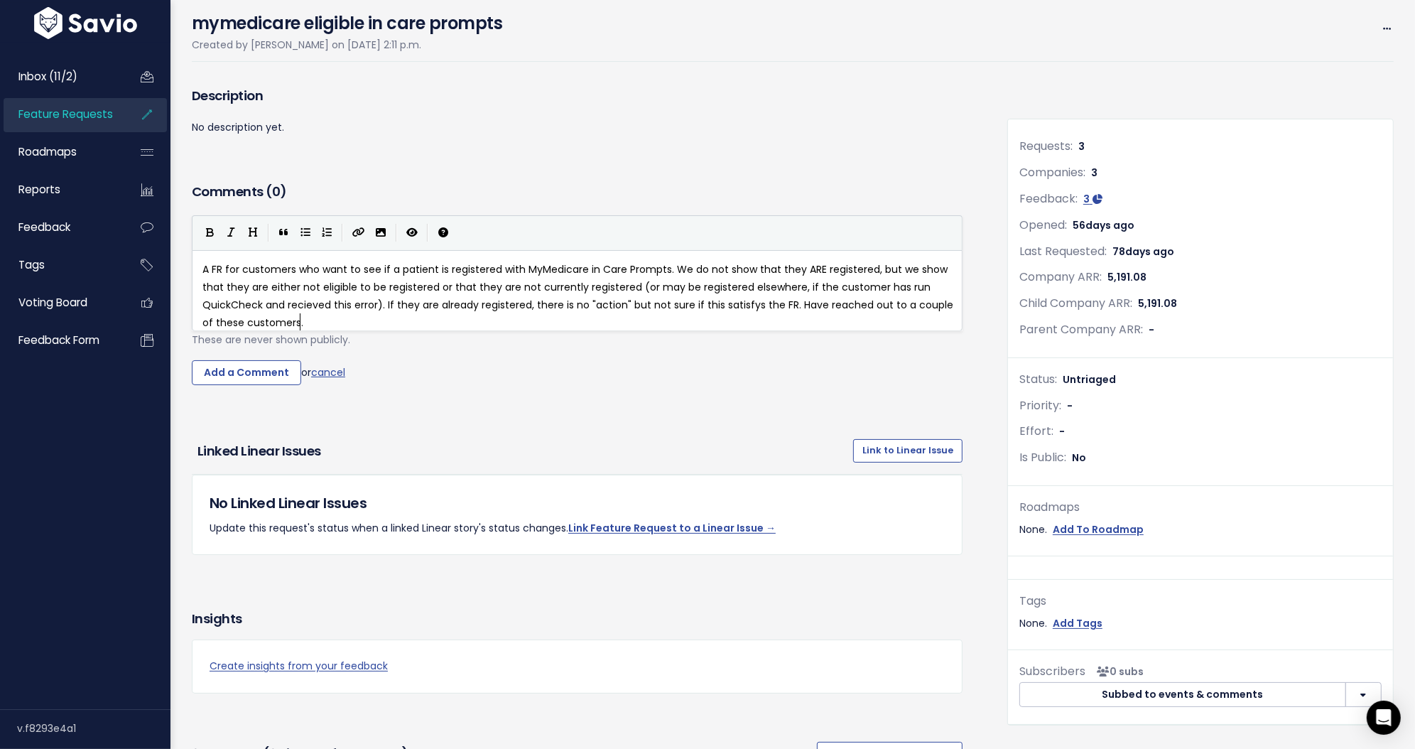
scroll to position [4, 121]
type textarea "uple of these customers."
click at [278, 385] on input "Add a Comment" at bounding box center [246, 373] width 109 height 26
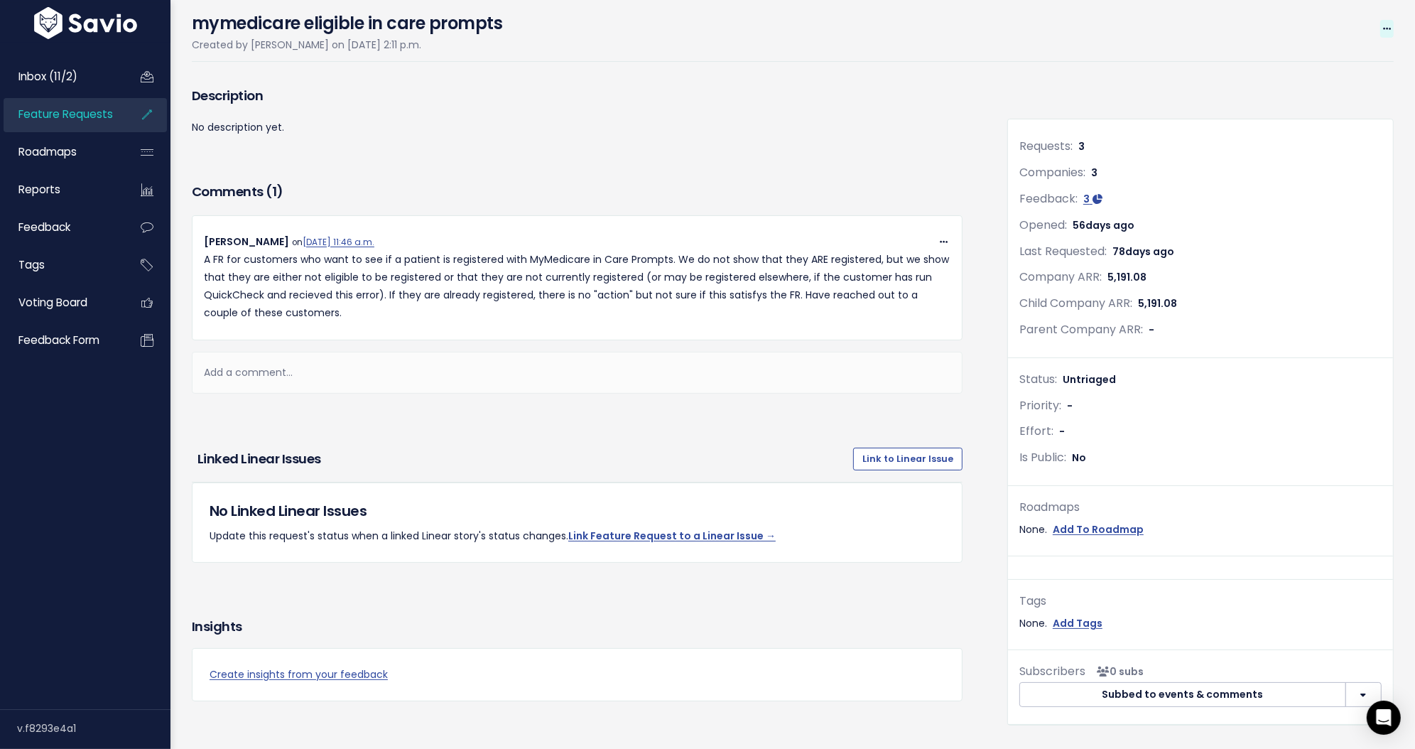
click at [1383, 25] on icon at bounding box center [1387, 29] width 8 height 9
click at [1315, 59] on link "Edit" at bounding box center [1339, 68] width 105 height 28
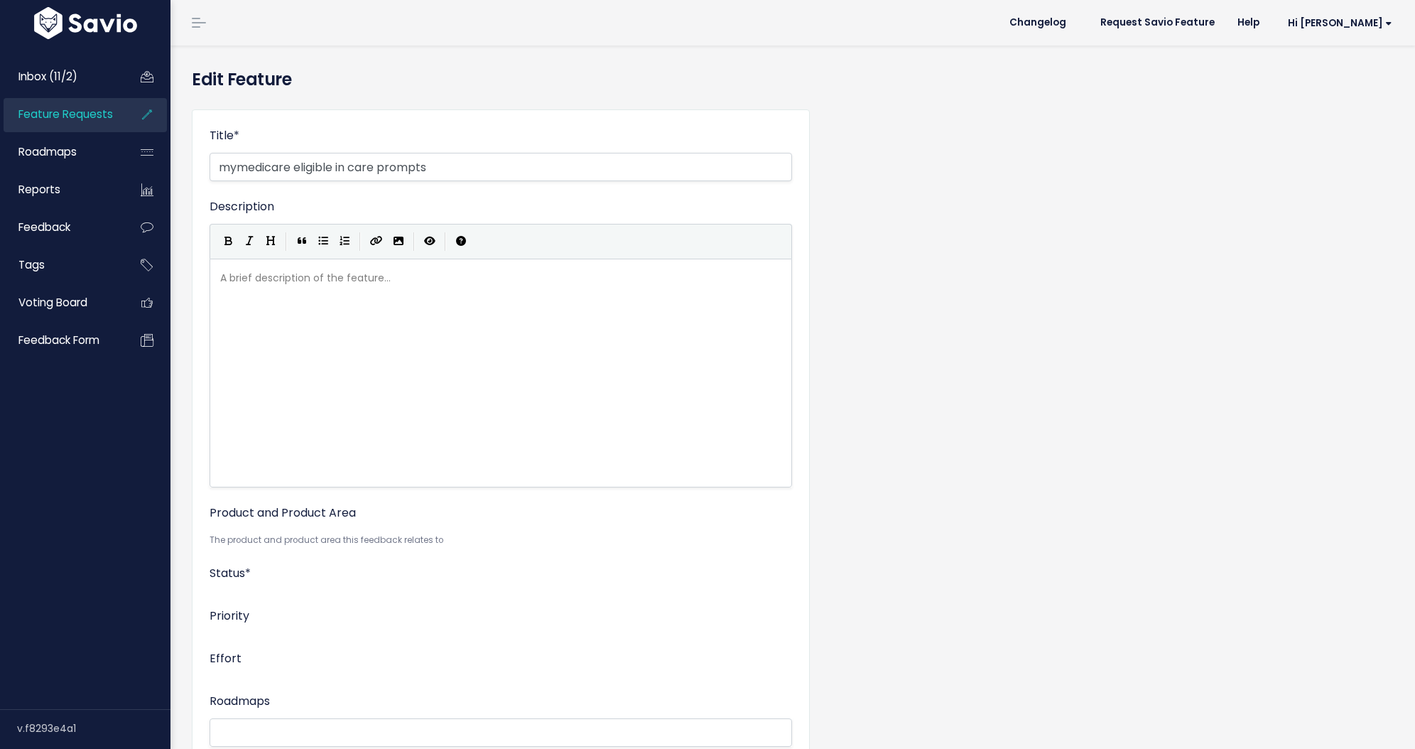
select select
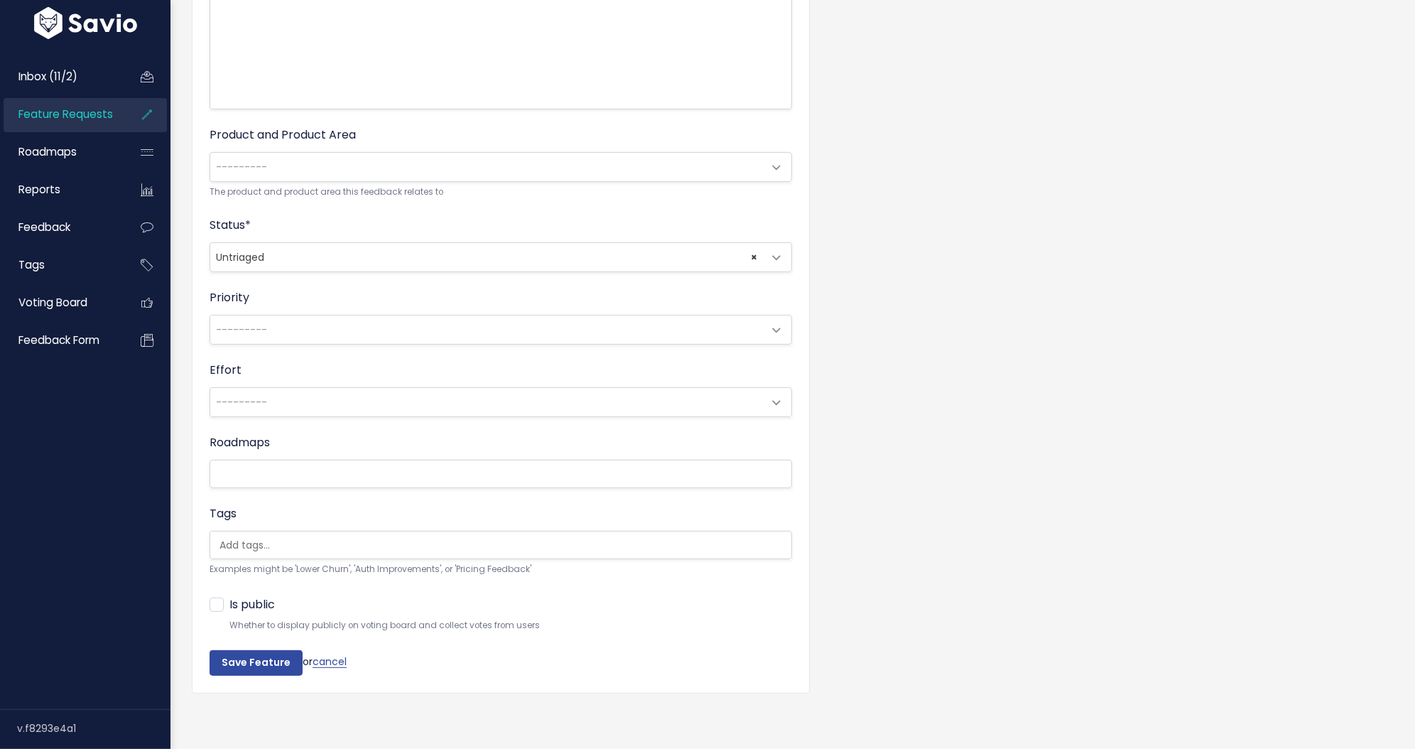
scroll to position [389, 0]
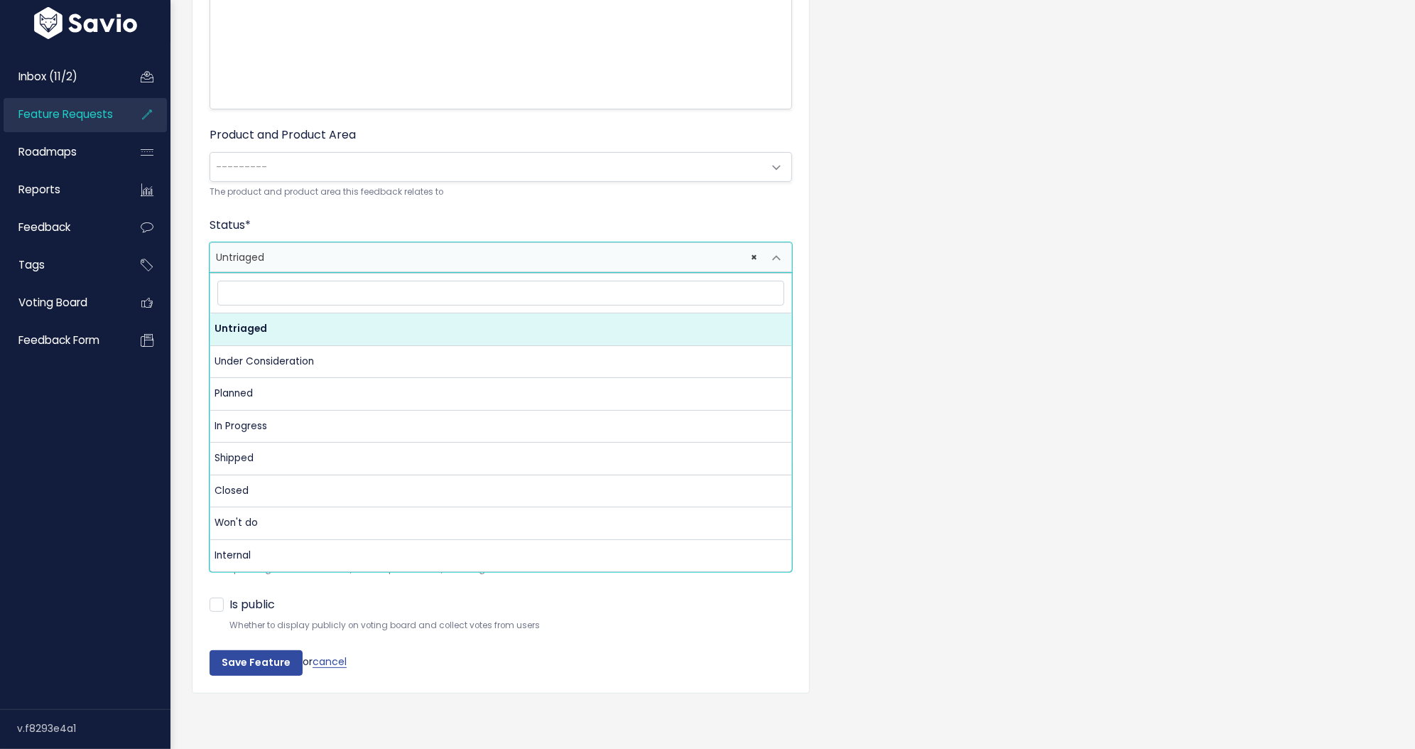
click at [303, 246] on span "× Untriaged" at bounding box center [486, 257] width 553 height 28
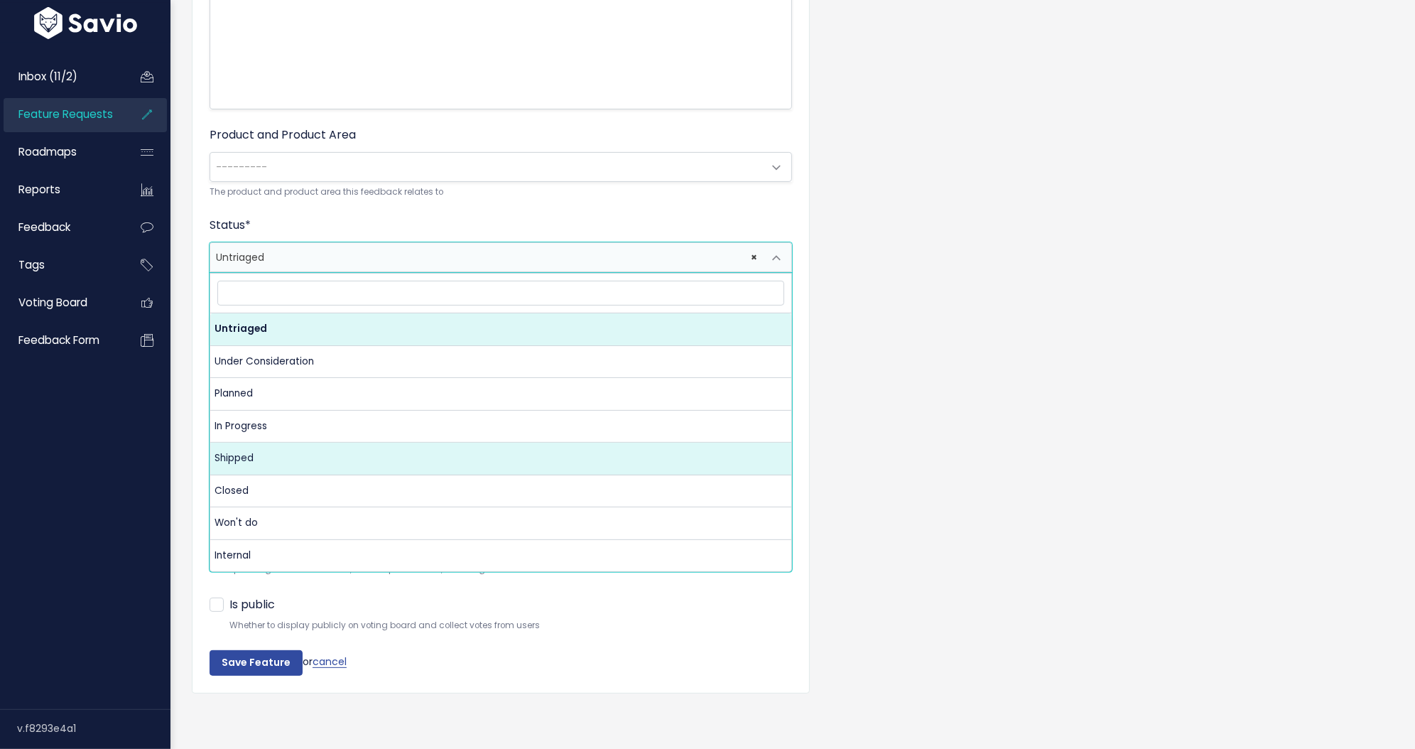
select select "SHIPPED"
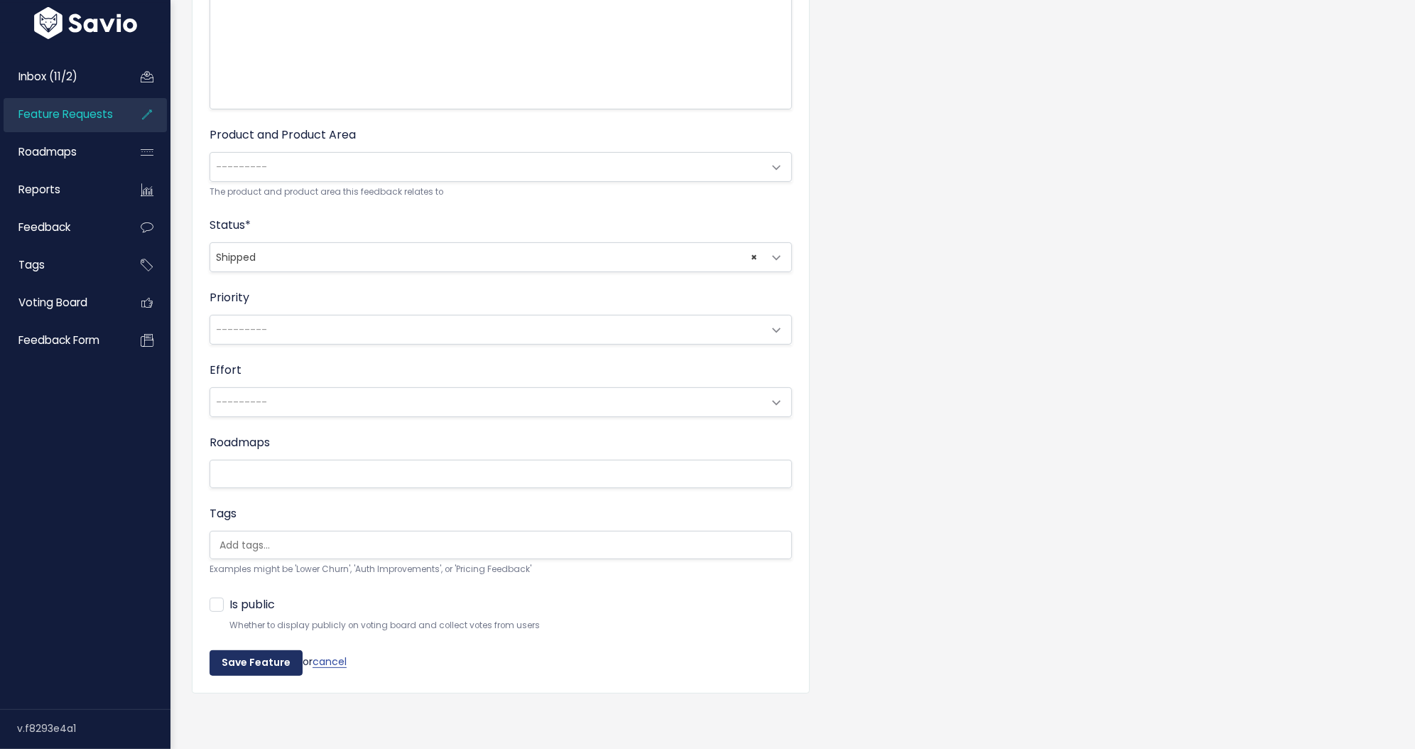
click at [274, 650] on input "Save Feature" at bounding box center [256, 663] width 93 height 26
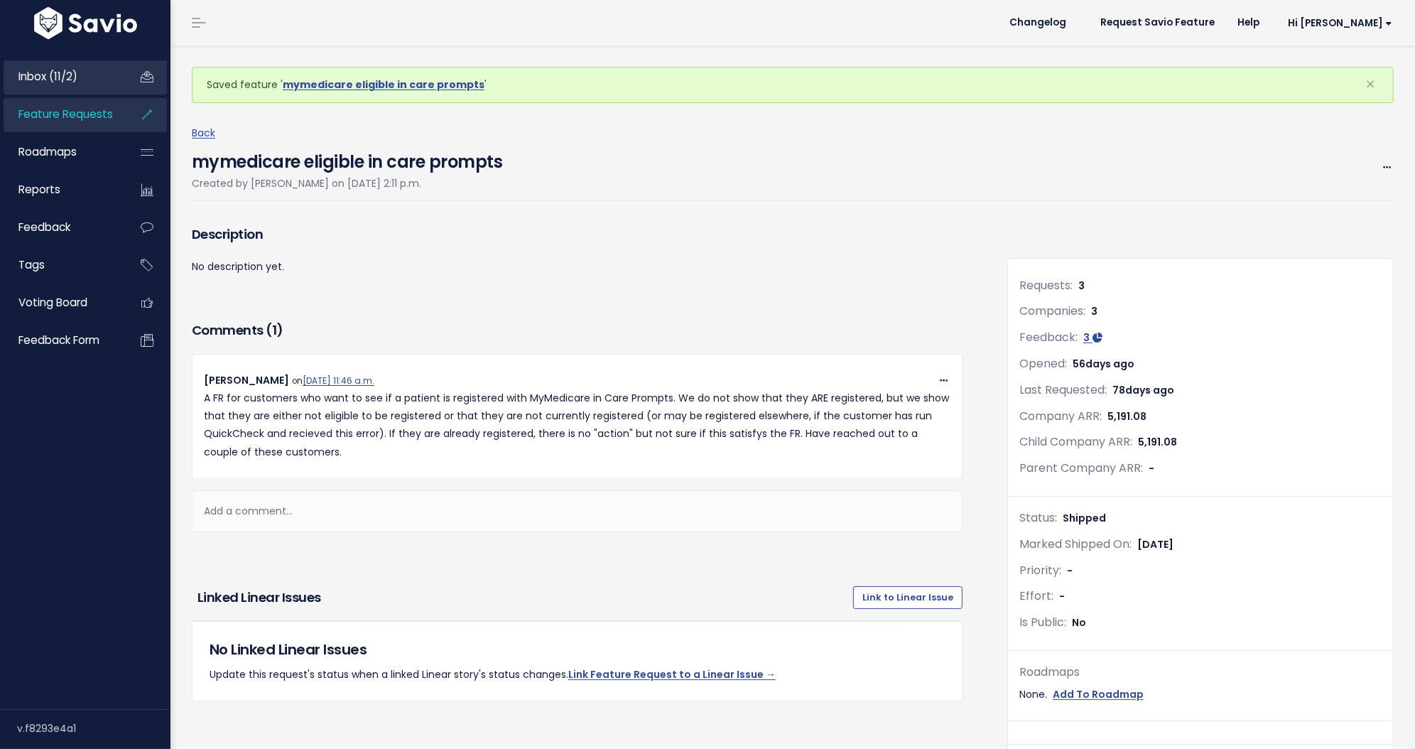
click at [69, 79] on span "Inbox (11/2)" at bounding box center [47, 76] width 59 height 15
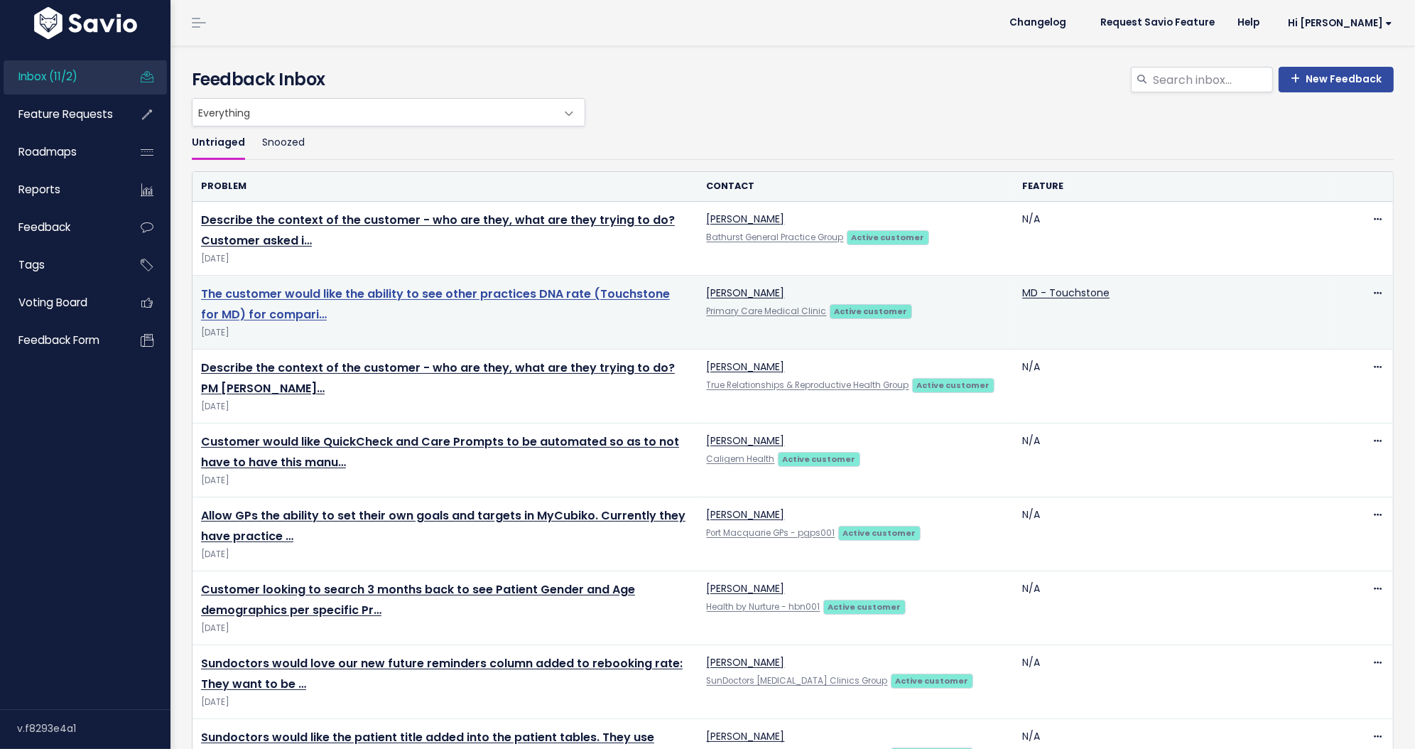
click at [328, 301] on link "The customer would like the ability to see other practices DNA rate (Touchstone…" at bounding box center [435, 304] width 469 height 37
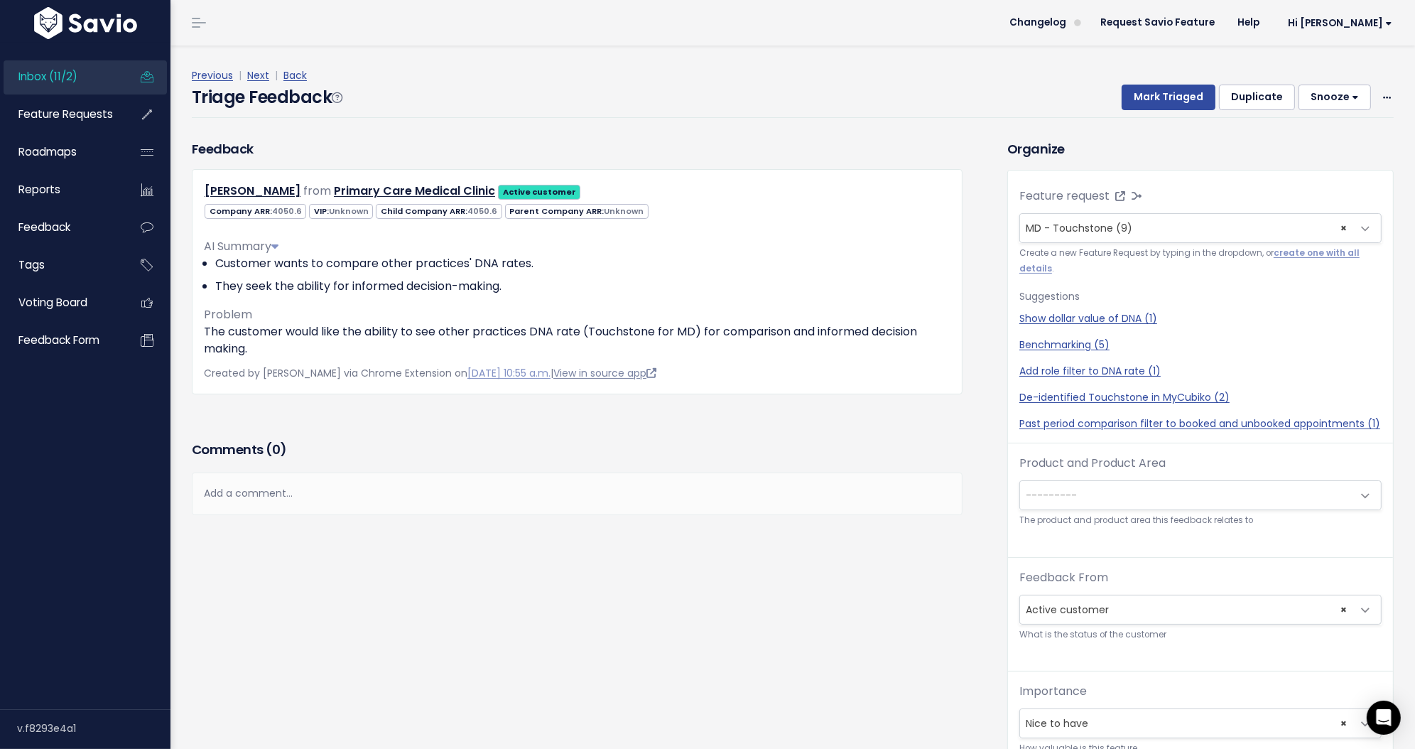
click at [645, 377] on link "View in source app" at bounding box center [604, 373] width 103 height 14
click at [1153, 99] on button "Mark Triaged" at bounding box center [1169, 98] width 94 height 26
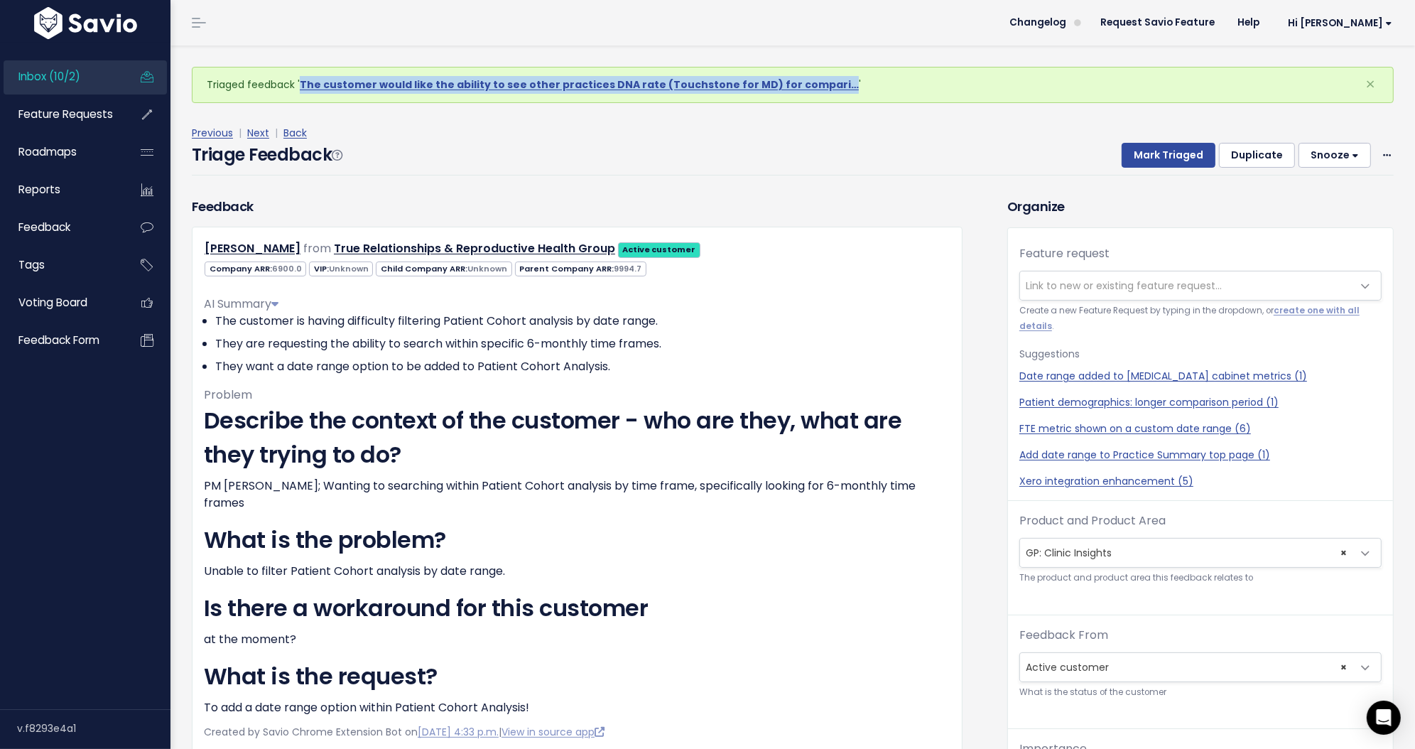
click at [1089, 274] on div "Feature request --------- Link to new or existing feature request... Create a n…" at bounding box center [1200, 582] width 385 height 708
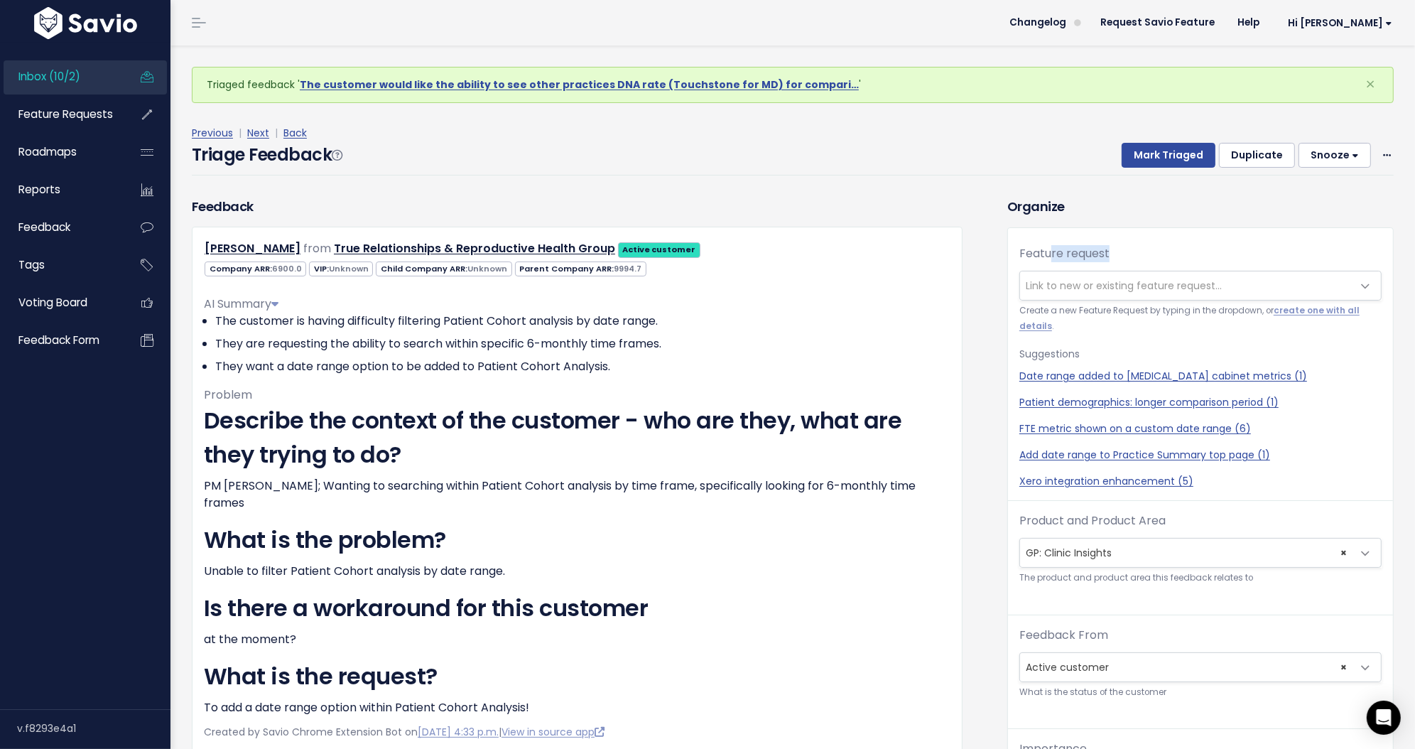
click at [1134, 247] on div "Feature request --------- Link to new or existing feature request... Create a n…" at bounding box center [1200, 373] width 385 height 256
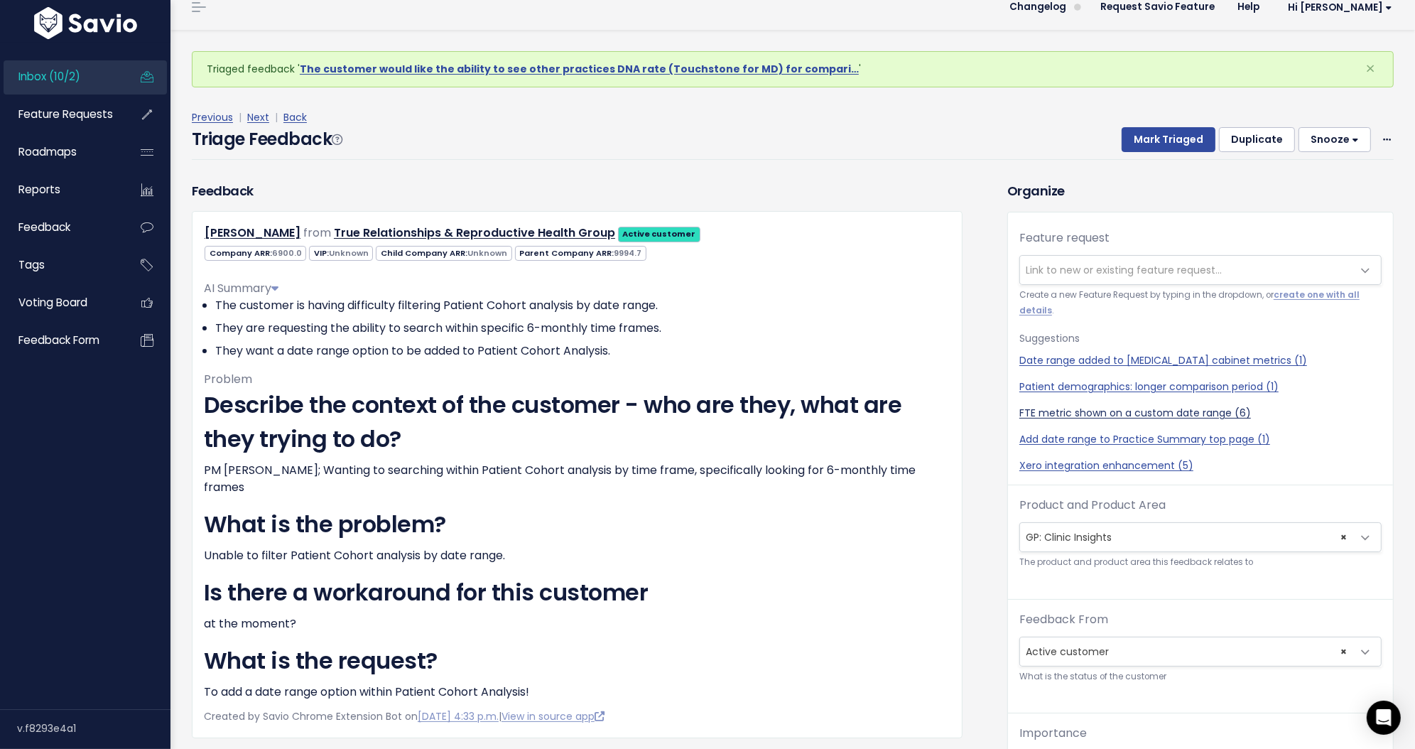
scroll to position [7, 0]
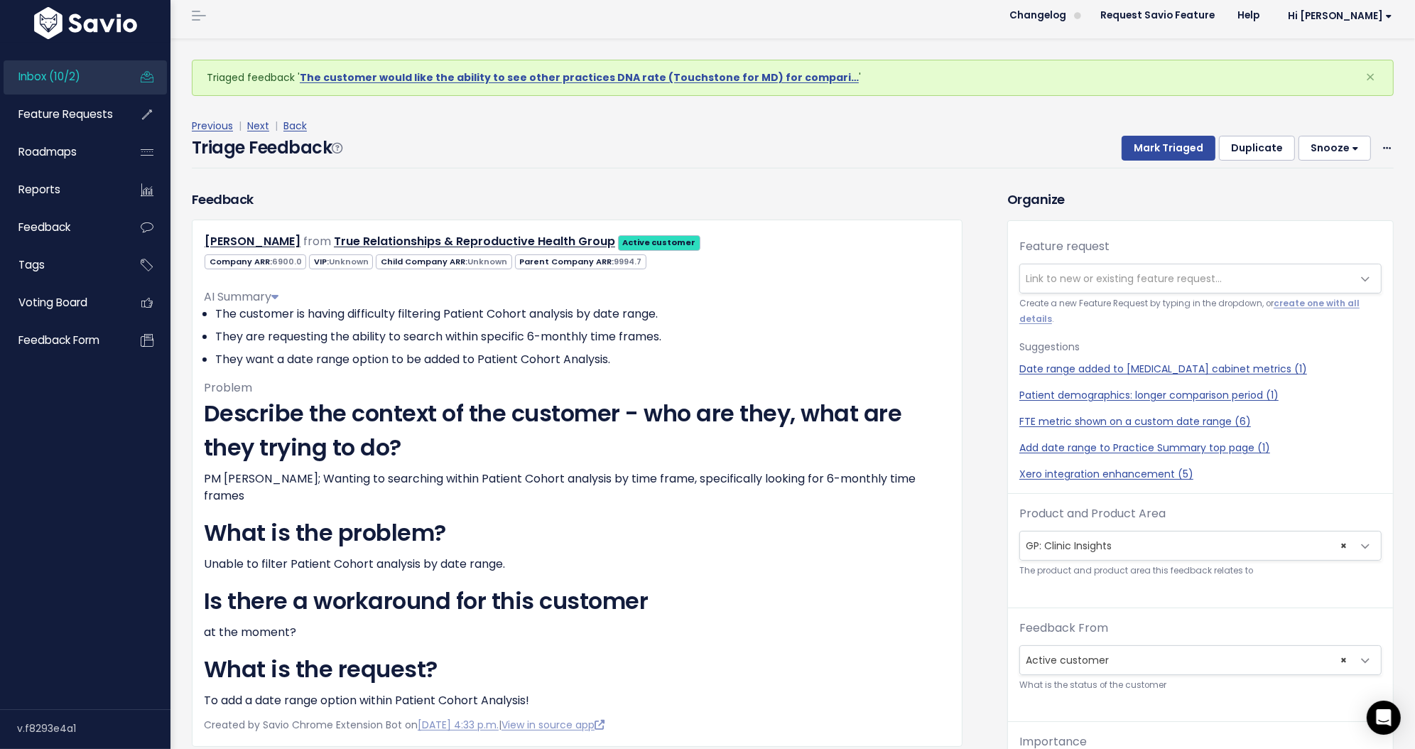
click at [1103, 270] on span "Link to new or existing feature request..." at bounding box center [1186, 278] width 333 height 28
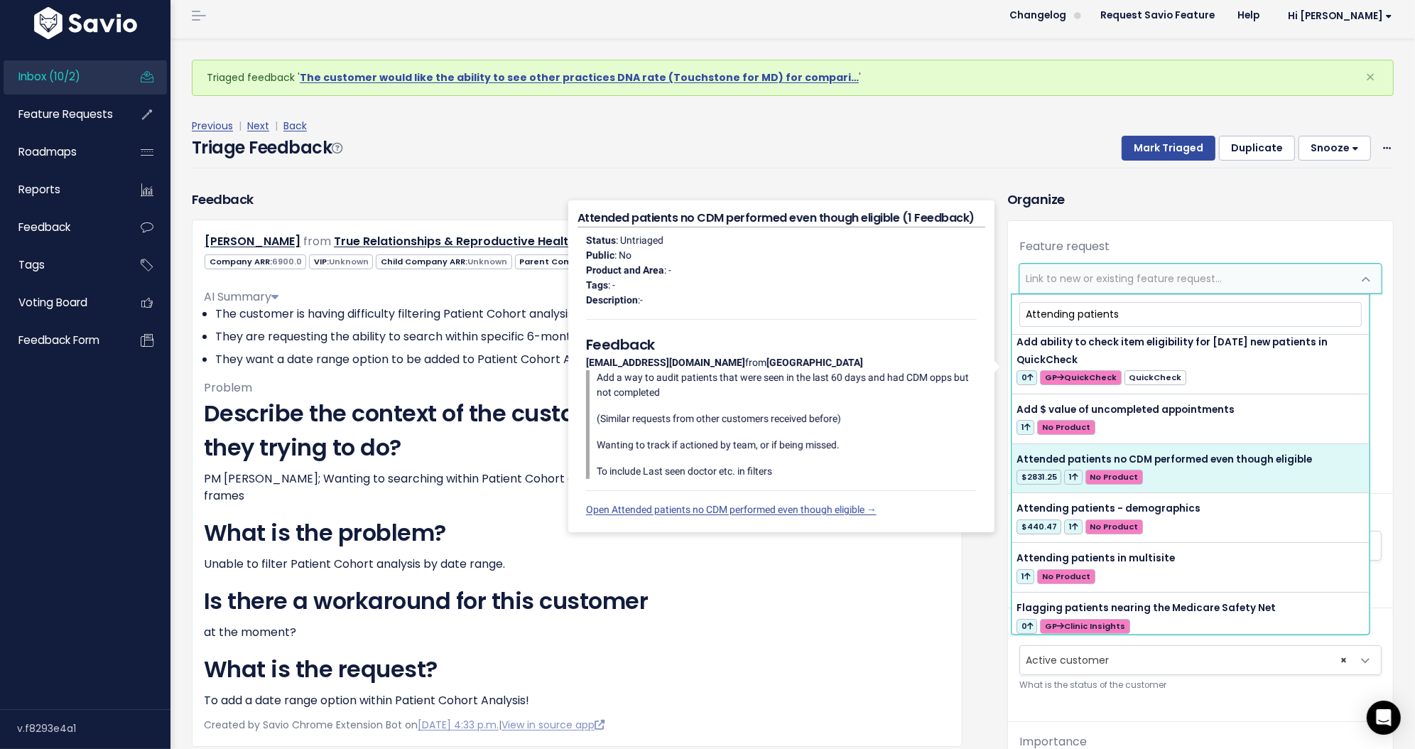
scroll to position [53, 0]
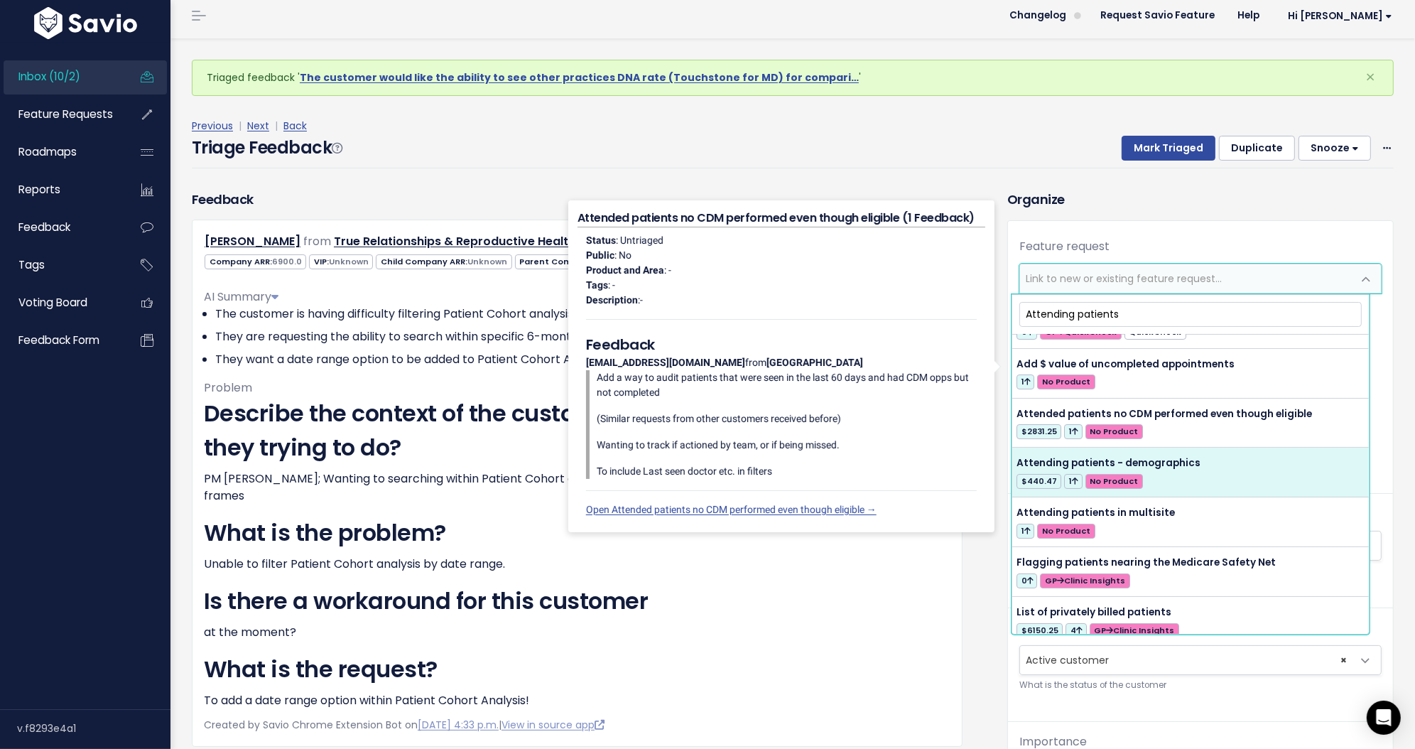
type input "Attending patients"
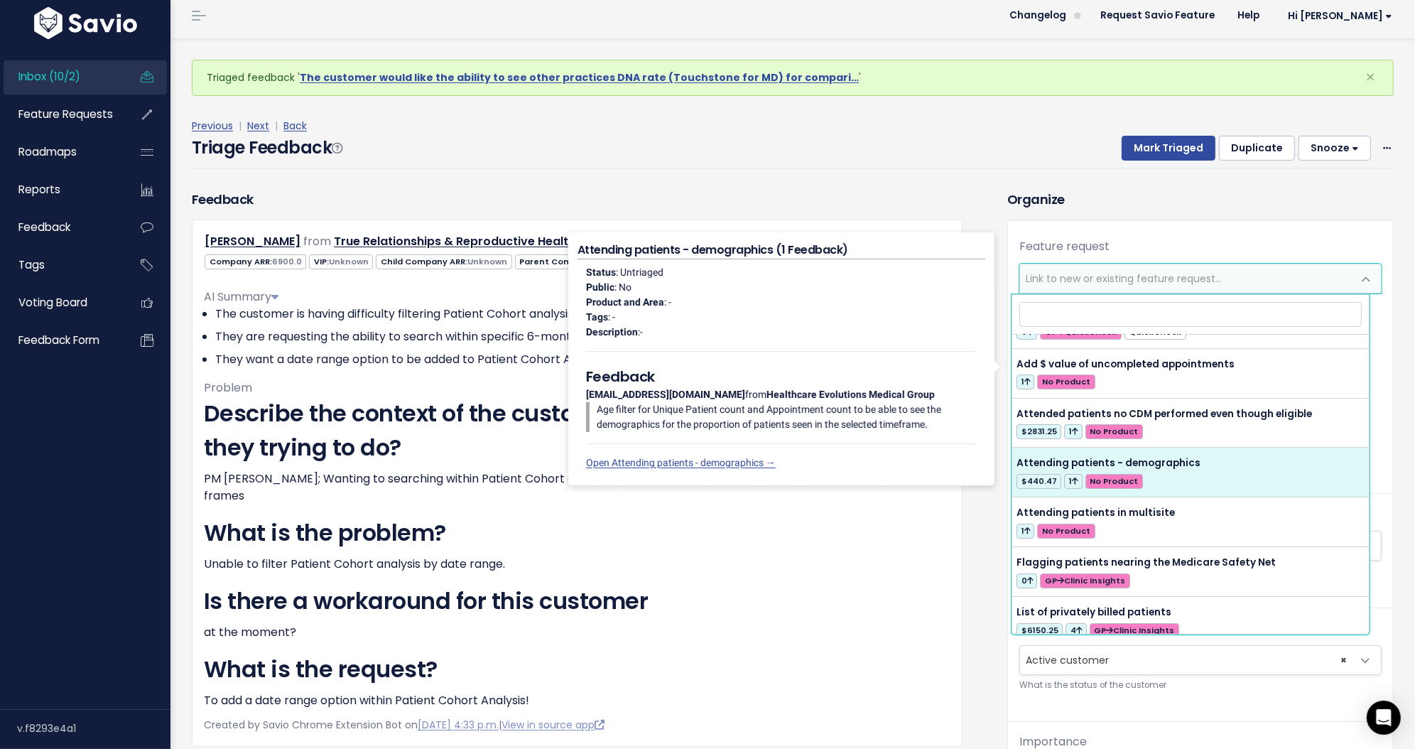
select select "64557"
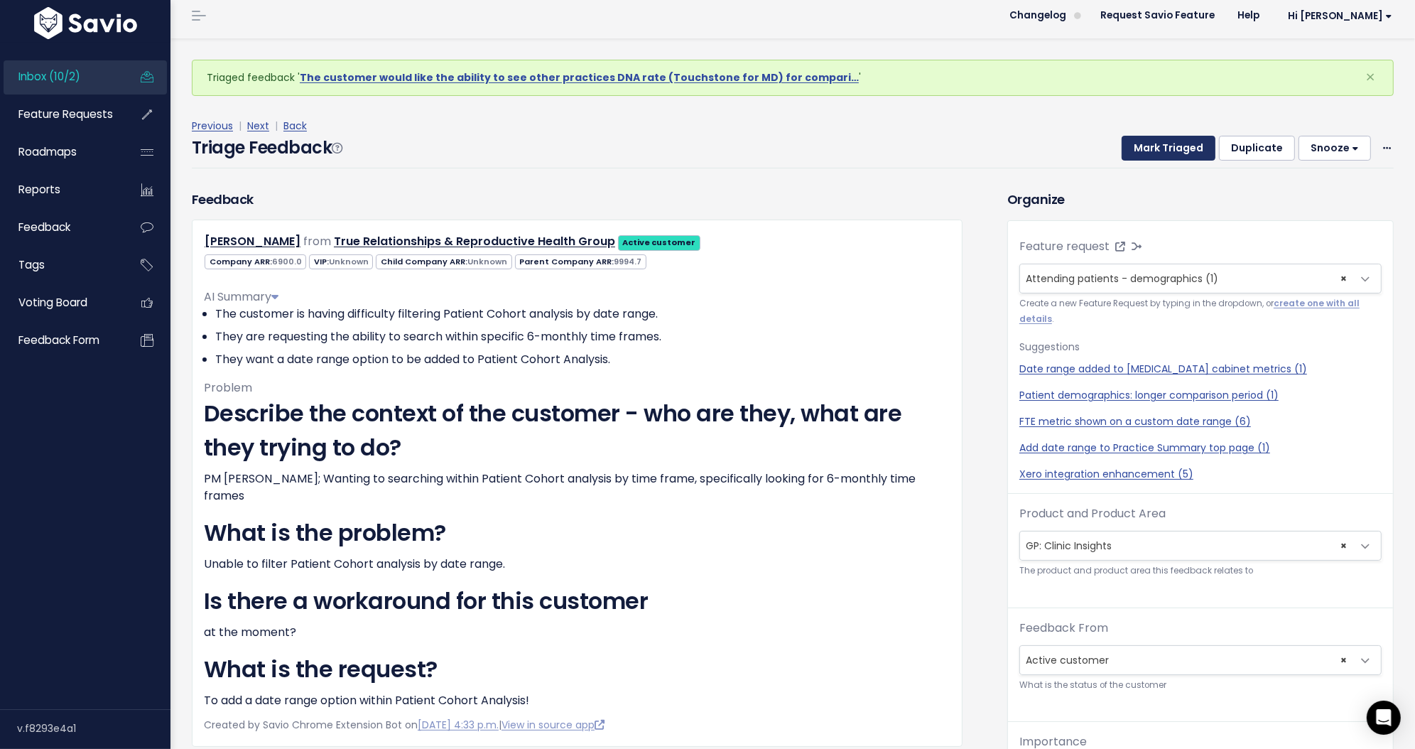
click at [1153, 152] on button "Mark Triaged" at bounding box center [1169, 149] width 94 height 26
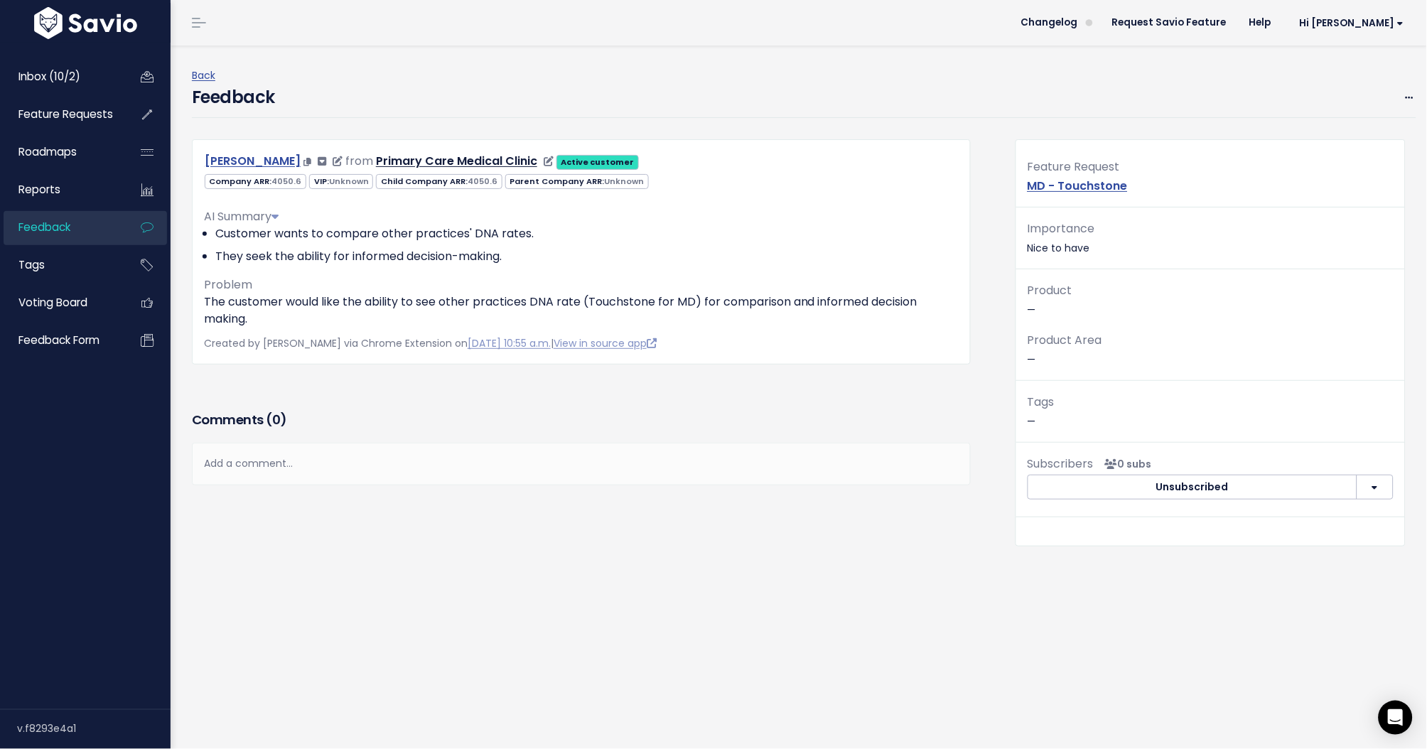
click at [256, 159] on link "[PERSON_NAME]" at bounding box center [253, 161] width 96 height 16
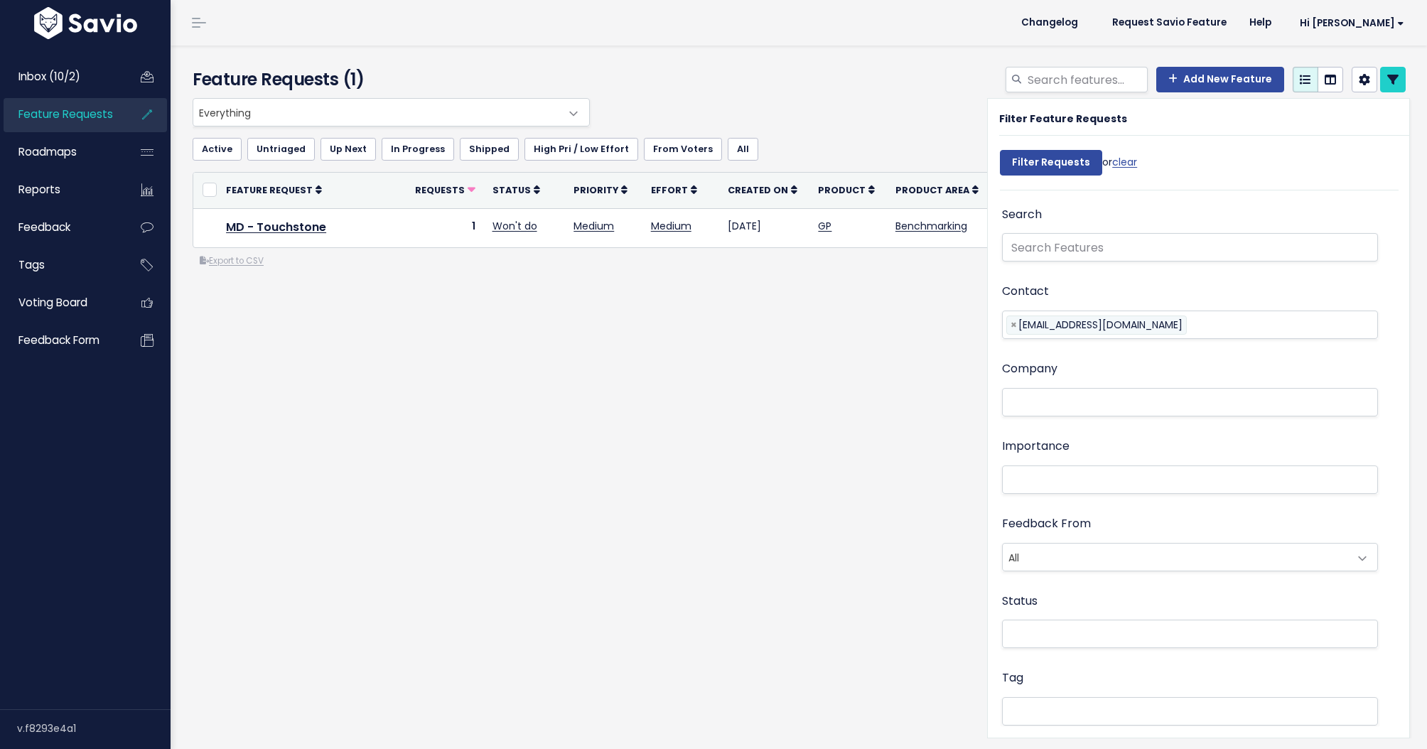
select select
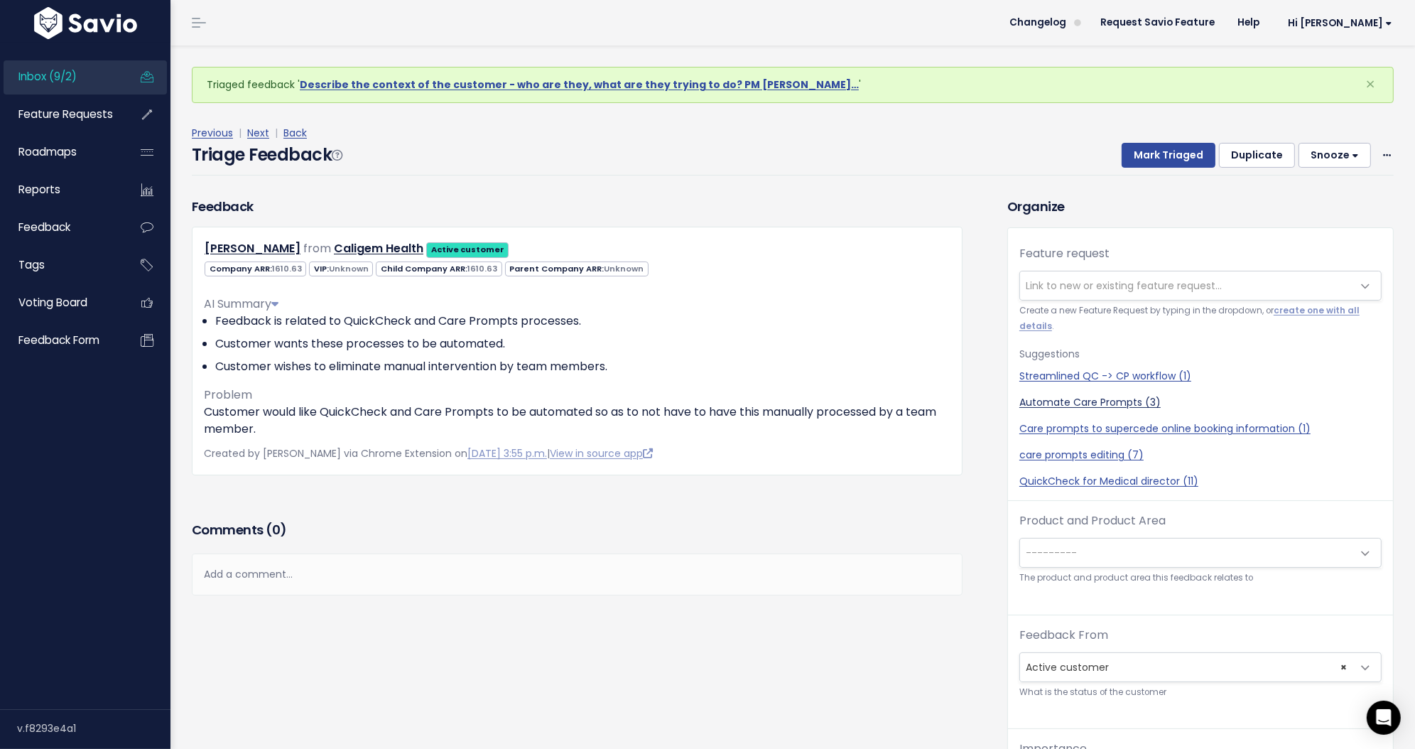
click at [1087, 402] on link "Automate Care Prompts (3)" at bounding box center [1201, 402] width 362 height 15
select select "57043"
click at [1147, 160] on button "Mark Triaged" at bounding box center [1169, 156] width 94 height 26
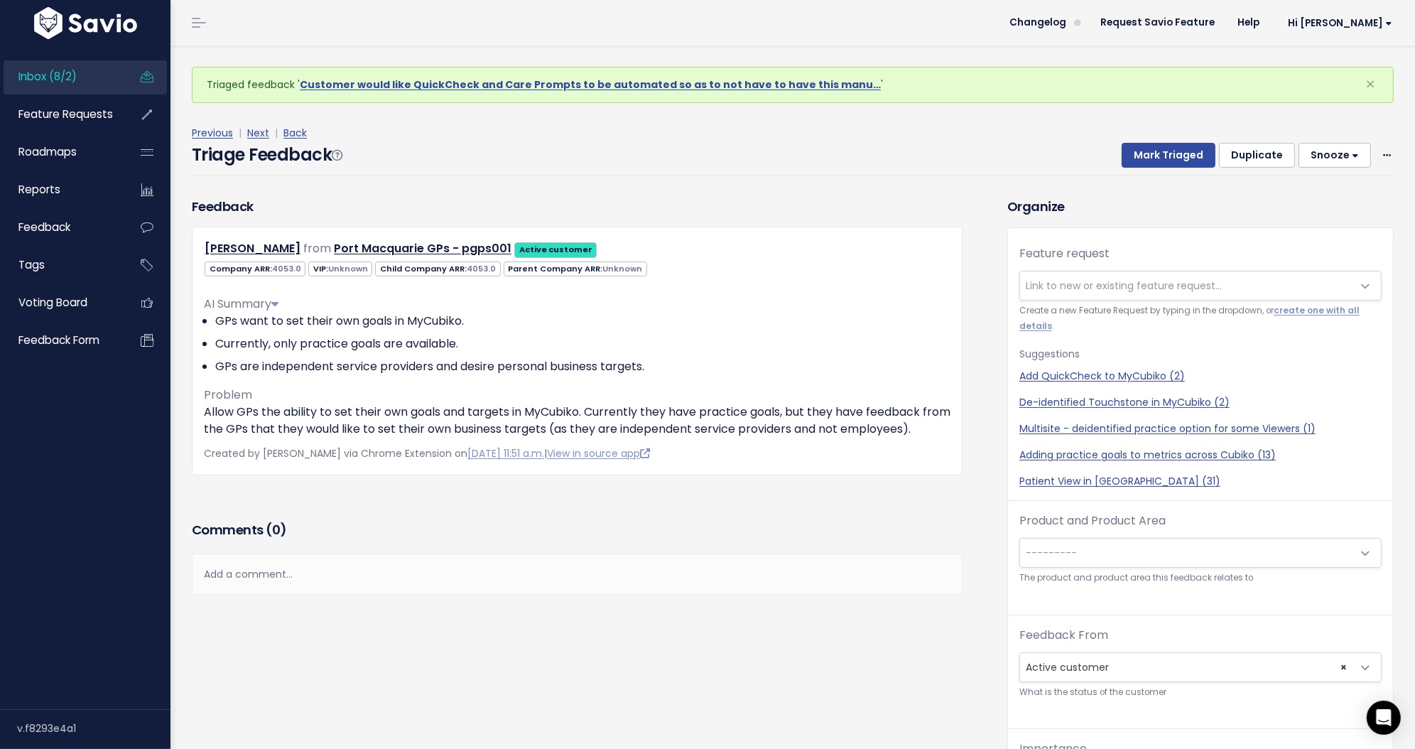
click at [1040, 281] on span "Link to new or existing feature request..." at bounding box center [1124, 286] width 196 height 14
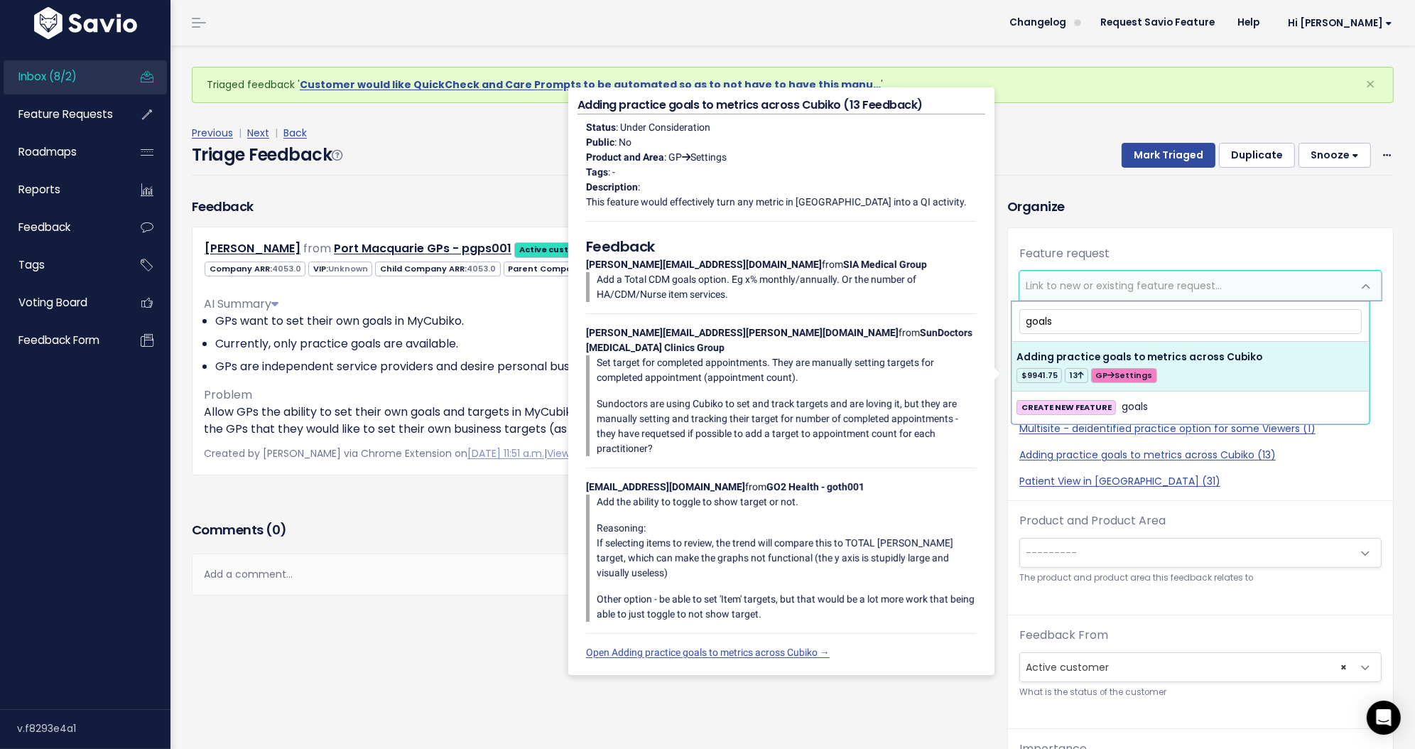
type input "goals"
select select "40941"
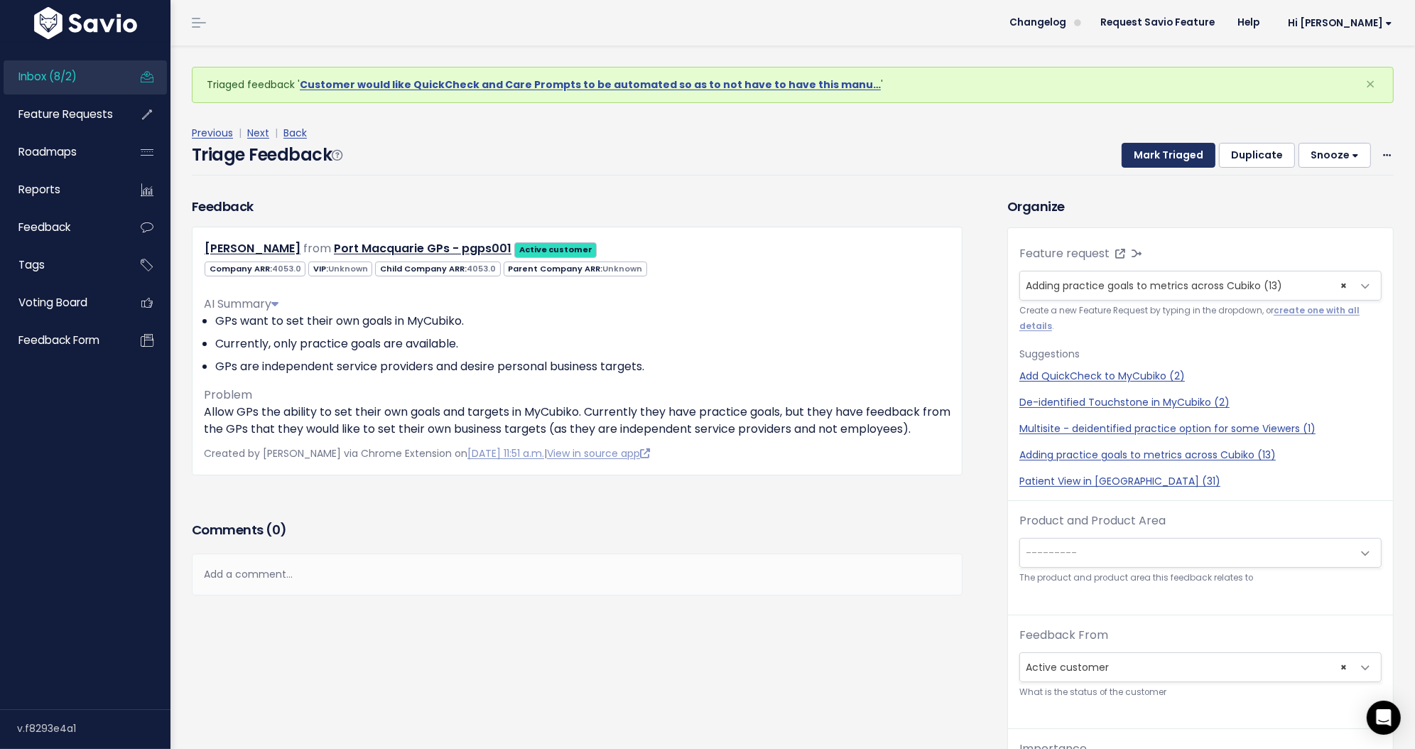
click at [1181, 152] on button "Mark Triaged" at bounding box center [1169, 156] width 94 height 26
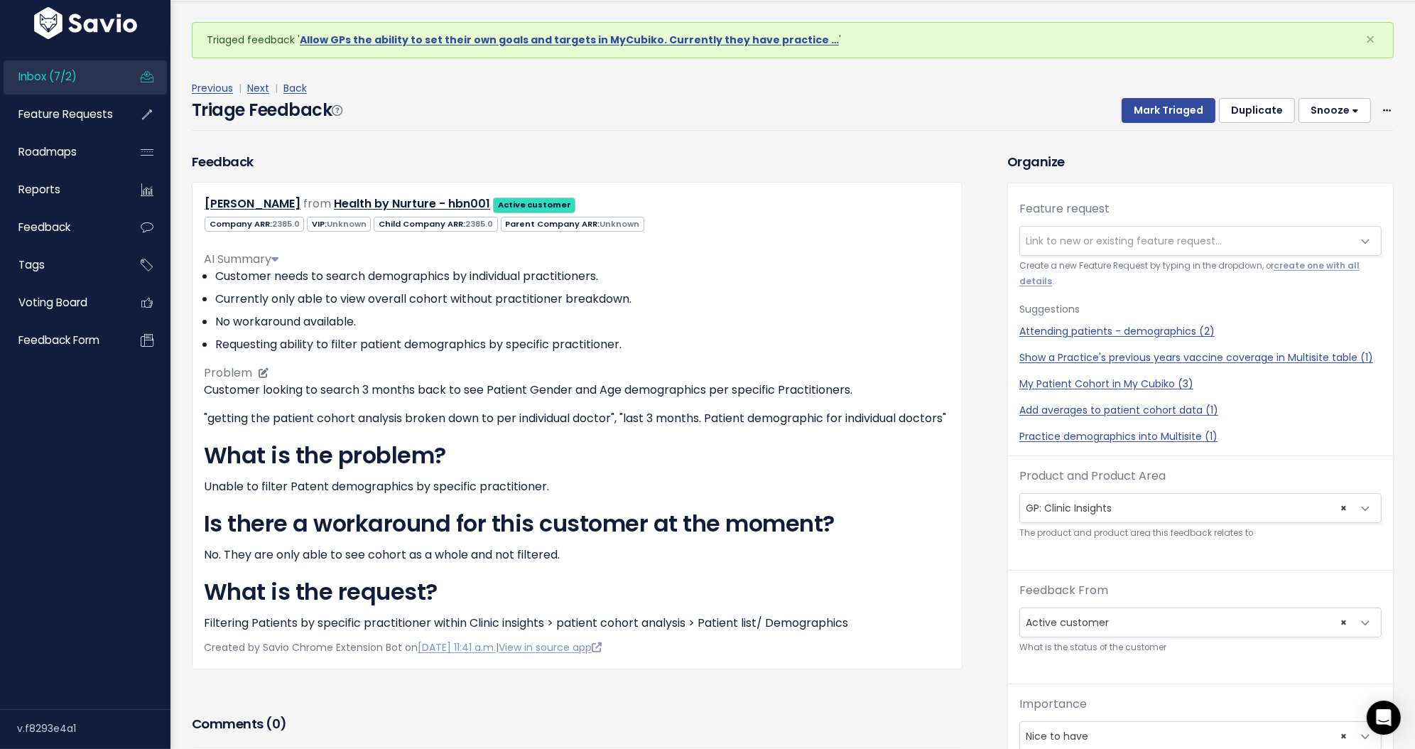
scroll to position [46, 0]
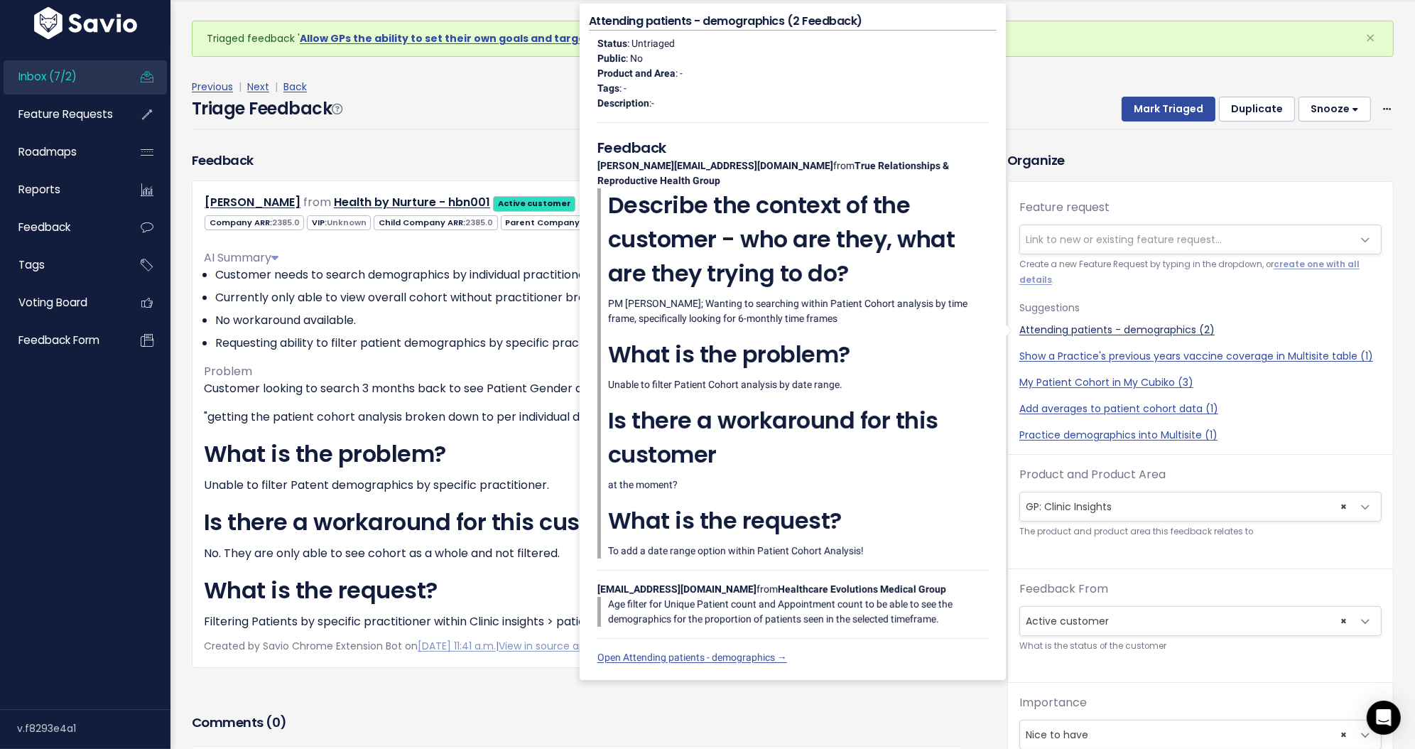
click at [1121, 331] on link "Attending patients - demographics (2)" at bounding box center [1201, 330] width 362 height 15
select select "64557"
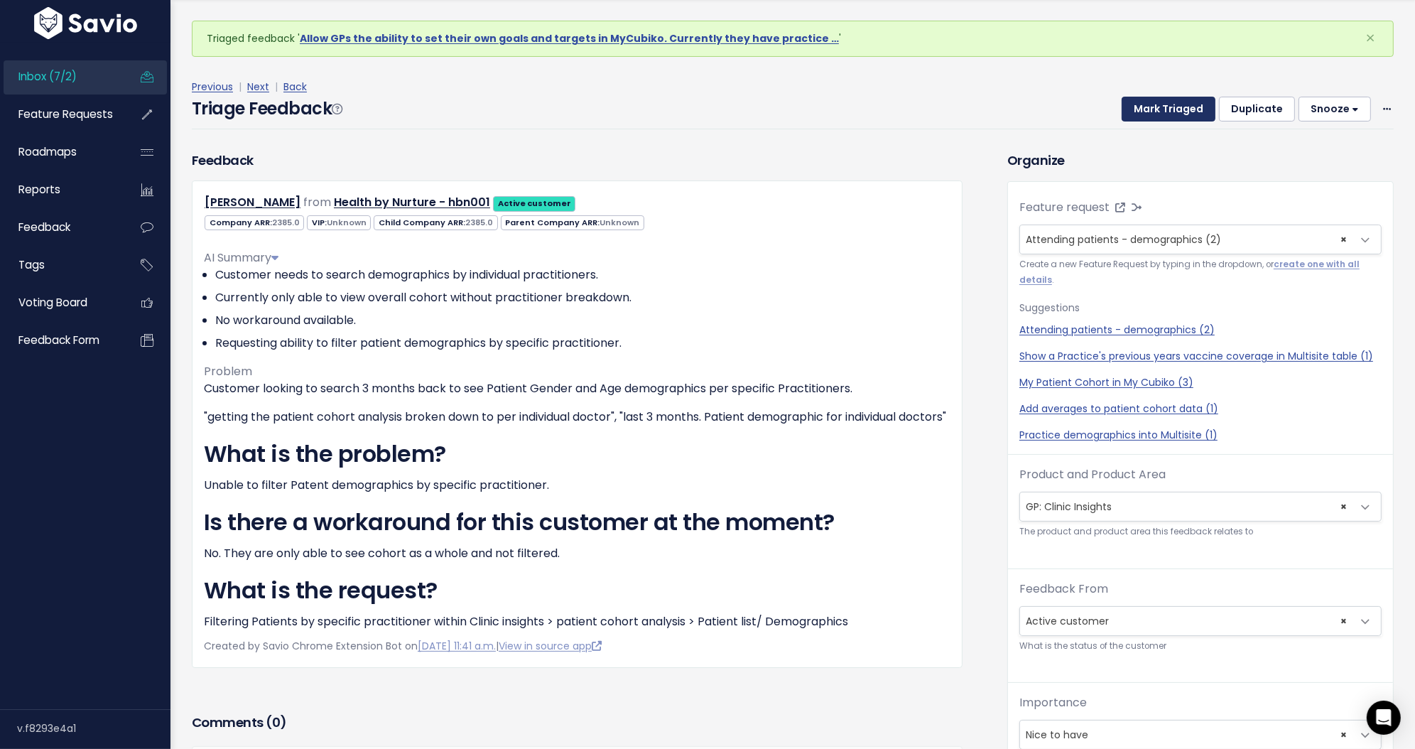
click at [1172, 109] on button "Mark Triaged" at bounding box center [1169, 110] width 94 height 26
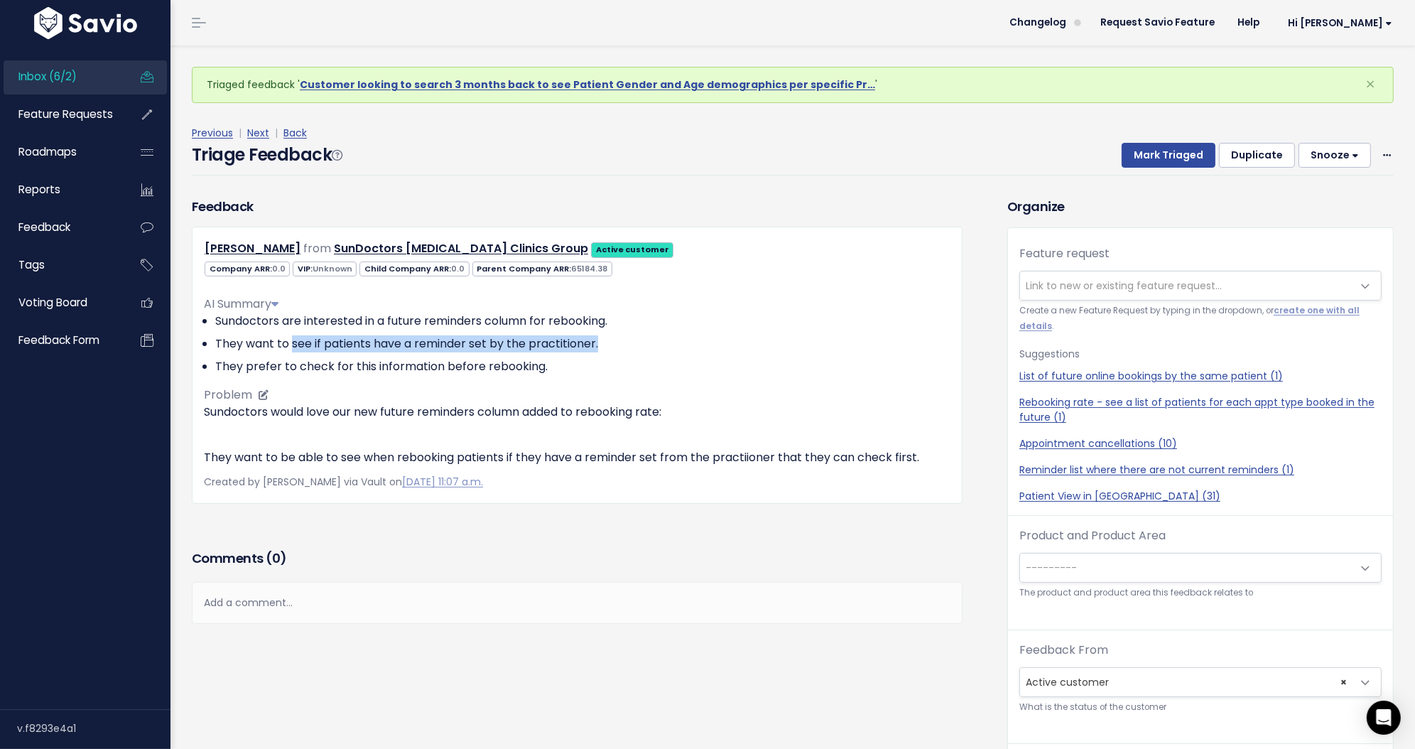
drag, startPoint x: 291, startPoint y: 347, endPoint x: 603, endPoint y: 342, distance: 312.7
click at [603, 342] on li "They want to see if patients have a reminder set by the practitioner." at bounding box center [582, 343] width 735 height 17
click at [654, 363] on li "They prefer to check for this information before rebooking." at bounding box center [582, 366] width 735 height 17
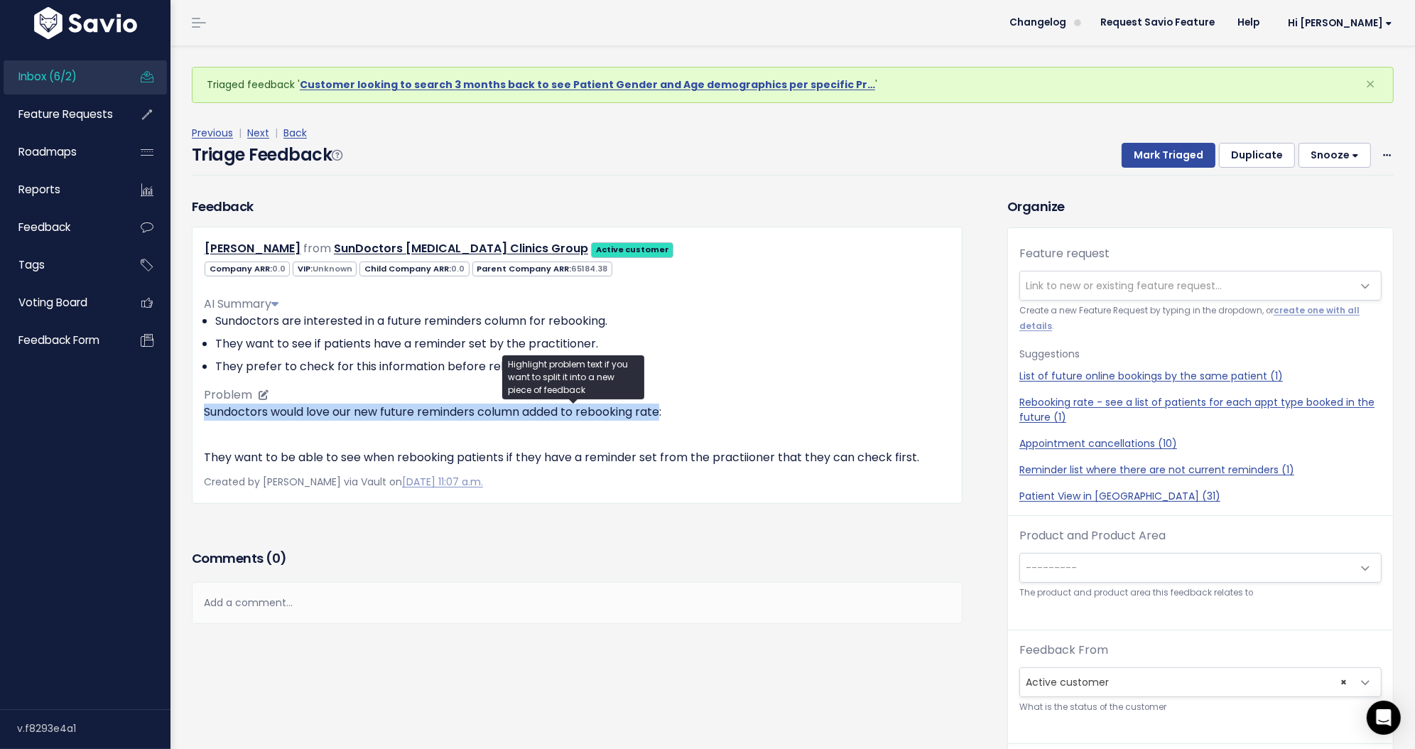
drag, startPoint x: 205, startPoint y: 413, endPoint x: 666, endPoint y: 411, distance: 461.1
click at [666, 411] on p "Sundoctors would love our new future reminders column added to rebooking rate:" at bounding box center [577, 421] width 747 height 34
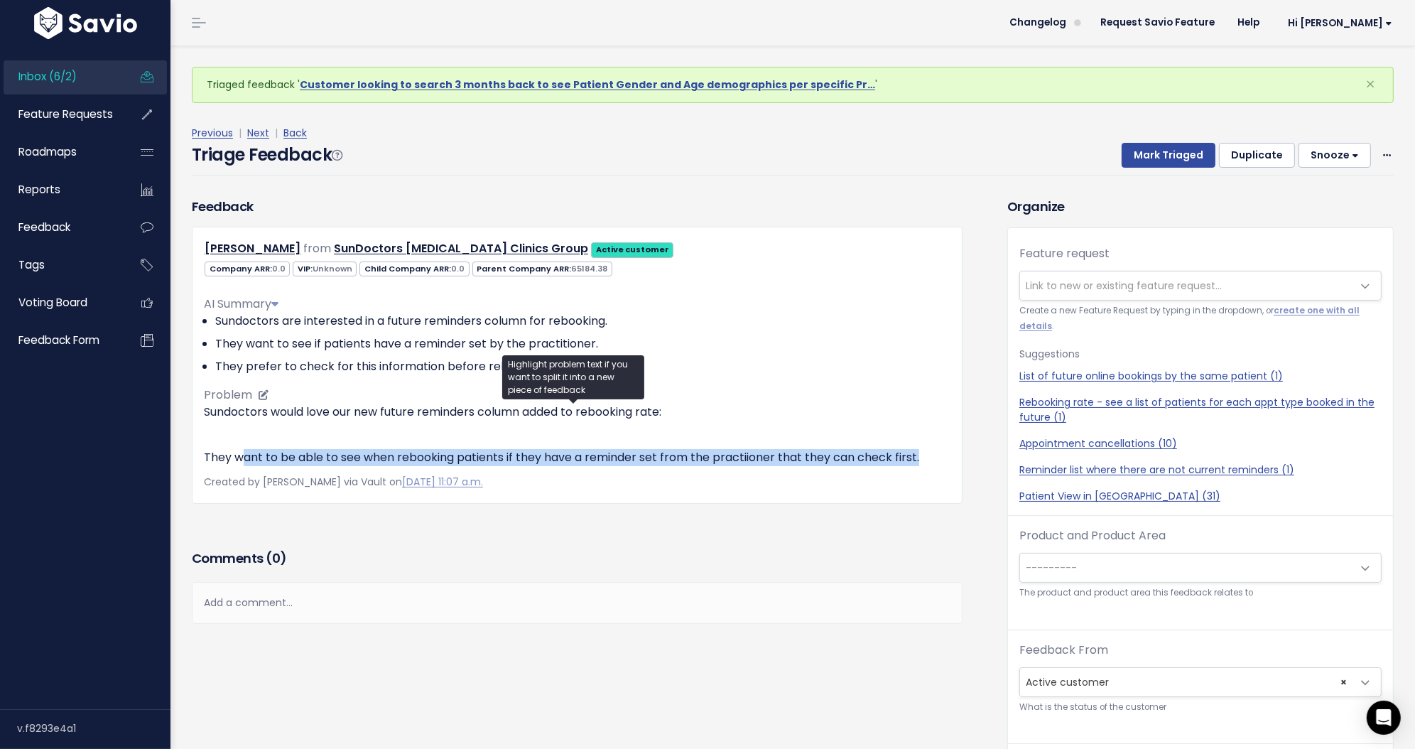
drag, startPoint x: 239, startPoint y: 577, endPoint x: 918, endPoint y: 577, distance: 678.5
click at [918, 466] on p "They want to be able to see when rebooking patients if they have a reminder set…" at bounding box center [577, 457] width 747 height 17
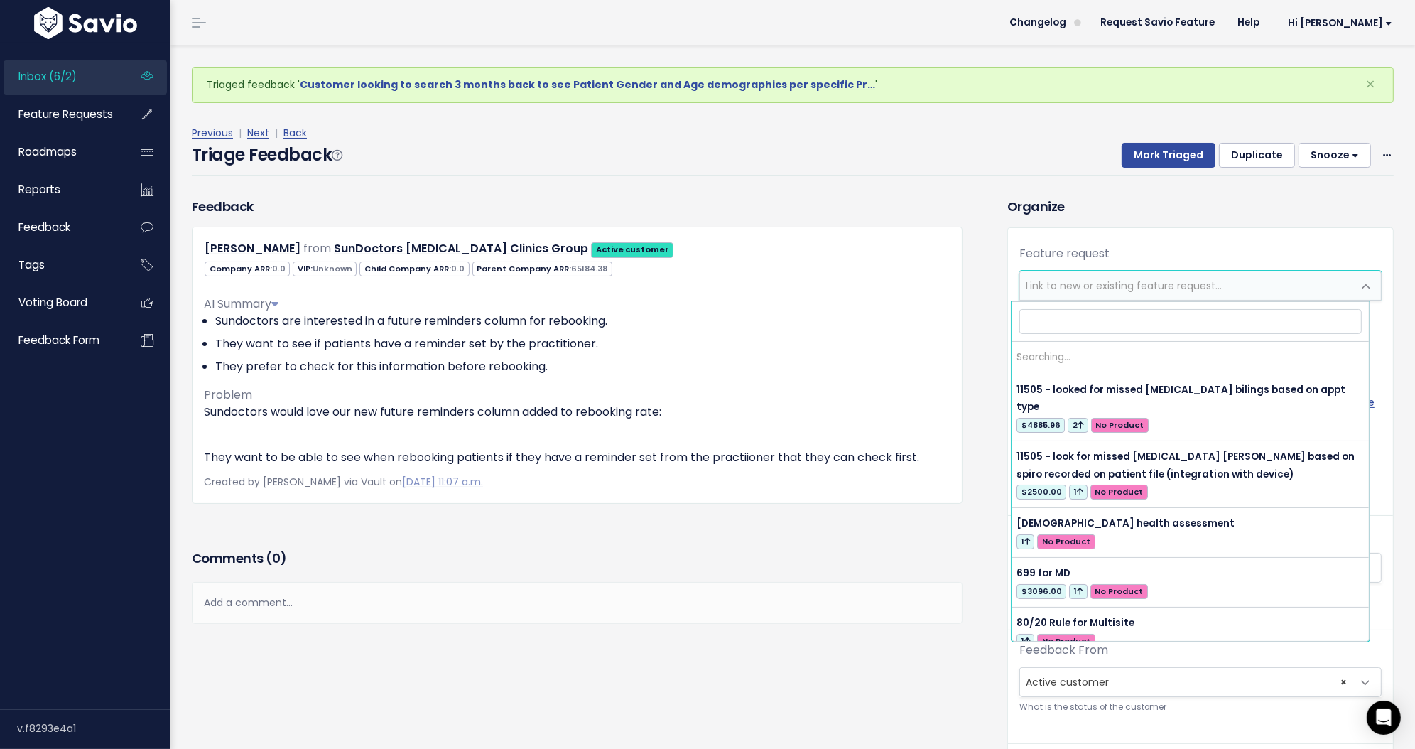
click at [1059, 296] on span "Link to new or existing feature request..." at bounding box center [1186, 285] width 333 height 28
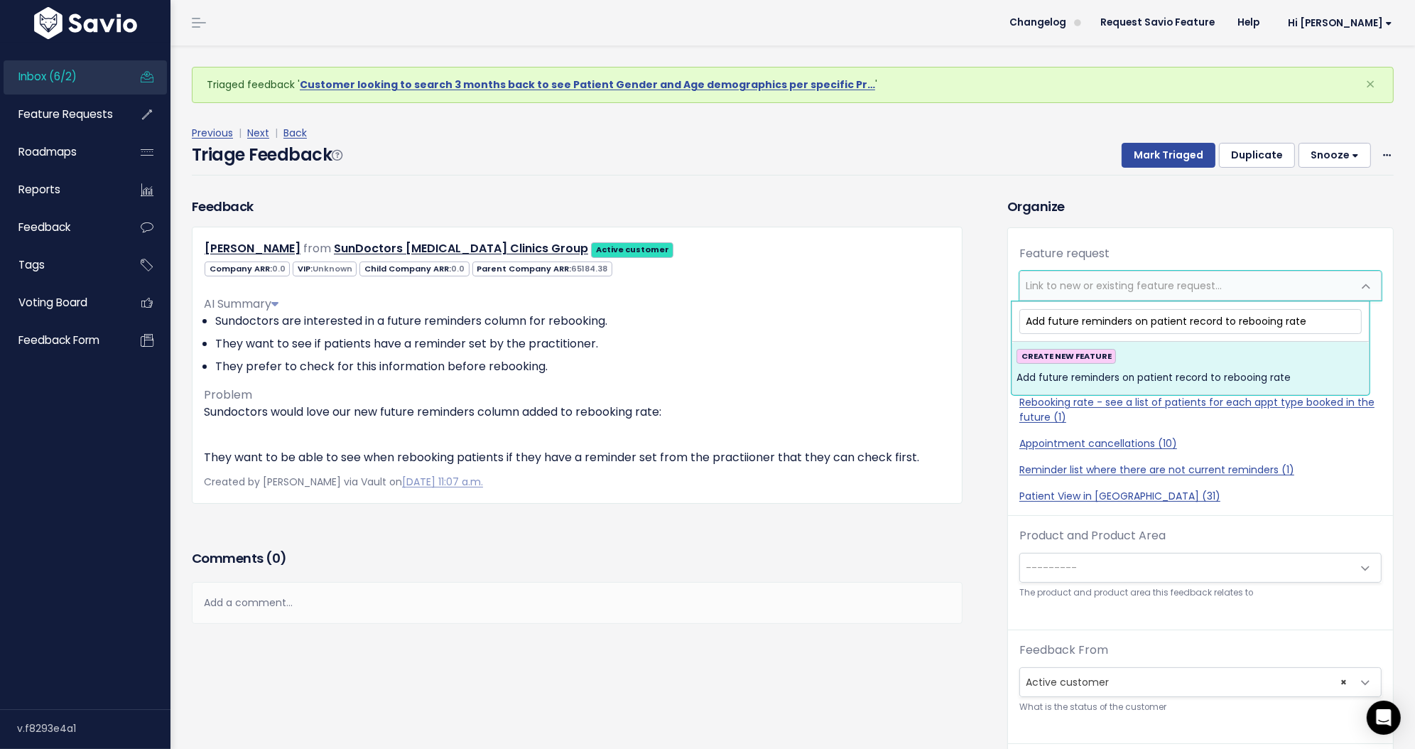
click at [1265, 323] on input "Add future reminders on patient record to rebooing rate" at bounding box center [1191, 321] width 342 height 25
type input "Add future reminders on patient record to rebooking rate"
click at [1247, 379] on span "Add future reminders on patient record to rebooking rate" at bounding box center [1156, 377] width 279 height 17
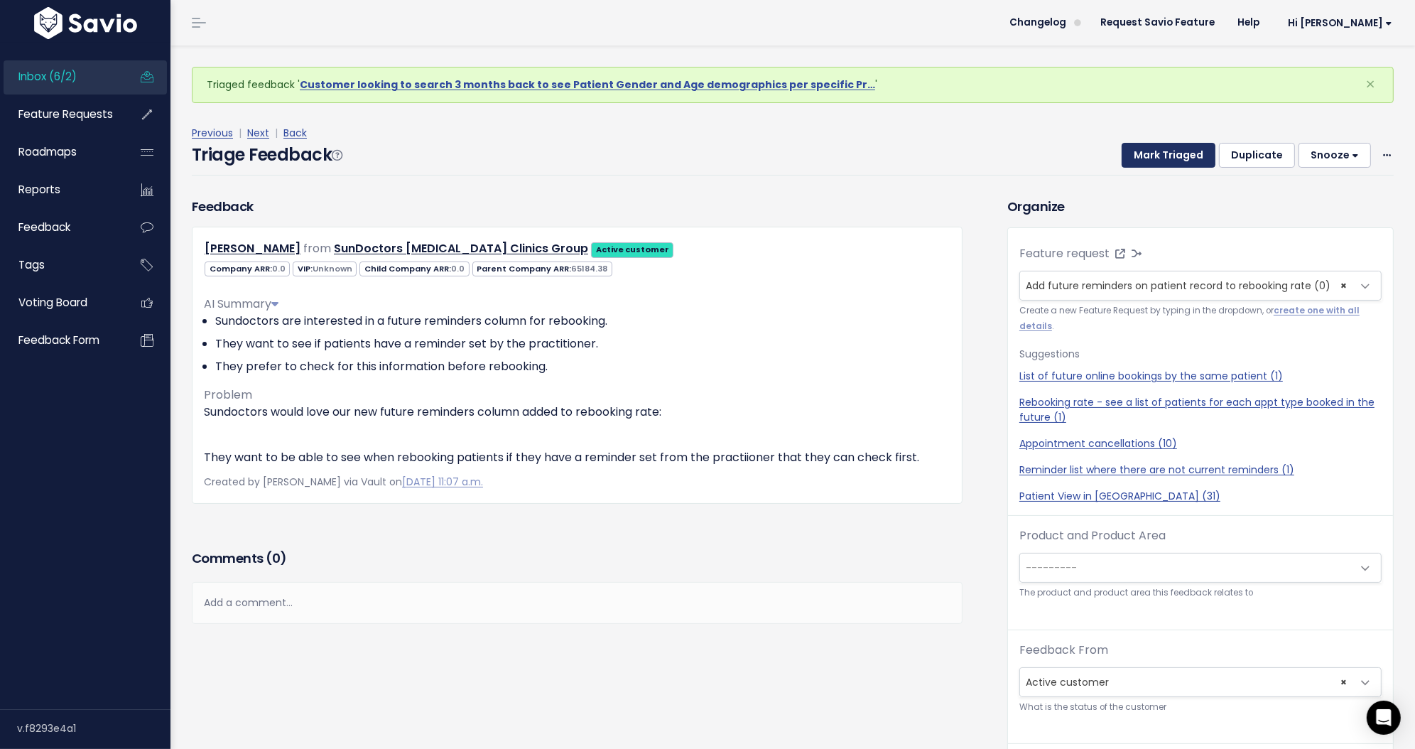
click at [1173, 162] on button "Mark Triaged" at bounding box center [1169, 156] width 94 height 26
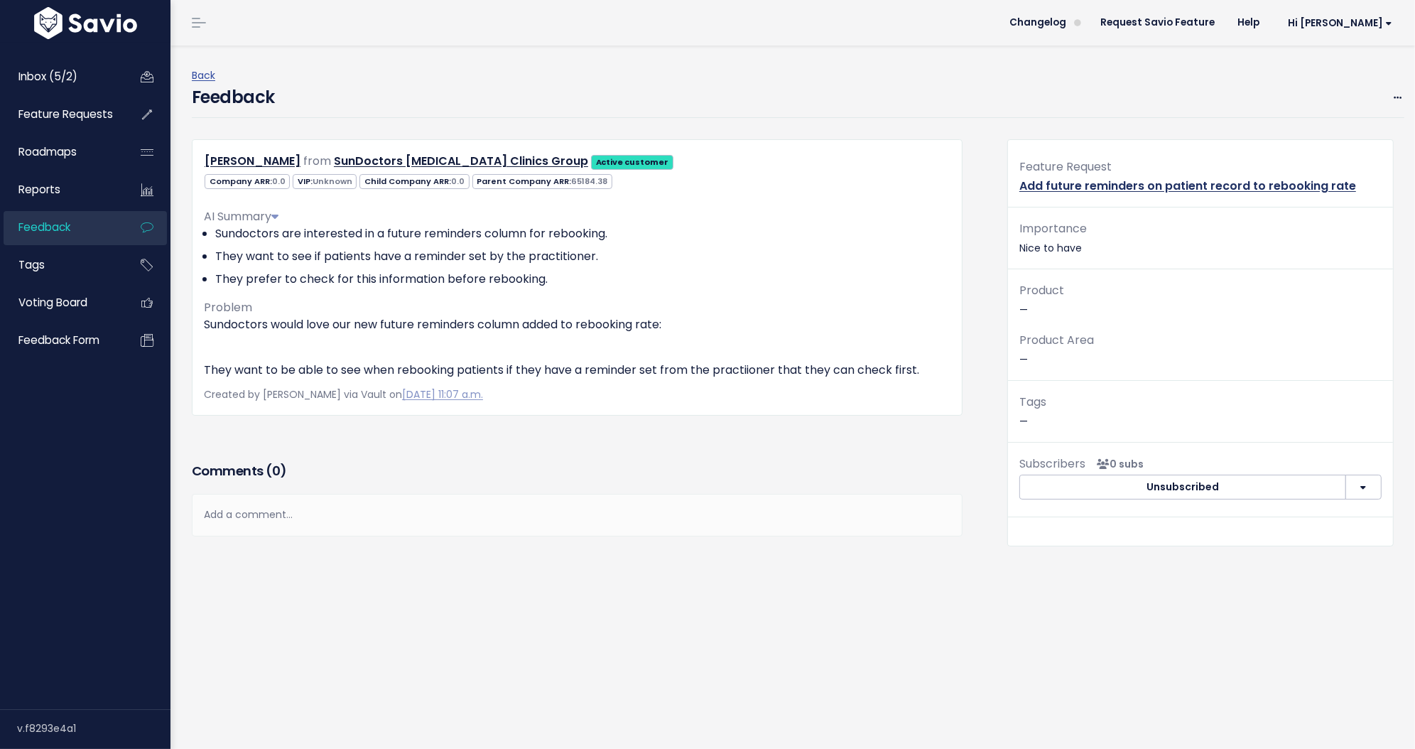
click at [1125, 178] on link "Add future reminders on patient record to rebooking rate" at bounding box center [1188, 186] width 337 height 16
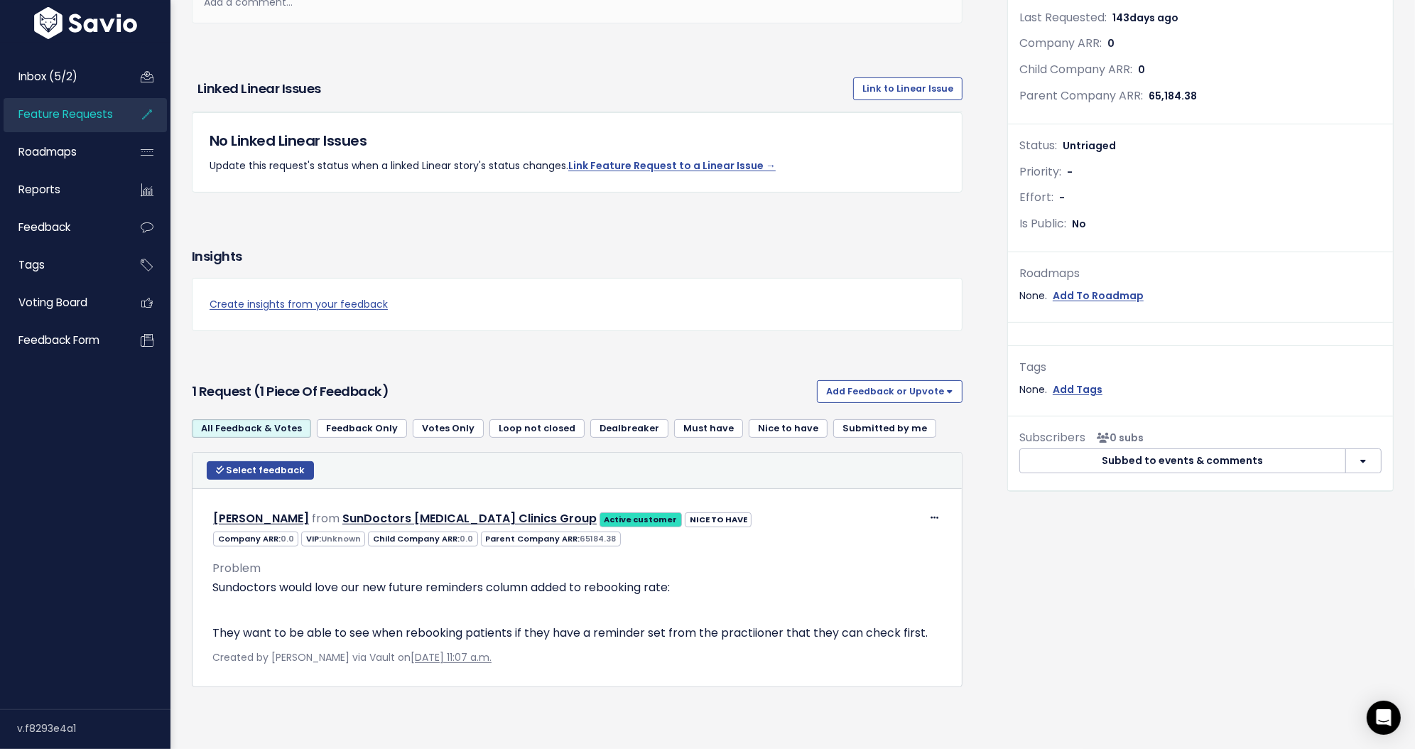
scroll to position [357, 0]
click at [628, 158] on link "Link Feature Request to a Linear Issue →" at bounding box center [671, 165] width 207 height 14
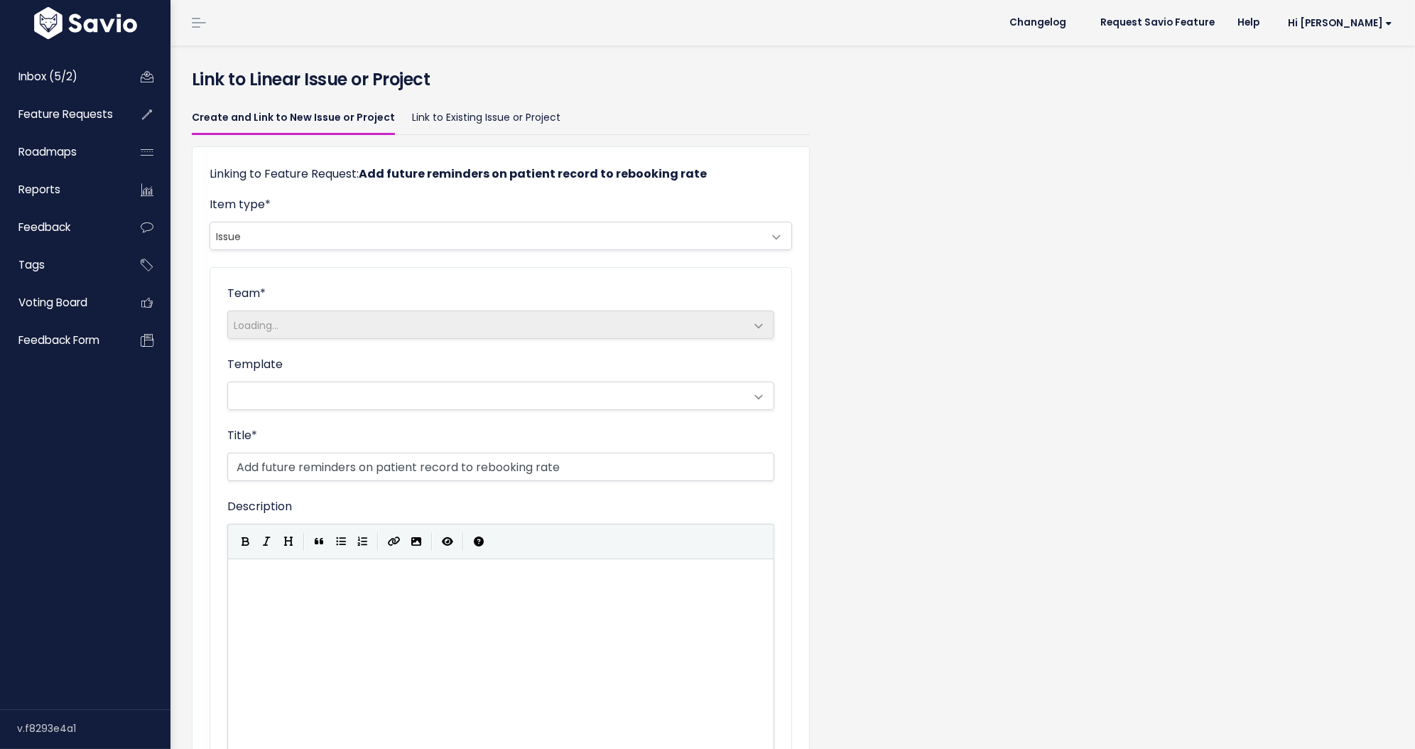
click at [495, 232] on span "Issue" at bounding box center [486, 235] width 553 height 27
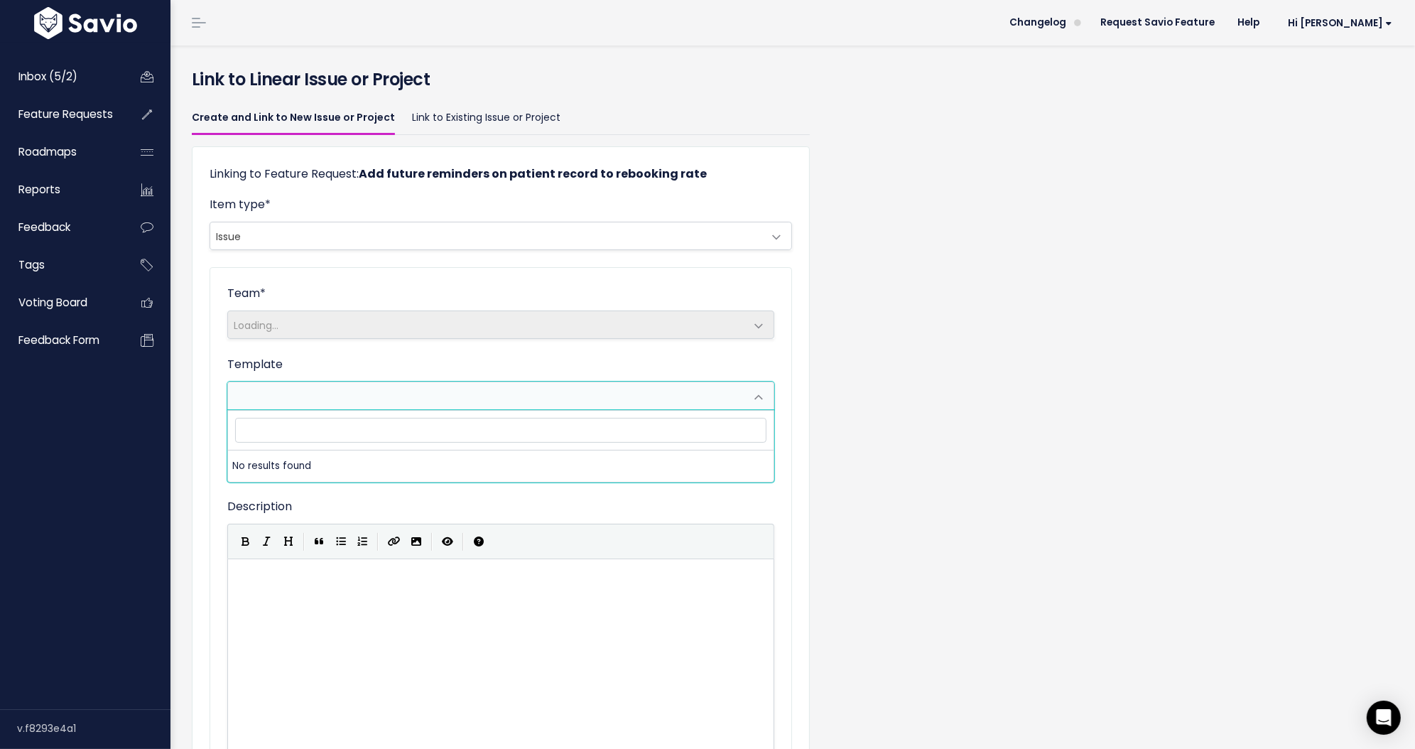
click at [388, 401] on span at bounding box center [486, 395] width 517 height 27
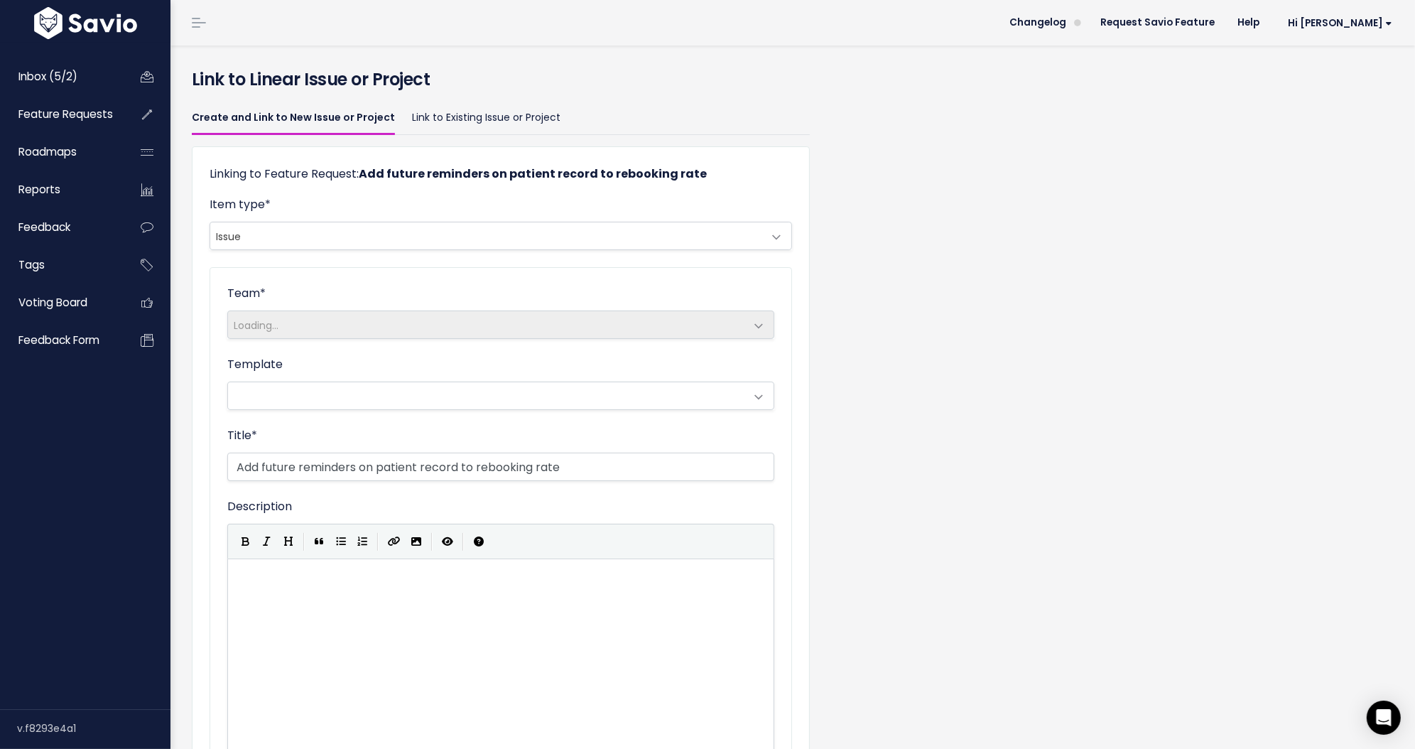
click at [413, 352] on form "Team * Loading... Template Title * Add future reminders on patient record to re…" at bounding box center [500, 717] width 547 height 864
click at [411, 465] on input "Add future reminders on patient record to rebooking rate" at bounding box center [500, 467] width 547 height 28
click at [580, 466] on input "Add future reminders on patient record to rebooking rate" at bounding box center [500, 467] width 547 height 28
click at [587, 466] on input "Add future reminders on patient record to rebooking rate" at bounding box center [500, 467] width 547 height 28
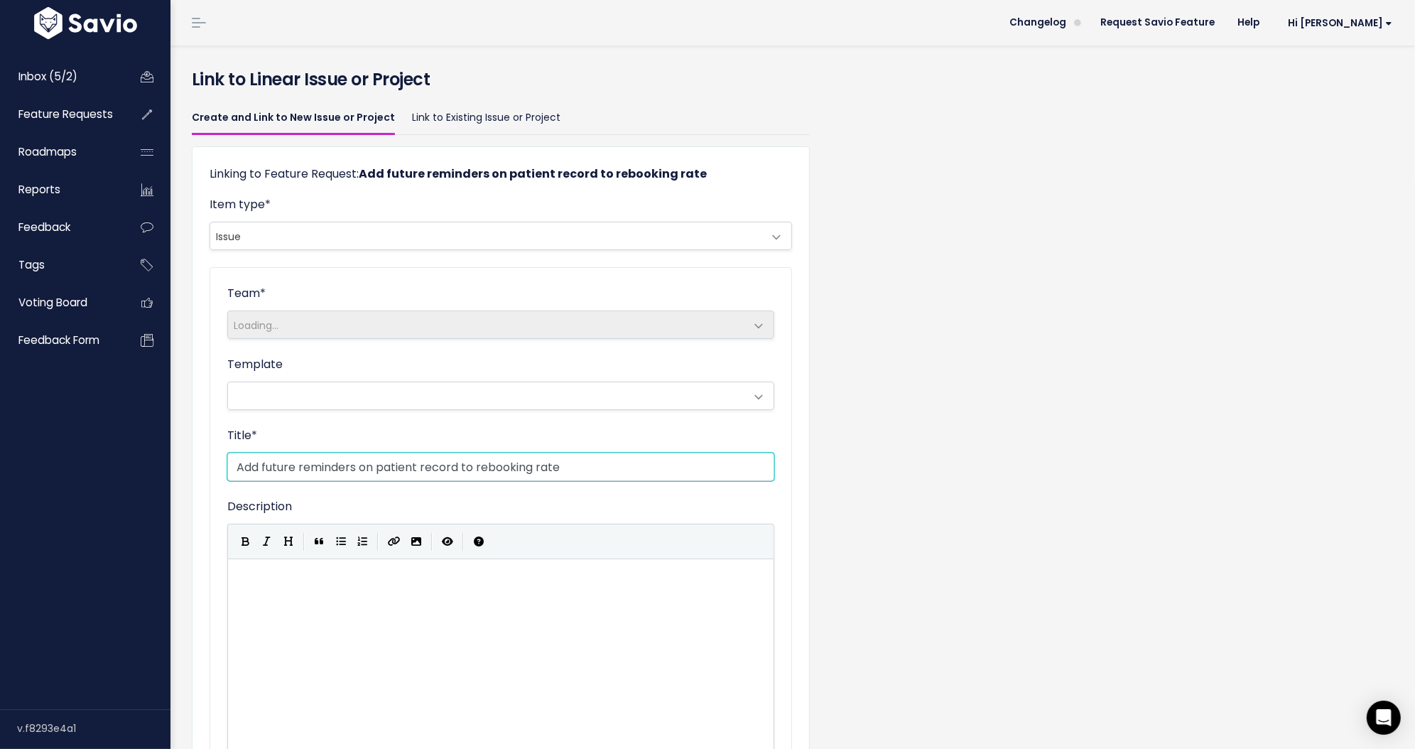
click at [362, 465] on input "Add future reminders on patient record to rebooking rate" at bounding box center [500, 467] width 547 height 28
click at [465, 467] on input "Add future reminders on patient record to rebooking rate" at bounding box center [500, 467] width 547 height 28
click at [608, 466] on input "Add future reminders on patient record column to rebooking rate" at bounding box center [500, 467] width 547 height 28
type input "Add future reminders on patient record column to rebooking rate metric"
click at [580, 558] on div "| | | |" at bounding box center [500, 541] width 547 height 35
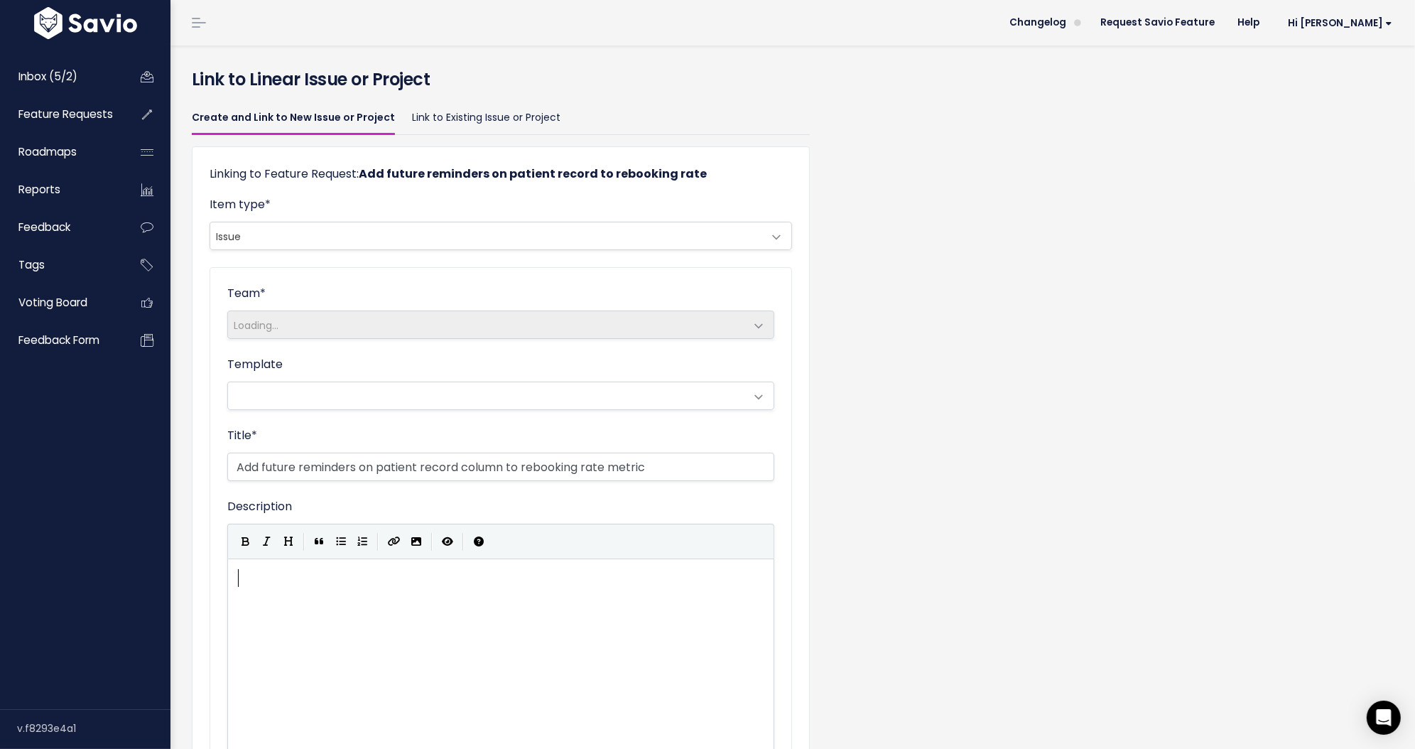
click at [582, 595] on div "xxxxxxxxxx ​" at bounding box center [518, 690] width 567 height 249
type textarea "Metric exisit"
type textarea "ts here:"
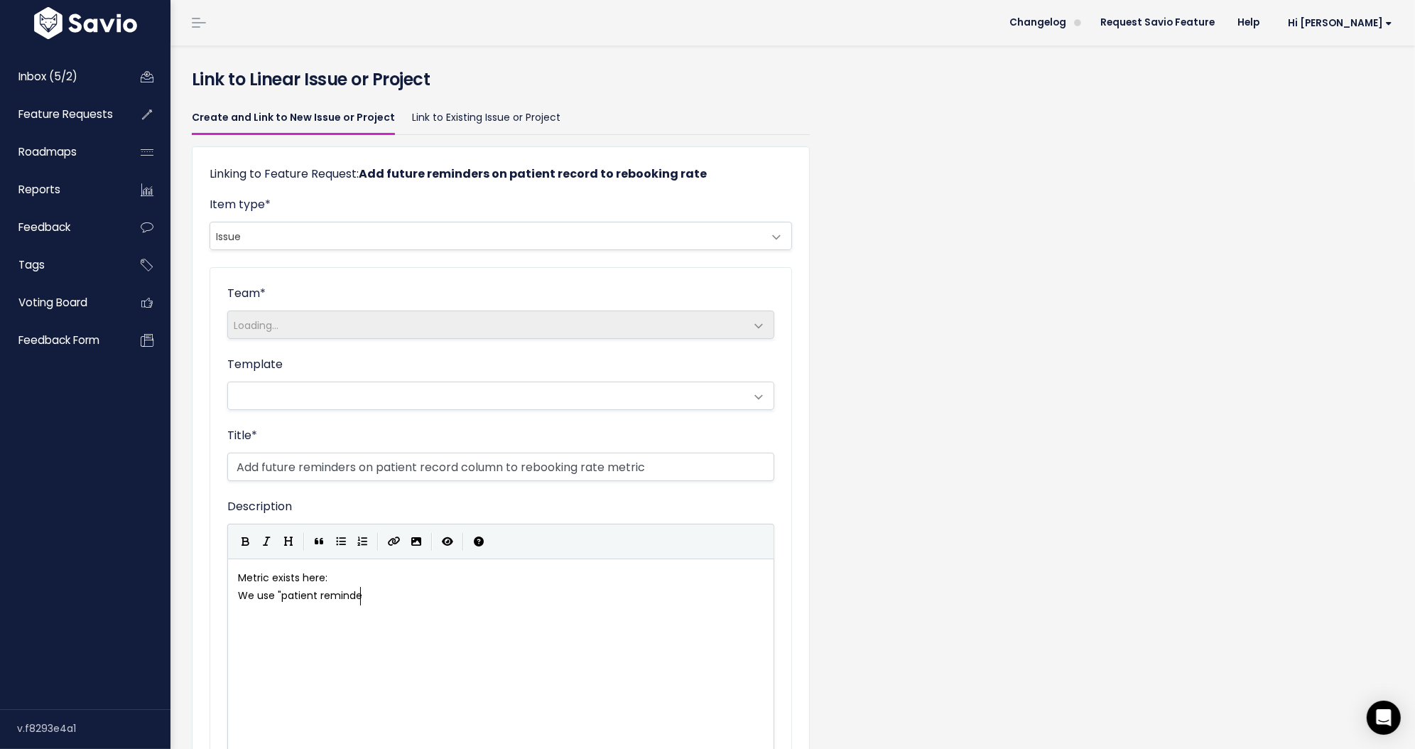
type textarea "We use "patient reminder"
type textarea "future reminders on patient fi"
type textarea "r"
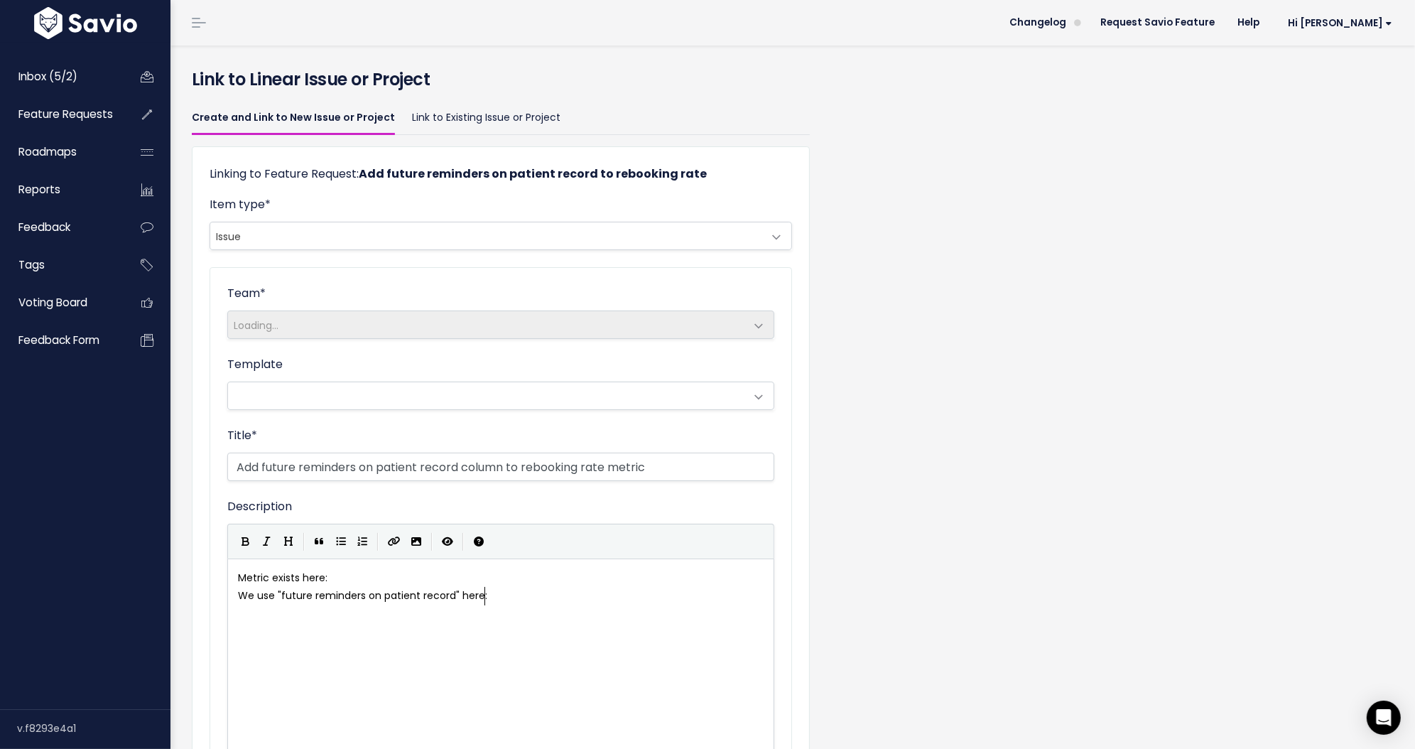
type textarea "record" here:"
click at [481, 578] on pre "Metric exists here:" at bounding box center [507, 578] width 544 height 18
click at [522, 605] on pre "We use "future reminders on patient record" here:" at bounding box center [507, 596] width 544 height 18
click at [275, 602] on span "We use "future reminders on patient record" here:" at bounding box center [362, 595] width 249 height 14
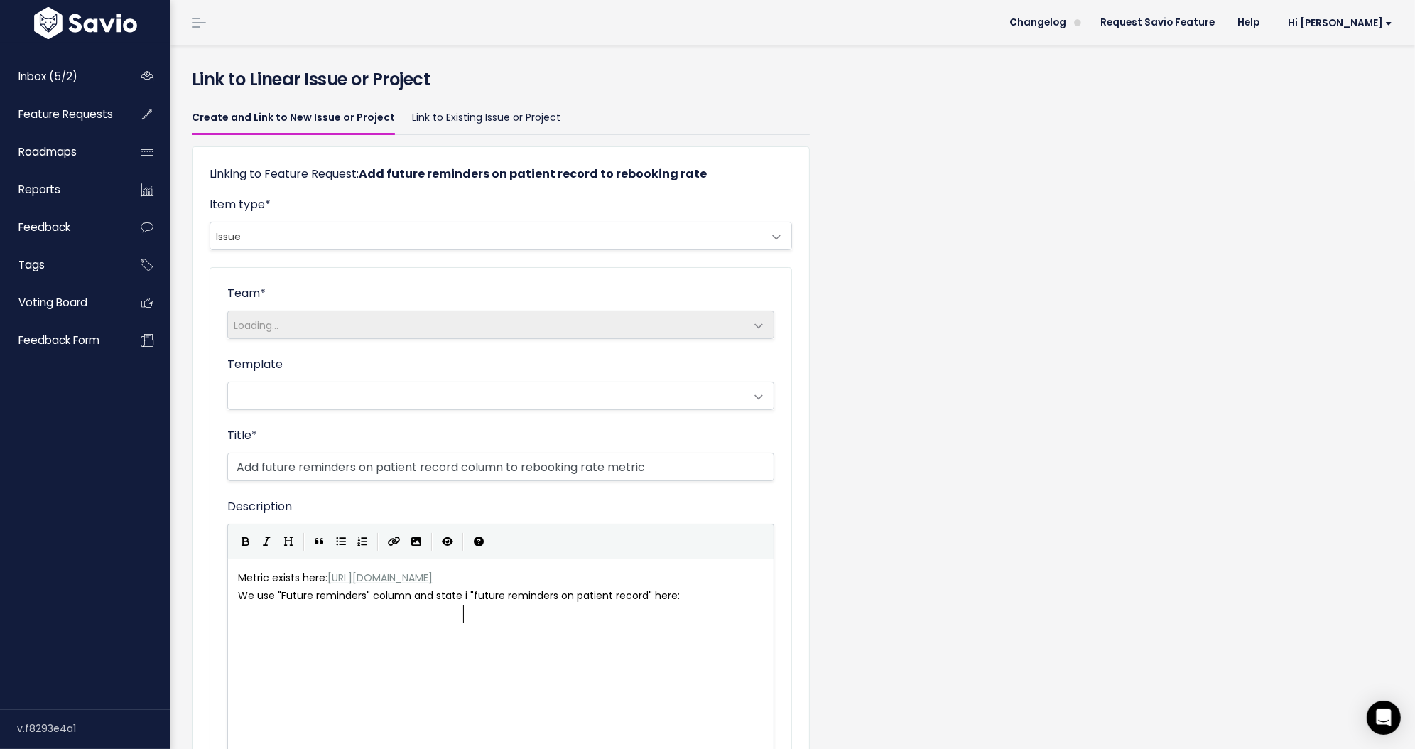
type textarea ""Future reminders" column and state if"
drag, startPoint x: 644, startPoint y: 612, endPoint x: 657, endPoint y: 607, distance: 14.0
click at [645, 602] on span "We use "Future reminders" column and state if future reminders on patient recor…" at bounding box center [459, 595] width 443 height 14
type textarea "or not"
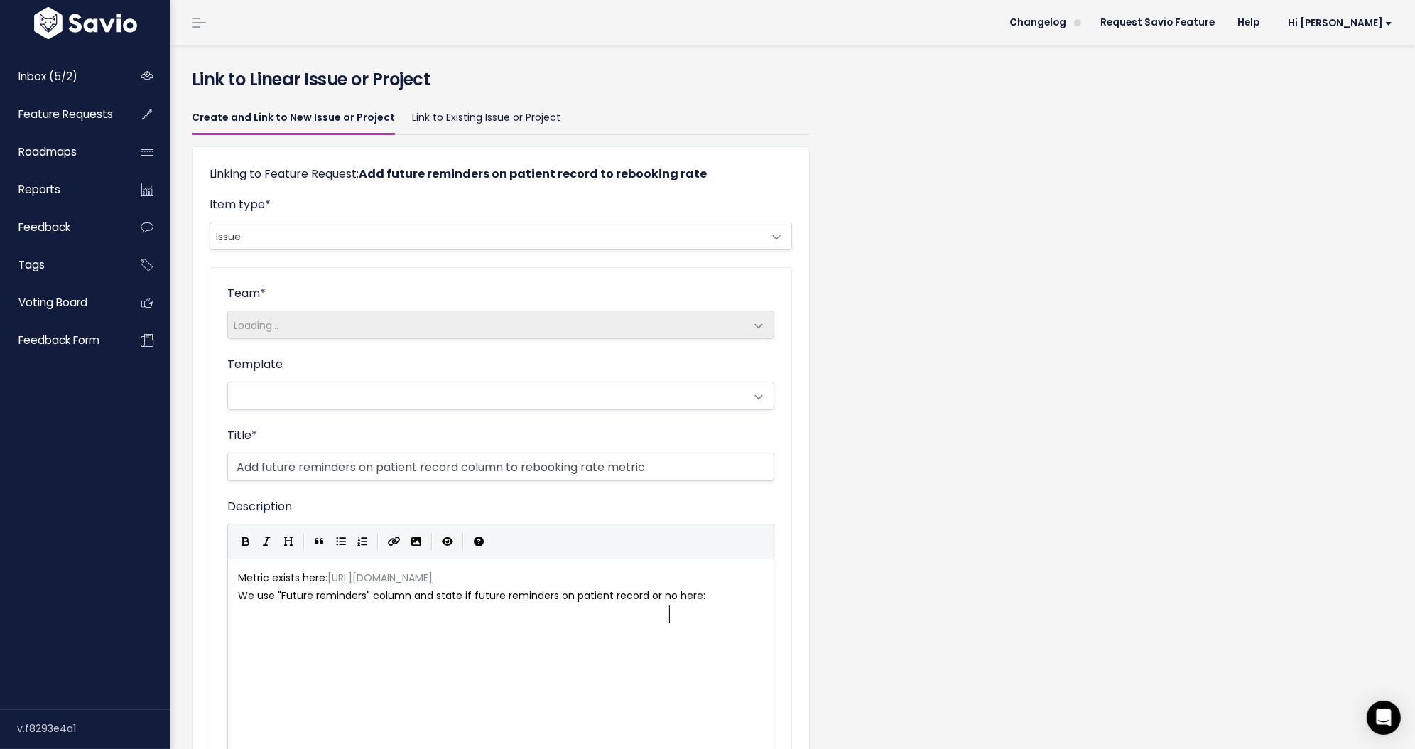
scroll to position [4, 31]
click at [735, 605] on pre "We use "Future reminders" column and state if future reminders on patient recor…" at bounding box center [507, 596] width 544 height 18
paste textarea "1"
drag, startPoint x: 436, startPoint y: 632, endPoint x: 401, endPoint y: 631, distance: 34.1
type textarea "_"
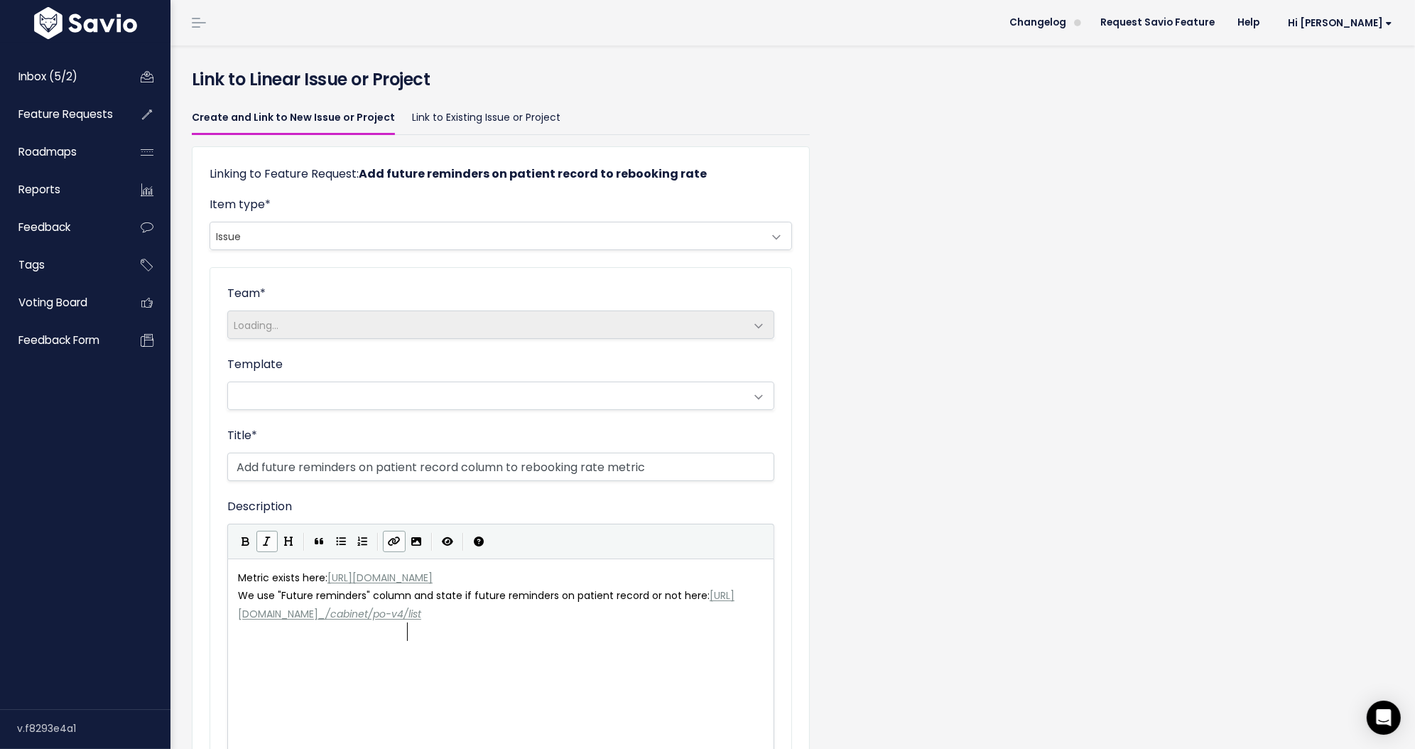
scroll to position [4, 8]
click at [550, 649] on div "x Metric exists here: https://app.cubiko.com.au/app/demodata005/cabinet/ao-v4/r…" at bounding box center [518, 690] width 567 height 249
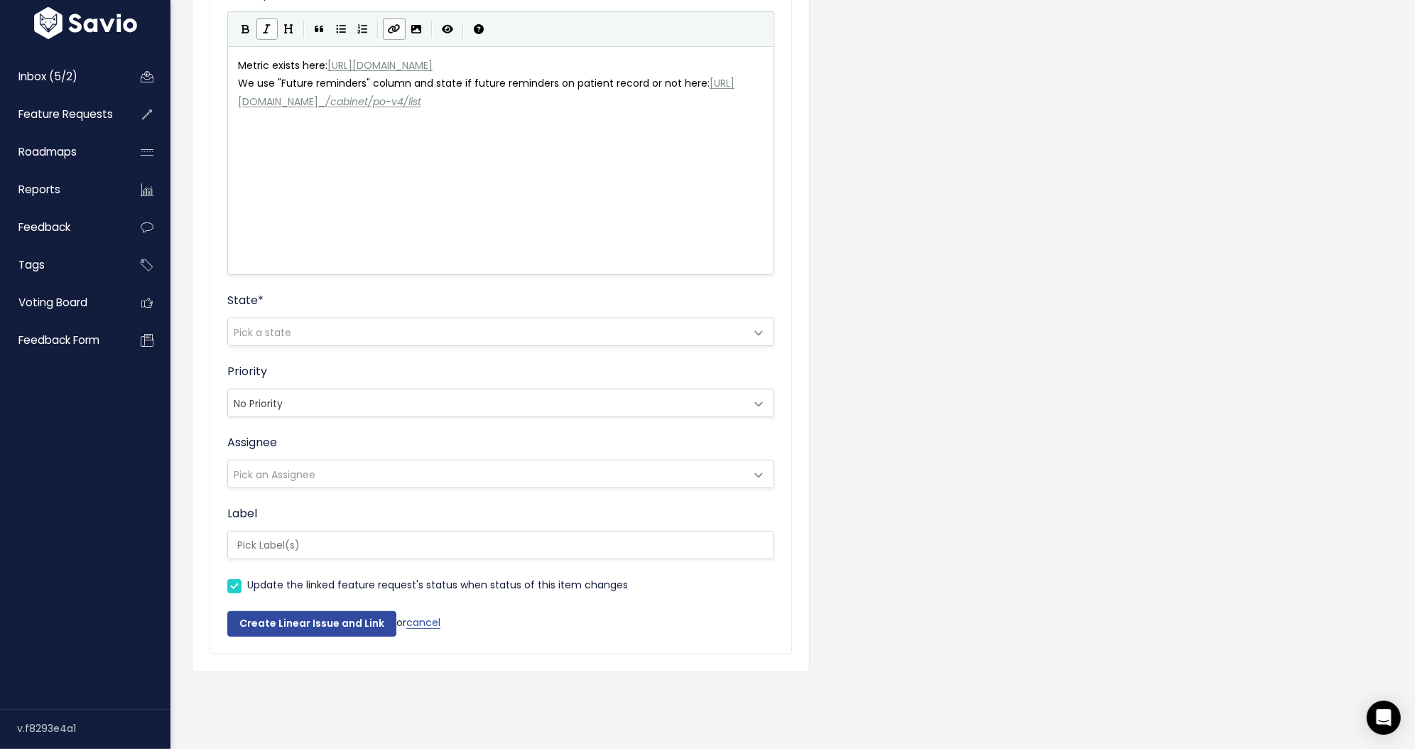
scroll to position [524, 0]
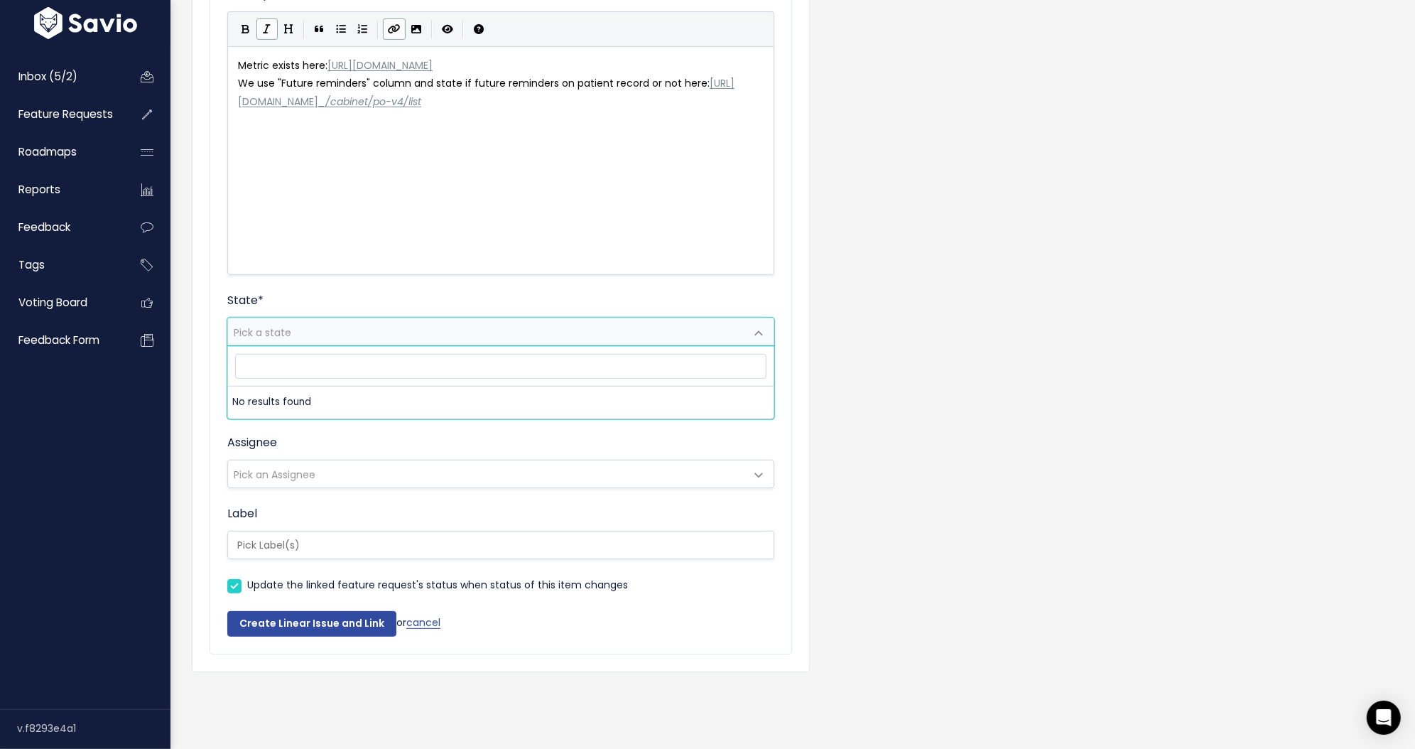
click at [271, 325] on span "Pick a state" at bounding box center [263, 332] width 58 height 14
click at [269, 325] on span "Pick a state" at bounding box center [263, 332] width 58 height 14
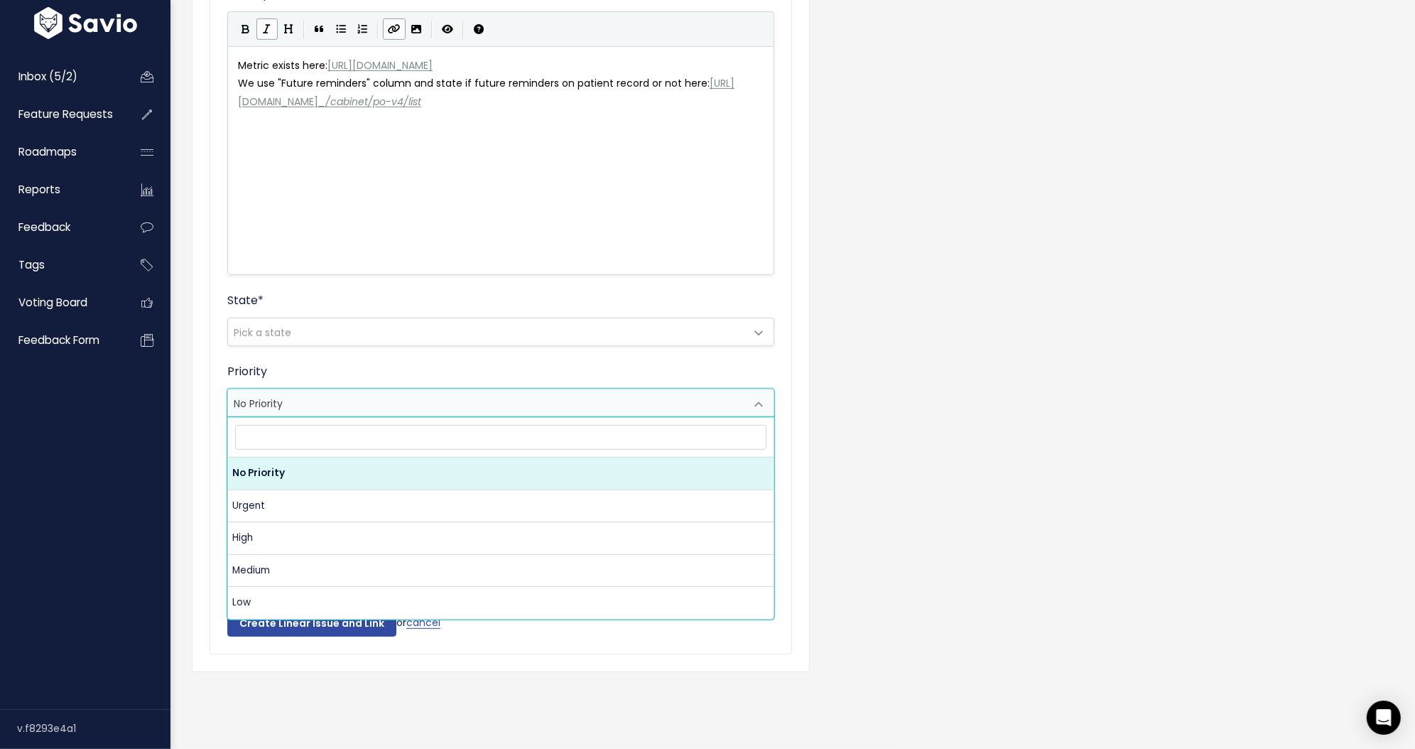
click at [288, 393] on span "No Priority" at bounding box center [486, 402] width 517 height 27
click at [303, 334] on form "Team * Loading... Template Title * Add future reminders on patient record colum…" at bounding box center [500, 205] width 547 height 864
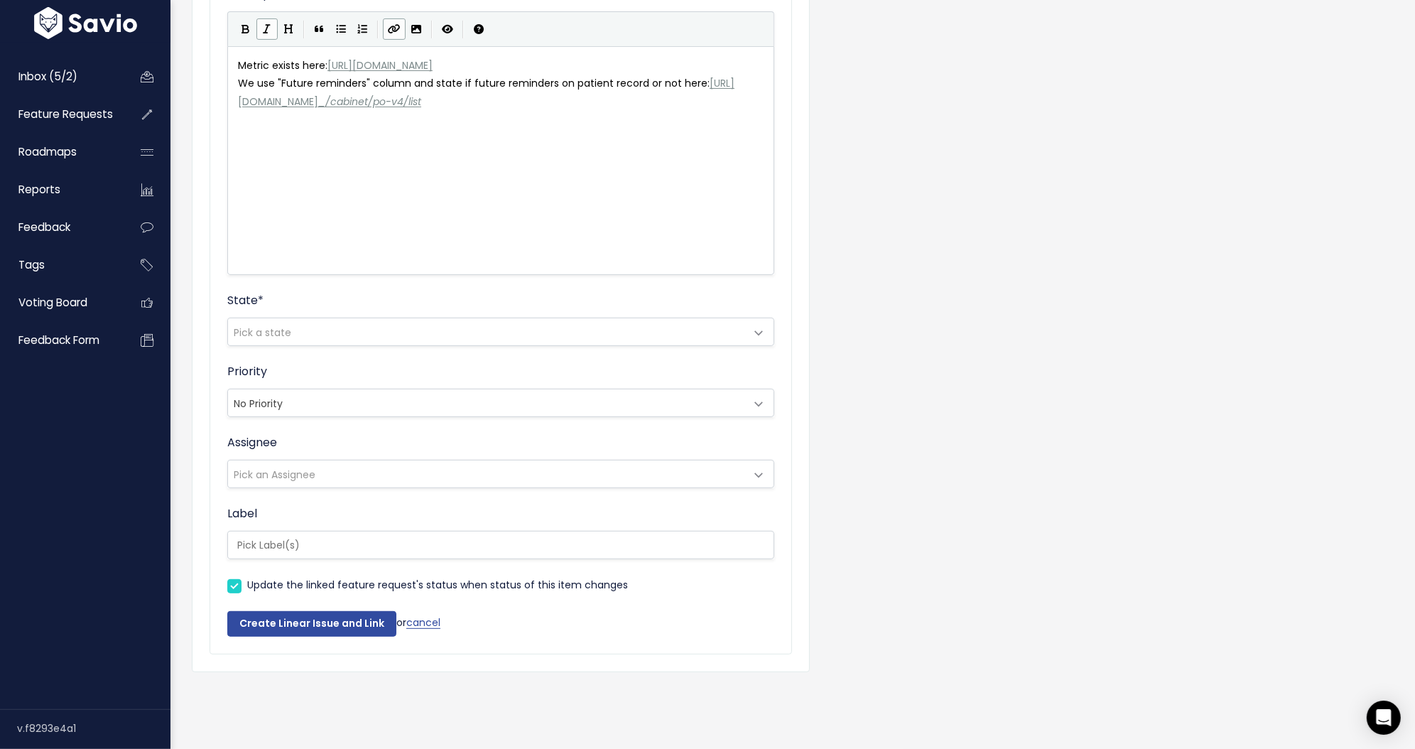
click at [302, 299] on div "State * Pick a state" at bounding box center [500, 319] width 547 height 54
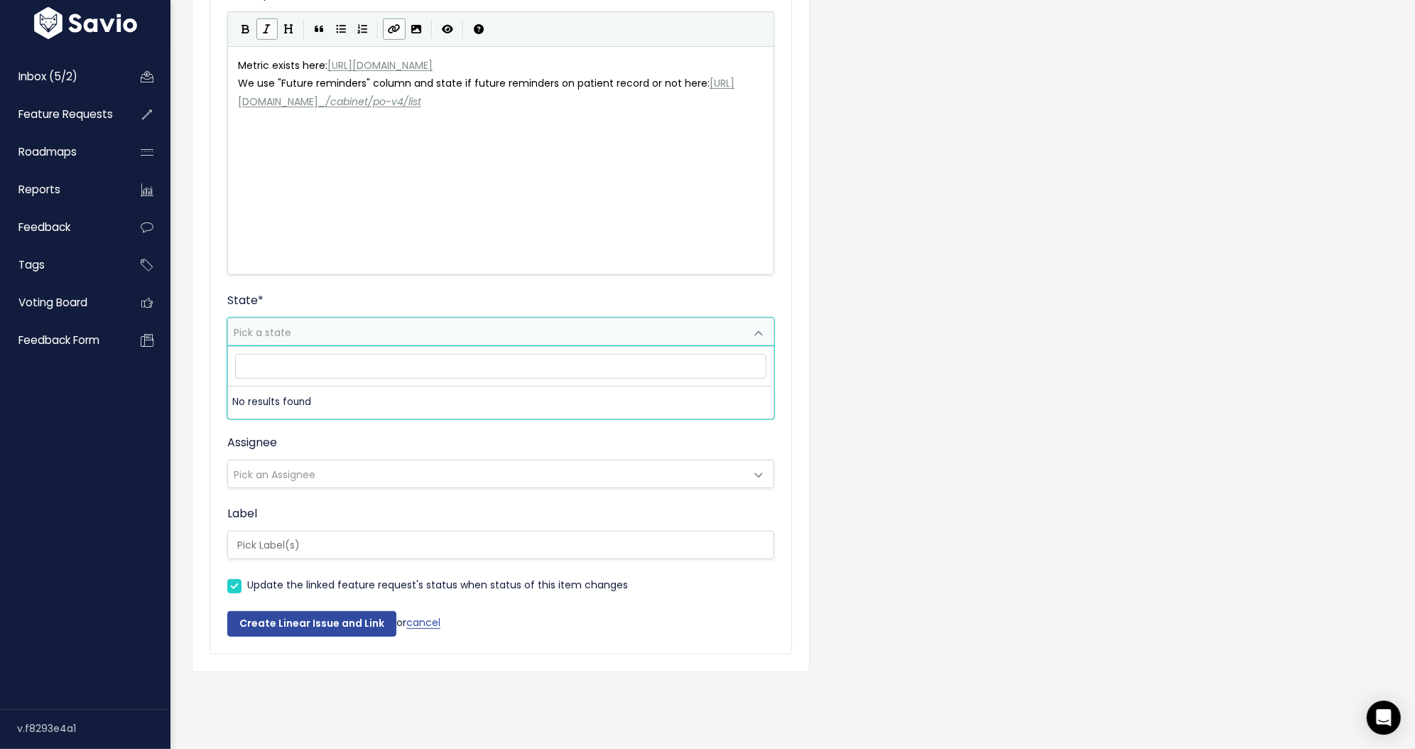
click at [304, 318] on span "Pick a state" at bounding box center [486, 331] width 517 height 27
type input "b"
click at [336, 434] on div "Assignee Pick an Assignee" at bounding box center [500, 461] width 547 height 54
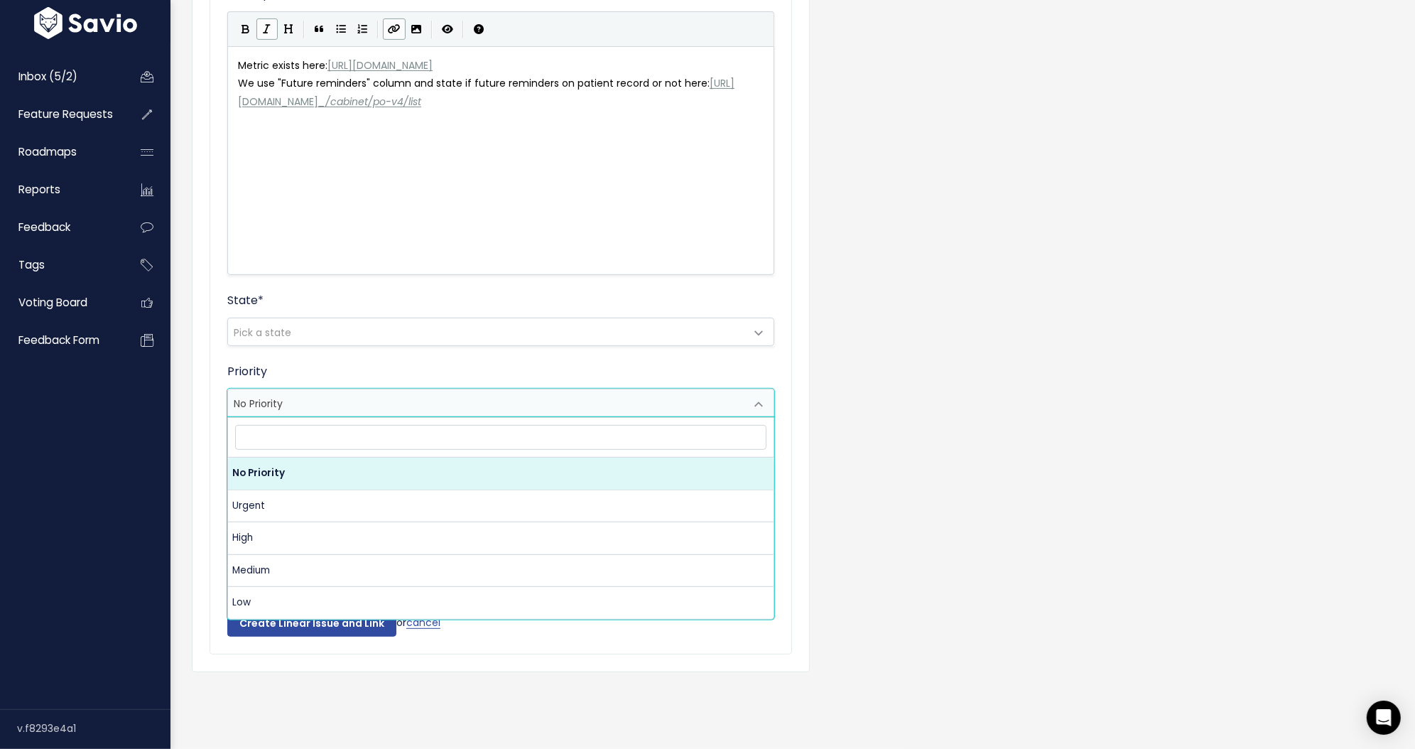
click at [314, 397] on span "No Priority" at bounding box center [486, 402] width 517 height 27
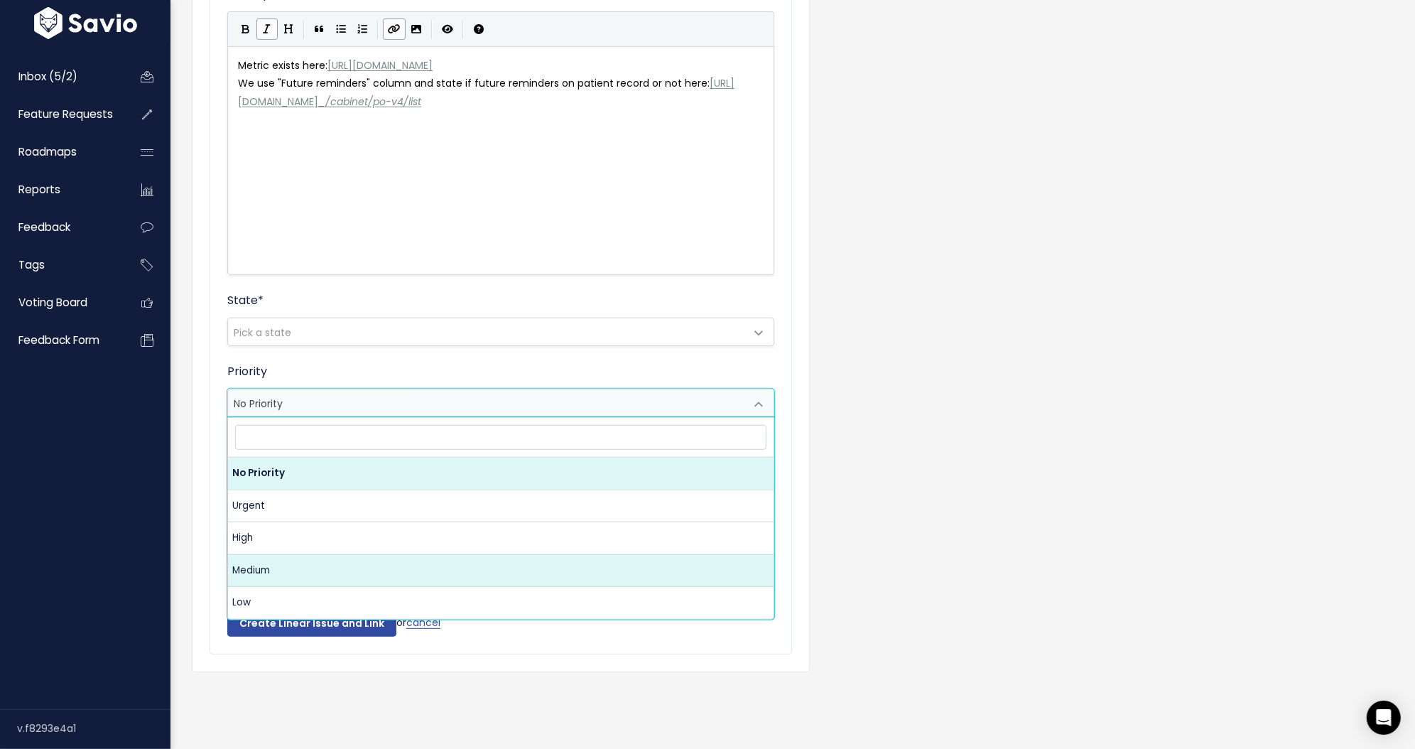
select select "3"
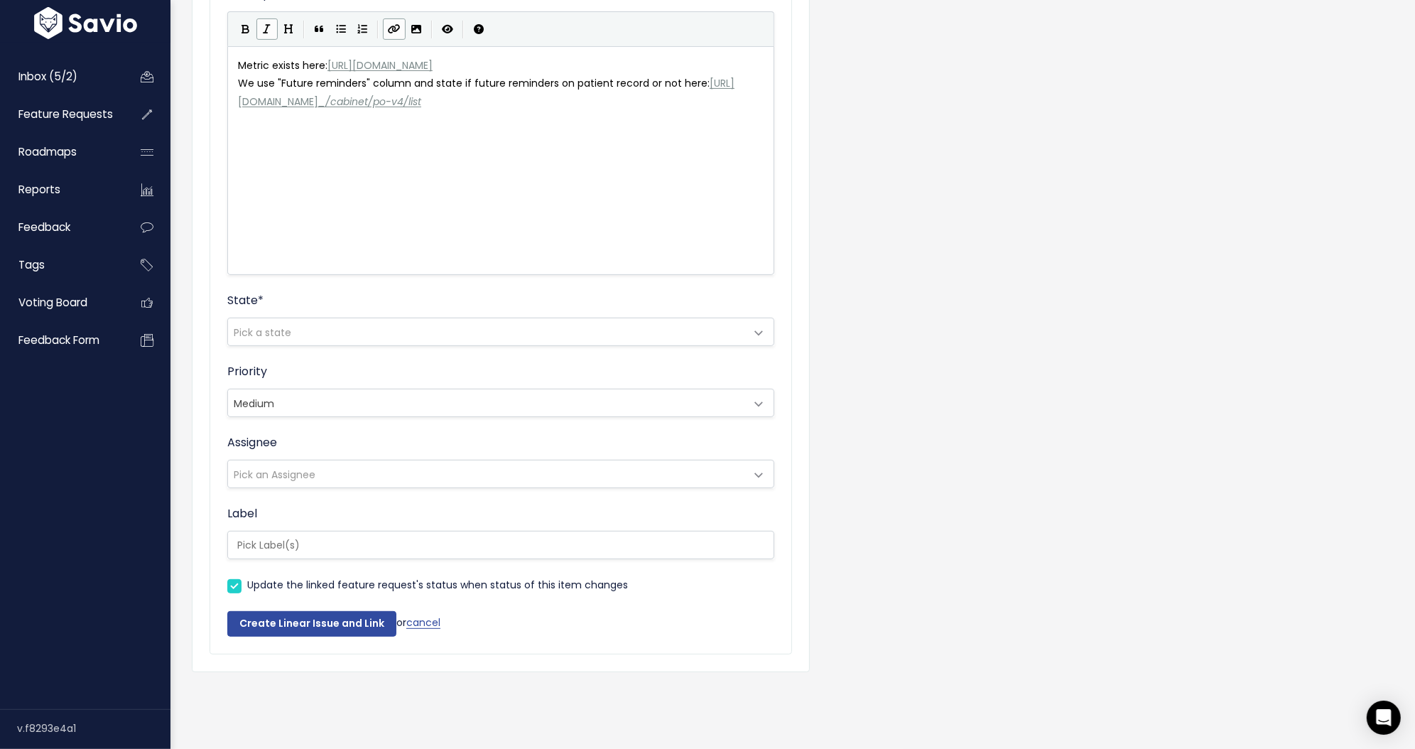
click at [306, 468] on span "Pick an Assignee" at bounding box center [275, 475] width 82 height 14
click at [306, 434] on div "Assignee Pick an Assignee" at bounding box center [500, 461] width 547 height 54
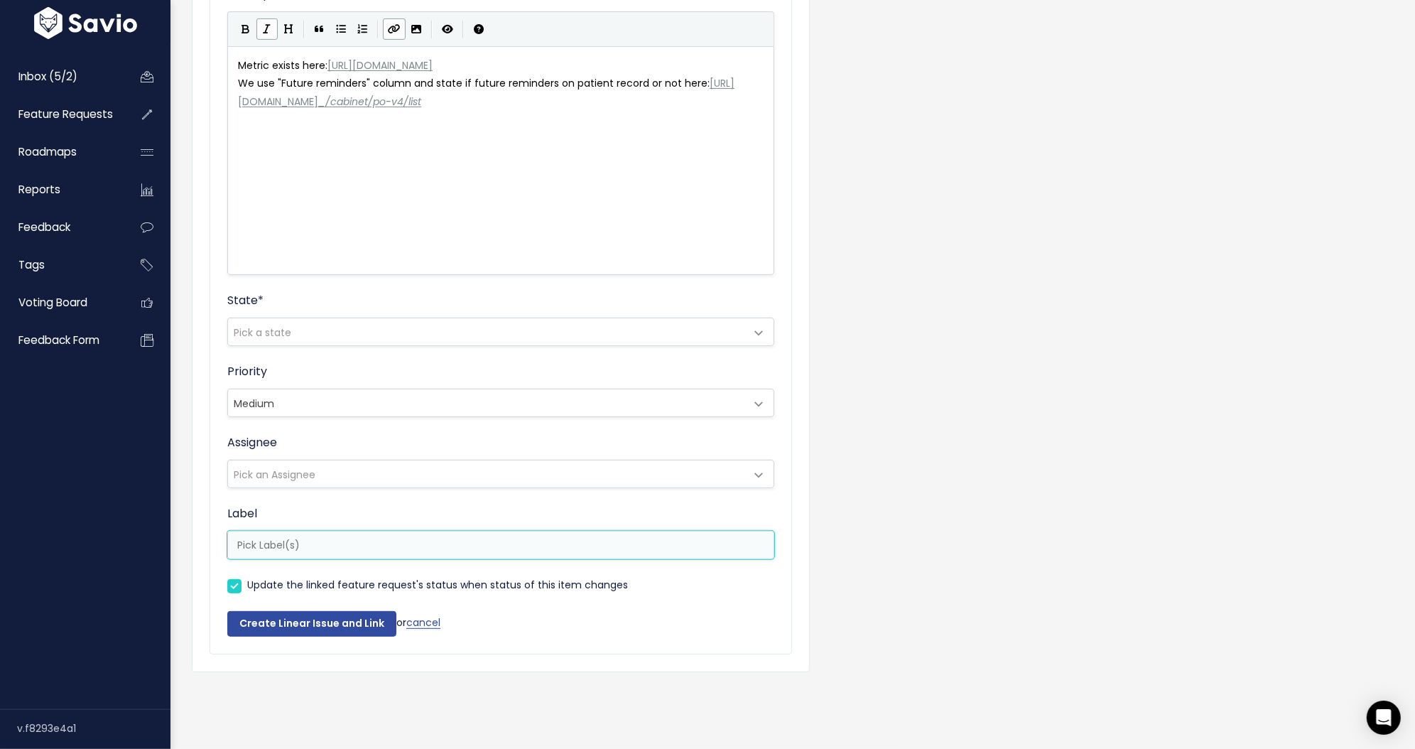
click at [314, 537] on input "search" at bounding box center [509, 545] width 554 height 18
click at [322, 505] on div "Label" at bounding box center [500, 532] width 547 height 54
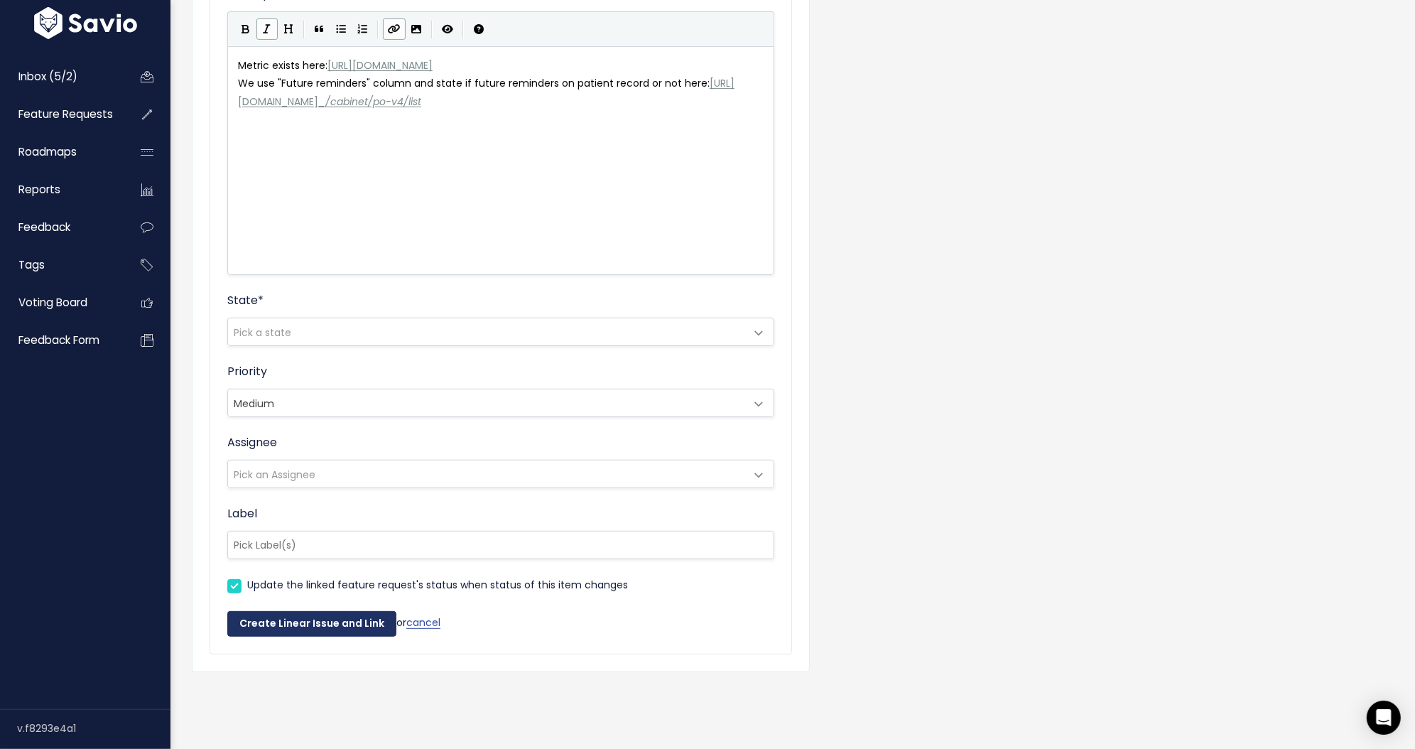
click at [328, 617] on button "Create Linear Issue and Link" at bounding box center [311, 624] width 169 height 26
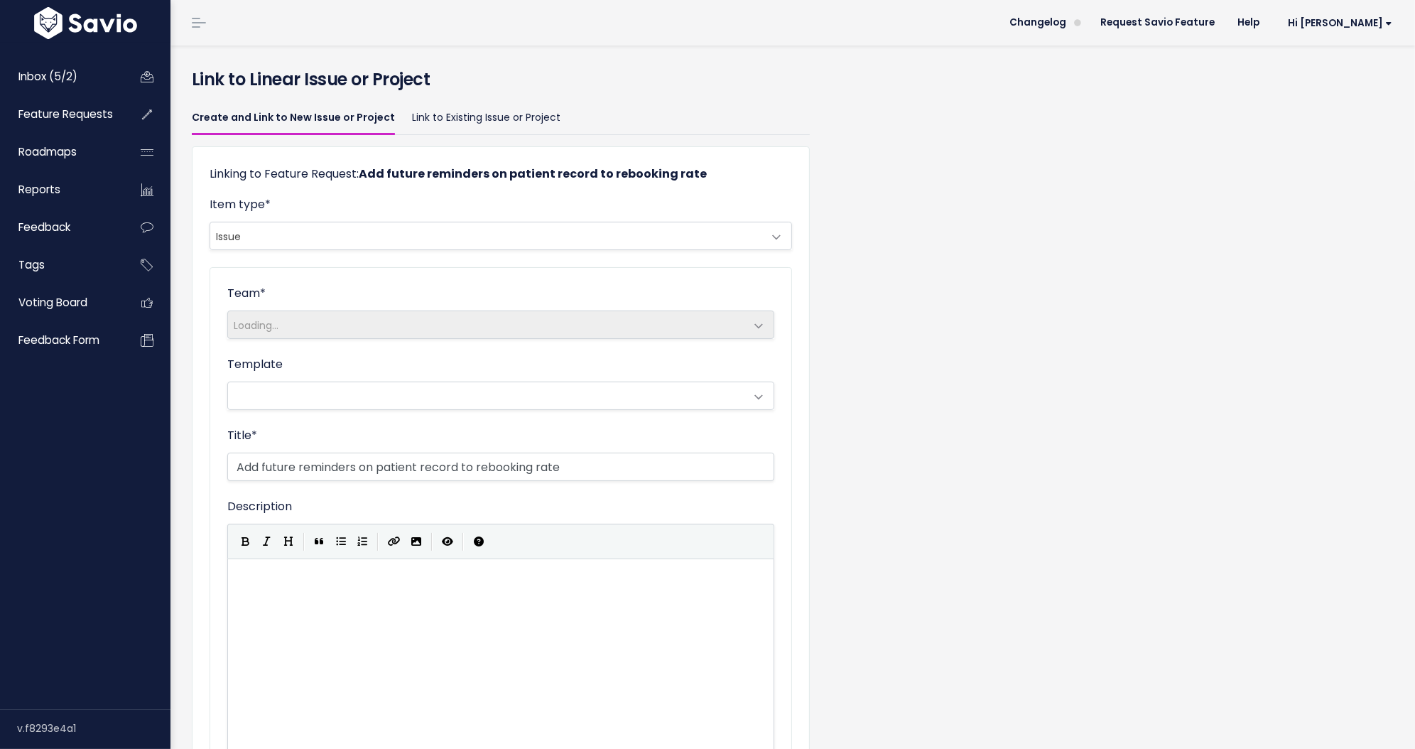
click at [478, 176] on strong "Add future reminders on patient record to rebooking rate" at bounding box center [533, 174] width 348 height 16
click at [478, 175] on strong "Add future reminders on patient record to rebooking rate" at bounding box center [533, 174] width 348 height 16
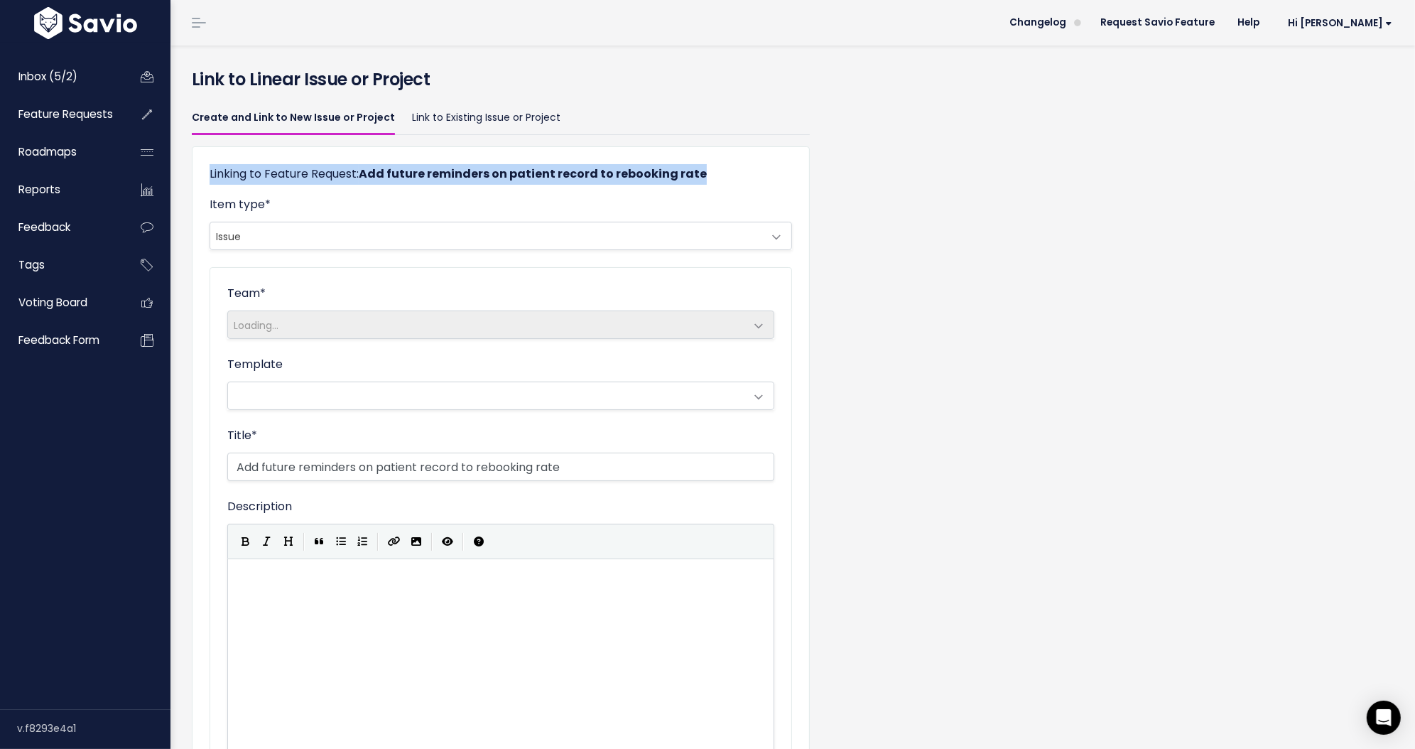
copy div "Linking to Feature Request: Add future reminders on patient record to rebooking…"
click at [438, 115] on link "Link to Existing Issue or Project" at bounding box center [486, 118] width 148 height 33
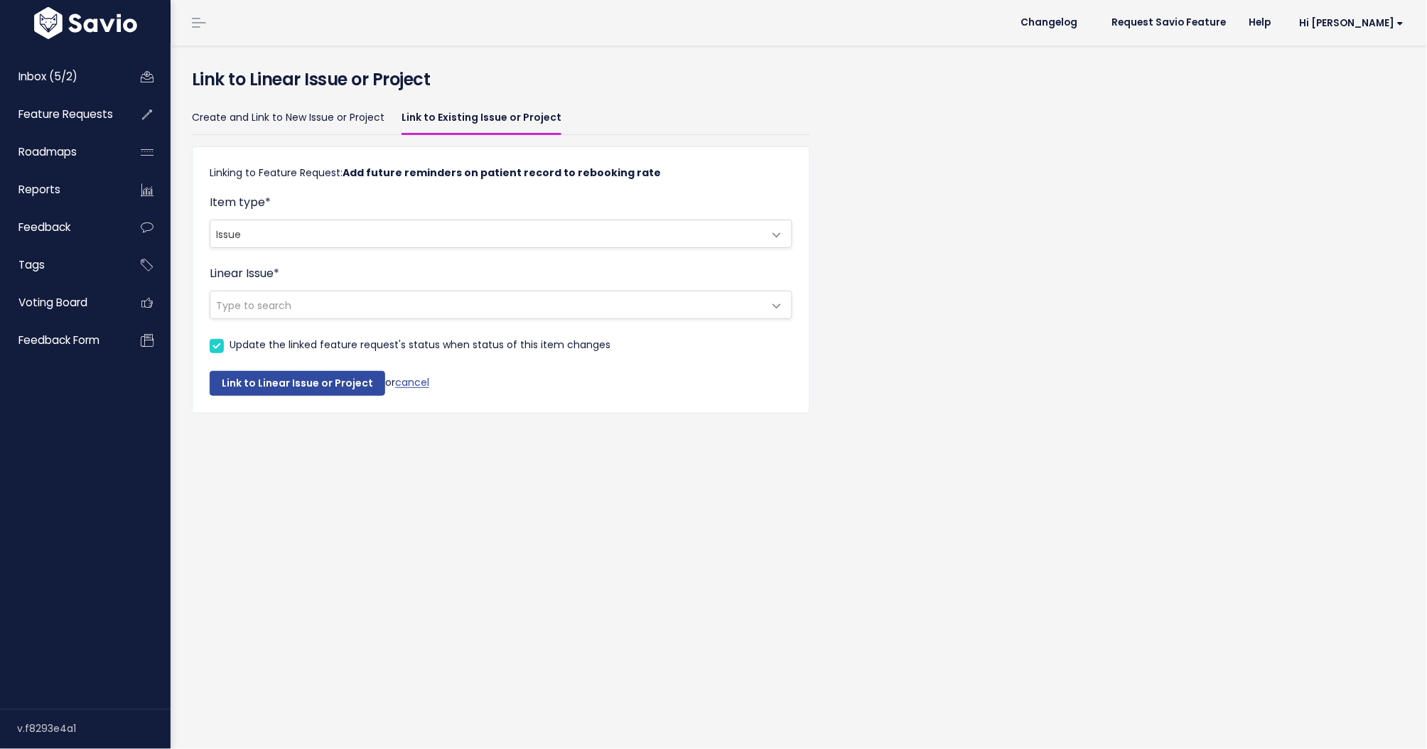
click at [361, 296] on span "Type to search" at bounding box center [486, 304] width 553 height 27
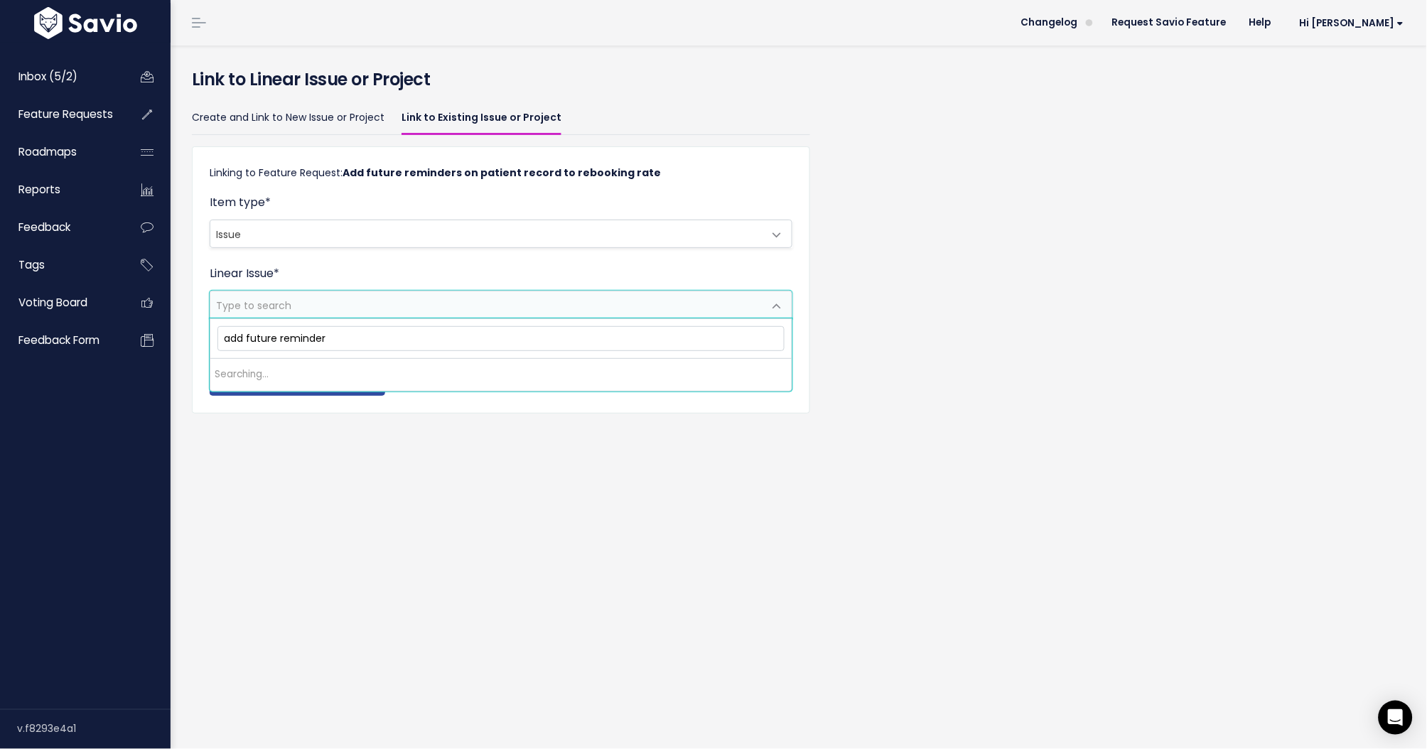
type input "add future reminders"
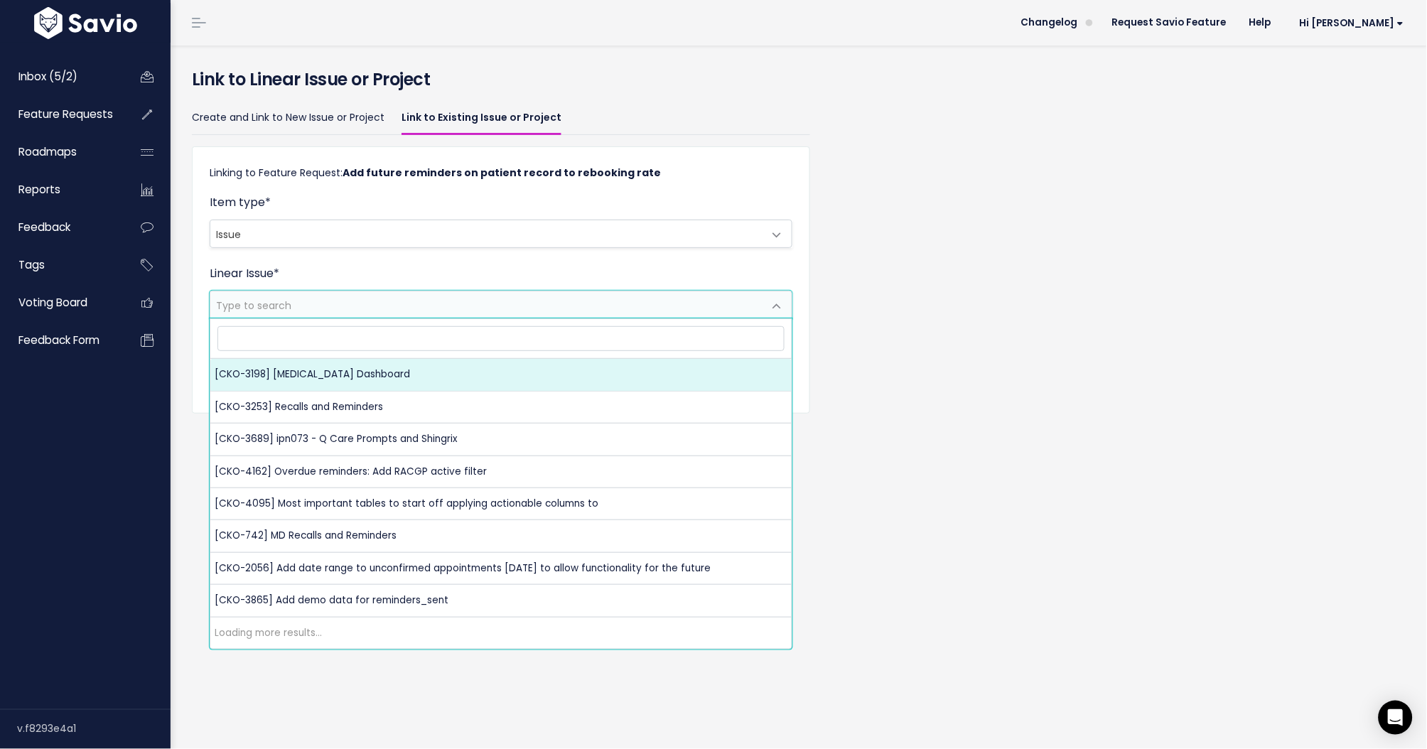
click at [574, 90] on h4 "Link to Linear Issue or Project" at bounding box center [799, 80] width 1214 height 26
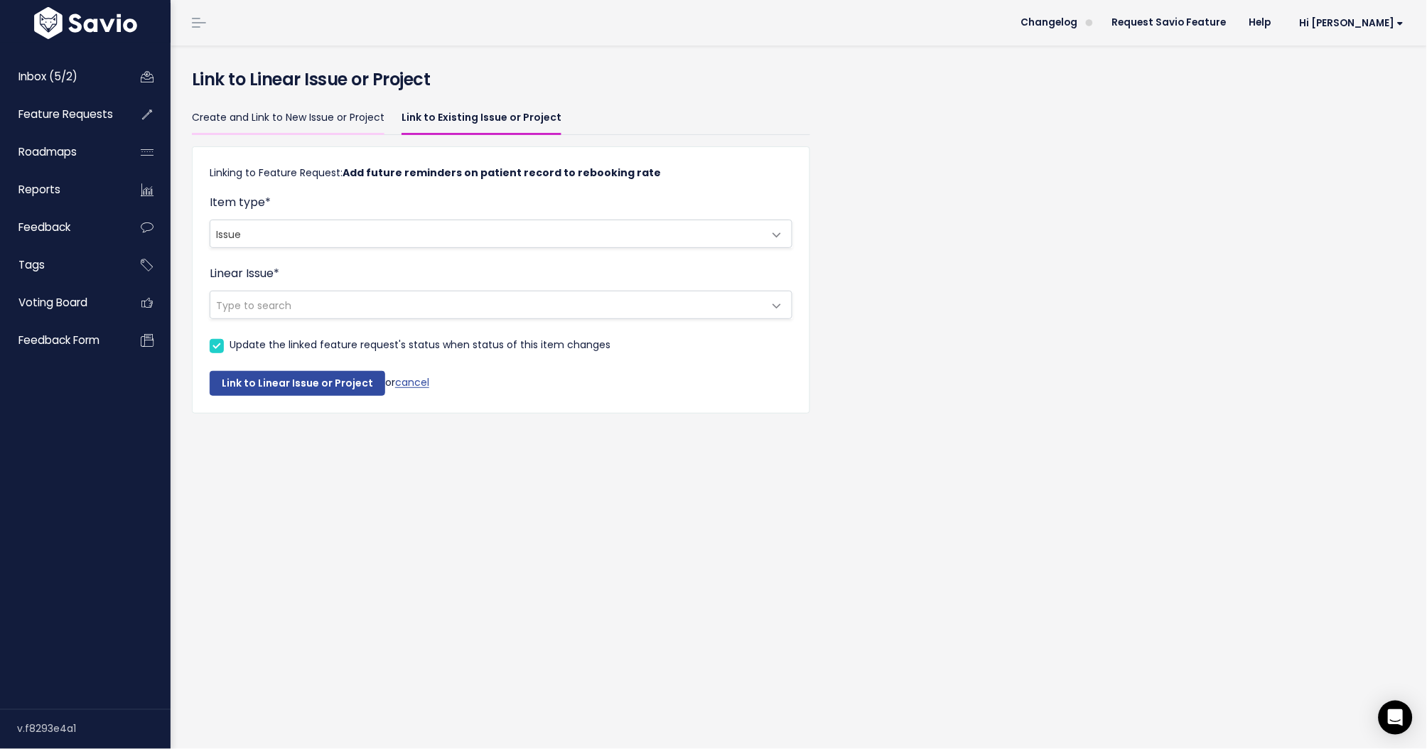
click at [337, 115] on link "Create and Link to New Issue or Project" at bounding box center [288, 118] width 193 height 33
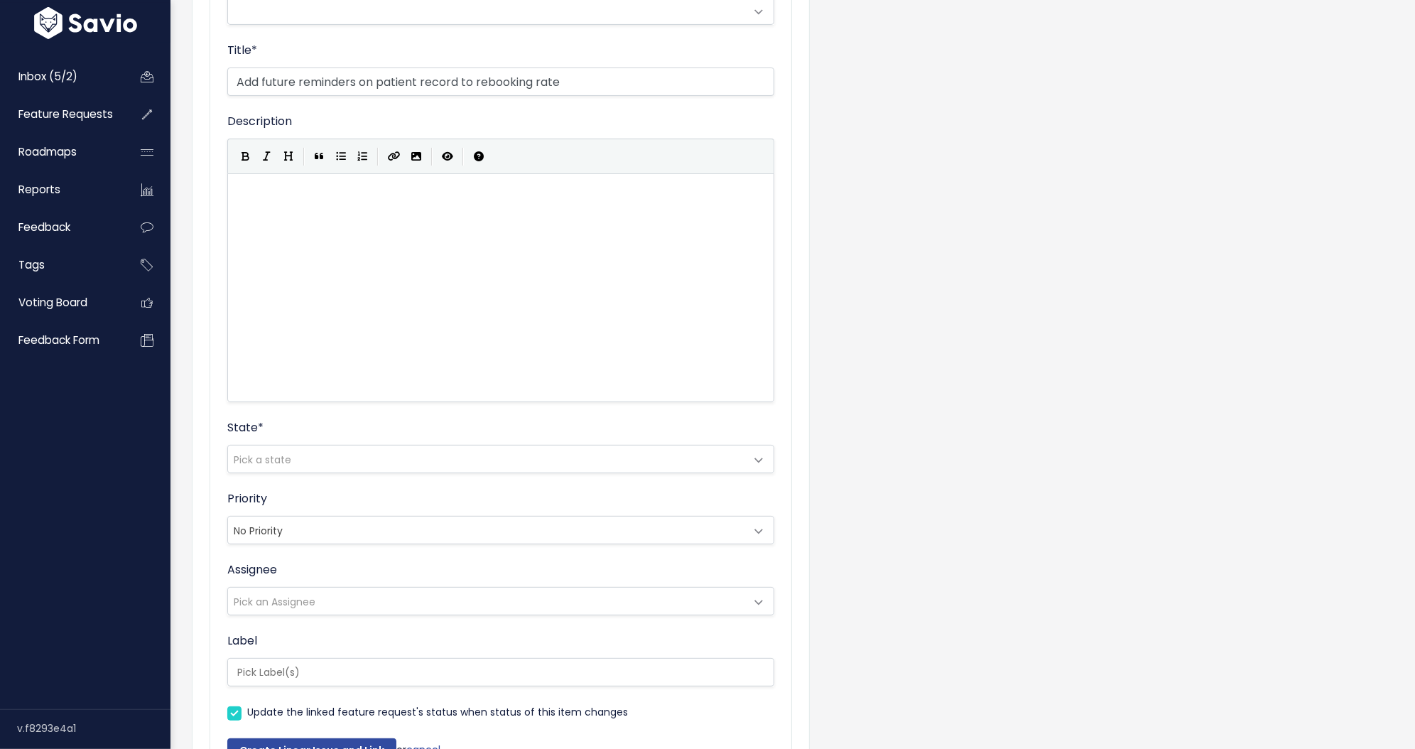
scroll to position [389, 0]
click at [976, 139] on div "Create and Link to New Issue or Project Link to Existing Issue or Project Linki…" at bounding box center [792, 279] width 1223 height 1140
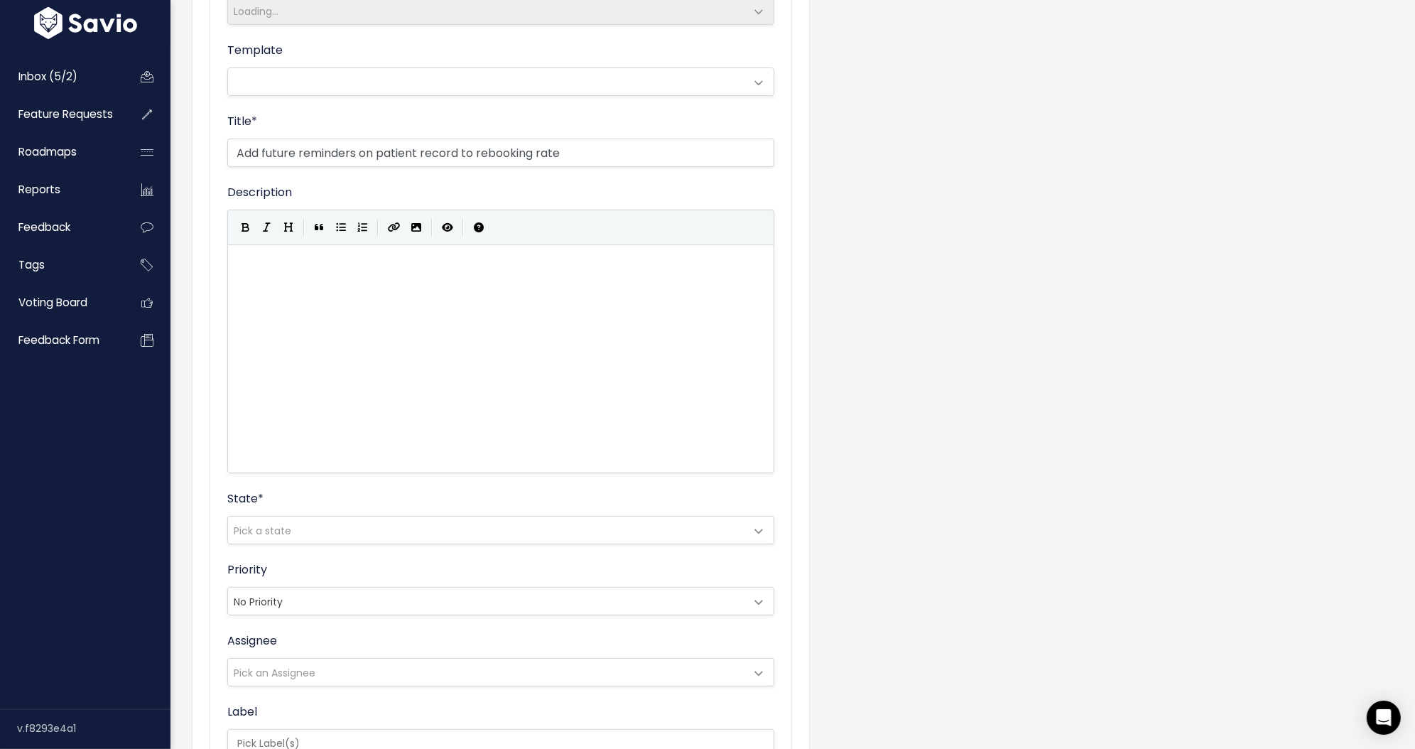
scroll to position [0, 0]
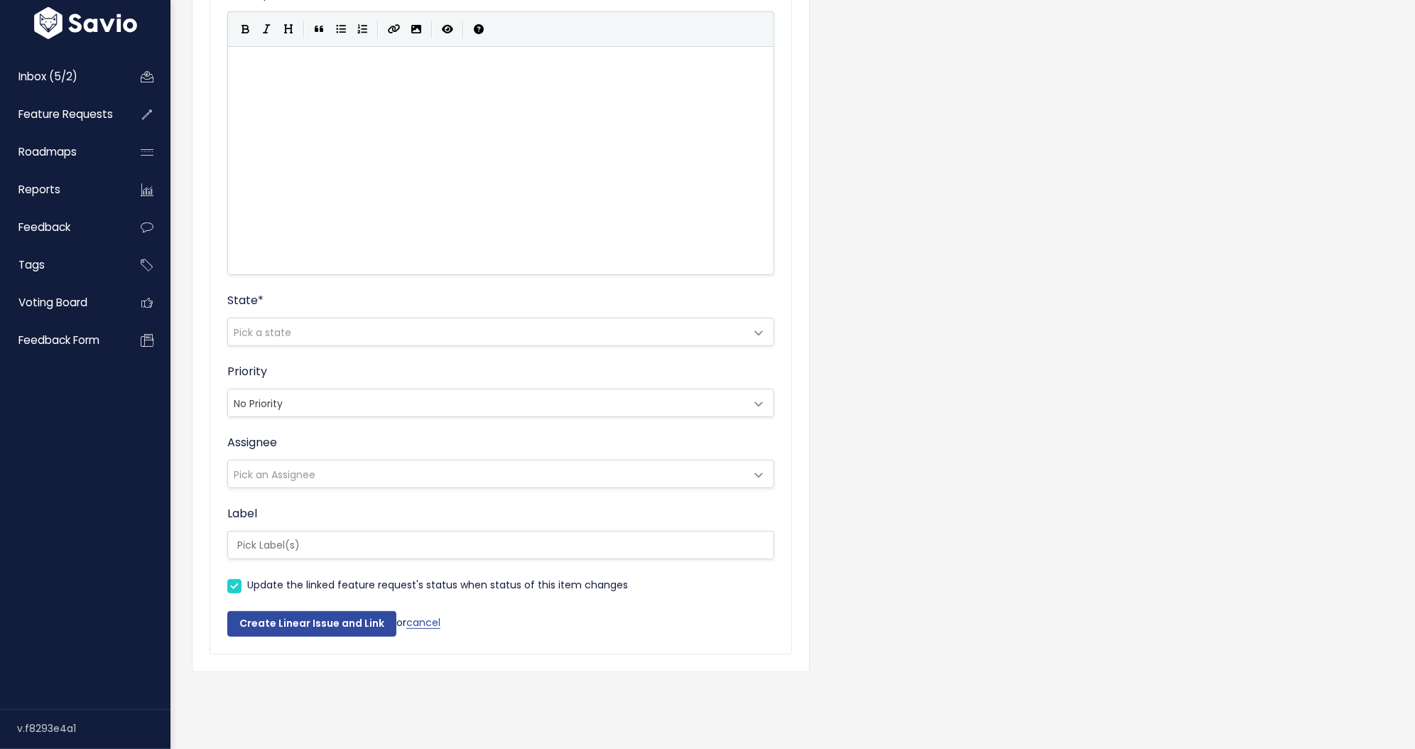
scroll to position [524, 0]
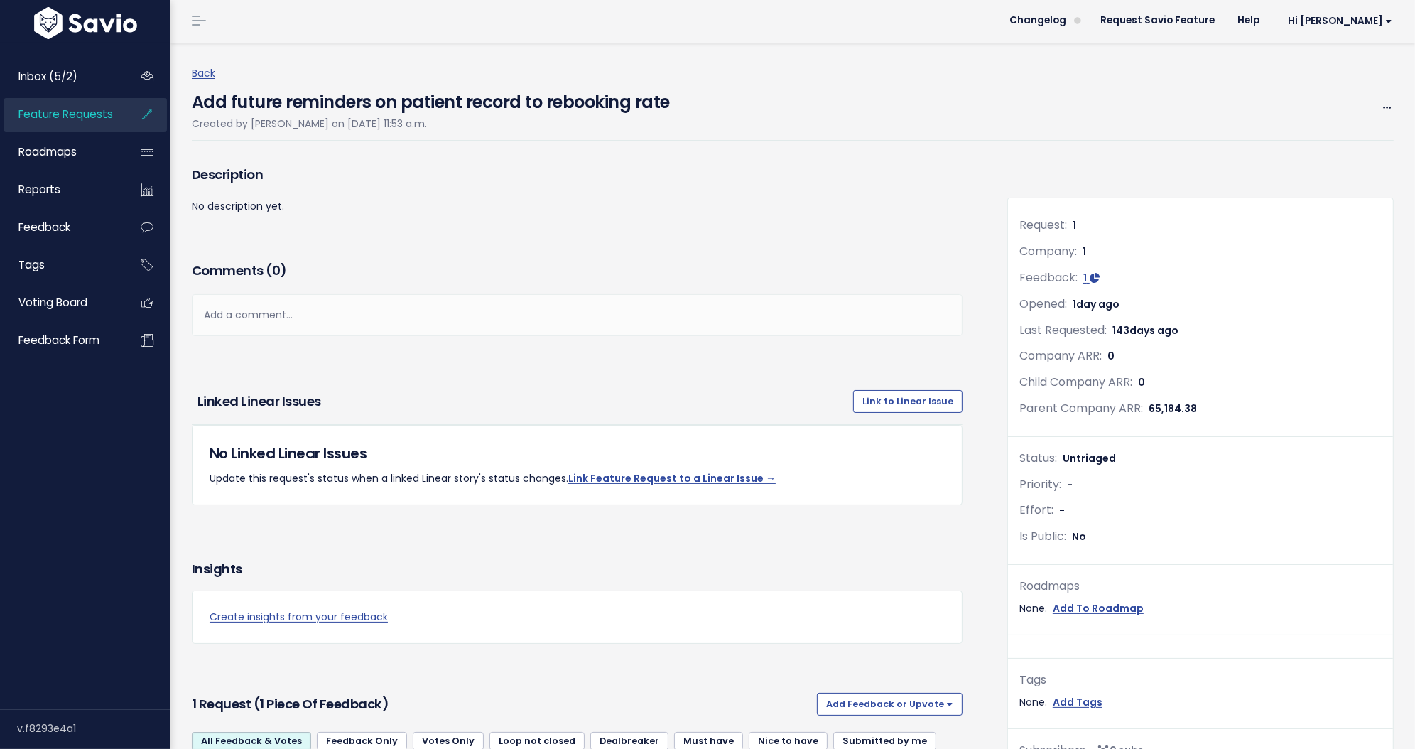
scroll to position [3, 0]
click at [661, 95] on h4 "Add future reminders on patient record to rebooking rate" at bounding box center [431, 98] width 478 height 33
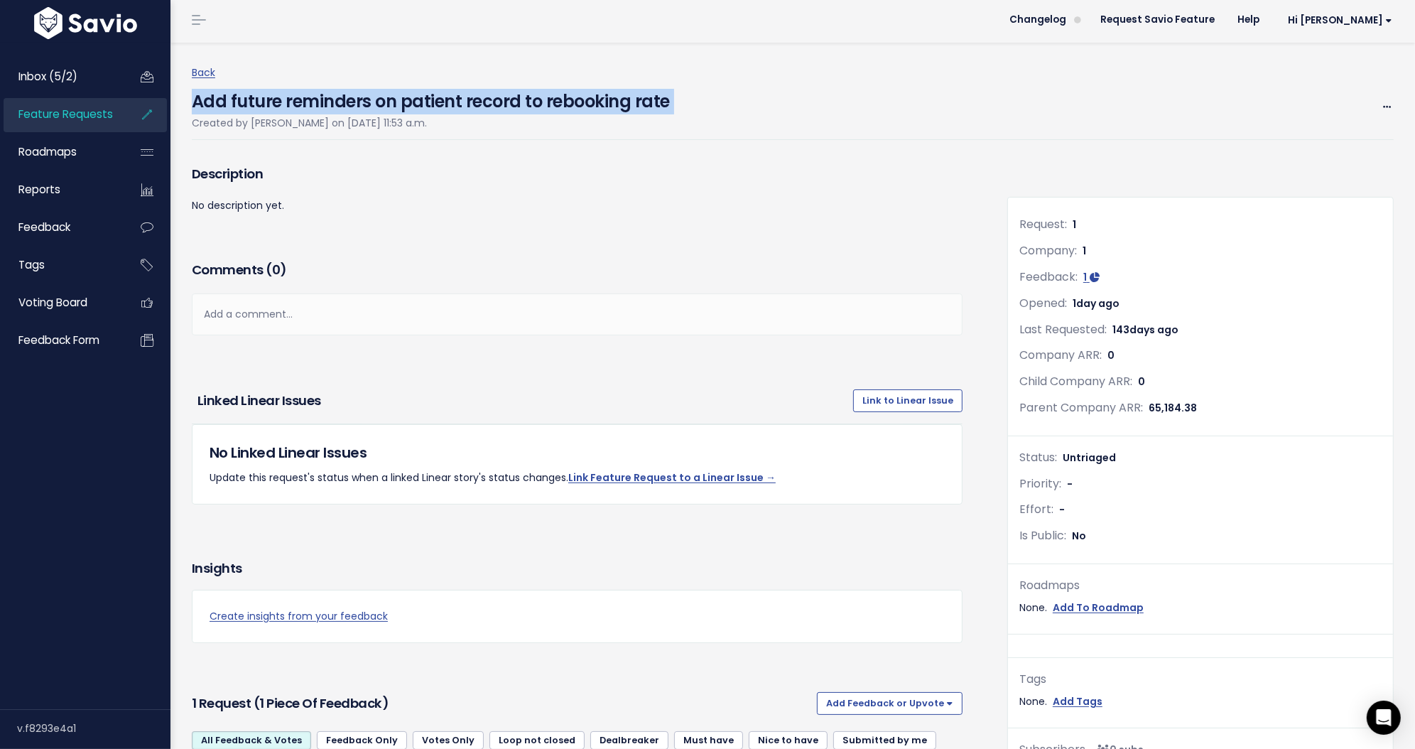
click at [661, 95] on h4 "Add future reminders on patient record to rebooking rate" at bounding box center [431, 98] width 478 height 33
copy div "Add future reminders on patient record to rebooking rate"
